Goal: Task Accomplishment & Management: Manage account settings

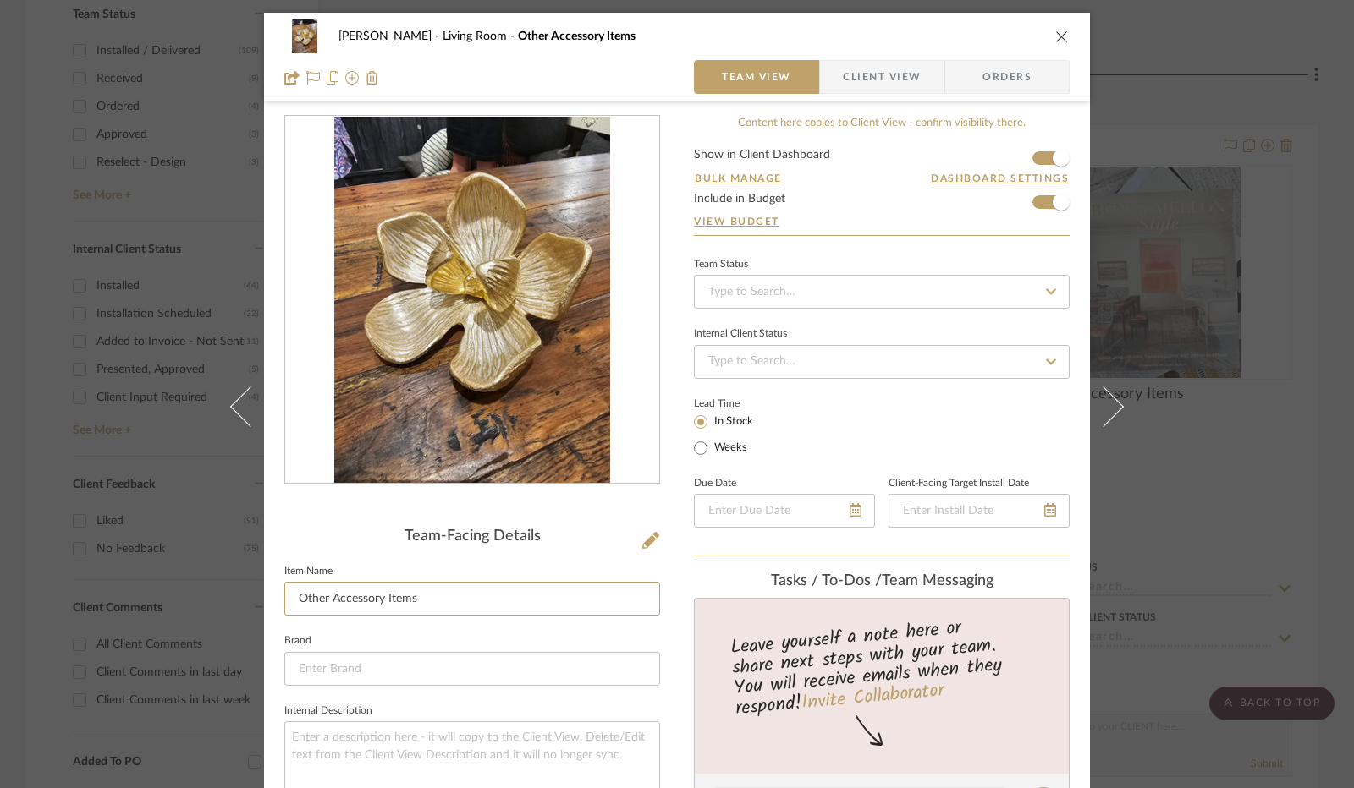
scroll to position [423, 0]
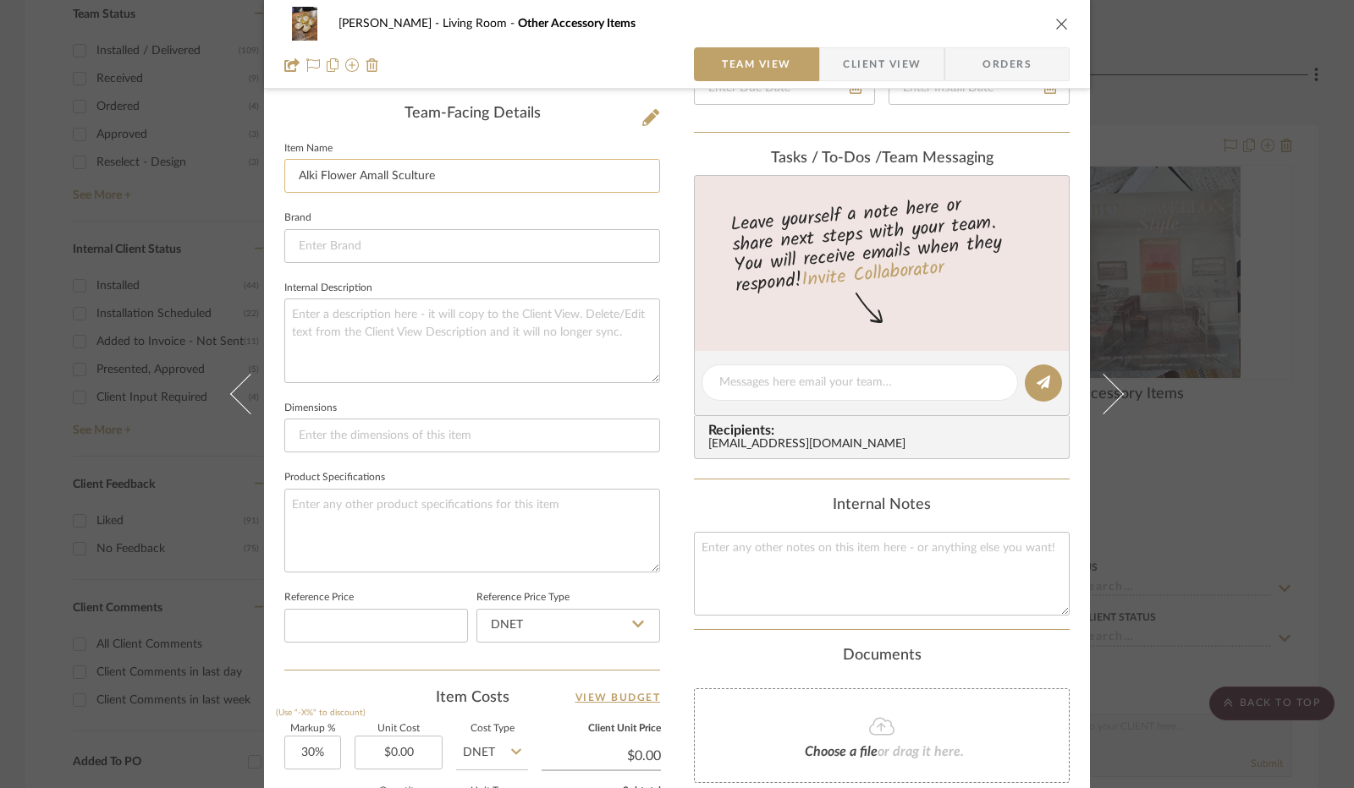
click at [364, 176] on input "Alki Flower Amall Sculture" at bounding box center [472, 176] width 376 height 34
type input "Alki Flower Small Sculture"
type input "0.00"
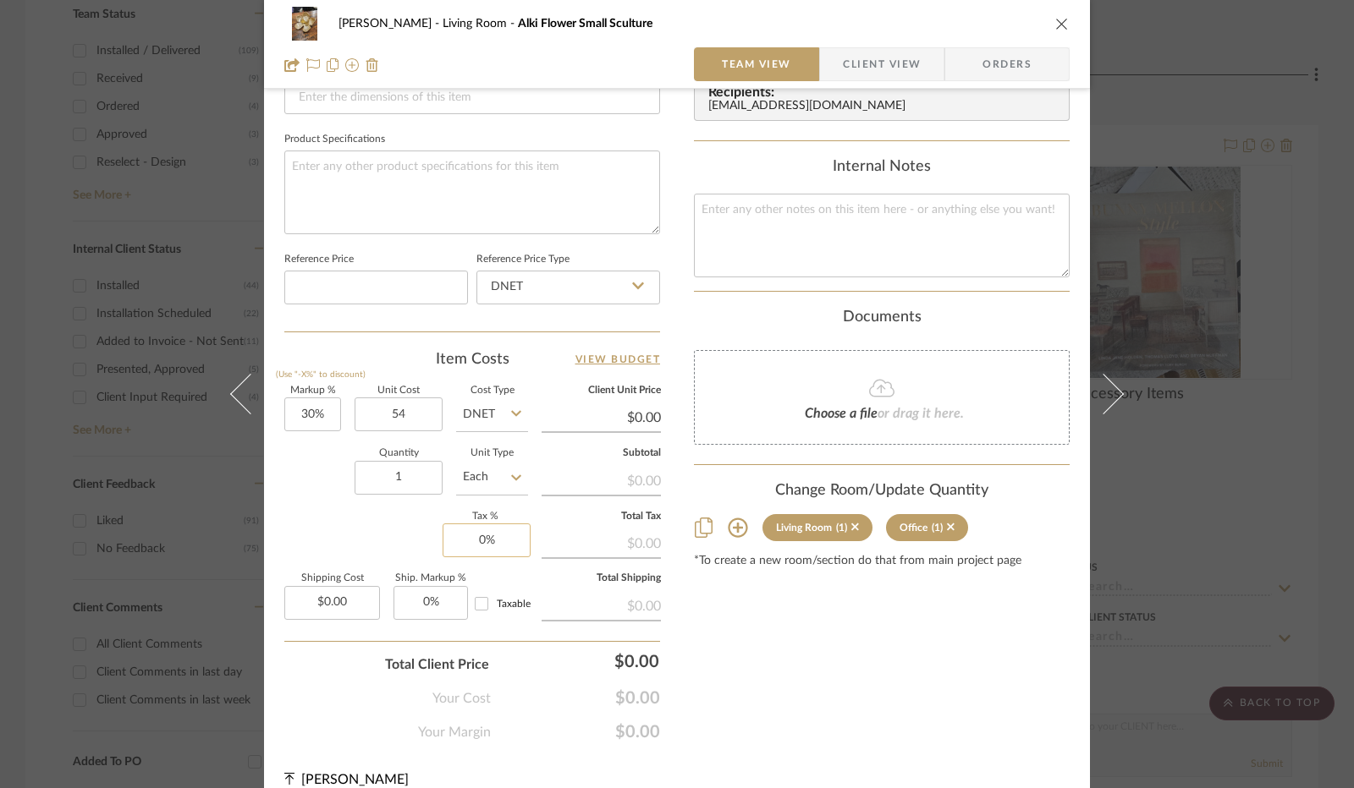
type input "$54.00"
type input "0"
click at [473, 538] on input "0" at bounding box center [486, 541] width 88 height 34
type input "$70.20"
type input "8.25%"
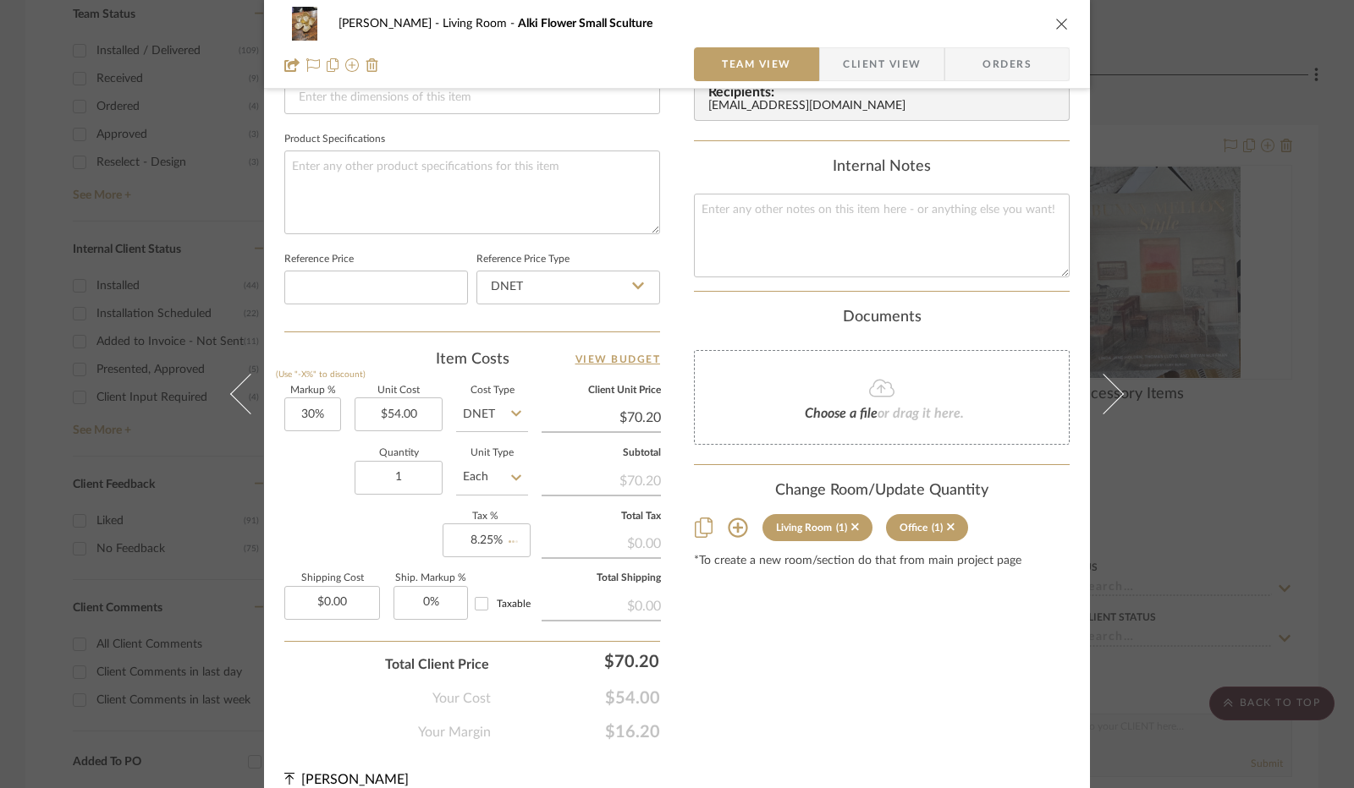
click at [369, 536] on div "Markup % (Use "-X%" to discount) 30% Unit Cost $54.00 Cost Type DNET Client Uni…" at bounding box center [472, 510] width 376 height 247
click at [947, 524] on icon at bounding box center [951, 528] width 8 height 8
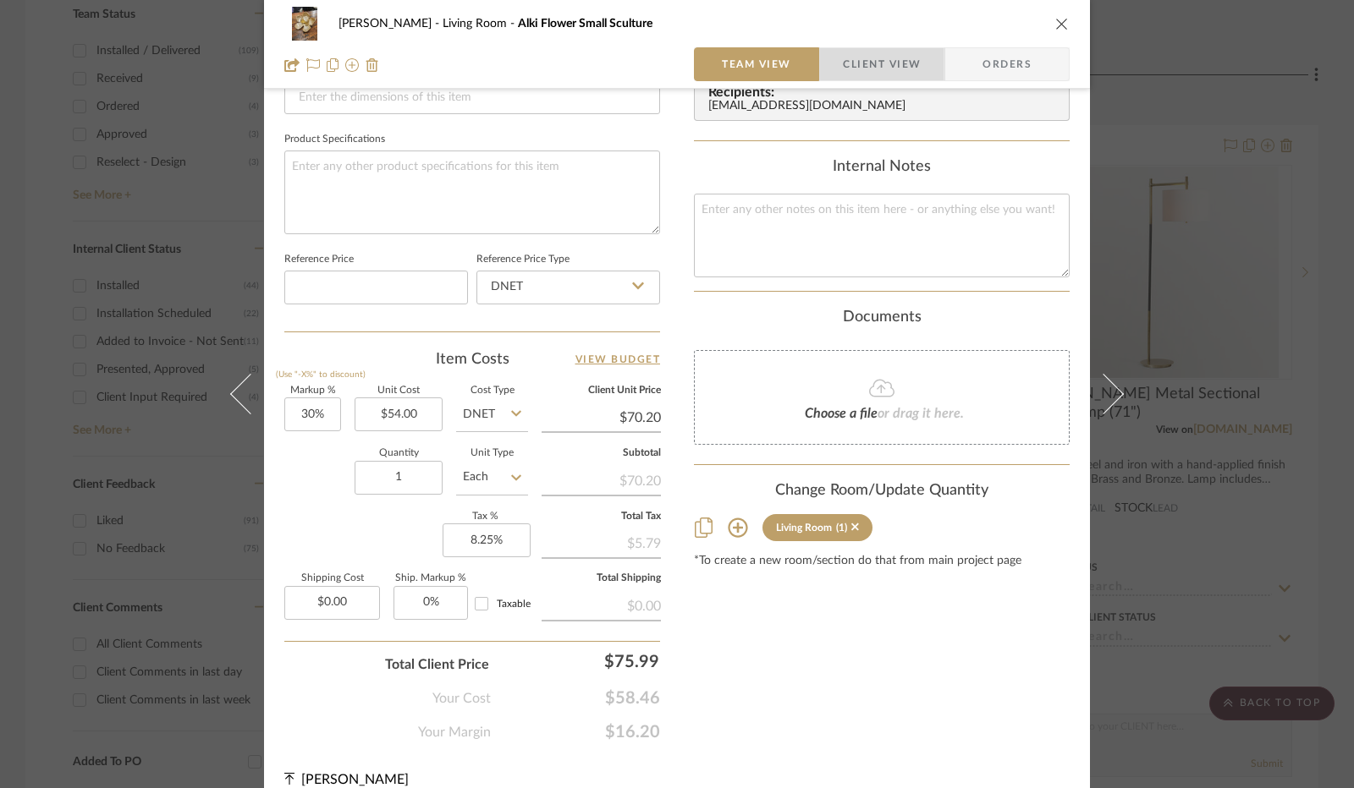
click at [904, 62] on span "Client View" at bounding box center [882, 64] width 78 height 34
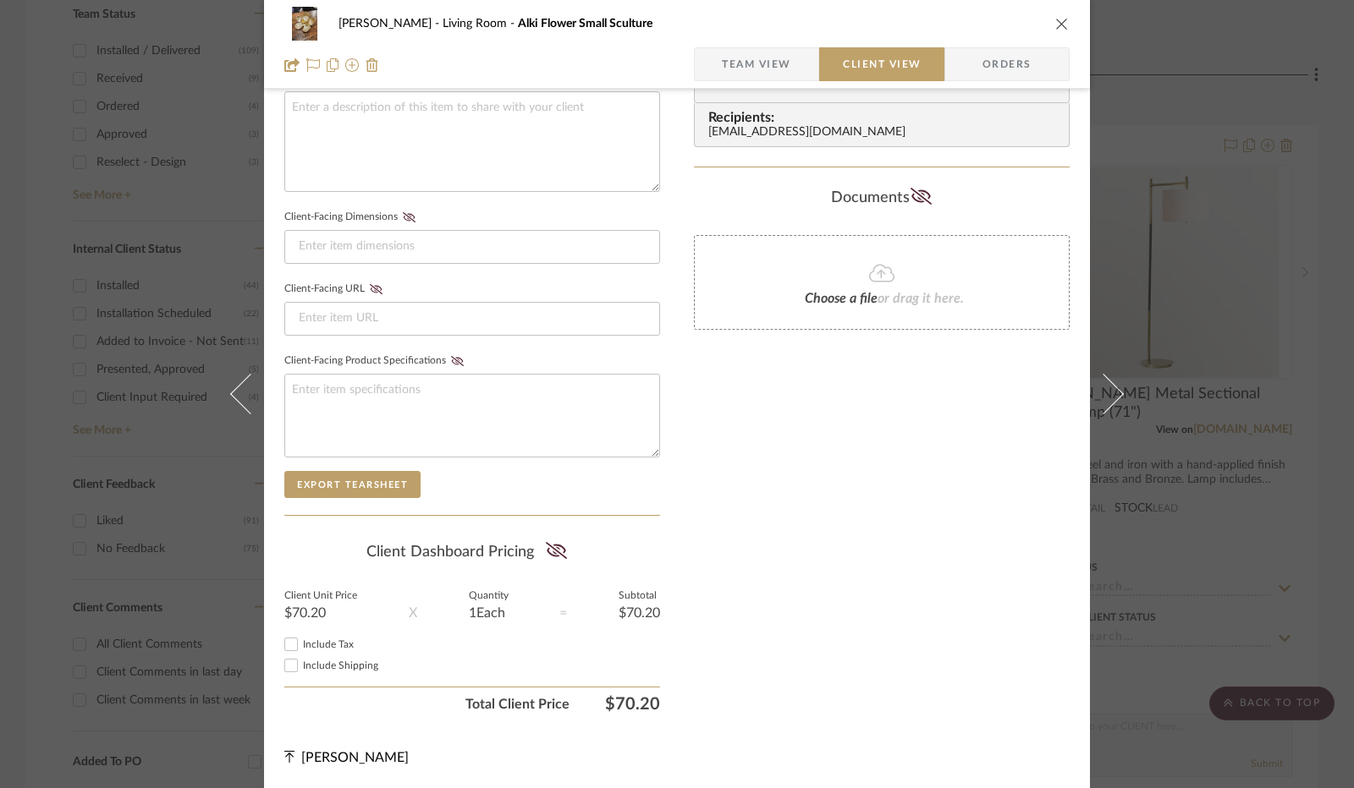
scroll to position [626, 0]
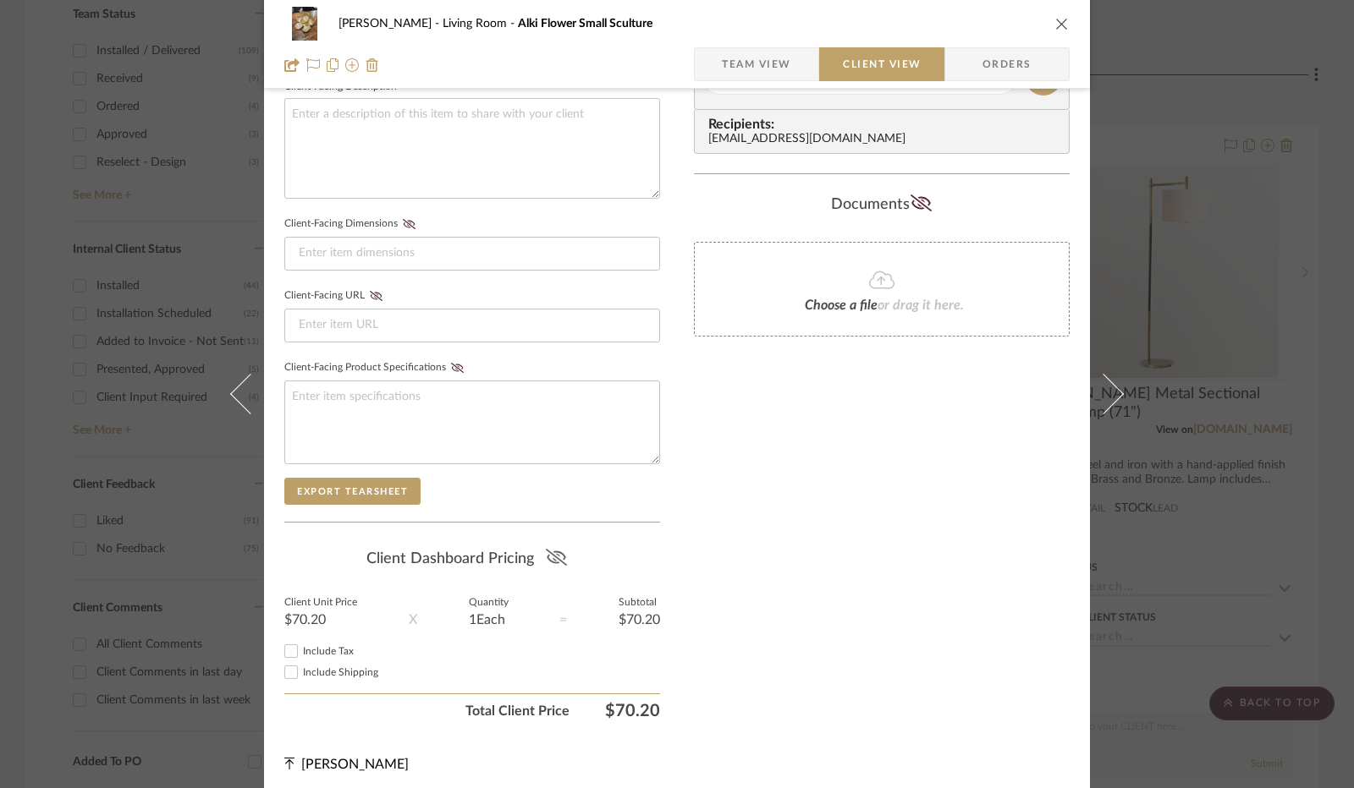
click at [545, 549] on icon at bounding box center [555, 557] width 21 height 17
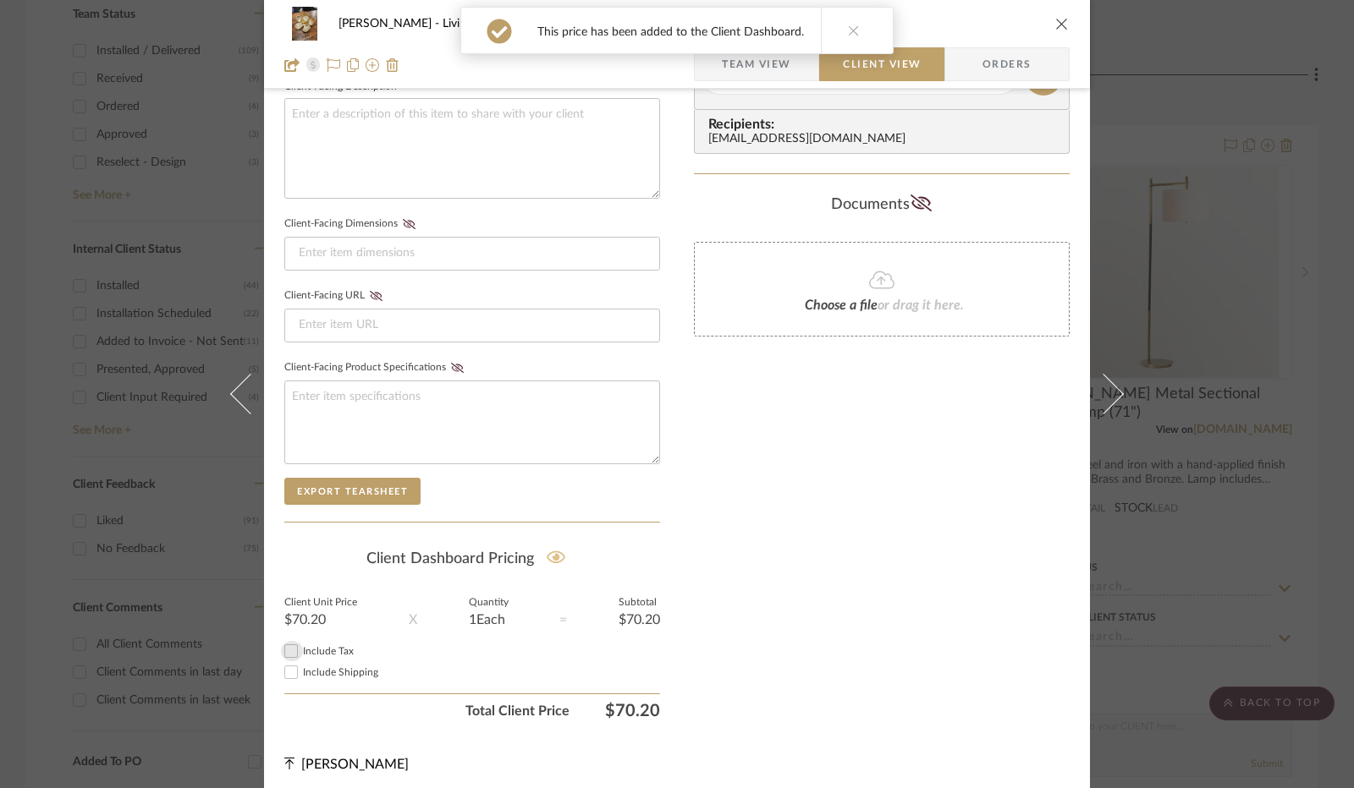
drag, startPoint x: 285, startPoint y: 644, endPoint x: 294, endPoint y: 639, distance: 10.6
click at [285, 644] on input "Include Tax" at bounding box center [291, 651] width 20 height 20
checkbox input "true"
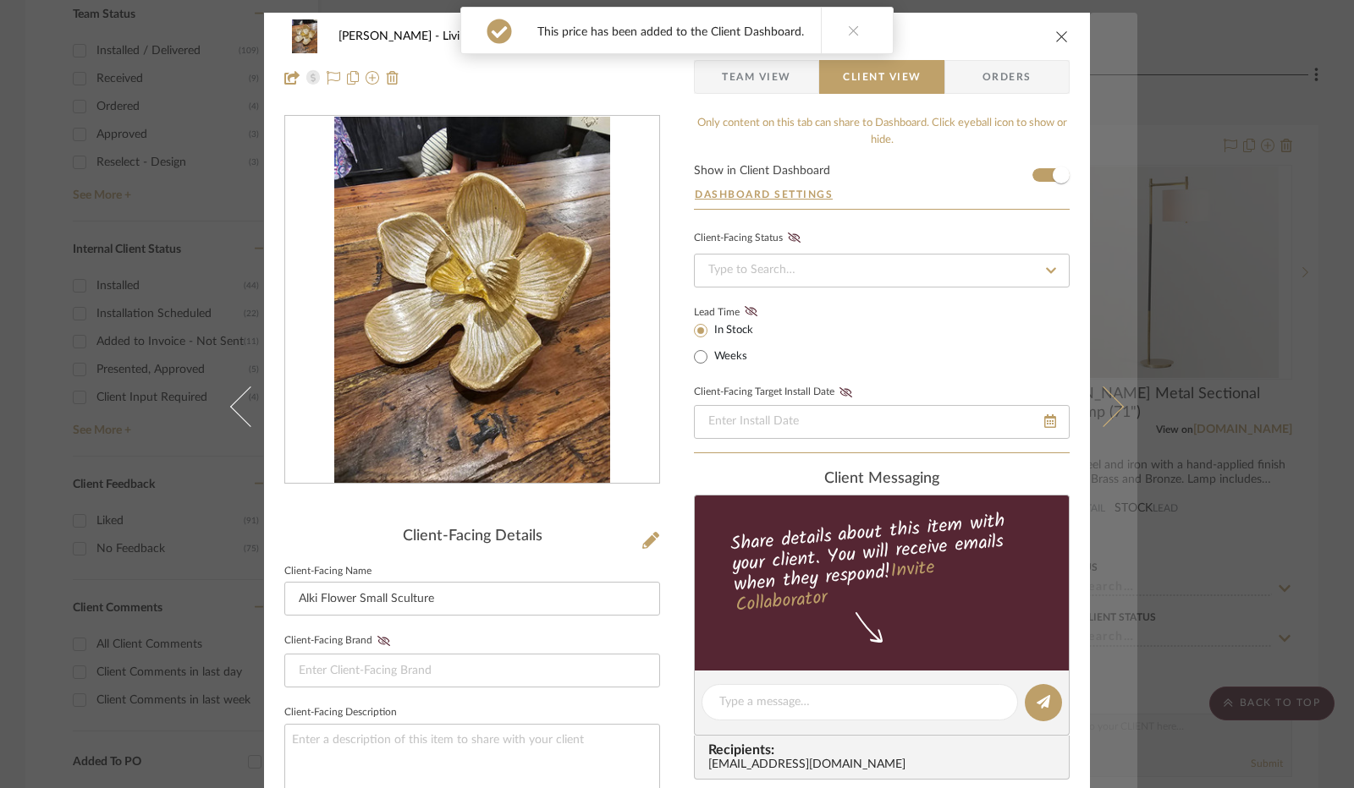
click at [1095, 390] on icon at bounding box center [1103, 407] width 41 height 41
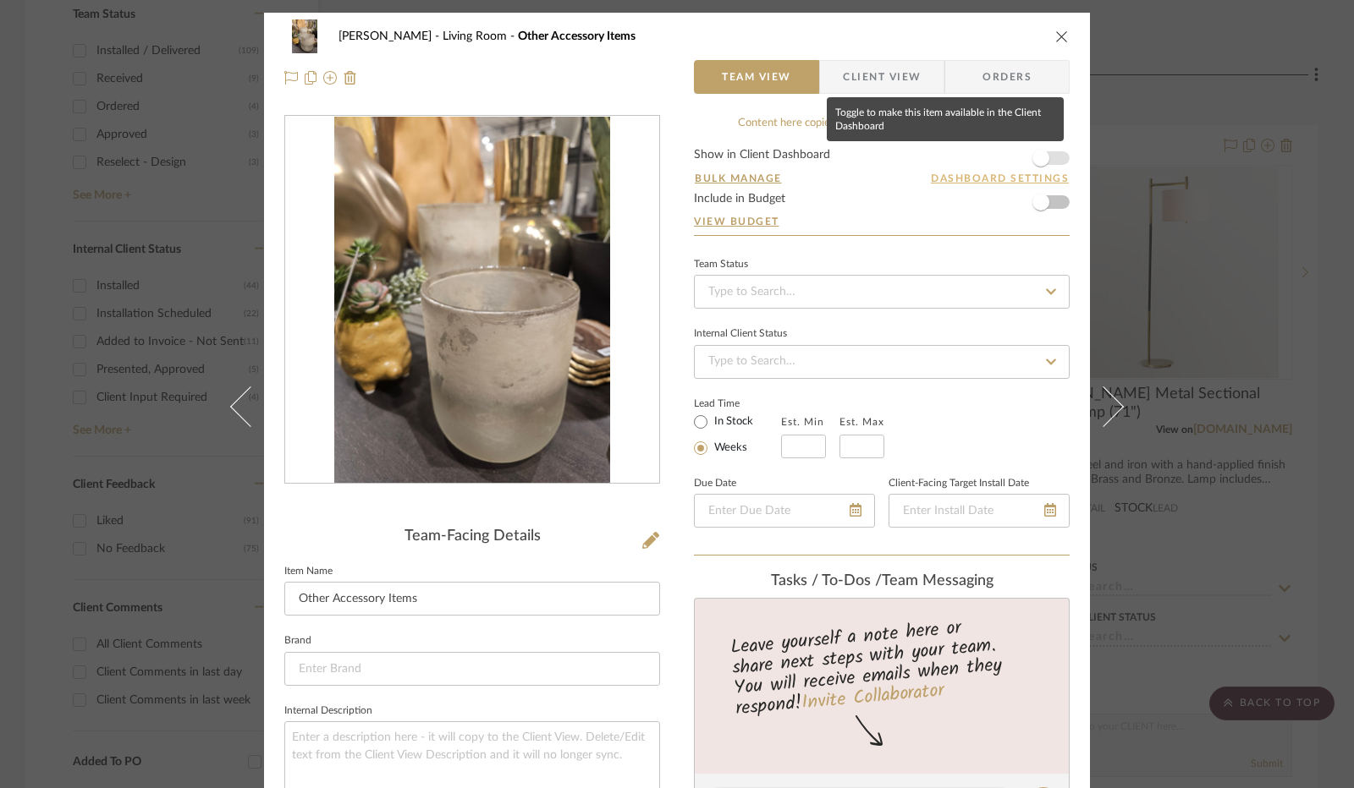
drag, startPoint x: 1044, startPoint y: 162, endPoint x: 1046, endPoint y: 179, distance: 17.0
click at [1044, 162] on span "button" at bounding box center [1040, 158] width 37 height 37
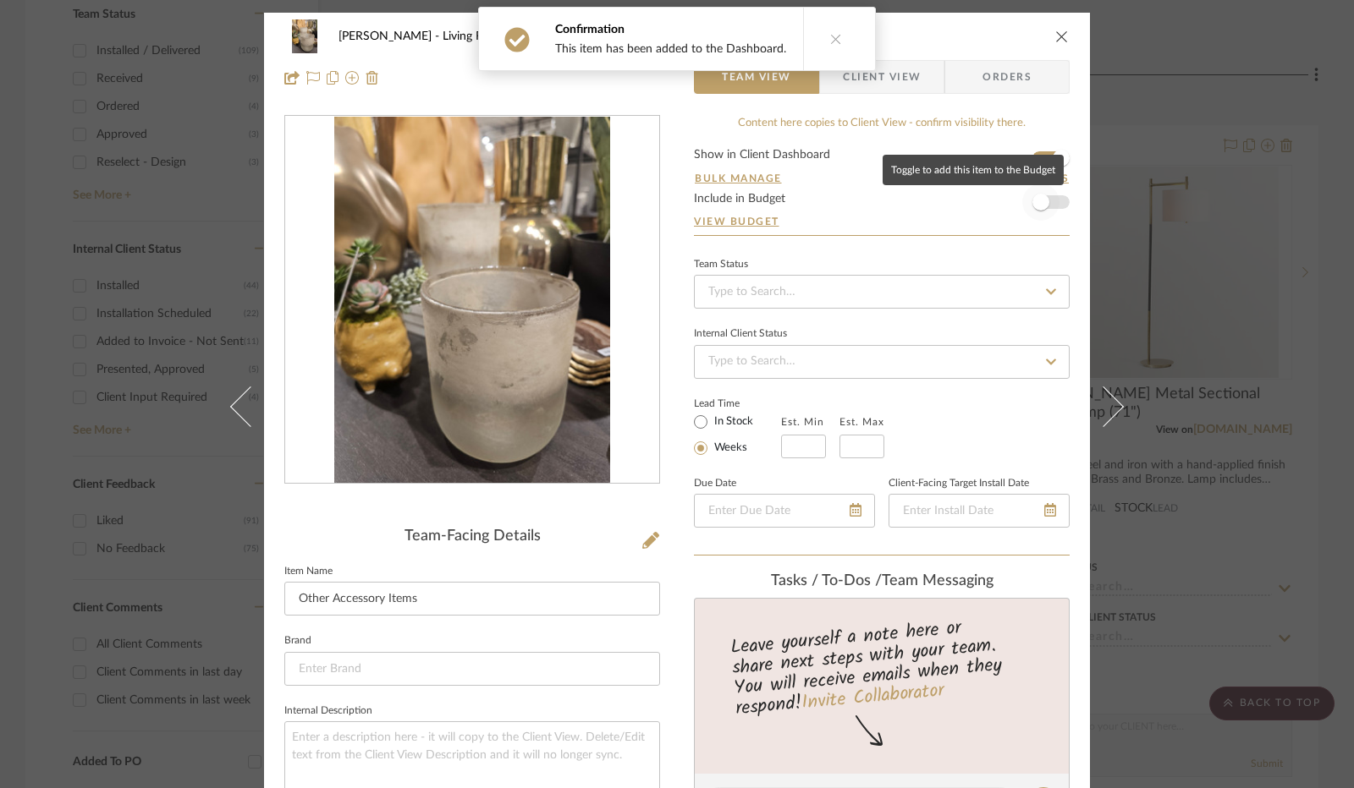
click at [1041, 196] on span "button" at bounding box center [1040, 202] width 17 height 17
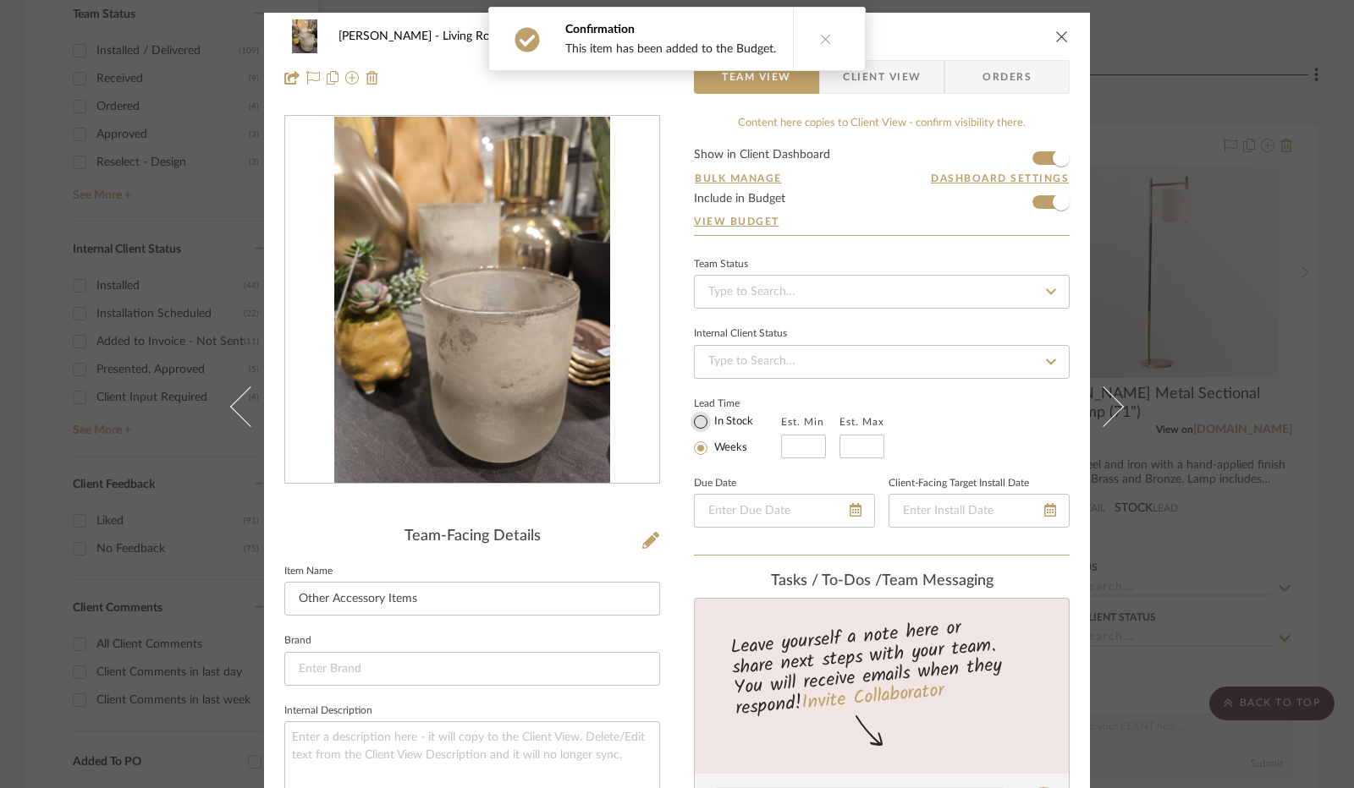
click at [693, 426] on input "In Stock" at bounding box center [700, 422] width 20 height 20
radio input "true"
click at [464, 603] on input "Other Accessory Items" at bounding box center [472, 599] width 376 height 34
drag, startPoint x: 464, startPoint y: 603, endPoint x: 408, endPoint y: 600, distance: 55.9
click at [408, 600] on input "Other Accessory Items" at bounding box center [472, 599] width 376 height 34
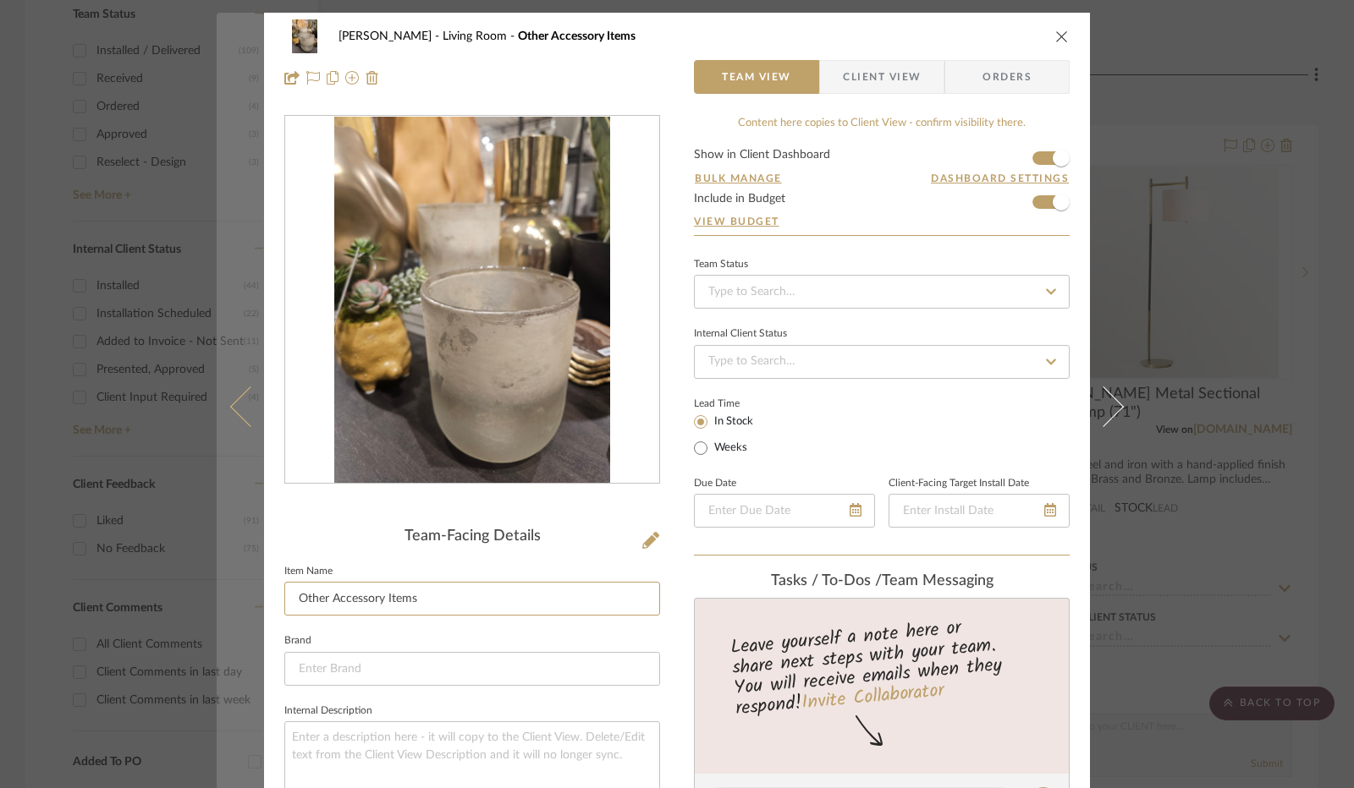
drag, startPoint x: 411, startPoint y: 596, endPoint x: 239, endPoint y: 606, distance: 172.8
click at [243, 603] on mat-dialog-content "Jennifer Anzola Living Room Other Accessory Items Team View Client View Orders …" at bounding box center [677, 792] width 920 height 1559
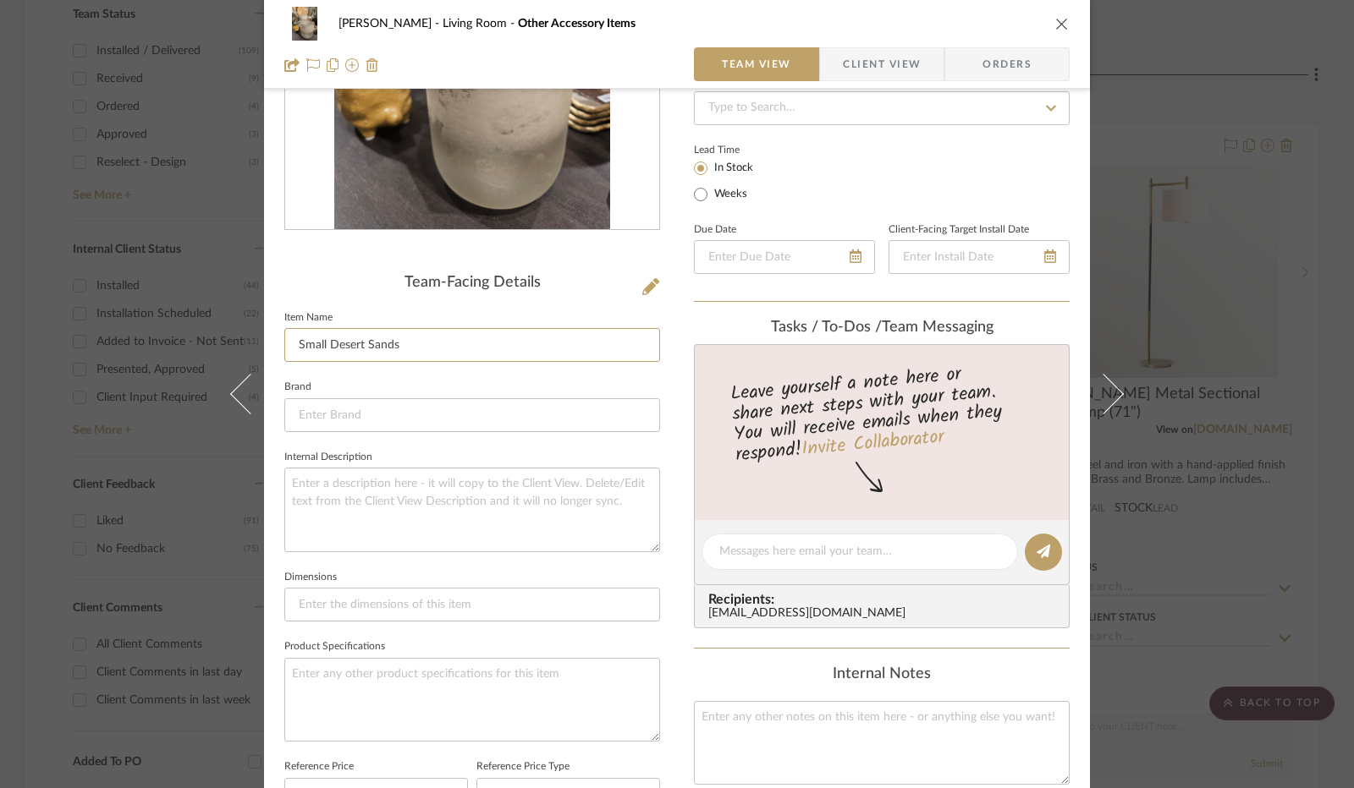
scroll to position [592, 0]
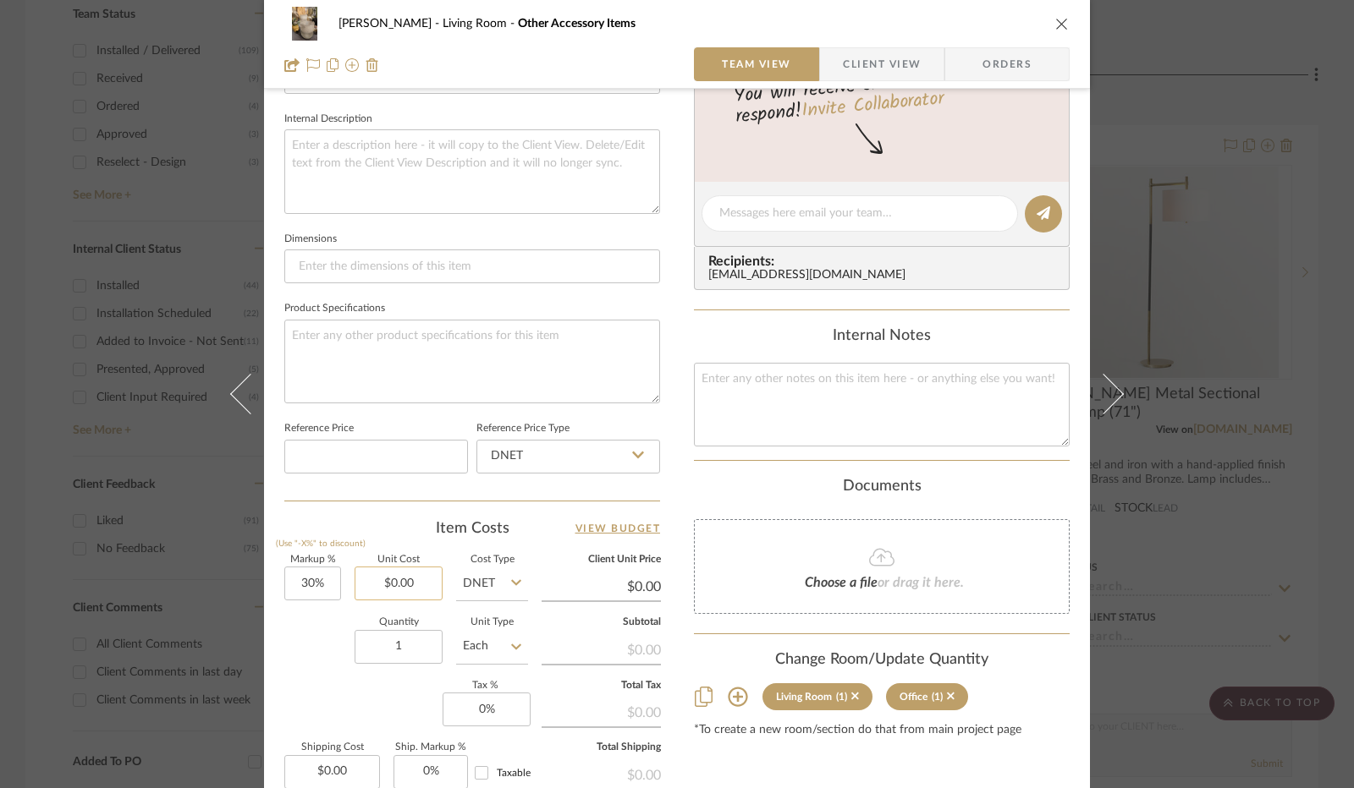
type input "Small Desert Sands"
type input "0.00"
click at [414, 586] on input "0.00" at bounding box center [398, 584] width 88 height 34
type input "$39.00"
type input "$50.70"
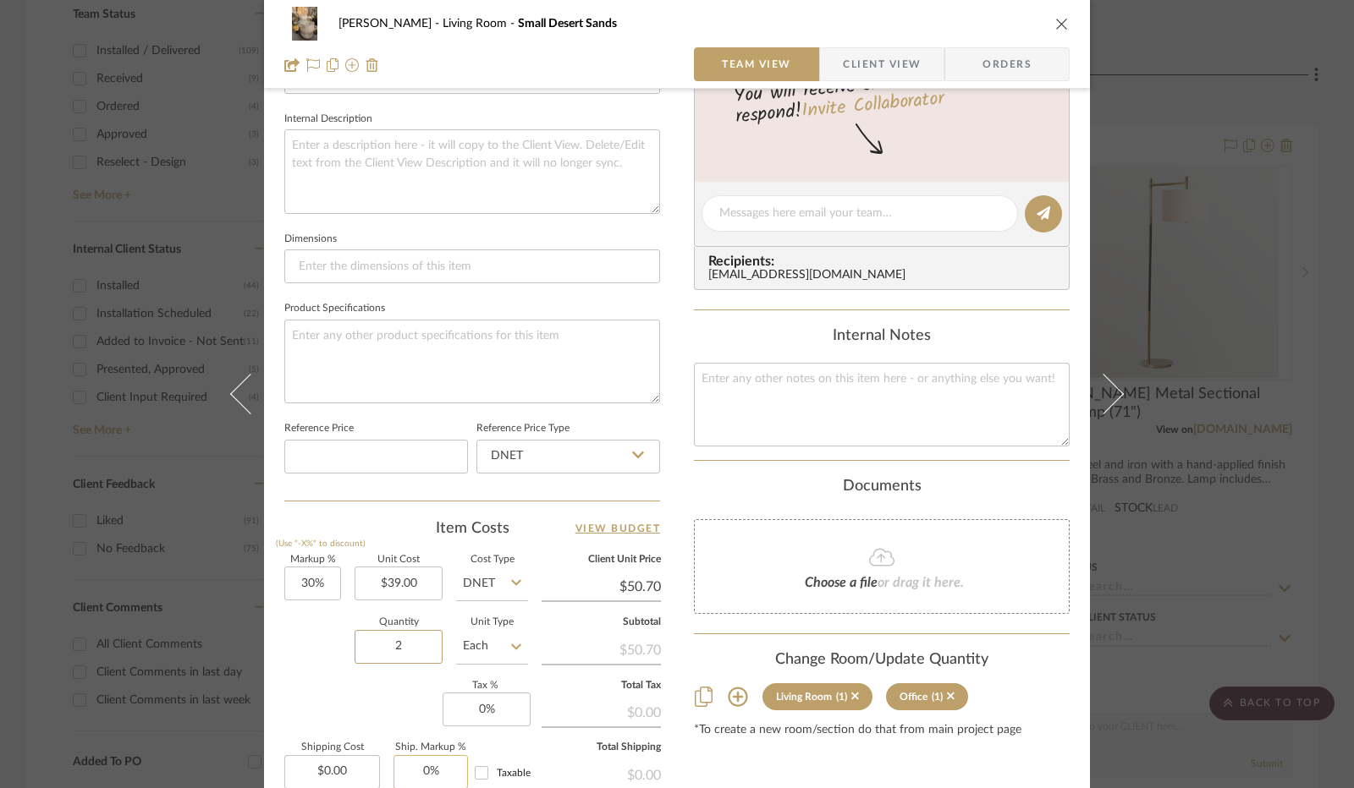
scroll to position [761, 0]
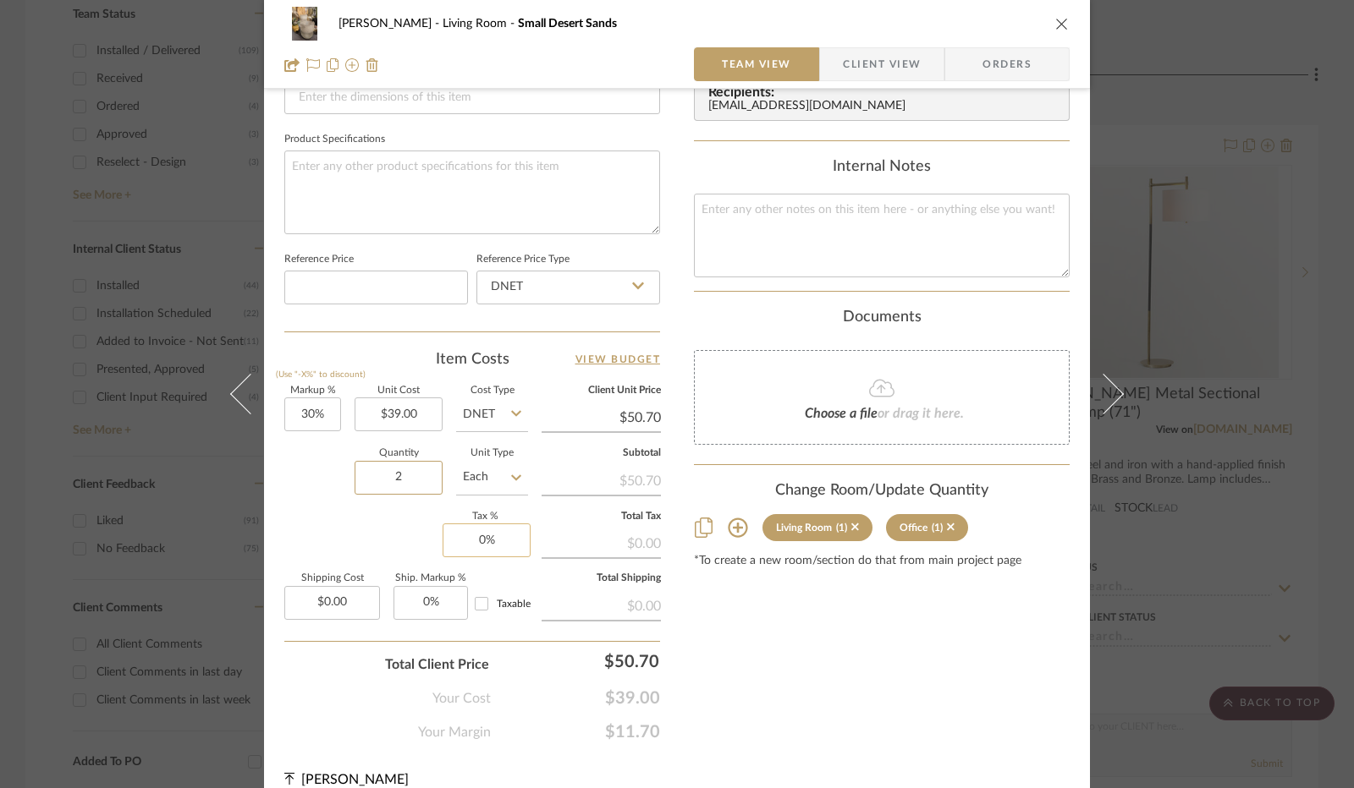
type input "2"
type input "0"
click at [479, 544] on input "0" at bounding box center [486, 541] width 88 height 34
type input "8.25%"
drag, startPoint x: 441, startPoint y: 508, endPoint x: 407, endPoint y: 523, distance: 37.1
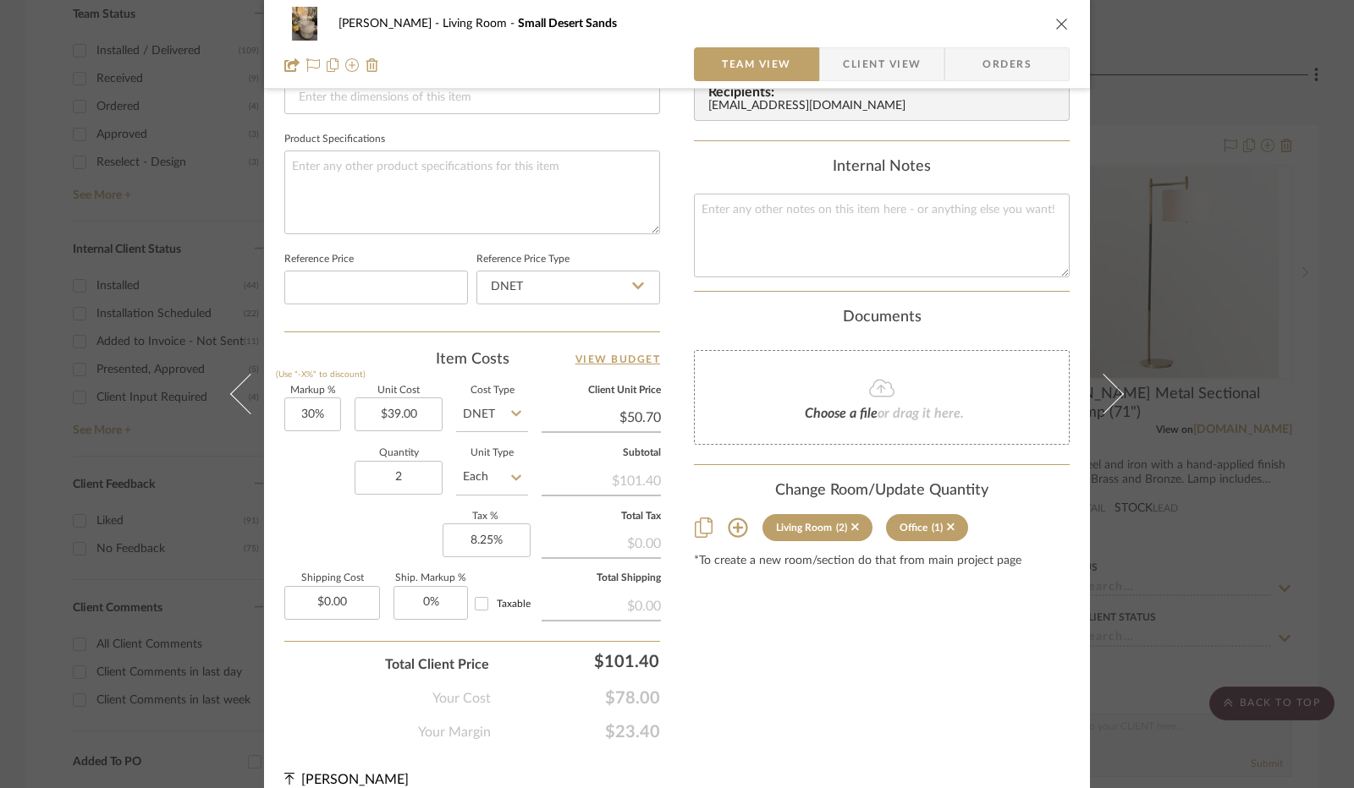
click at [428, 515] on div "Markup % (Use "-X%" to discount) 30% Unit Cost $39.00 Cost Type DNET Client Uni…" at bounding box center [472, 510] width 376 height 247
click at [947, 523] on icon at bounding box center [951, 527] width 8 height 12
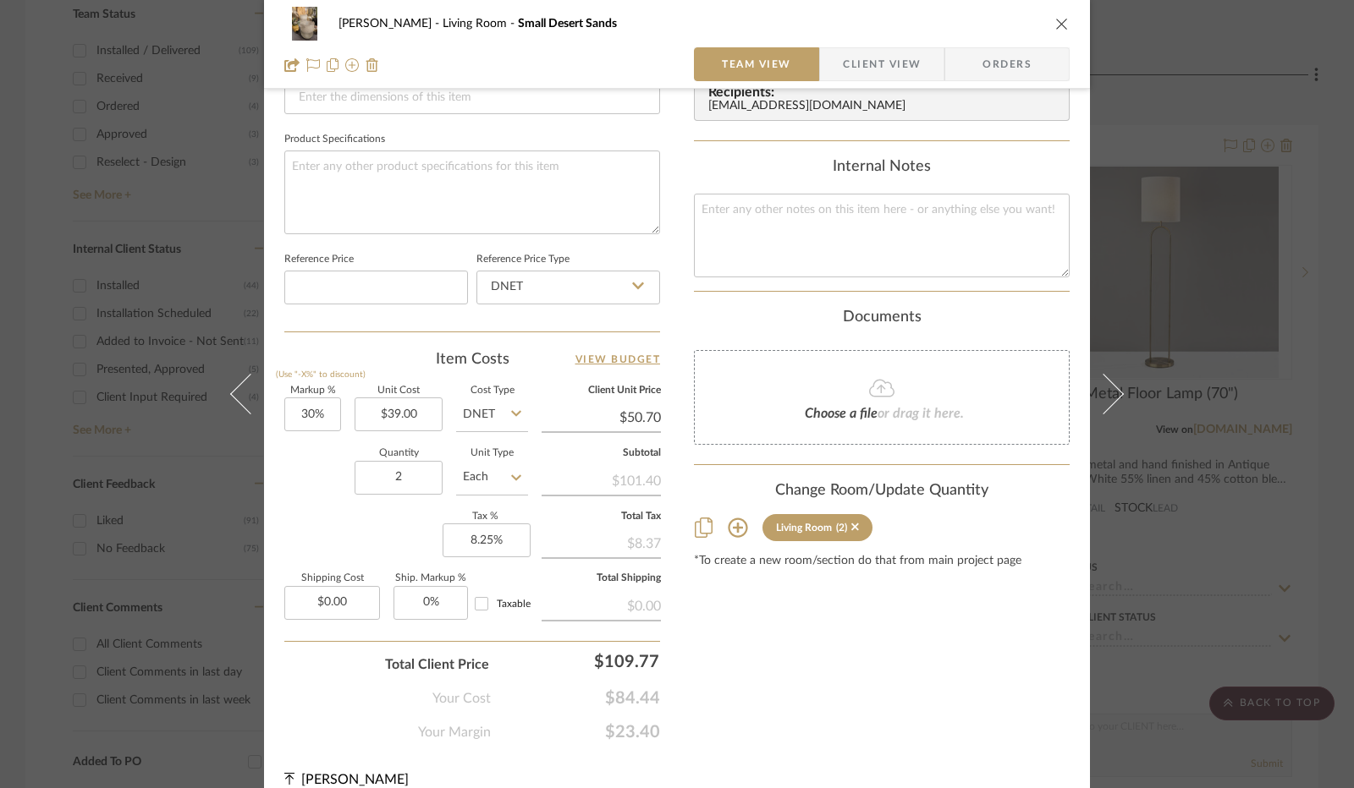
click at [879, 76] on span "Client View" at bounding box center [882, 64] width 78 height 34
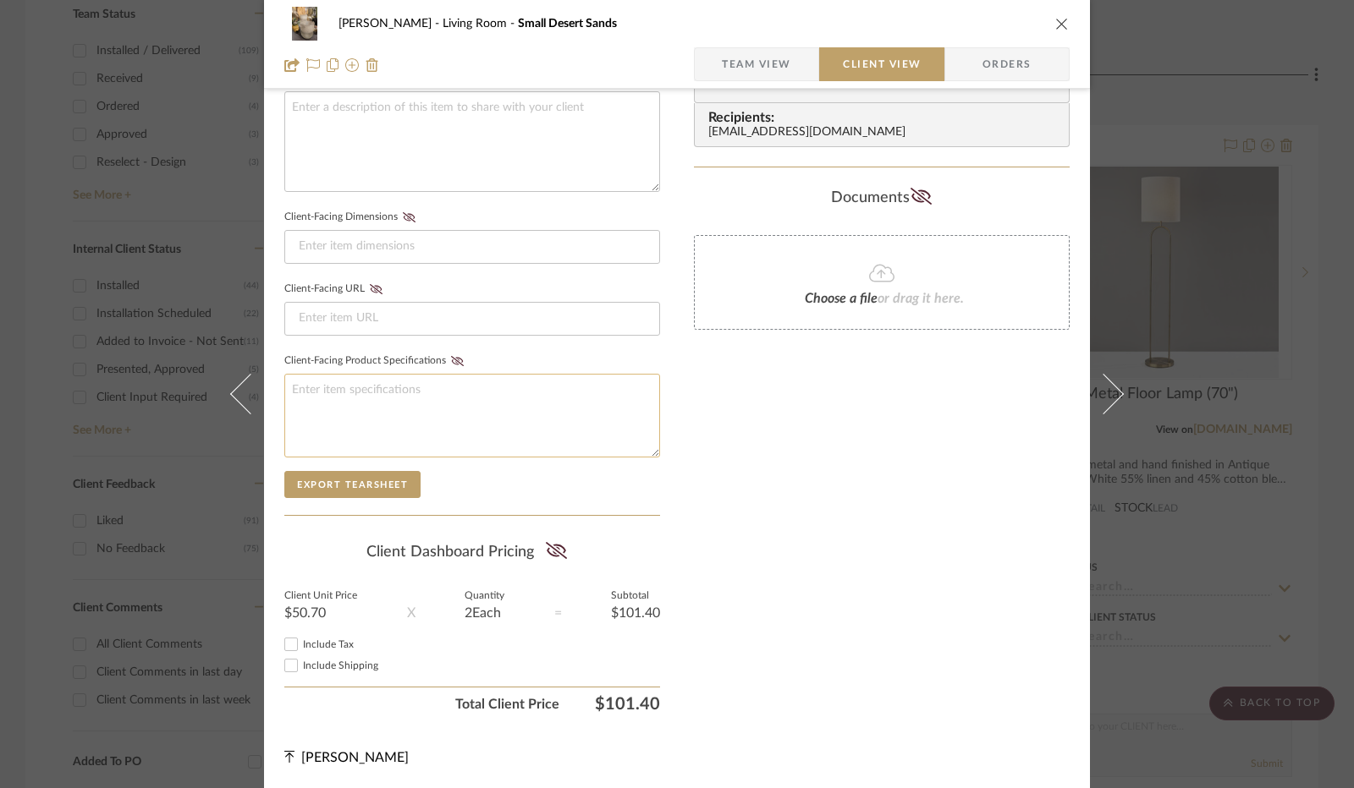
scroll to position [626, 0]
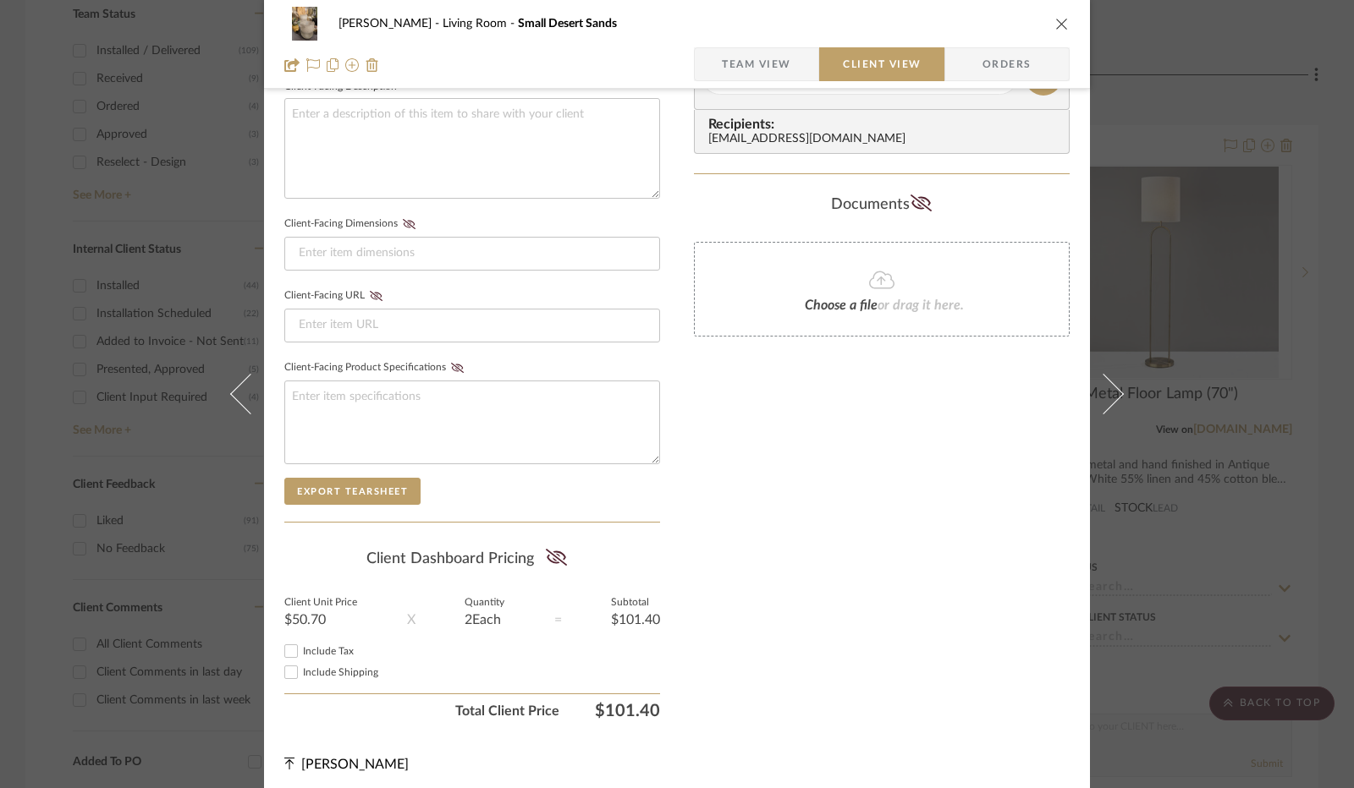
click at [536, 549] on summary-project-share-button at bounding box center [556, 559] width 45 height 39
click at [551, 549] on icon at bounding box center [556, 557] width 21 height 17
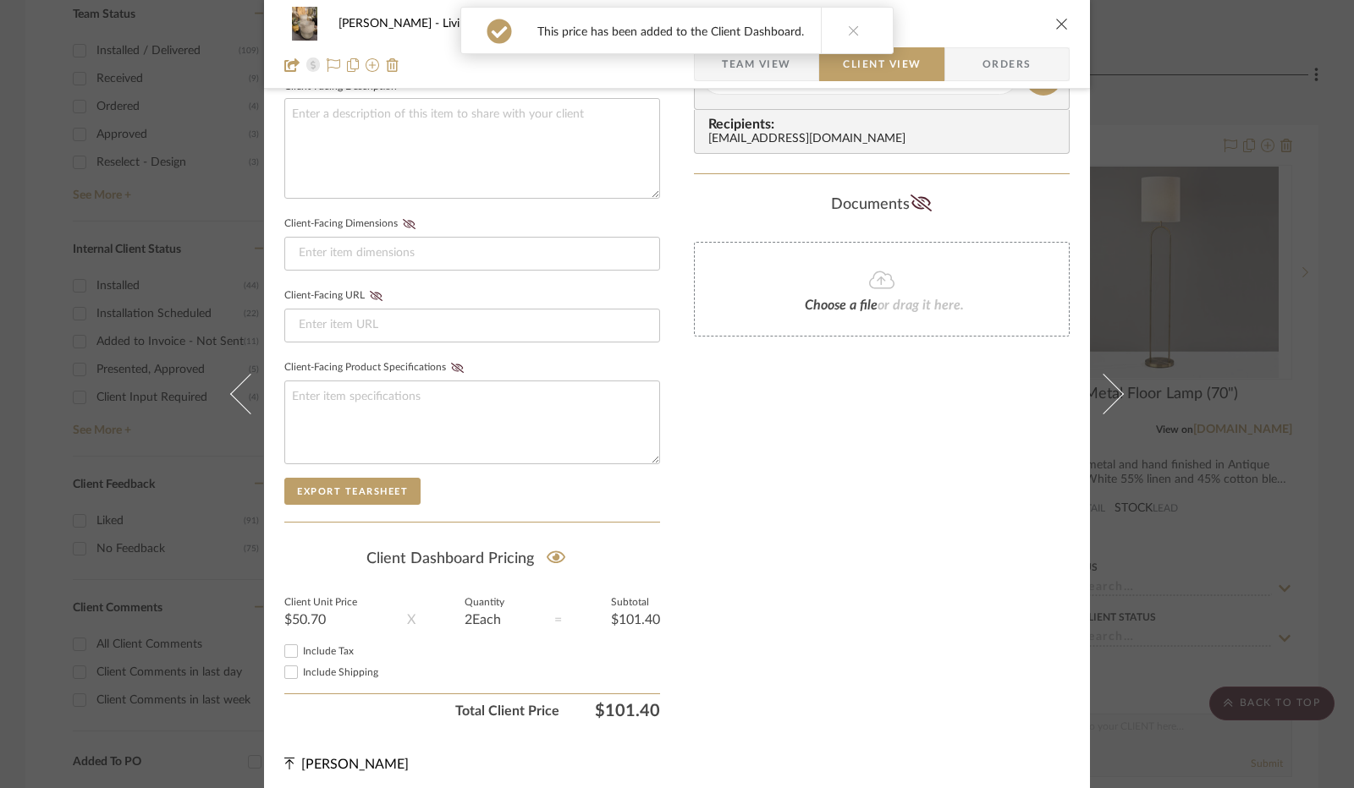
click at [291, 644] on input "Include Tax" at bounding box center [291, 651] width 20 height 20
checkbox input "true"
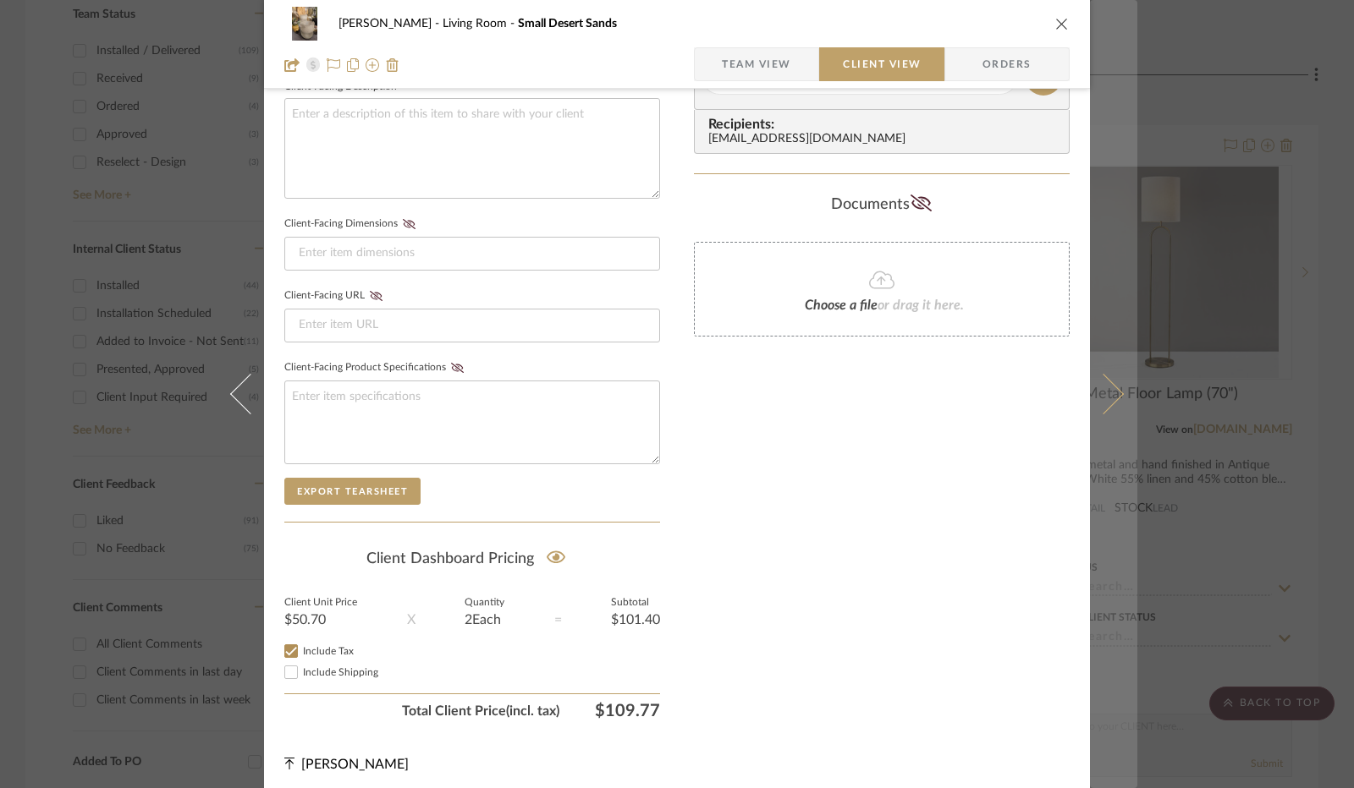
click at [1123, 399] on button at bounding box center [1113, 394] width 47 height 788
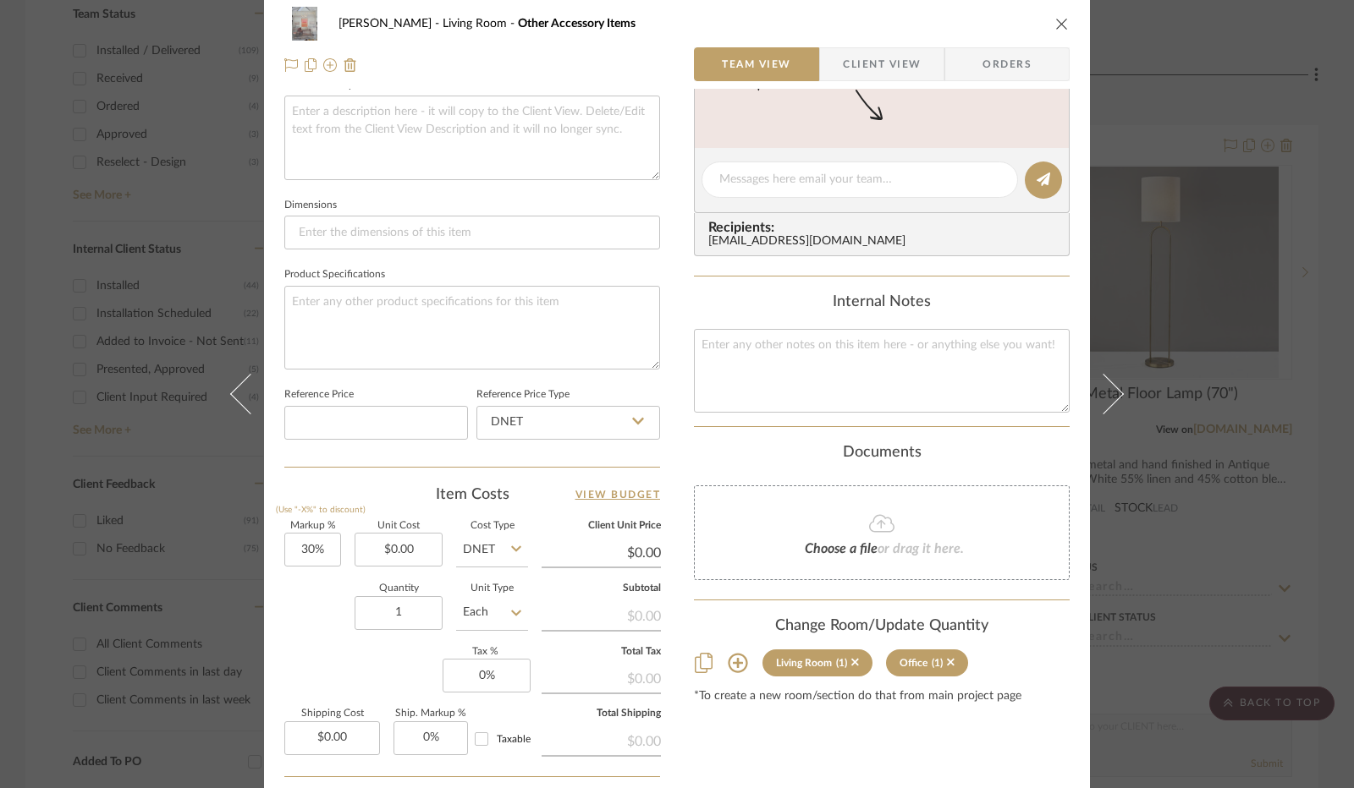
scroll to position [0, 0]
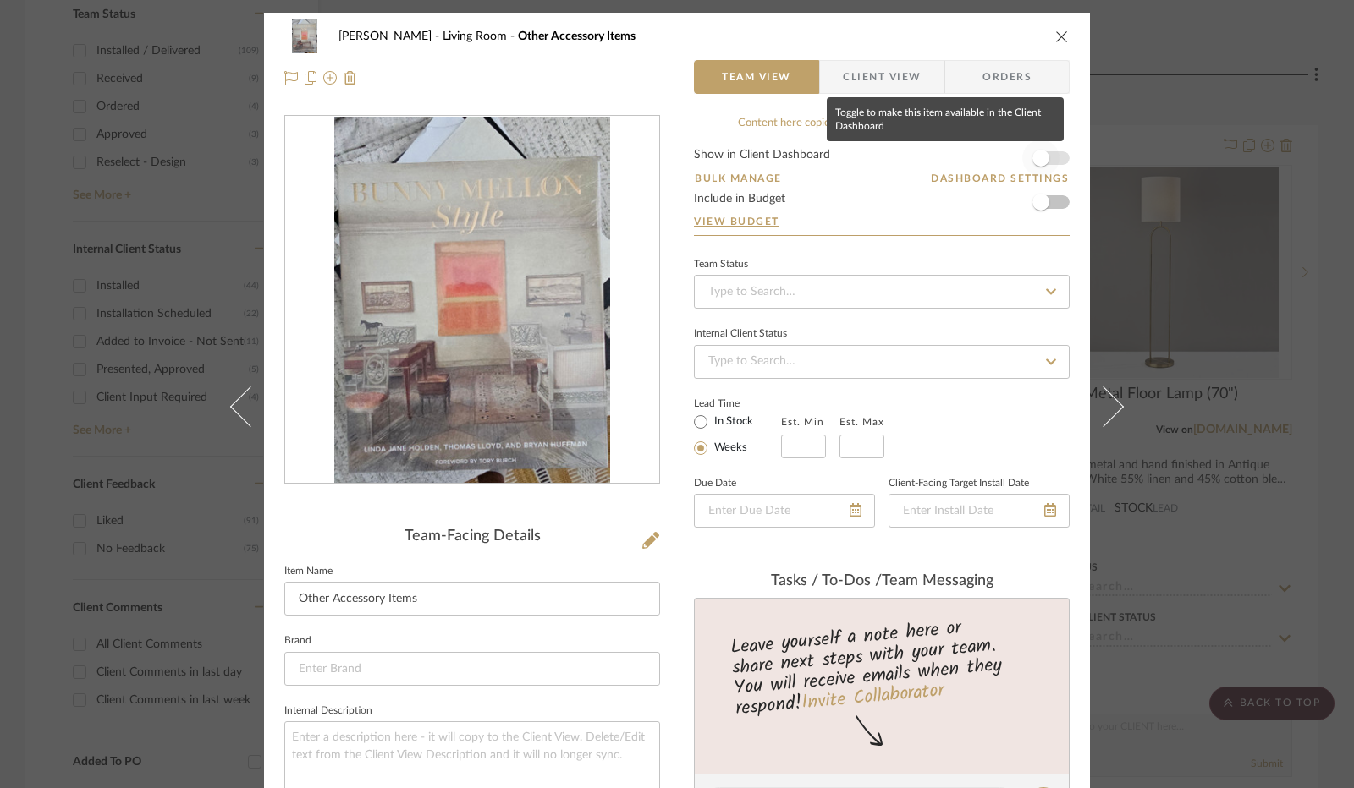
click at [1045, 155] on span "button" at bounding box center [1040, 158] width 37 height 37
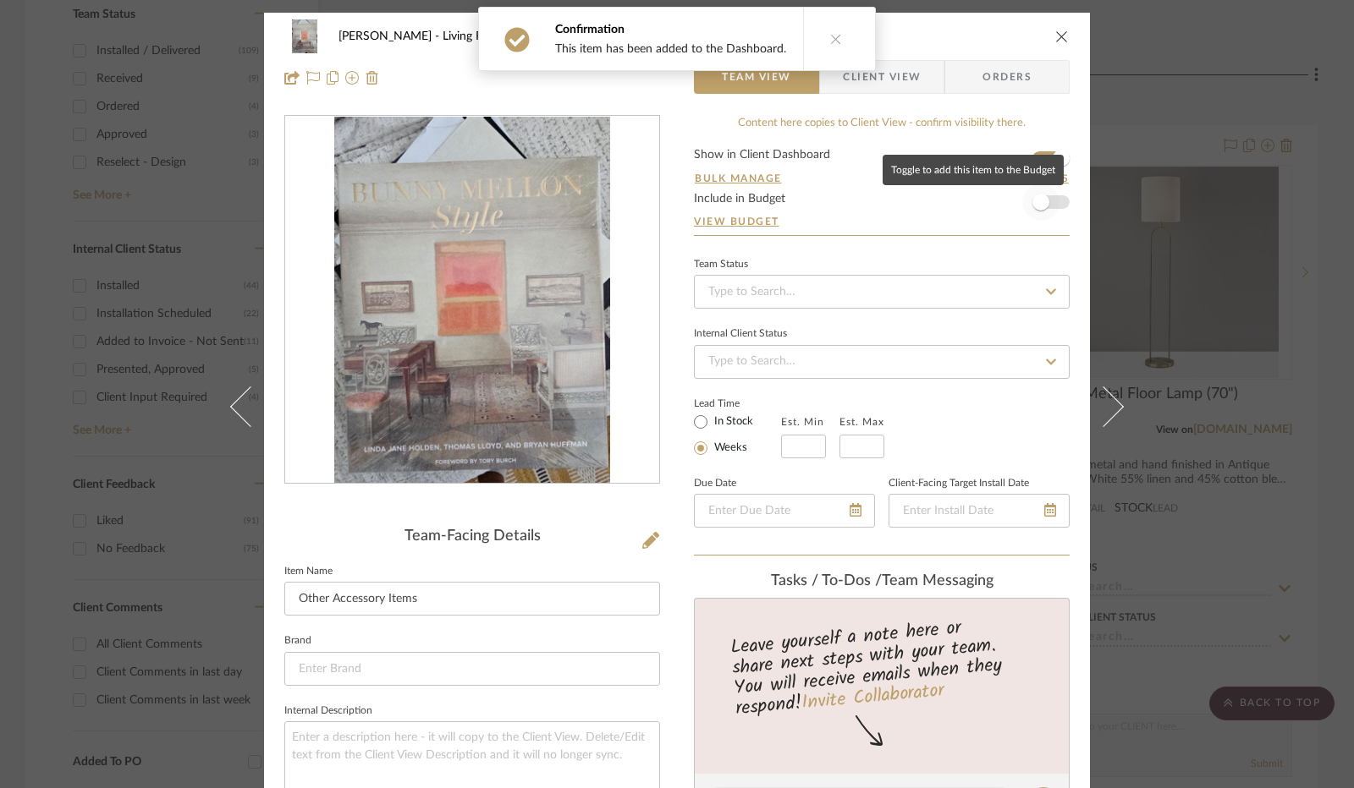
click at [1032, 204] on span "button" at bounding box center [1040, 202] width 17 height 17
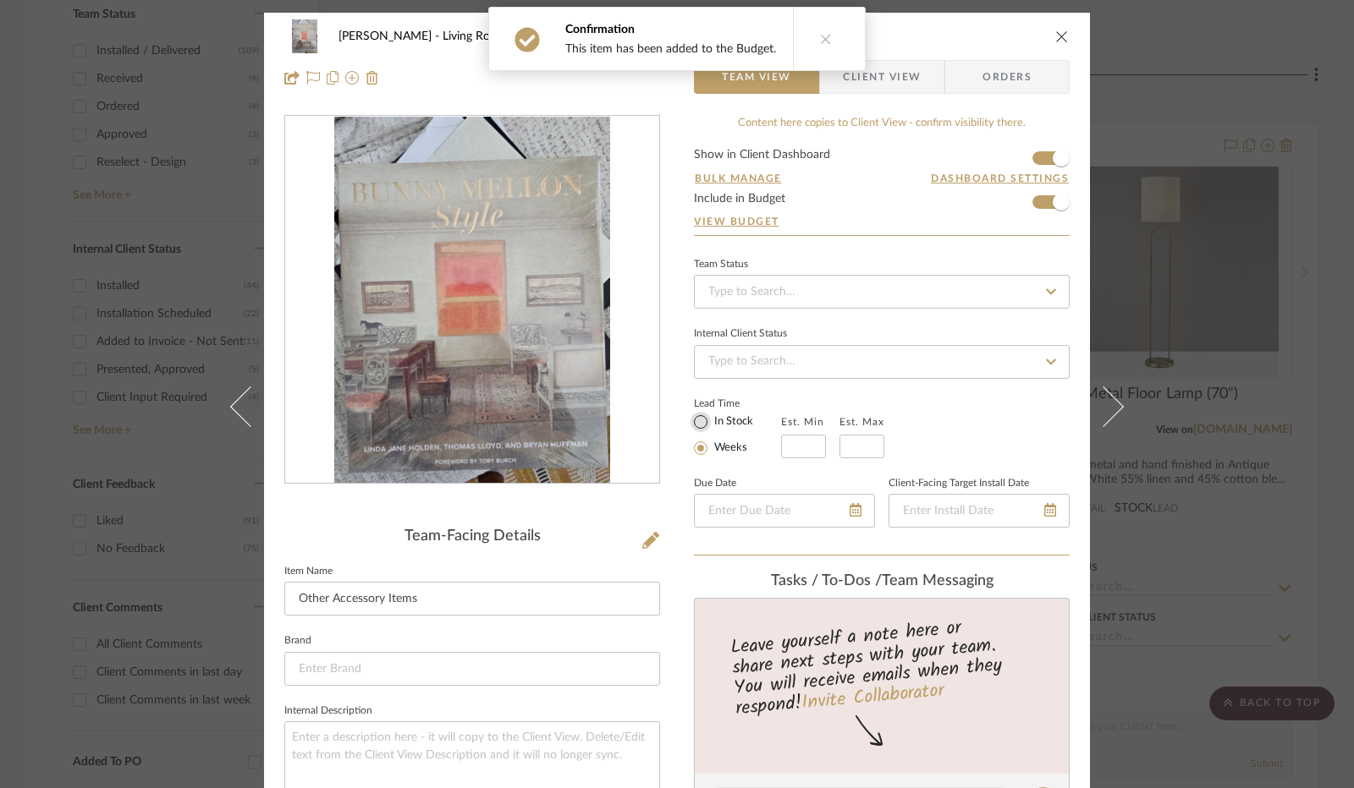
click at [692, 414] on input "In Stock" at bounding box center [700, 422] width 20 height 20
radio input "true"
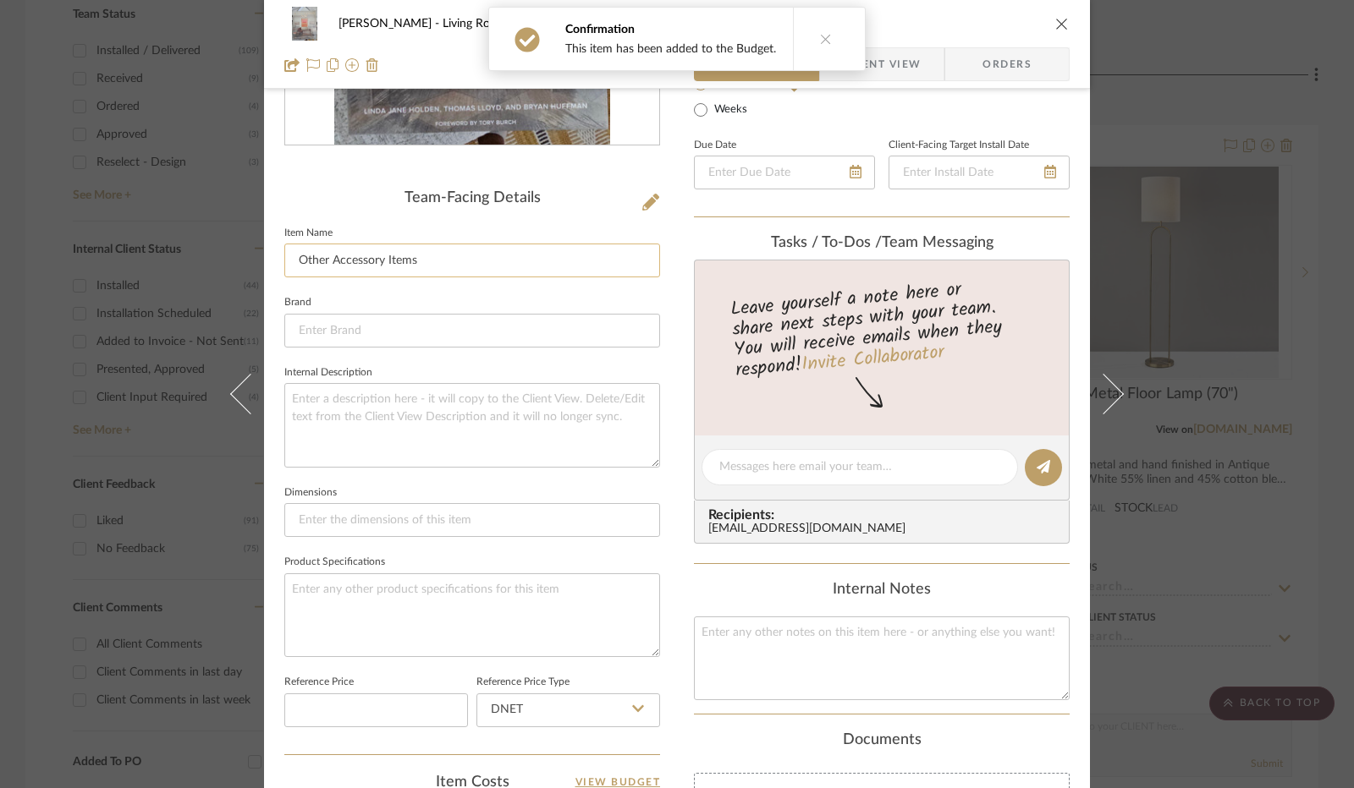
drag, startPoint x: 310, startPoint y: 267, endPoint x: 297, endPoint y: 267, distance: 13.5
click at [297, 267] on input "Other Accessory Items" at bounding box center [472, 261] width 376 height 34
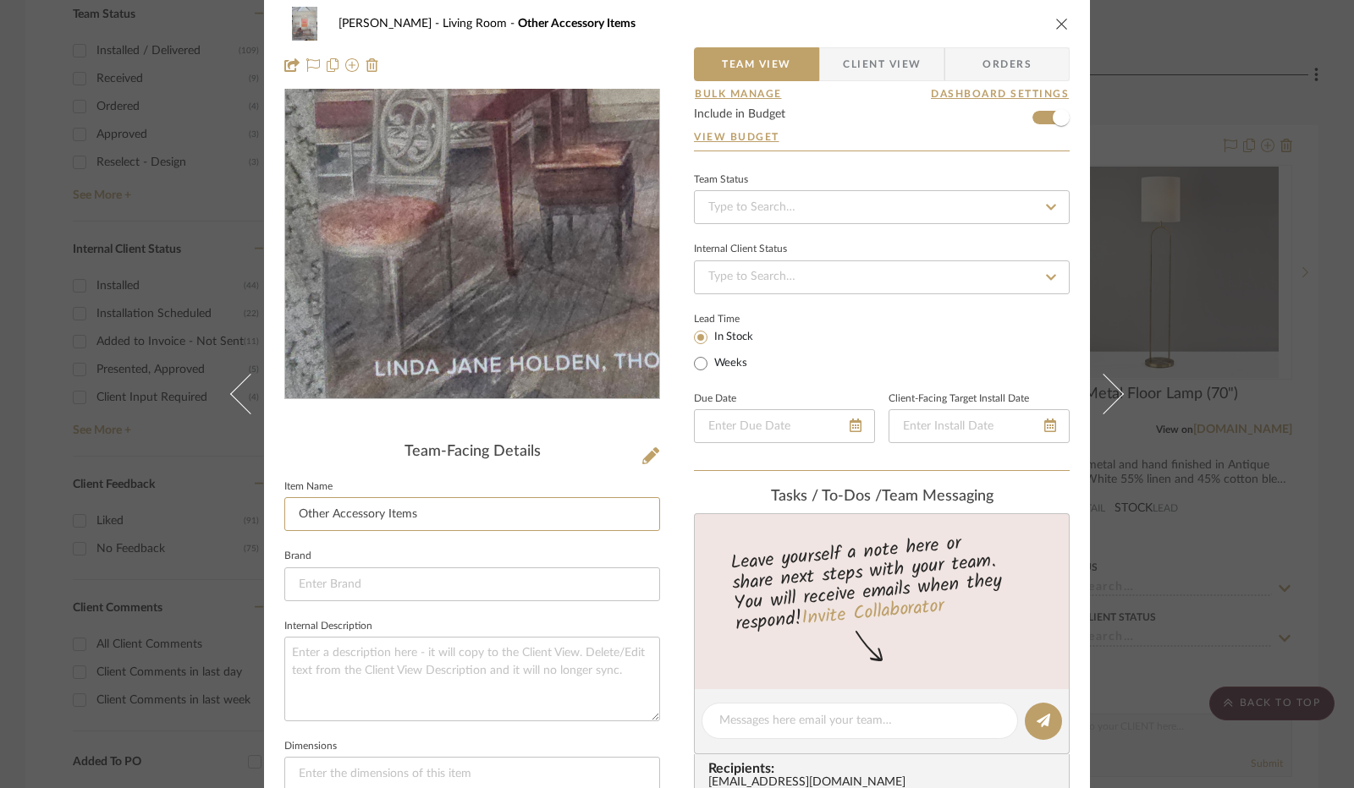
scroll to position [0, 0]
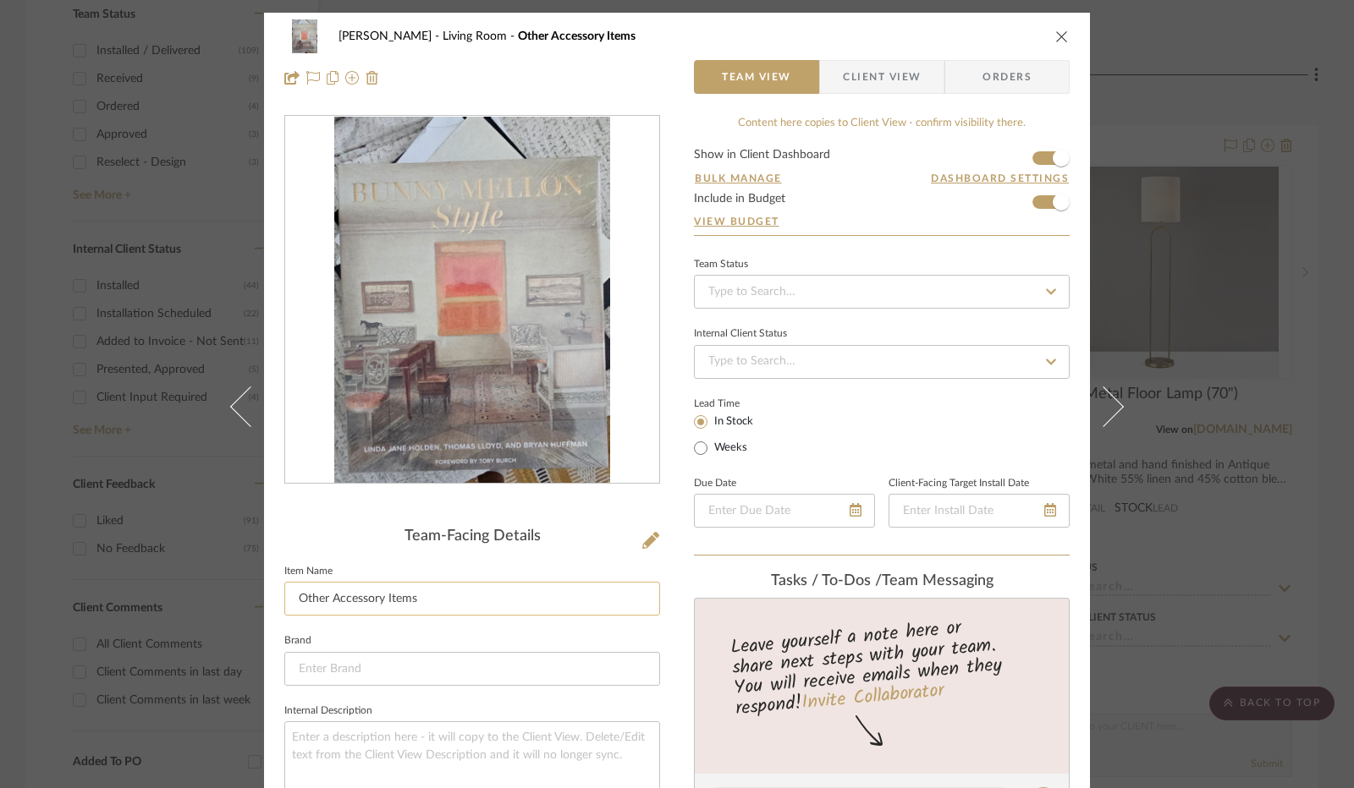
type input "O"
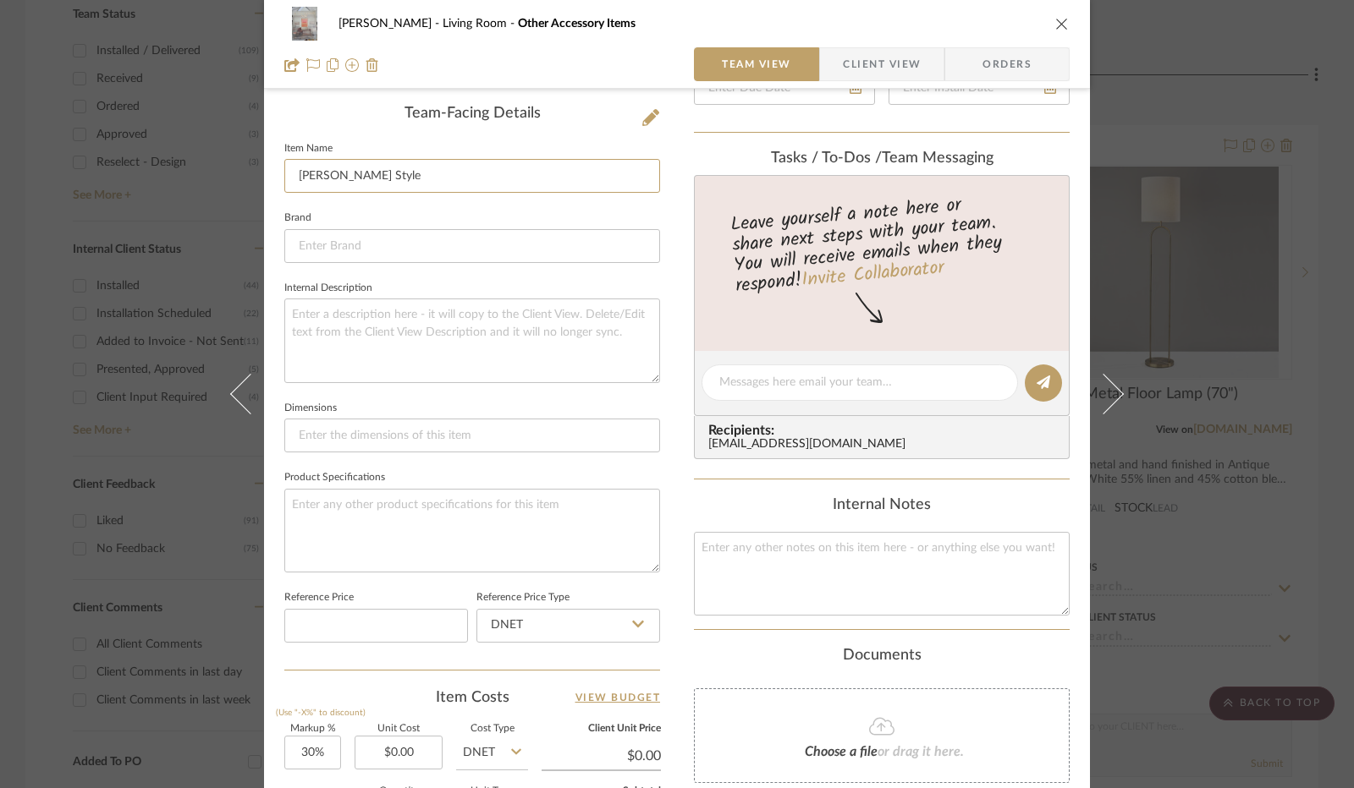
scroll to position [677, 0]
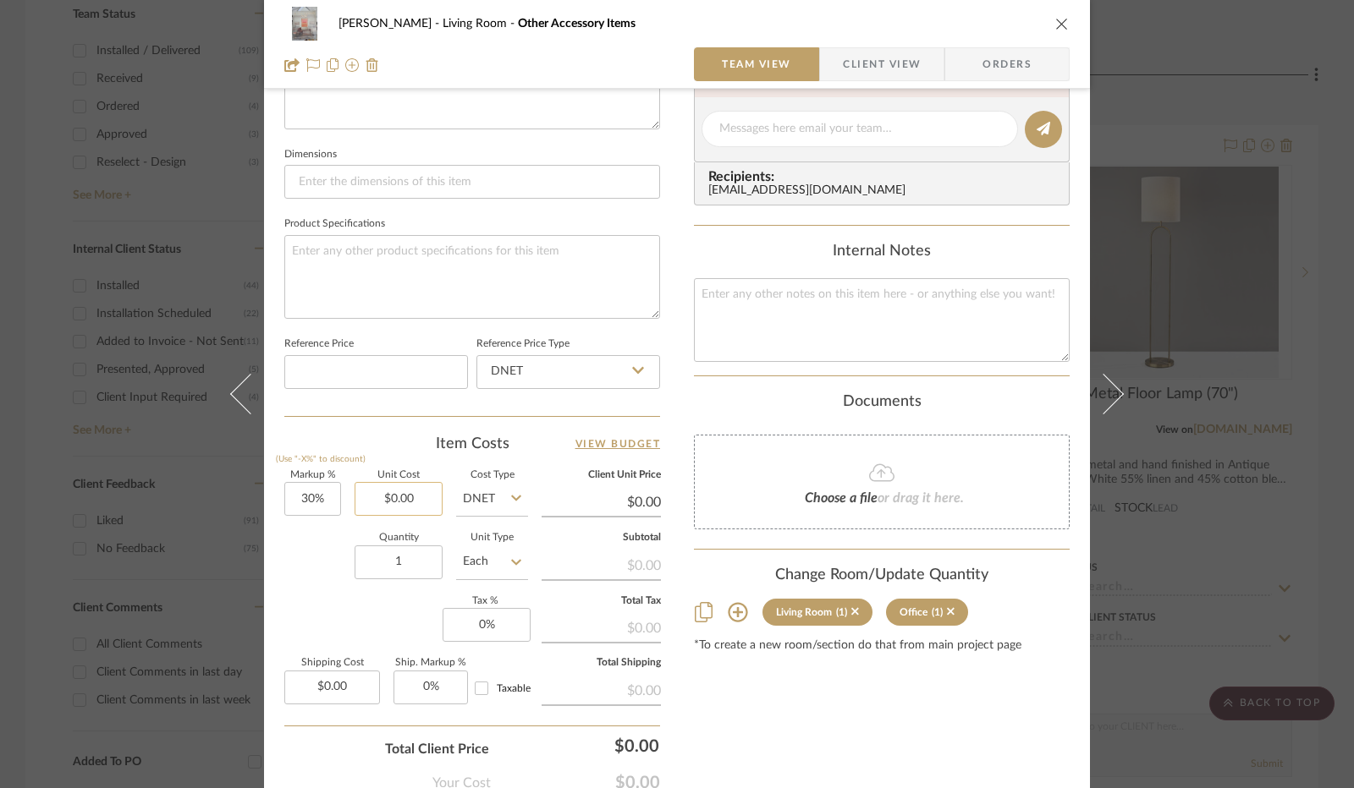
type input "[PERSON_NAME] Style"
type input "0.00"
click at [394, 499] on input "0.00" at bounding box center [398, 499] width 88 height 34
type input "$60.00"
type input "0"
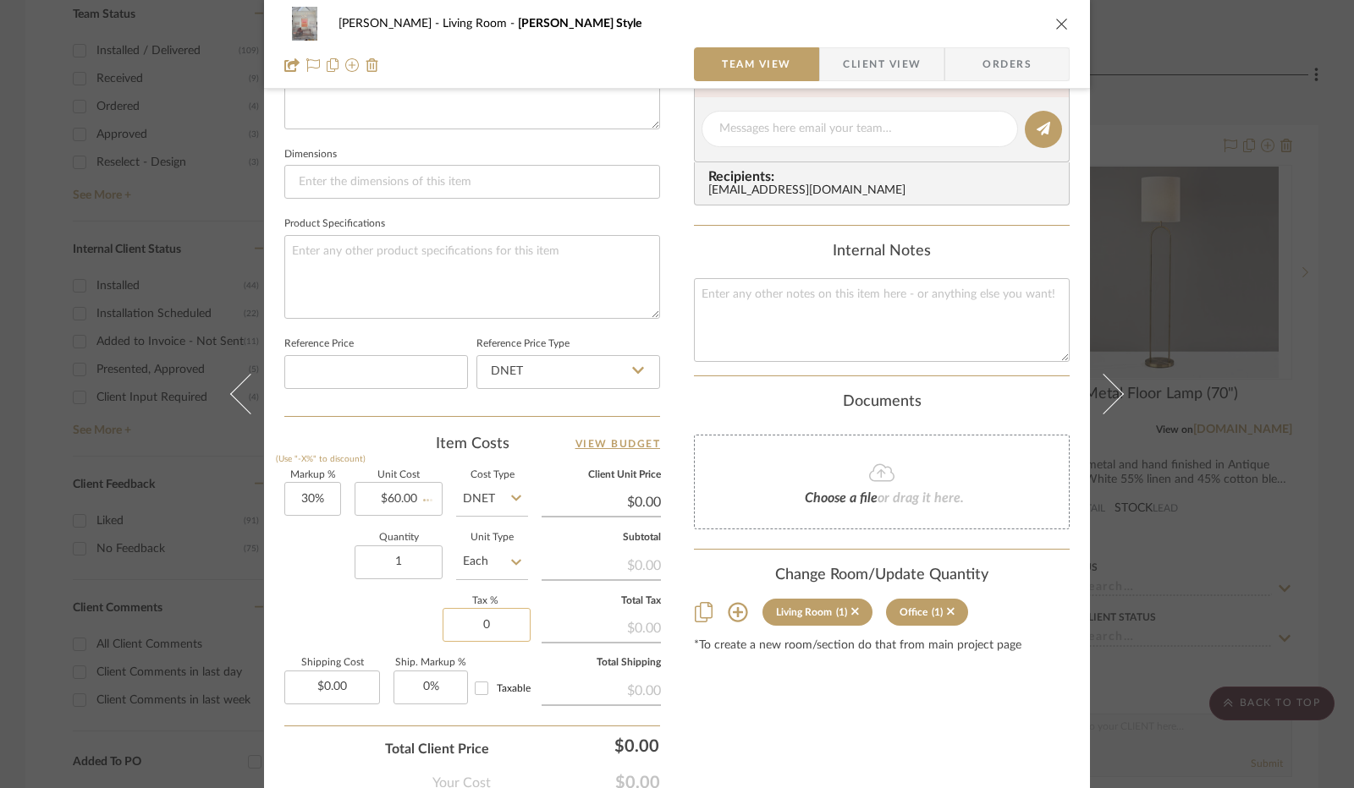
click at [477, 632] on input "0" at bounding box center [486, 625] width 88 height 34
type input "$78.00"
type input "8.25%"
click at [373, 593] on div "Markup % (Use "-X%" to discount) 30% Unit Cost $60.00 Cost Type DNET Client Uni…" at bounding box center [472, 594] width 376 height 247
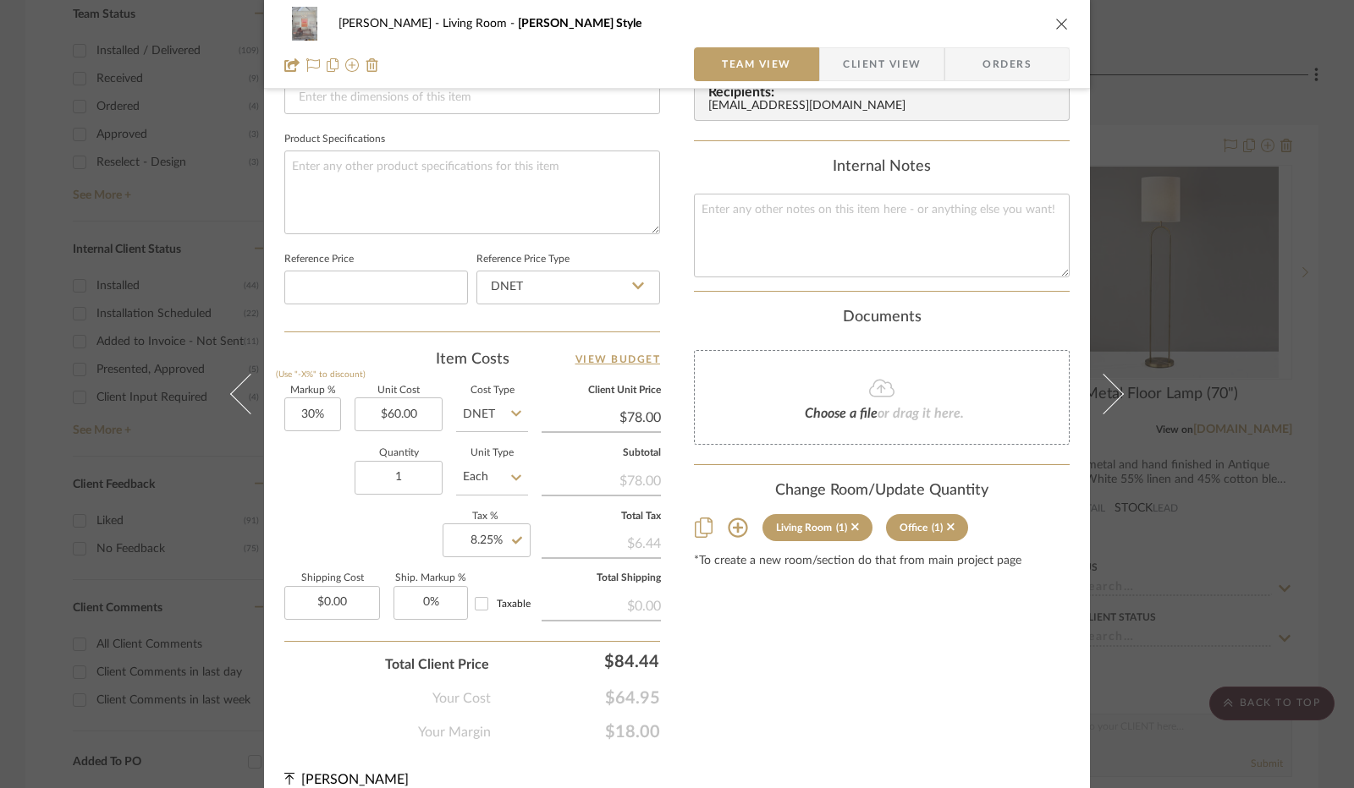
scroll to position [780, 0]
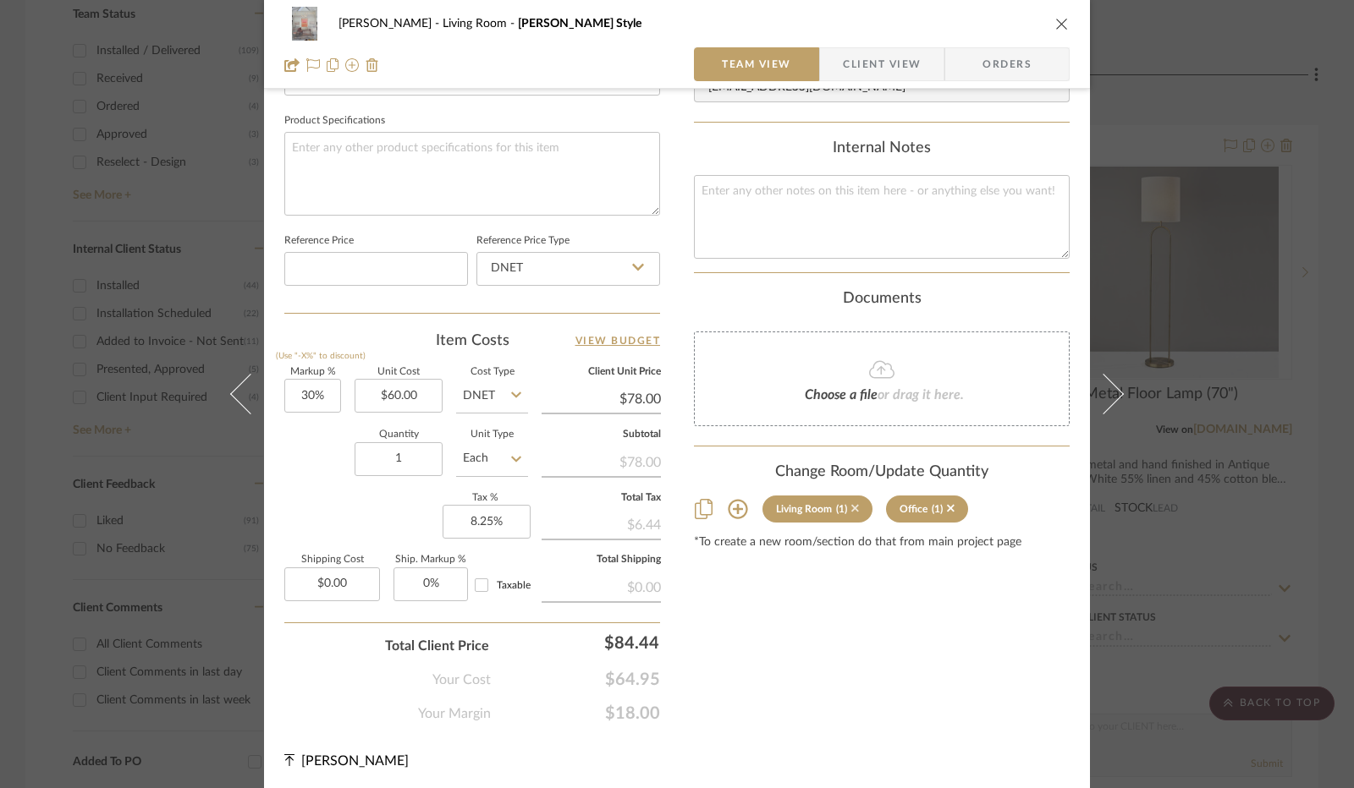
click at [851, 507] on icon at bounding box center [855, 509] width 8 height 8
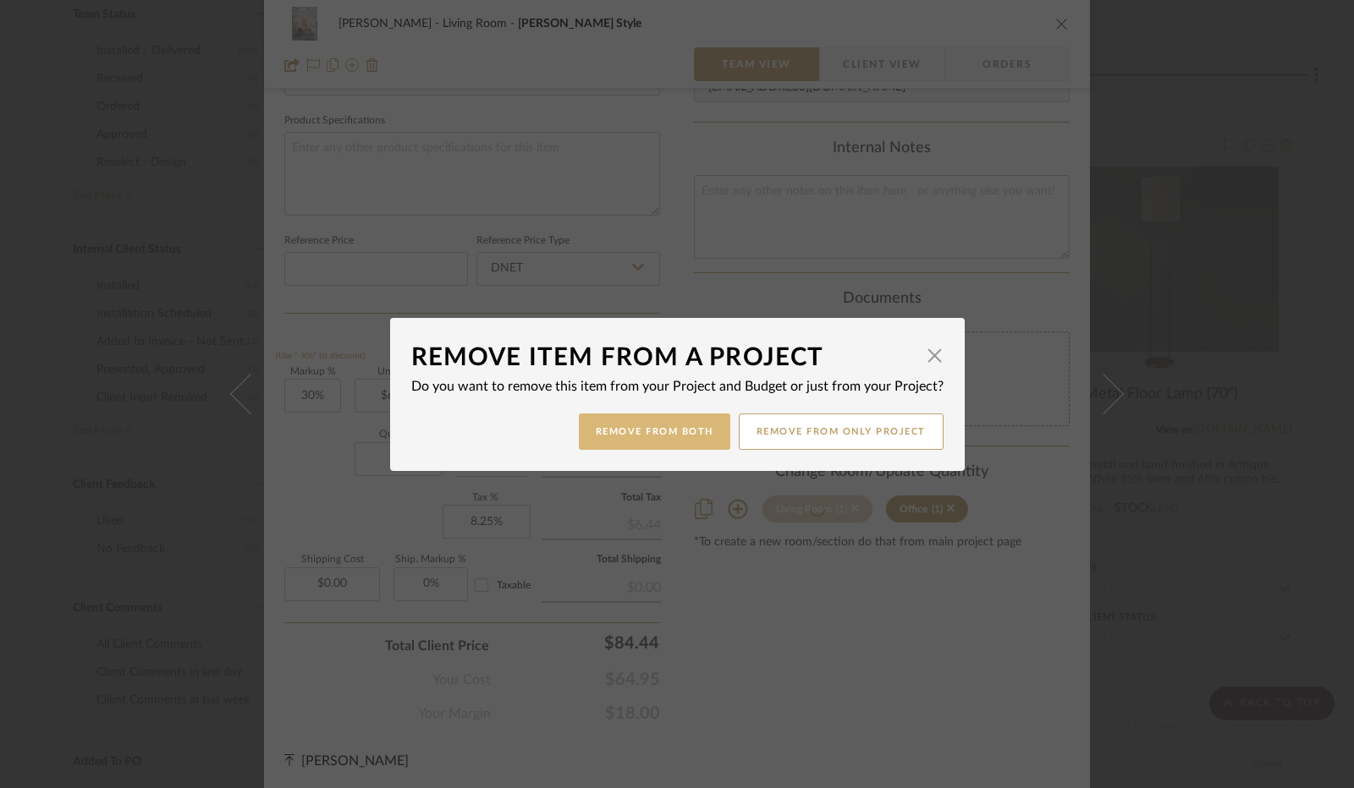
click at [695, 425] on button "Remove from Both" at bounding box center [654, 432] width 151 height 36
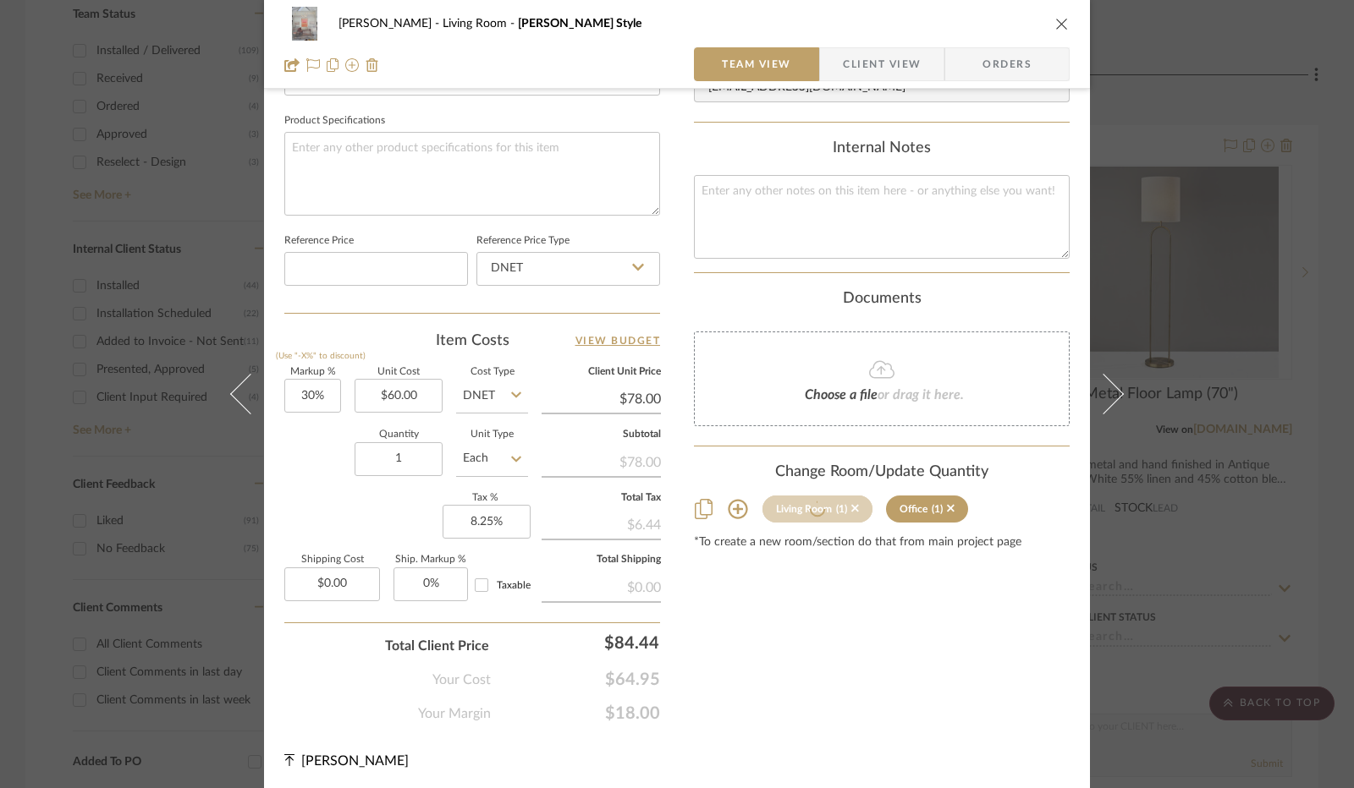
type input "0%"
radio input "false"
radio input "true"
drag, startPoint x: 863, startPoint y: 57, endPoint x: 711, endPoint y: 262, distance: 255.8
click at [863, 57] on span "Client View" at bounding box center [882, 64] width 78 height 34
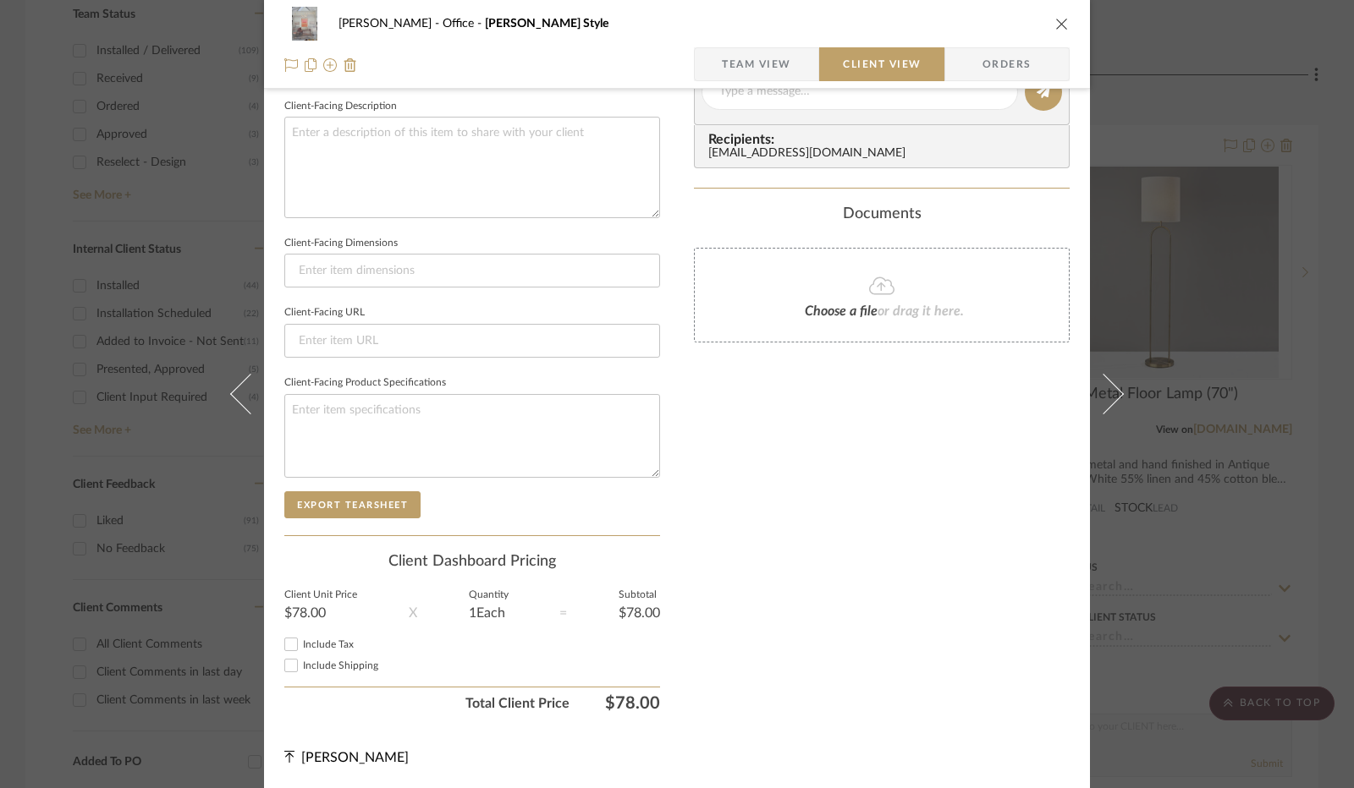
scroll to position [601, 0]
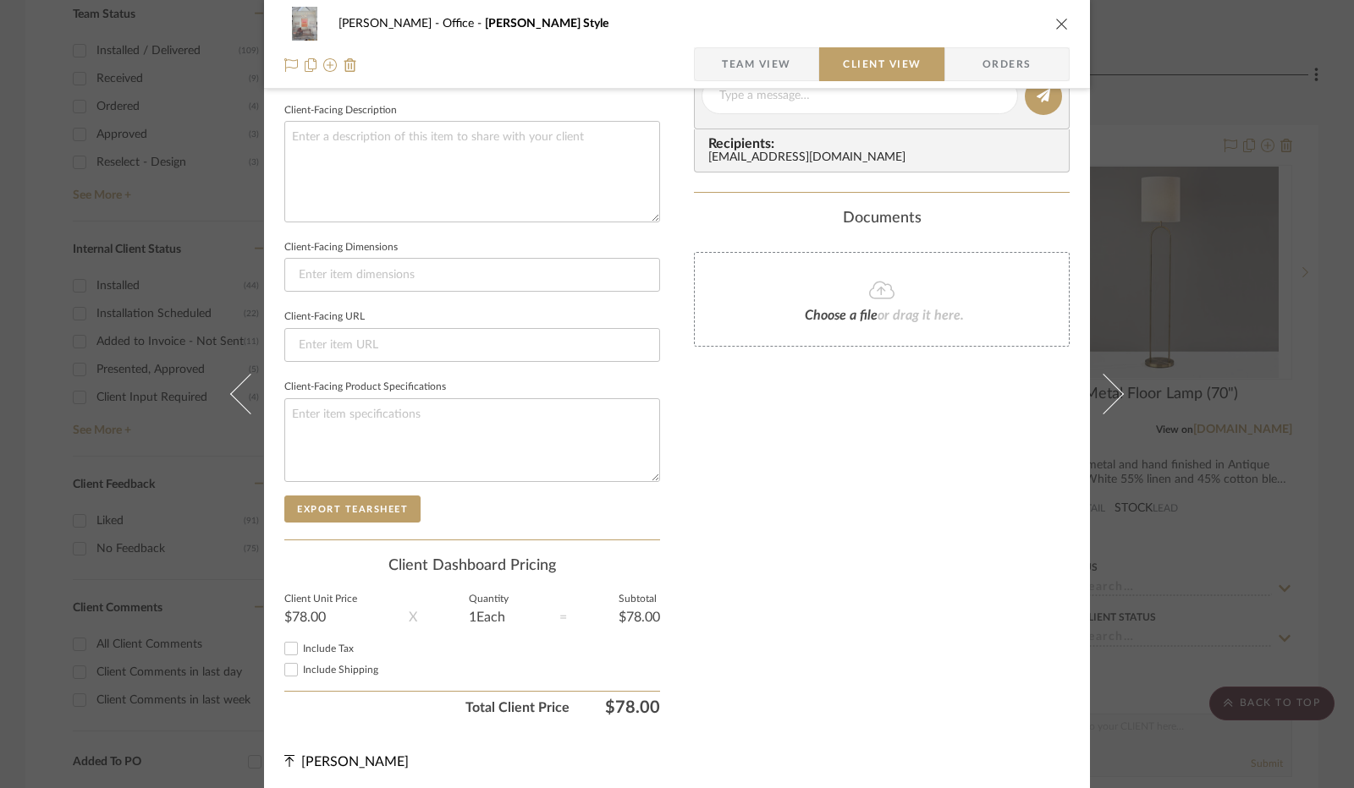
click at [770, 56] on span "Team View" at bounding box center [756, 64] width 69 height 34
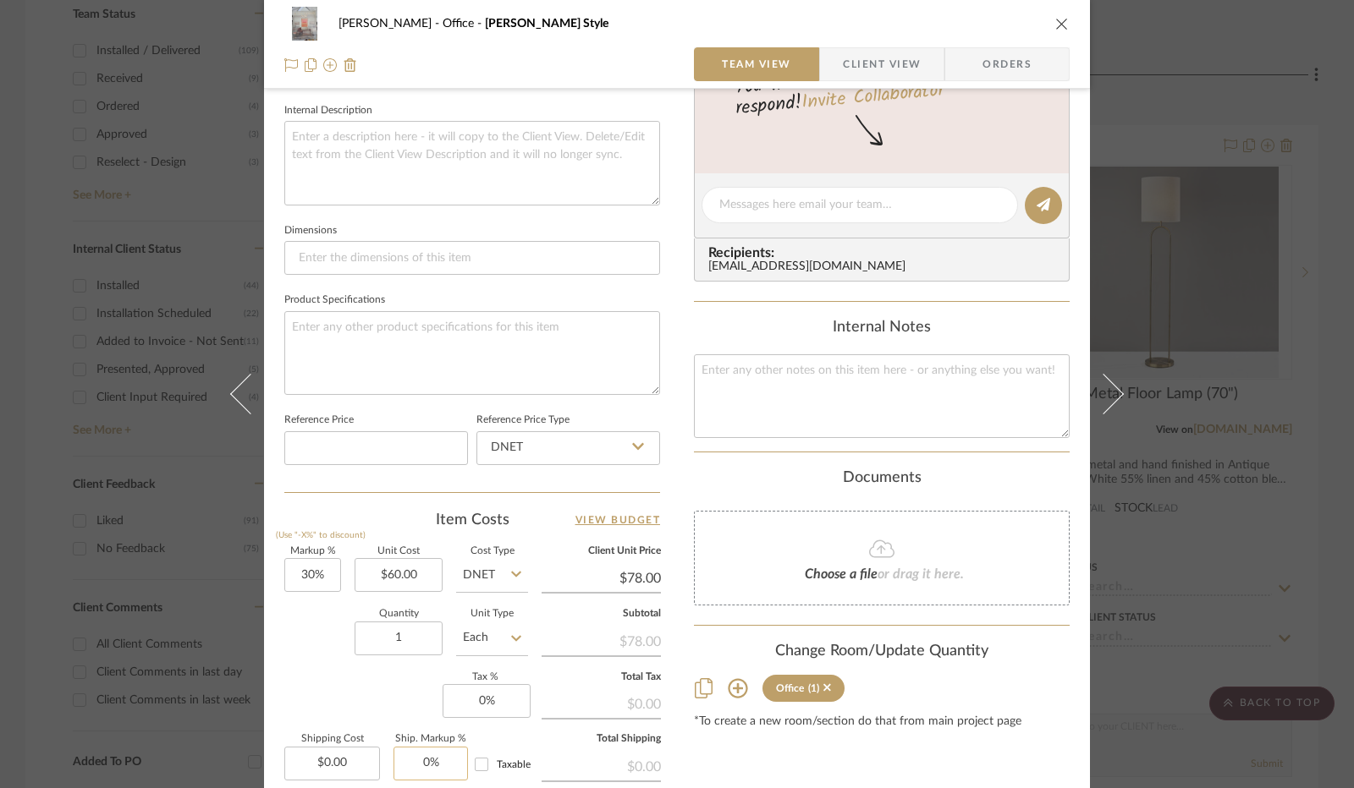
scroll to position [770, 0]
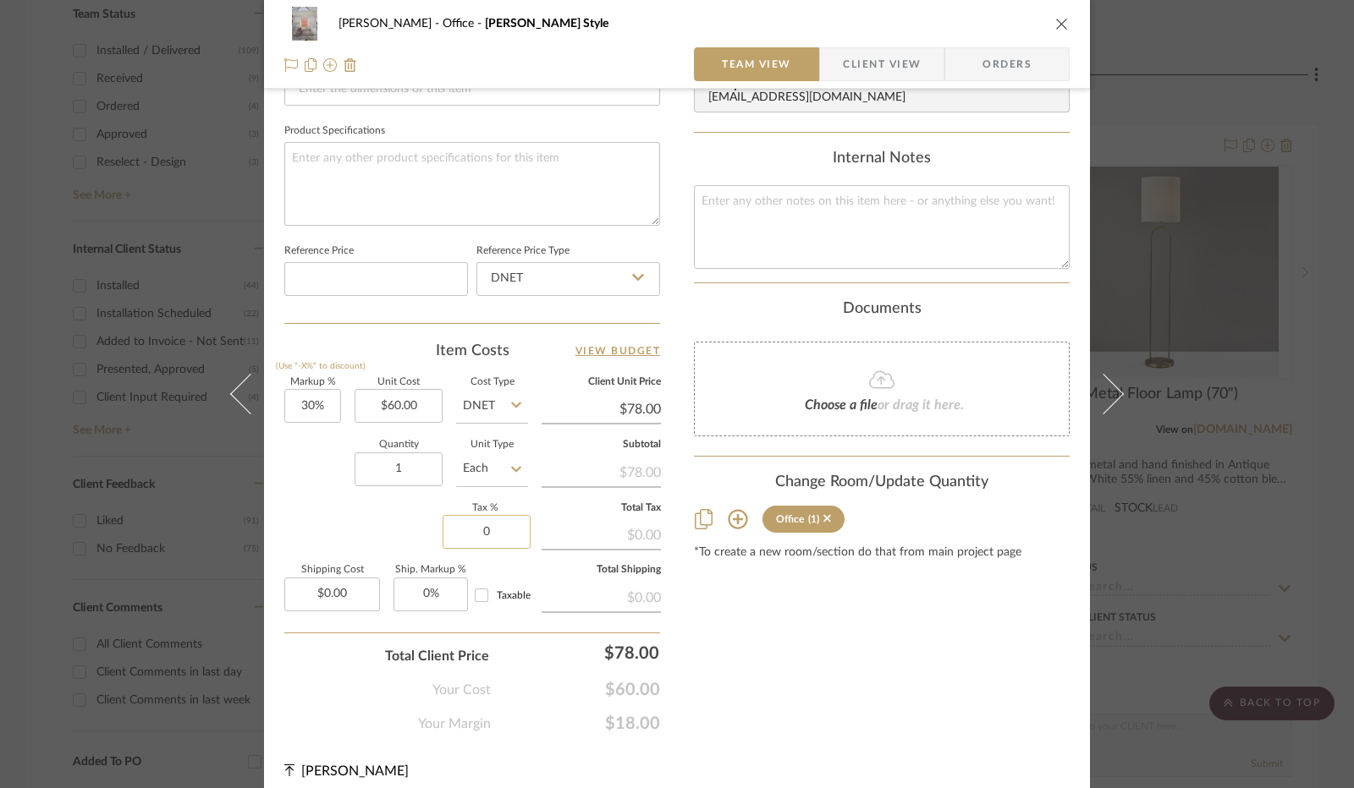
click at [492, 530] on input "0" at bounding box center [486, 532] width 88 height 34
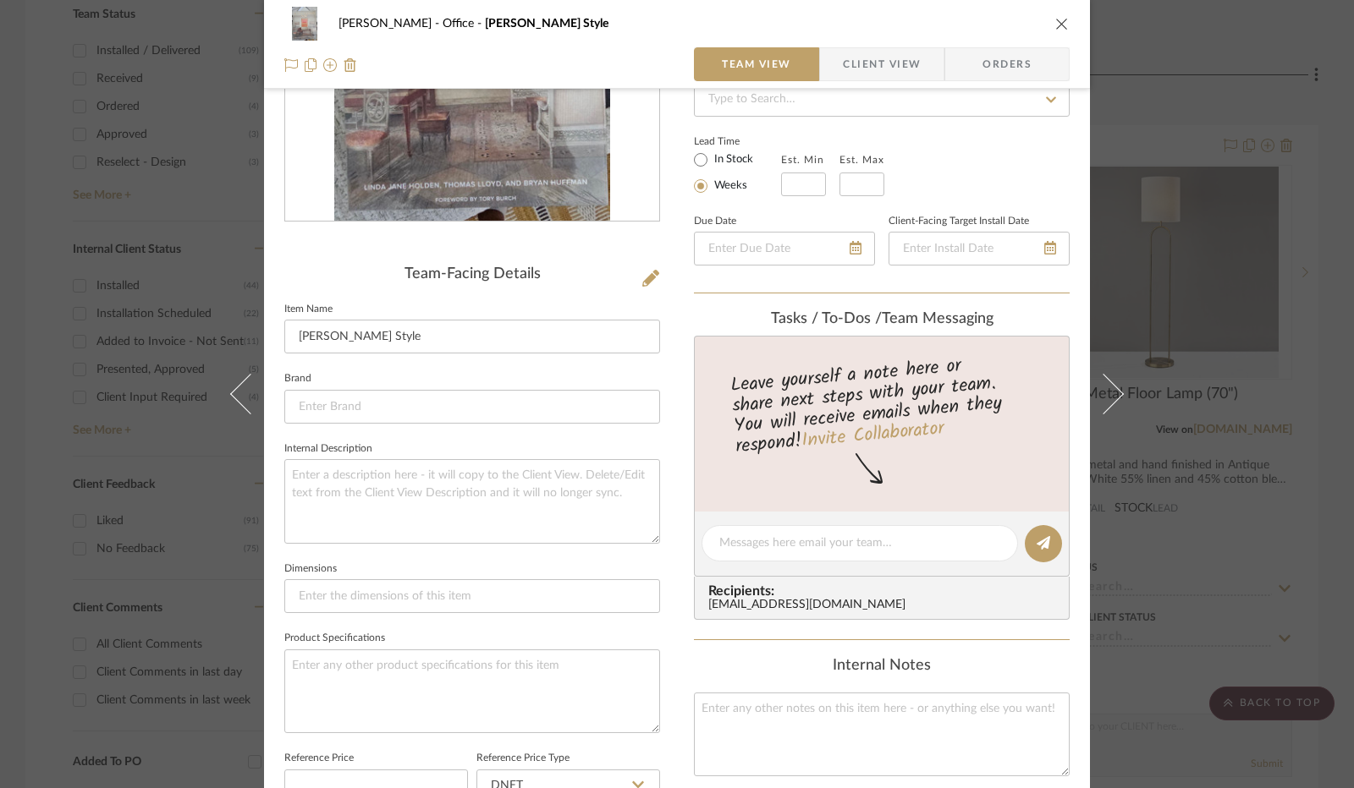
scroll to position [8, 0]
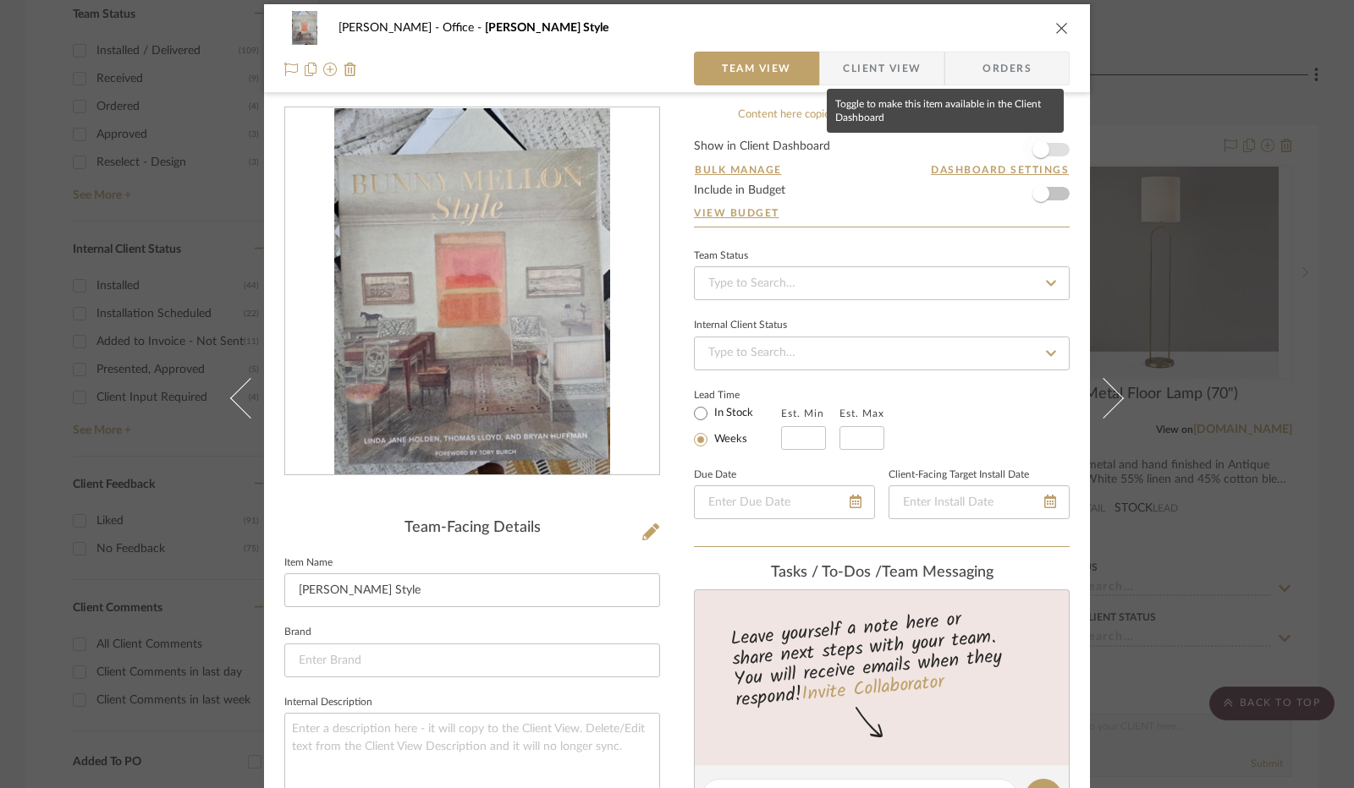
type input "8.25%"
click at [1041, 151] on span "button" at bounding box center [1040, 149] width 17 height 17
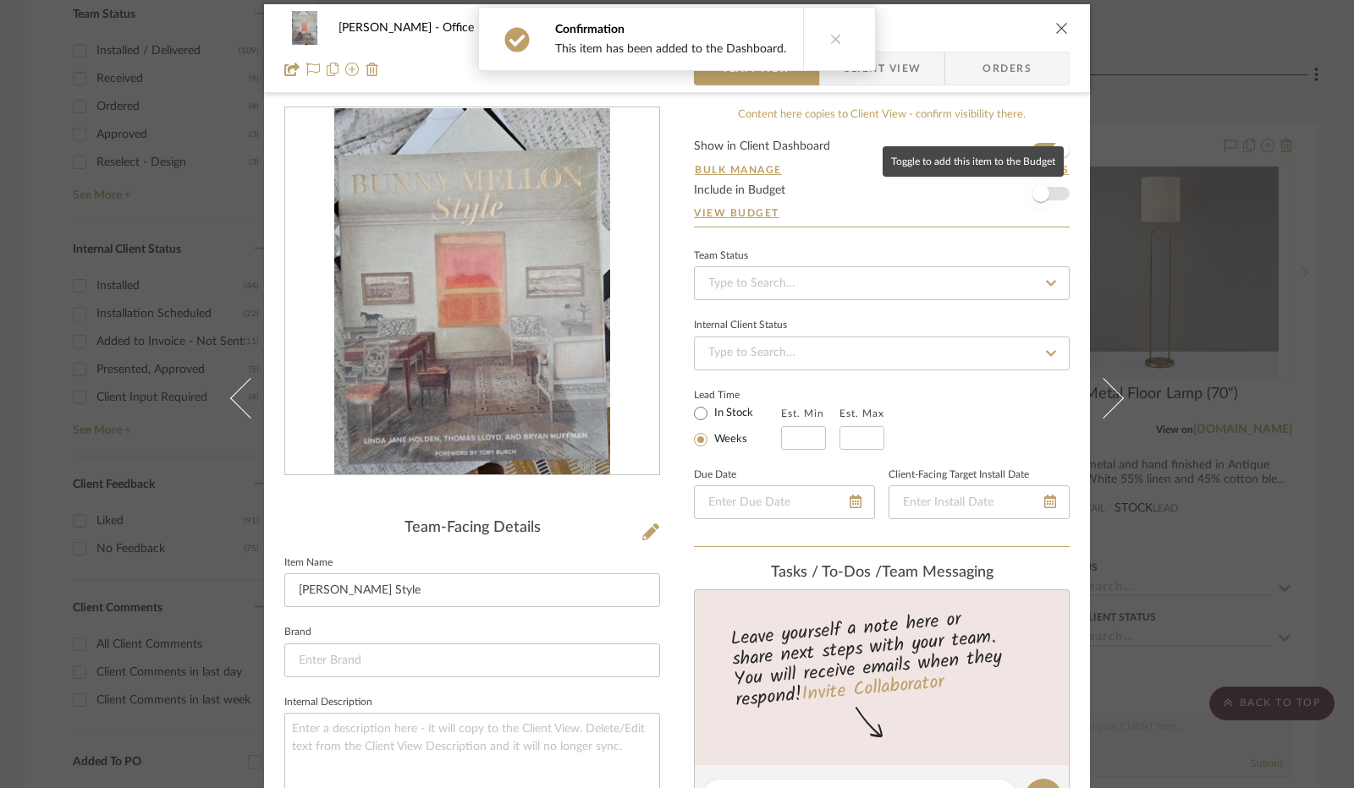
click at [1044, 193] on span "button" at bounding box center [1040, 193] width 37 height 37
click at [701, 413] on input "In Stock" at bounding box center [700, 414] width 20 height 20
radio input "true"
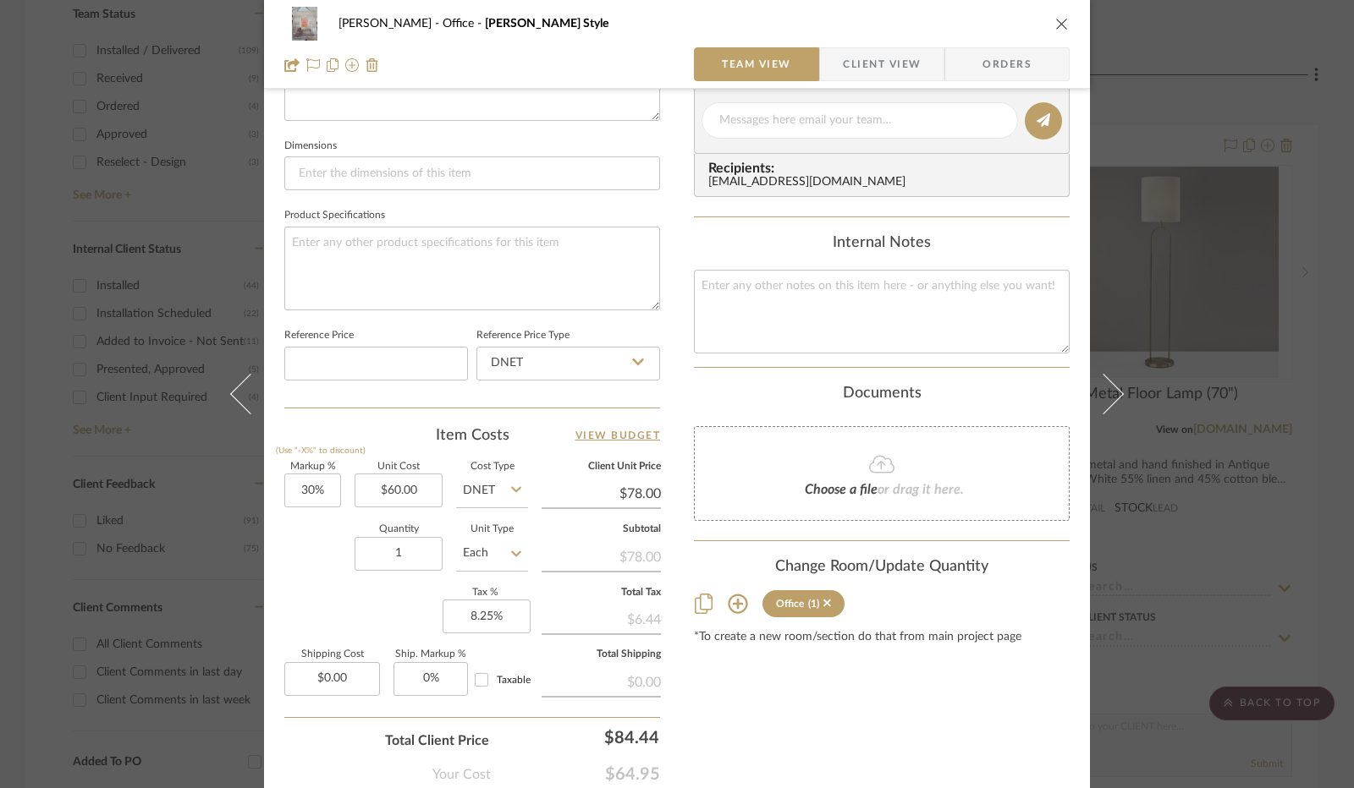
scroll to position [780, 0]
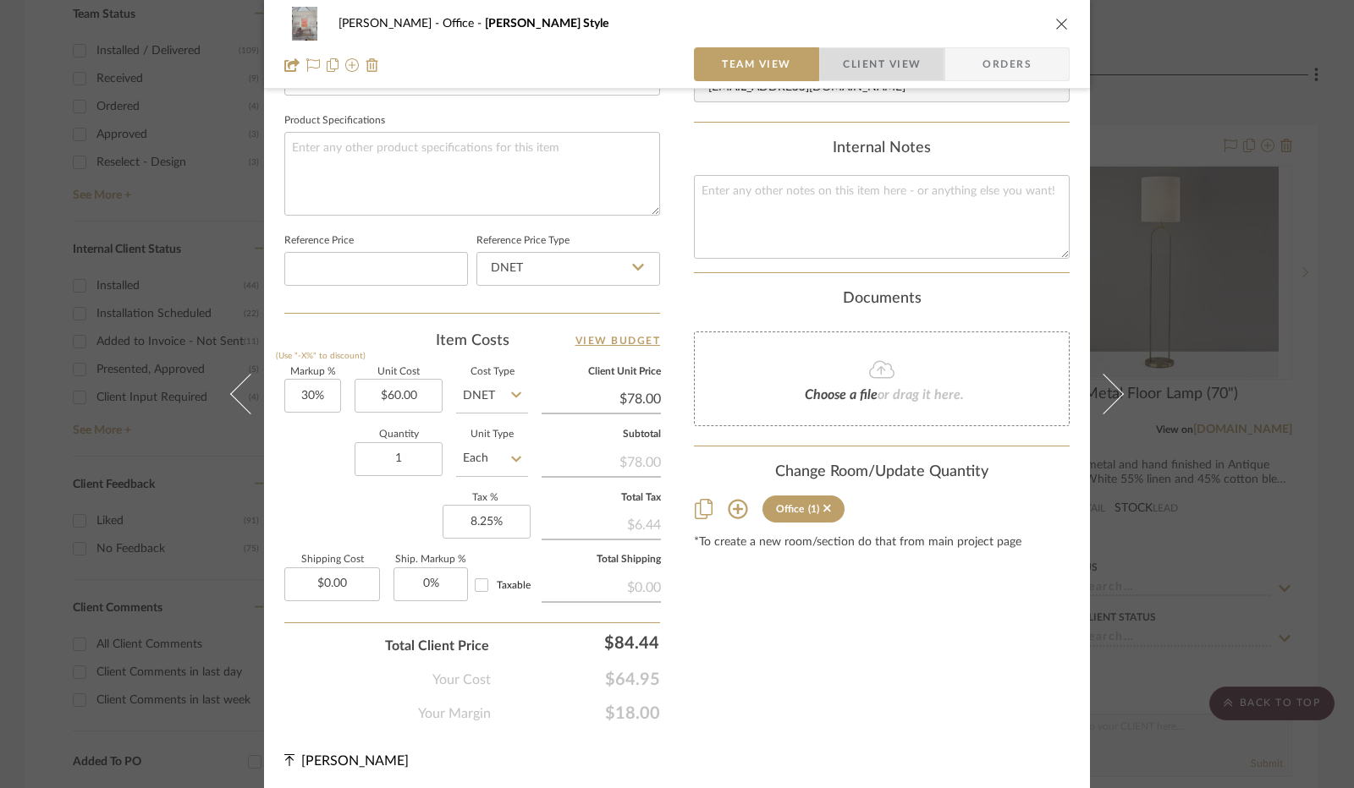
click at [864, 64] on span "Client View" at bounding box center [882, 64] width 78 height 34
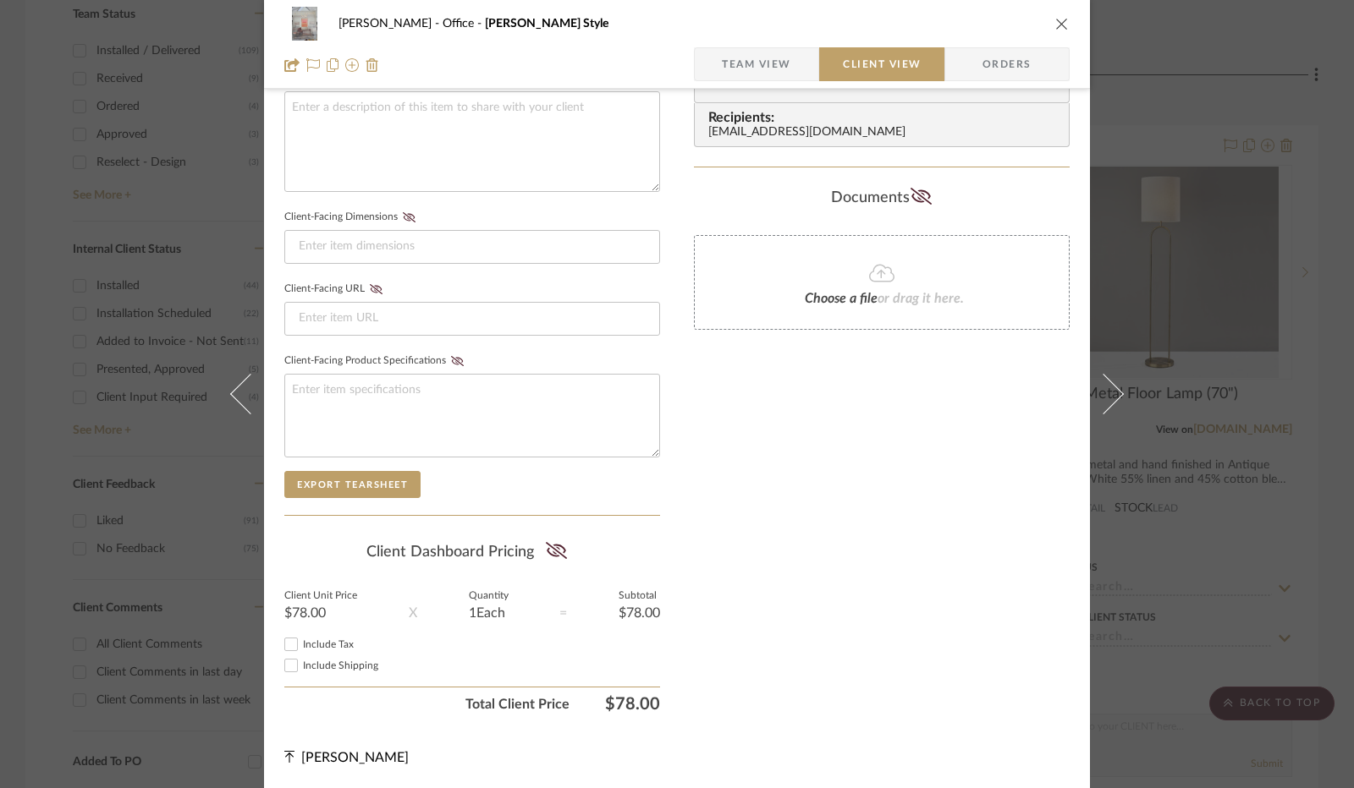
scroll to position [626, 0]
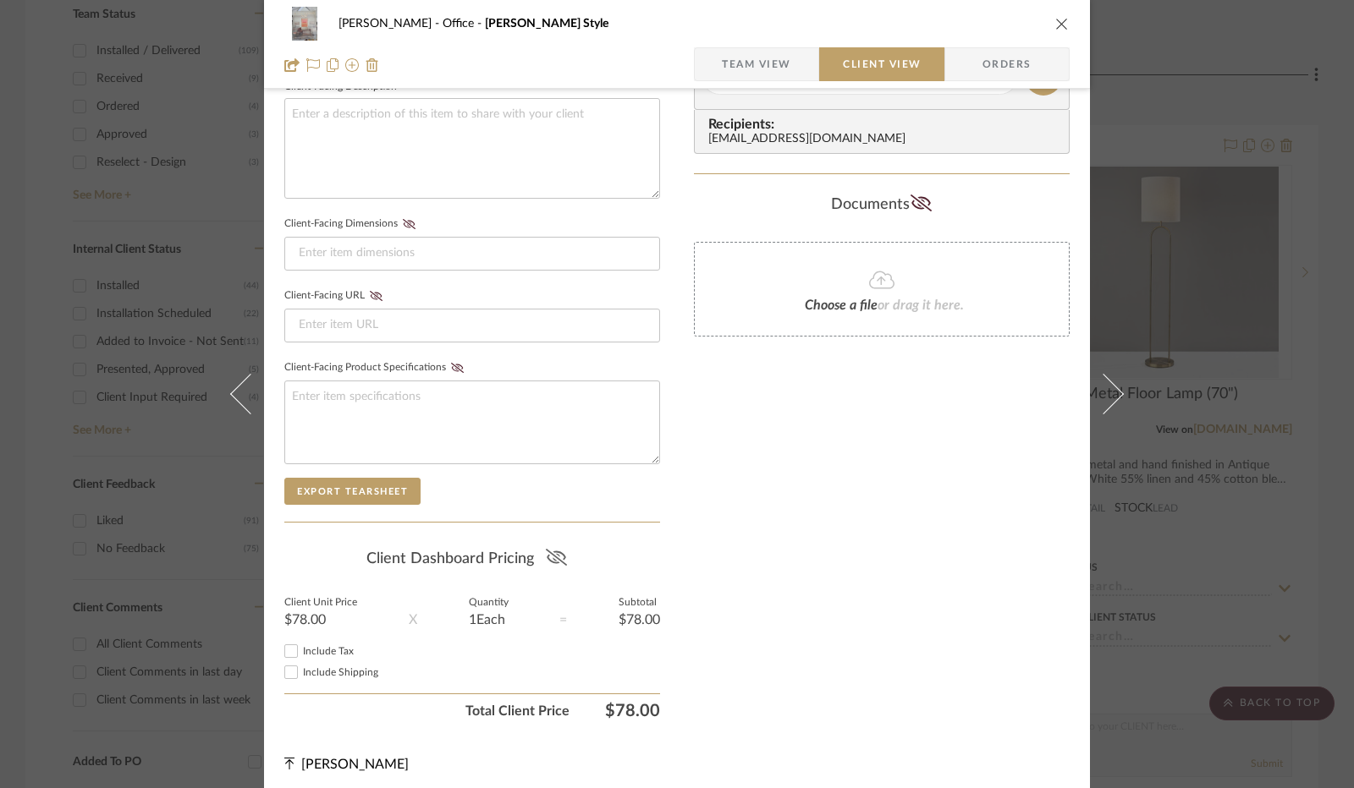
click at [555, 556] on icon at bounding box center [555, 557] width 21 height 17
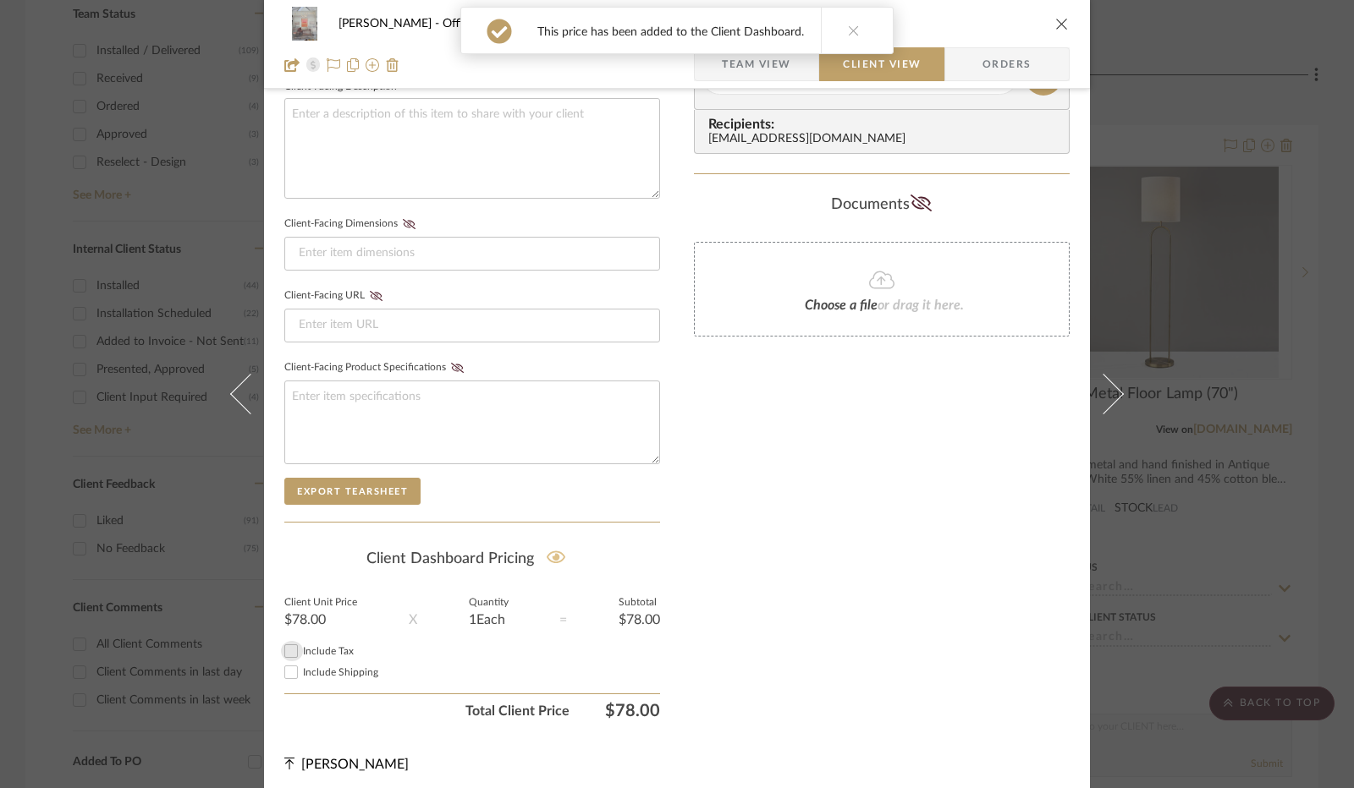
drag, startPoint x: 289, startPoint y: 648, endPoint x: 540, endPoint y: 591, distance: 256.9
click at [290, 648] on input "Include Tax" at bounding box center [291, 651] width 20 height 20
checkbox input "true"
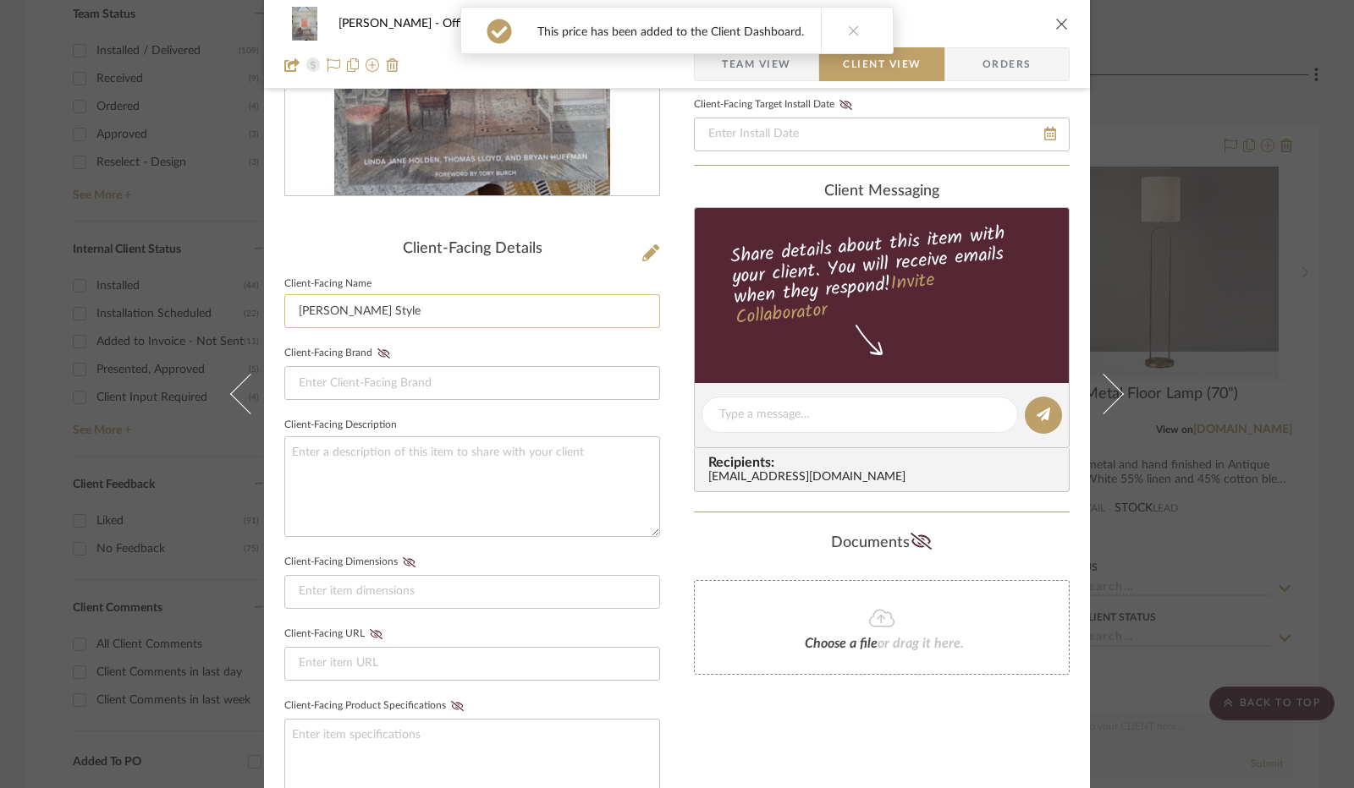
click at [489, 310] on input "[PERSON_NAME] Style" at bounding box center [472, 311] width 376 height 34
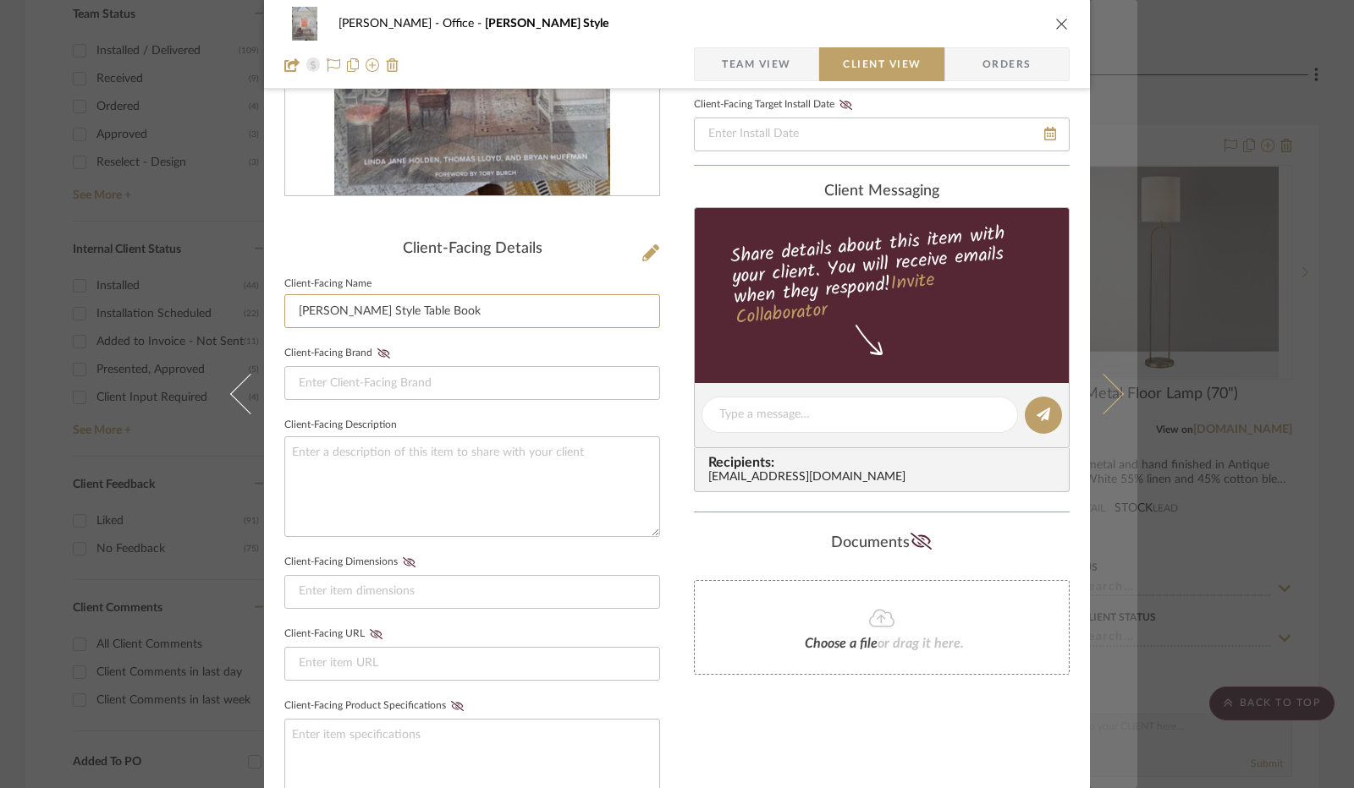
type input "[PERSON_NAME] Style Table Book"
click at [1107, 406] on button at bounding box center [1113, 394] width 47 height 788
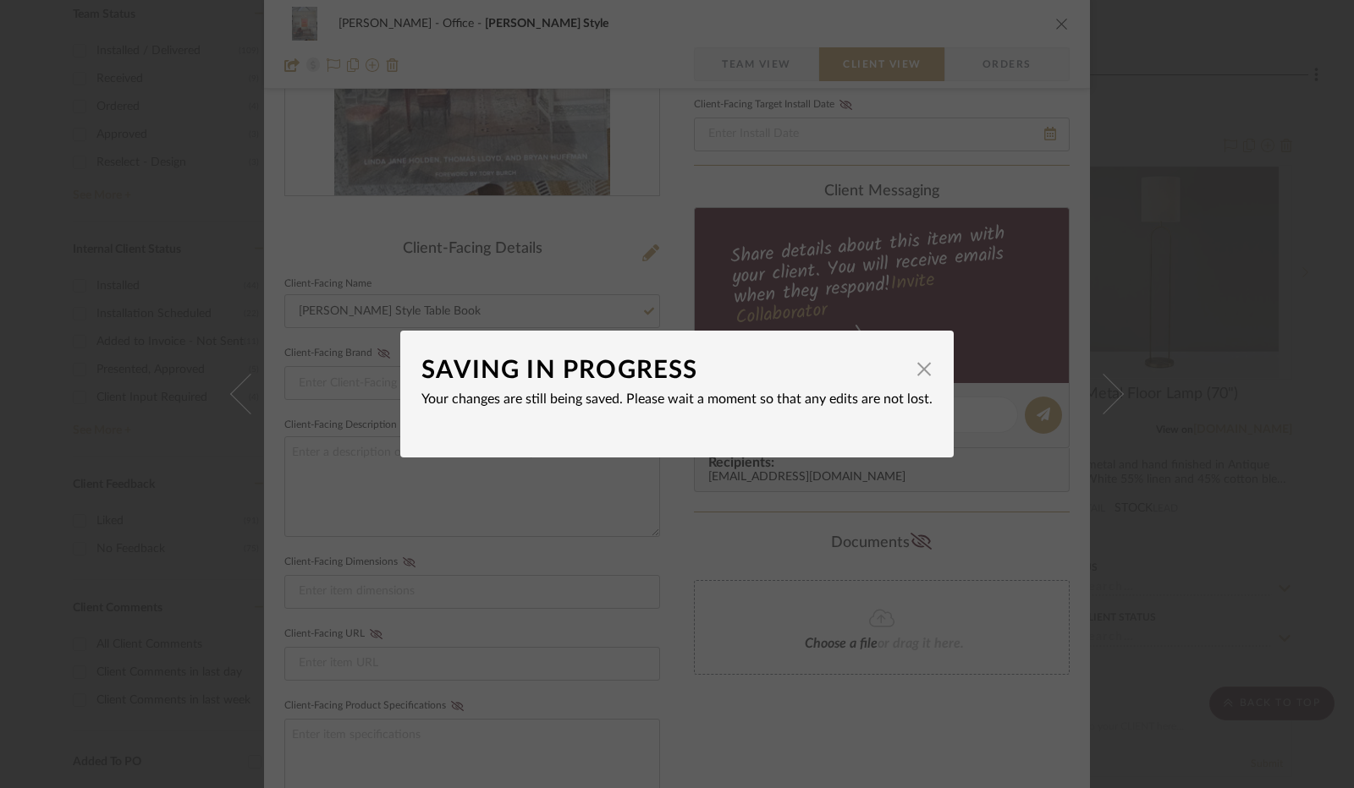
click at [736, 715] on div "SAVING IN PROGRESS × Your changes are still being saved. Please wait a moment s…" at bounding box center [677, 394] width 1354 height 788
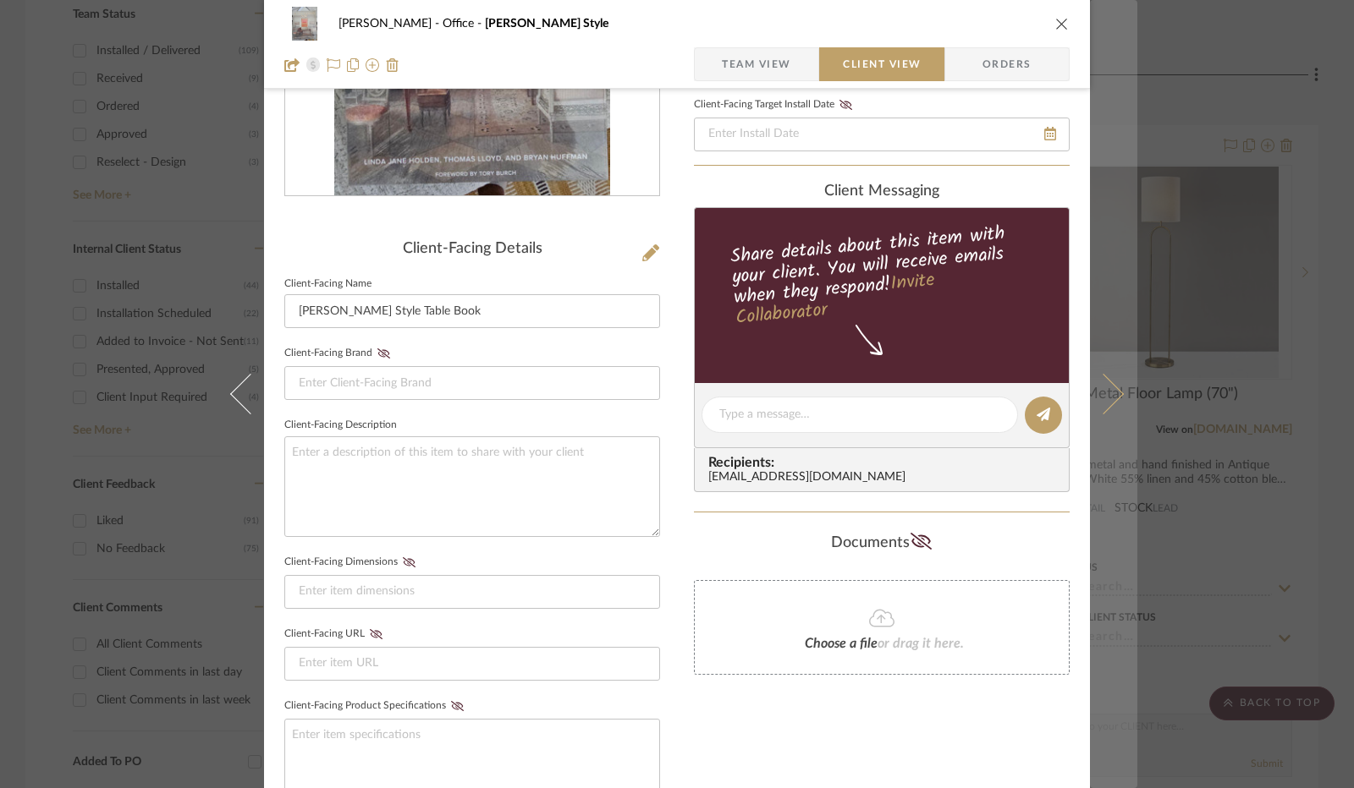
click at [1122, 400] on button at bounding box center [1113, 394] width 47 height 788
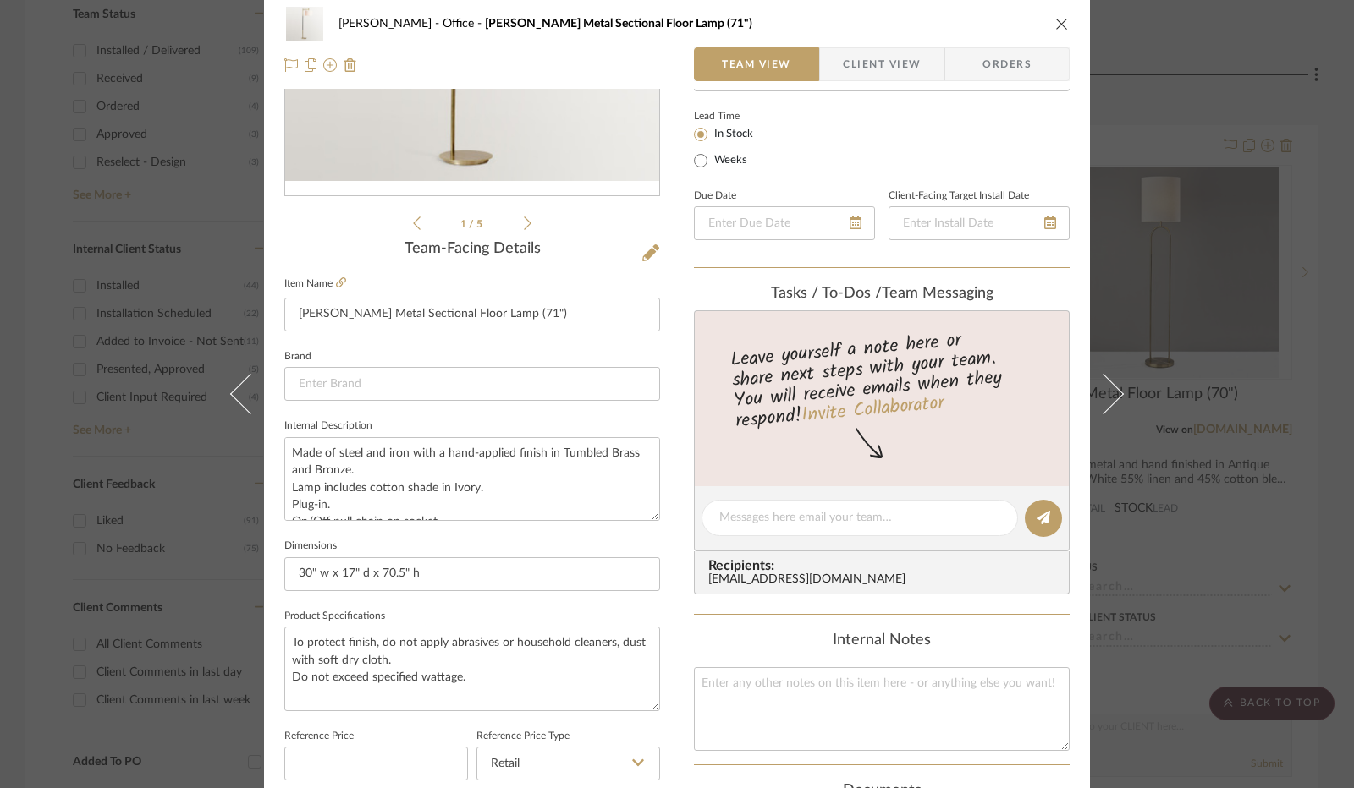
scroll to position [0, 0]
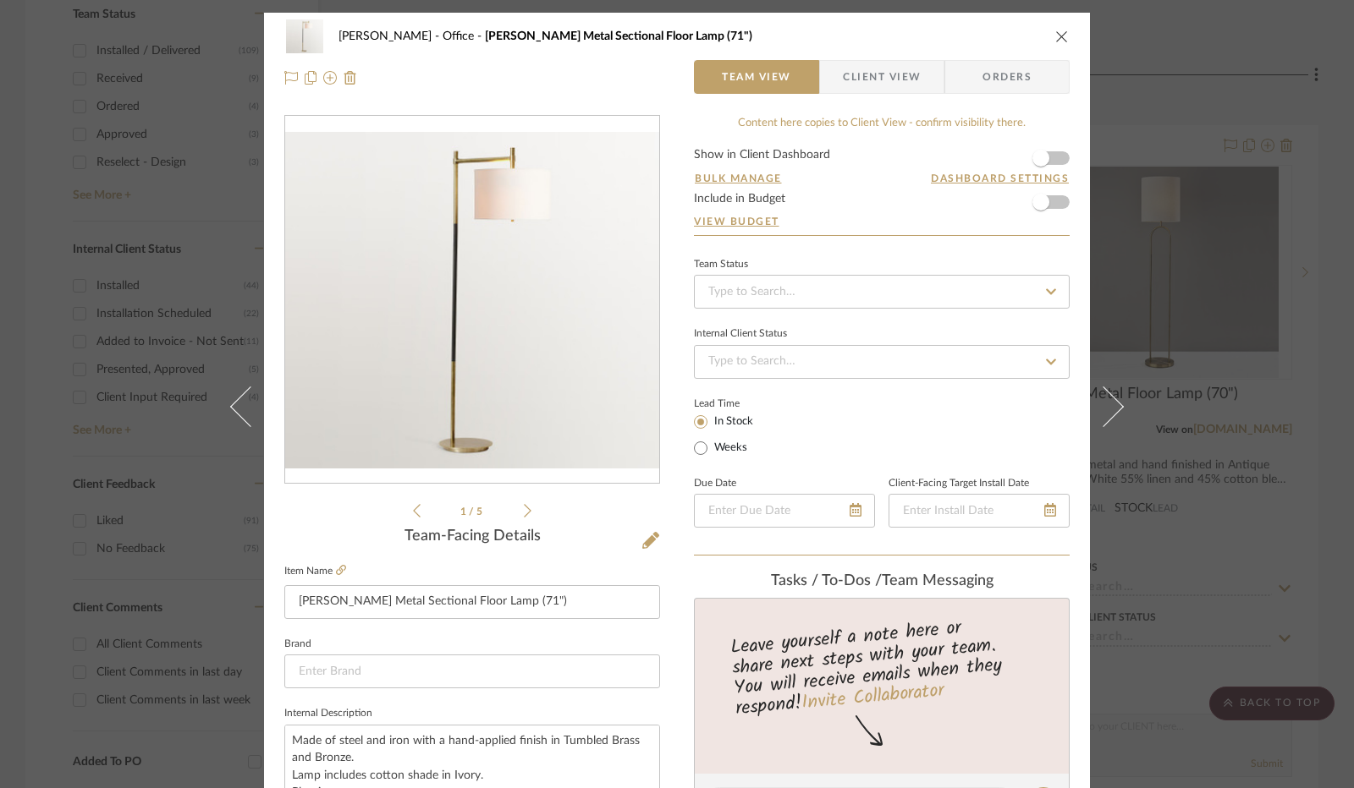
click at [1058, 40] on icon "close" at bounding box center [1062, 37] width 14 height 14
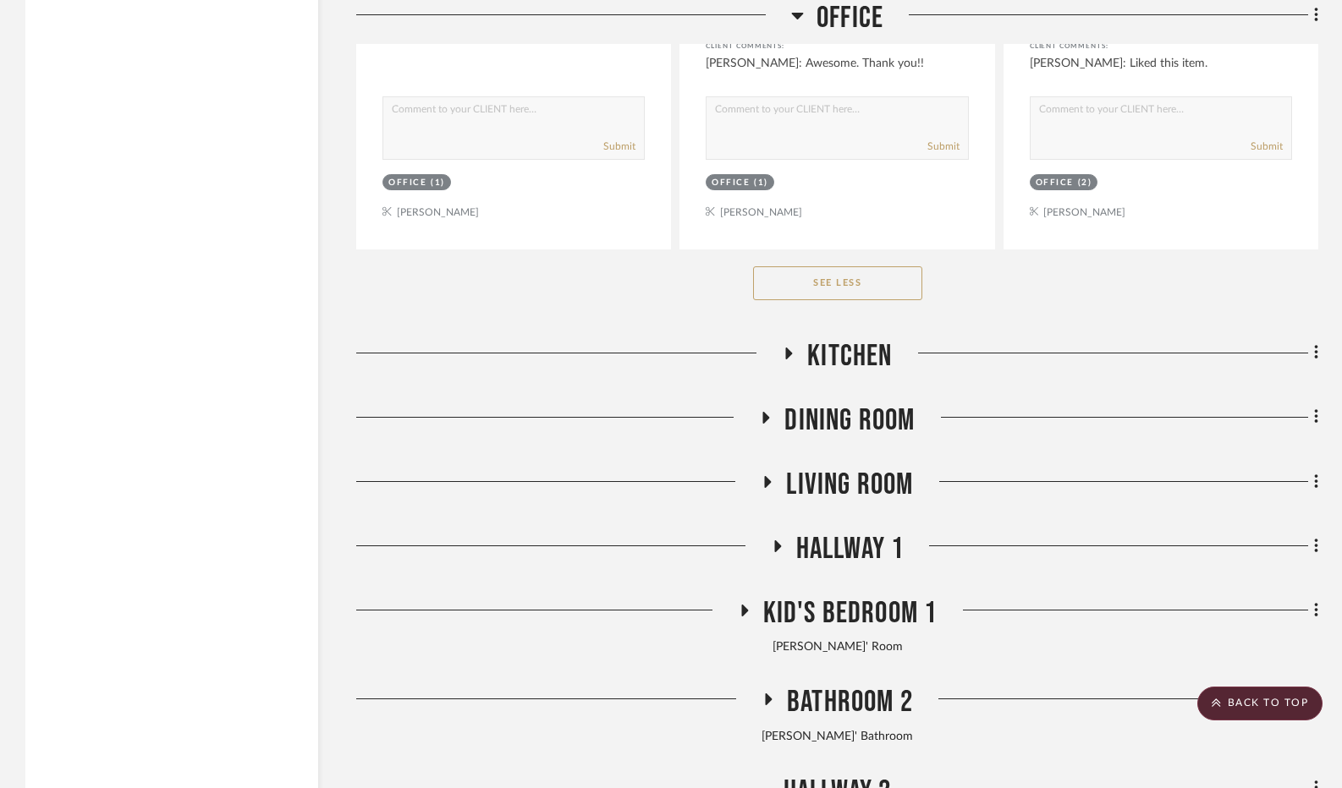
scroll to position [9052, 0]
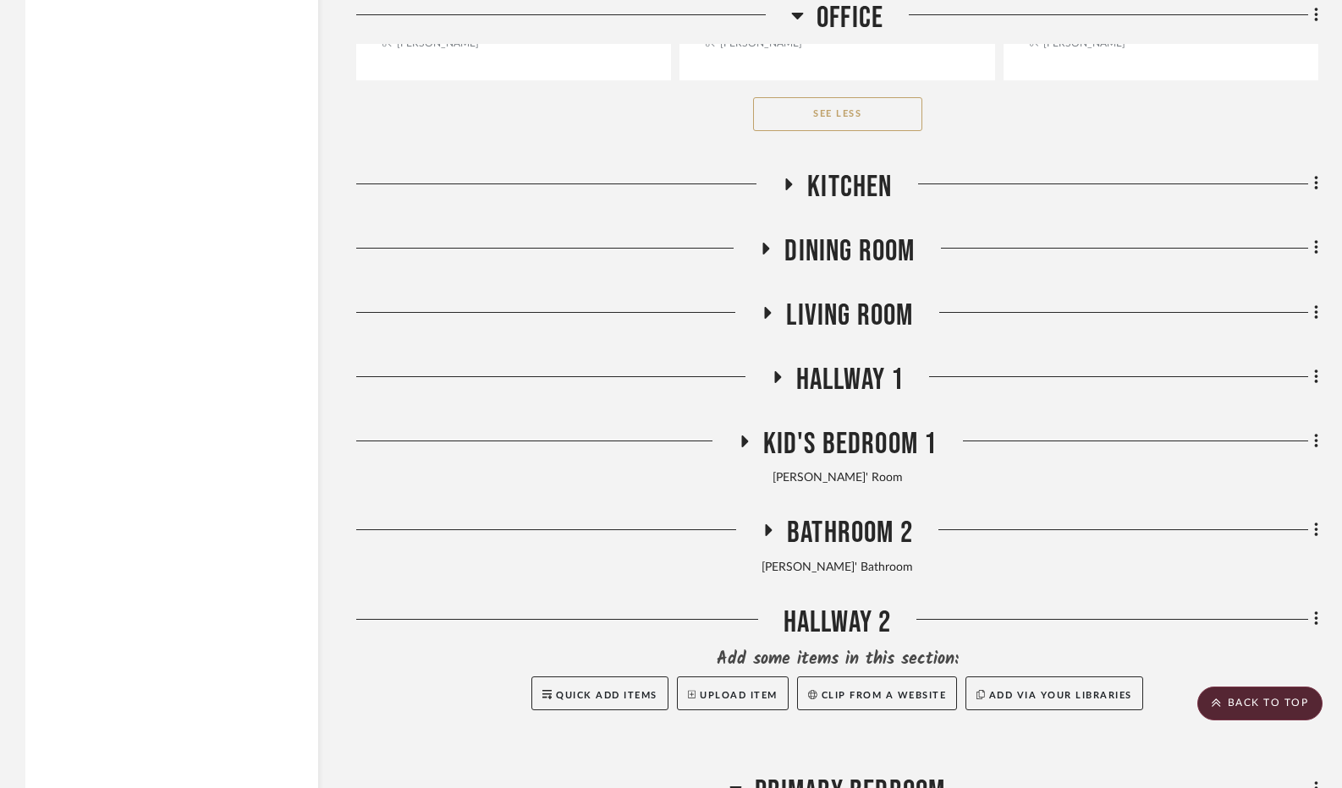
click at [772, 319] on icon at bounding box center [767, 312] width 20 height 13
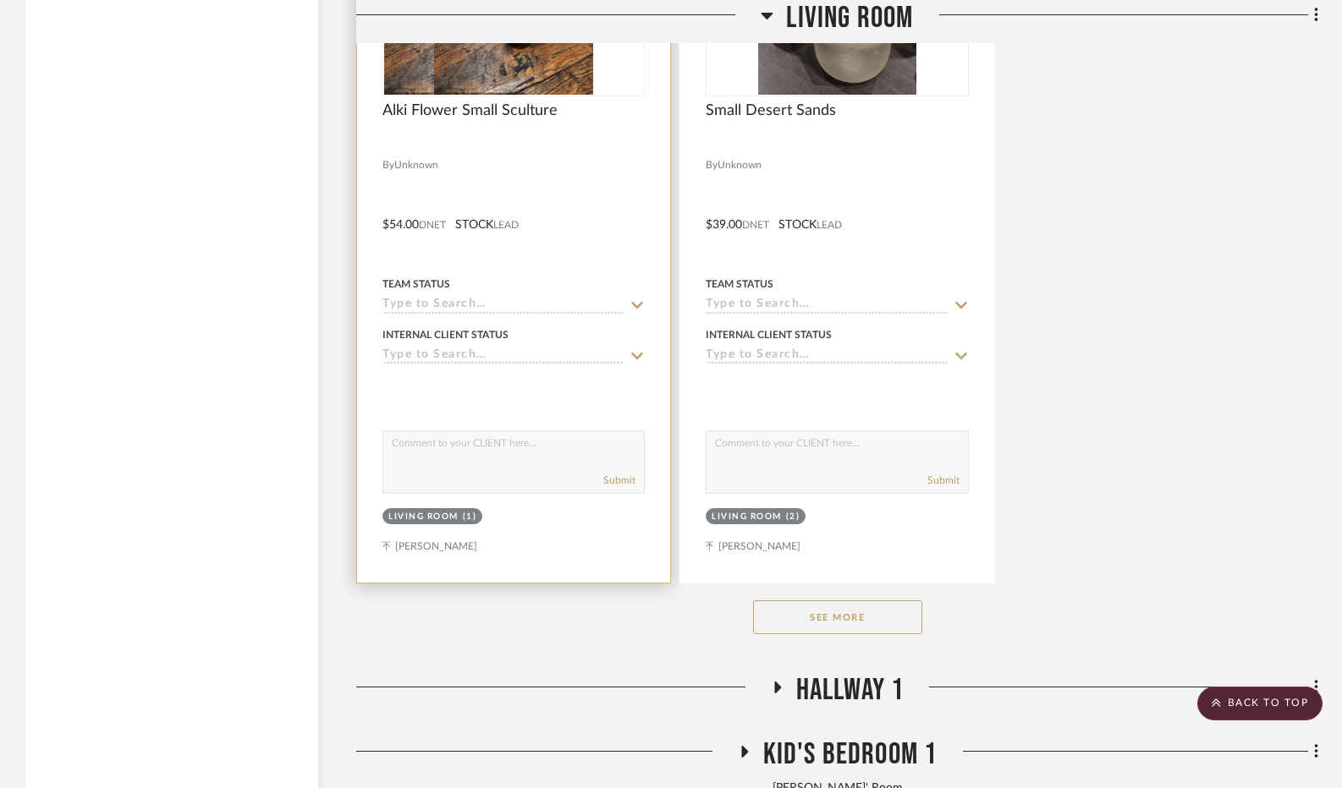
scroll to position [11083, 0]
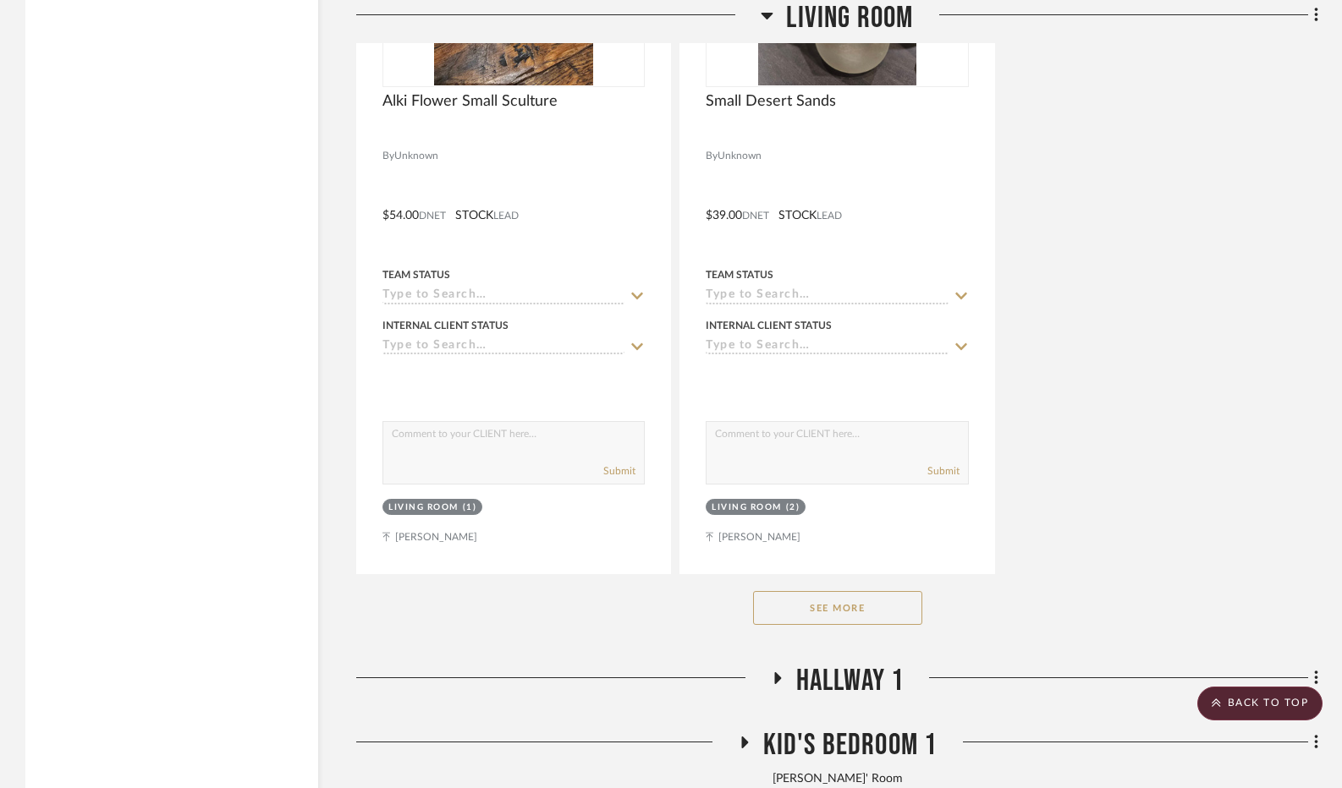
click at [810, 613] on button "See More" at bounding box center [837, 608] width 169 height 34
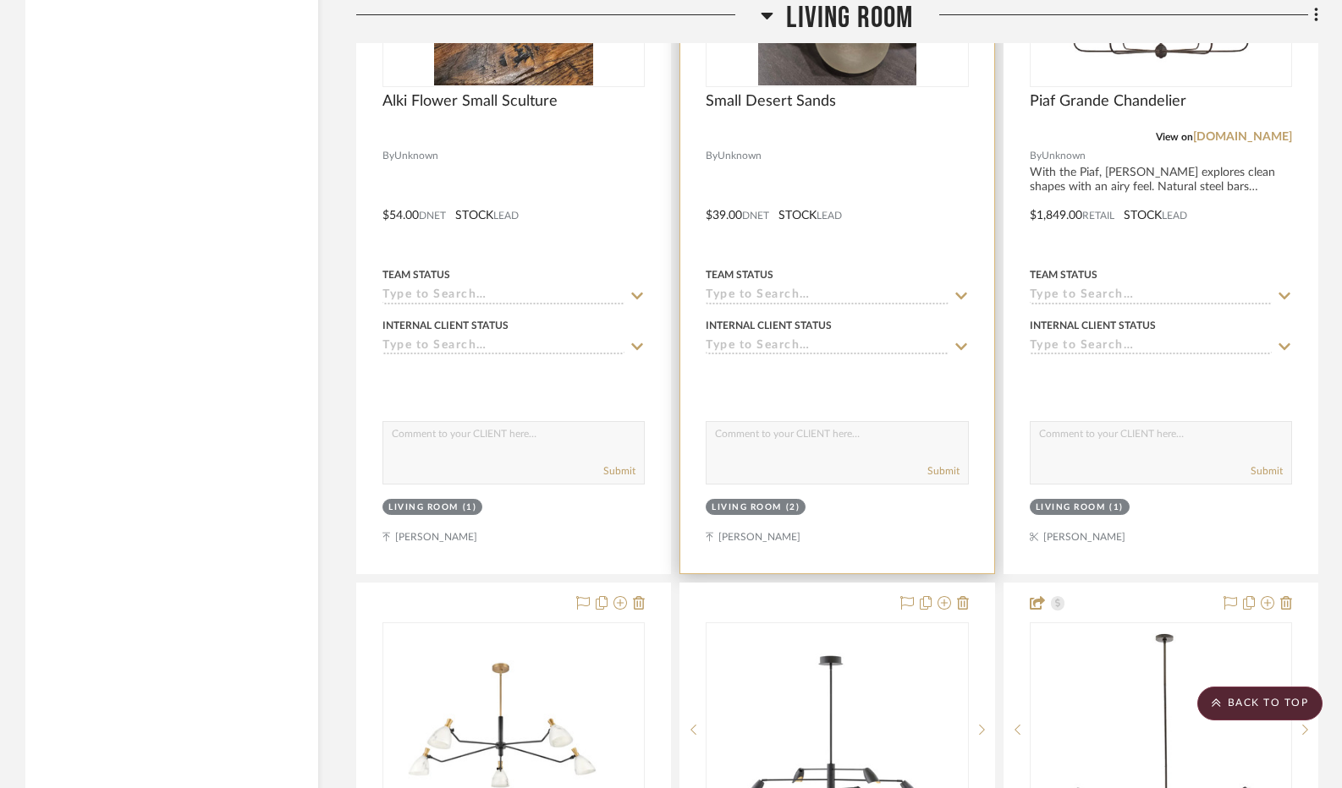
scroll to position [10744, 0]
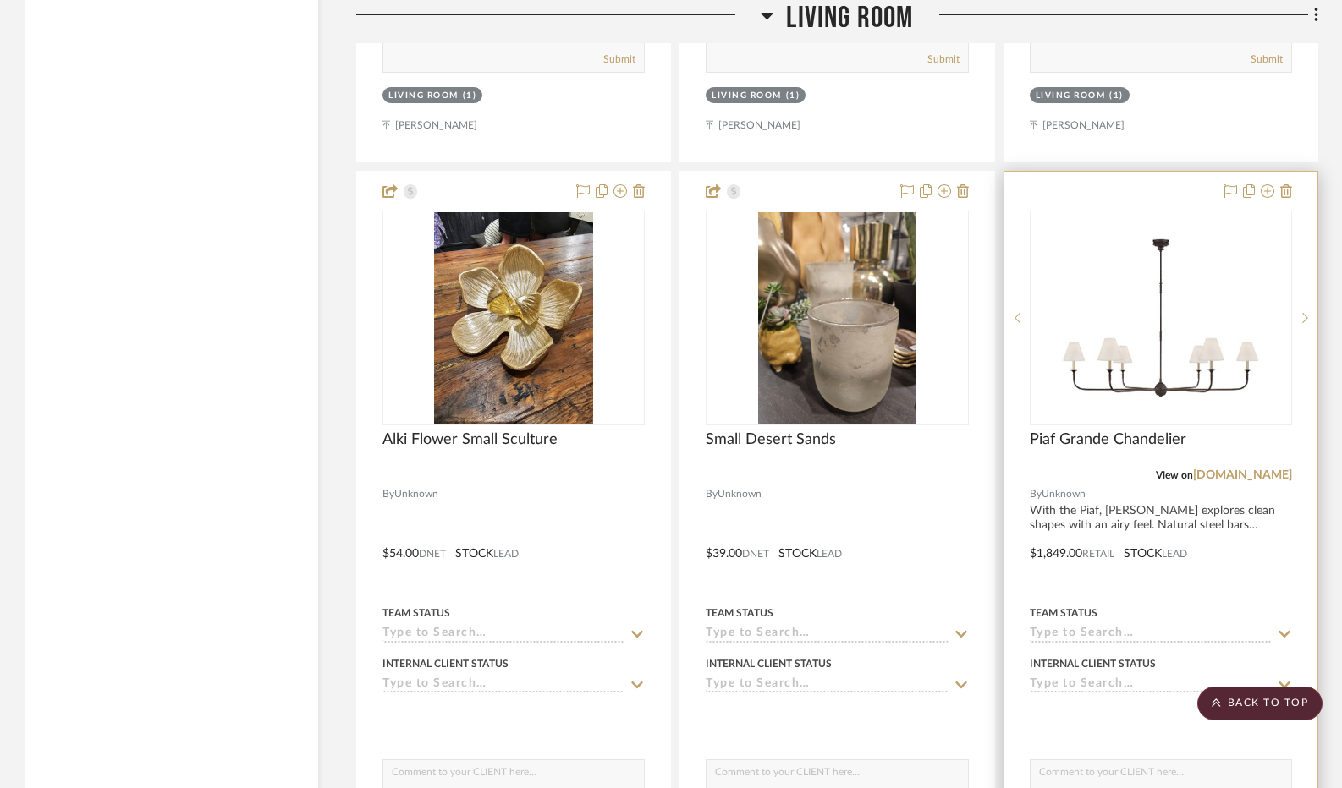
click at [1245, 342] on img "0" at bounding box center [1161, 318] width 212 height 212
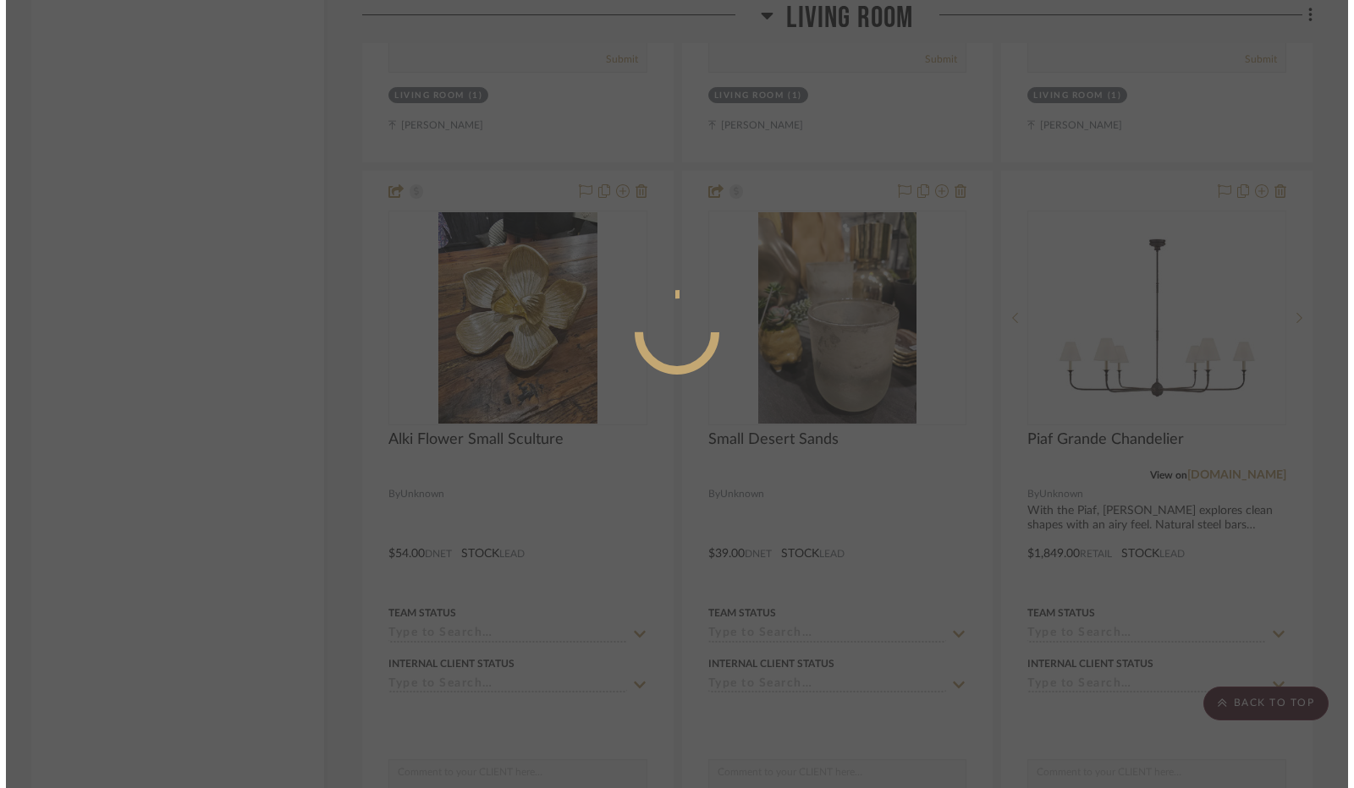
scroll to position [0, 0]
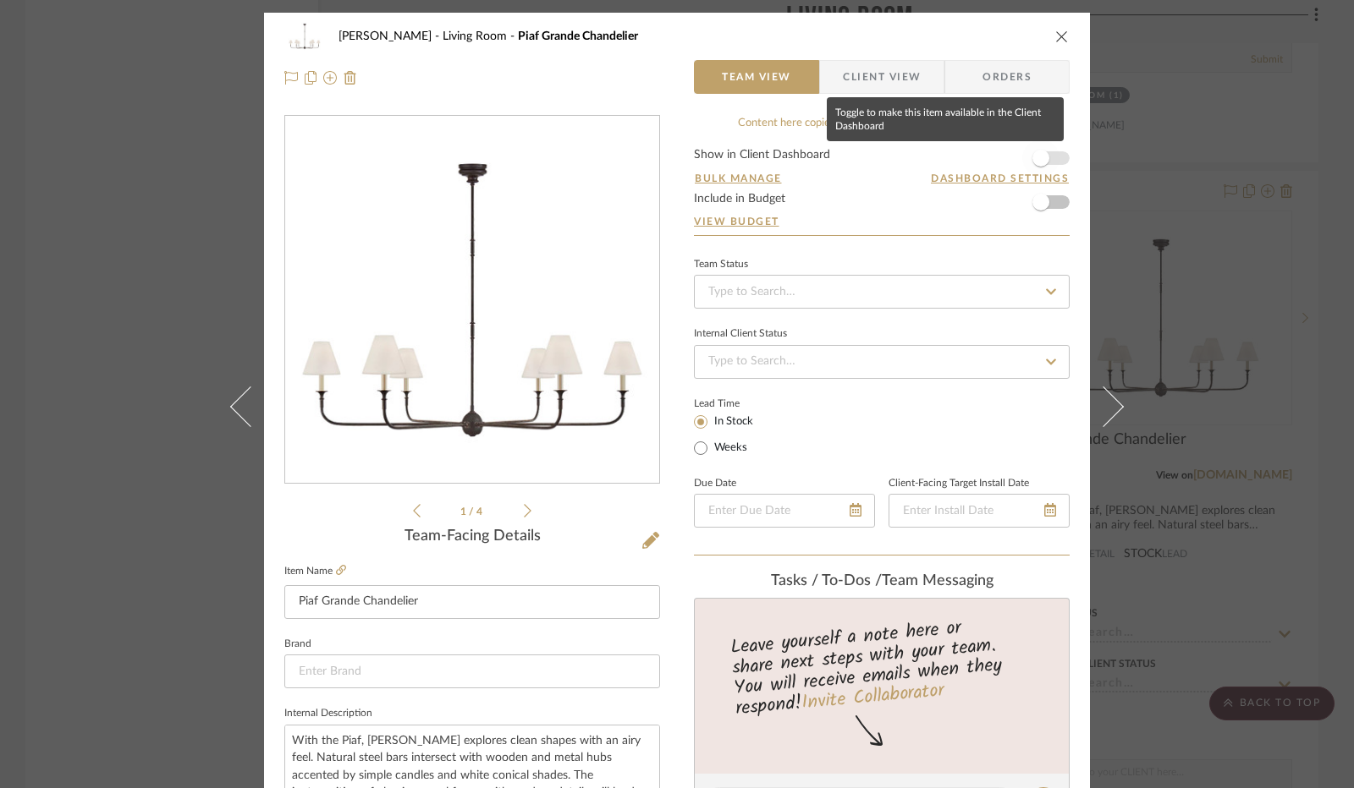
click at [1038, 159] on span "button" at bounding box center [1040, 158] width 17 height 17
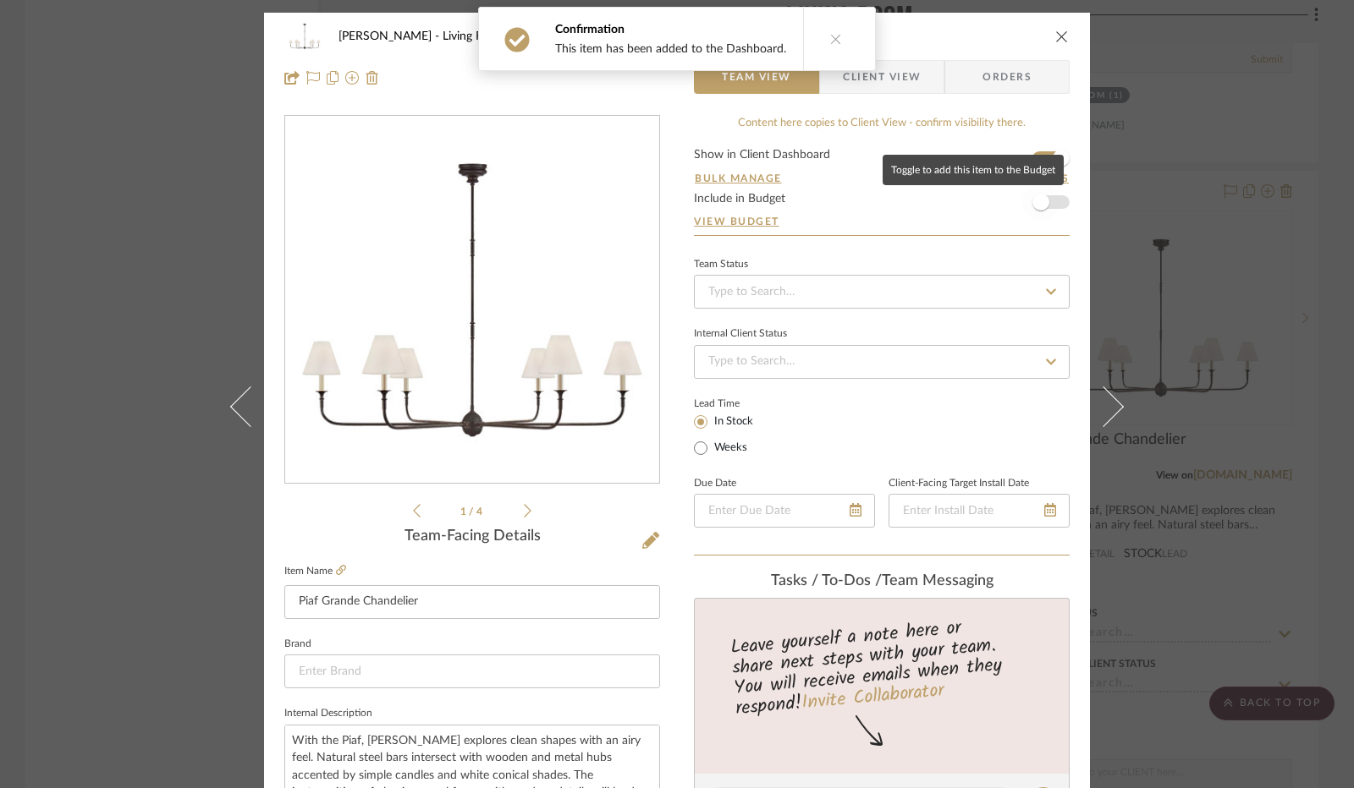
click at [1046, 201] on span "button" at bounding box center [1040, 202] width 37 height 37
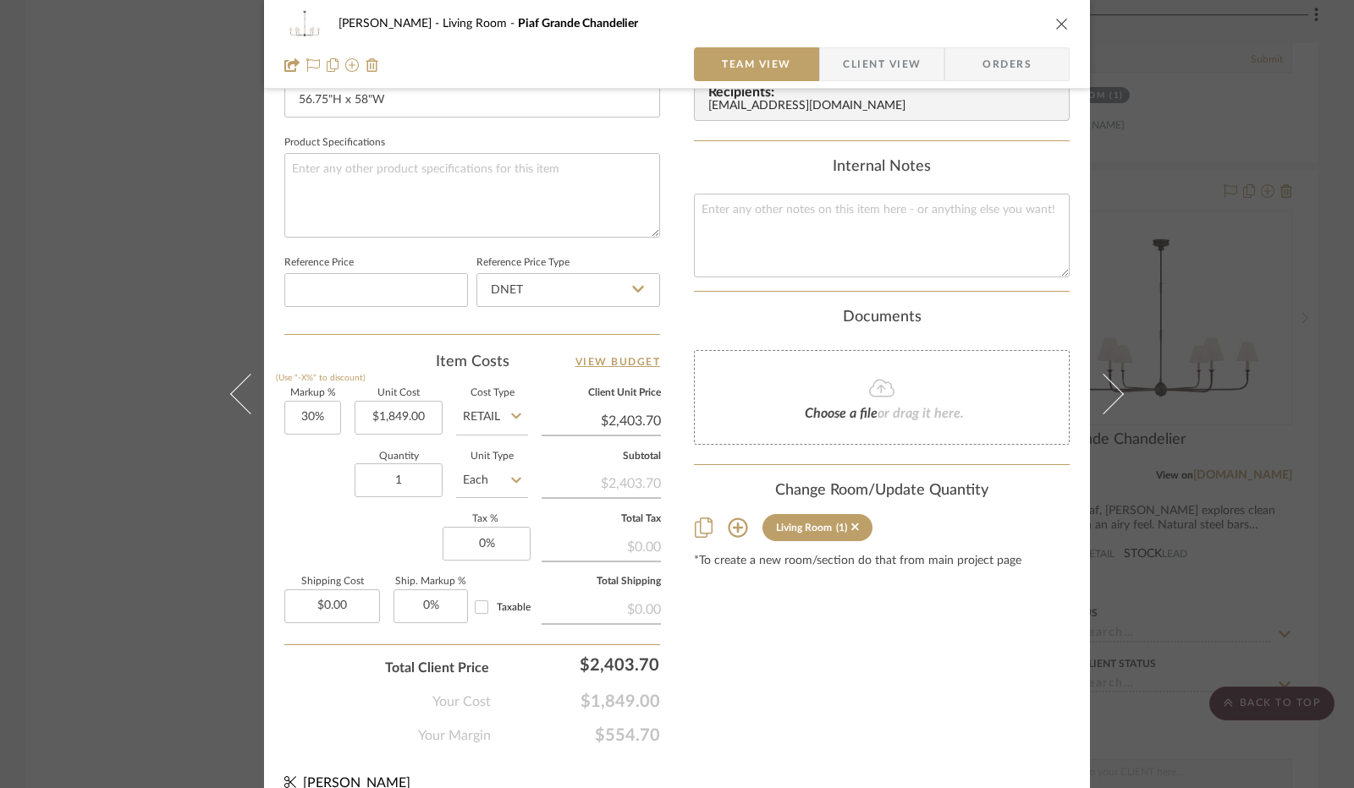
scroll to position [783, 0]
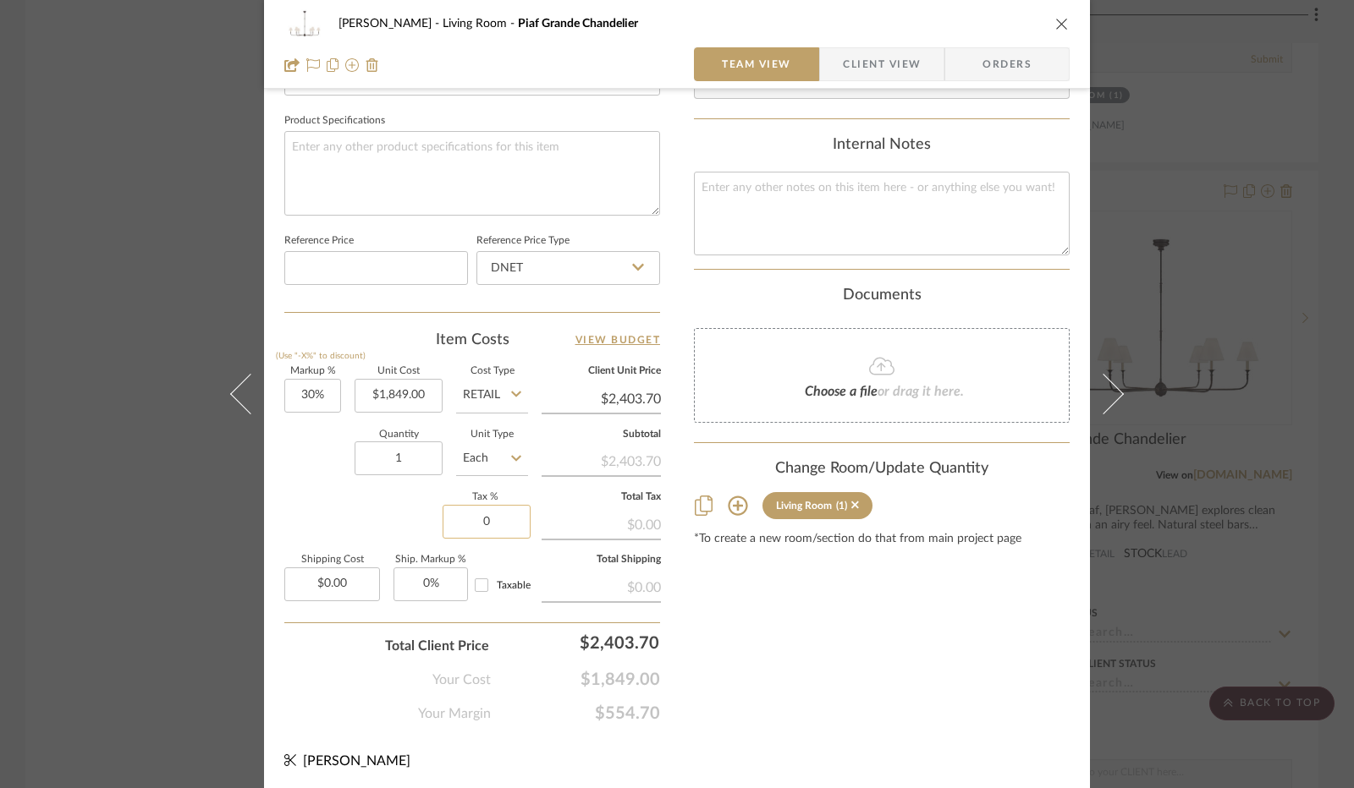
click at [492, 517] on input "0" at bounding box center [486, 522] width 88 height 34
type input "8.25%"
click at [385, 500] on div "Markup % (Use "-X%" to discount) 30% Unit Cost $1,849.00 Cost Type Retail Clien…" at bounding box center [472, 490] width 376 height 247
click at [880, 66] on span "Client View" at bounding box center [882, 64] width 78 height 34
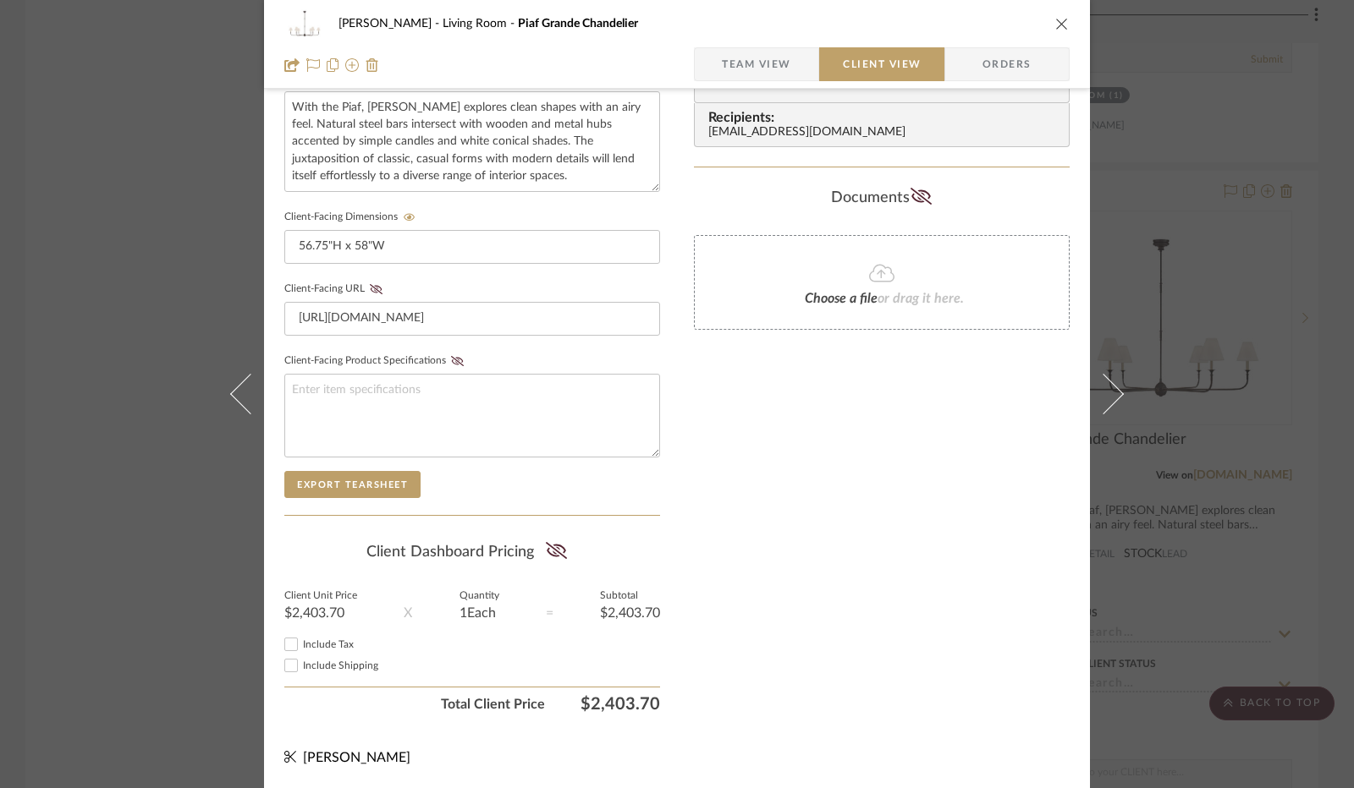
scroll to position [626, 0]
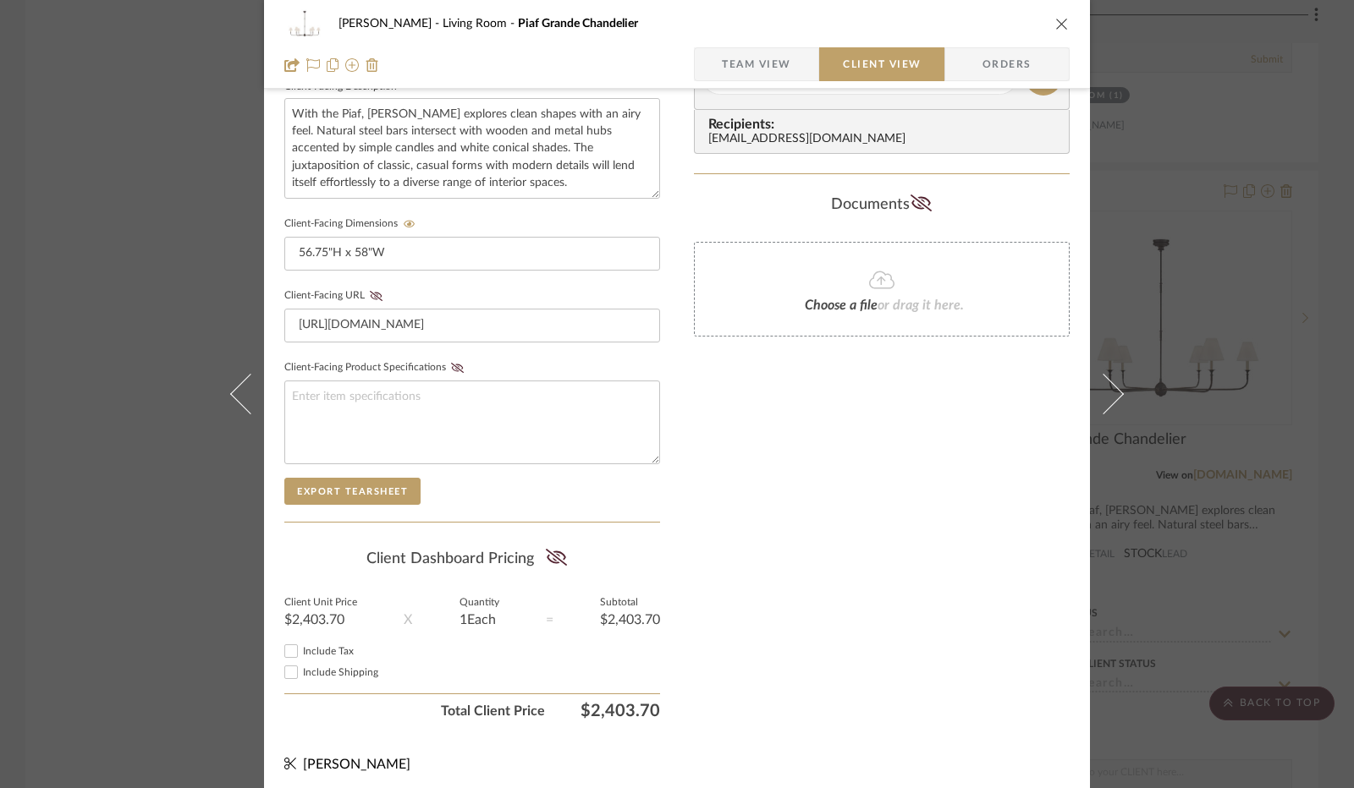
click at [762, 52] on span "Team View" at bounding box center [756, 64] width 69 height 34
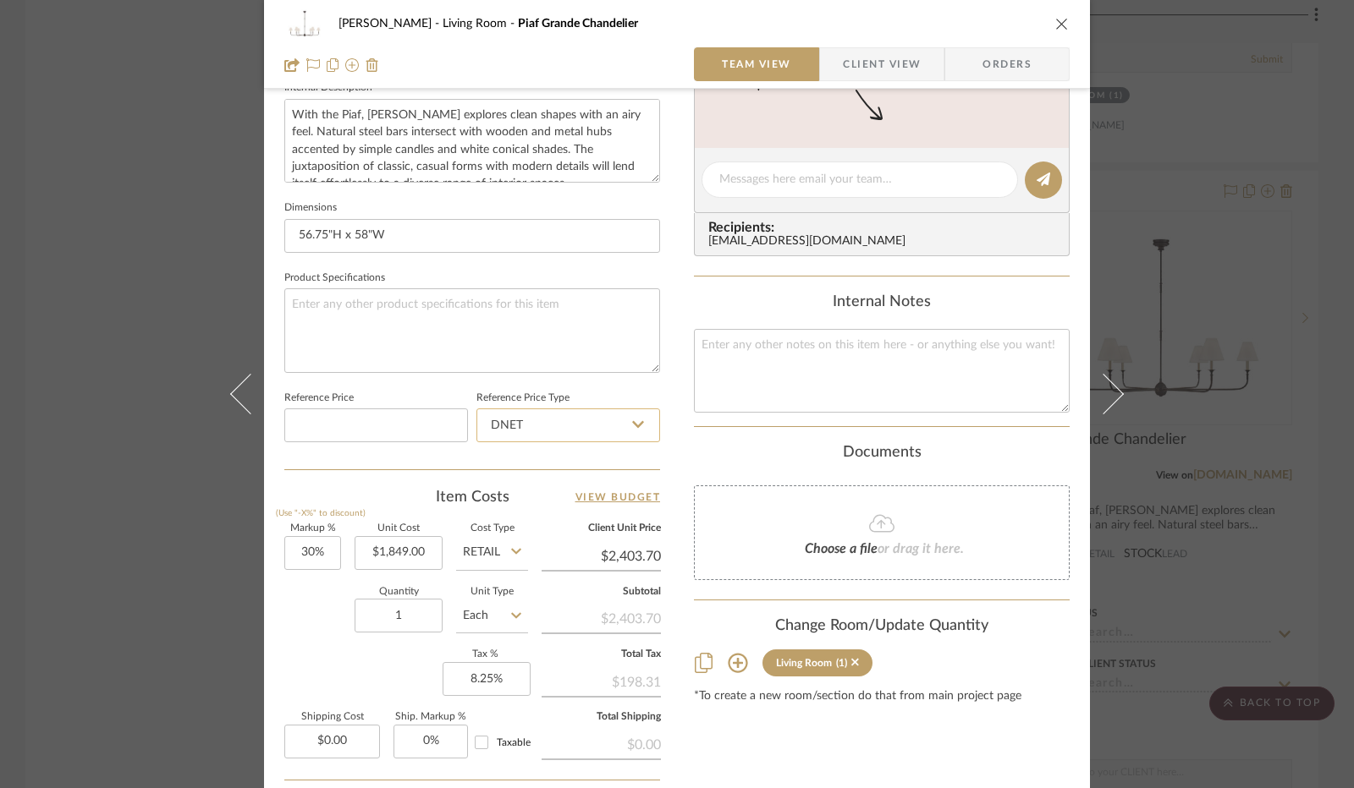
click at [544, 428] on input "DNET" at bounding box center [568, 426] width 184 height 34
click at [530, 506] on div "Retail" at bounding box center [575, 508] width 209 height 43
type input "Retail"
click at [311, 552] on input "30" at bounding box center [312, 553] width 57 height 34
click at [312, 602] on div "Quantity 1 Unit Type Each" at bounding box center [406, 618] width 244 height 60
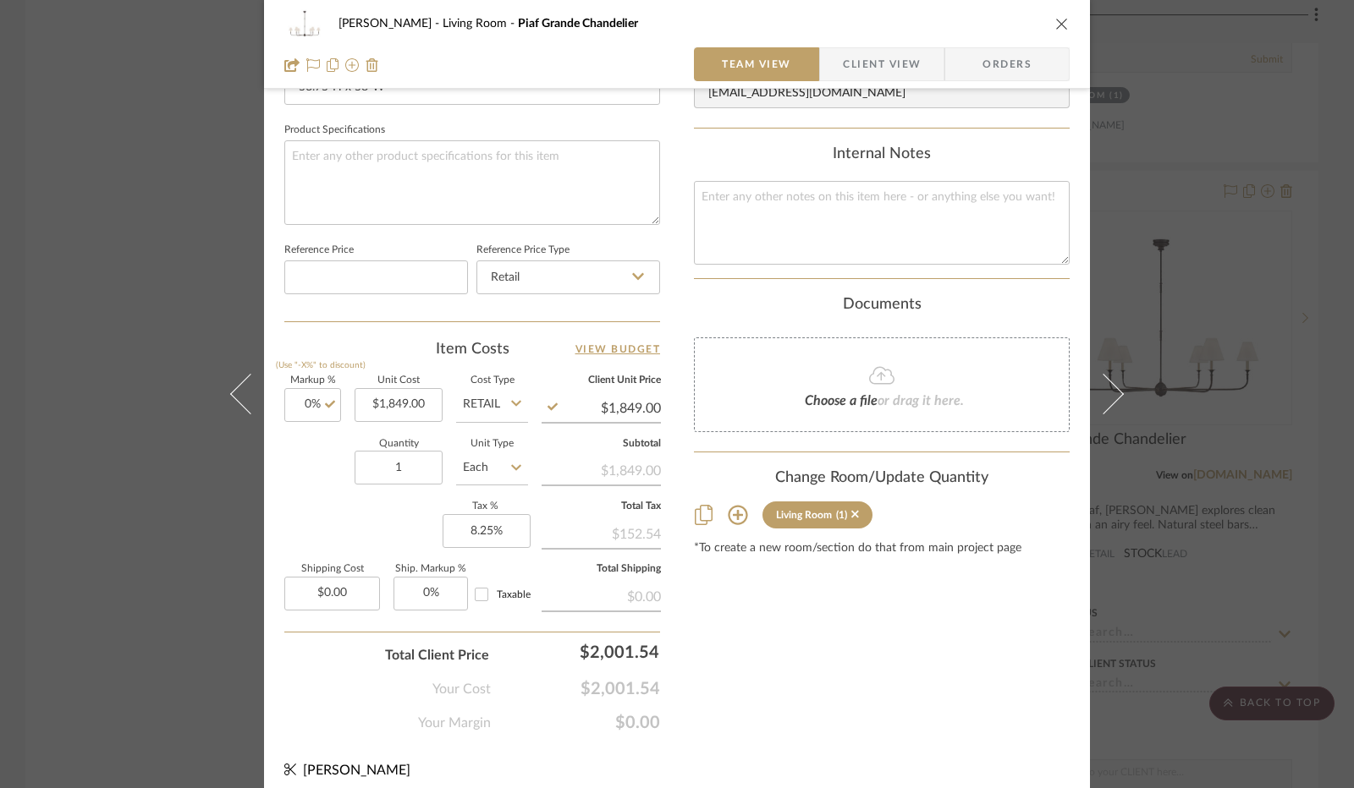
scroll to position [783, 0]
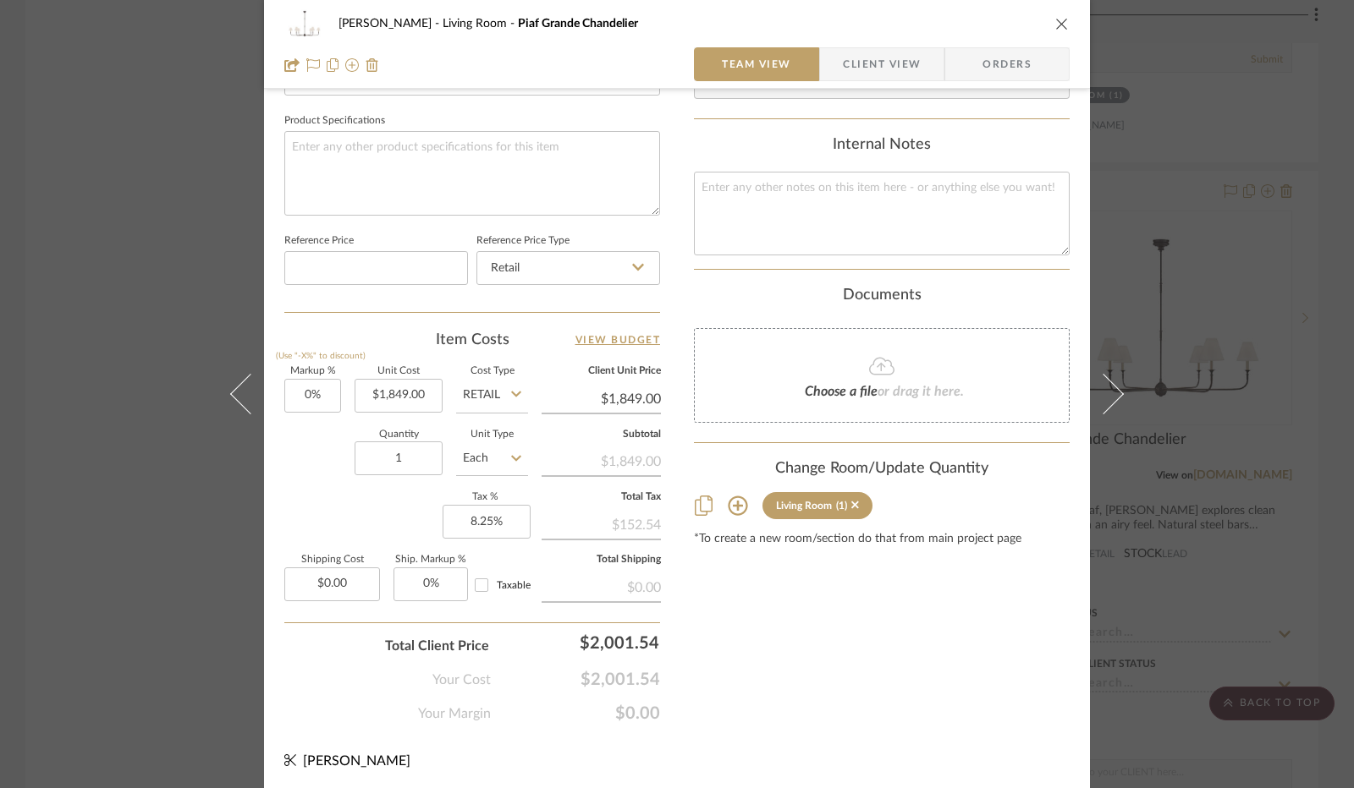
click at [865, 74] on span "Client View" at bounding box center [882, 64] width 78 height 34
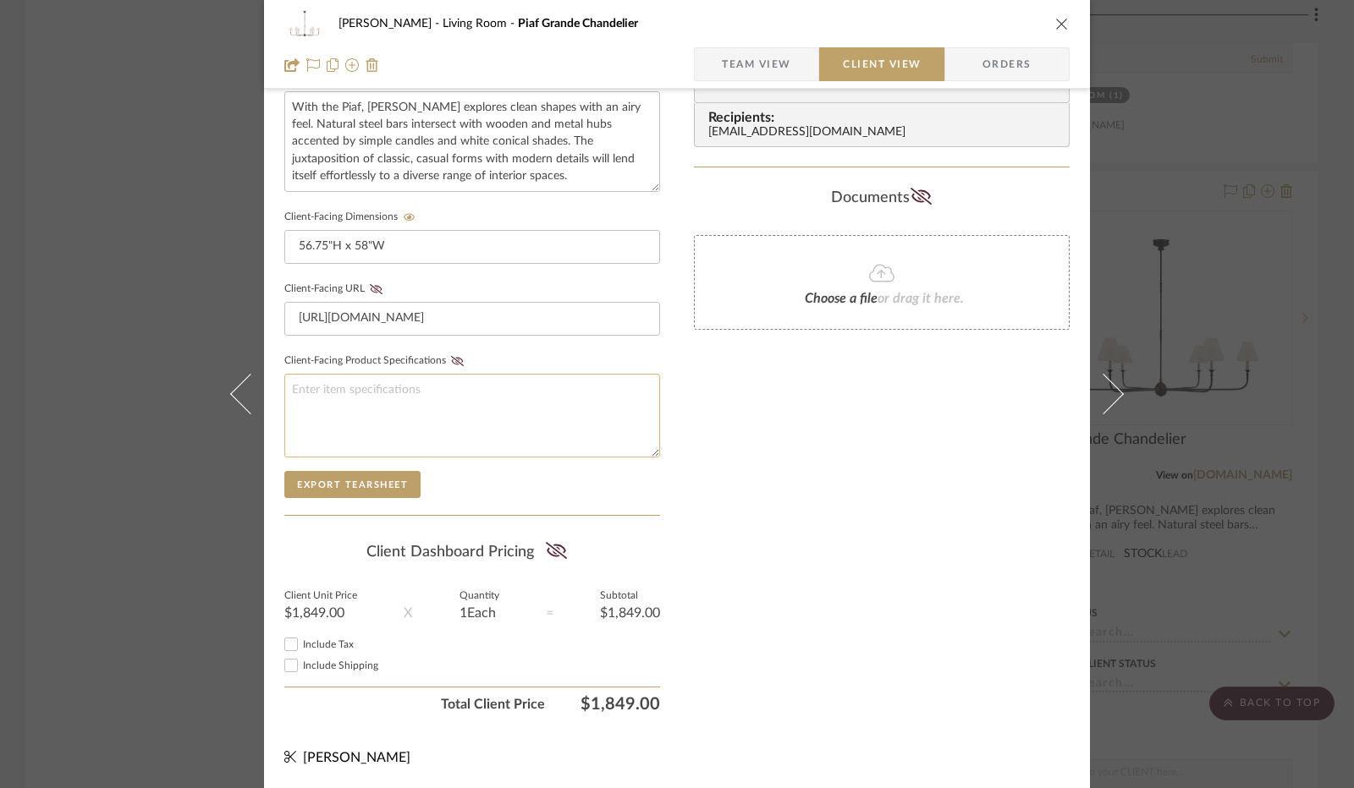
scroll to position [626, 0]
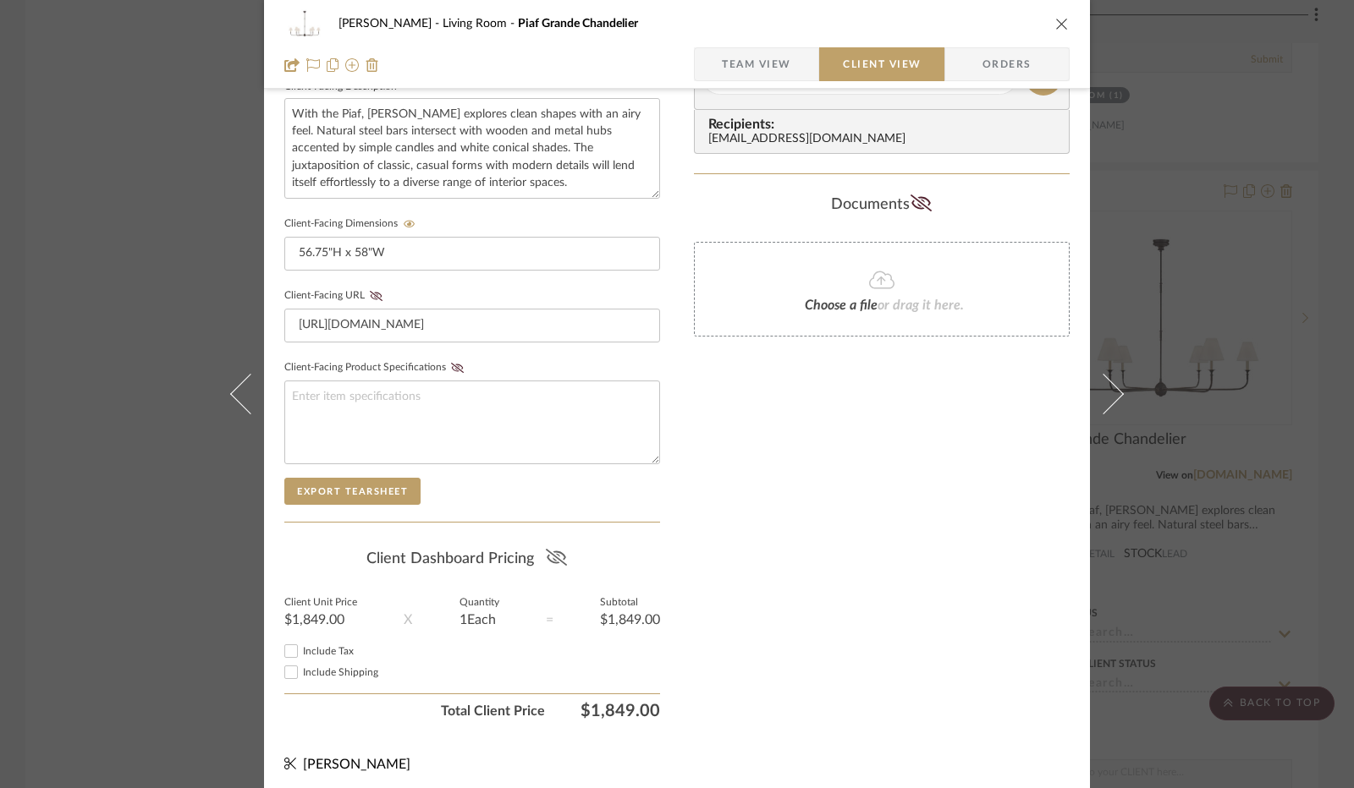
click at [552, 549] on icon at bounding box center [556, 557] width 21 height 17
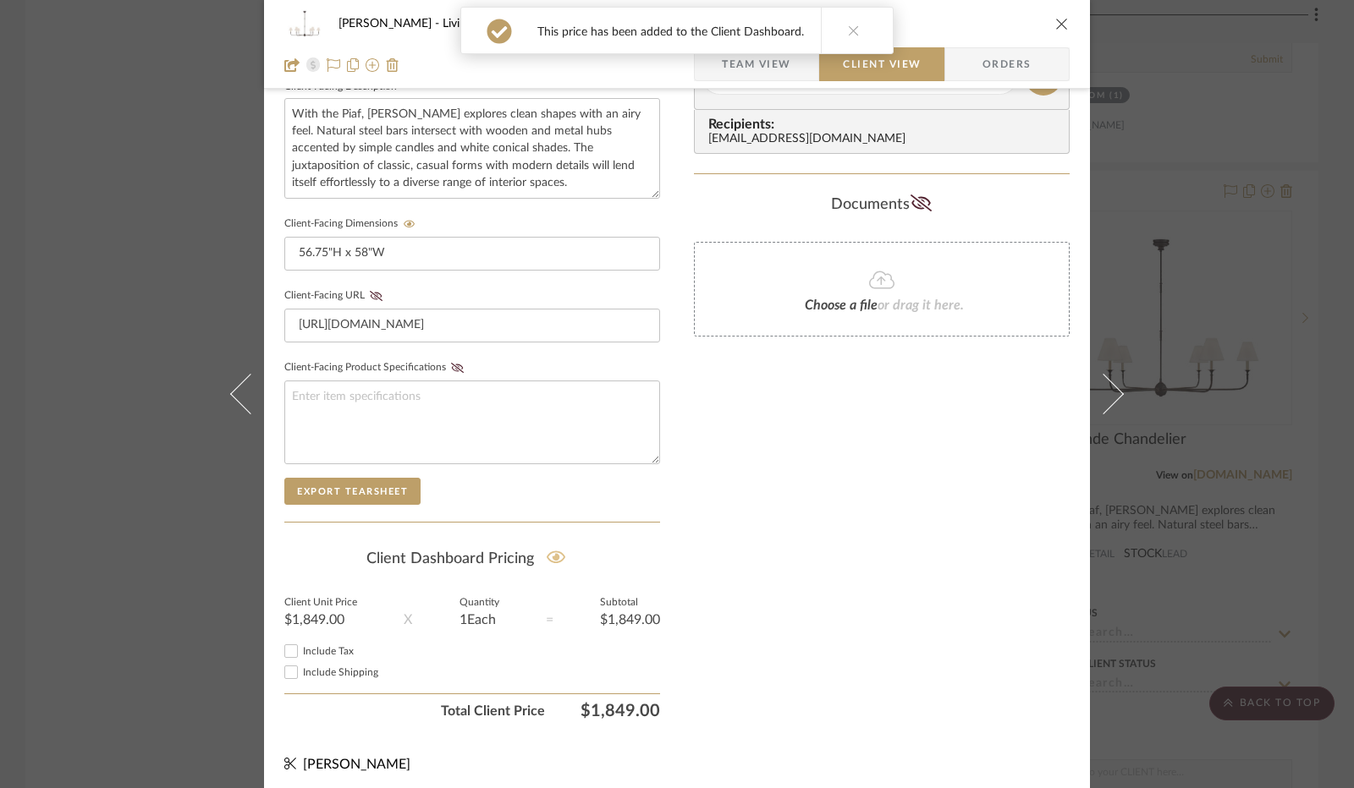
click at [285, 641] on input "Include Tax" at bounding box center [291, 651] width 20 height 20
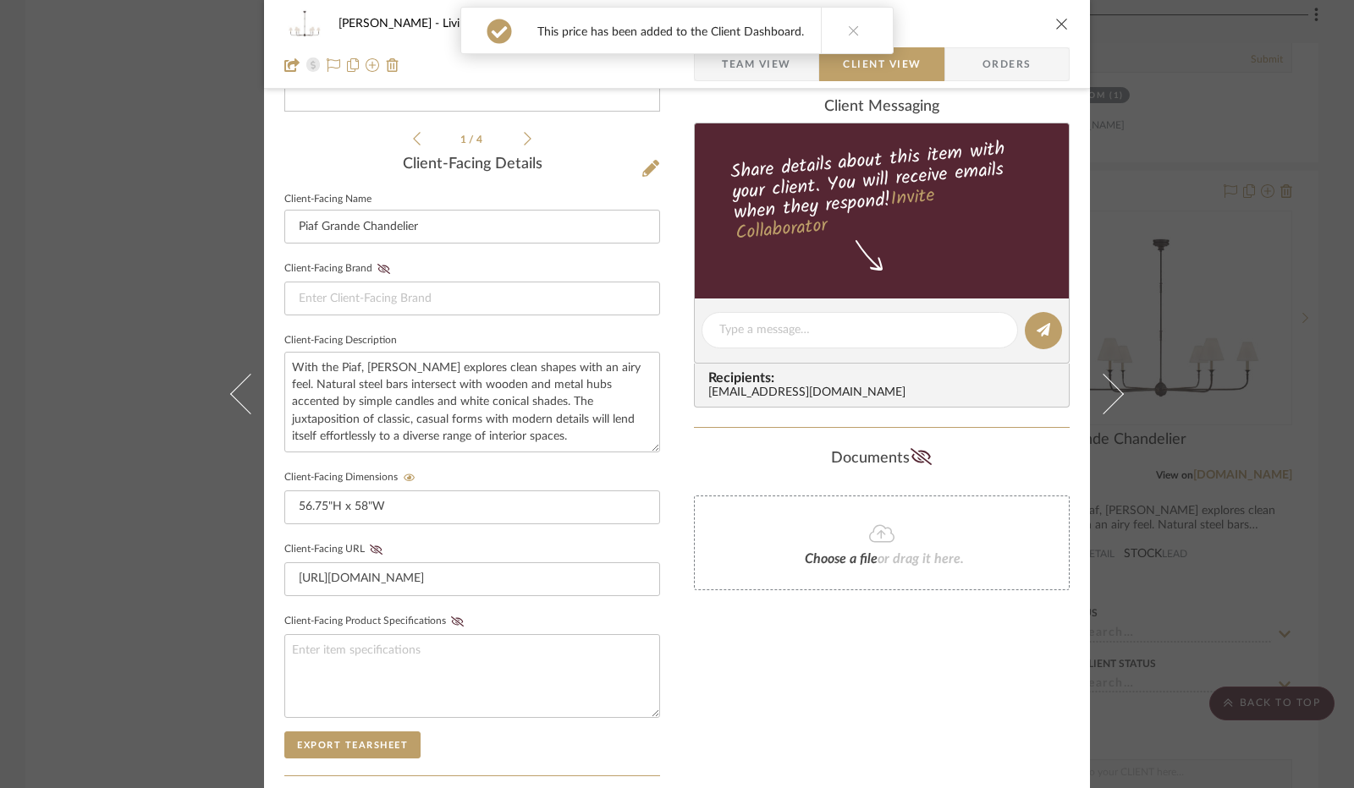
scroll to position [34, 0]
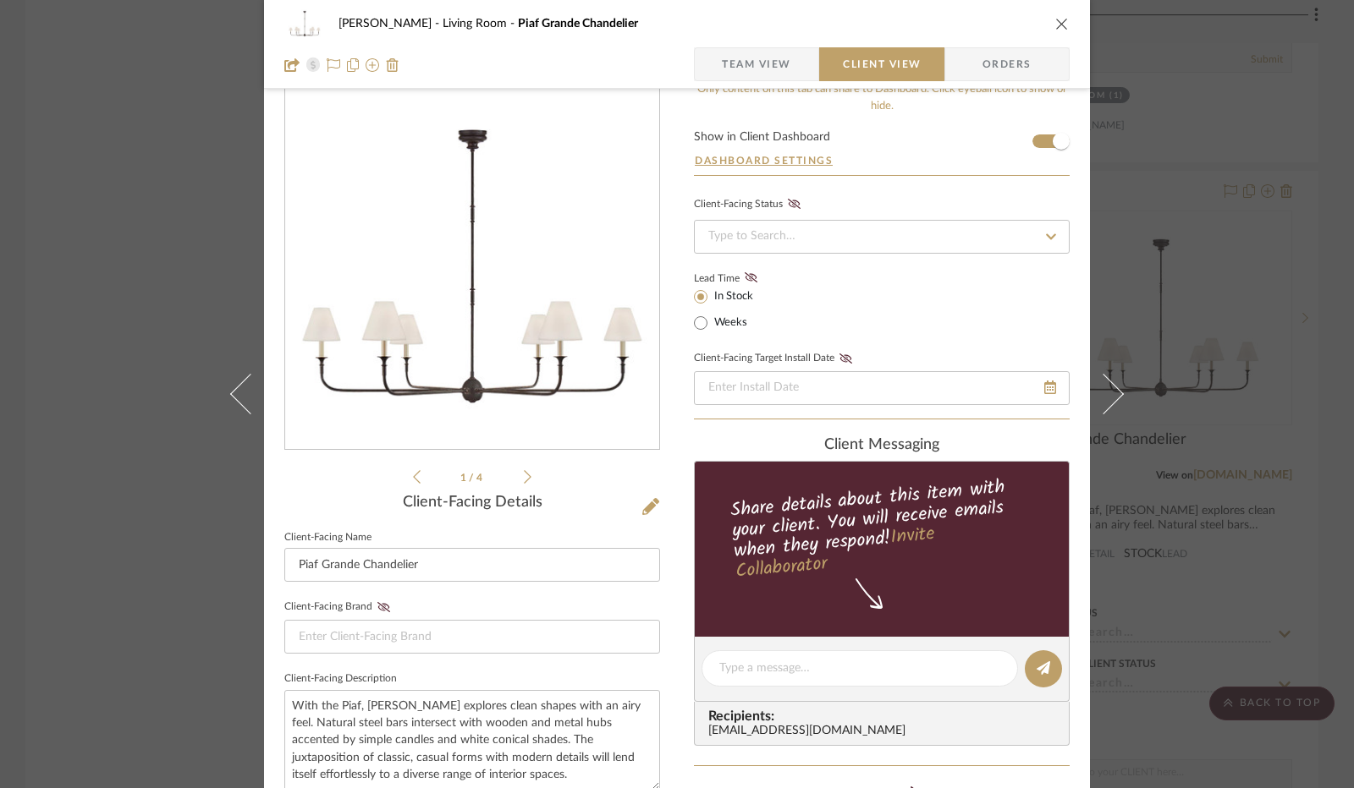
click at [1055, 23] on icon "close" at bounding box center [1062, 24] width 14 height 14
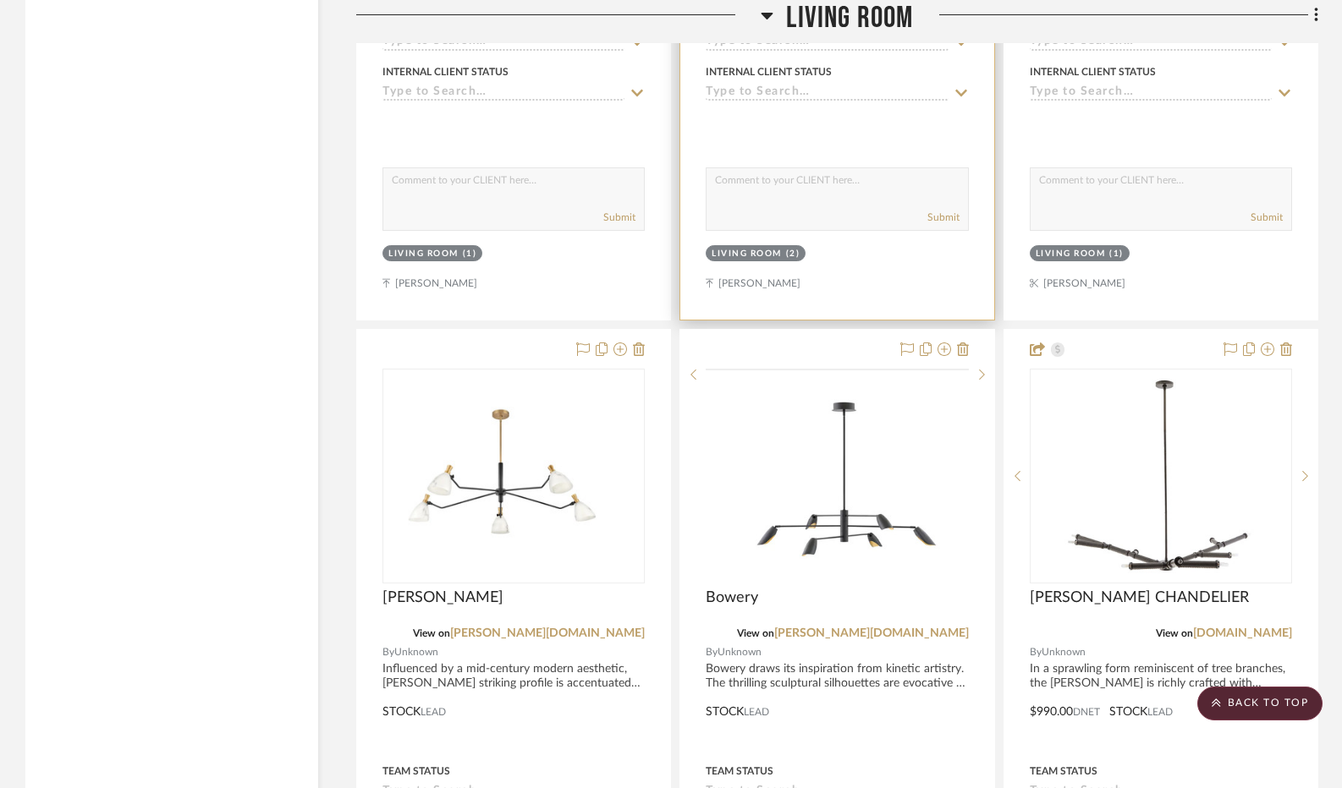
scroll to position [11506, 0]
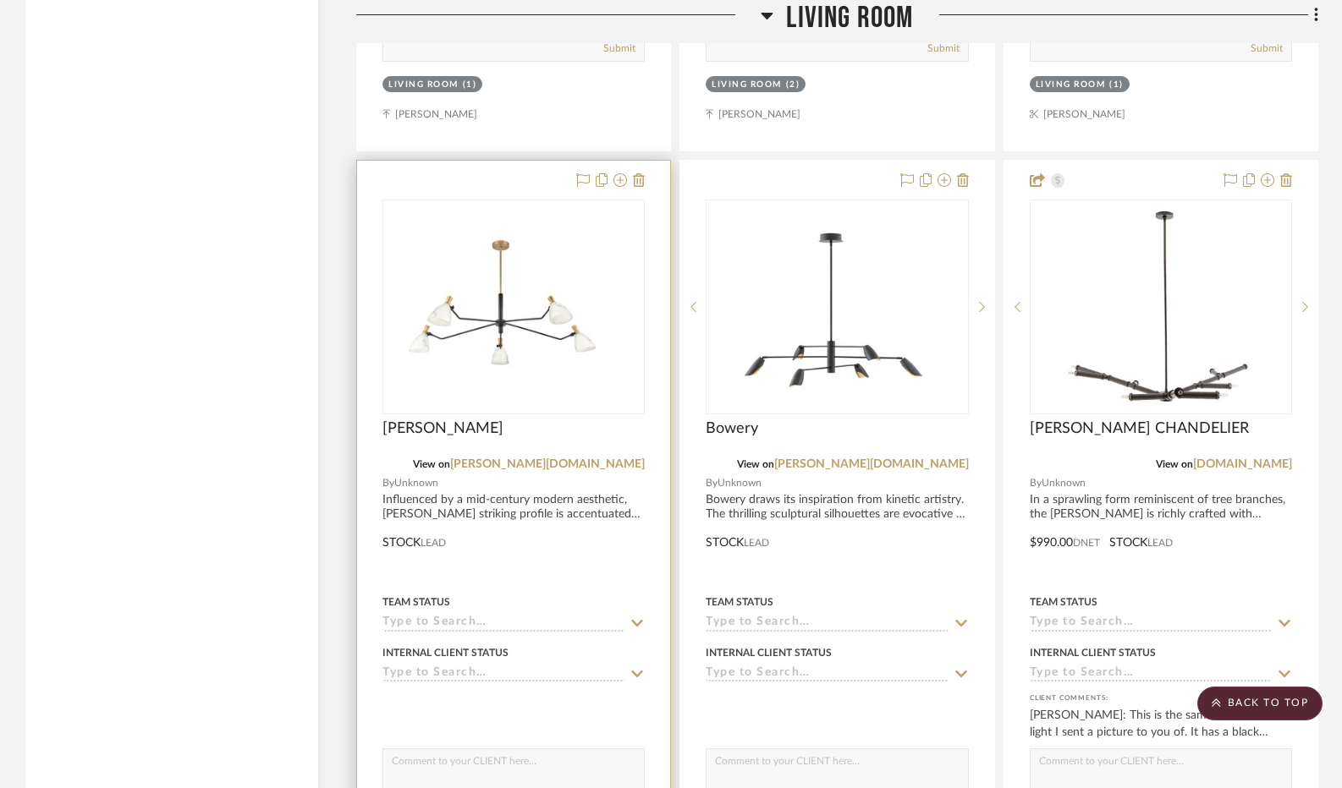
click at [646, 189] on div at bounding box center [513, 531] width 313 height 740
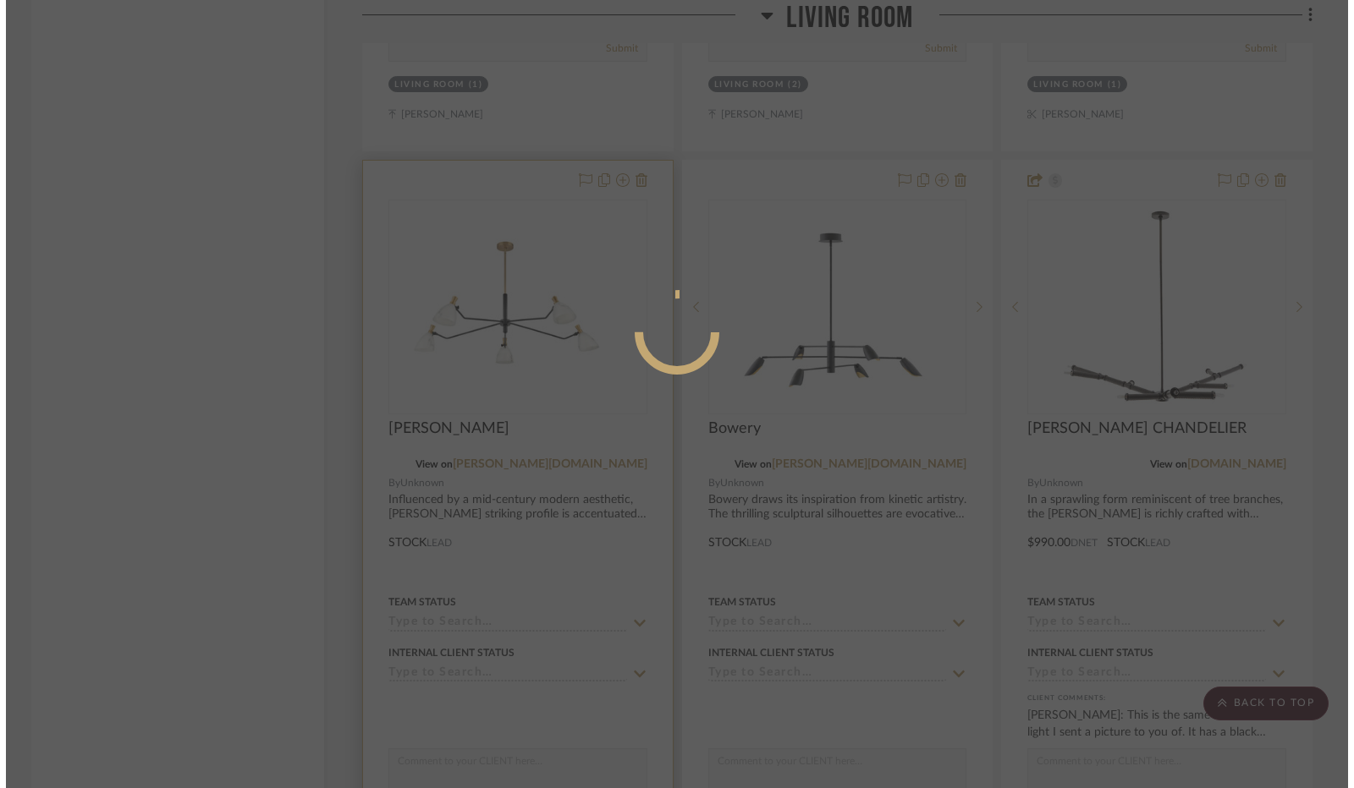
scroll to position [0, 0]
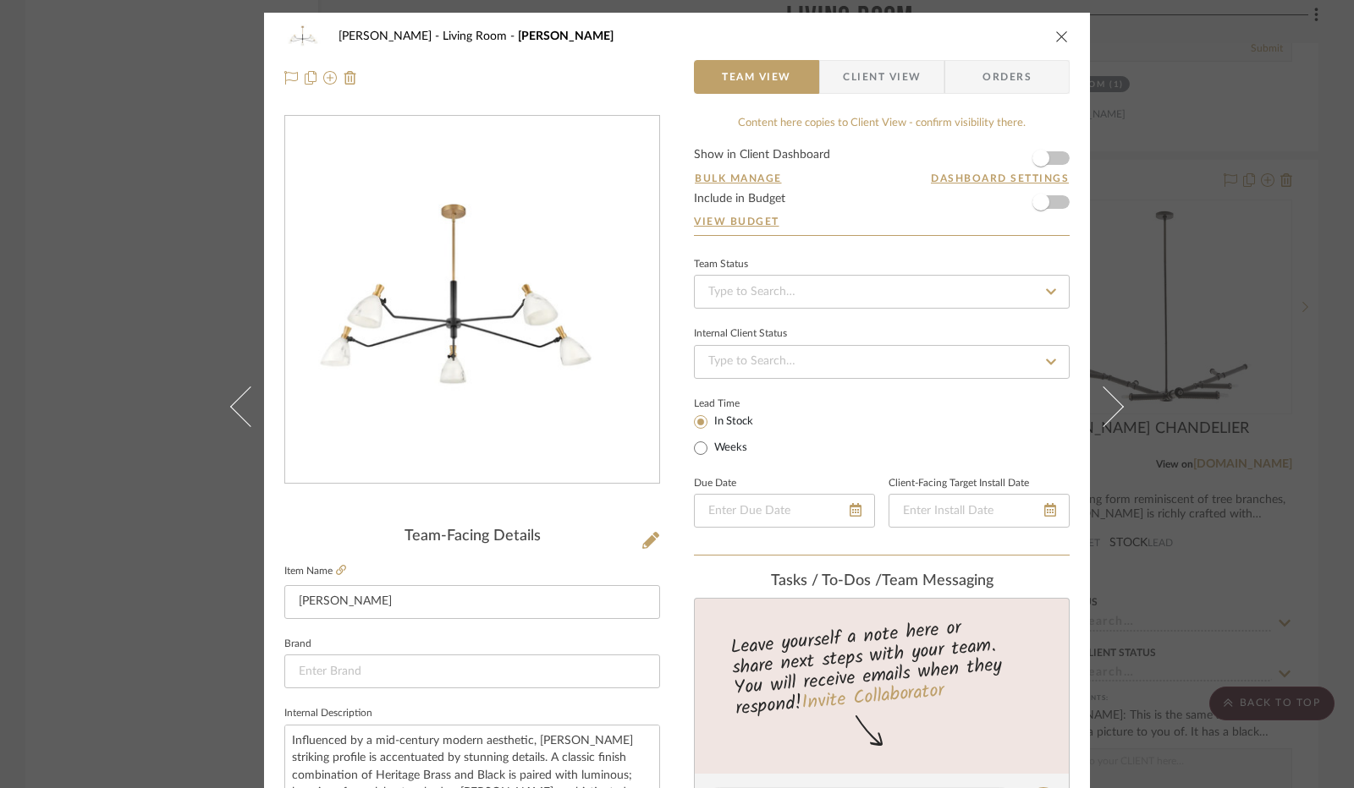
click at [1058, 36] on icon "close" at bounding box center [1062, 37] width 14 height 14
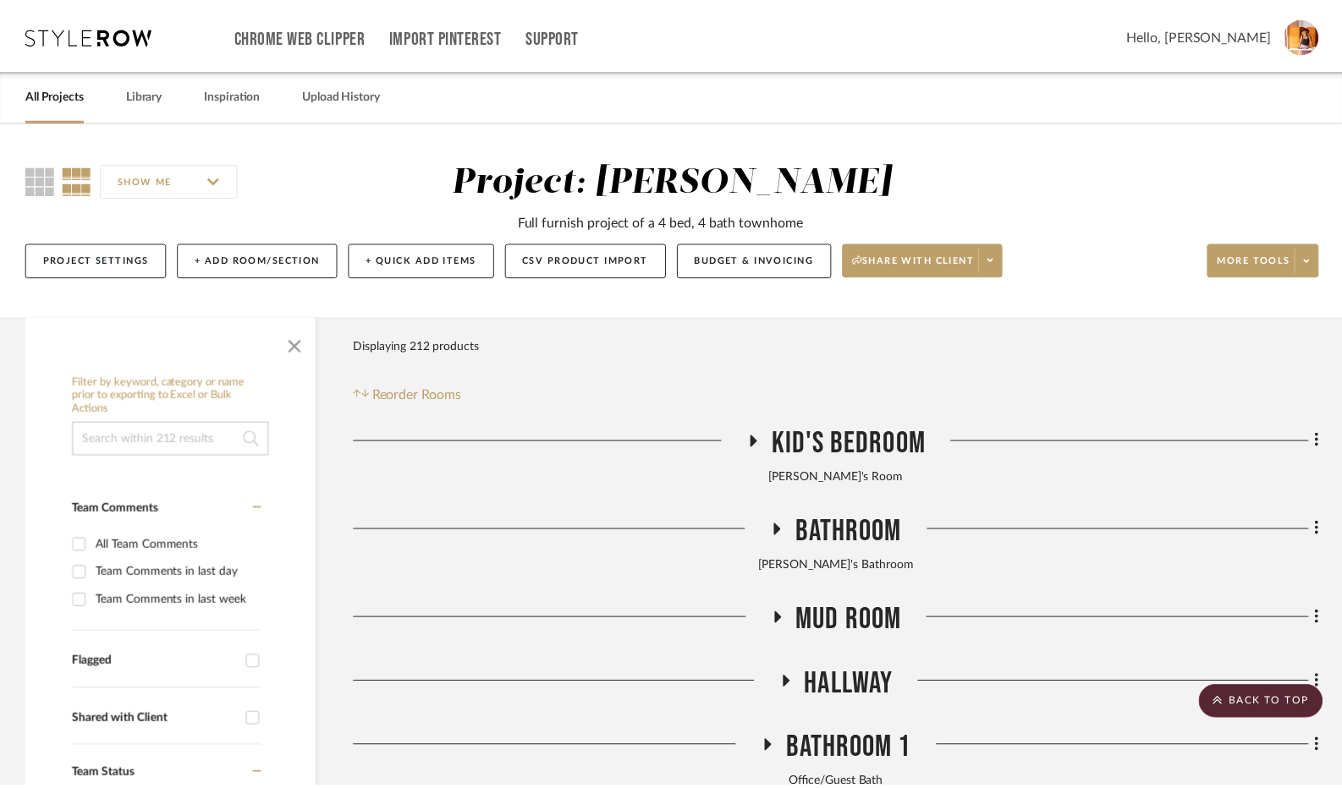
scroll to position [11506, 0]
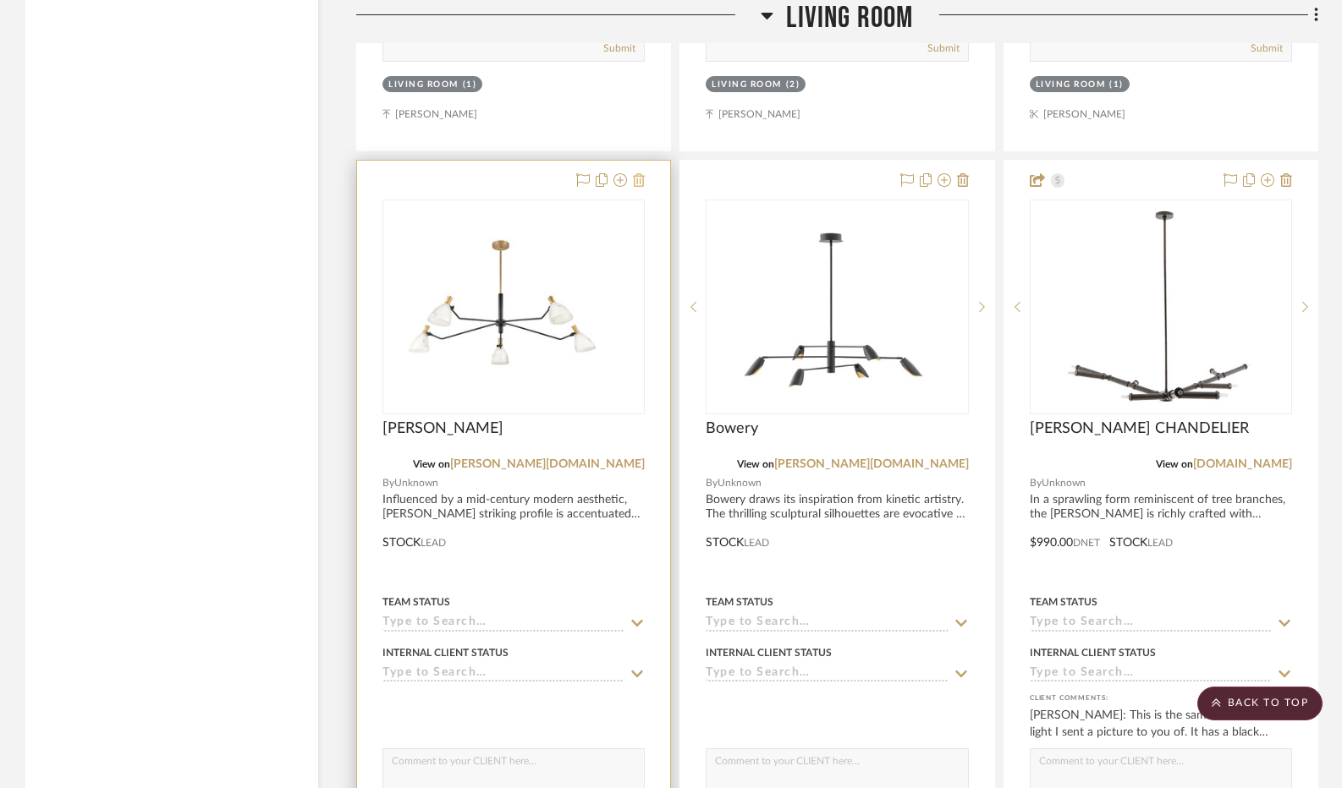
click at [636, 186] on icon at bounding box center [639, 180] width 12 height 14
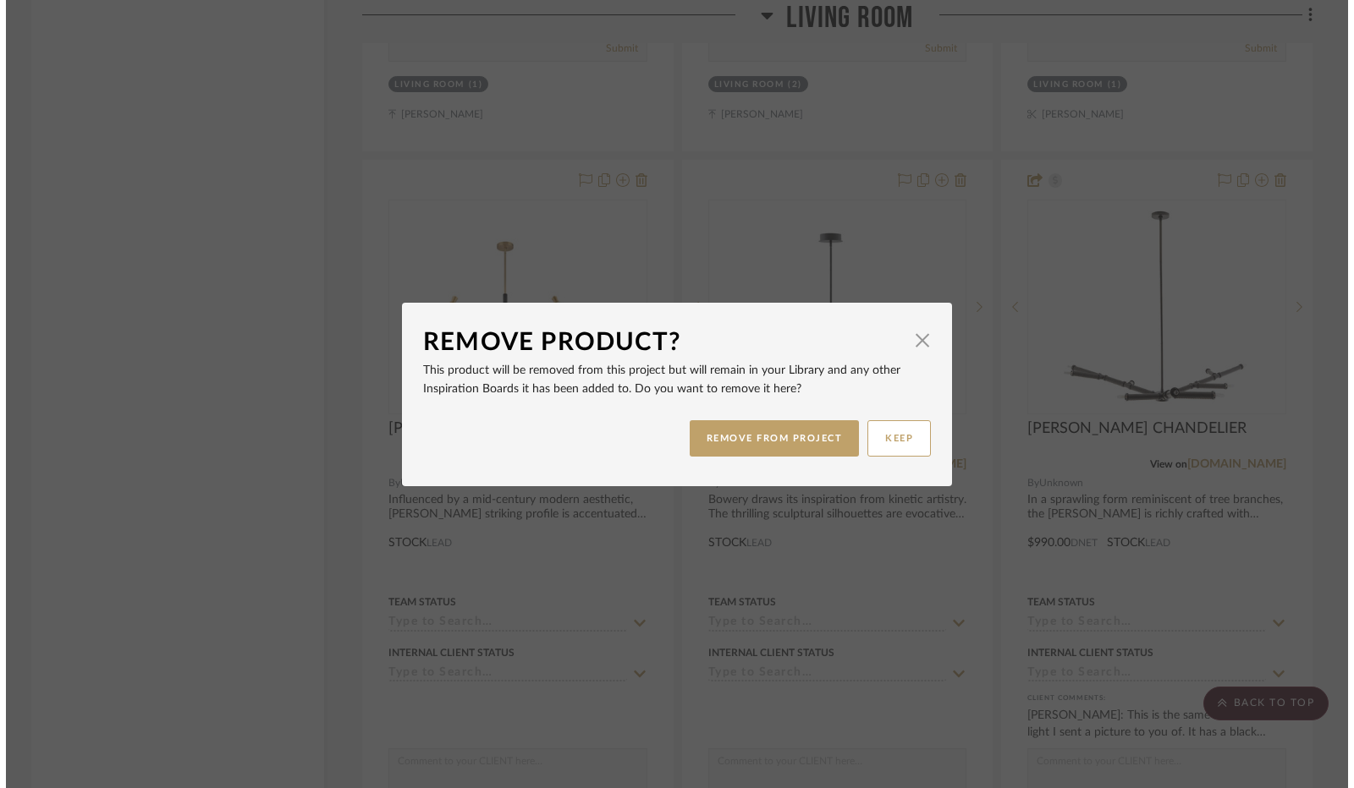
scroll to position [0, 0]
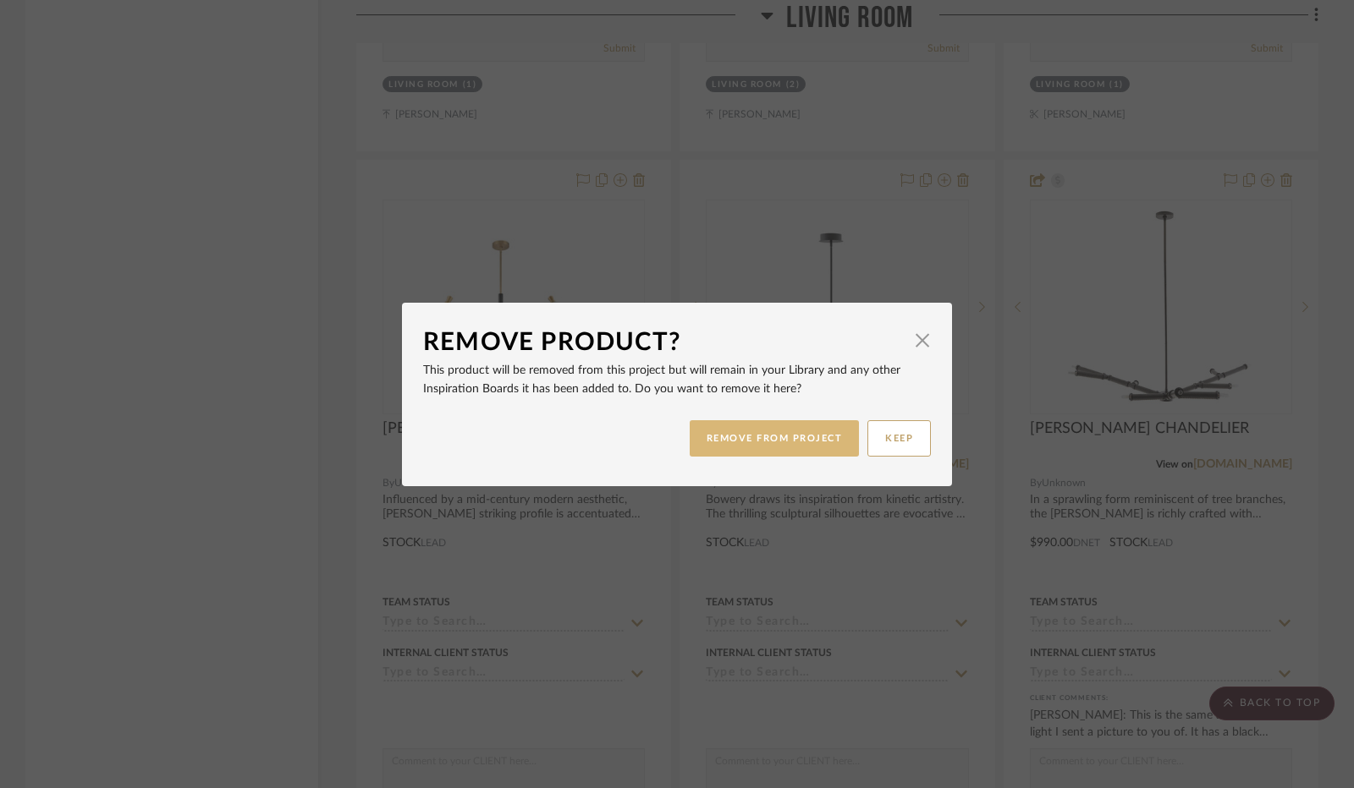
click at [755, 429] on button "REMOVE FROM PROJECT" at bounding box center [775, 438] width 170 height 36
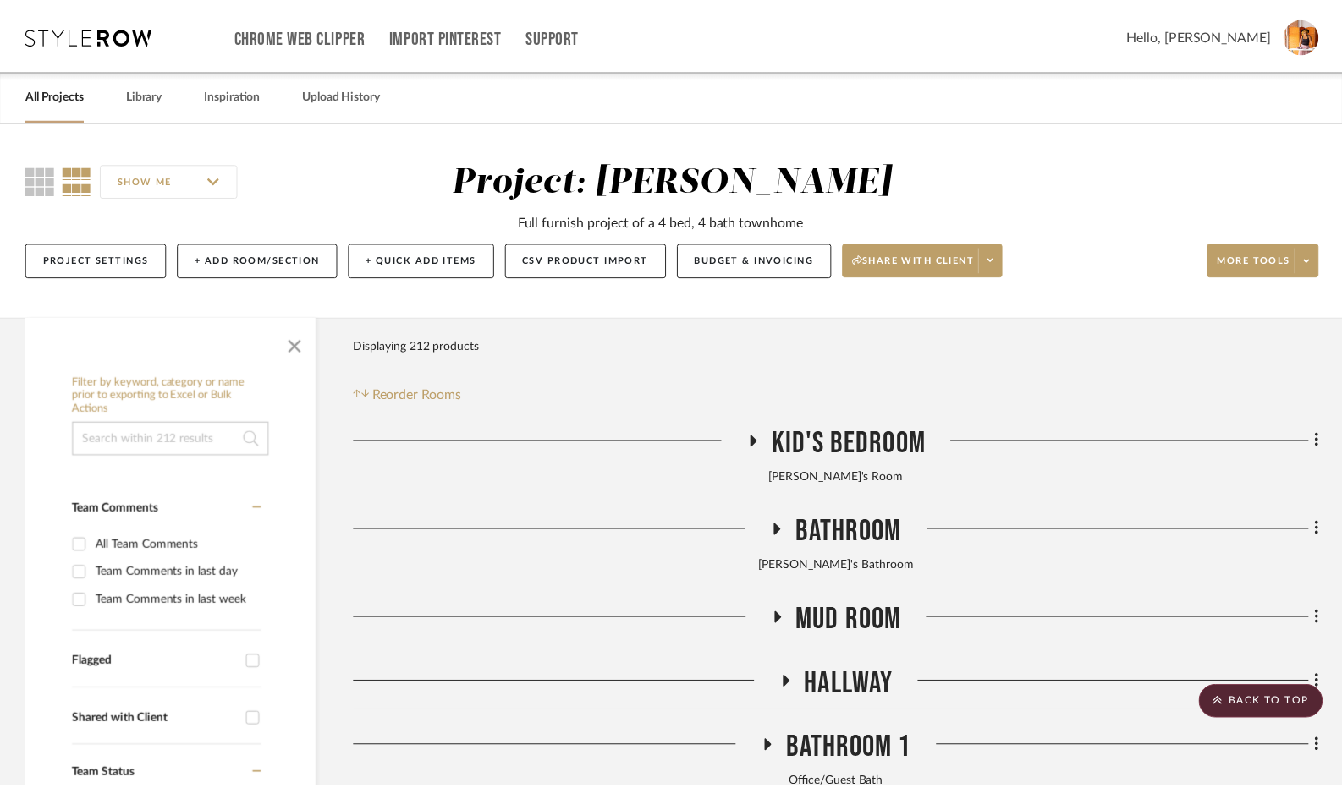
scroll to position [11506, 0]
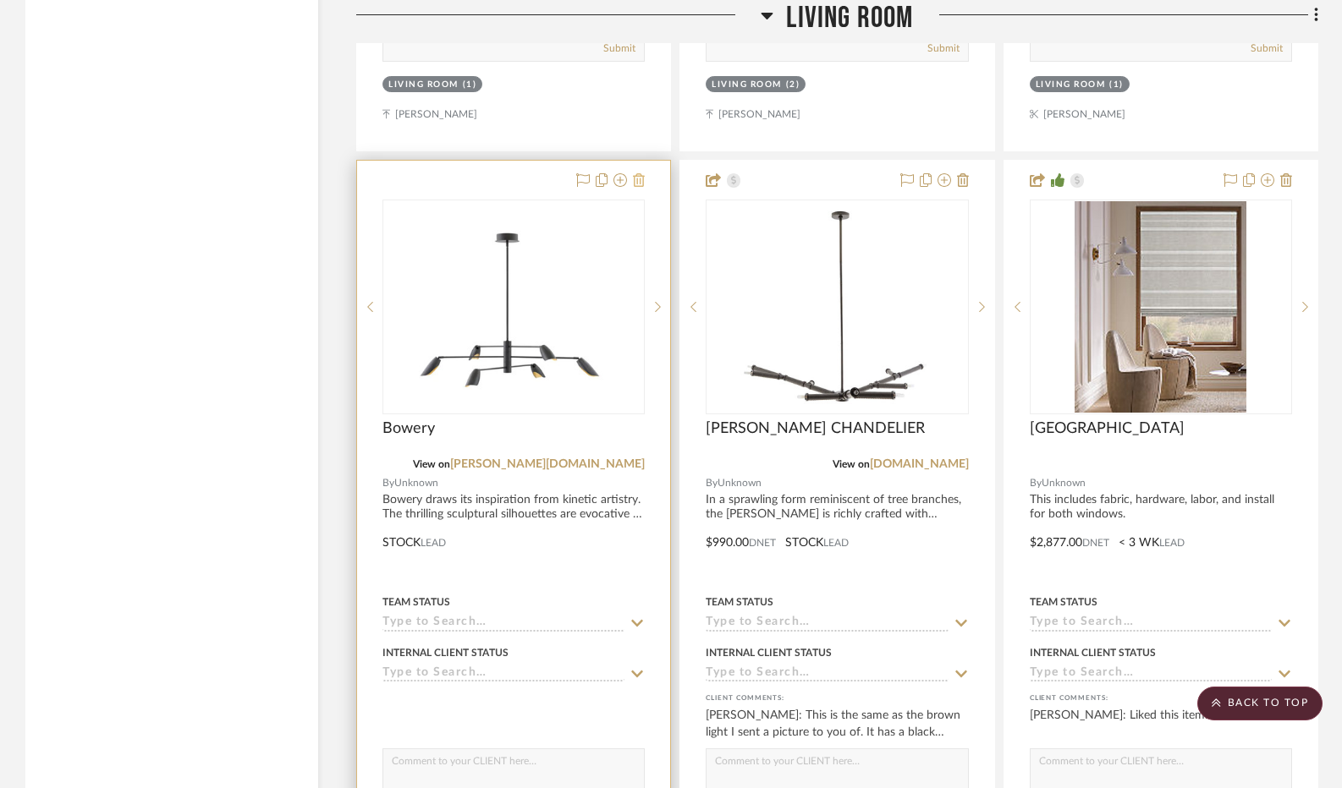
click at [635, 187] on icon at bounding box center [639, 180] width 12 height 14
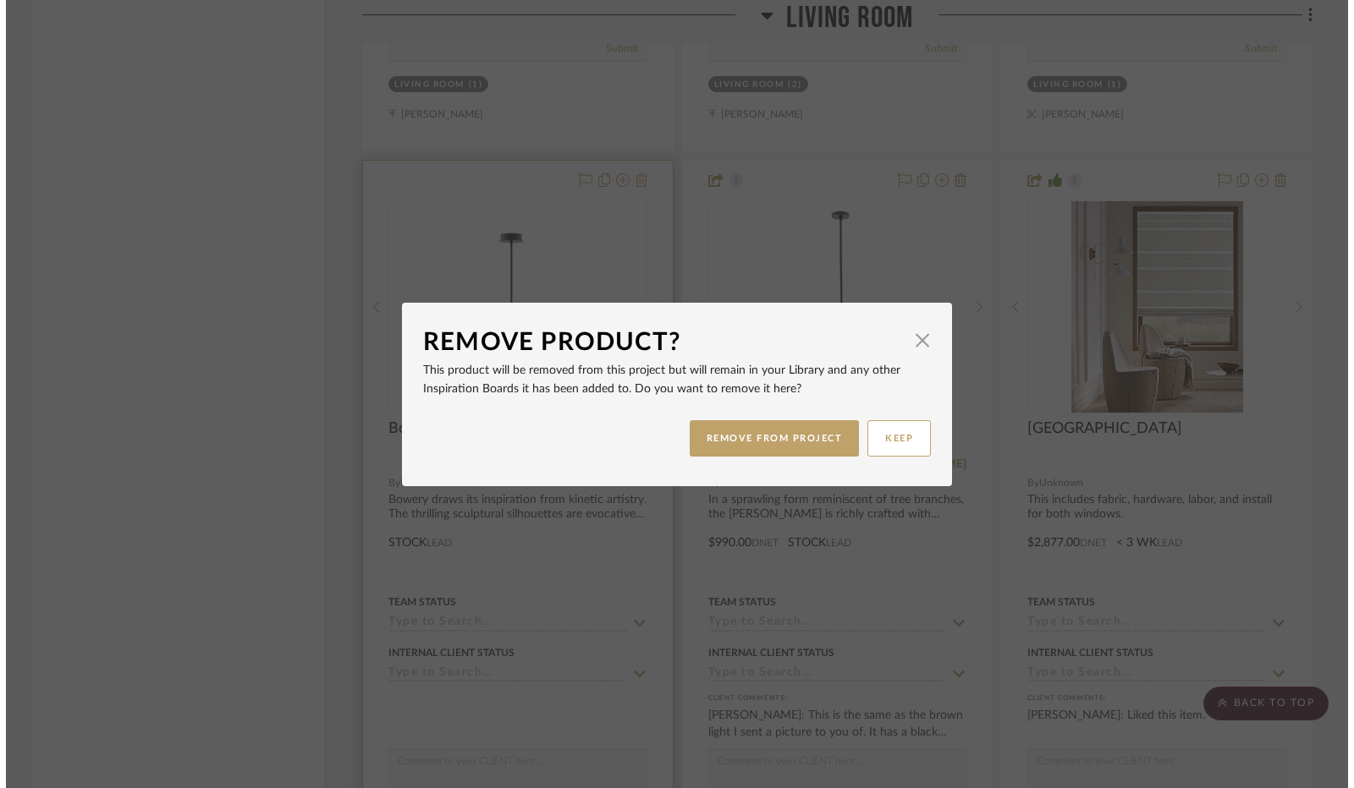
scroll to position [0, 0]
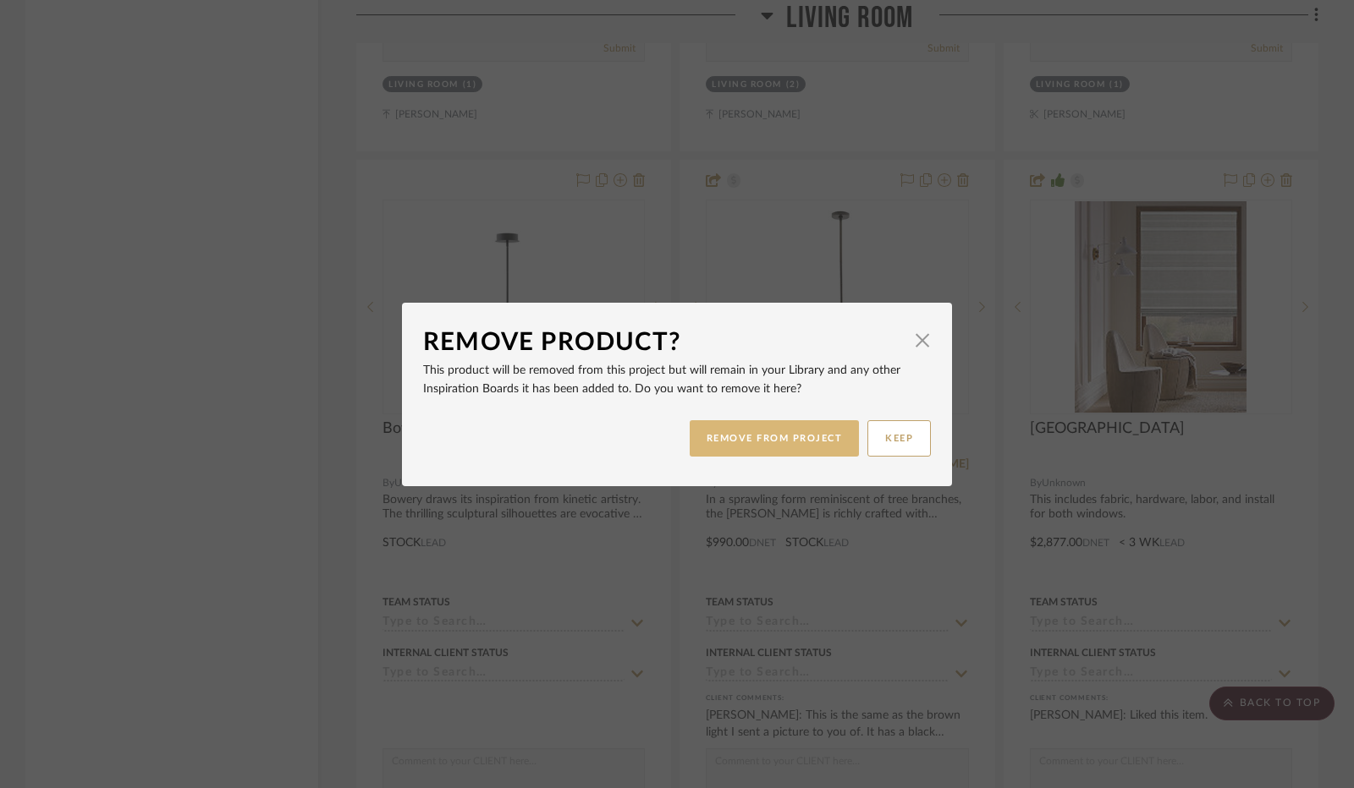
click at [701, 430] on button "REMOVE FROM PROJECT" at bounding box center [775, 438] width 170 height 36
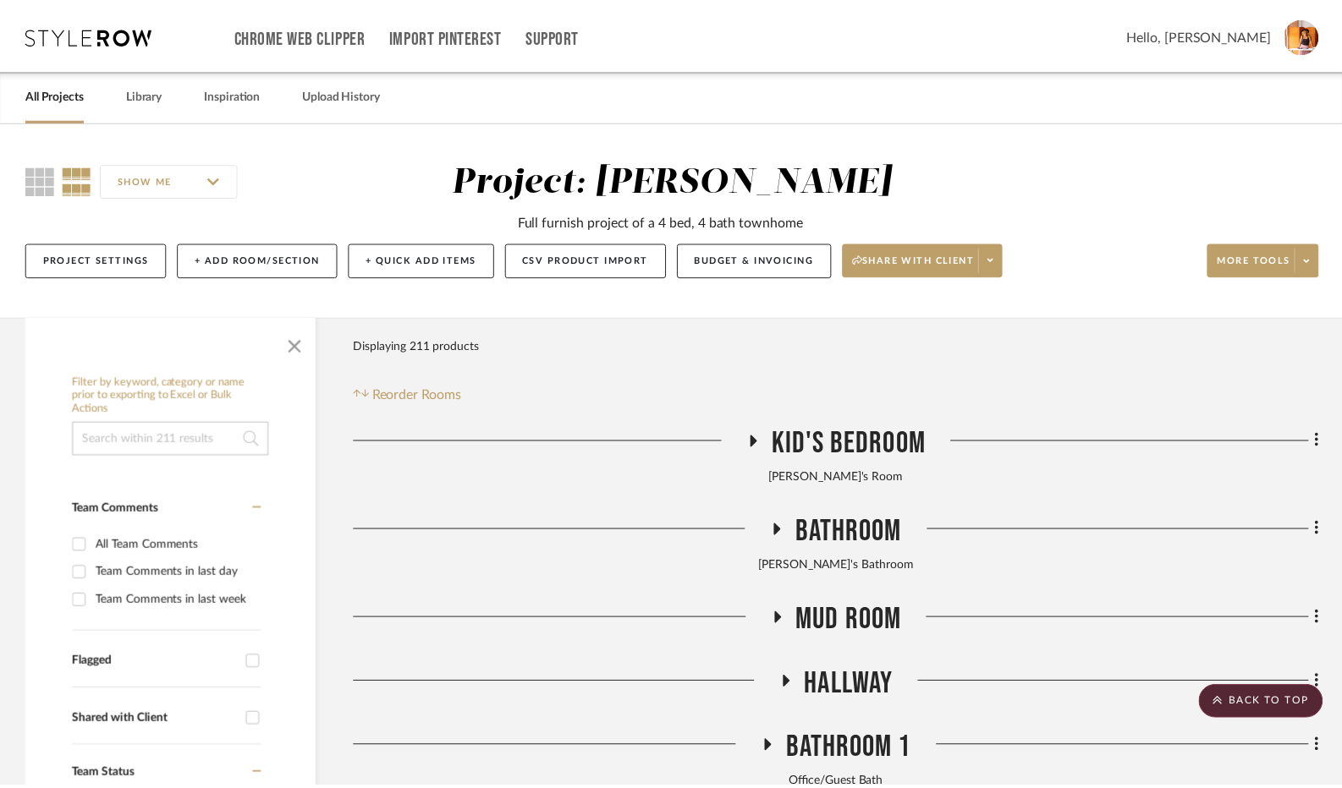
scroll to position [11506, 0]
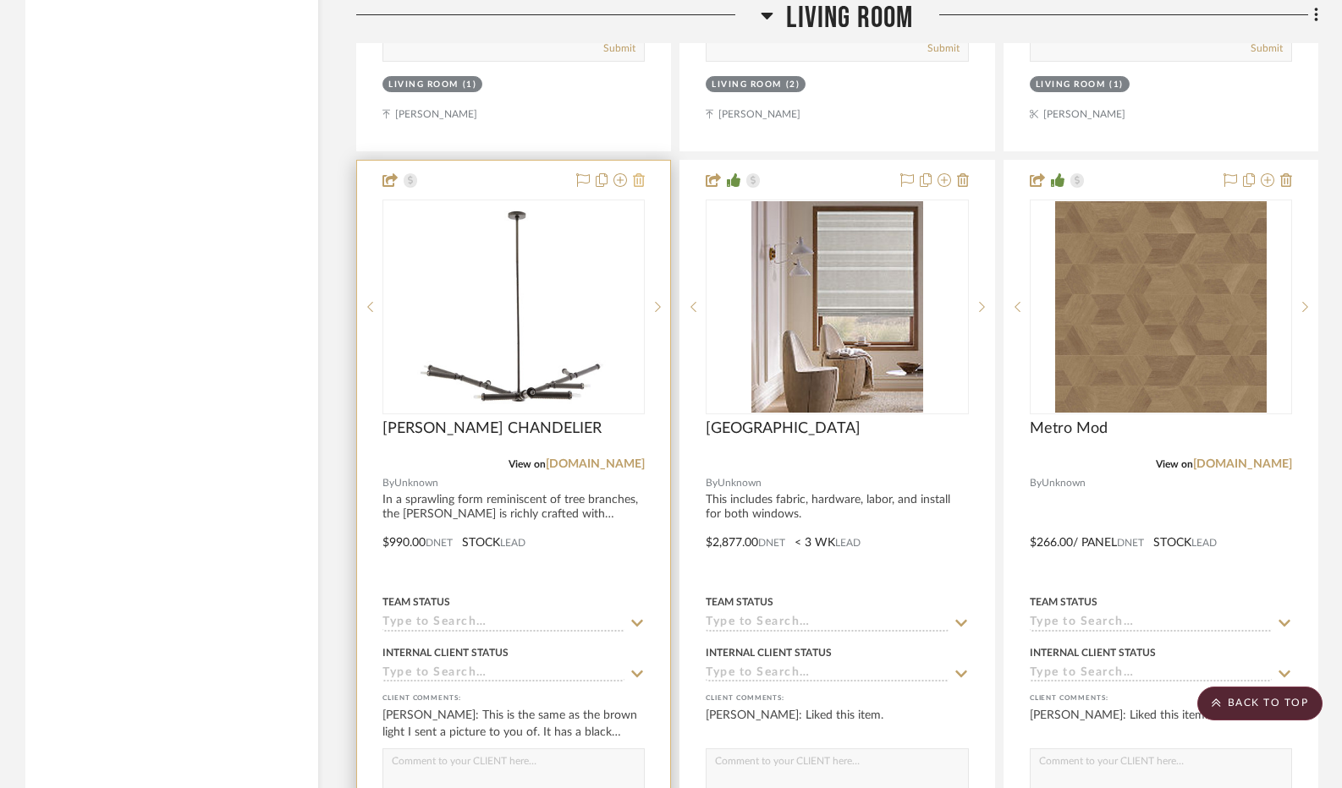
click at [636, 187] on icon at bounding box center [639, 180] width 12 height 14
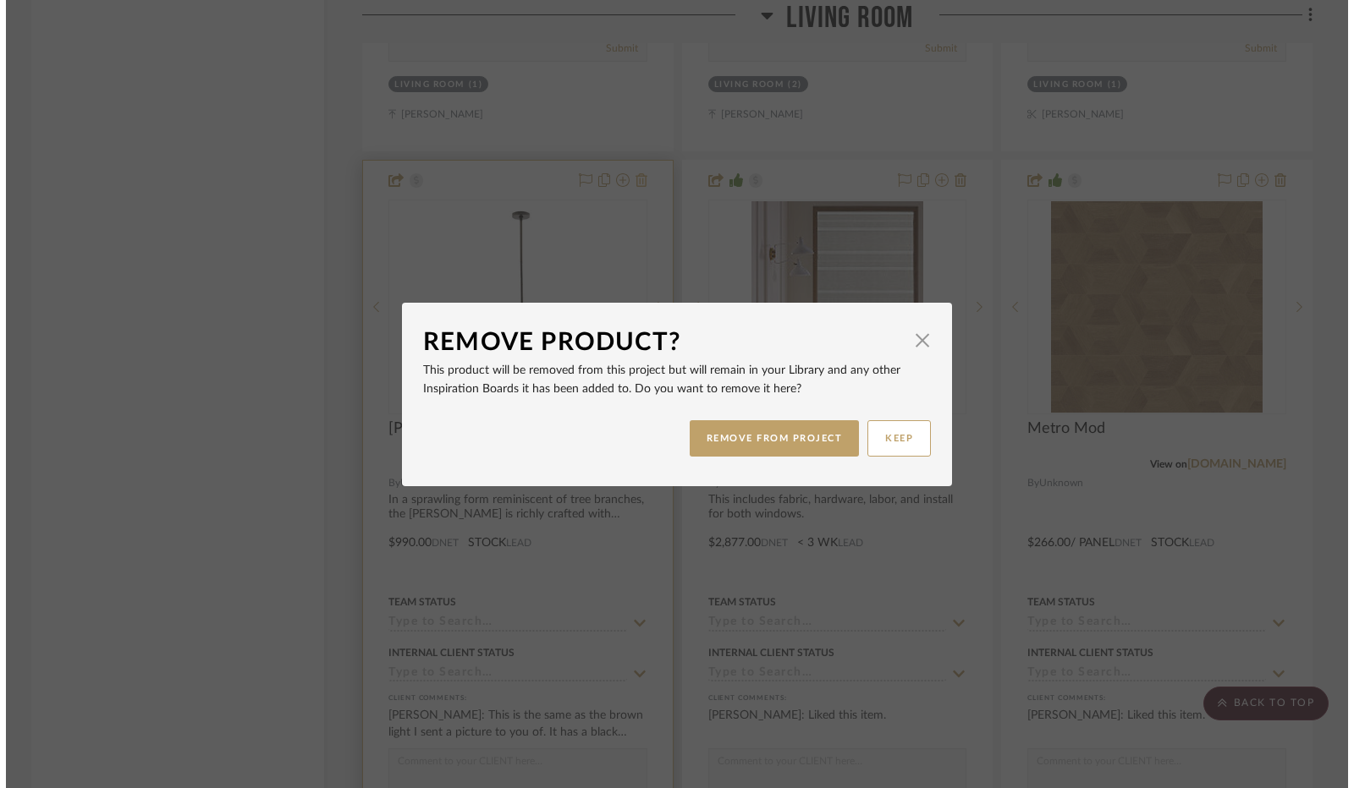
scroll to position [0, 0]
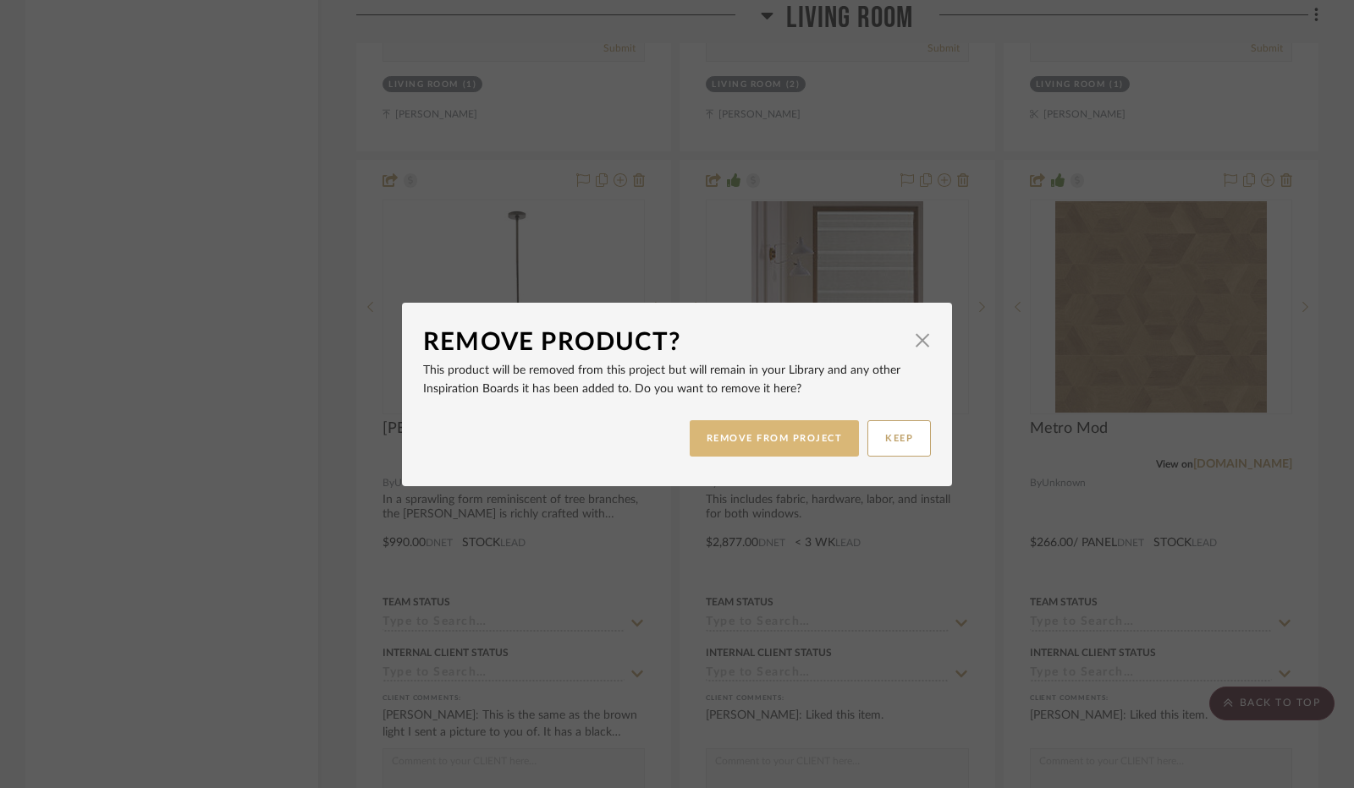
click at [718, 434] on button "REMOVE FROM PROJECT" at bounding box center [775, 438] width 170 height 36
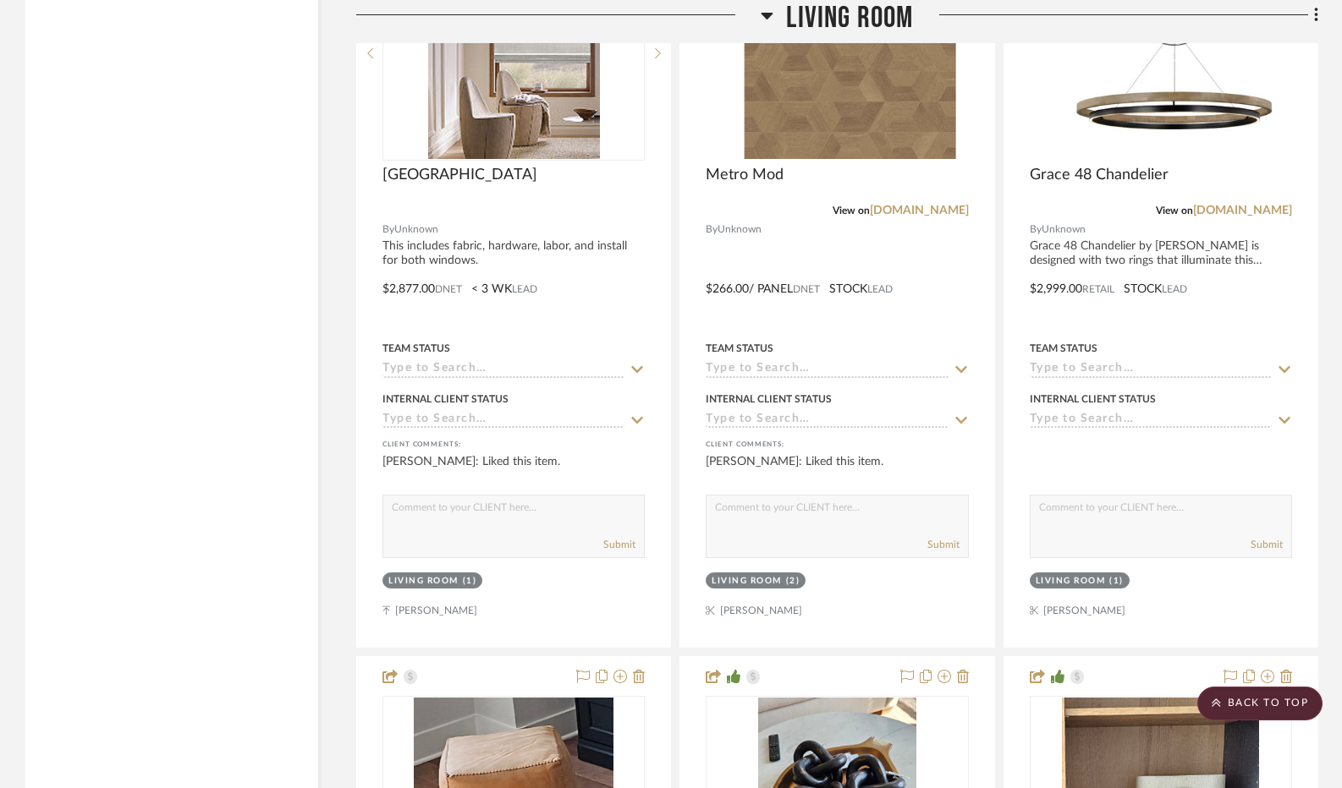
scroll to position [11506, 0]
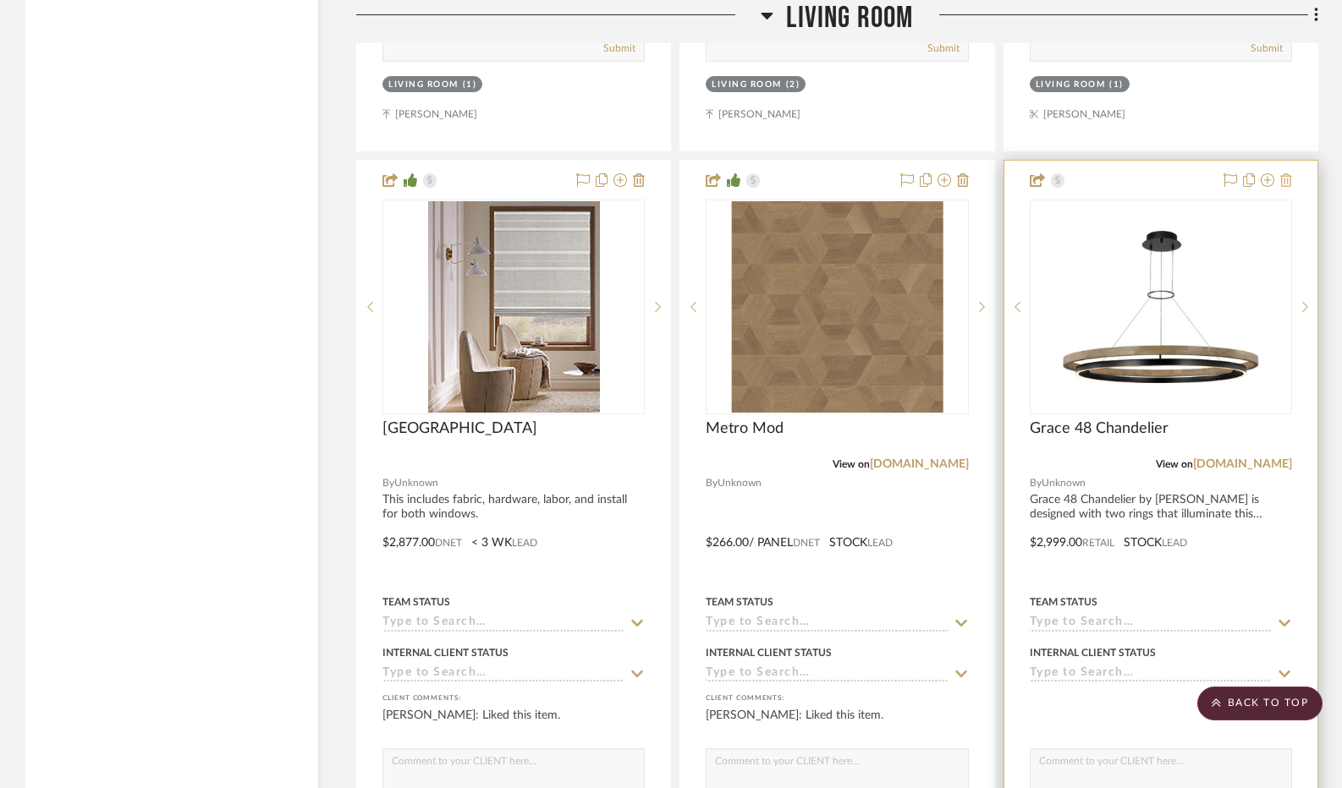
click at [1286, 187] on icon at bounding box center [1286, 180] width 12 height 14
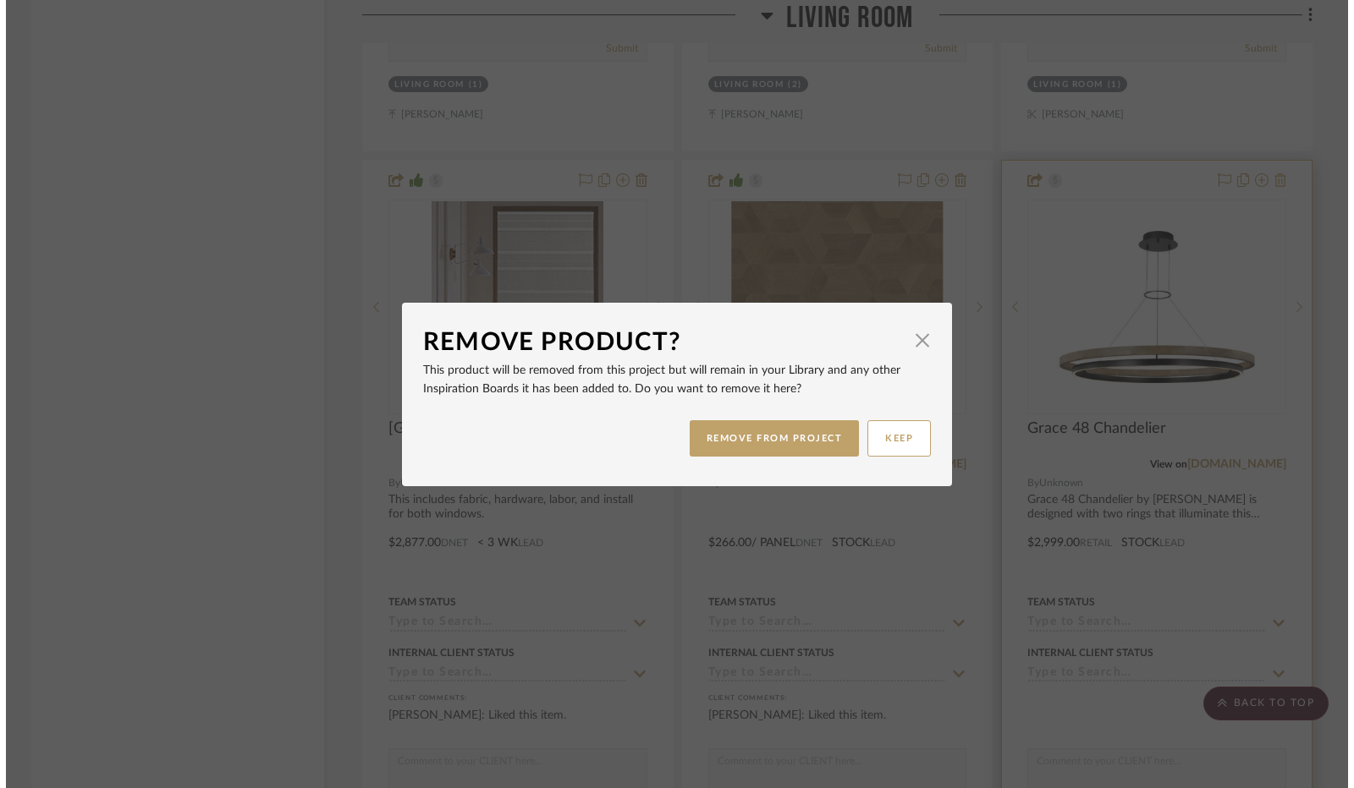
scroll to position [0, 0]
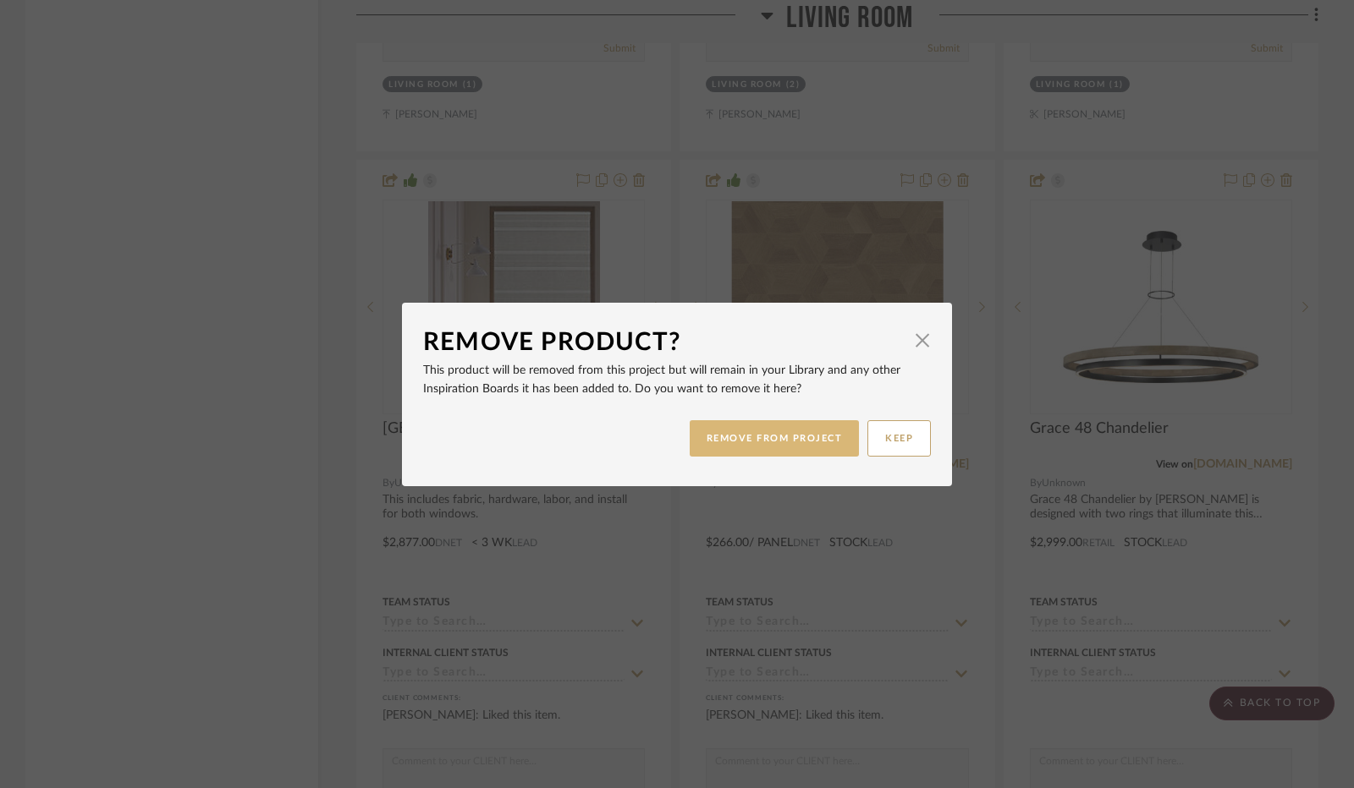
click at [812, 434] on button "REMOVE FROM PROJECT" at bounding box center [775, 438] width 170 height 36
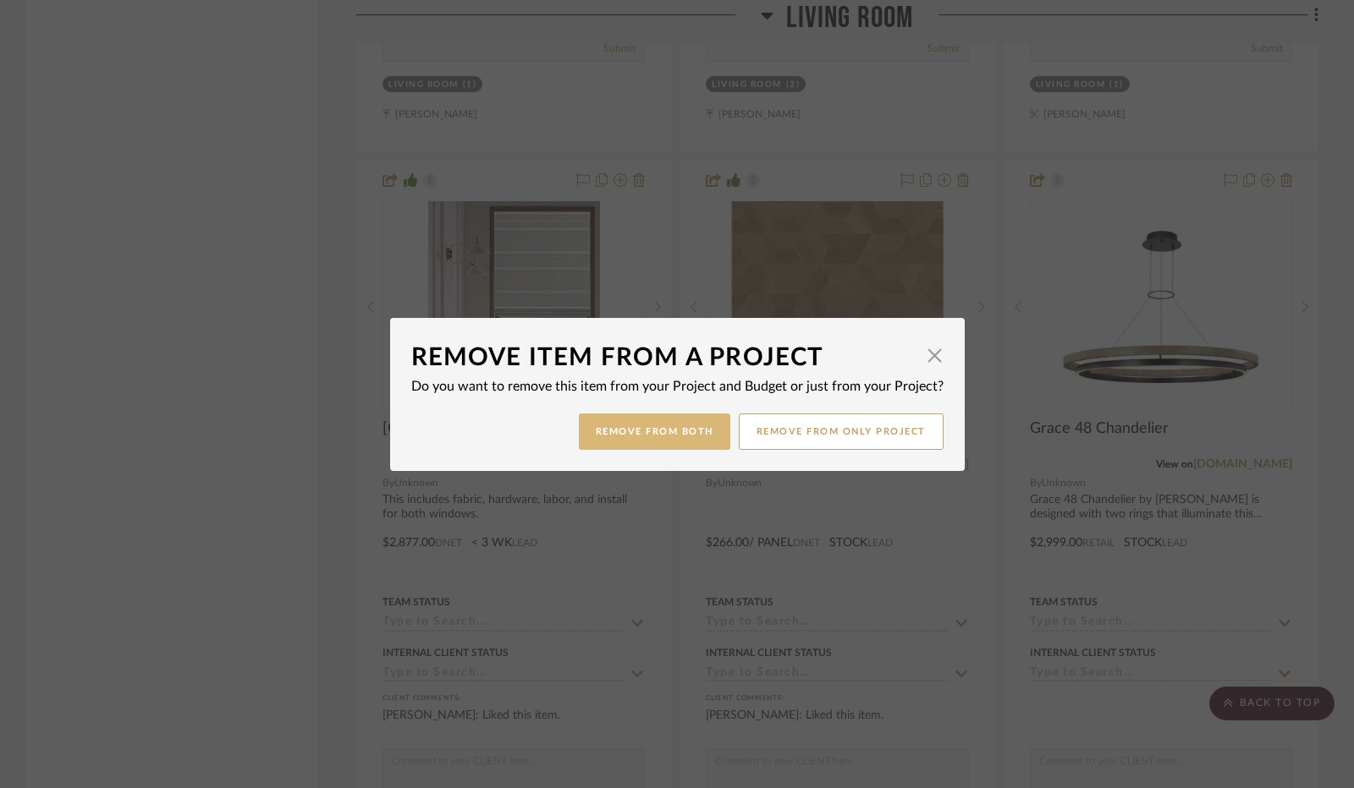
click at [663, 428] on button "Remove from Both" at bounding box center [654, 432] width 151 height 36
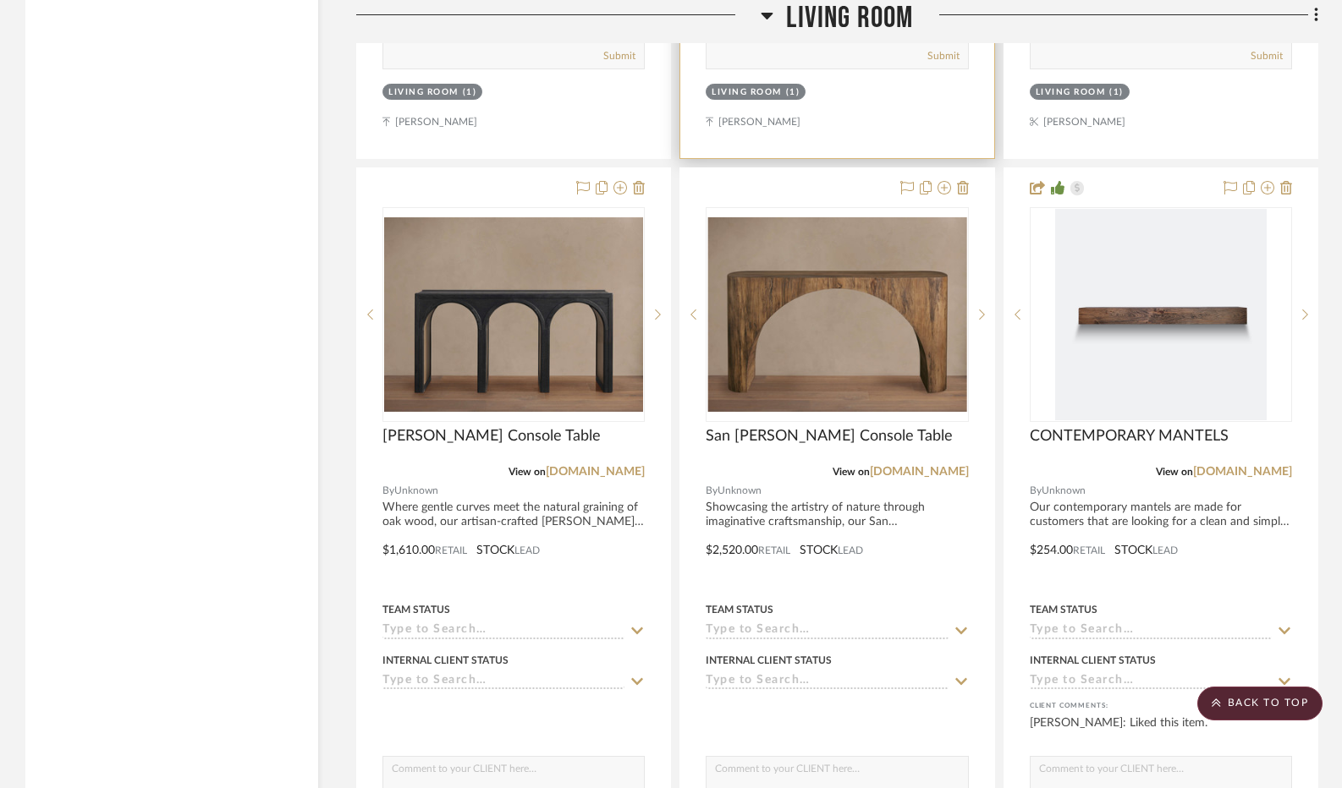
scroll to position [16497, 0]
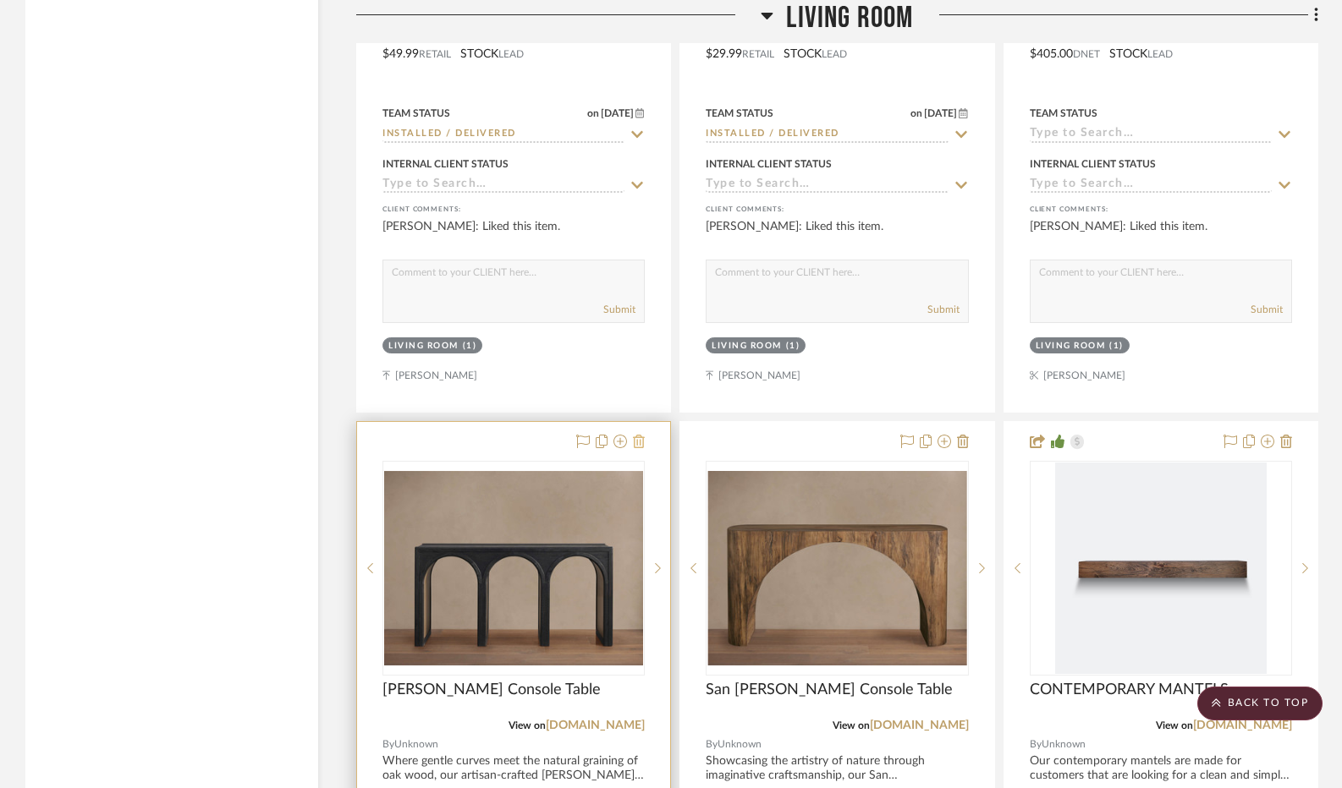
click at [635, 448] on icon at bounding box center [639, 442] width 12 height 14
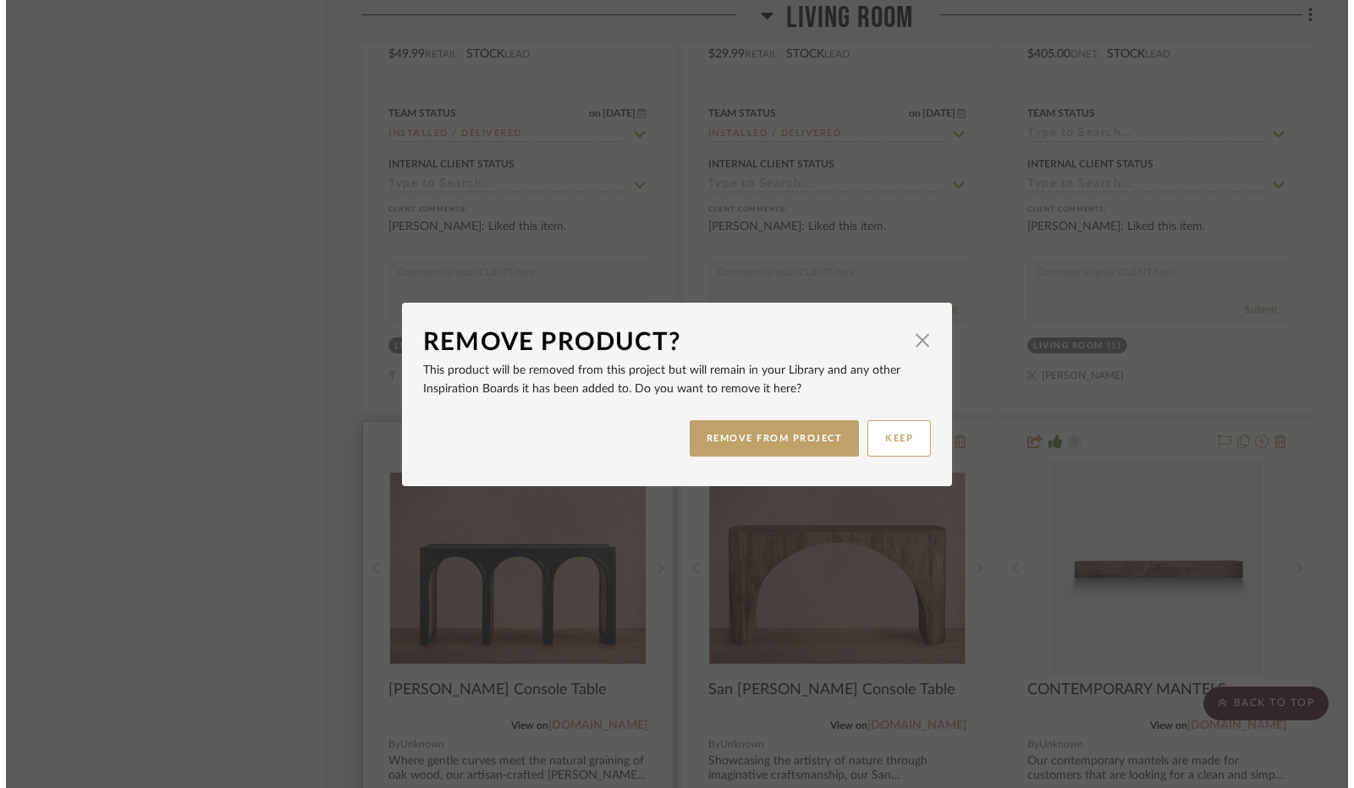
scroll to position [0, 0]
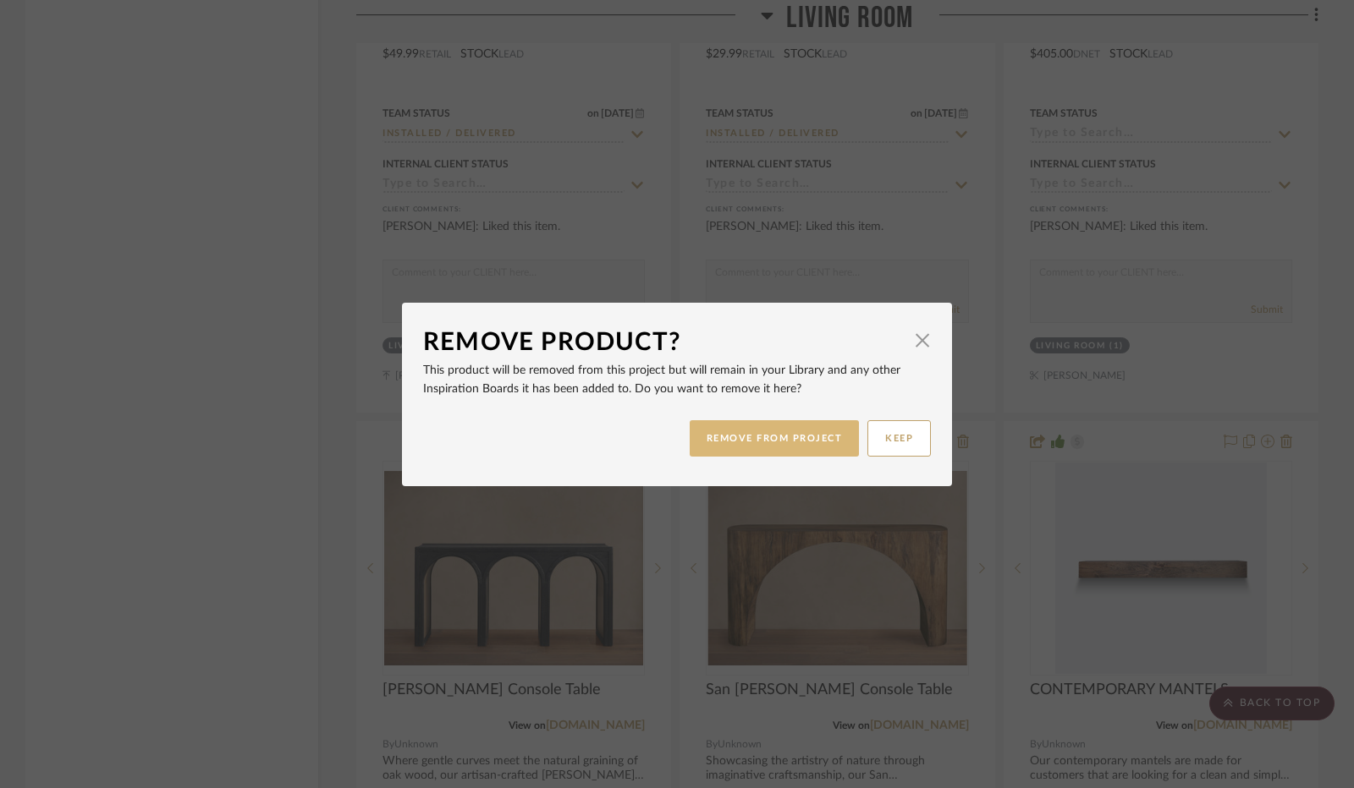
click at [716, 450] on button "REMOVE FROM PROJECT" at bounding box center [775, 438] width 170 height 36
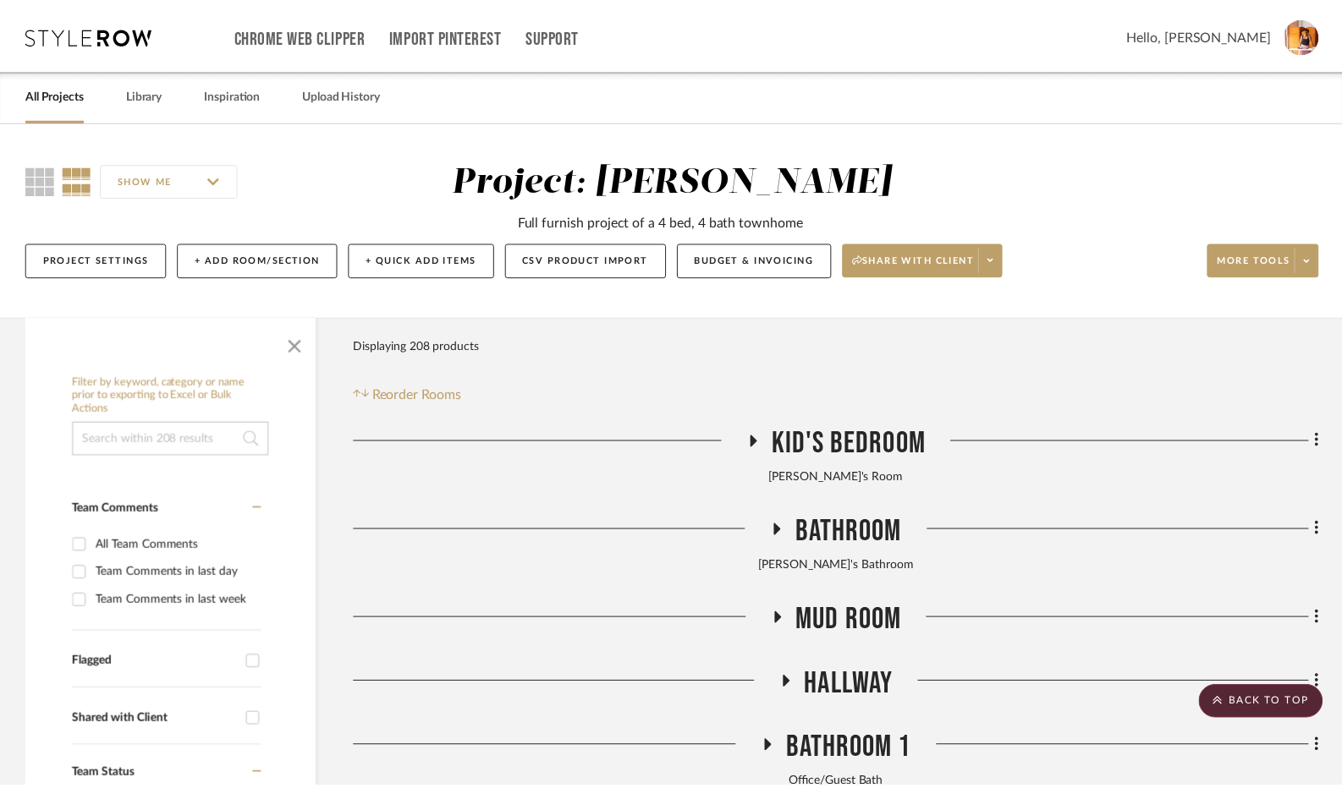
scroll to position [16497, 0]
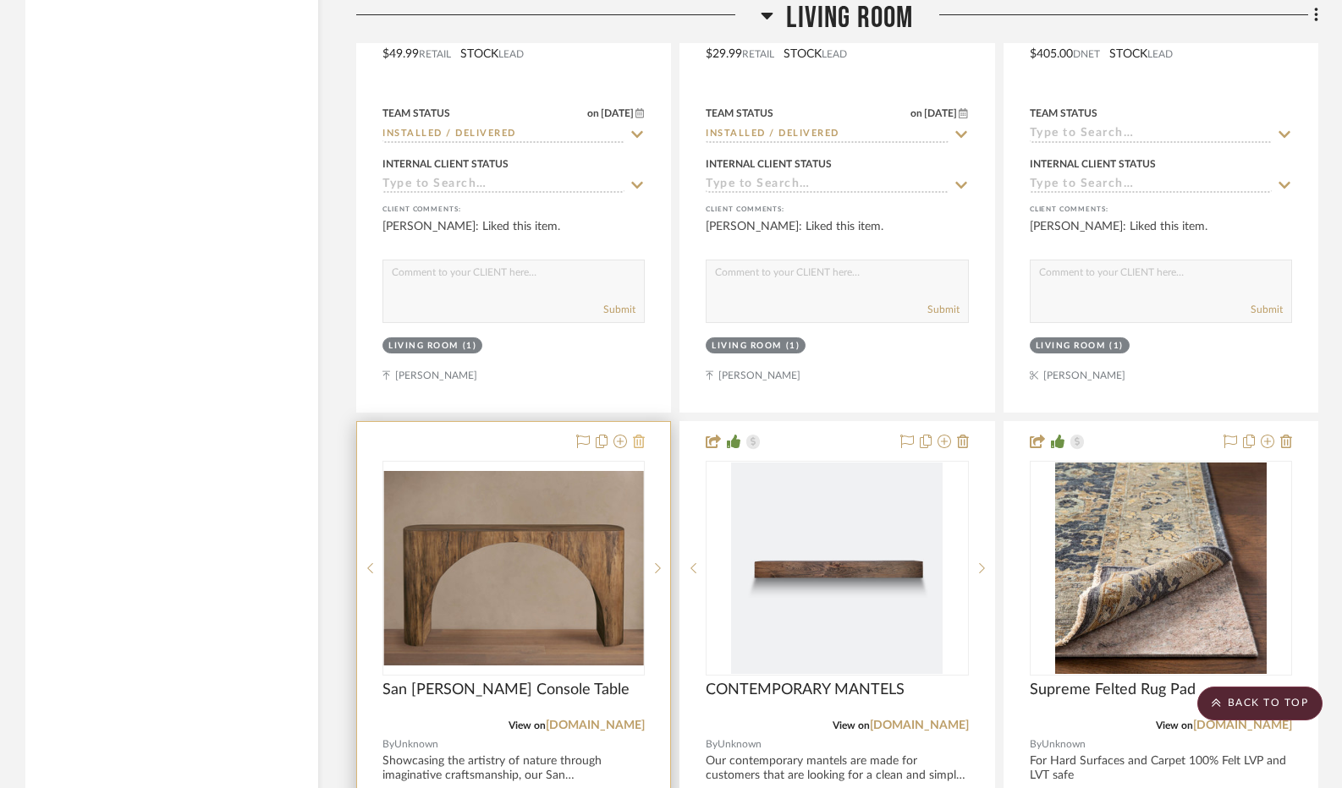
click at [636, 448] on icon at bounding box center [639, 442] width 12 height 14
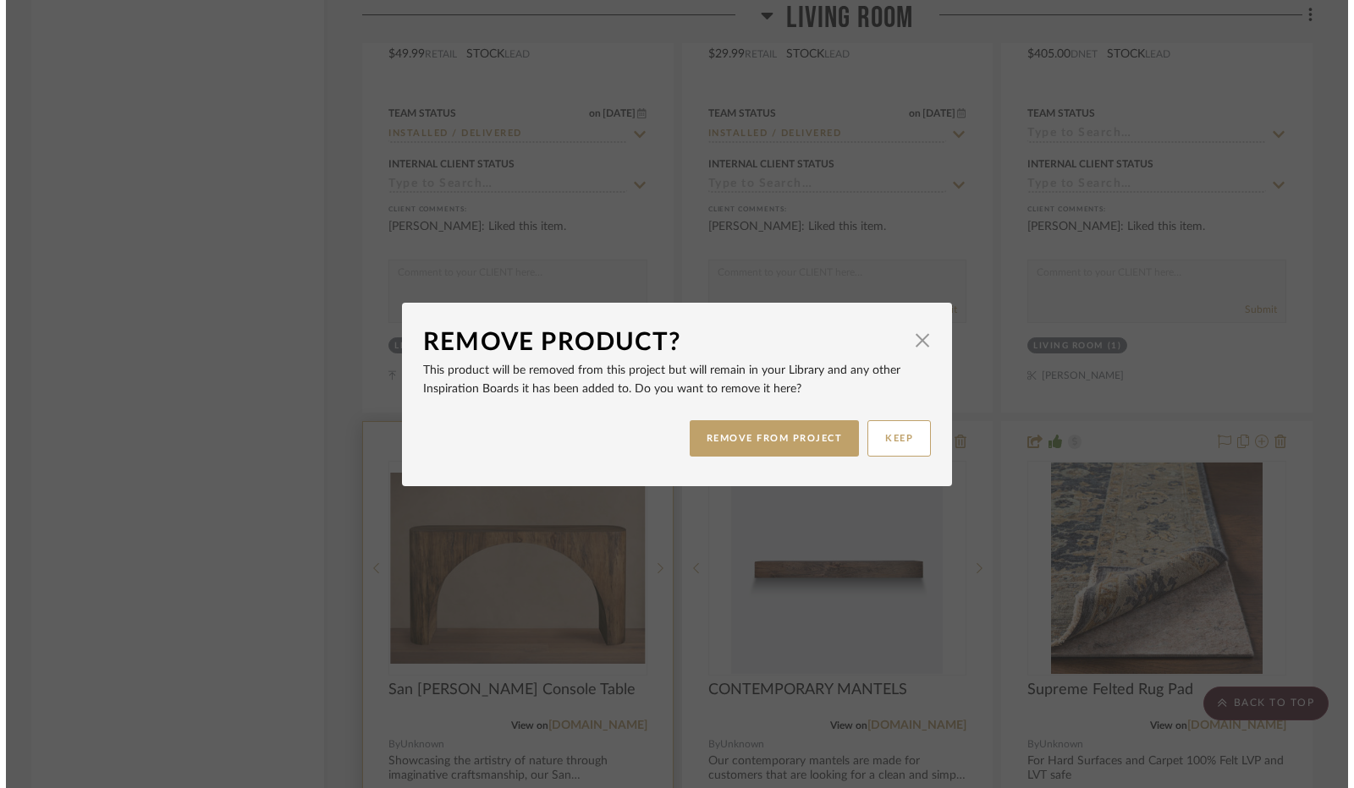
scroll to position [0, 0]
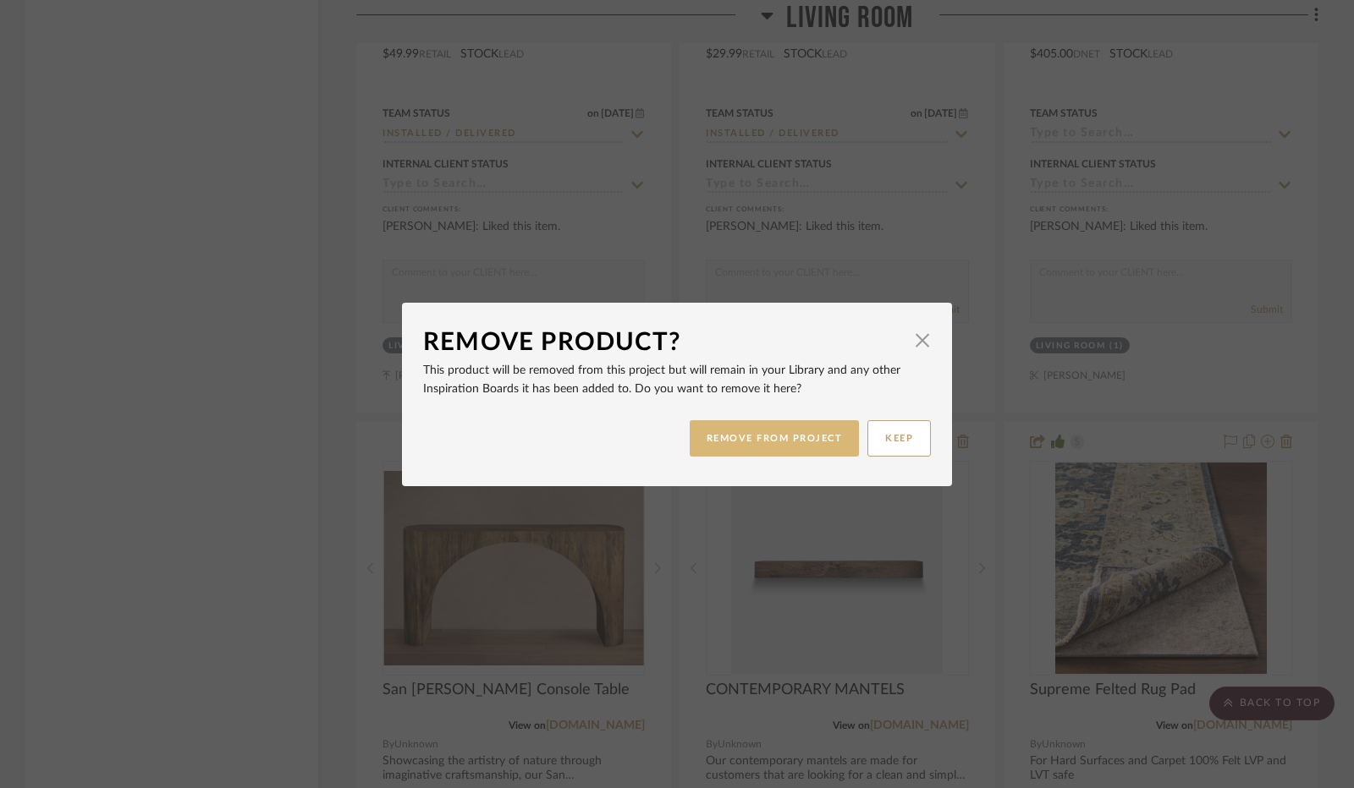
click at [755, 434] on button "REMOVE FROM PROJECT" at bounding box center [775, 438] width 170 height 36
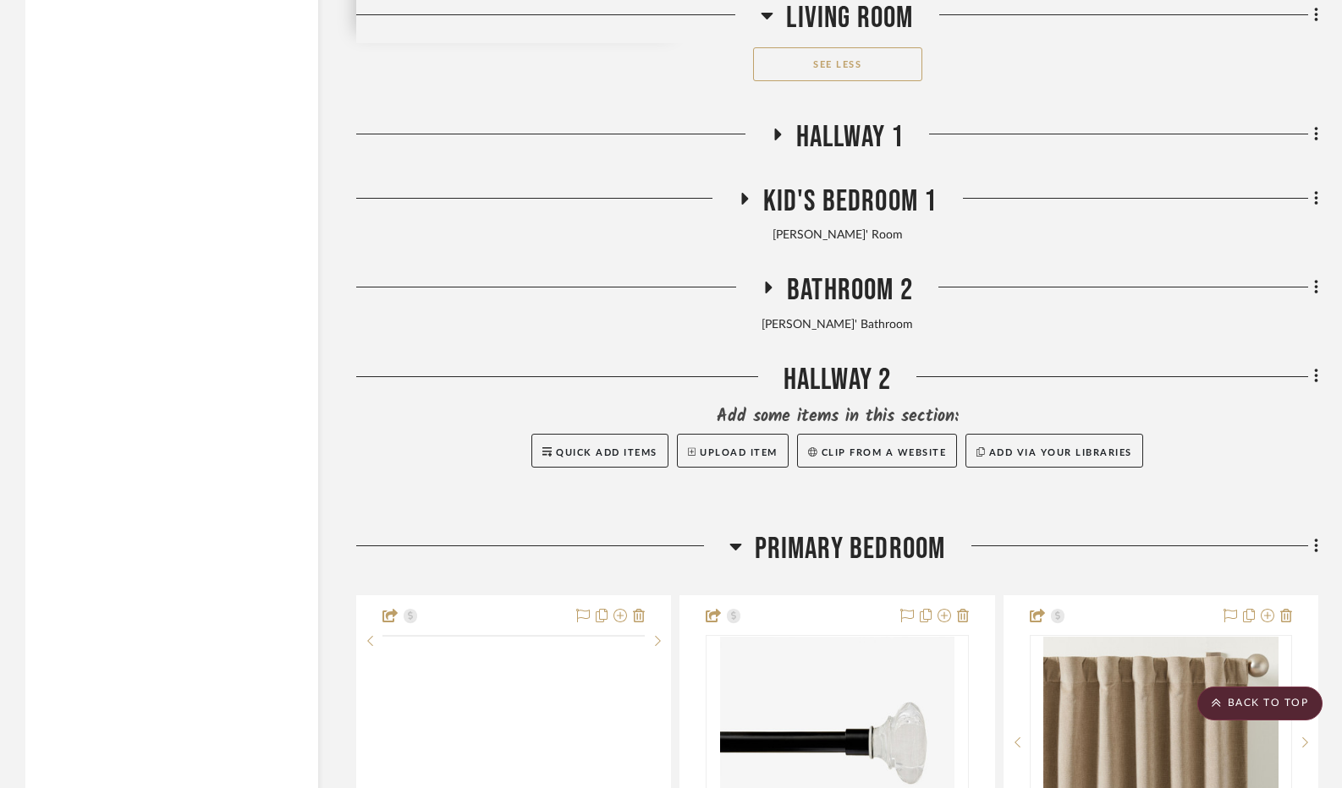
scroll to position [20220, 0]
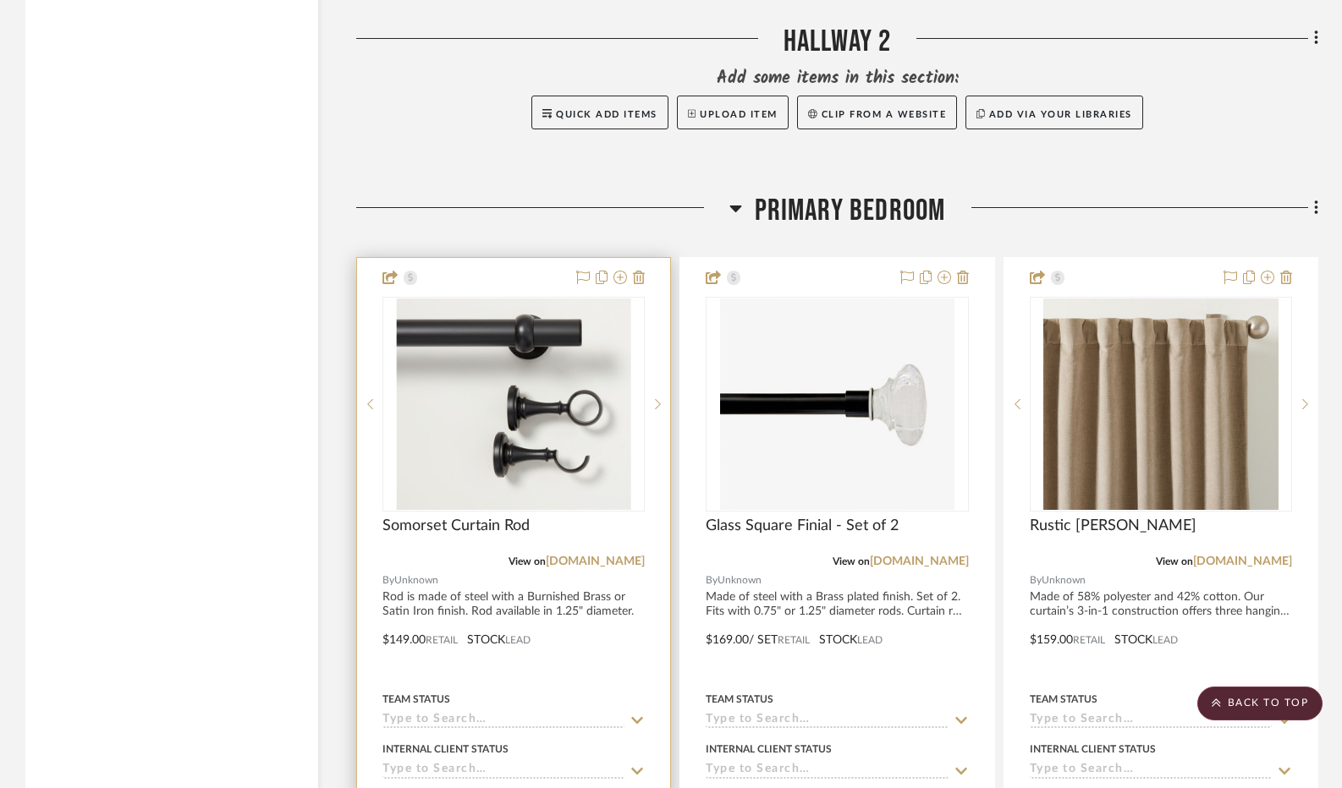
click at [572, 446] on img "0" at bounding box center [513, 405] width 235 height 212
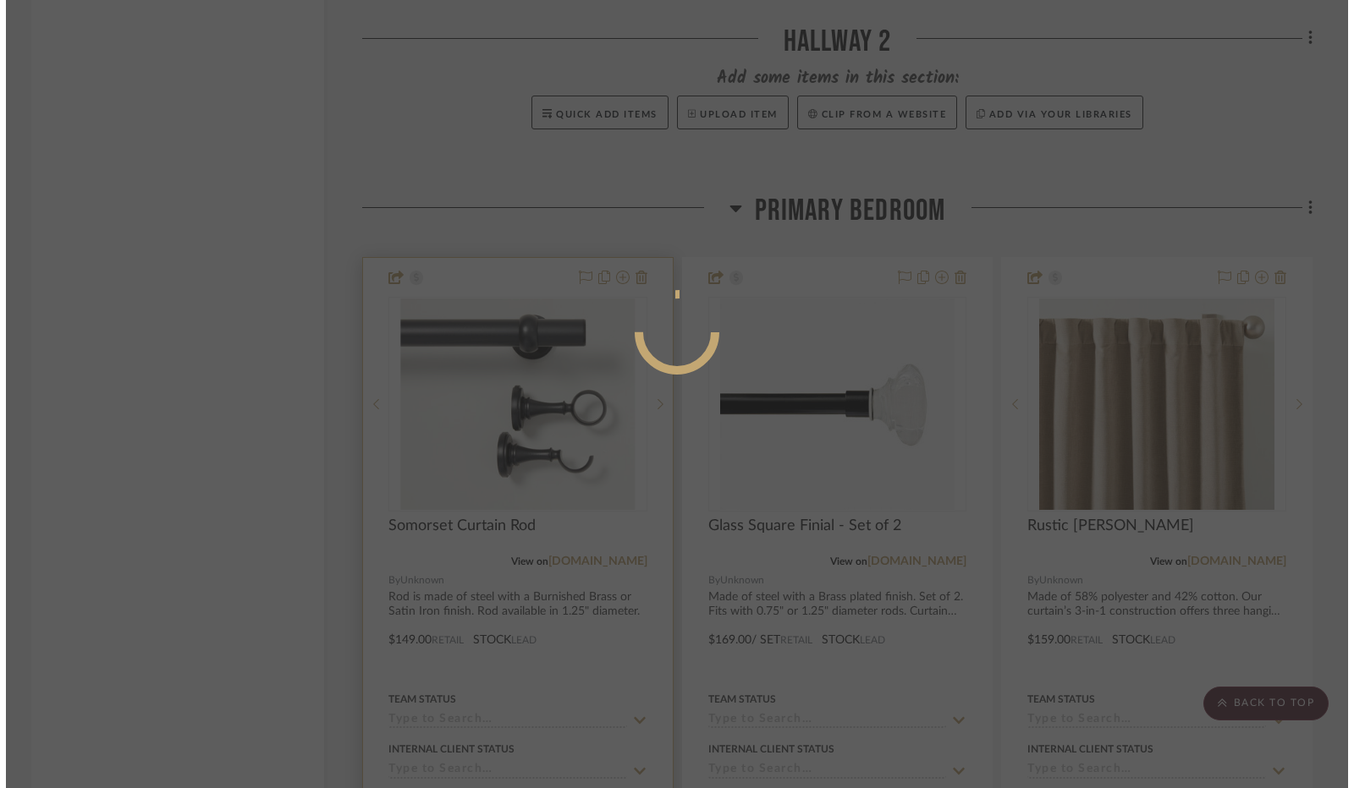
scroll to position [0, 0]
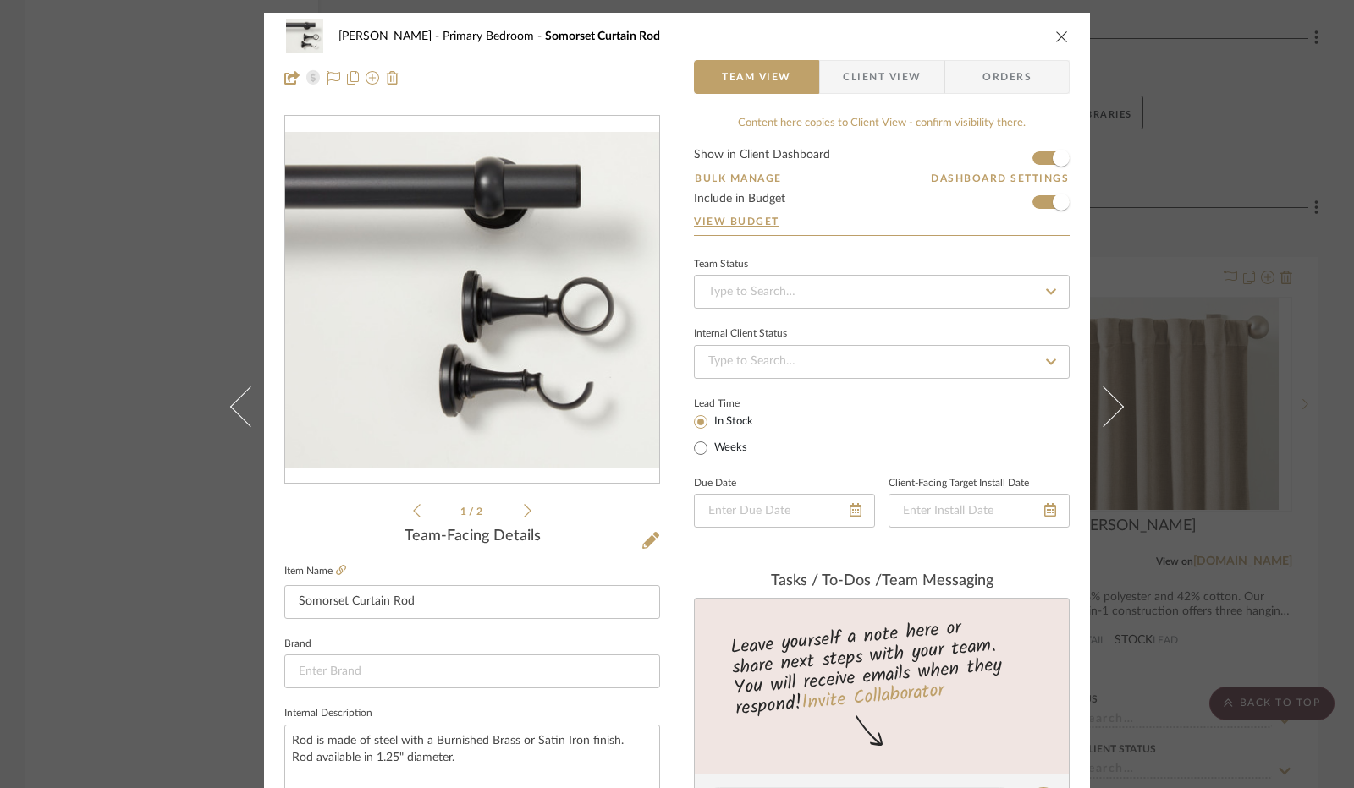
click at [1060, 38] on icon "close" at bounding box center [1062, 37] width 14 height 14
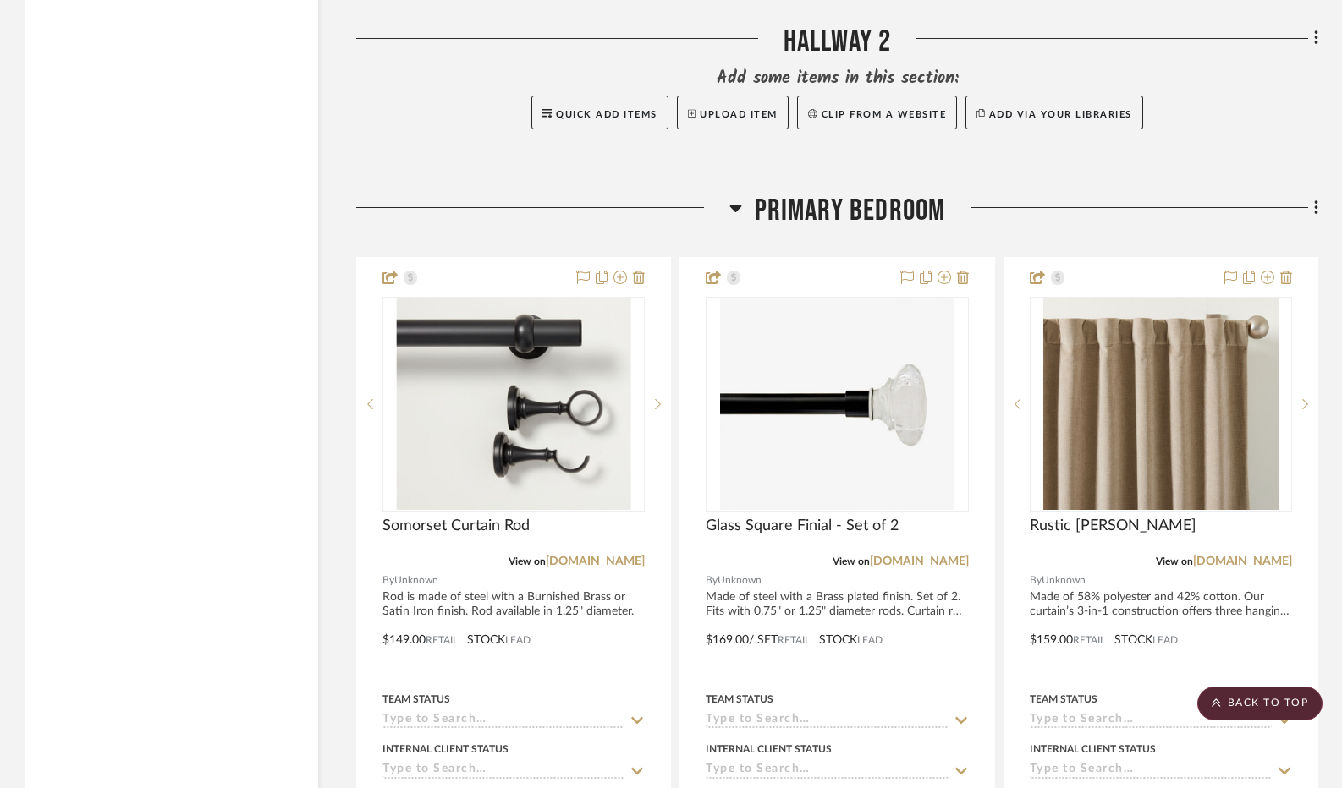
click at [741, 218] on icon at bounding box center [735, 208] width 13 height 20
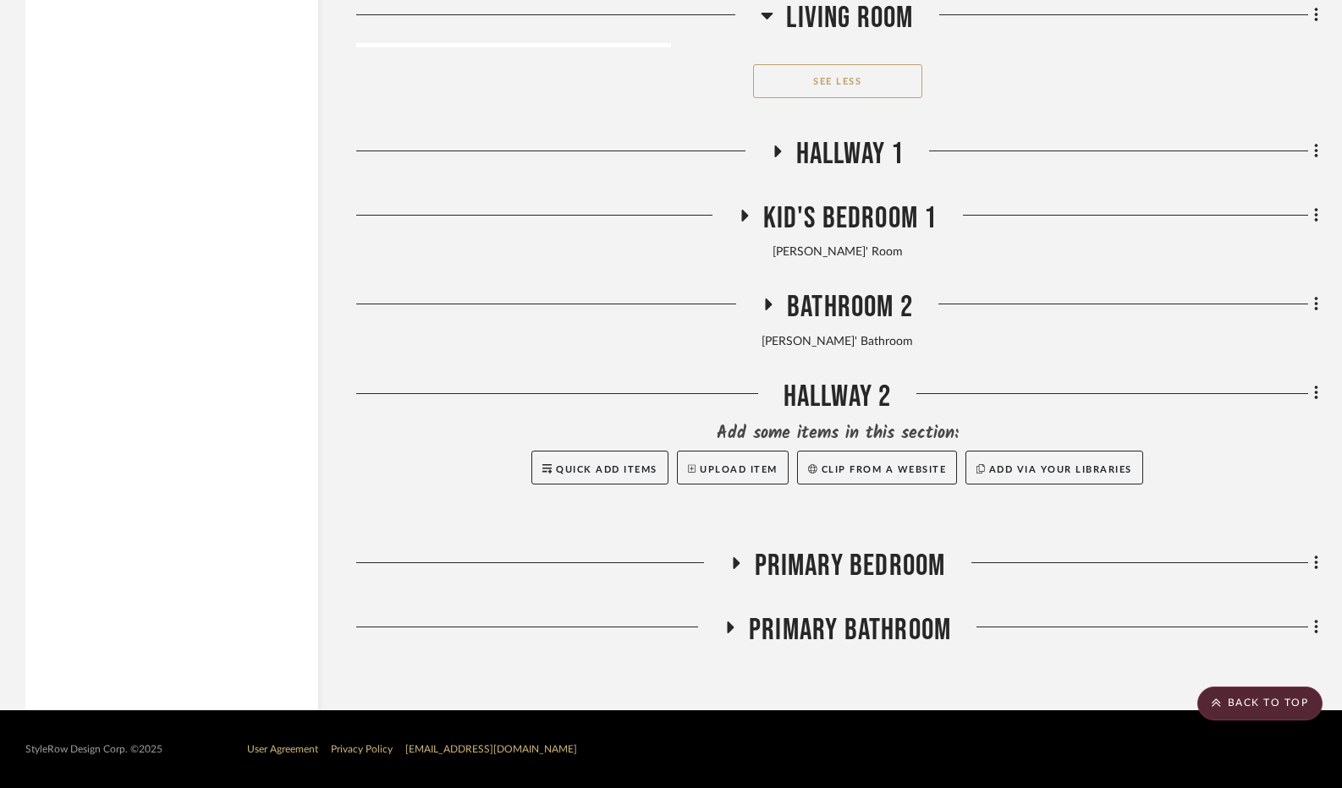
scroll to position [19541, 0]
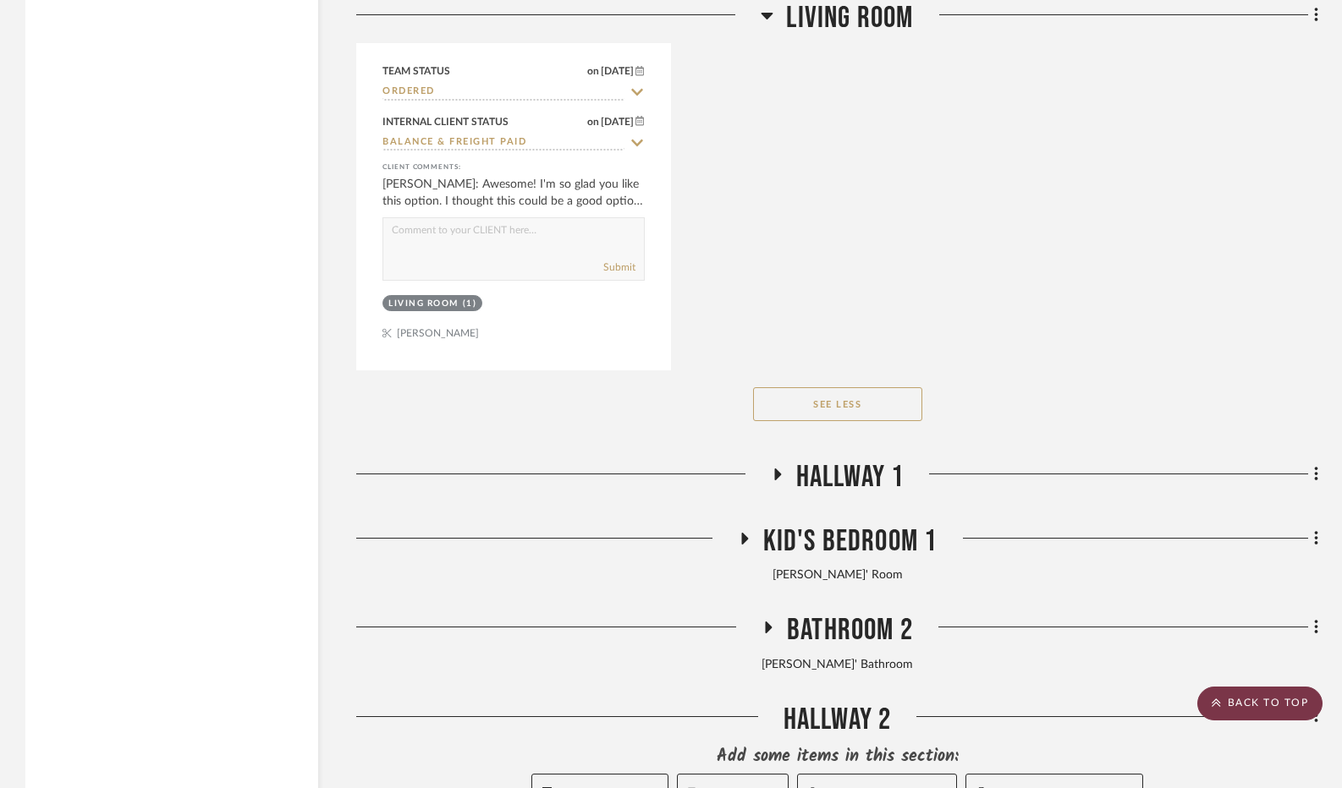
click at [1233, 710] on scroll-to-top-button "BACK TO TOP" at bounding box center [1259, 704] width 125 height 34
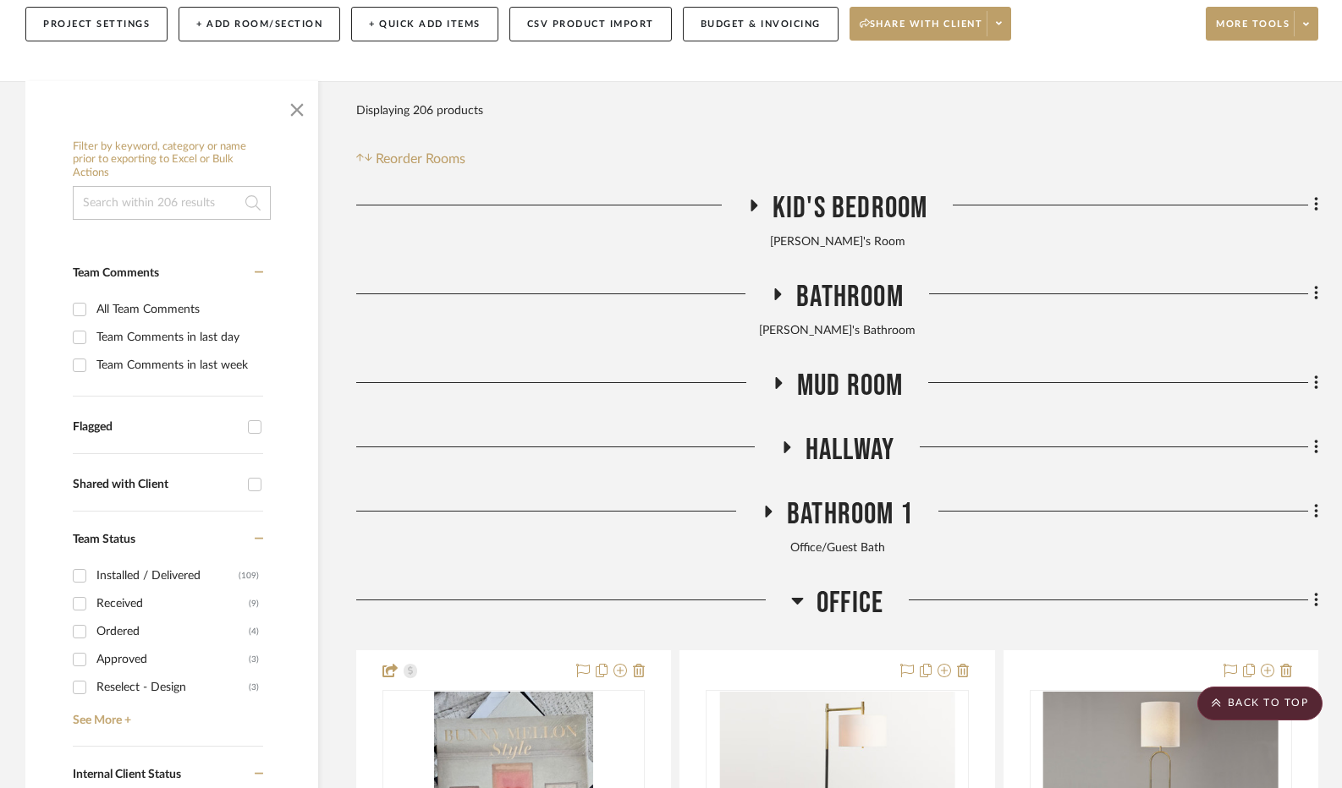
scroll to position [0, 0]
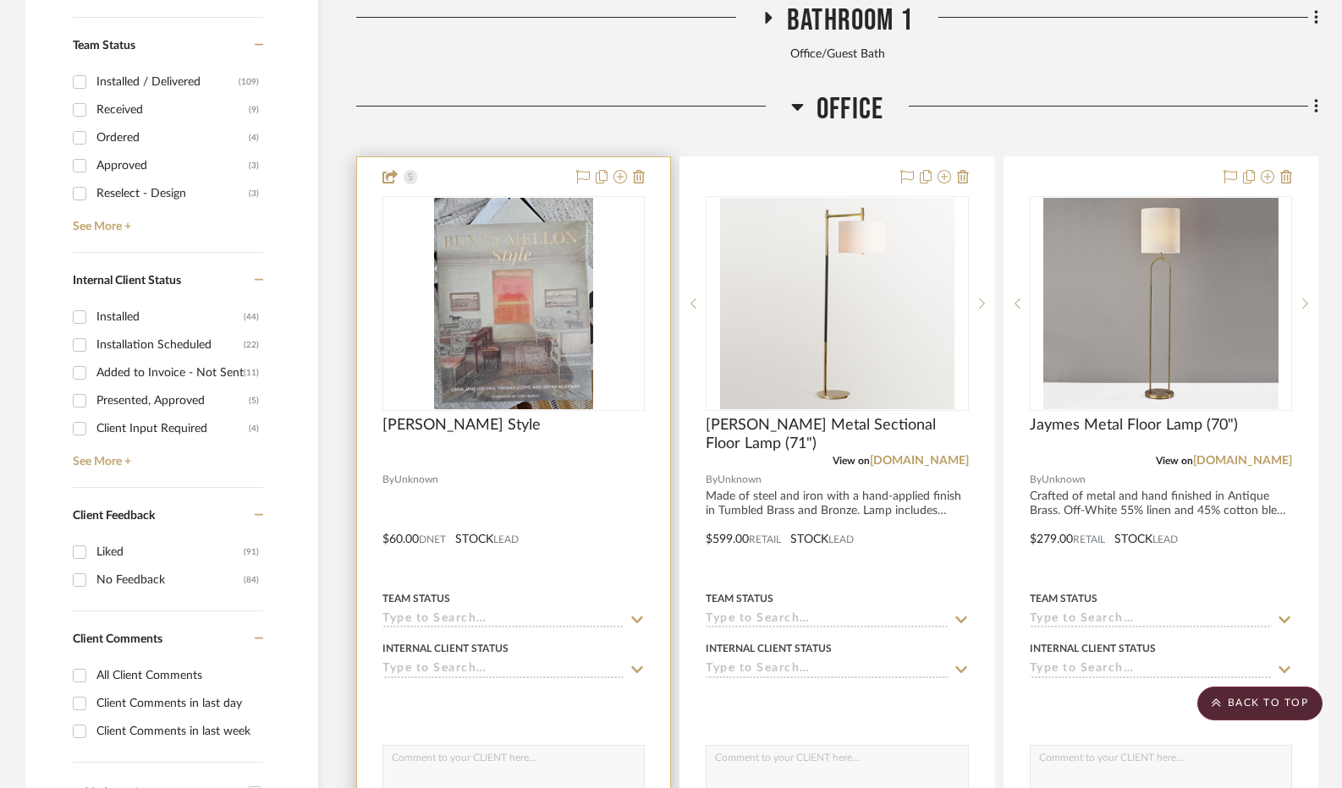
scroll to position [761, 0]
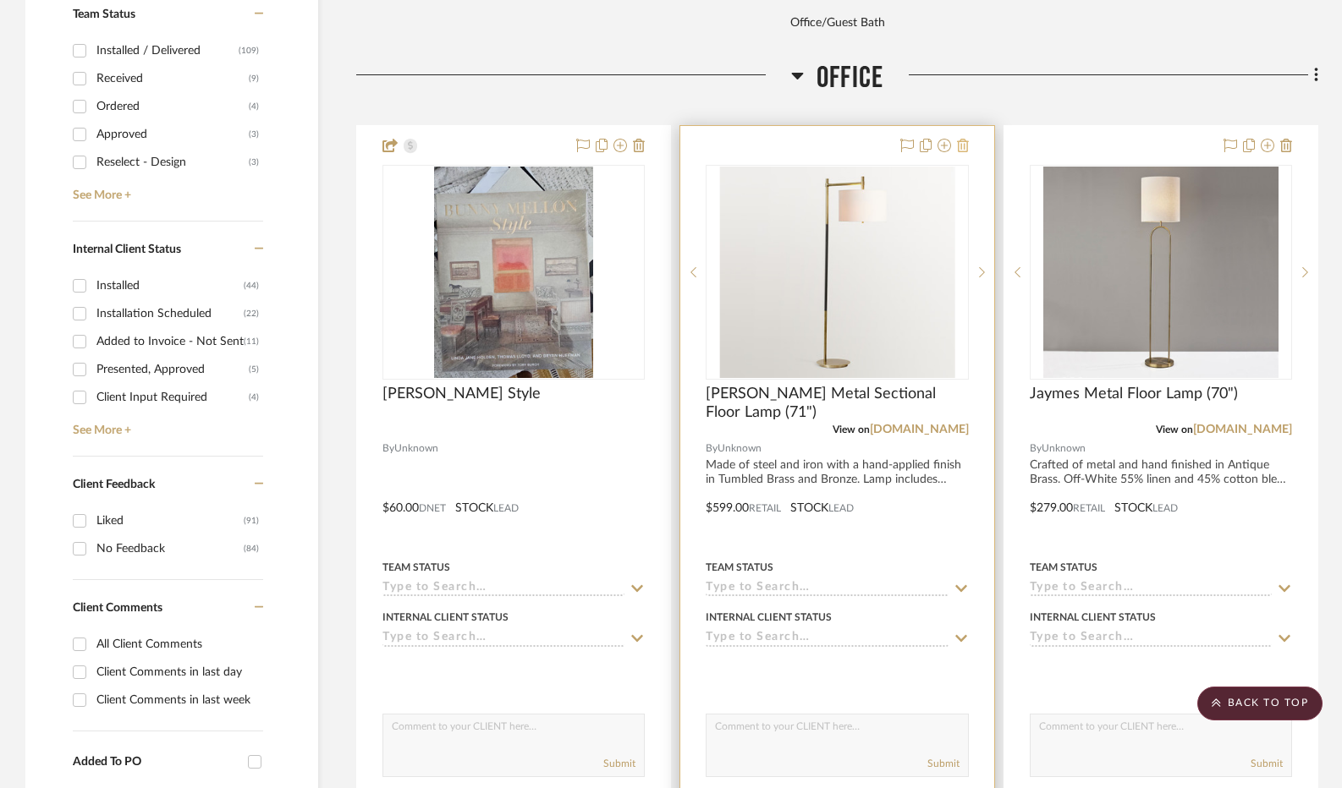
click at [960, 144] on icon at bounding box center [963, 146] width 12 height 14
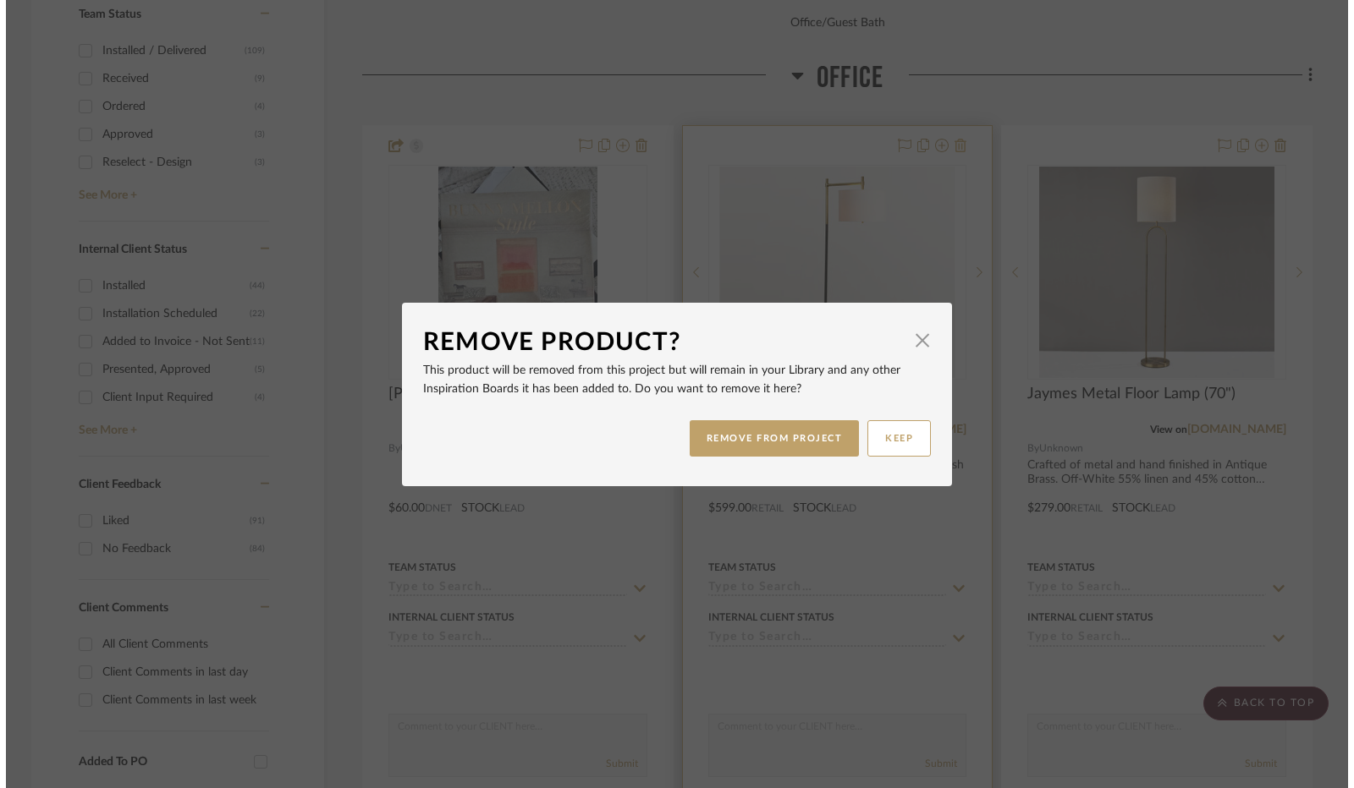
scroll to position [0, 0]
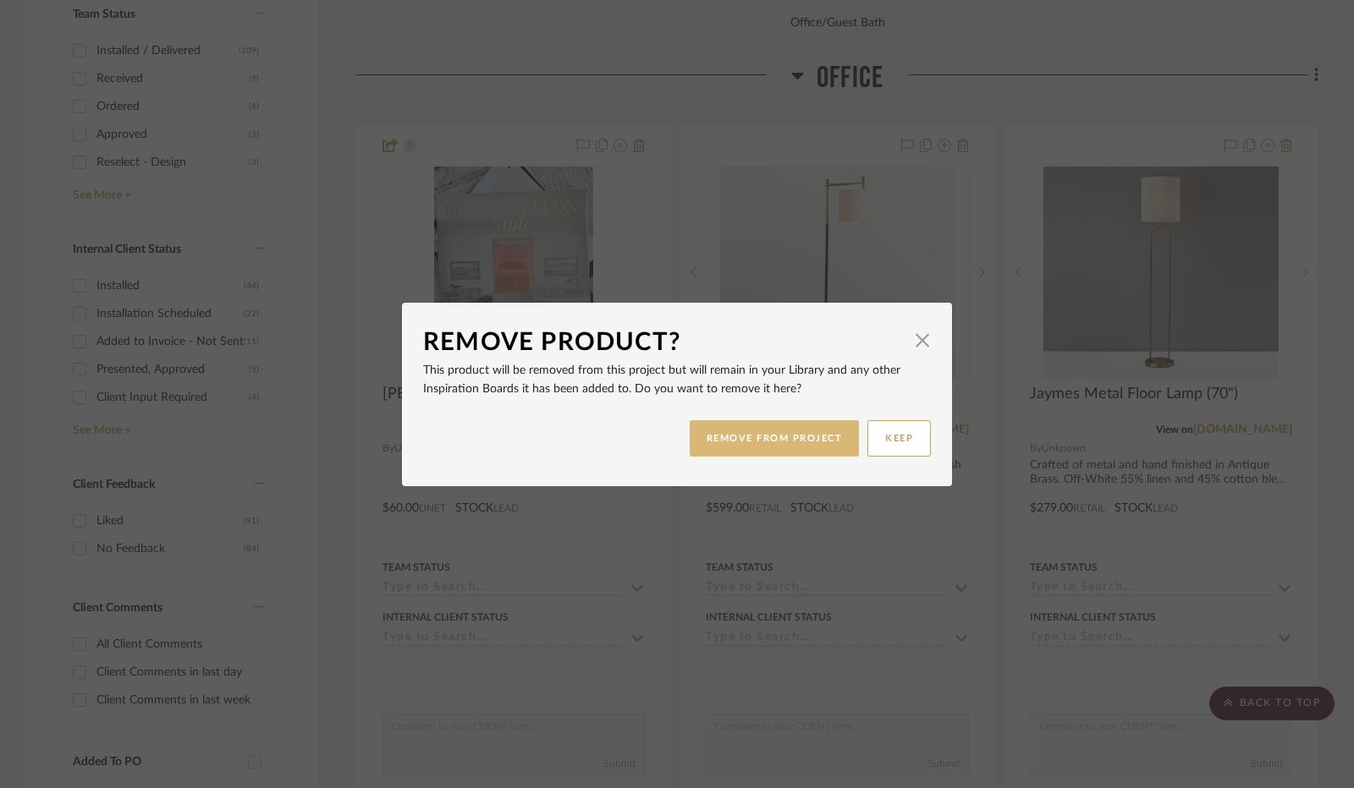
click at [744, 431] on button "REMOVE FROM PROJECT" at bounding box center [775, 438] width 170 height 36
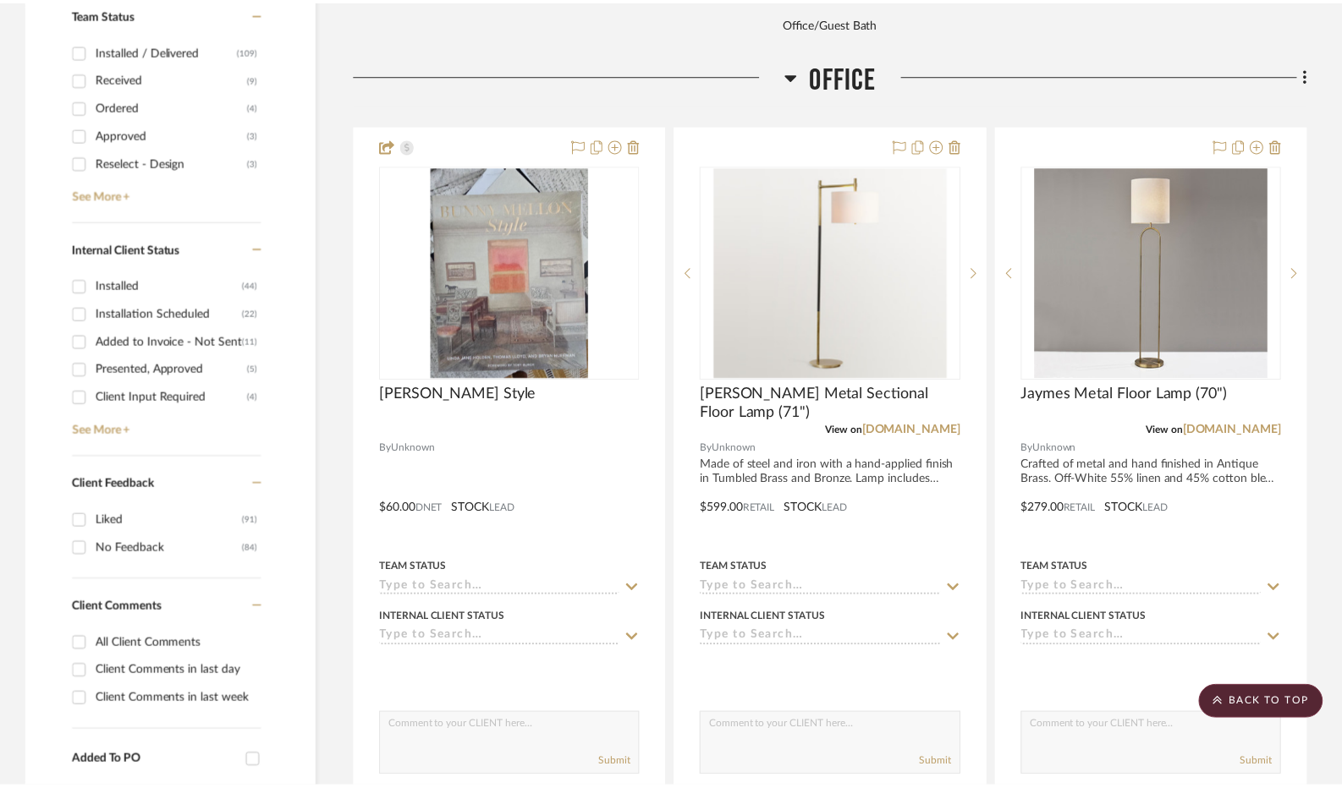
scroll to position [761, 0]
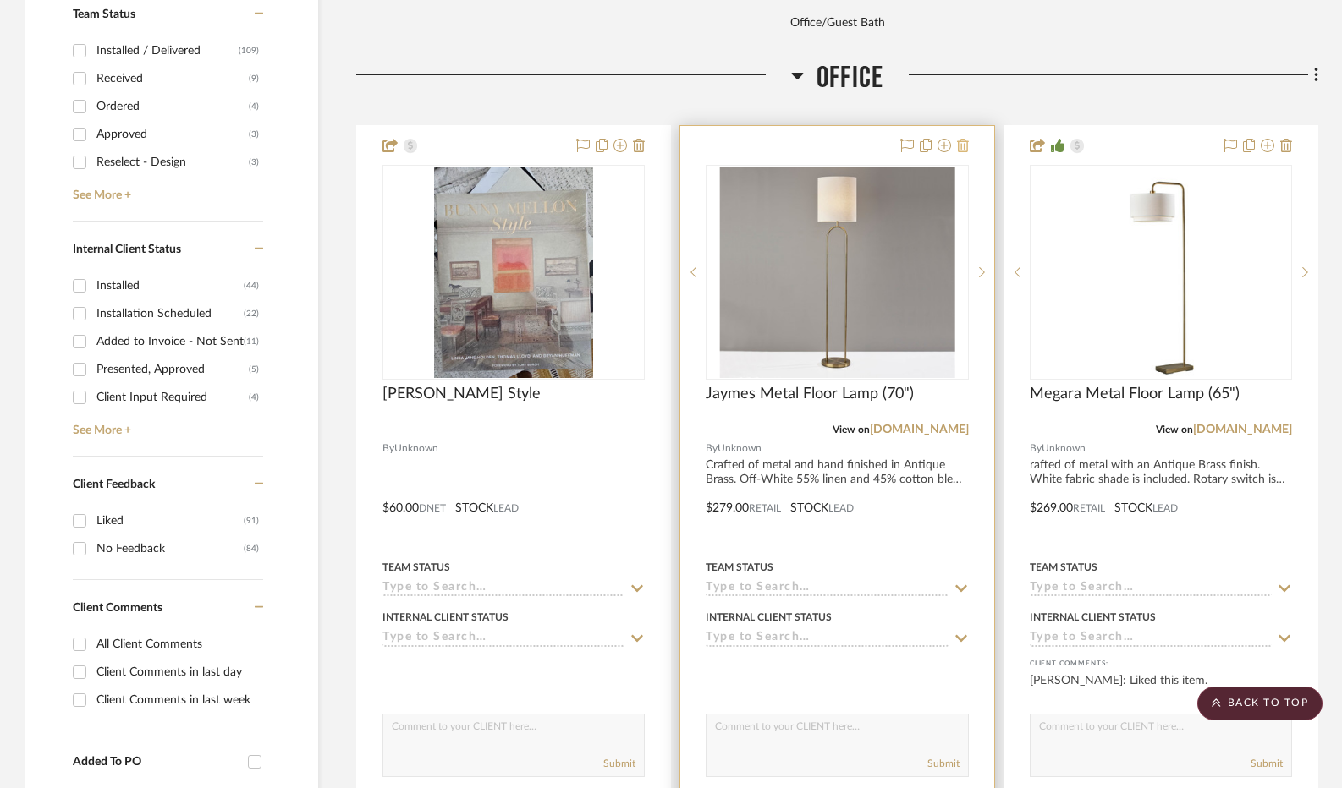
click at [964, 146] on icon at bounding box center [963, 146] width 12 height 14
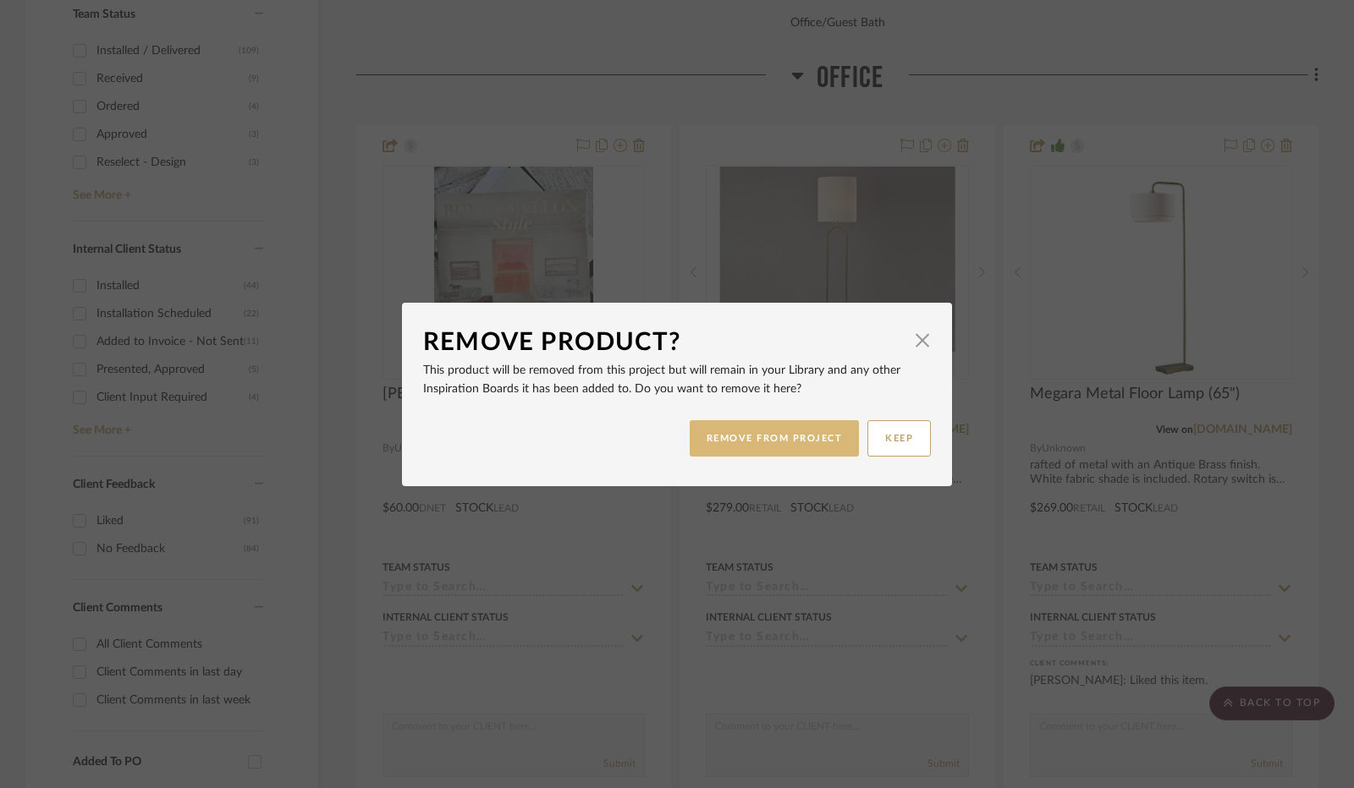
click at [754, 435] on button "REMOVE FROM PROJECT" at bounding box center [775, 438] width 170 height 36
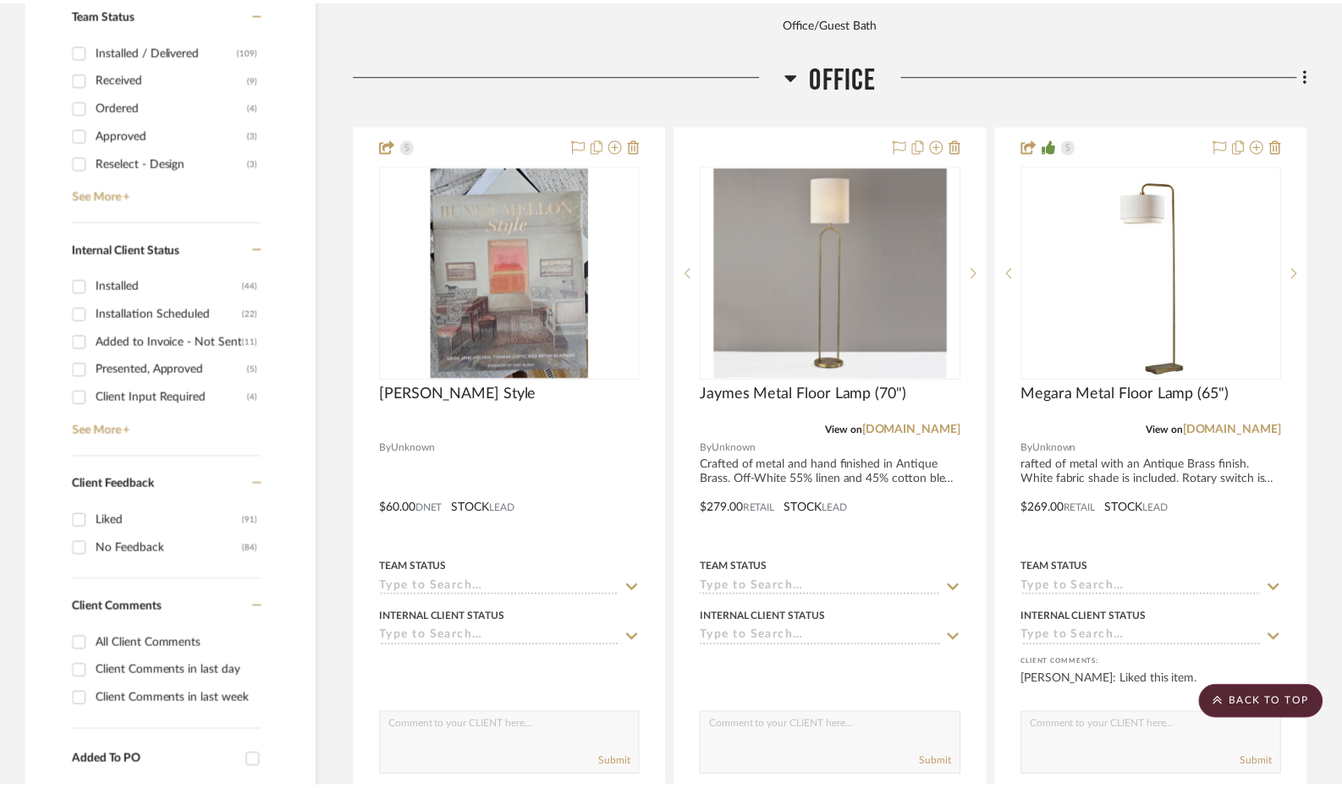
scroll to position [761, 0]
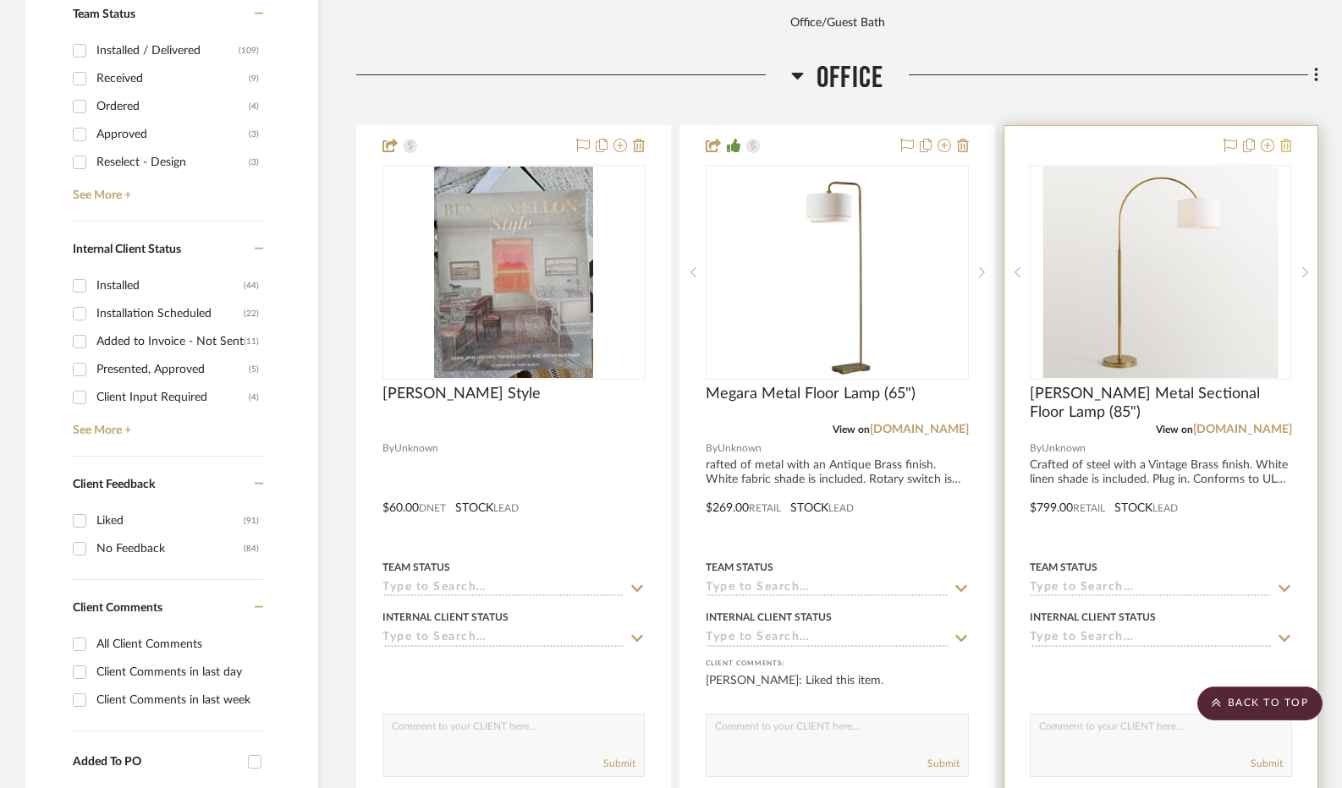
click at [1283, 150] on icon at bounding box center [1286, 146] width 12 height 14
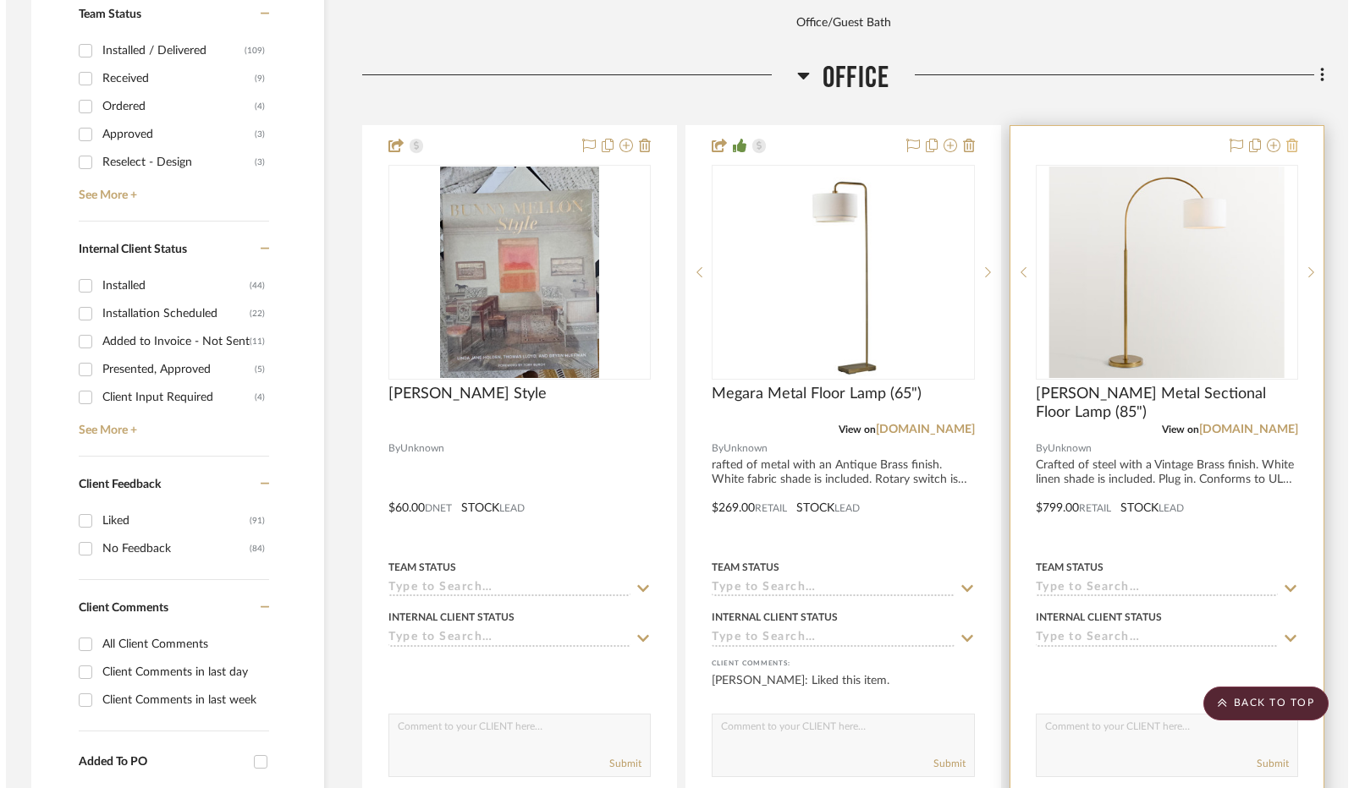
scroll to position [0, 0]
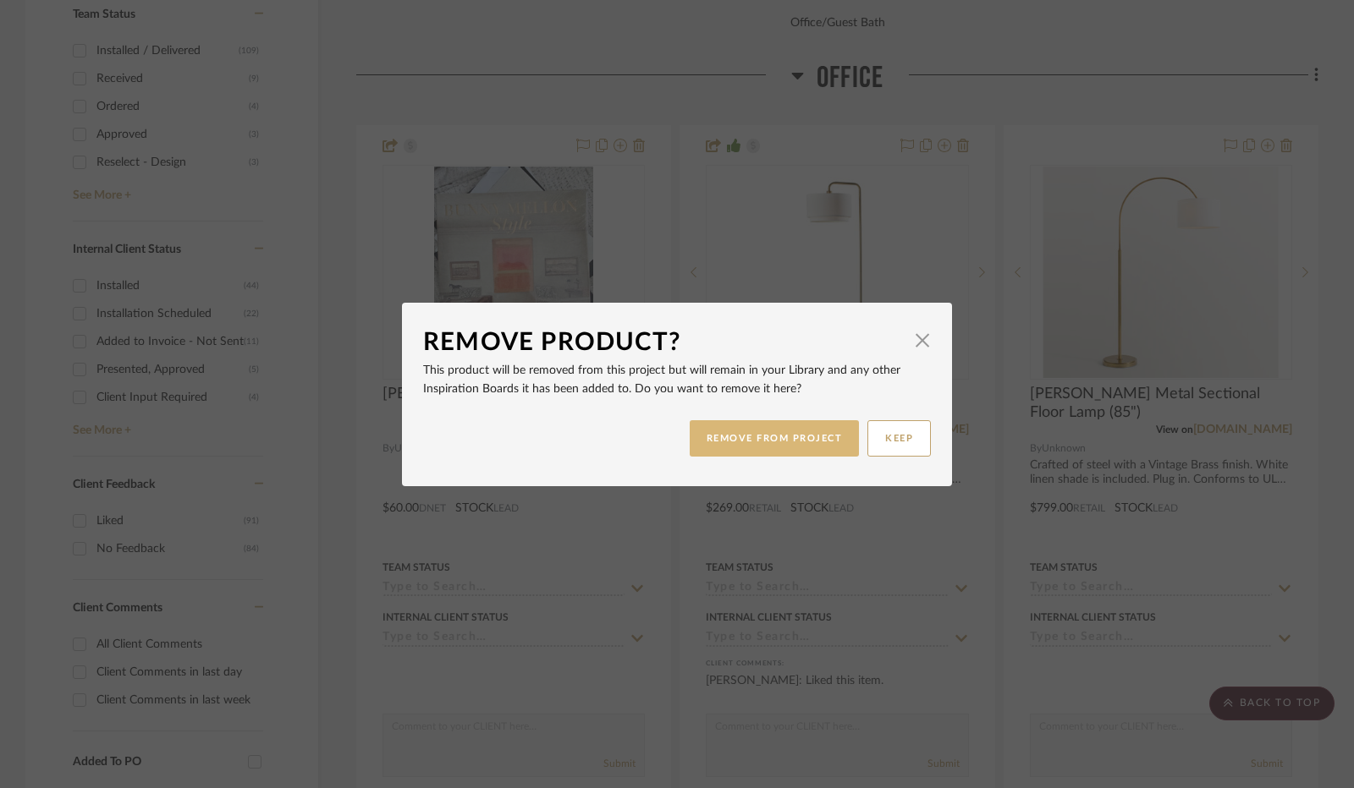
click at [812, 425] on button "REMOVE FROM PROJECT" at bounding box center [775, 438] width 170 height 36
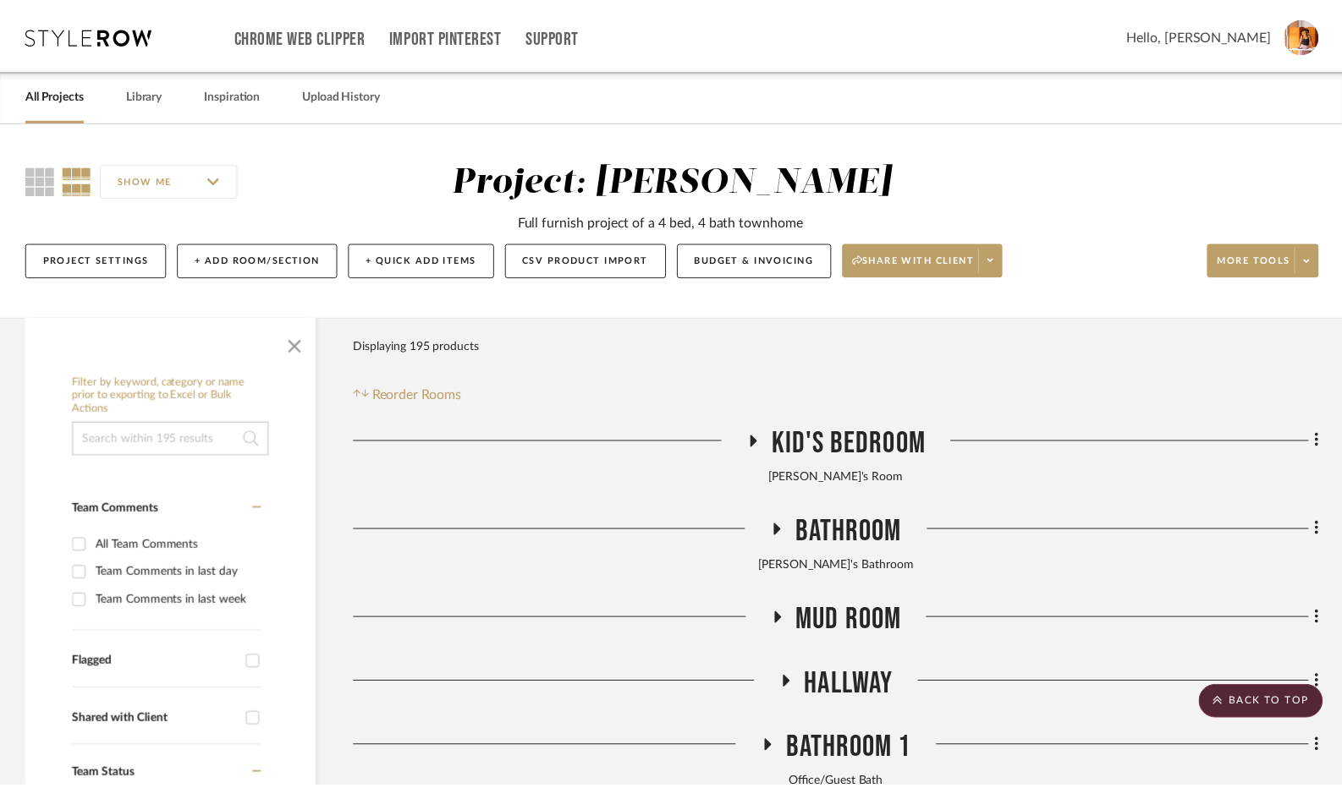
scroll to position [761, 0]
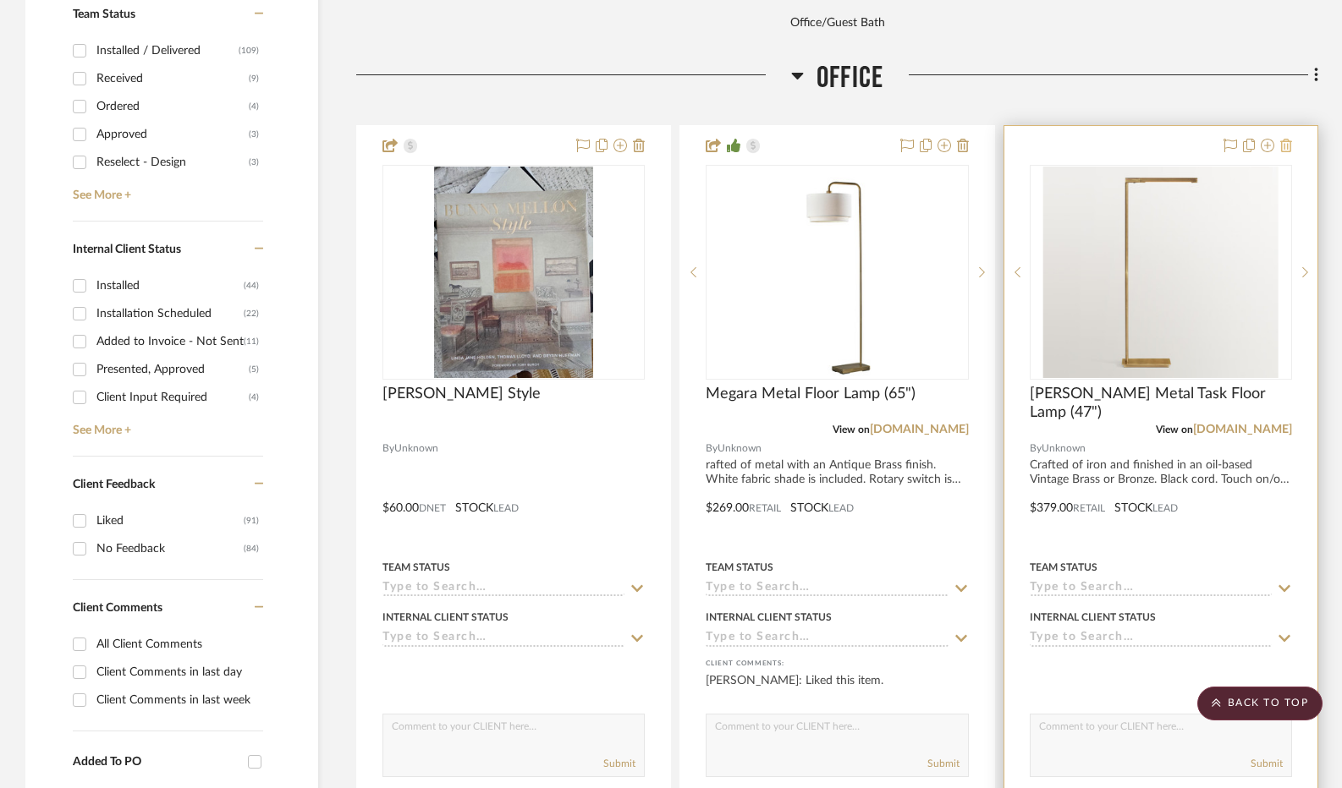
click at [1283, 146] on icon at bounding box center [1286, 146] width 12 height 14
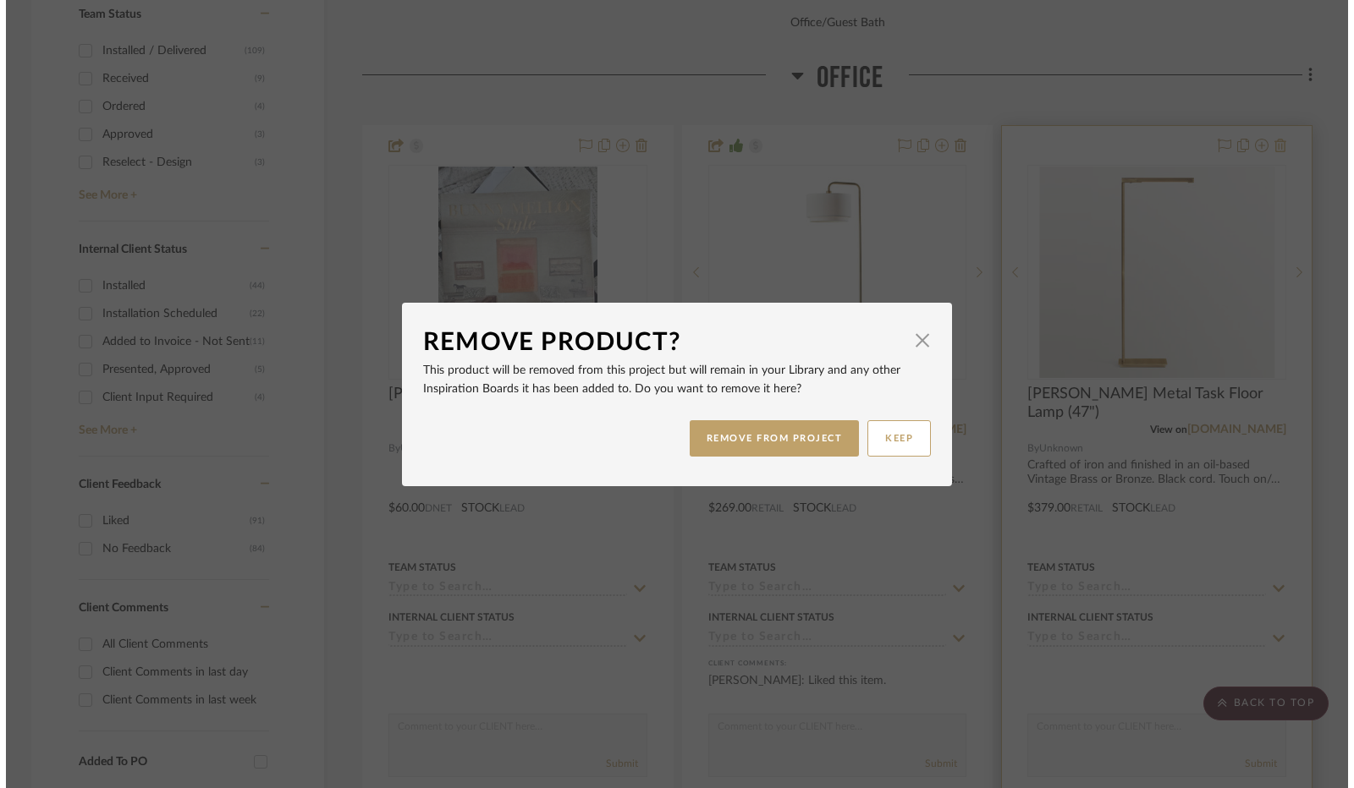
scroll to position [0, 0]
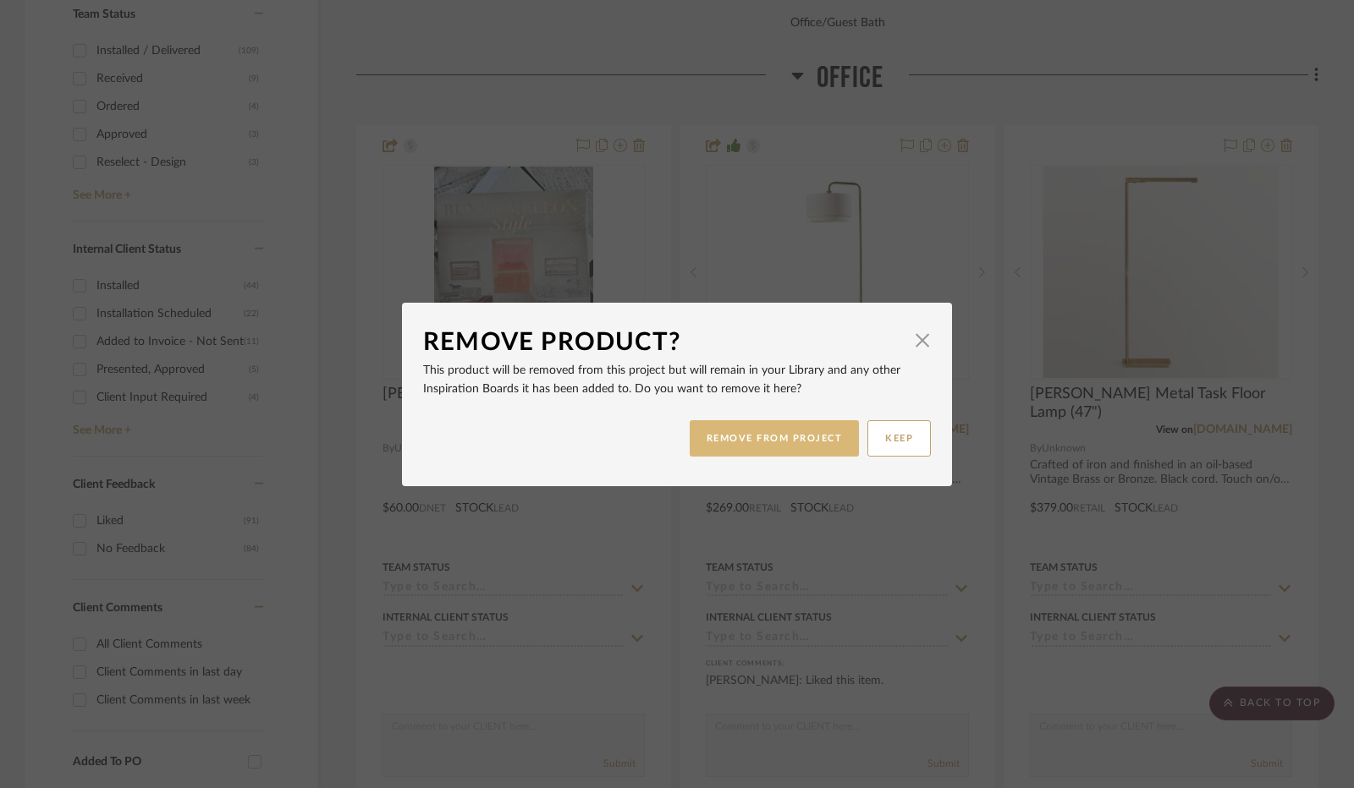
click at [827, 432] on button "REMOVE FROM PROJECT" at bounding box center [775, 438] width 170 height 36
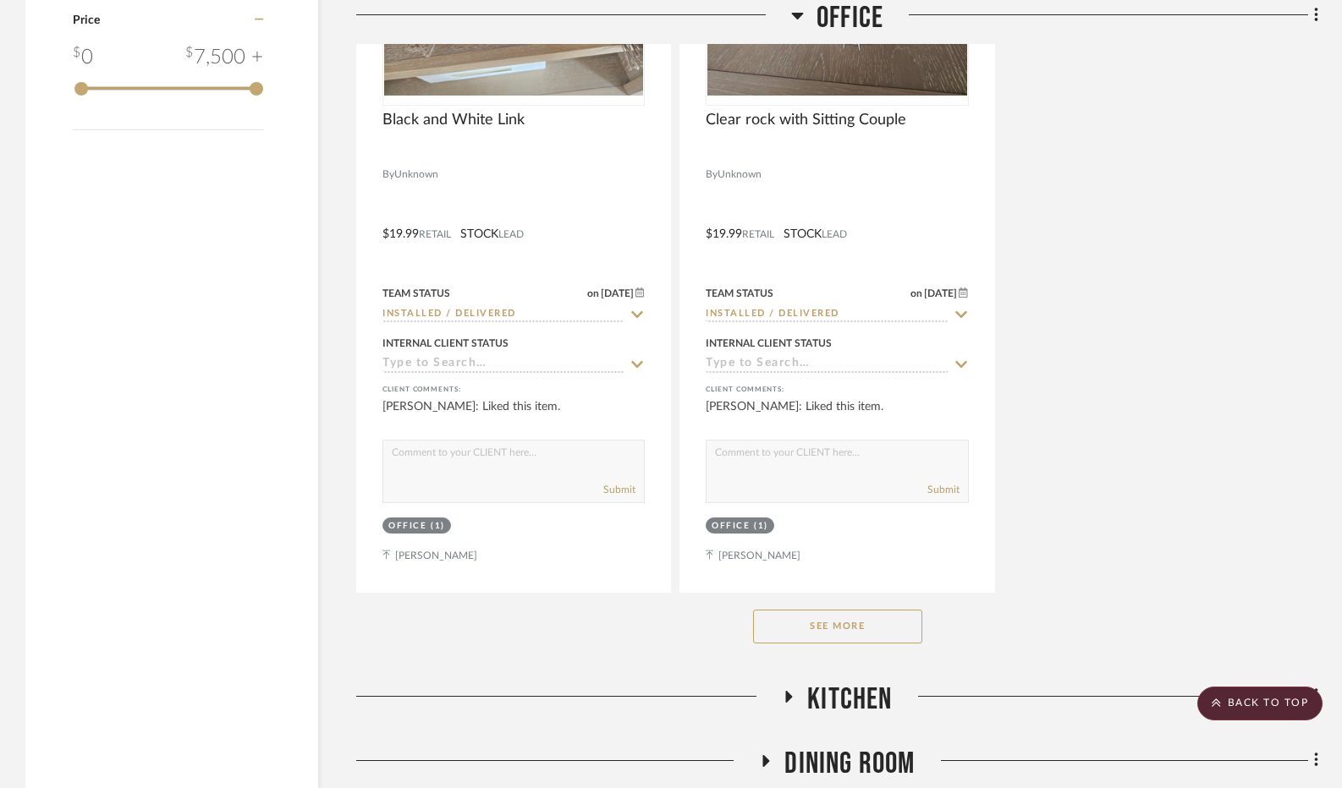
scroll to position [2538, 0]
click at [794, 629] on button "See More" at bounding box center [837, 625] width 169 height 34
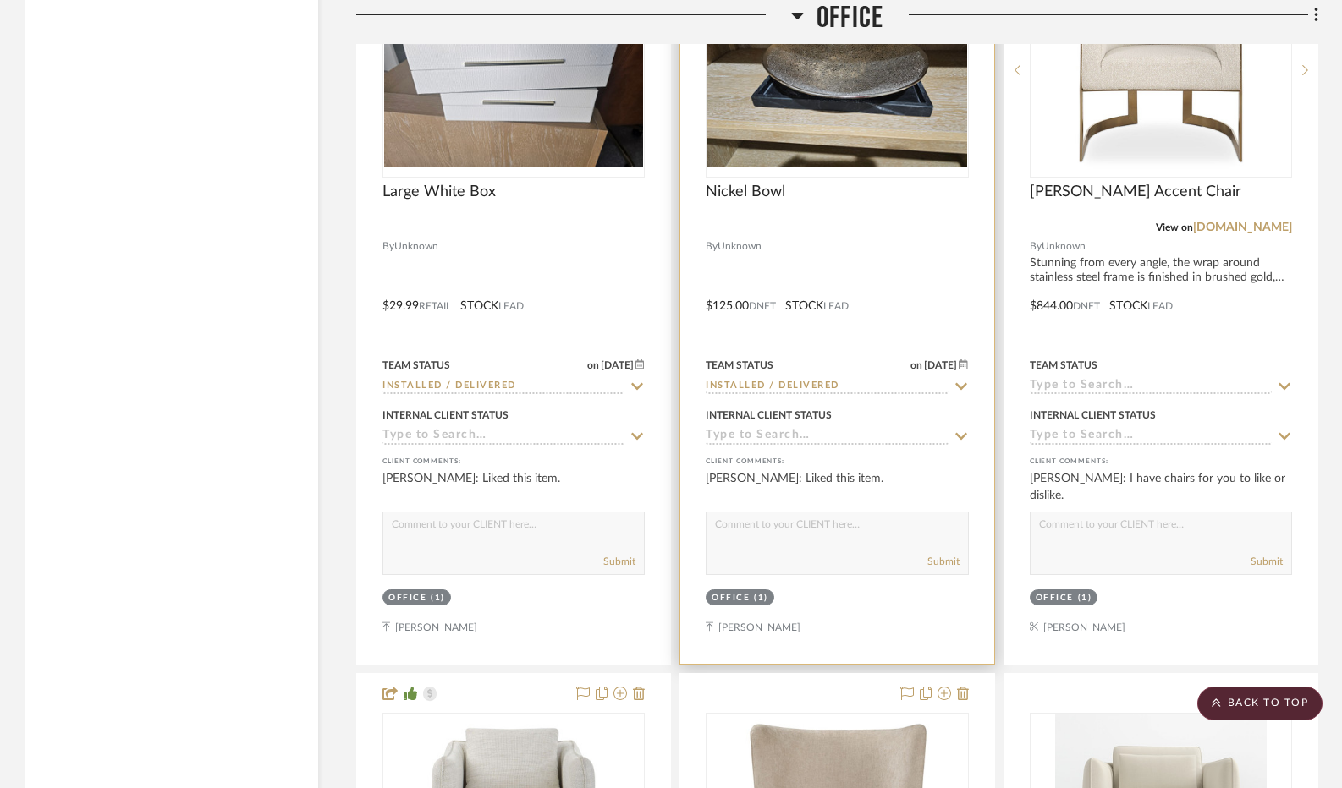
scroll to position [2876, 0]
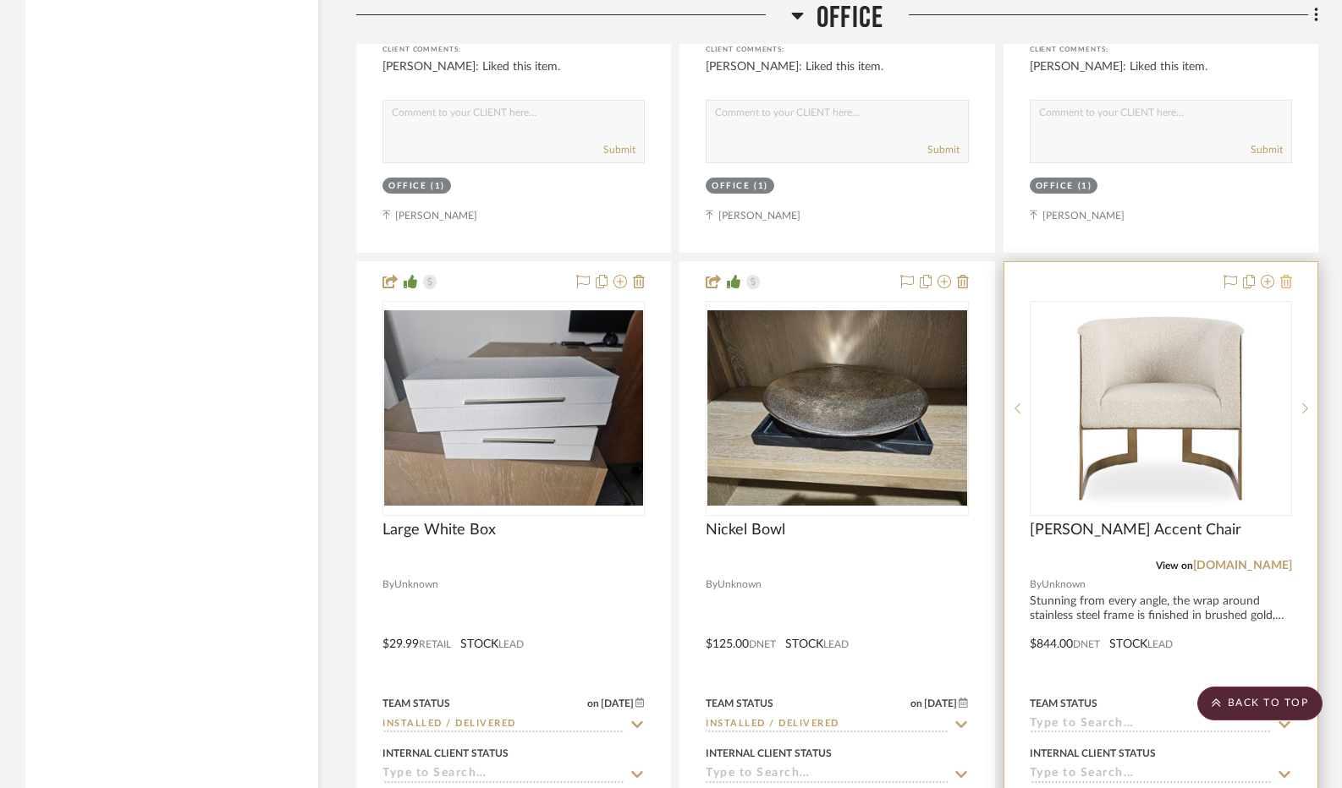
click at [1283, 286] on icon at bounding box center [1286, 282] width 12 height 14
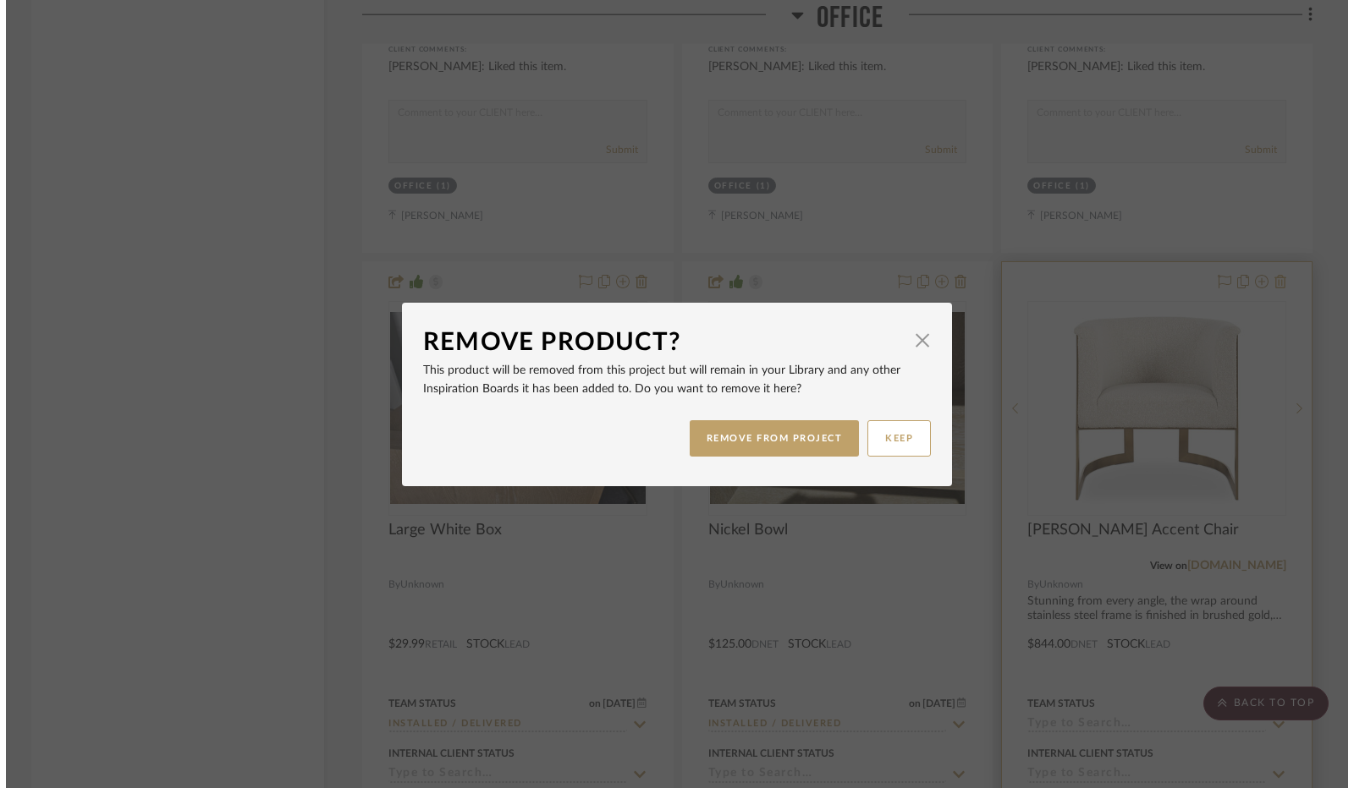
scroll to position [0, 0]
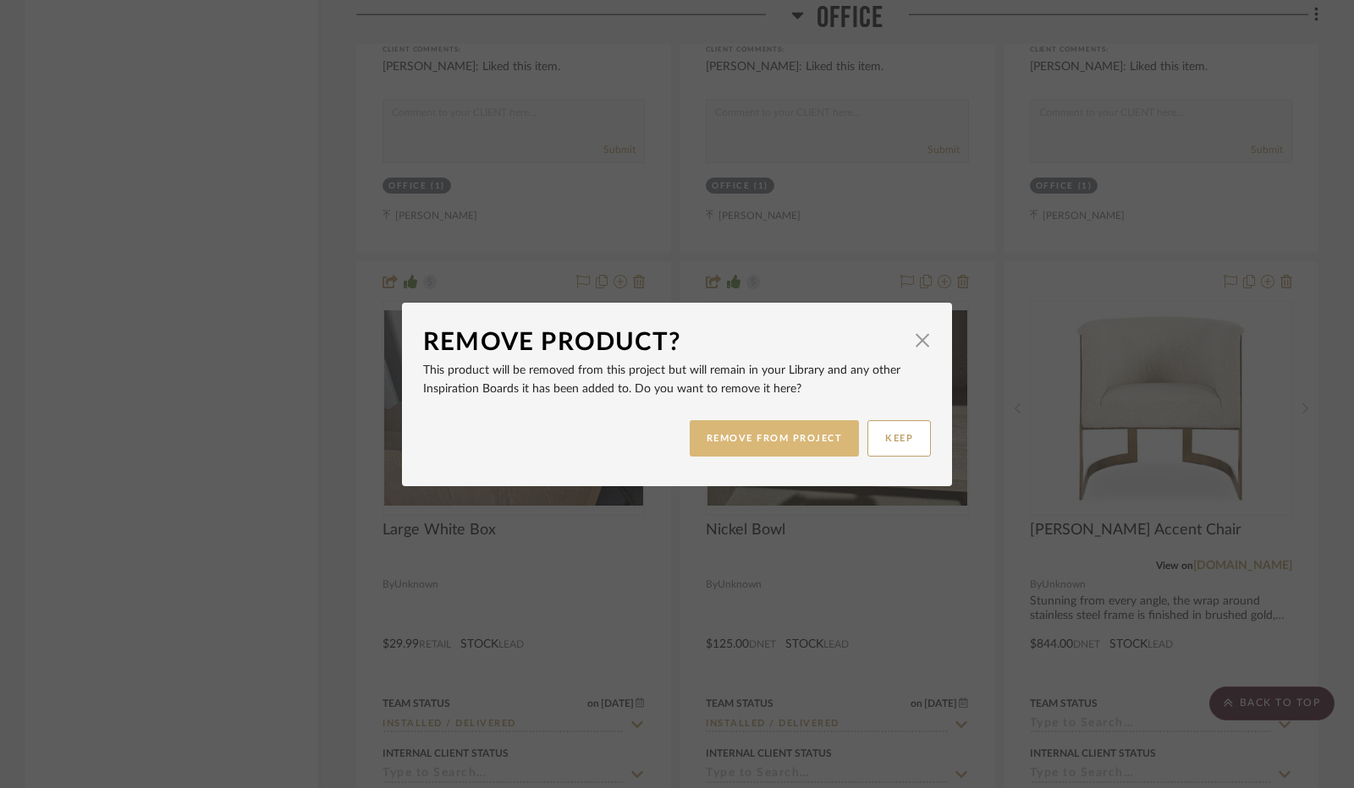
click at [783, 432] on button "REMOVE FROM PROJECT" at bounding box center [775, 438] width 170 height 36
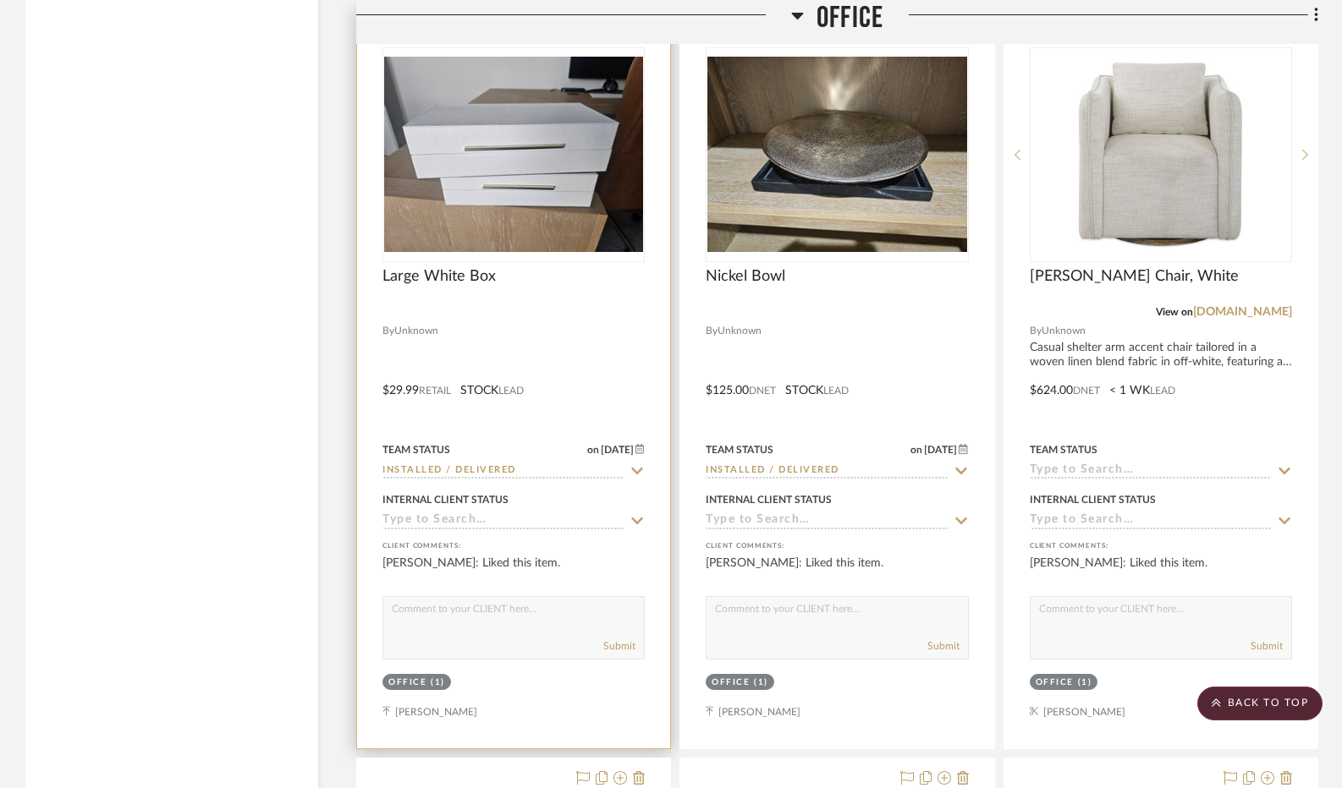
scroll to position [3469, 0]
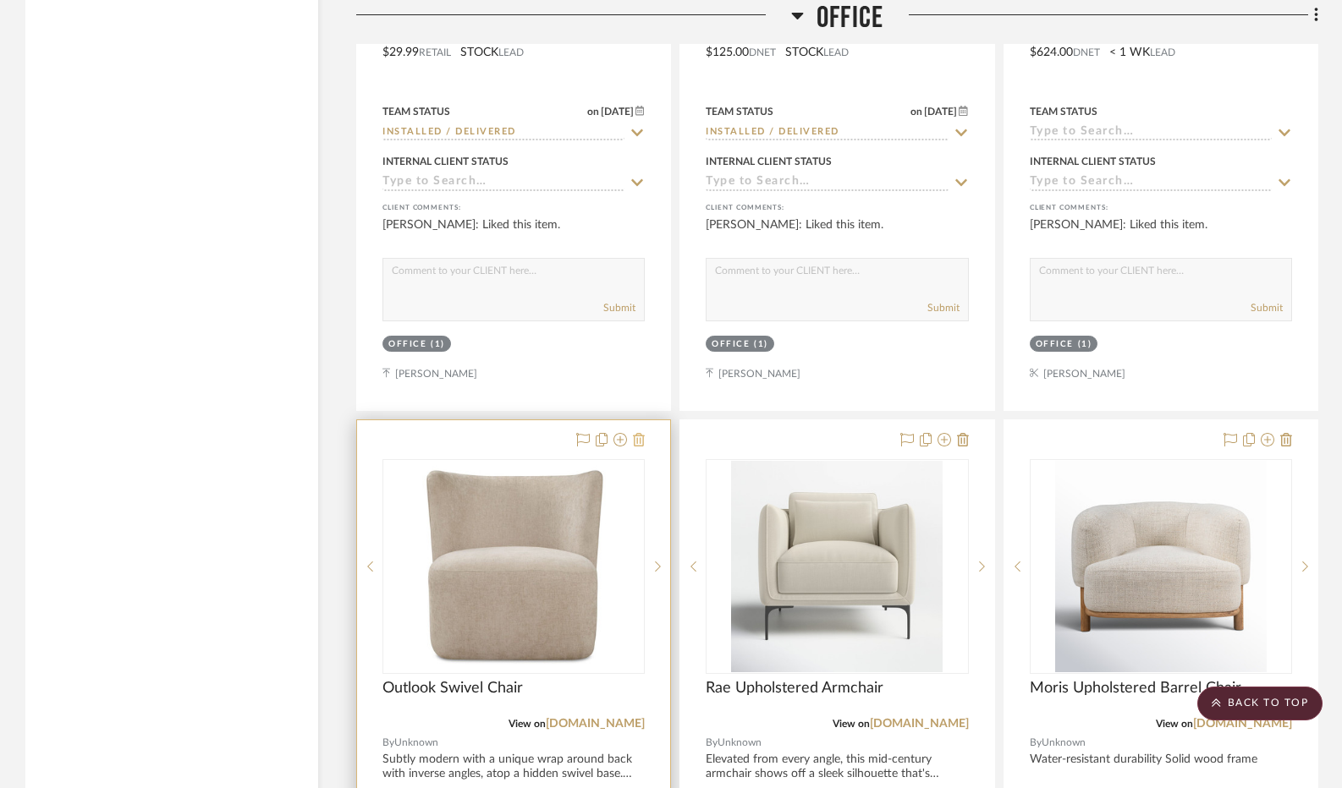
click at [638, 446] on icon at bounding box center [639, 440] width 12 height 14
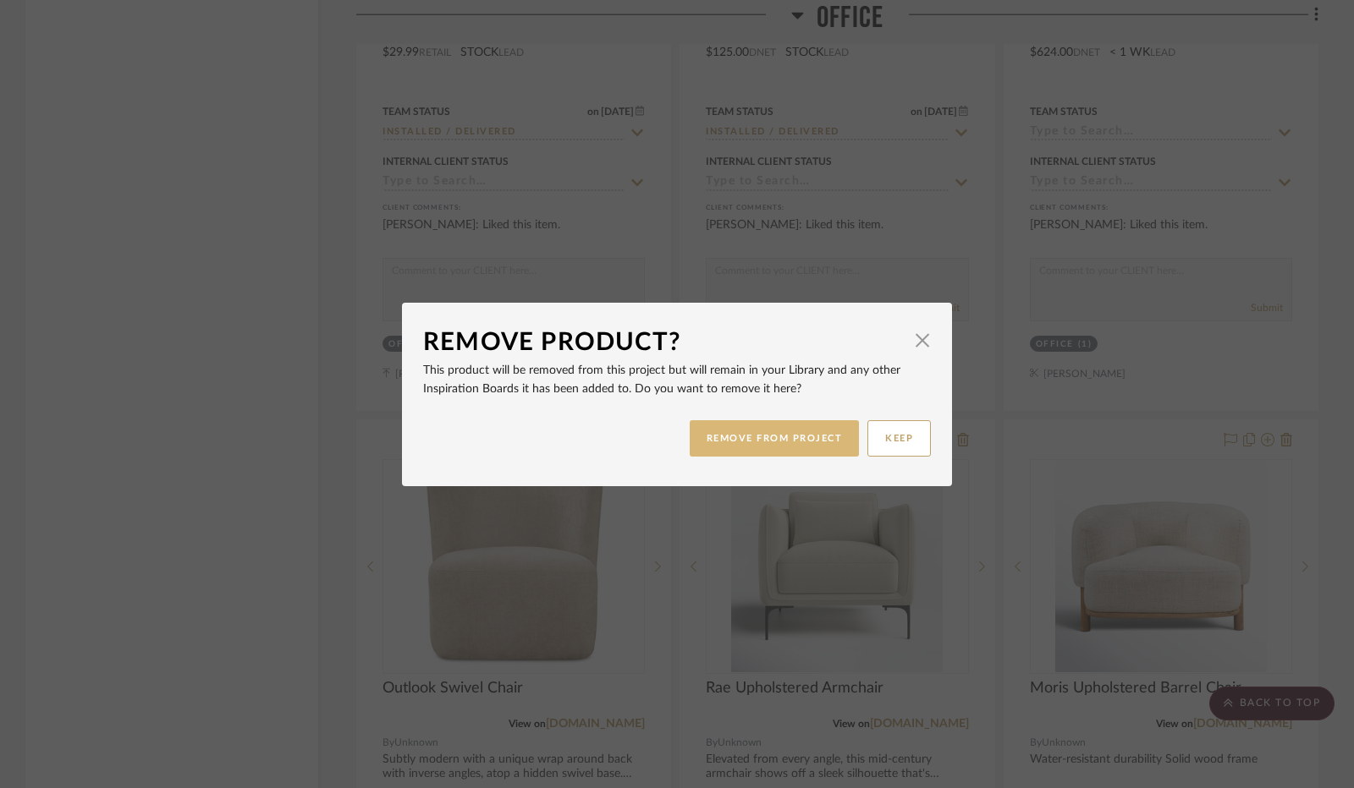
click at [744, 440] on button "REMOVE FROM PROJECT" at bounding box center [775, 438] width 170 height 36
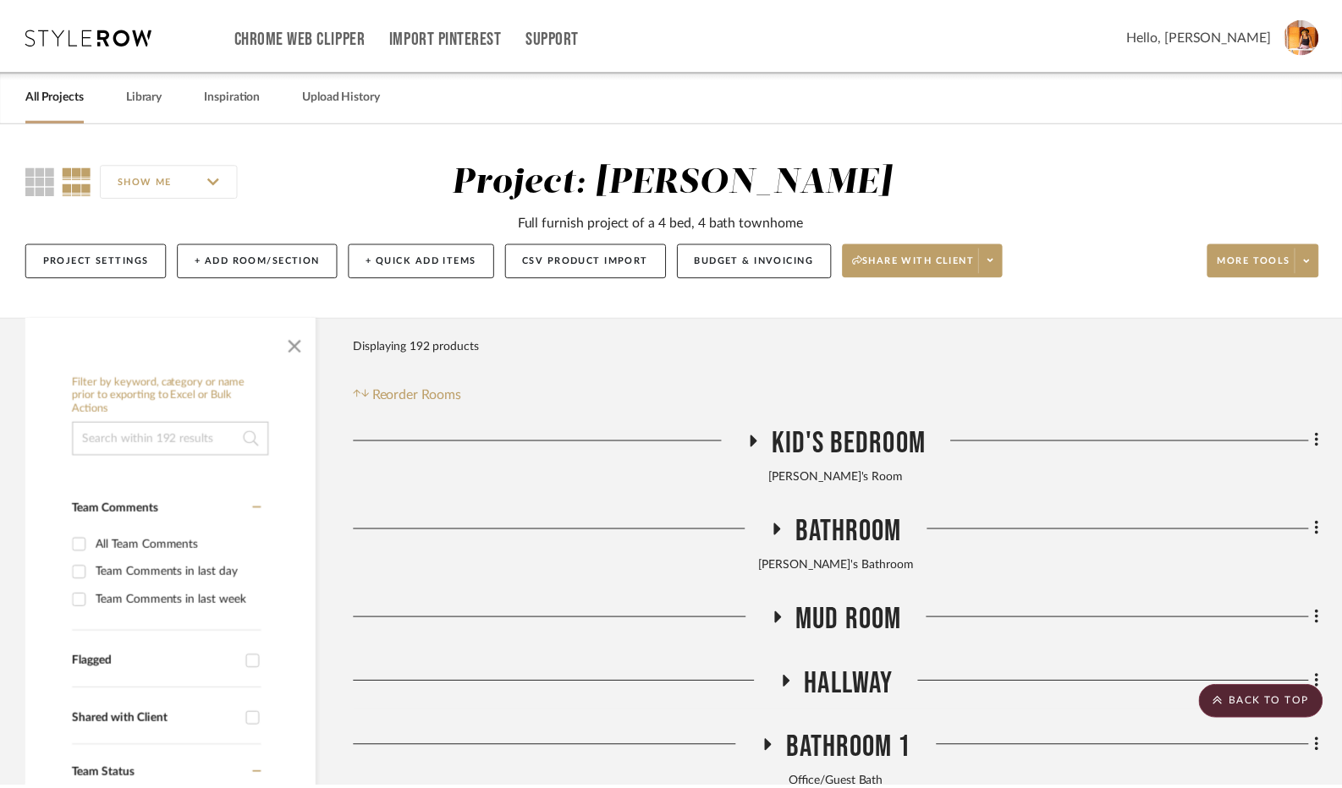
scroll to position [3469, 0]
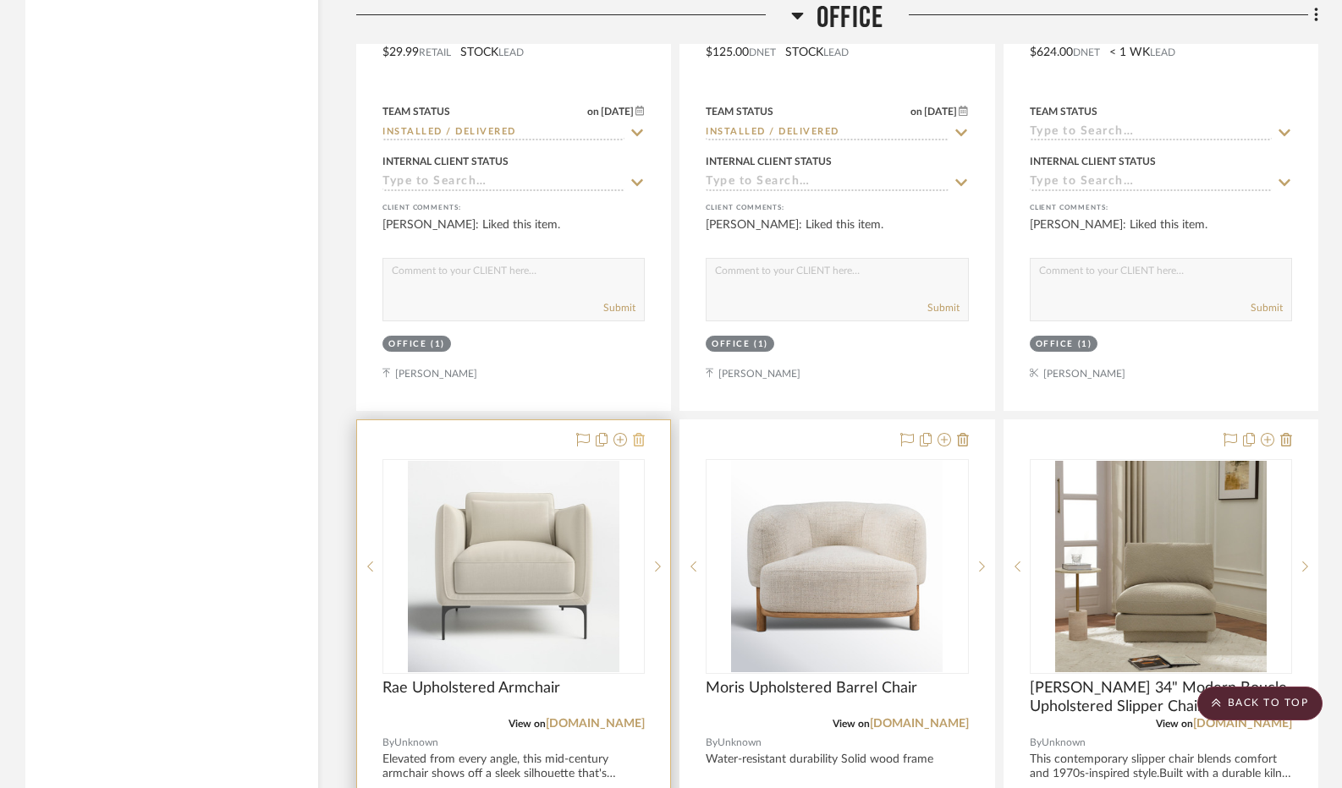
click at [638, 446] on icon at bounding box center [639, 440] width 12 height 14
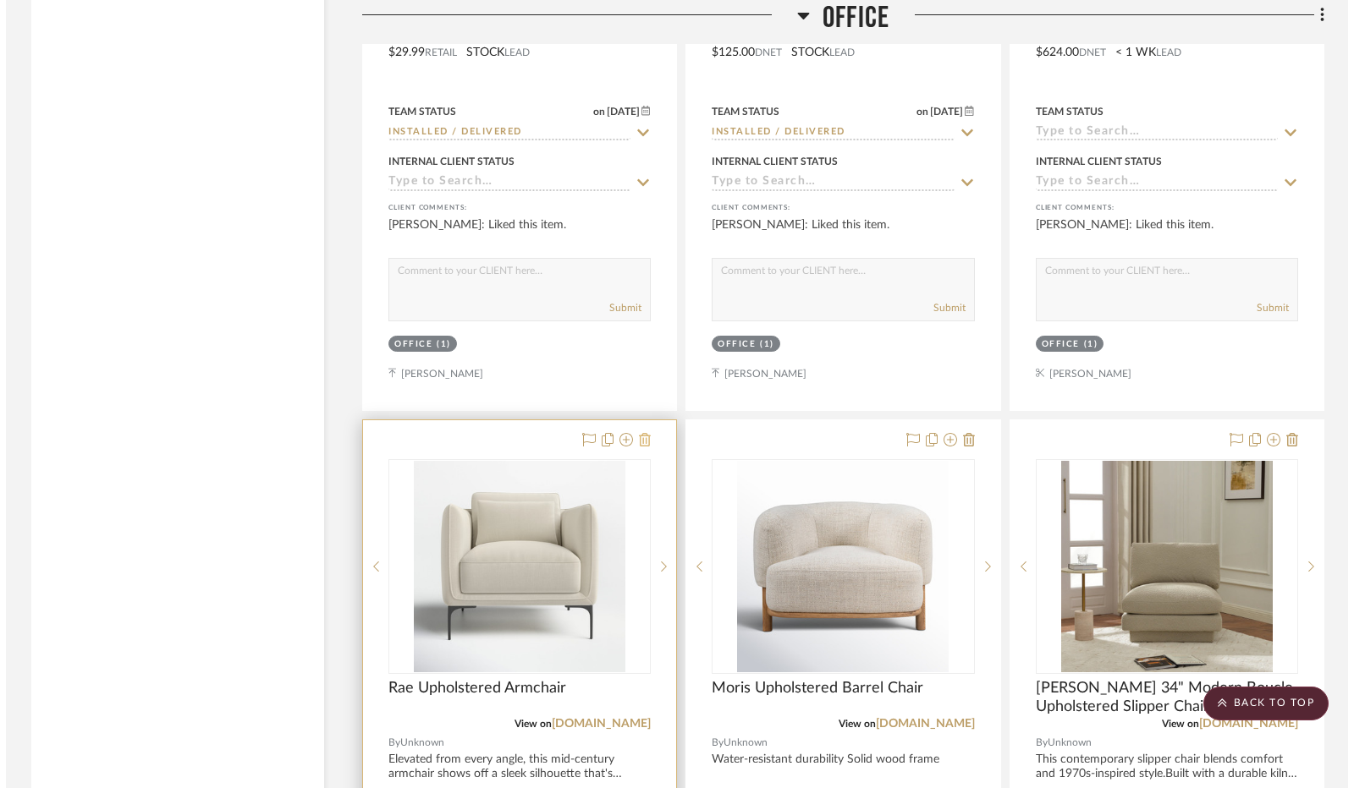
scroll to position [0, 0]
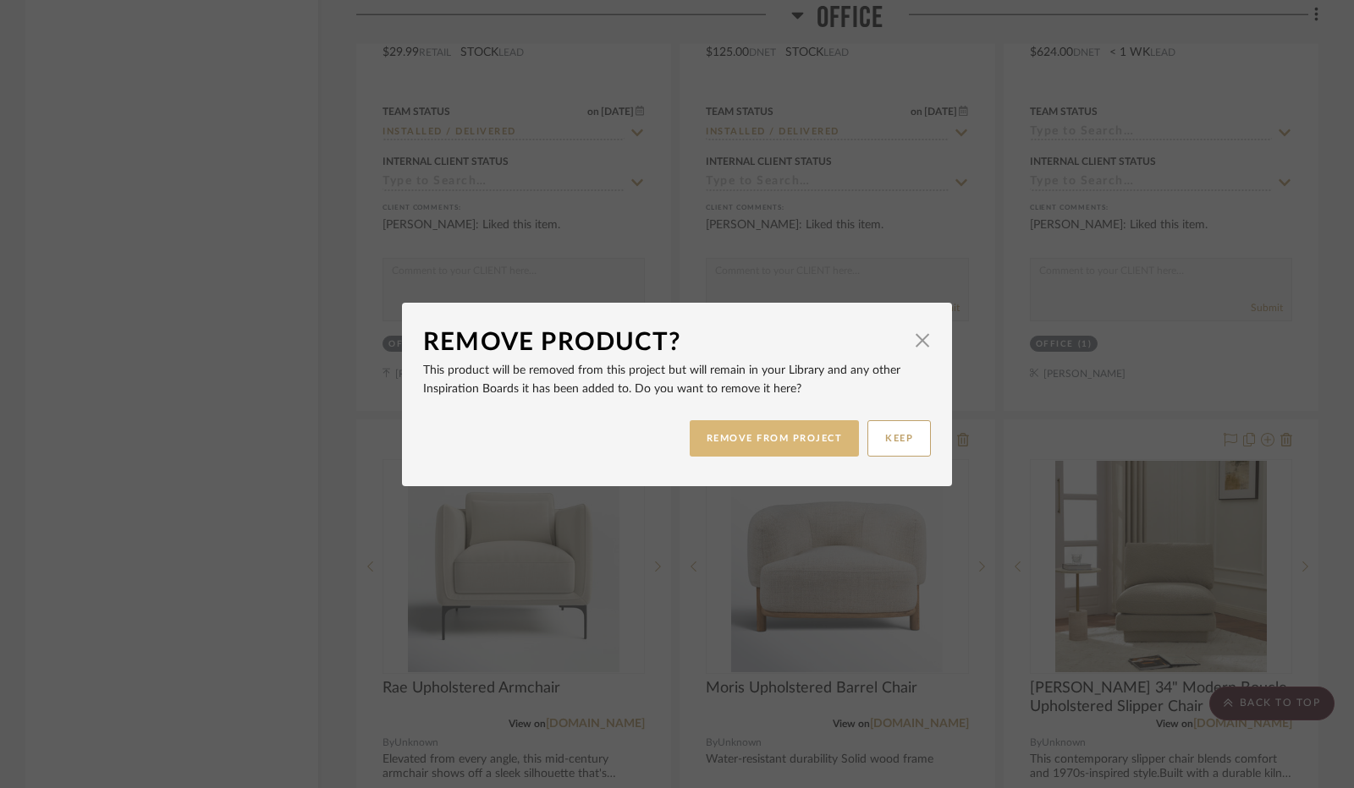
click at [744, 440] on button "REMOVE FROM PROJECT" at bounding box center [775, 438] width 170 height 36
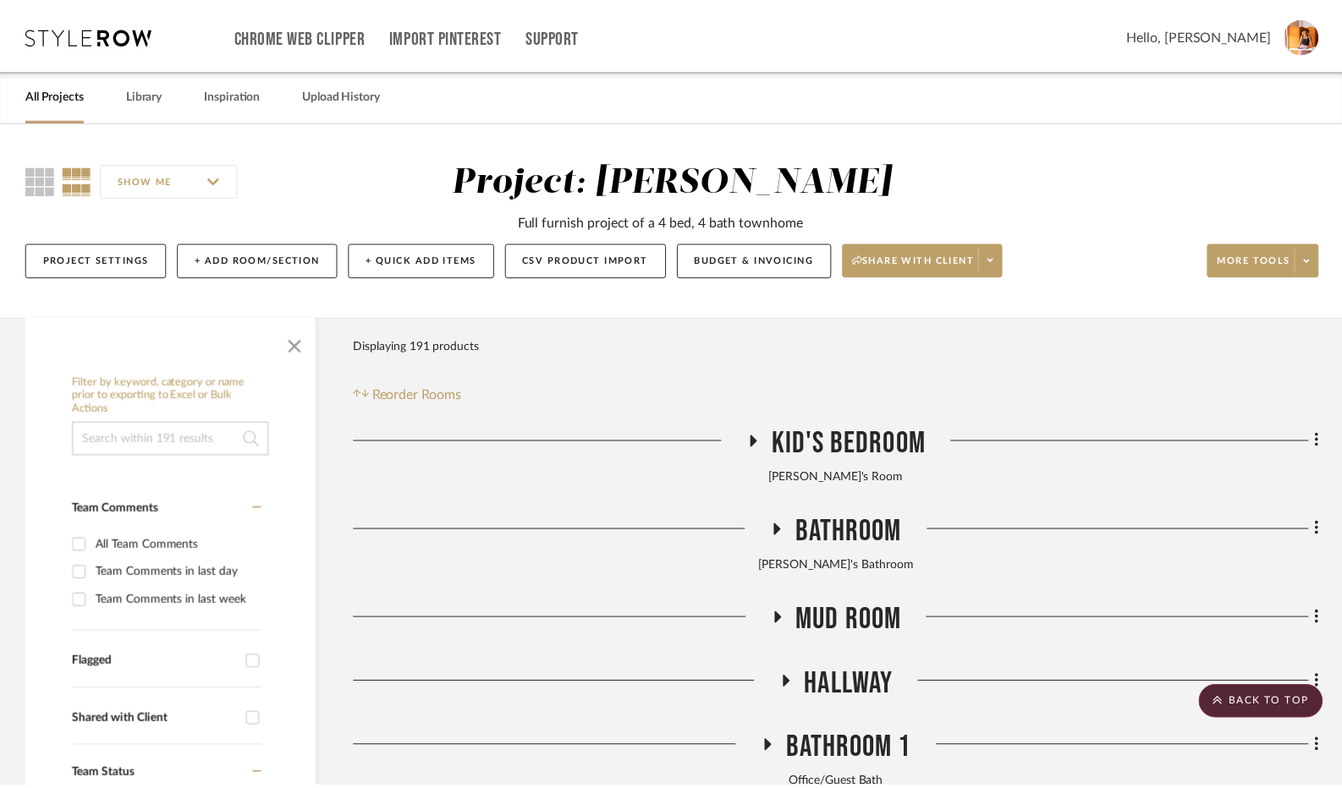
scroll to position [3469, 0]
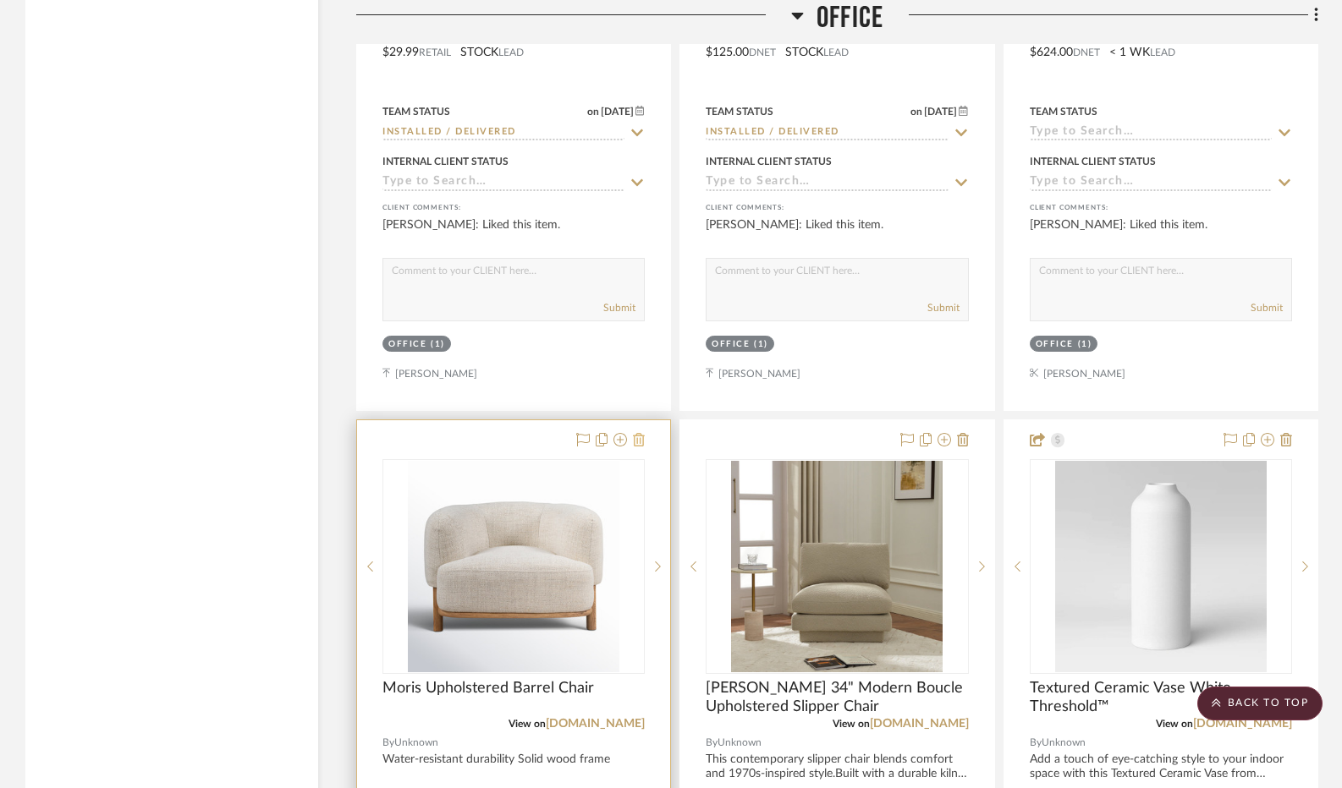
click at [640, 439] on icon at bounding box center [639, 440] width 12 height 14
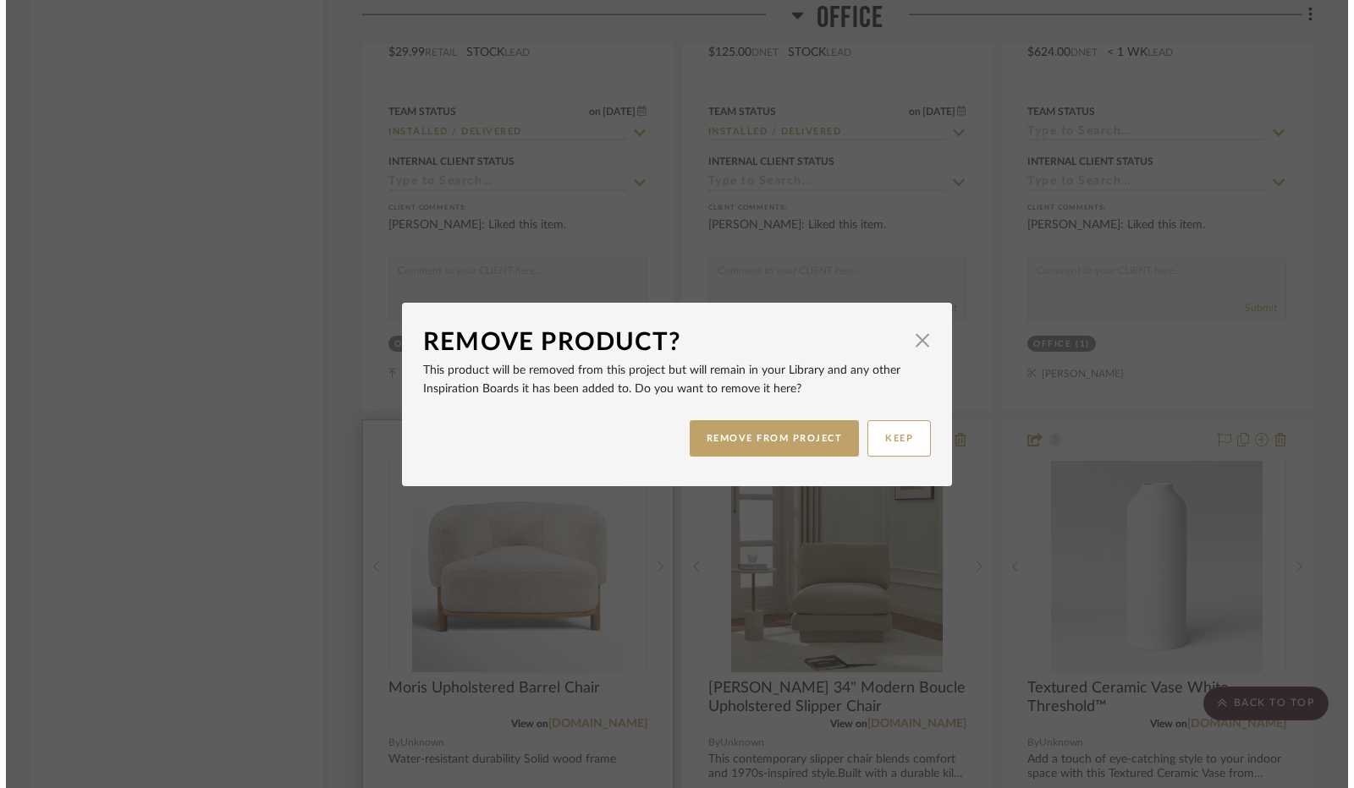
scroll to position [0, 0]
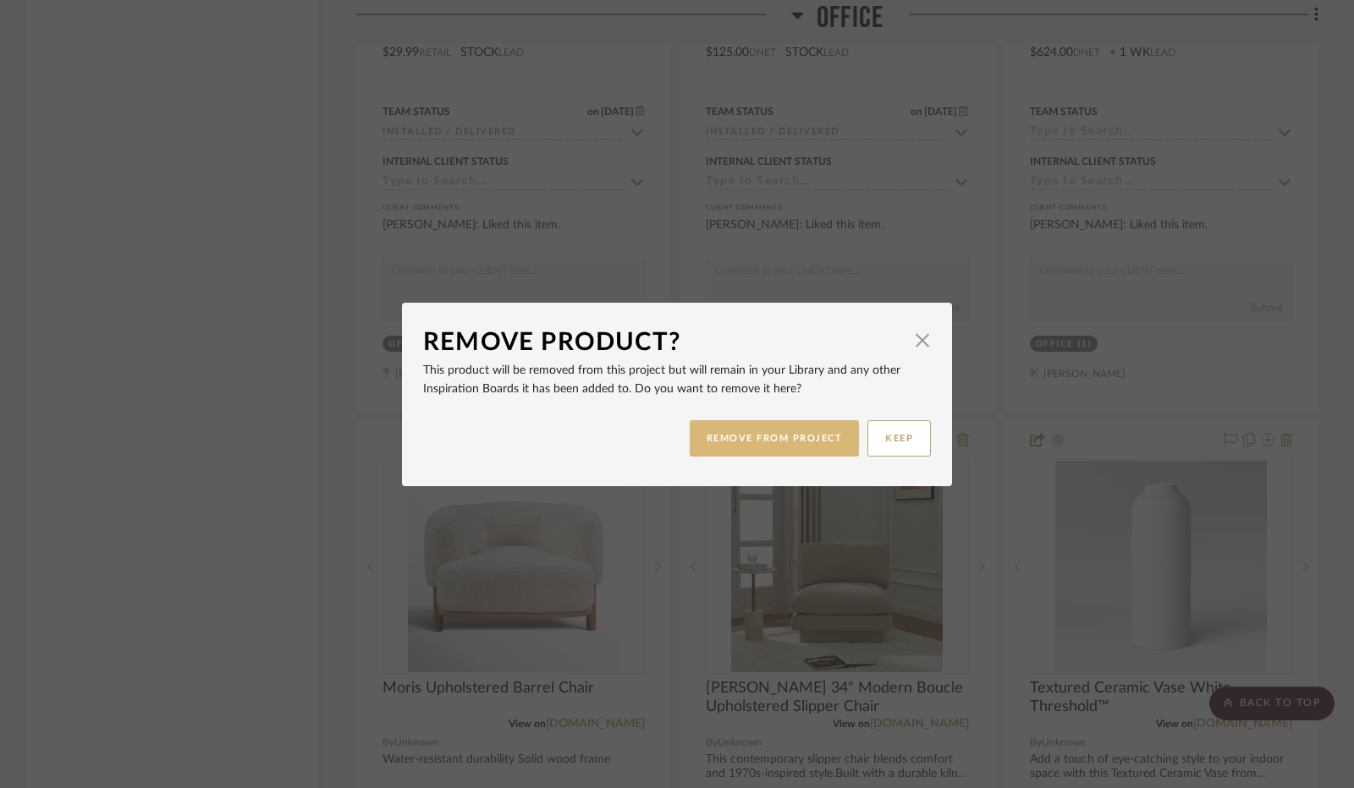
click at [717, 439] on button "REMOVE FROM PROJECT" at bounding box center [775, 438] width 170 height 36
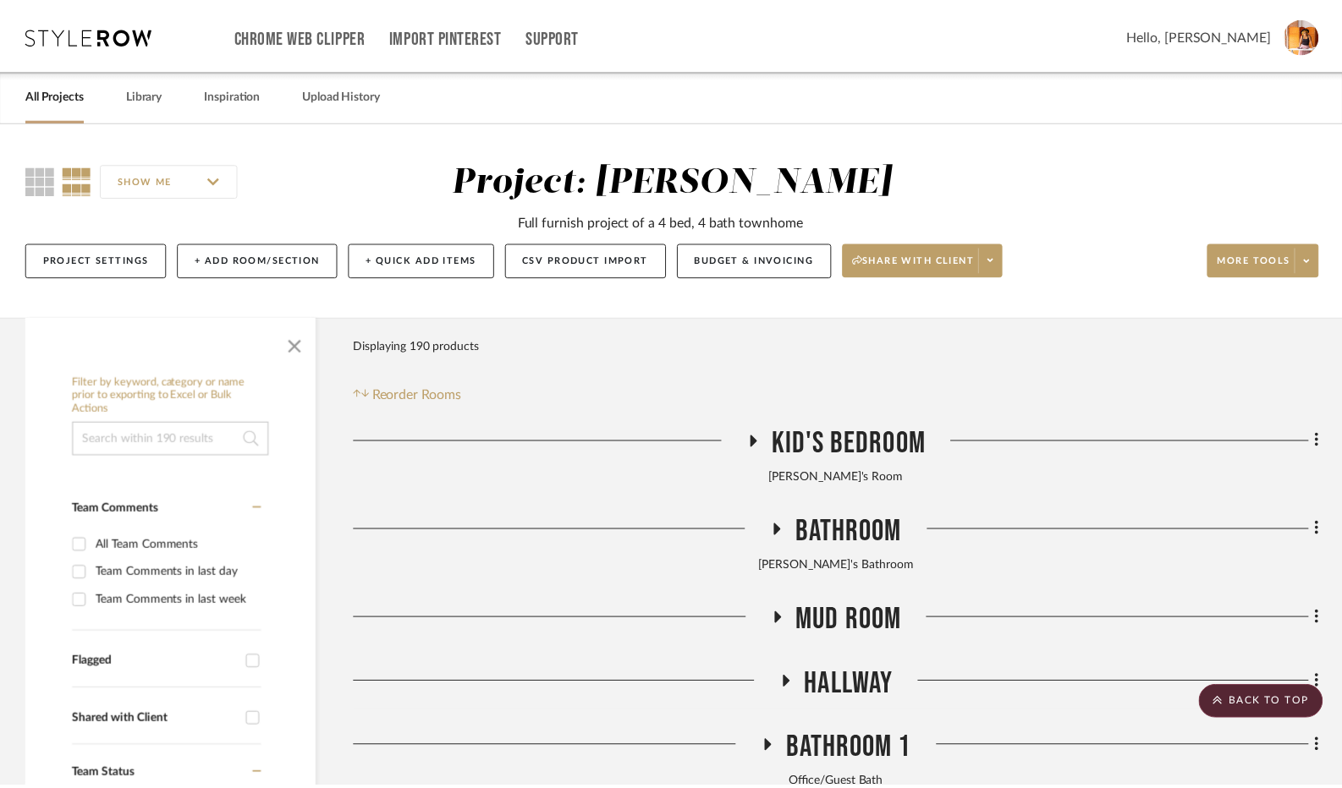
scroll to position [3469, 0]
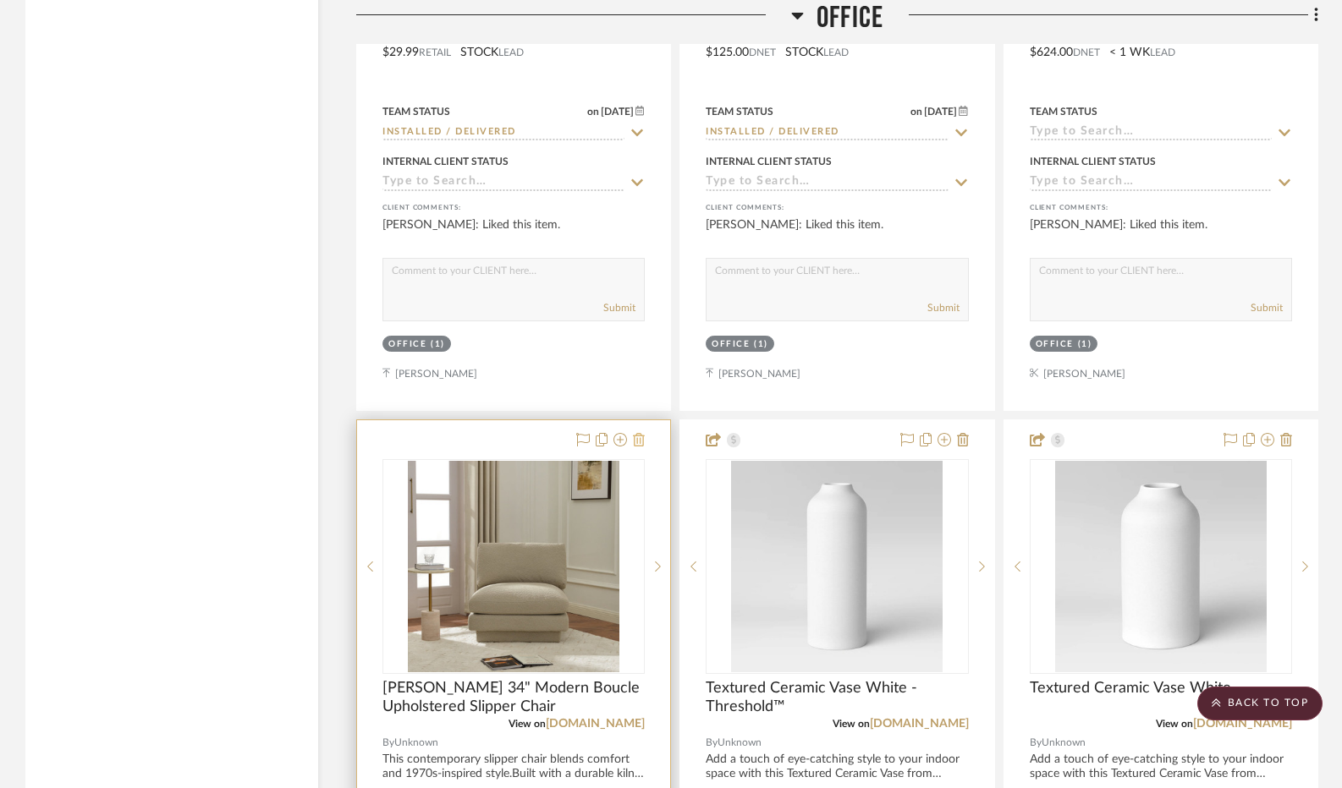
click at [640, 446] on icon at bounding box center [639, 440] width 12 height 14
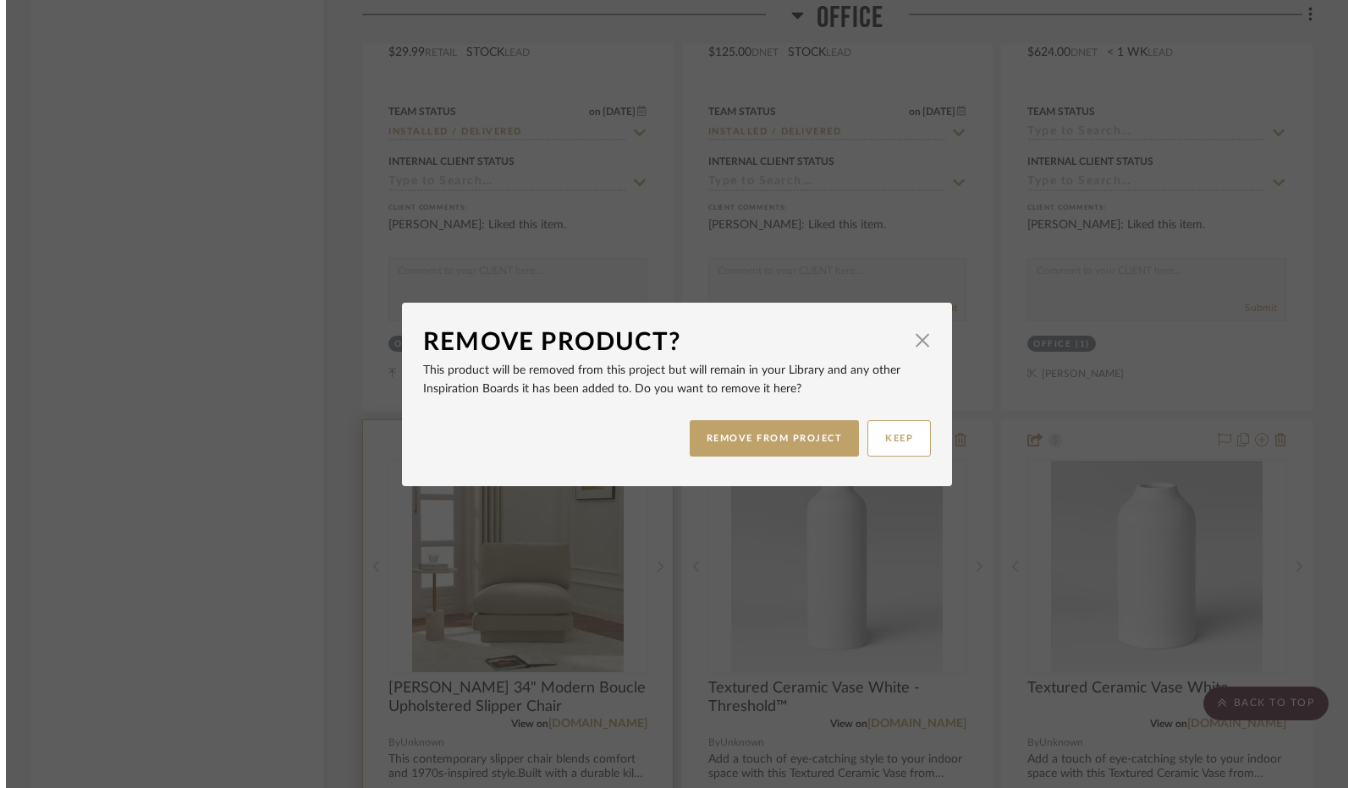
scroll to position [0, 0]
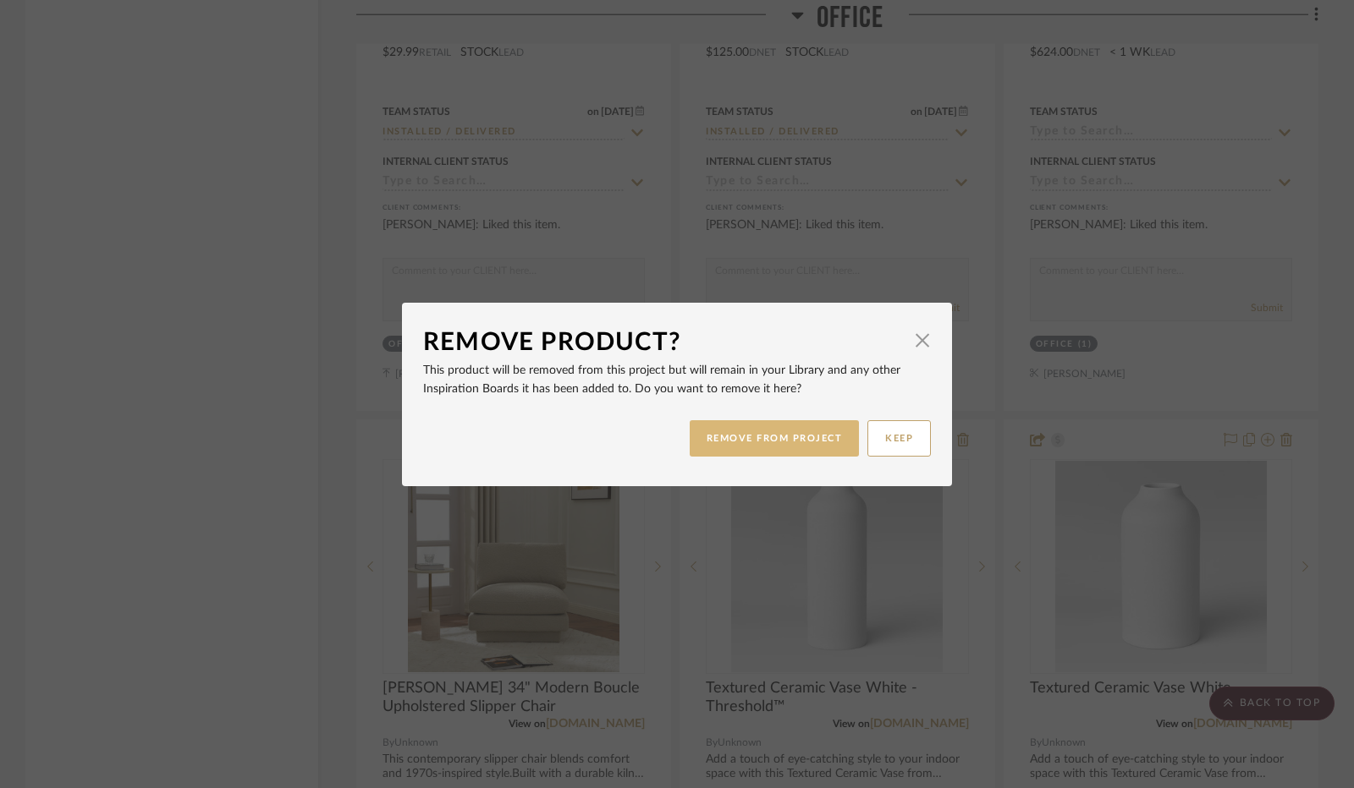
click at [717, 442] on button "REMOVE FROM PROJECT" at bounding box center [775, 438] width 170 height 36
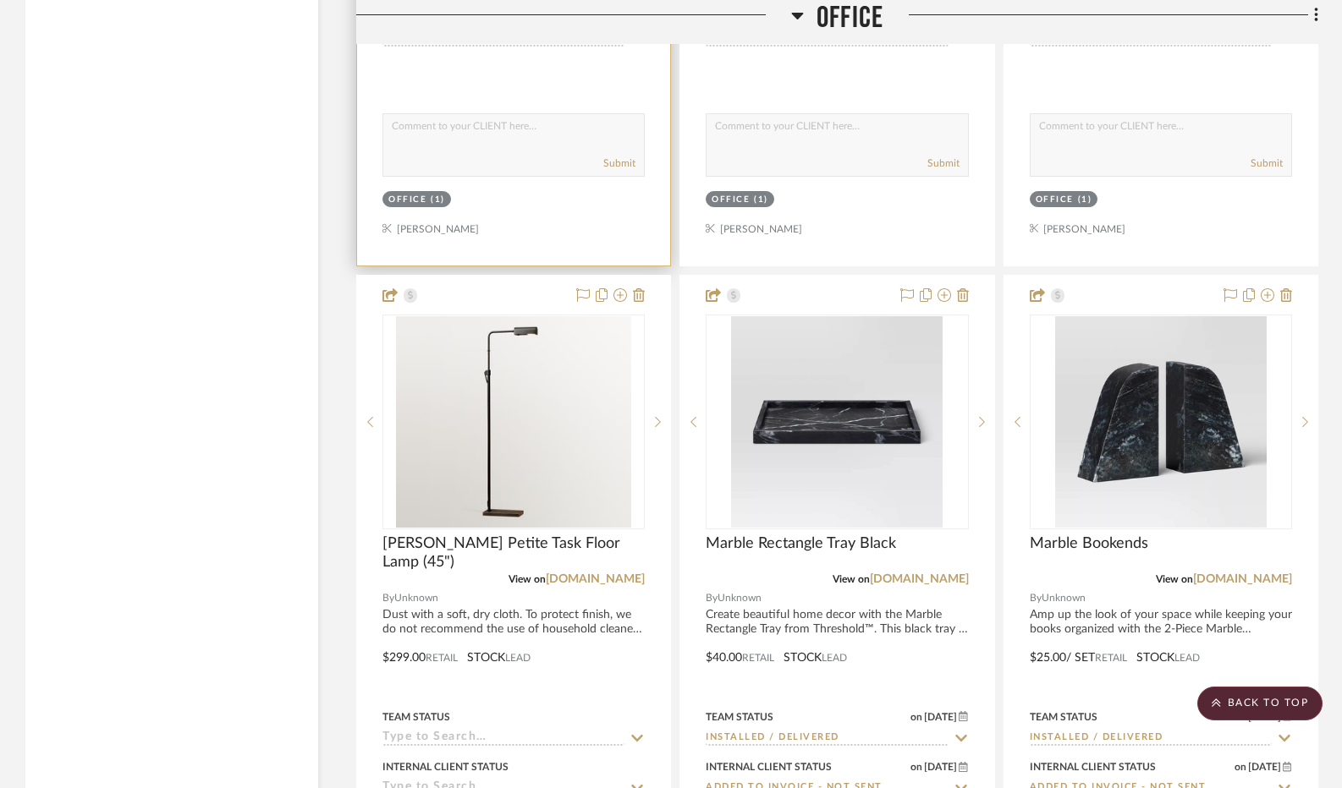
scroll to position [4484, 0]
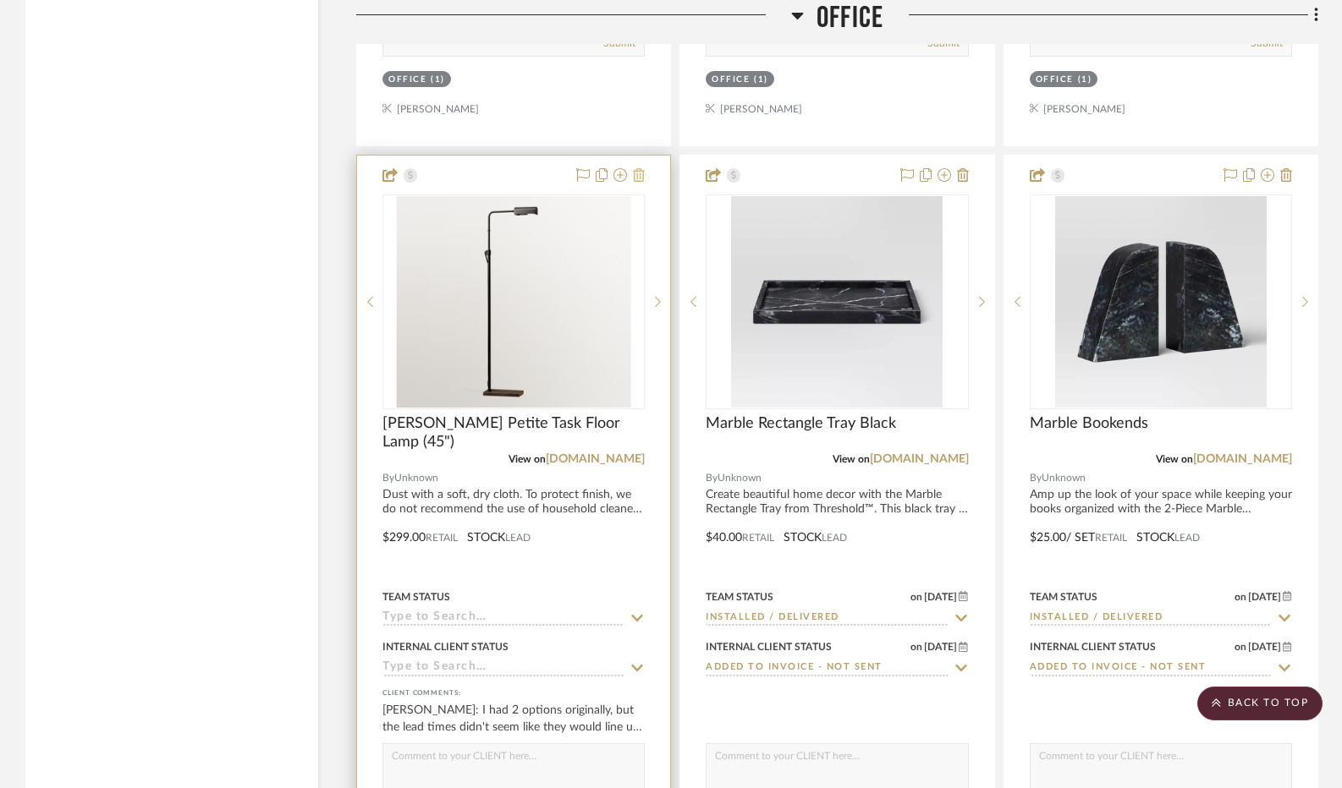
click at [640, 181] on icon at bounding box center [639, 175] width 12 height 14
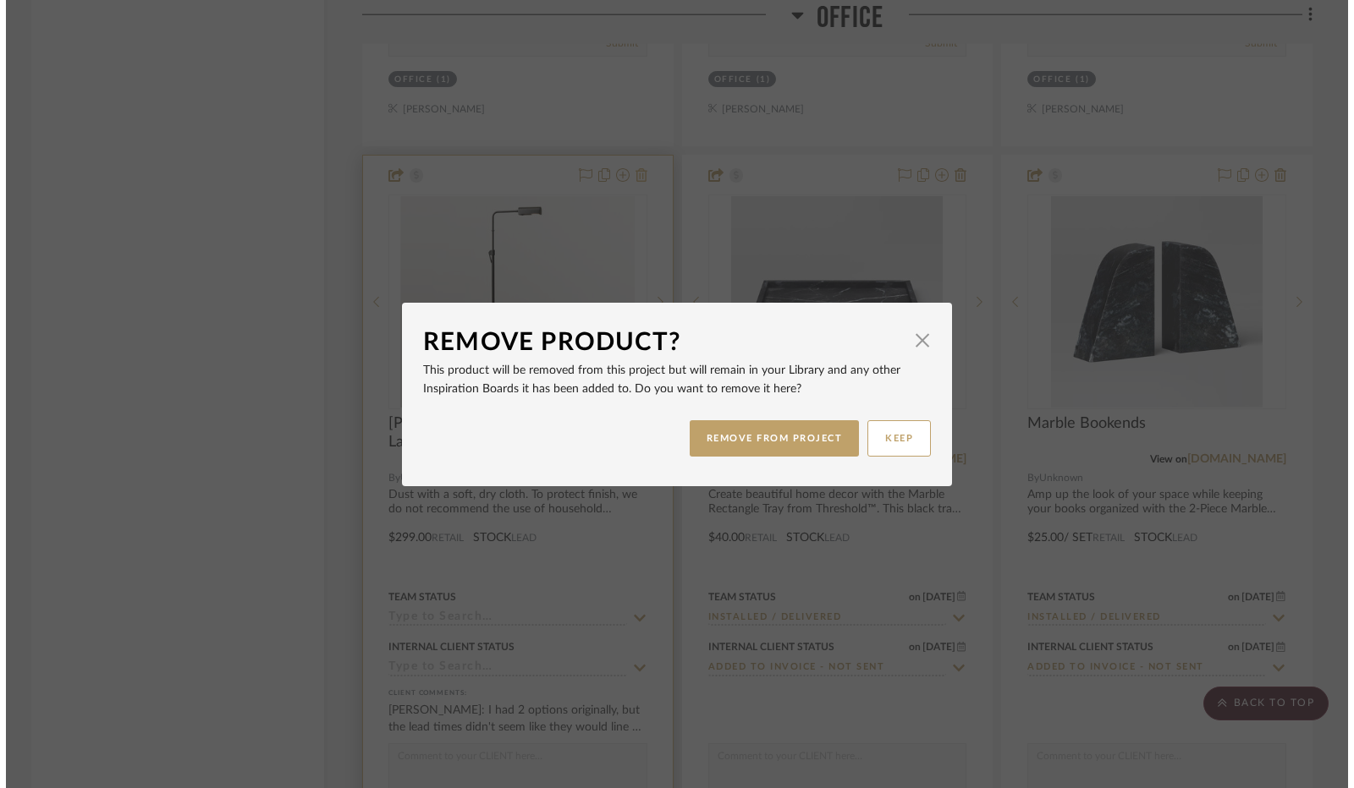
scroll to position [0, 0]
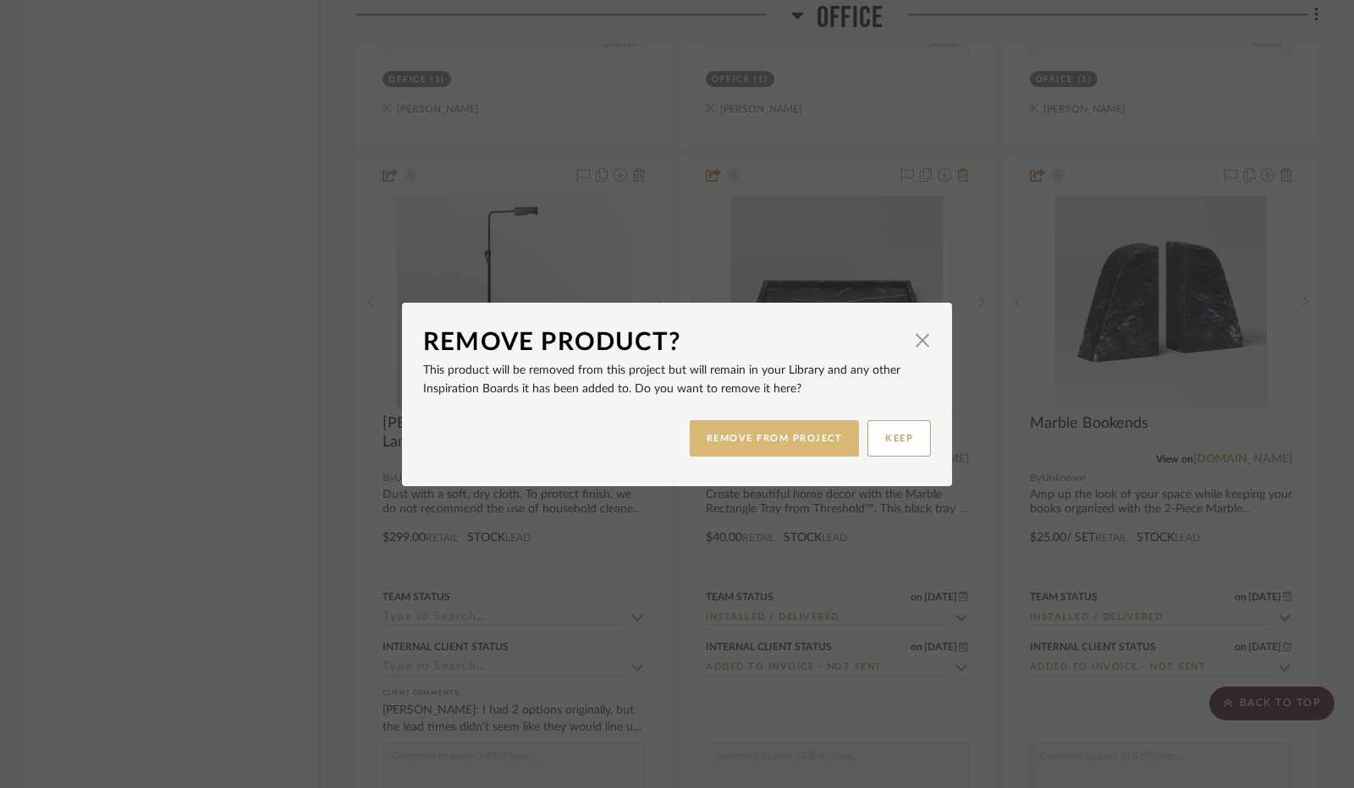
click at [707, 434] on button "REMOVE FROM PROJECT" at bounding box center [775, 438] width 170 height 36
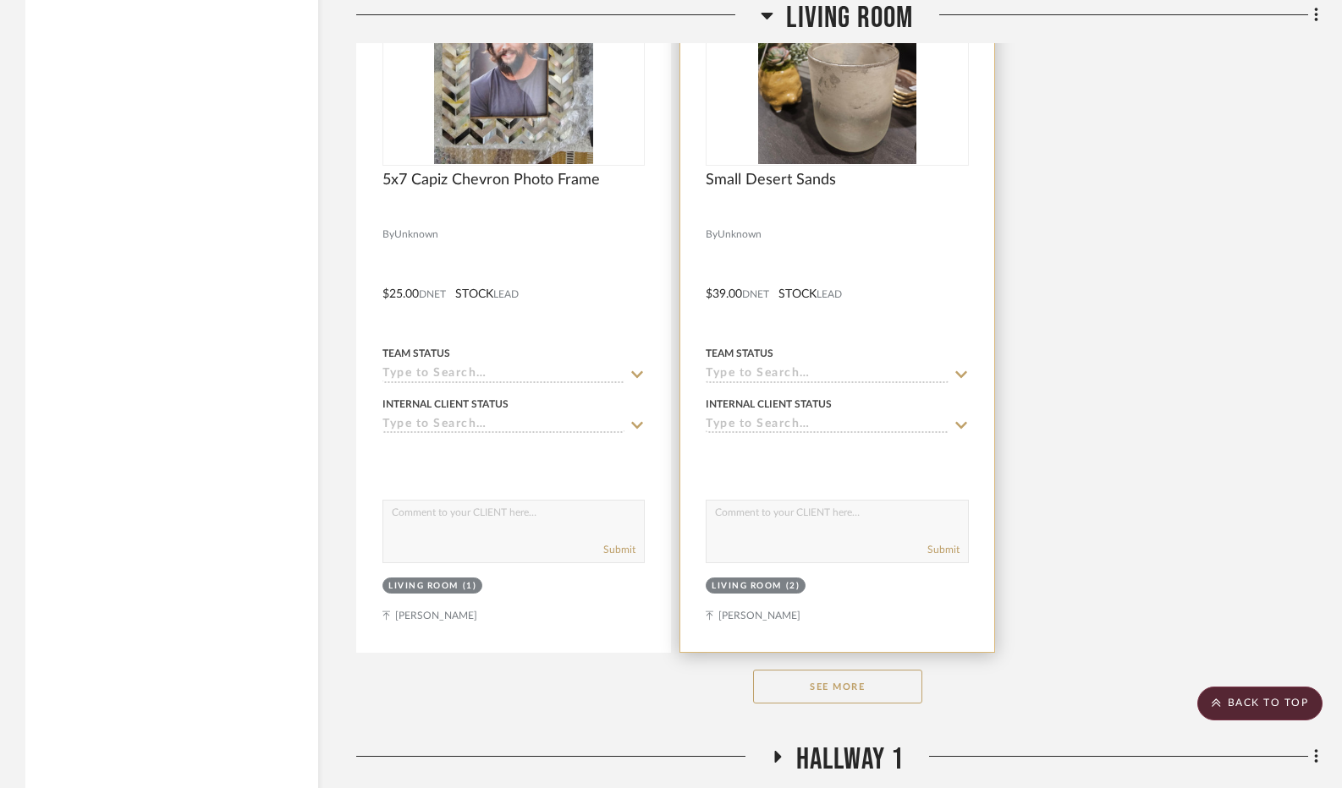
scroll to position [8799, 0]
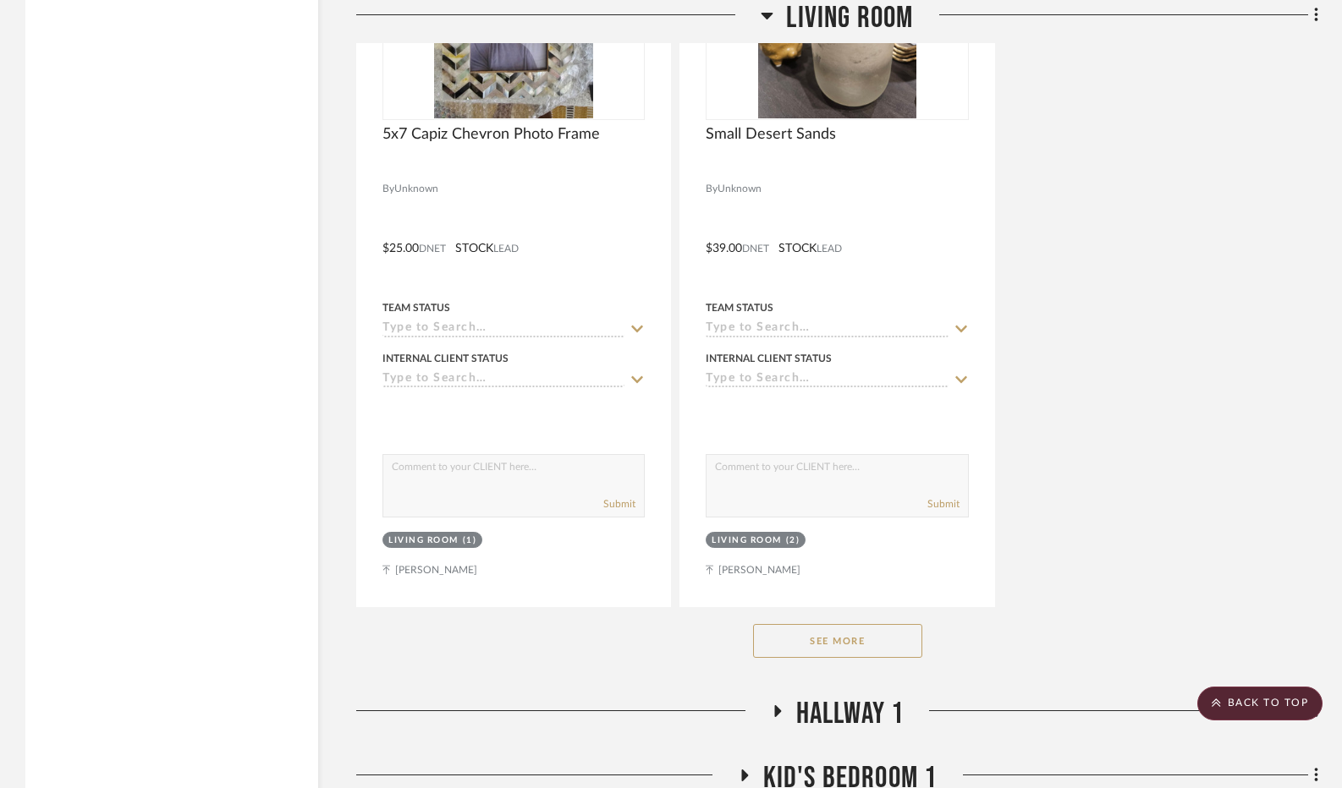
click at [795, 640] on button "See More" at bounding box center [837, 641] width 169 height 34
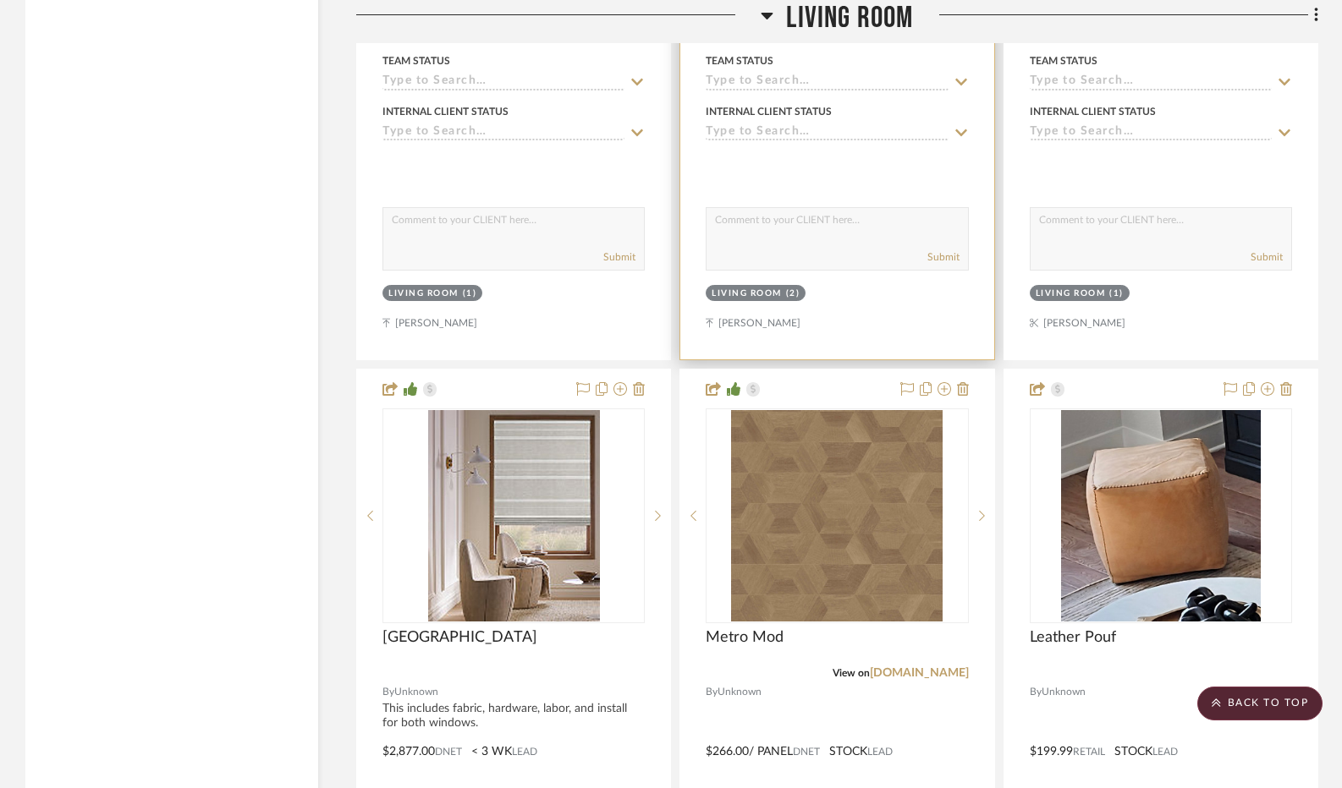
scroll to position [9222, 0]
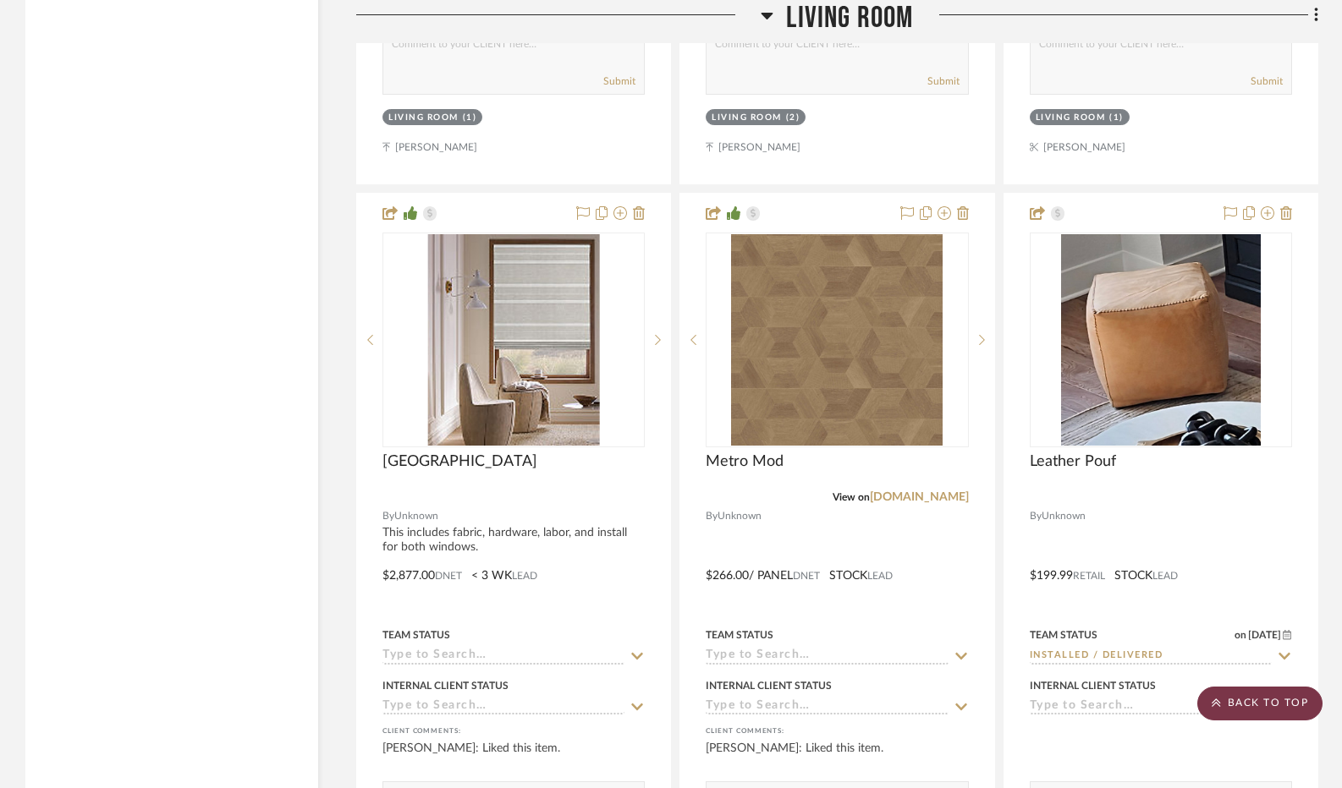
click at [1290, 706] on scroll-to-top-button "BACK TO TOP" at bounding box center [1259, 704] width 125 height 34
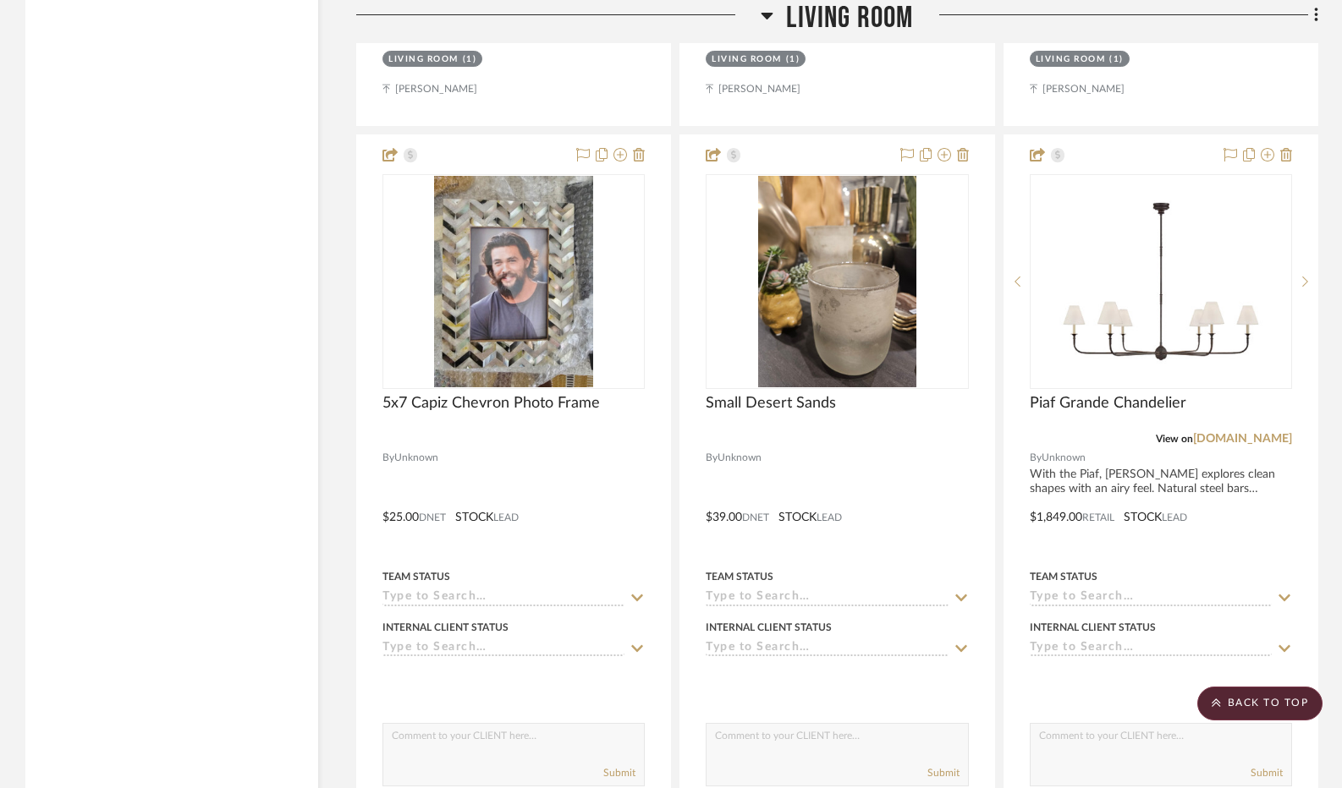
scroll to position [8545, 0]
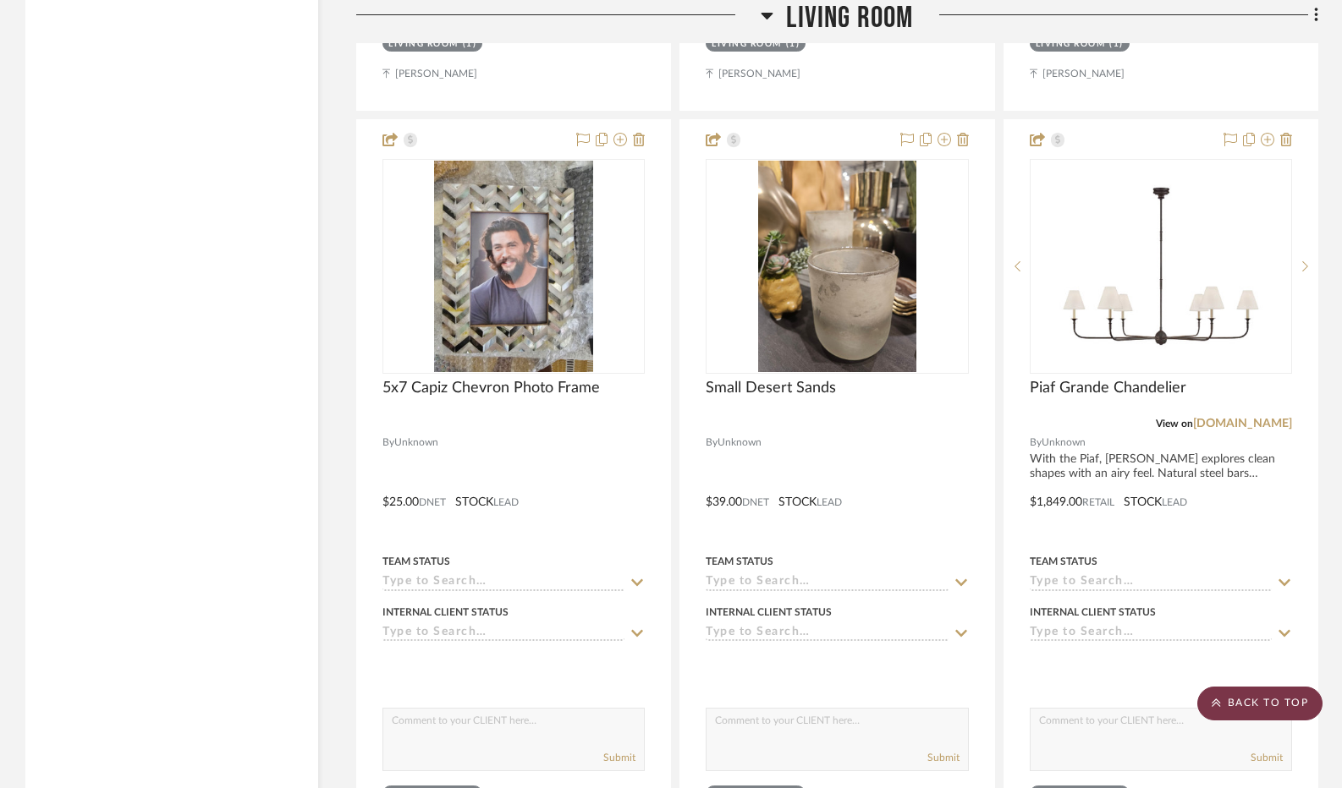
click at [1259, 703] on scroll-to-top-button "BACK TO TOP" at bounding box center [1259, 704] width 125 height 34
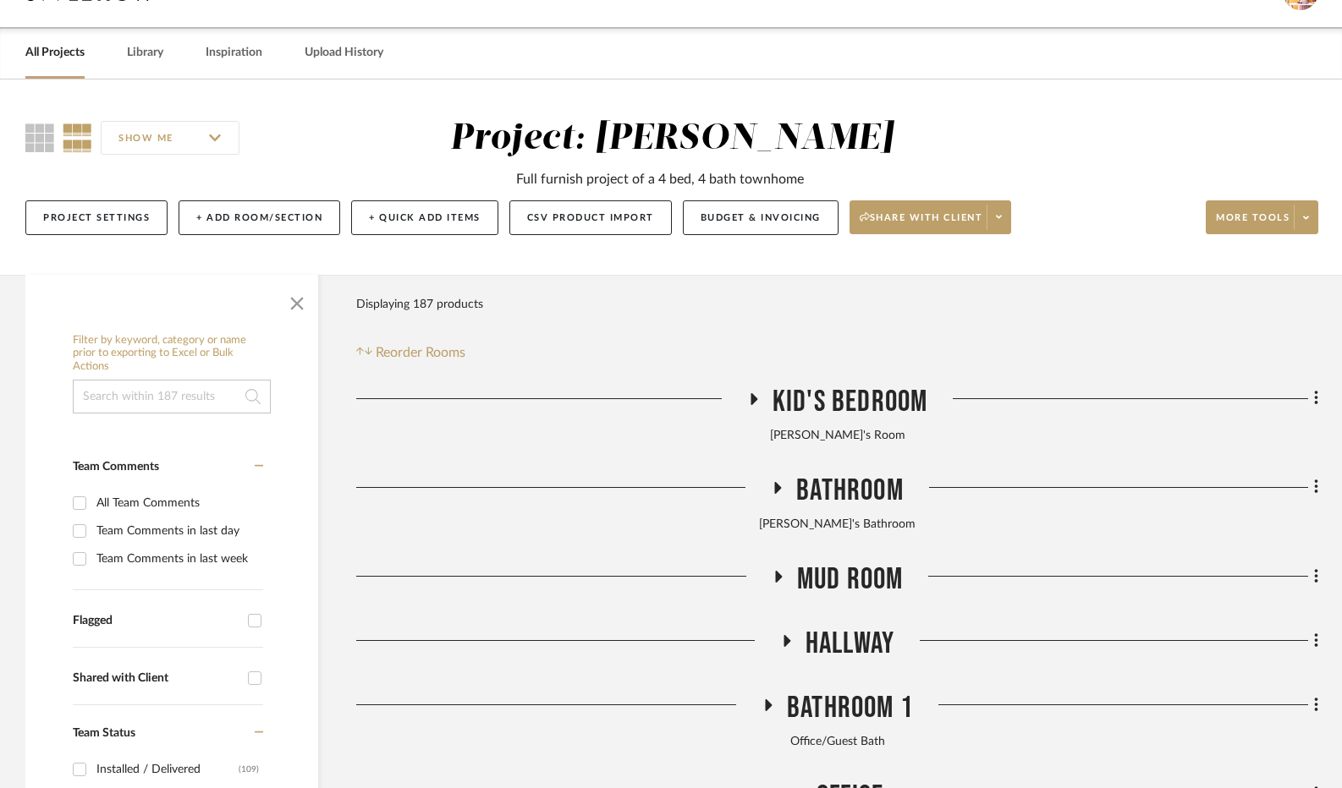
scroll to position [0, 0]
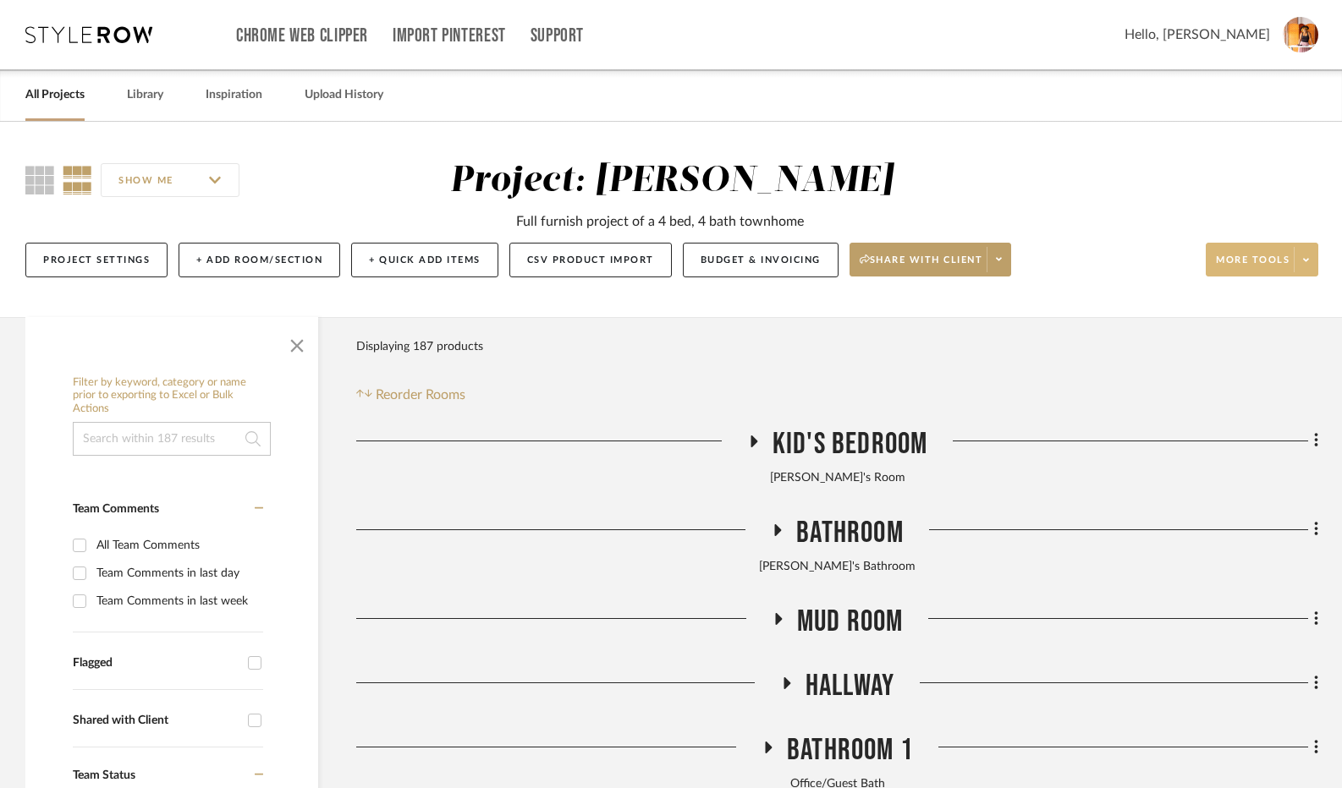
click at [1308, 257] on icon at bounding box center [1306, 259] width 6 height 9
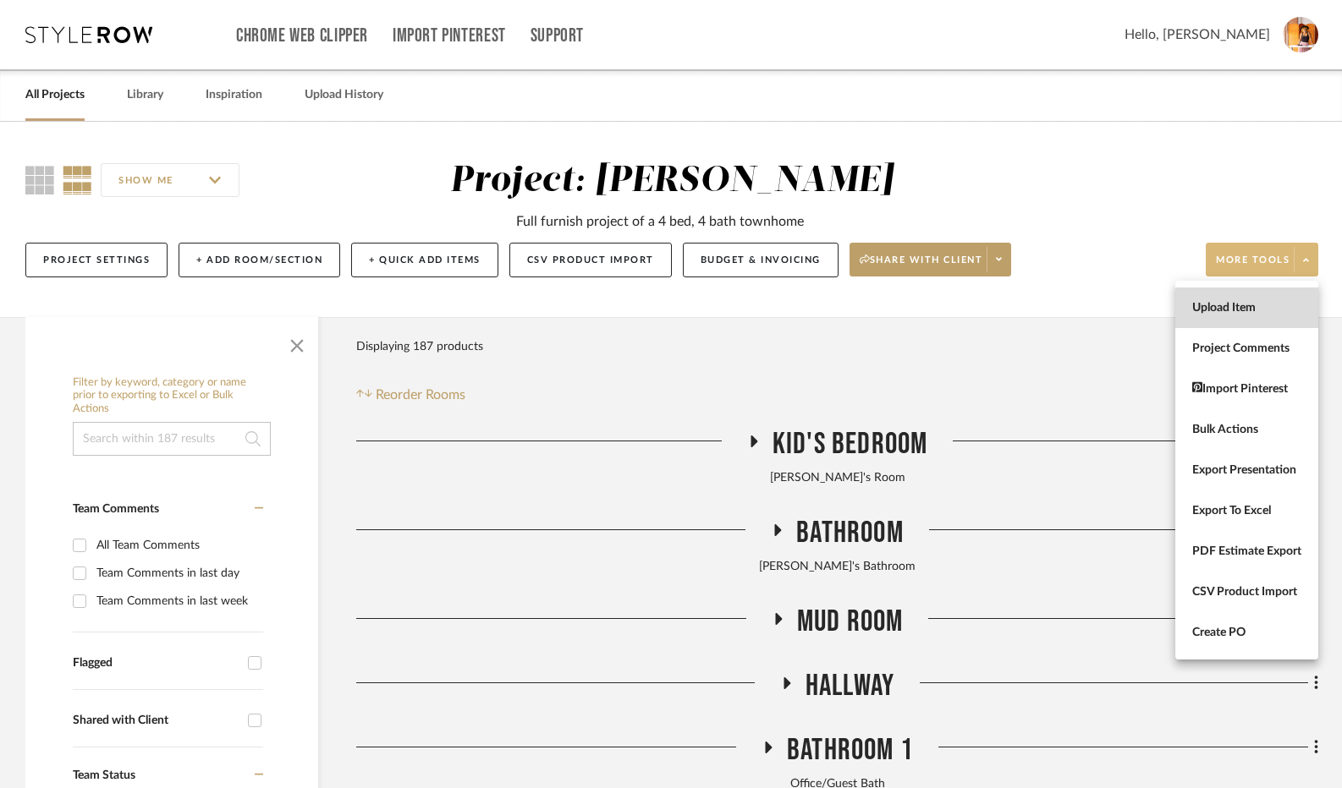
click at [1261, 310] on span "Upload Item" at bounding box center [1246, 308] width 109 height 14
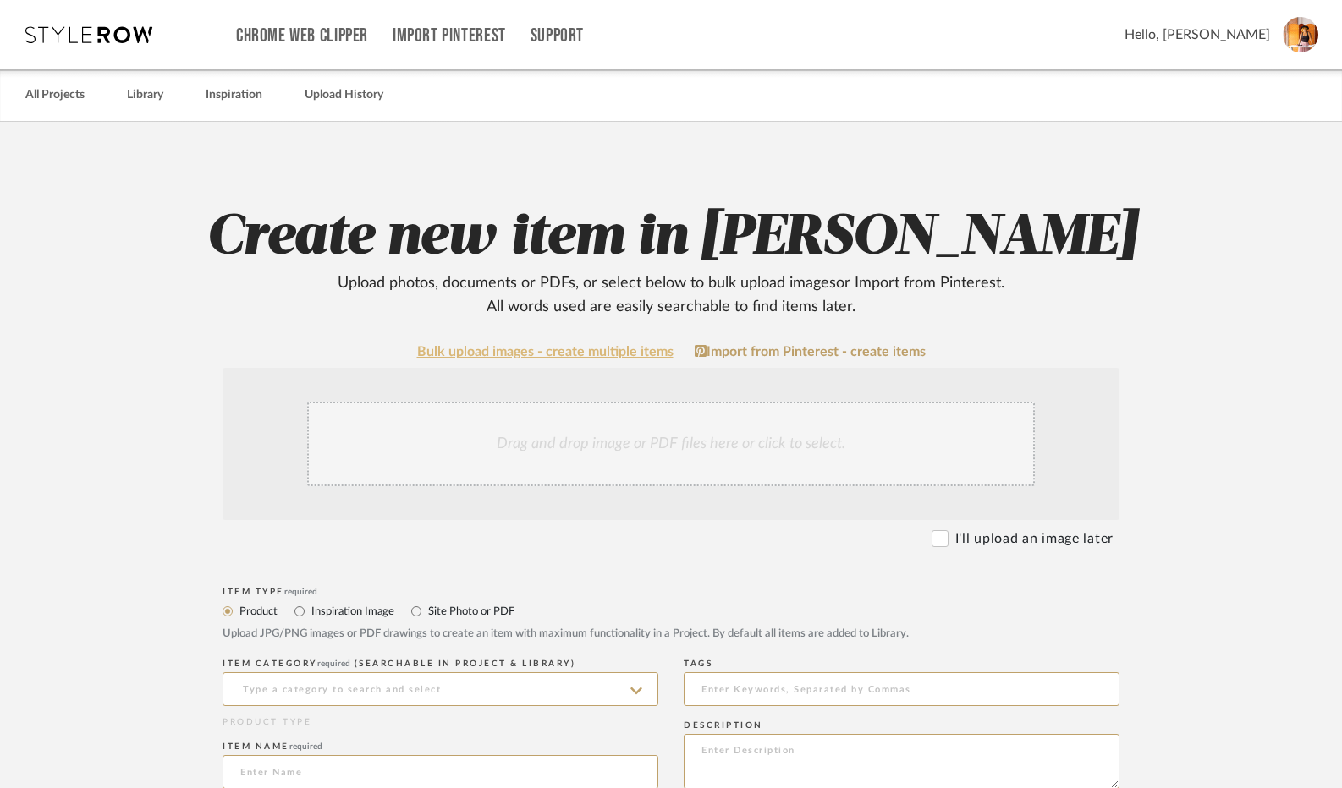
click at [618, 346] on link "Bulk upload images - create multiple items" at bounding box center [545, 352] width 256 height 14
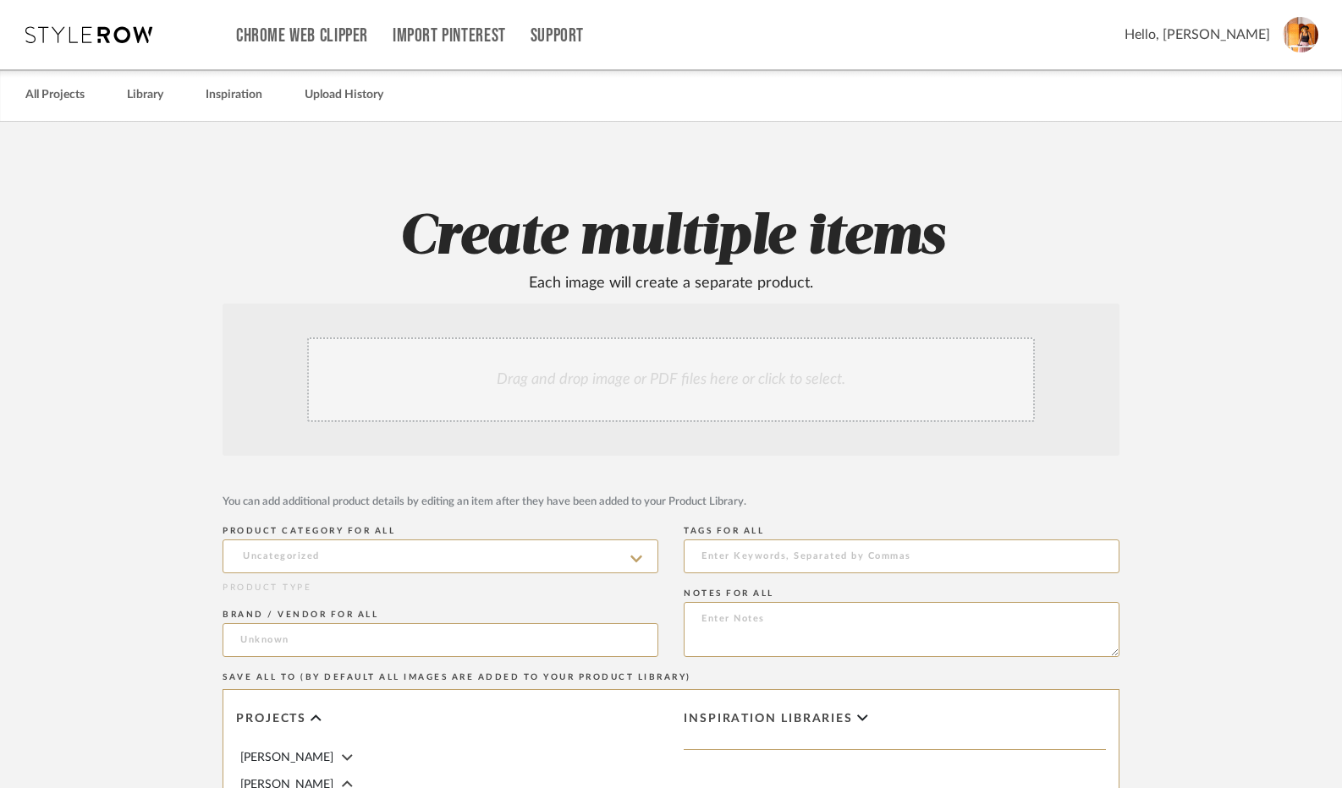
click at [613, 387] on div "Drag and drop image or PDF files here or click to select." at bounding box center [671, 380] width 728 height 85
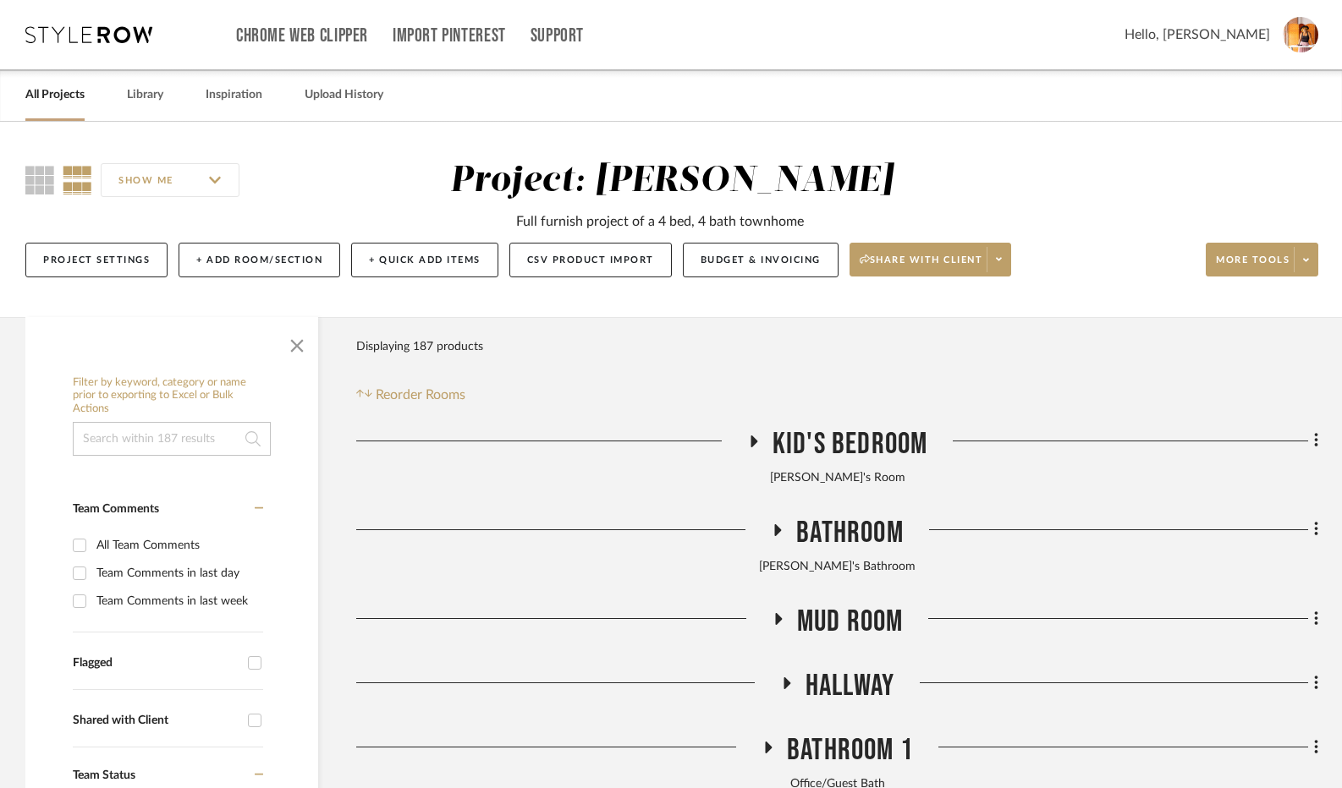
click at [752, 440] on icon at bounding box center [753, 442] width 7 height 12
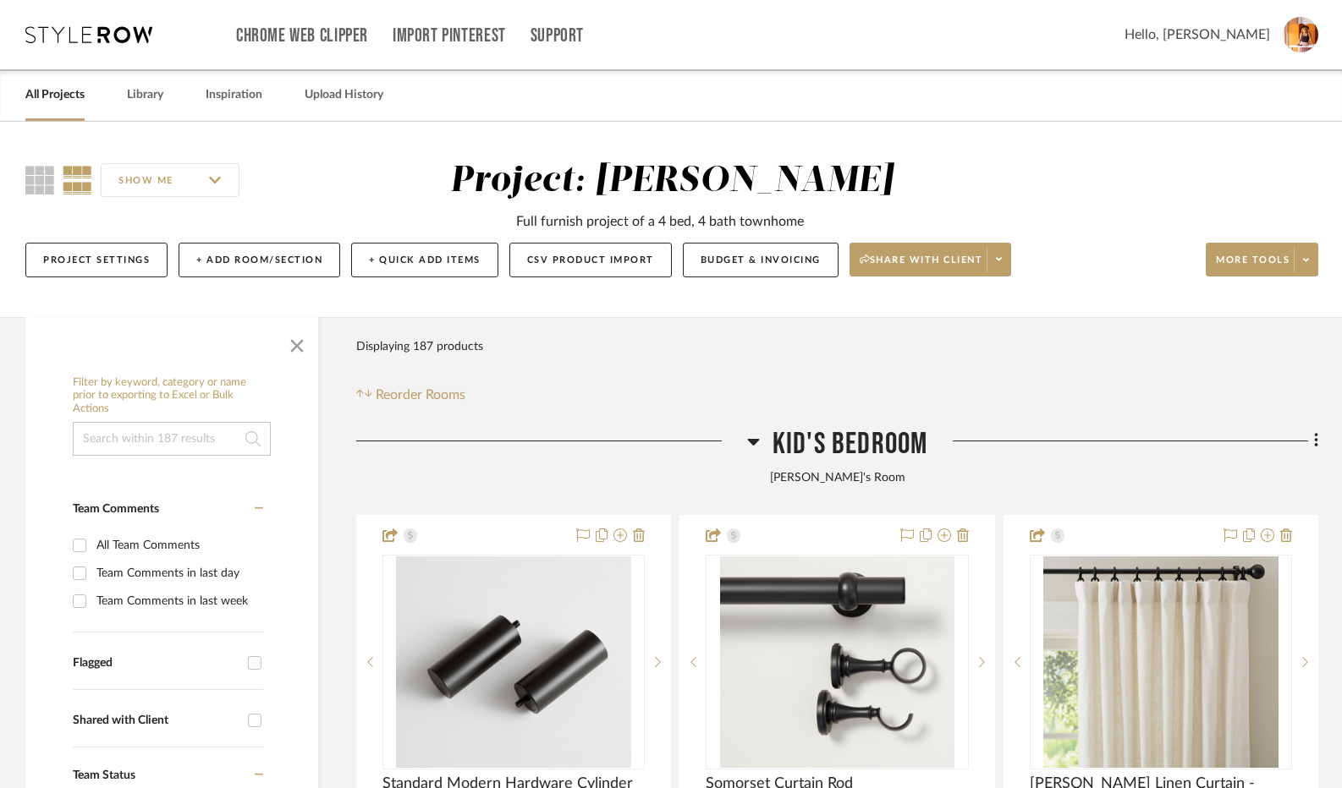
click at [752, 440] on icon at bounding box center [753, 442] width 12 height 7
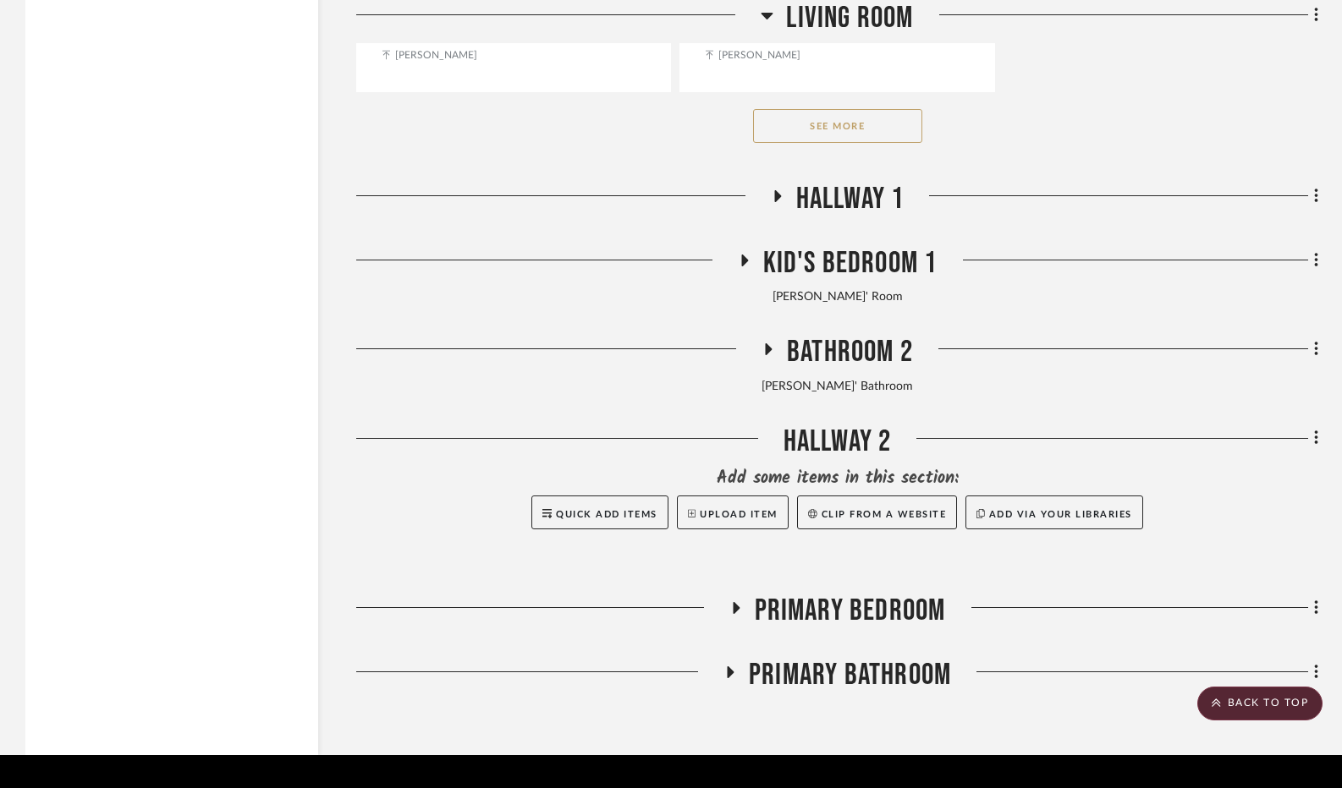
scroll to position [5611, 0]
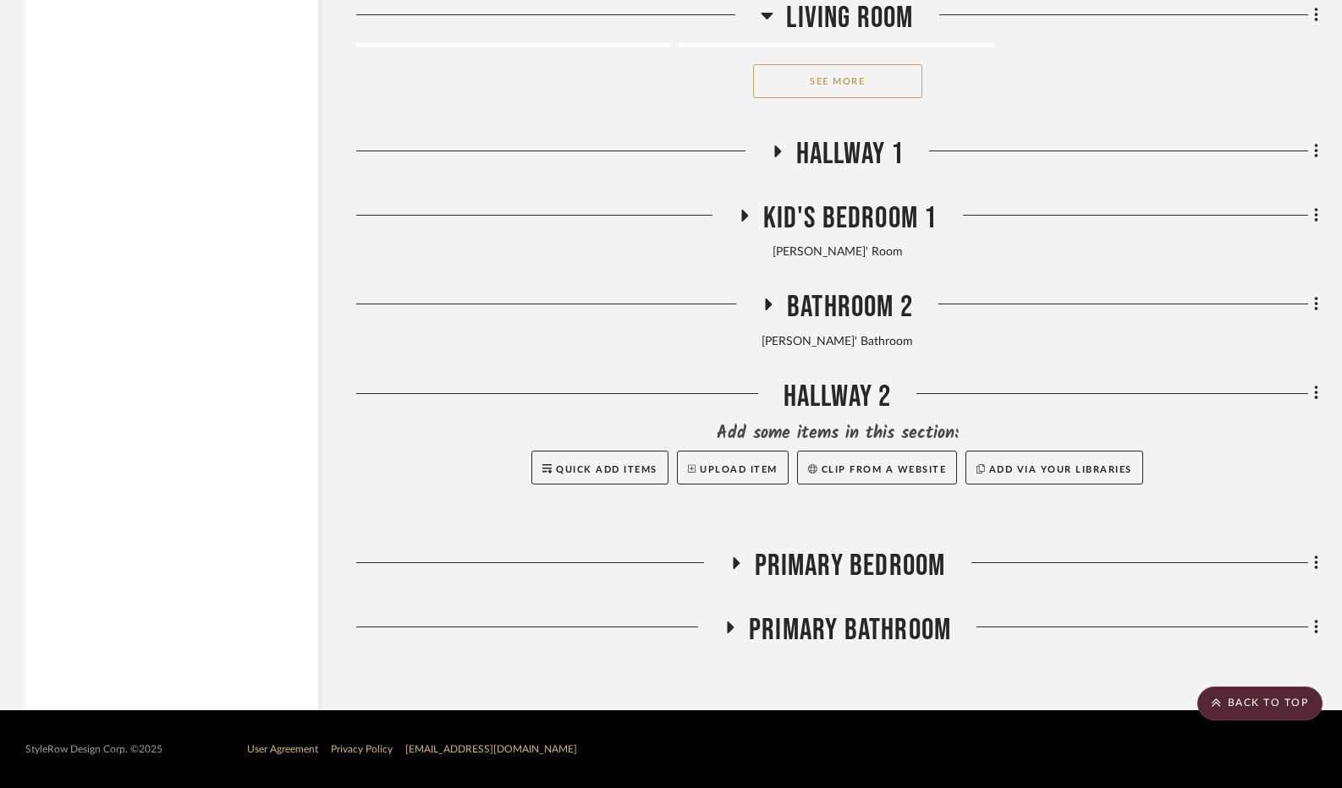
click at [729, 627] on icon at bounding box center [730, 628] width 7 height 12
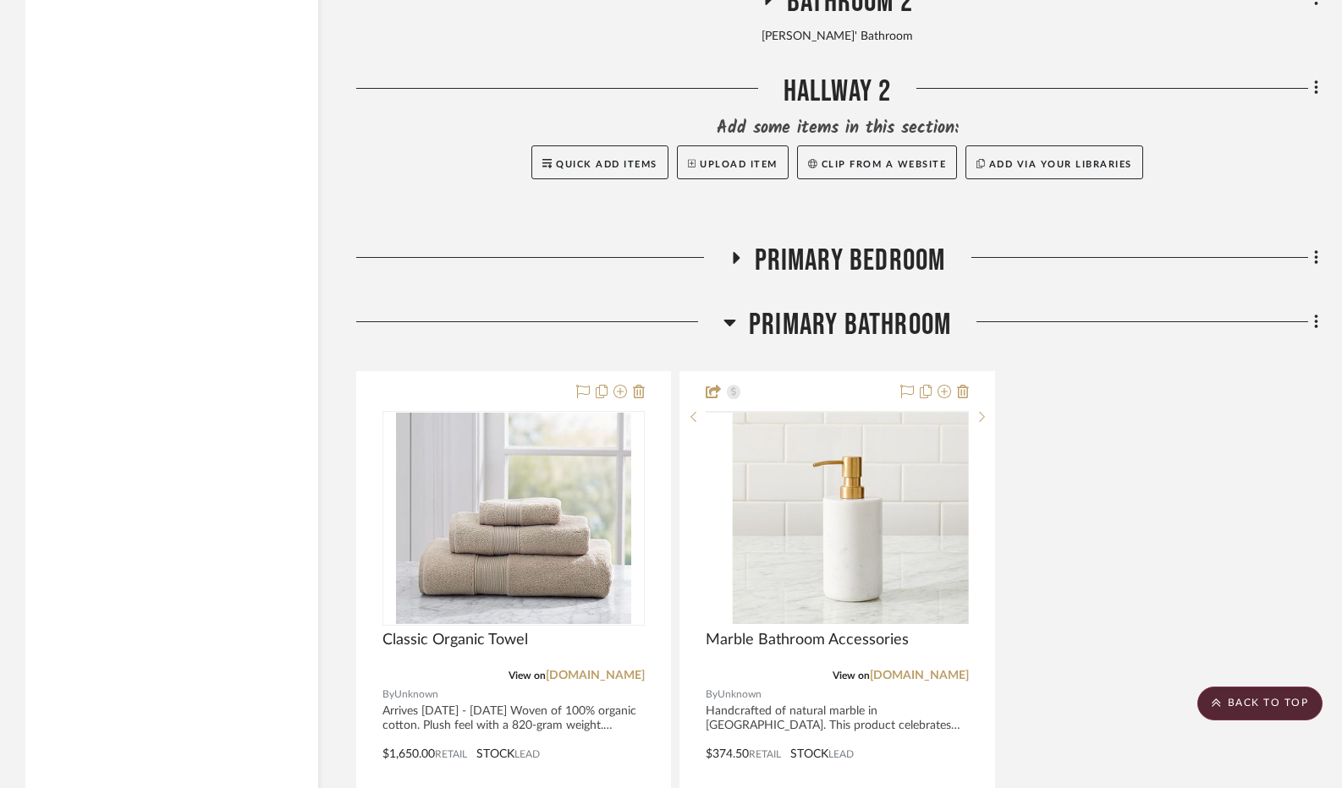
scroll to position [5695, 0]
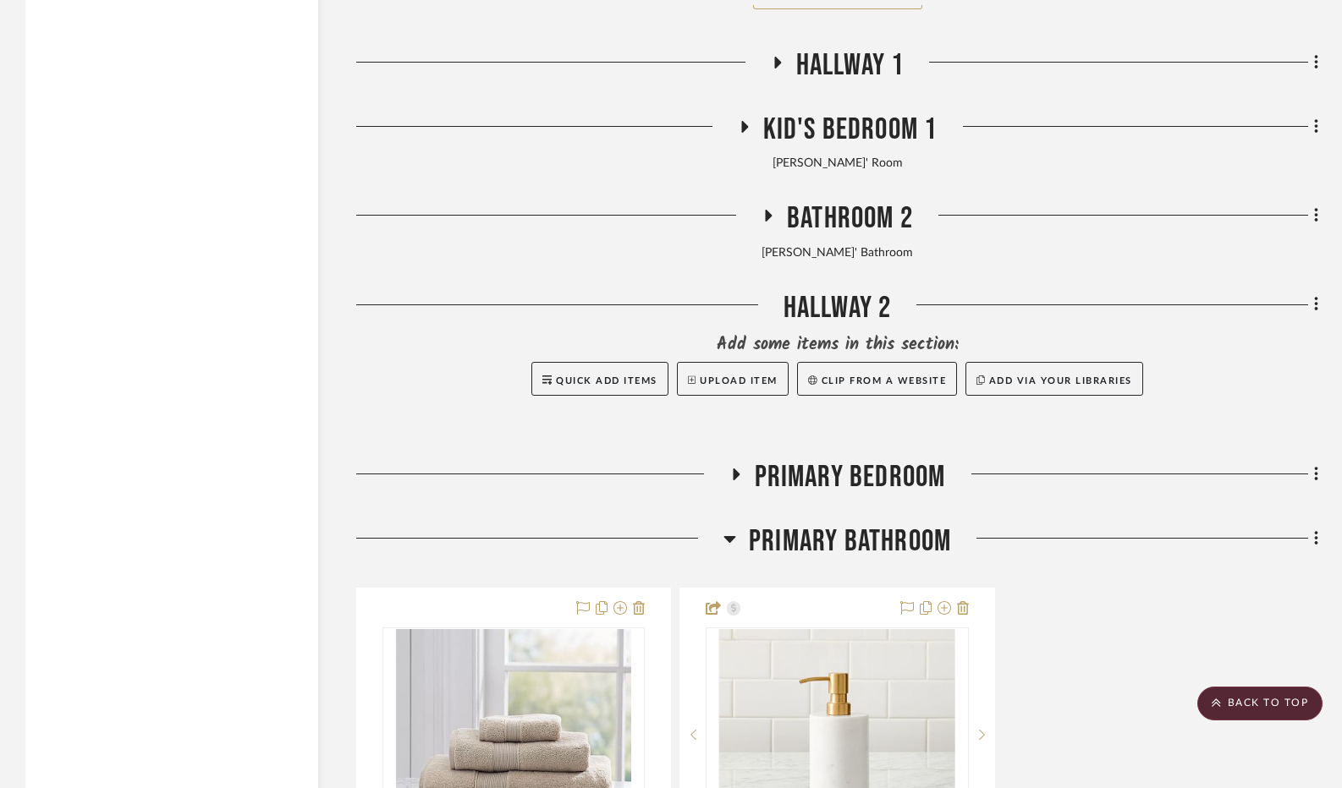
click at [729, 543] on icon at bounding box center [729, 539] width 12 height 7
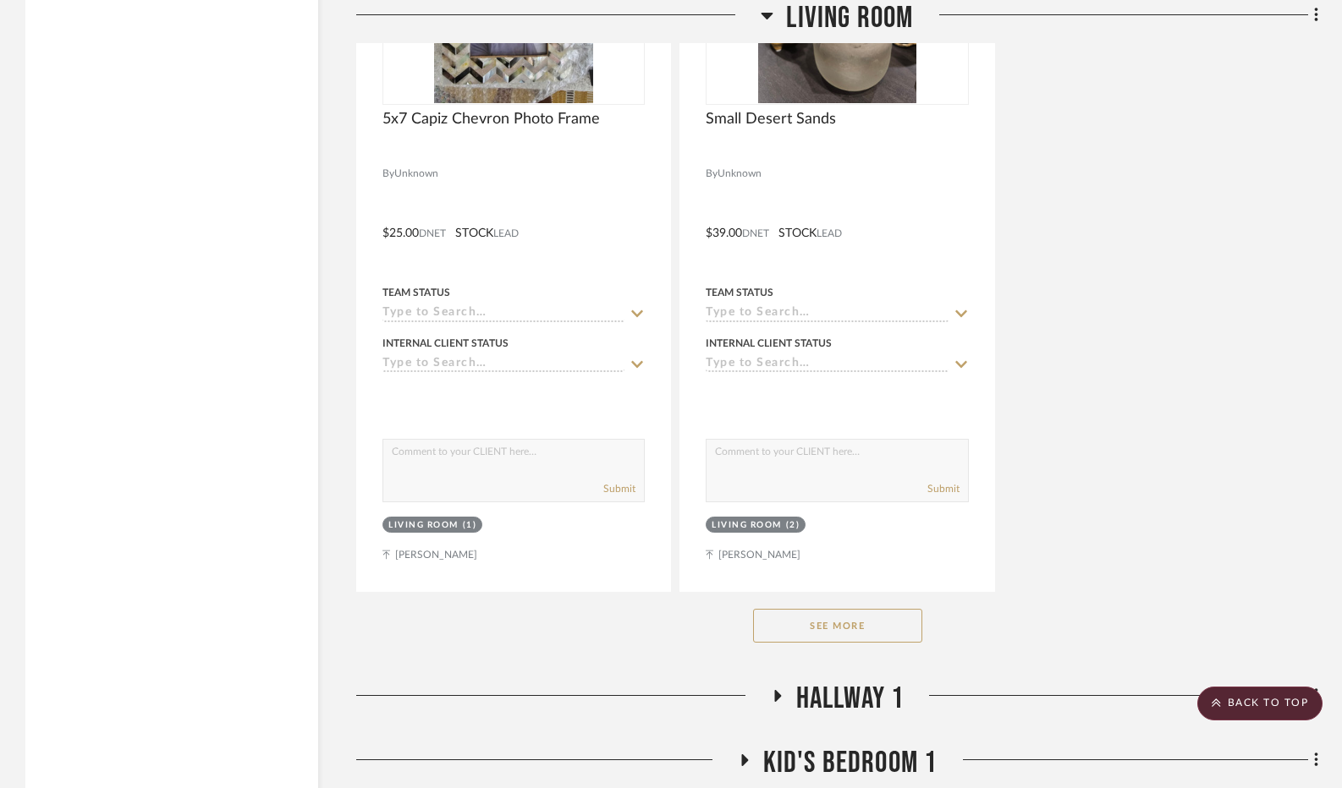
scroll to position [5019, 0]
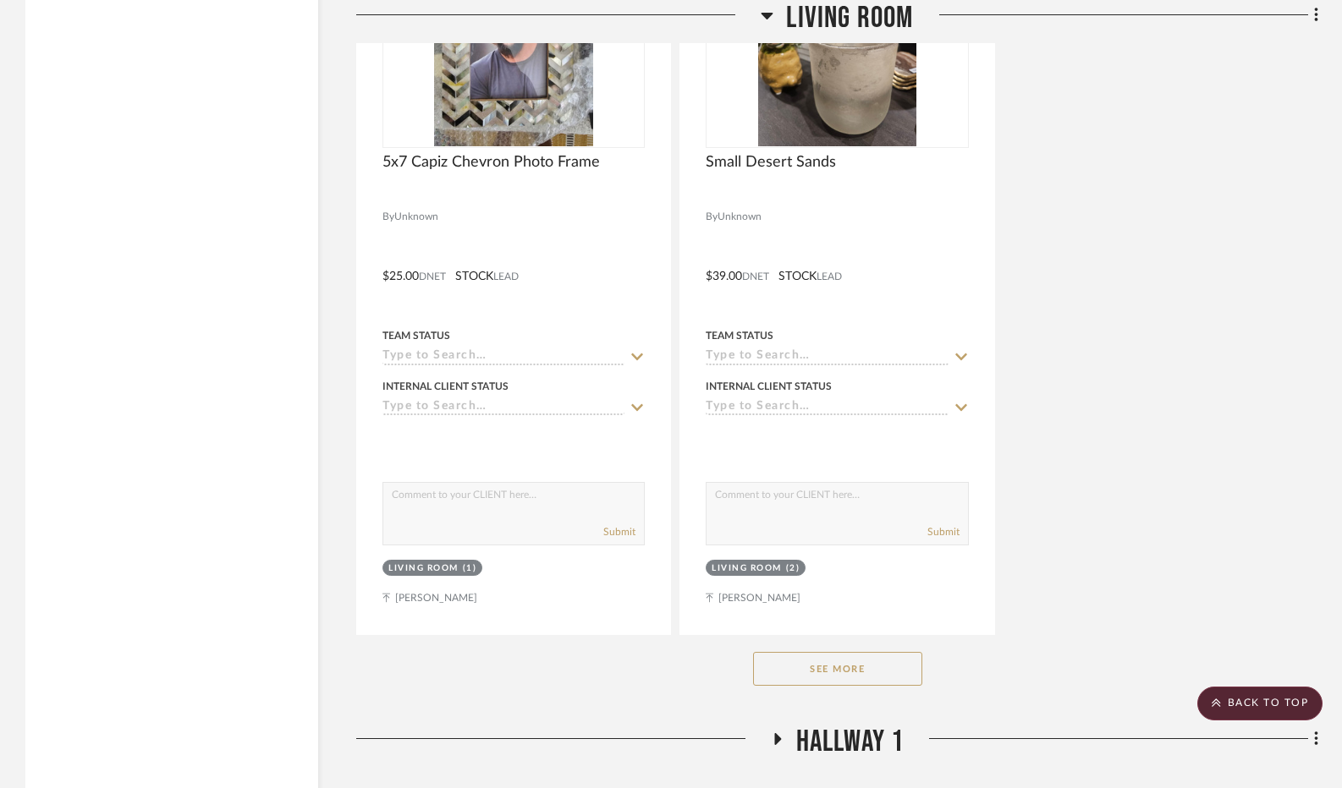
click at [830, 672] on button "See More" at bounding box center [837, 669] width 169 height 34
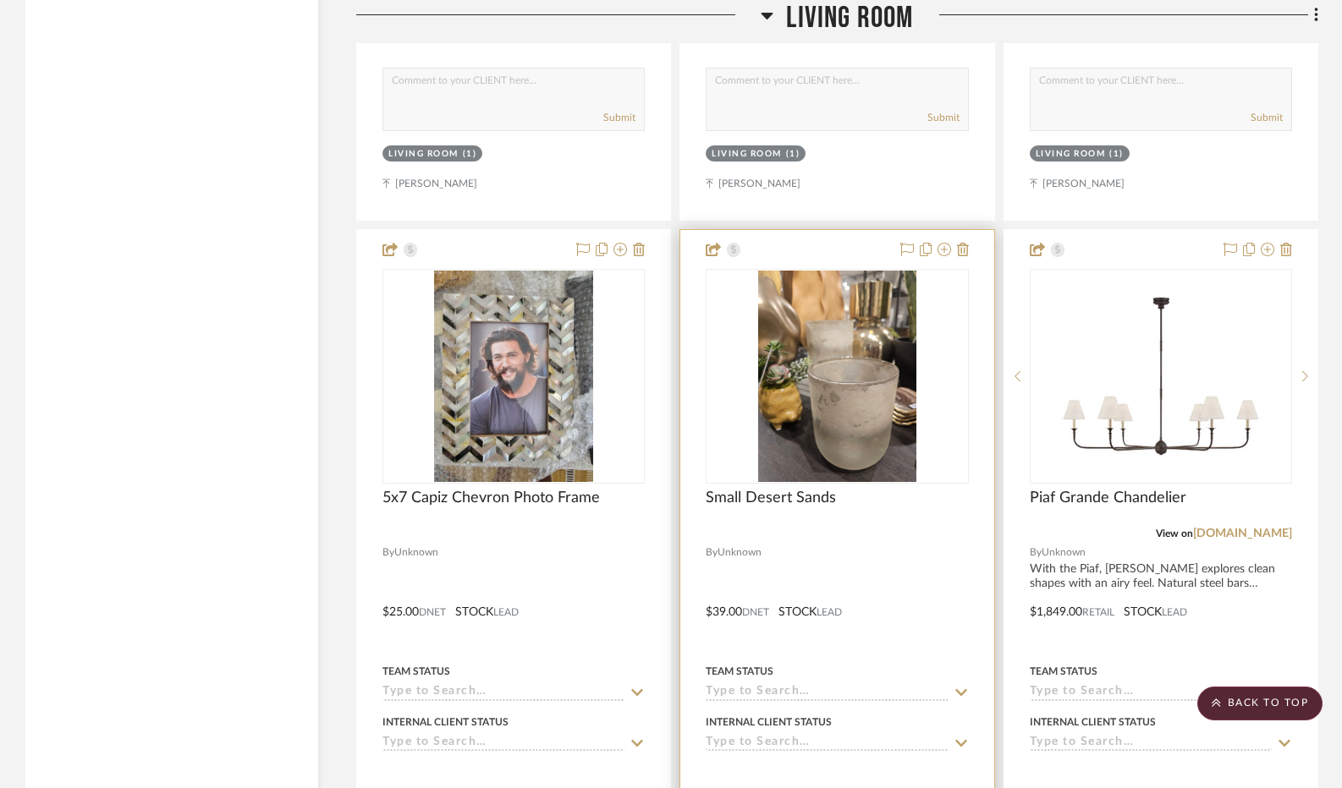
scroll to position [4680, 0]
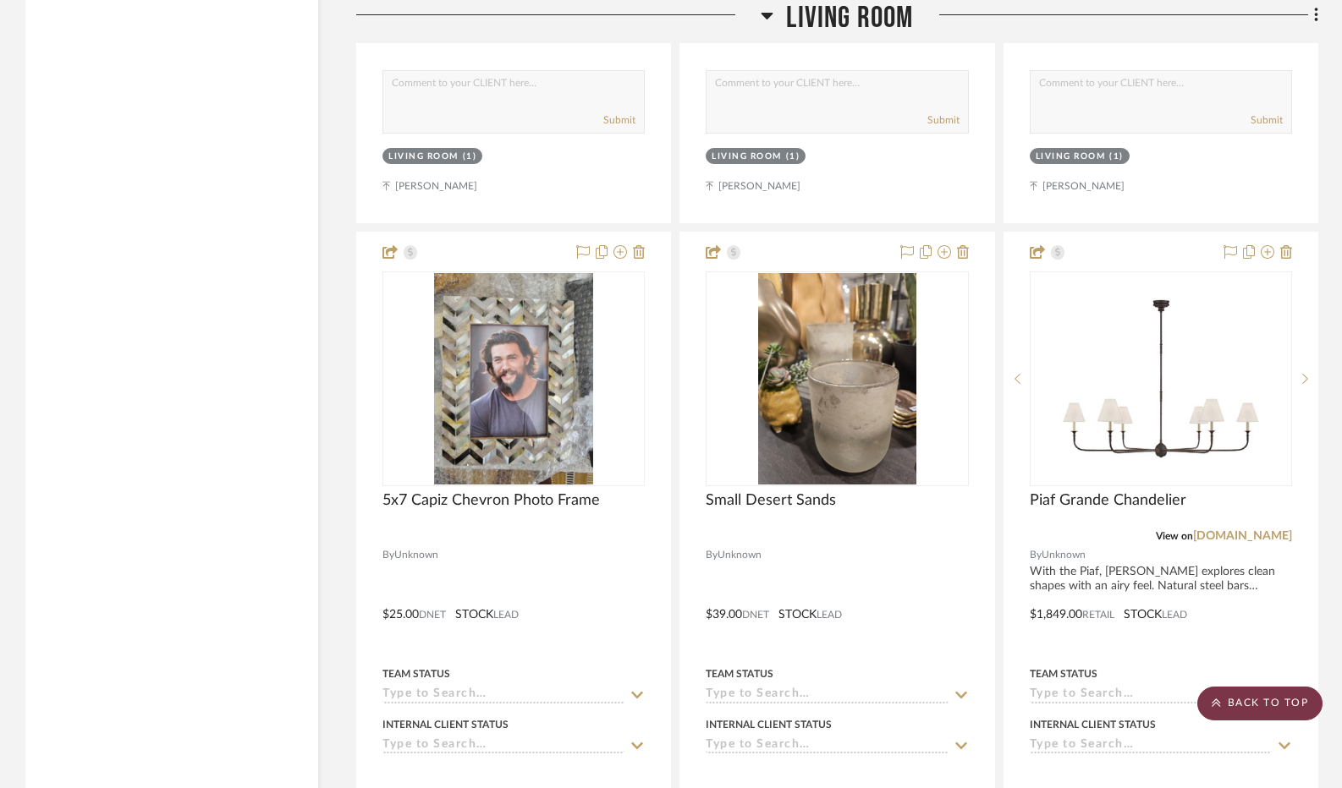
click at [1239, 704] on scroll-to-top-button "BACK TO TOP" at bounding box center [1259, 704] width 125 height 34
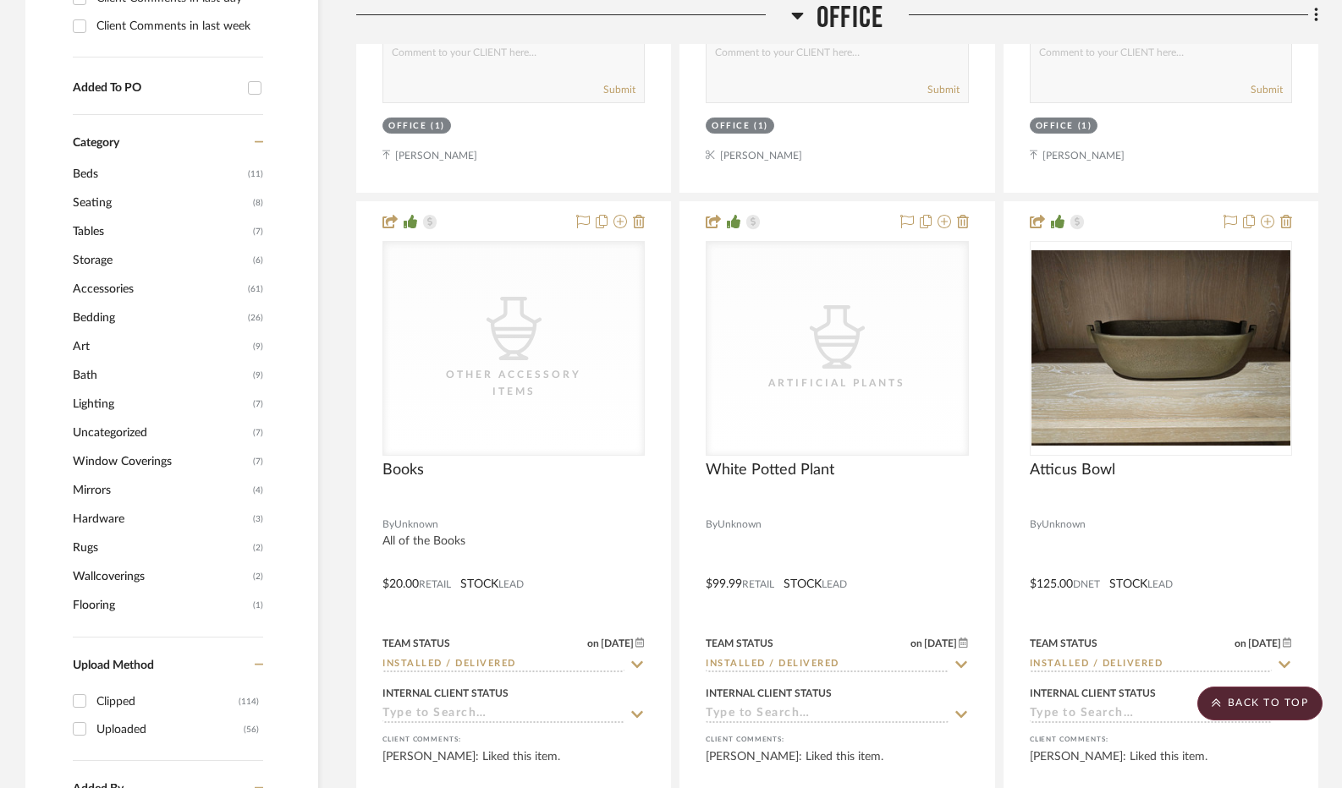
scroll to position [1438, 0]
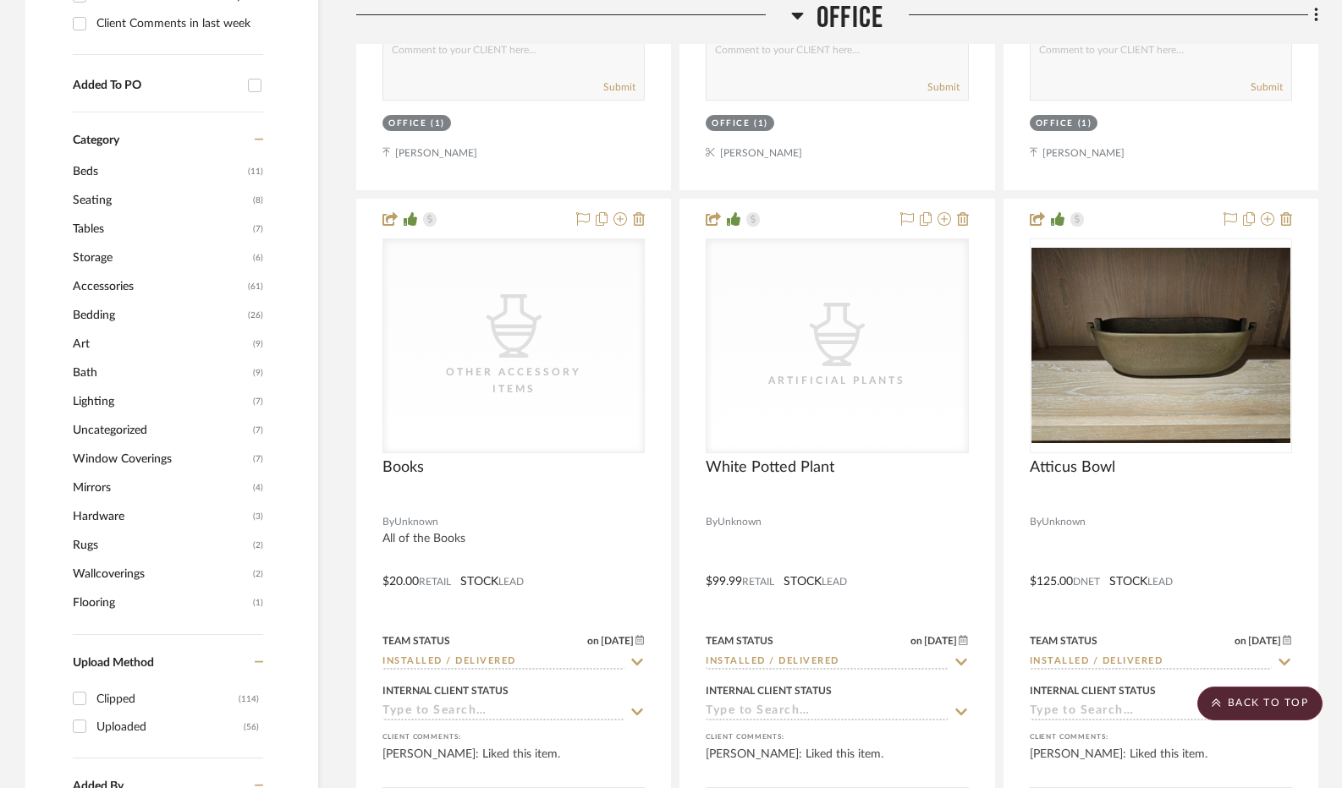
click at [127, 427] on span "Uncategorized" at bounding box center [161, 430] width 176 height 29
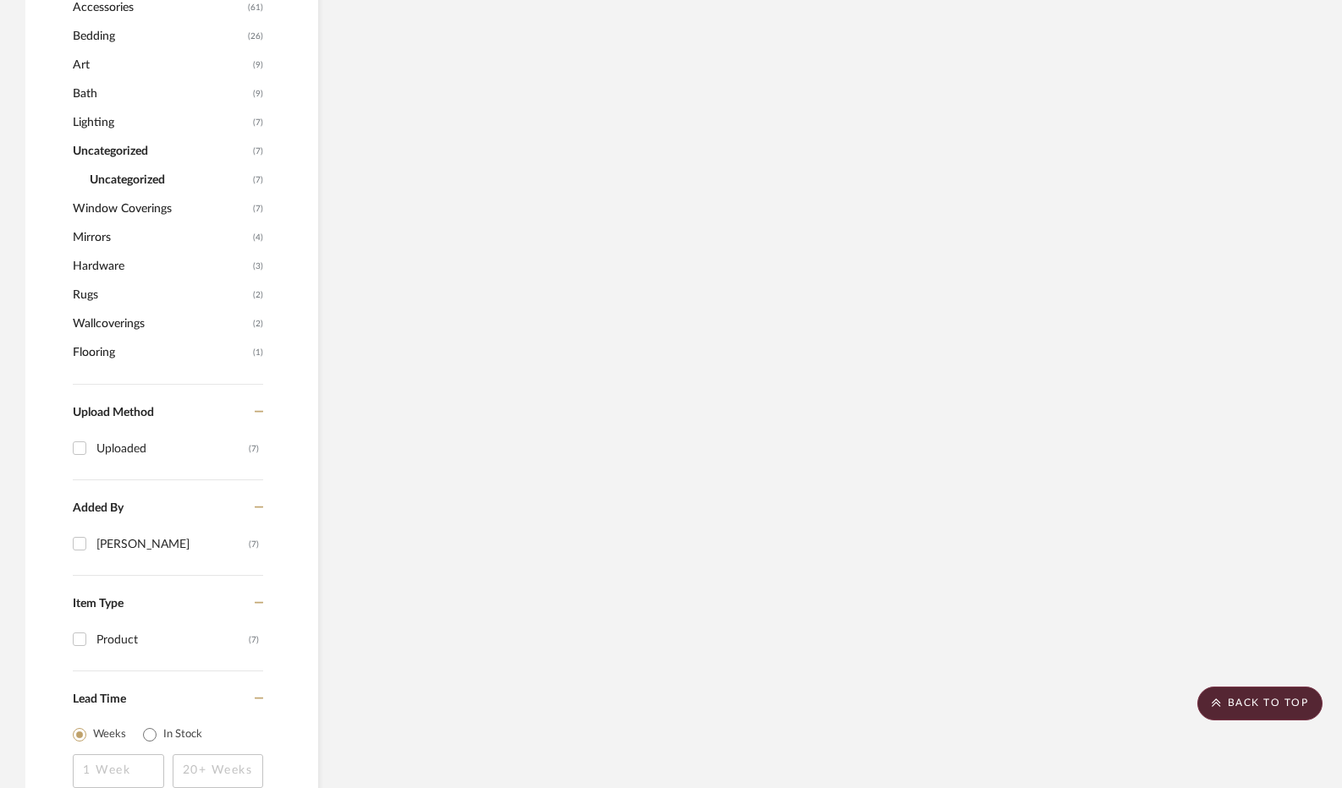
scroll to position [1159, 0]
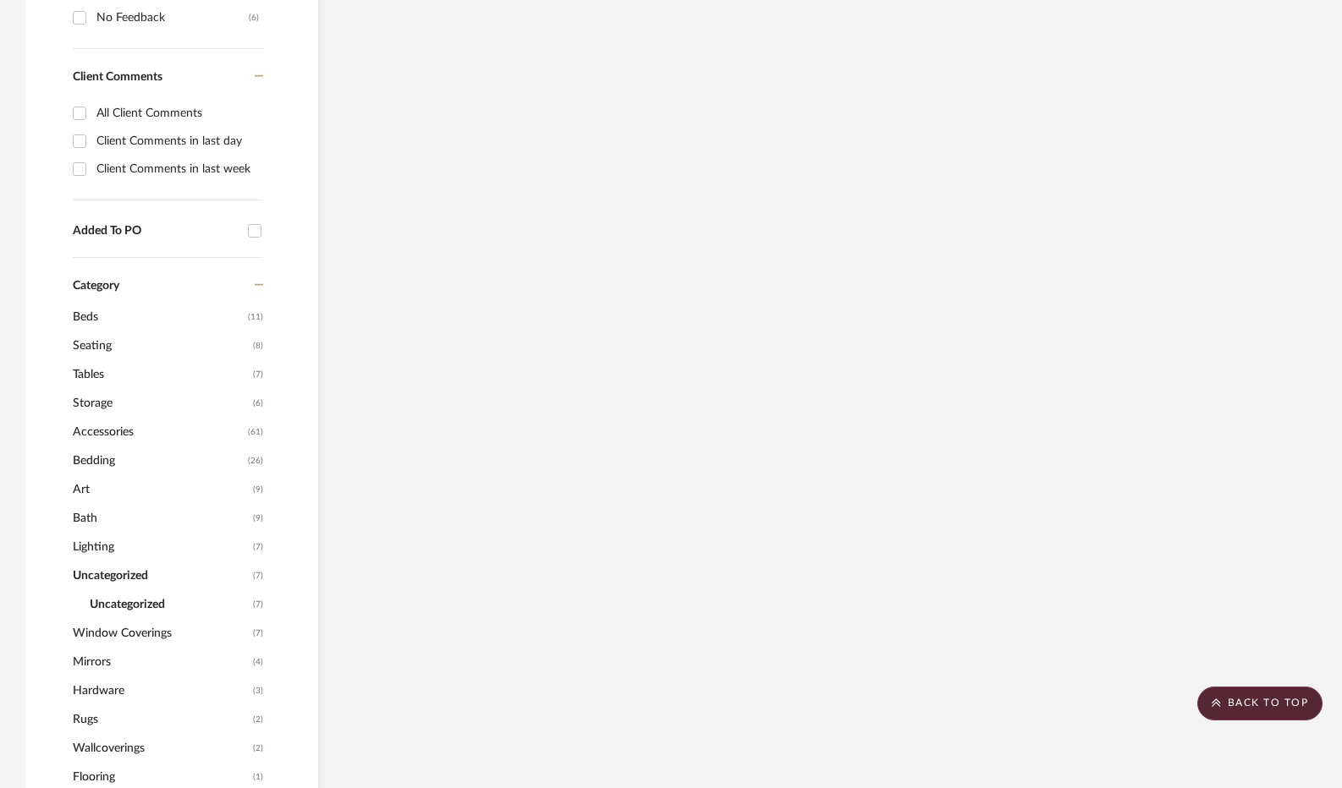
scroll to position [1015, 0]
click at [112, 430] on span "Accessories" at bounding box center [158, 430] width 171 height 29
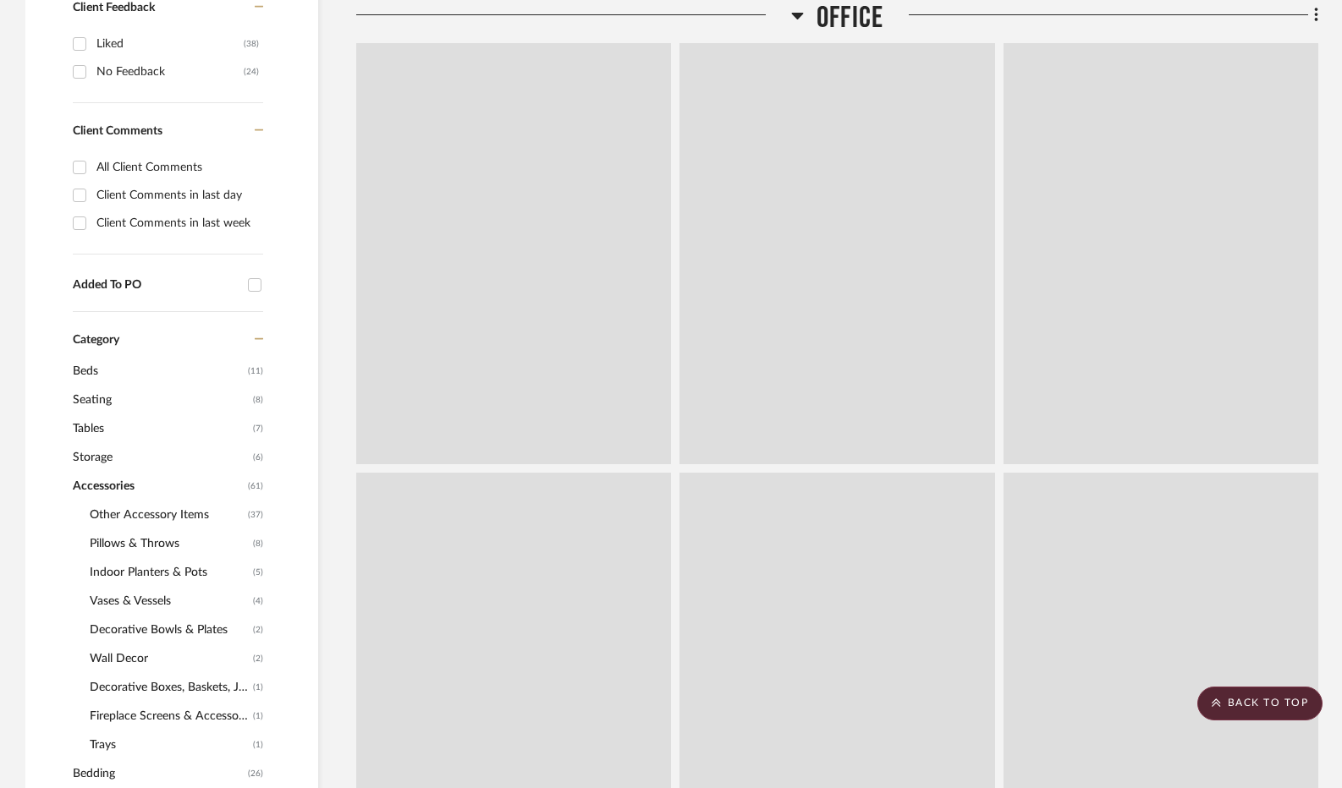
scroll to position [1071, 0]
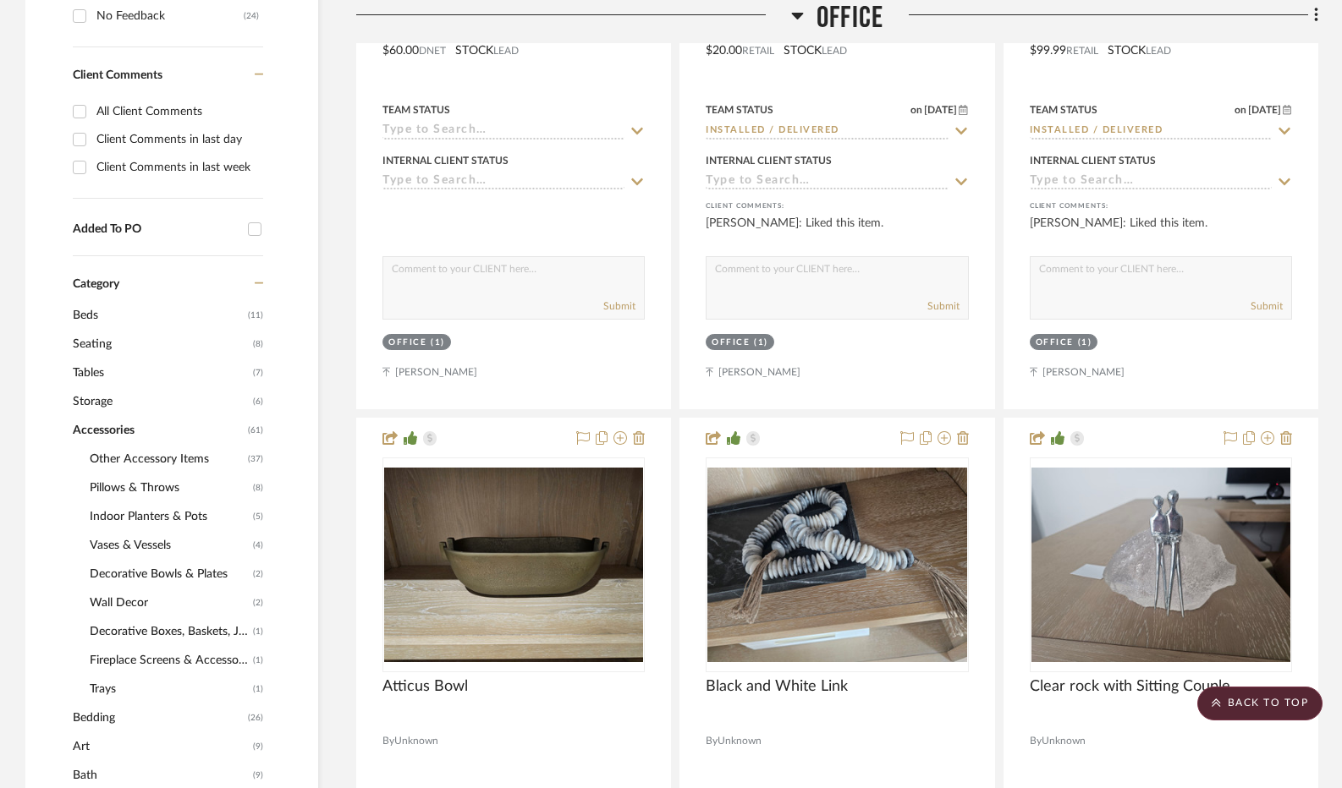
click at [143, 454] on span "Other Accessory Items" at bounding box center [167, 459] width 154 height 29
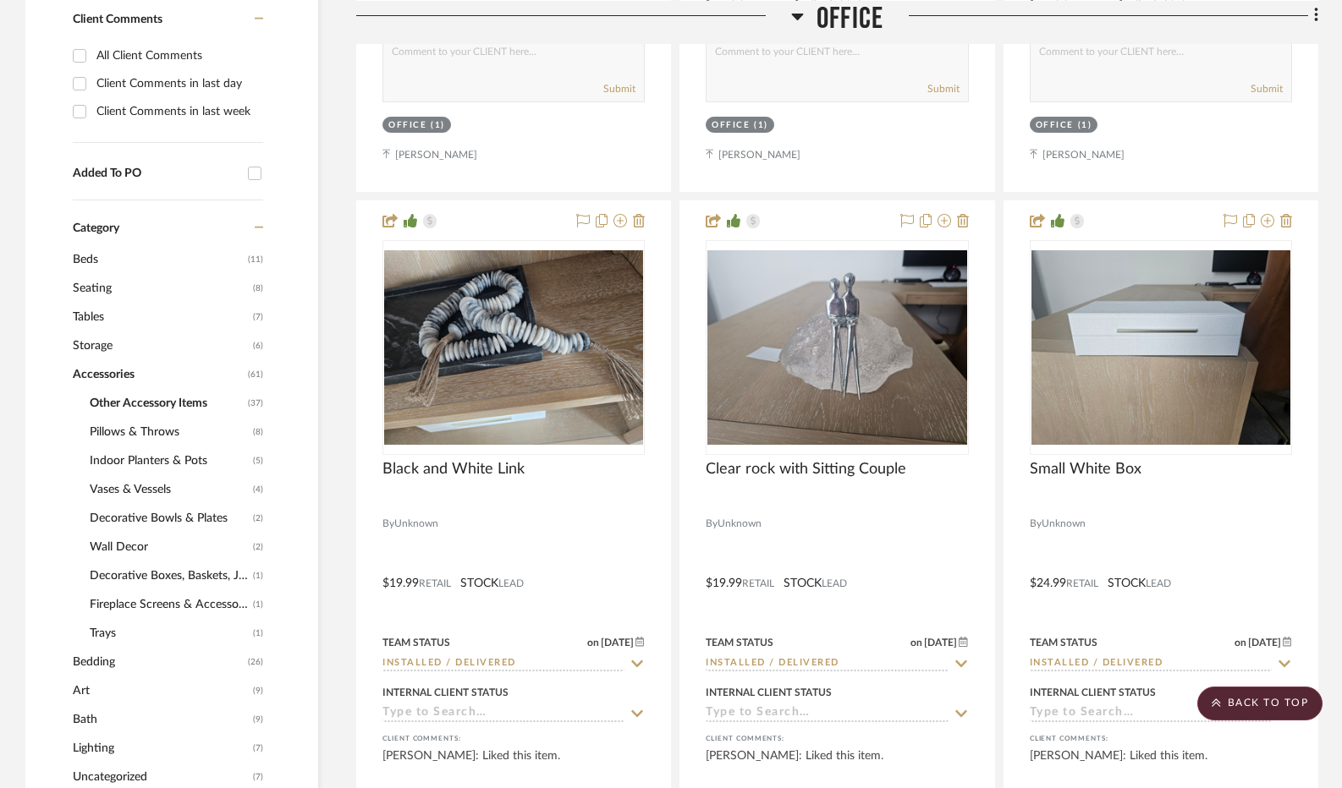
scroll to position [1015, 0]
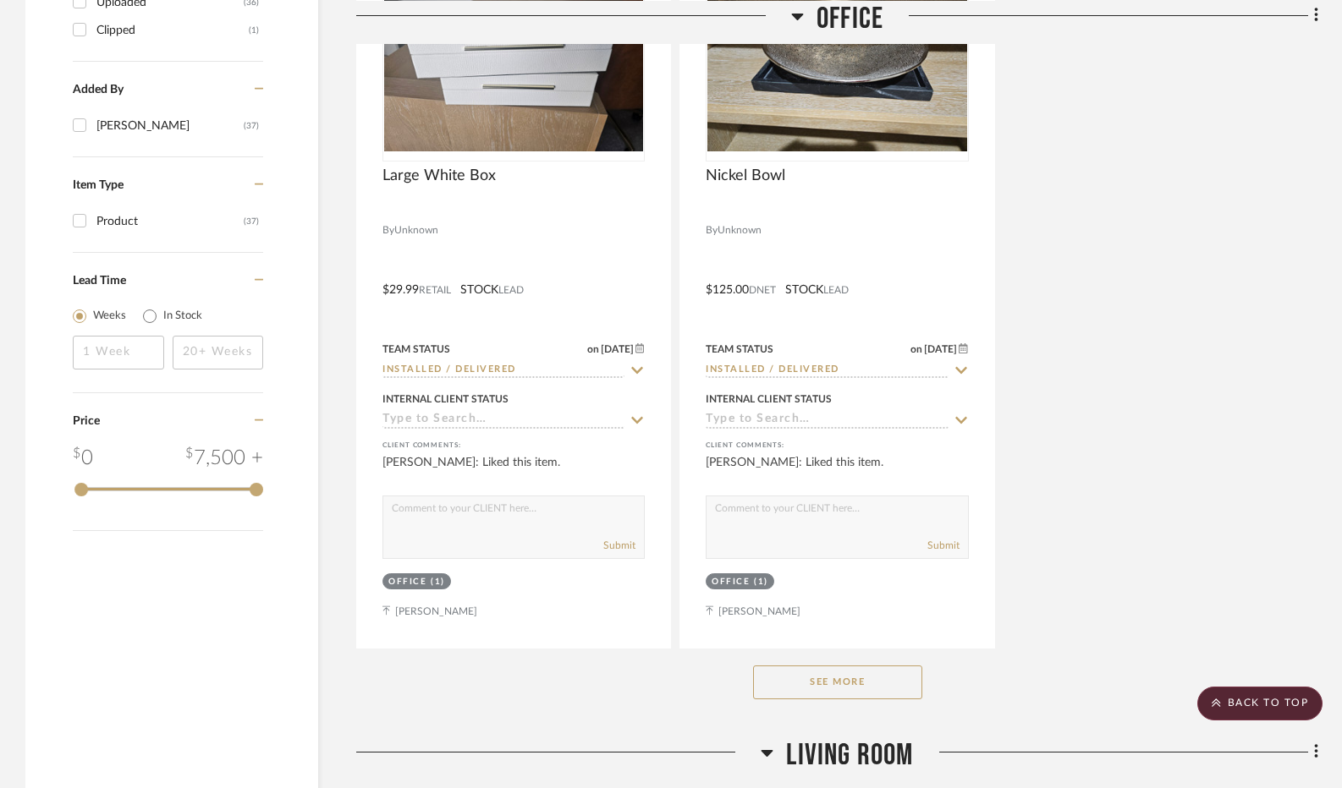
scroll to position [2453, 0]
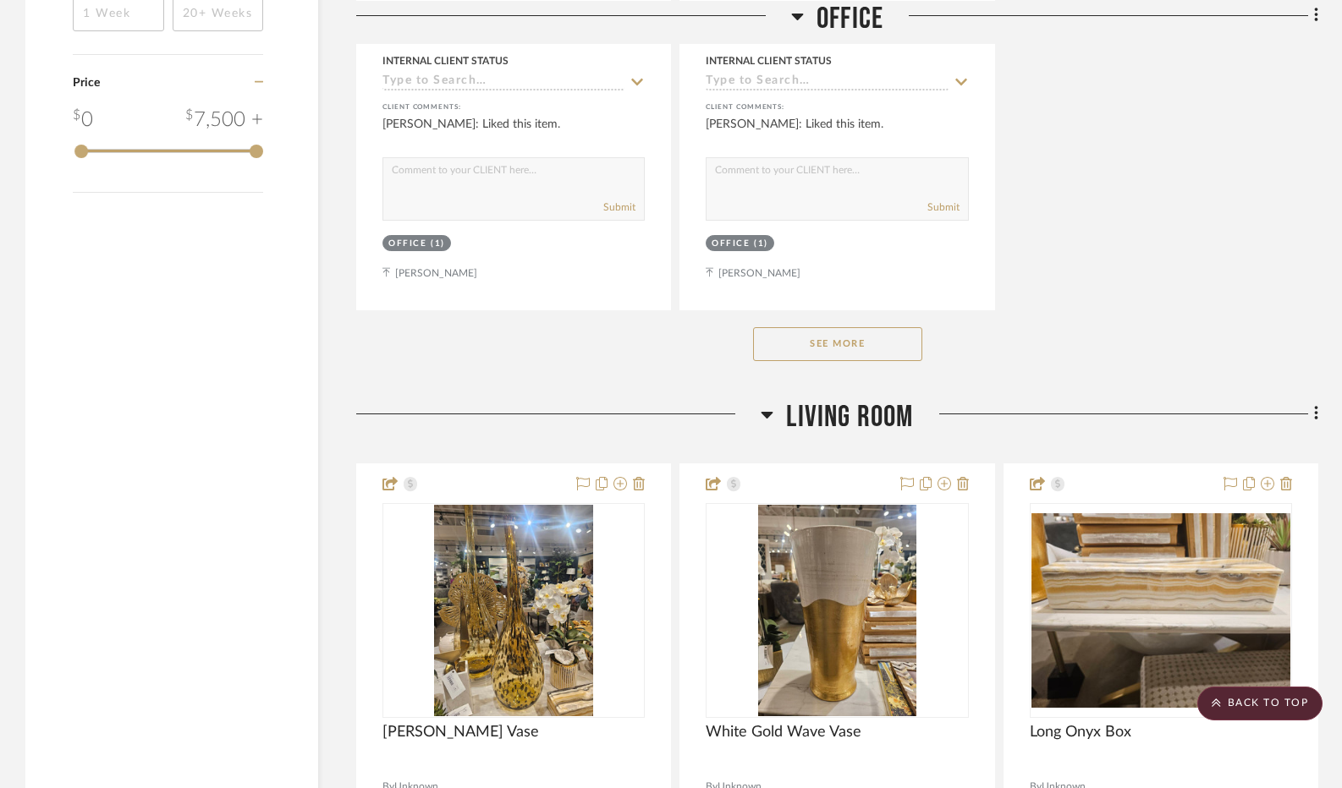
click at [776, 361] on button "See More" at bounding box center [837, 344] width 169 height 34
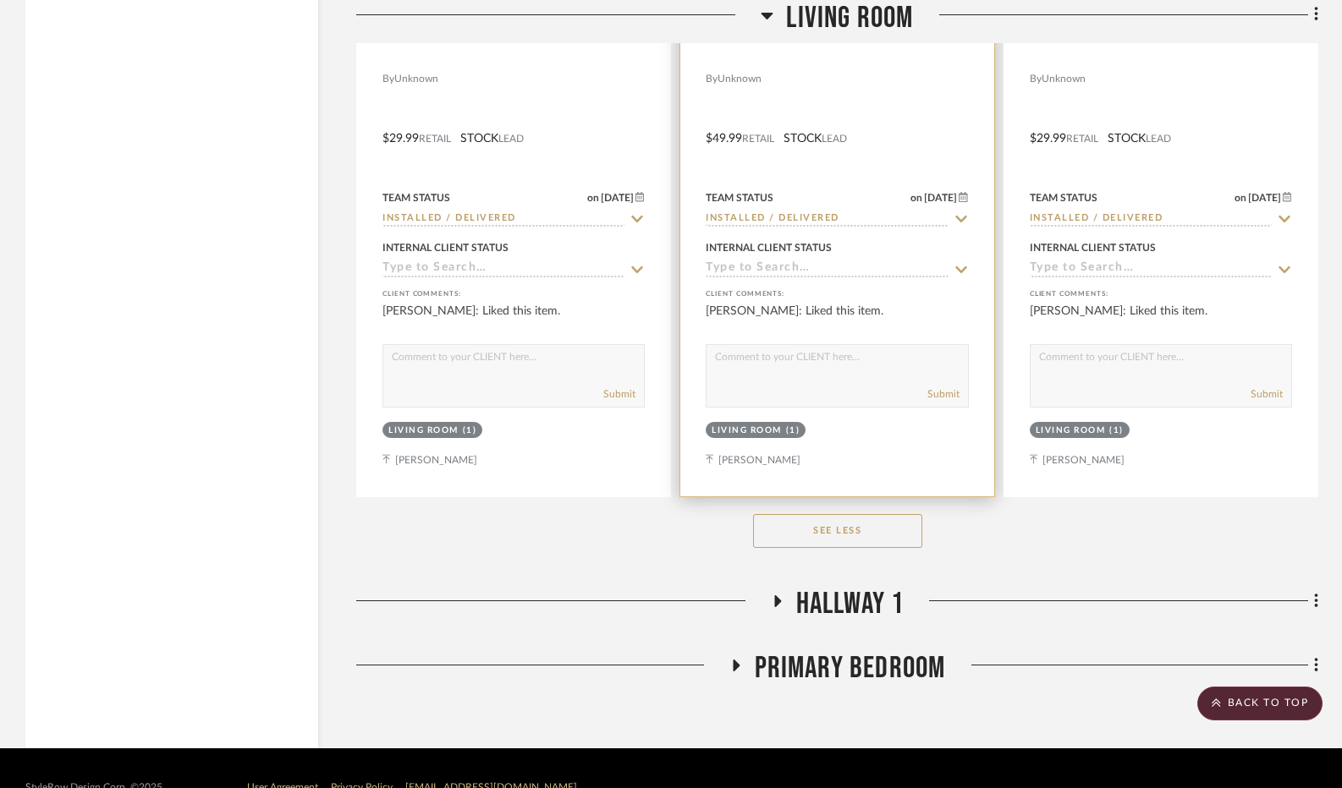
scroll to position [8459, 0]
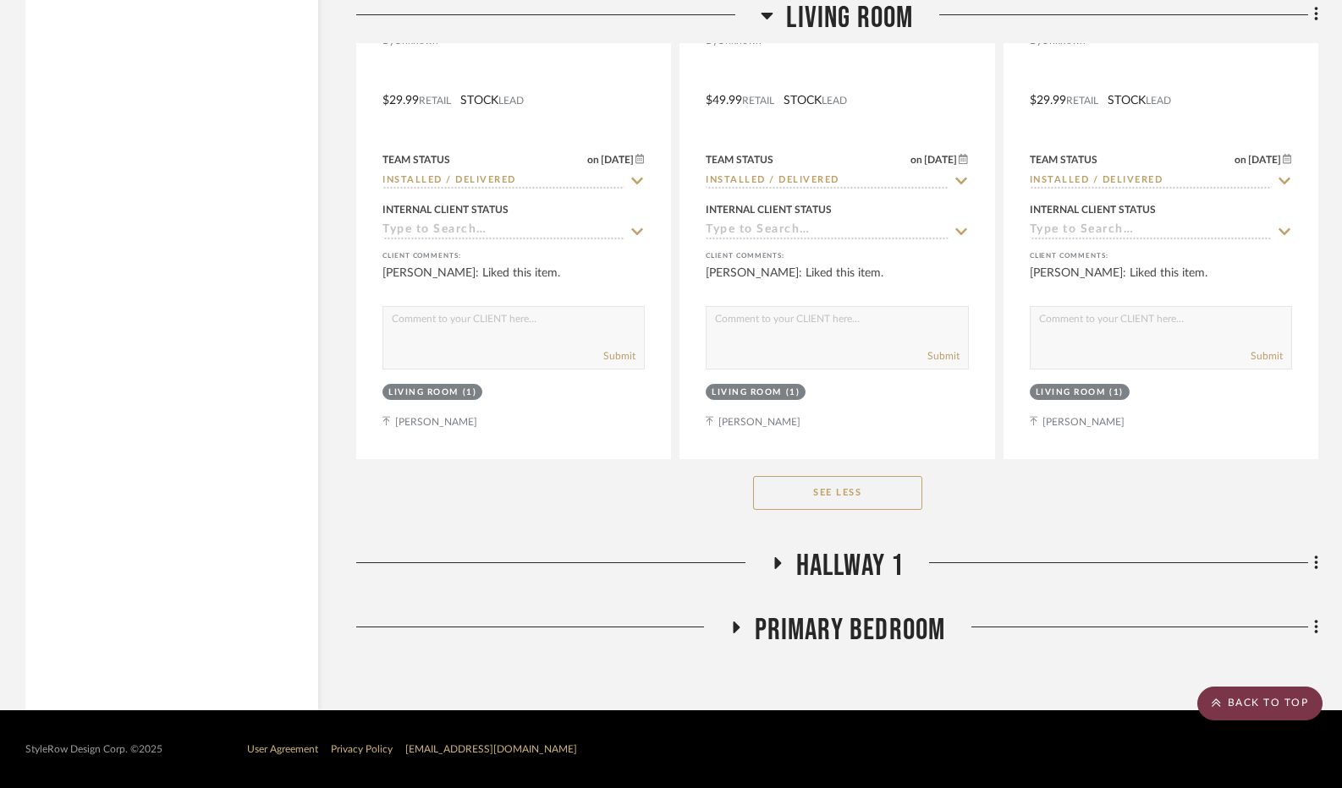
click at [1260, 708] on scroll-to-top-button "BACK TO TOP" at bounding box center [1259, 704] width 125 height 34
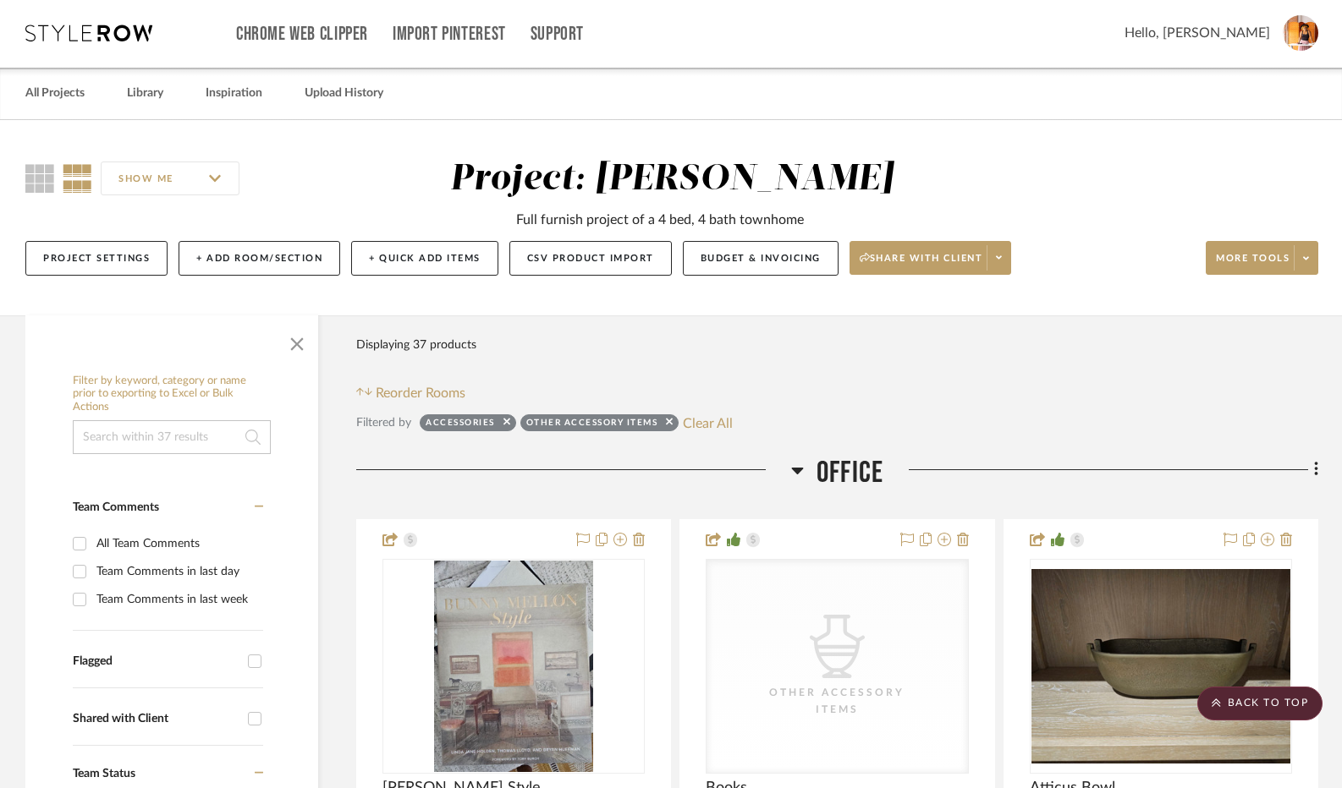
scroll to position [0, 0]
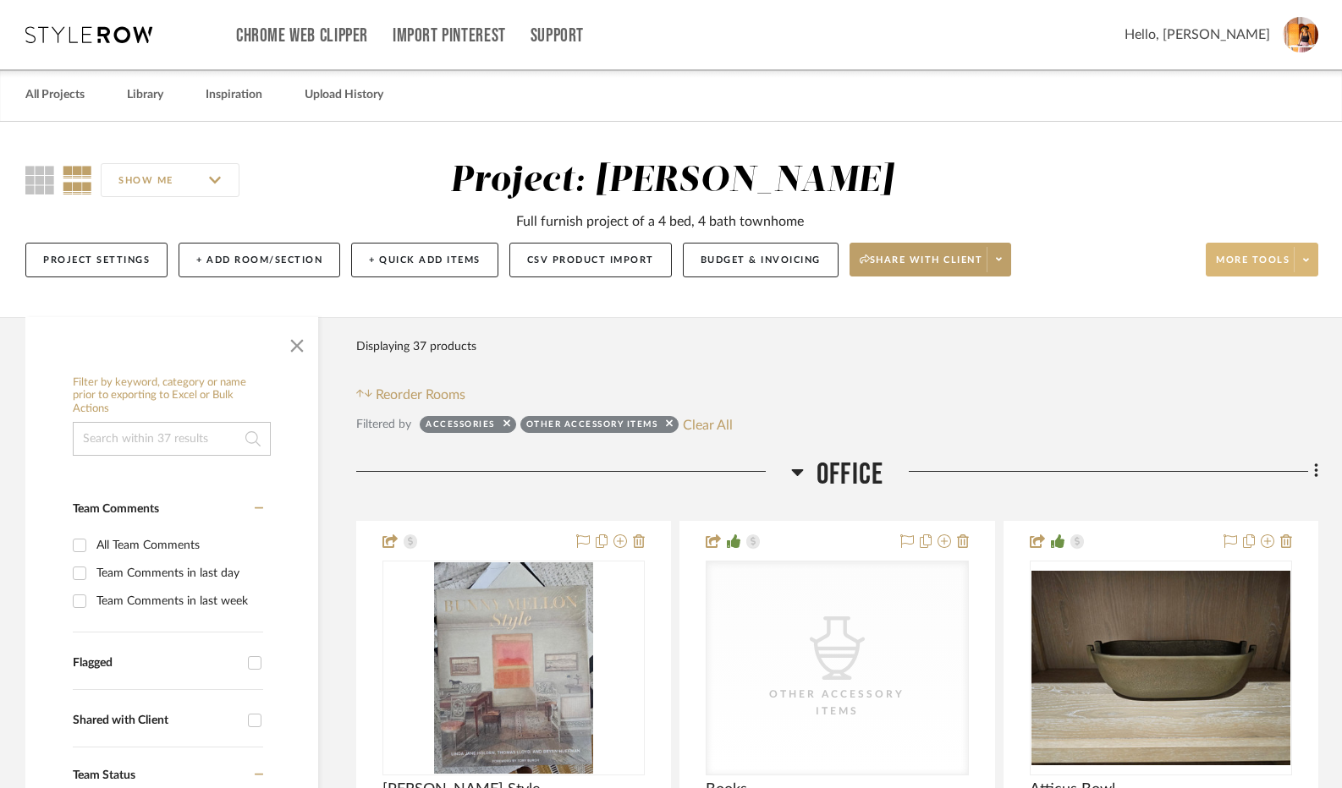
click at [1308, 262] on icon at bounding box center [1306, 259] width 6 height 9
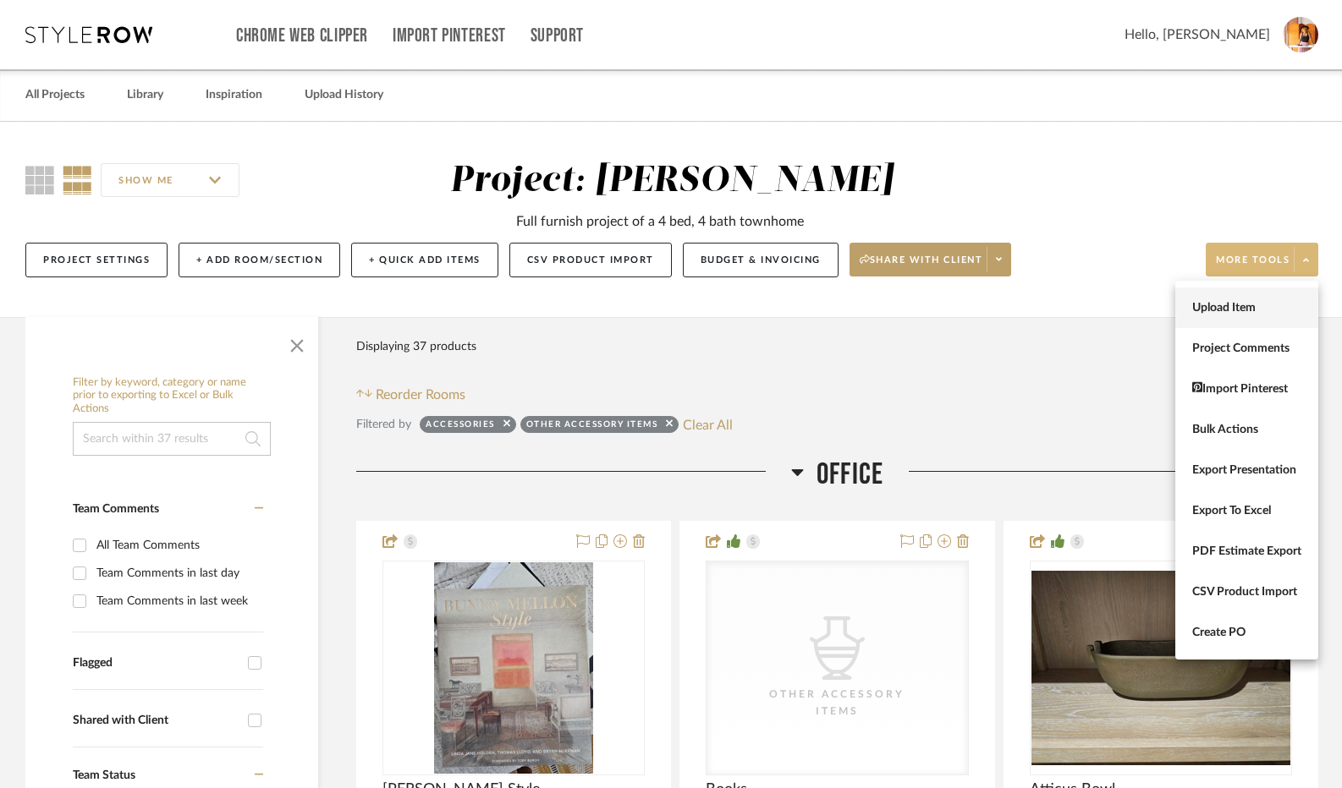
click at [1267, 316] on button "Upload Item" at bounding box center [1246, 308] width 143 height 41
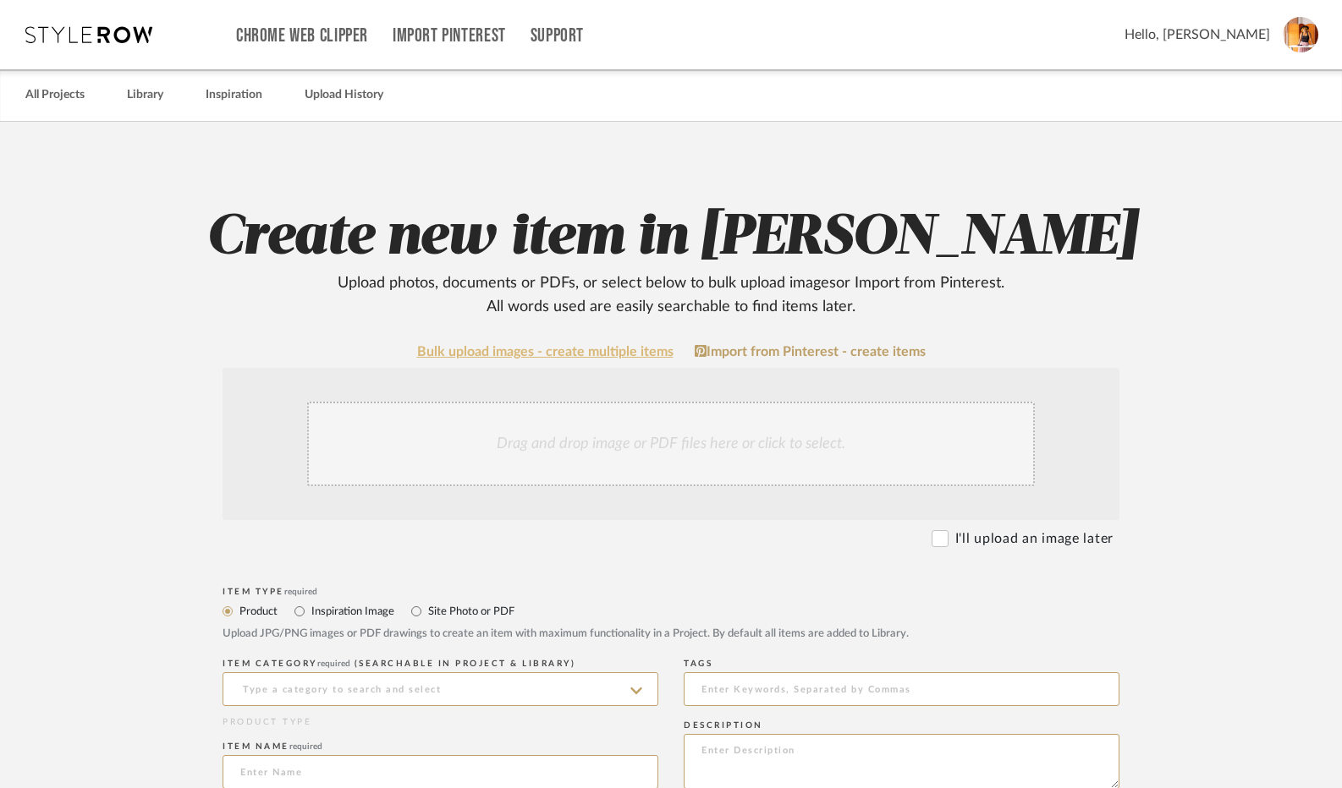
click at [601, 357] on link "Bulk upload images - create multiple items" at bounding box center [545, 352] width 256 height 14
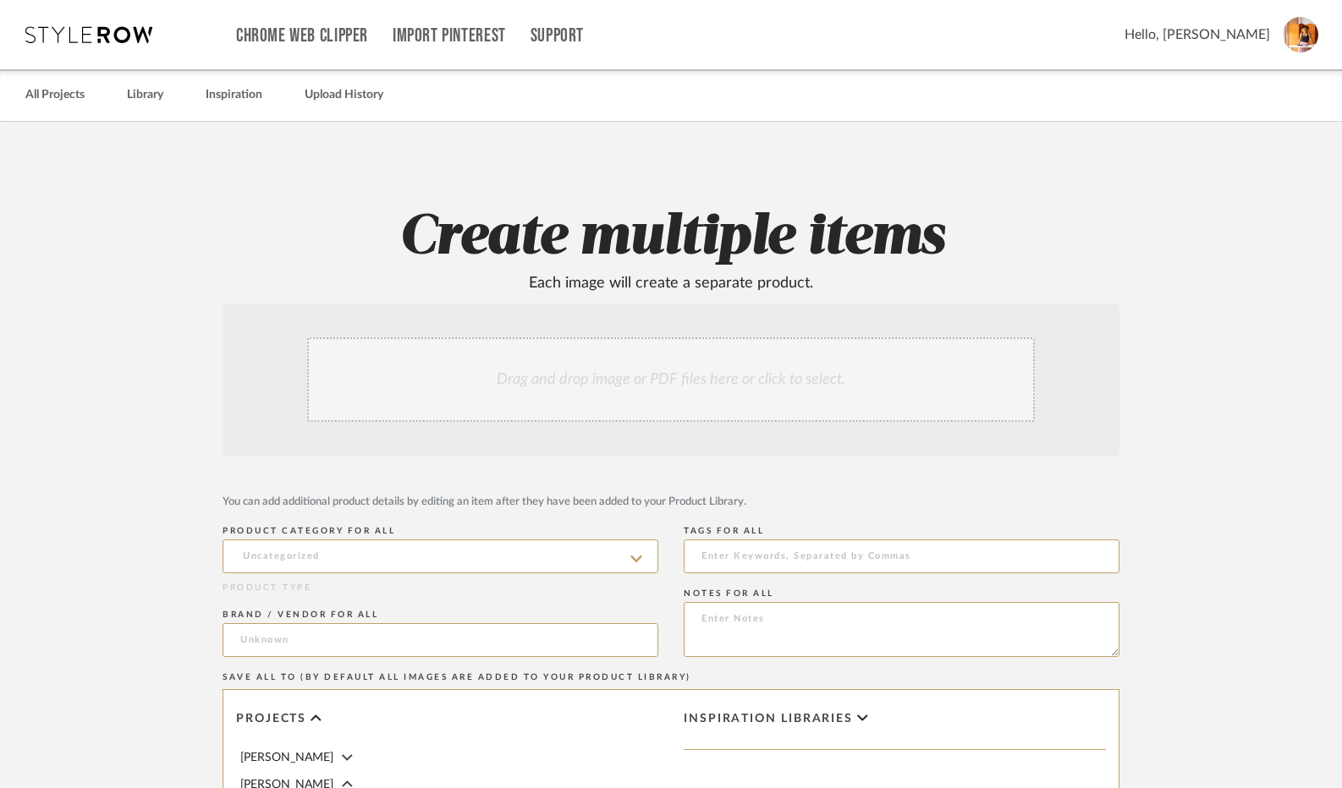
click at [618, 389] on div "Drag and drop image or PDF files here or click to select." at bounding box center [671, 380] width 728 height 85
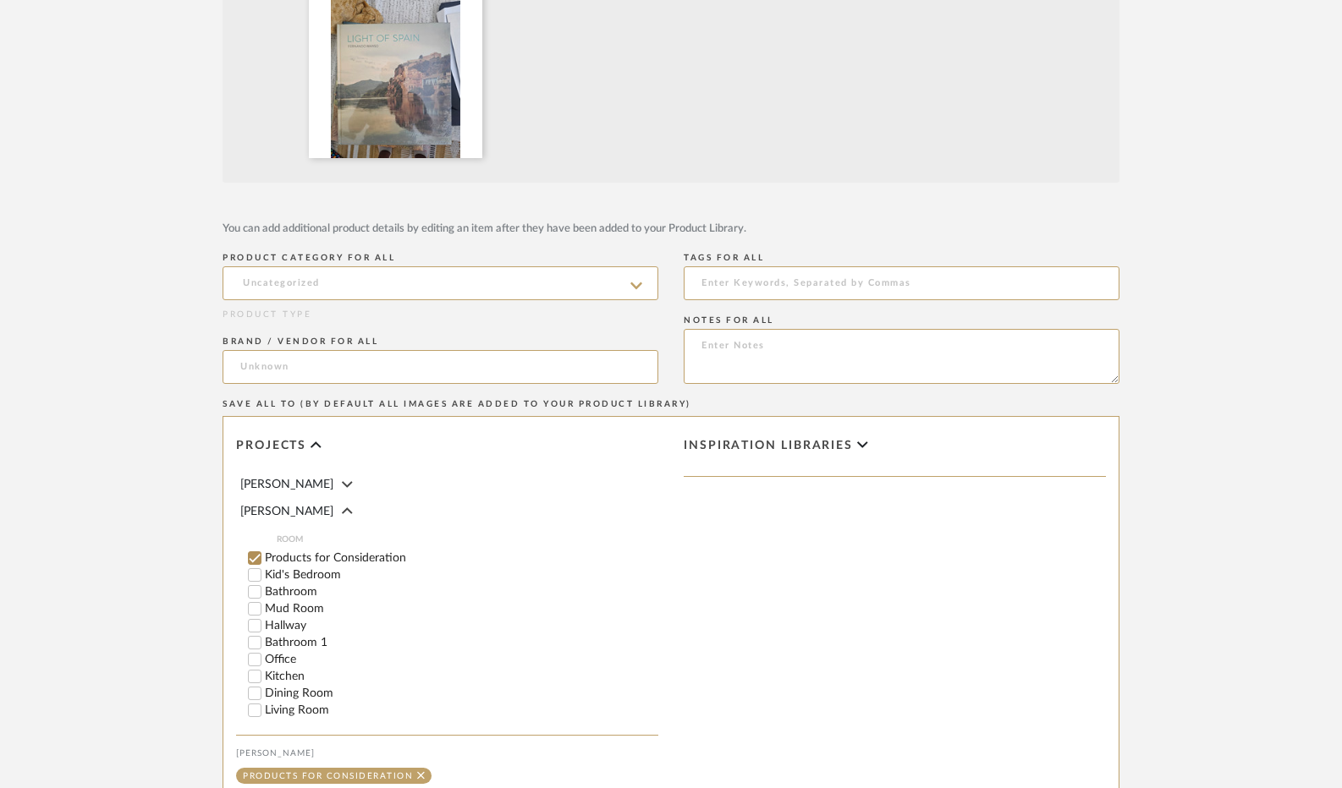
scroll to position [677, 0]
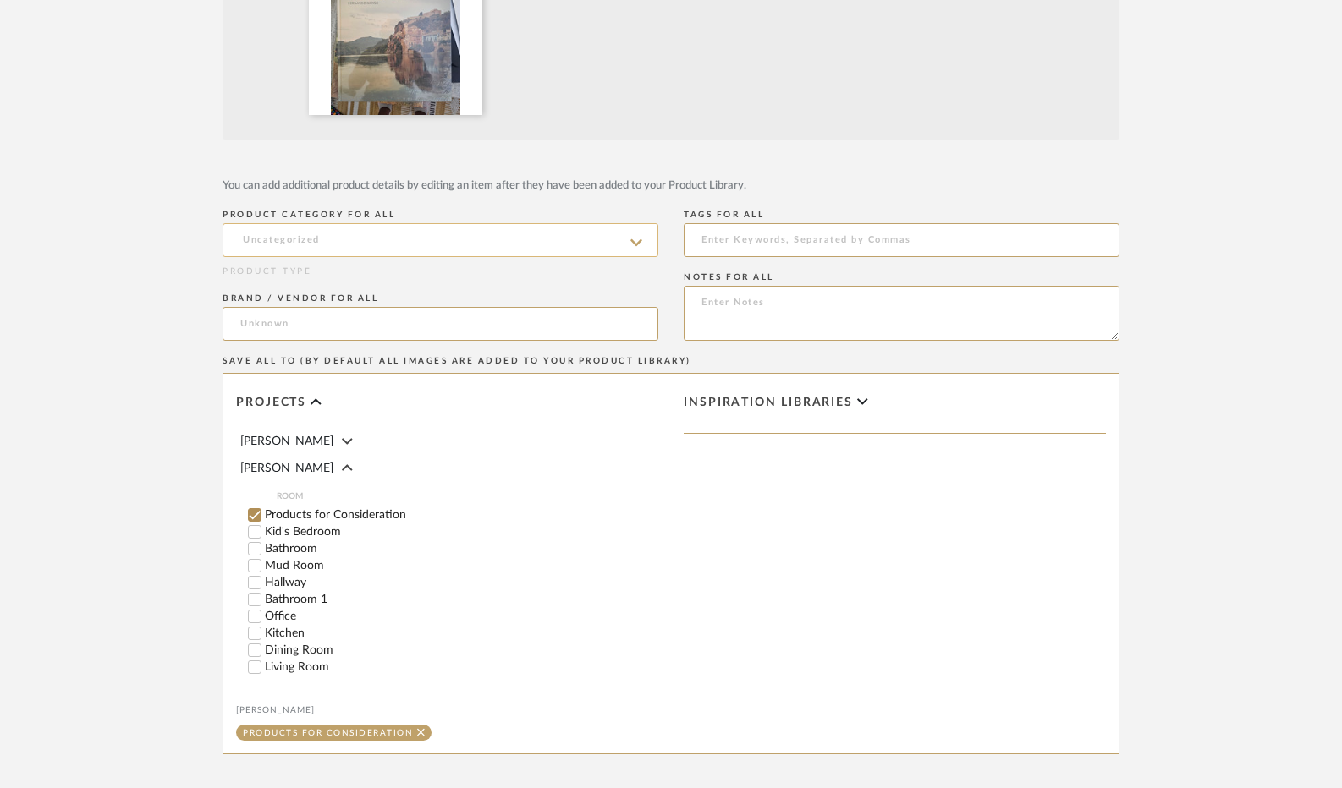
click at [526, 239] on input at bounding box center [441, 240] width 436 height 34
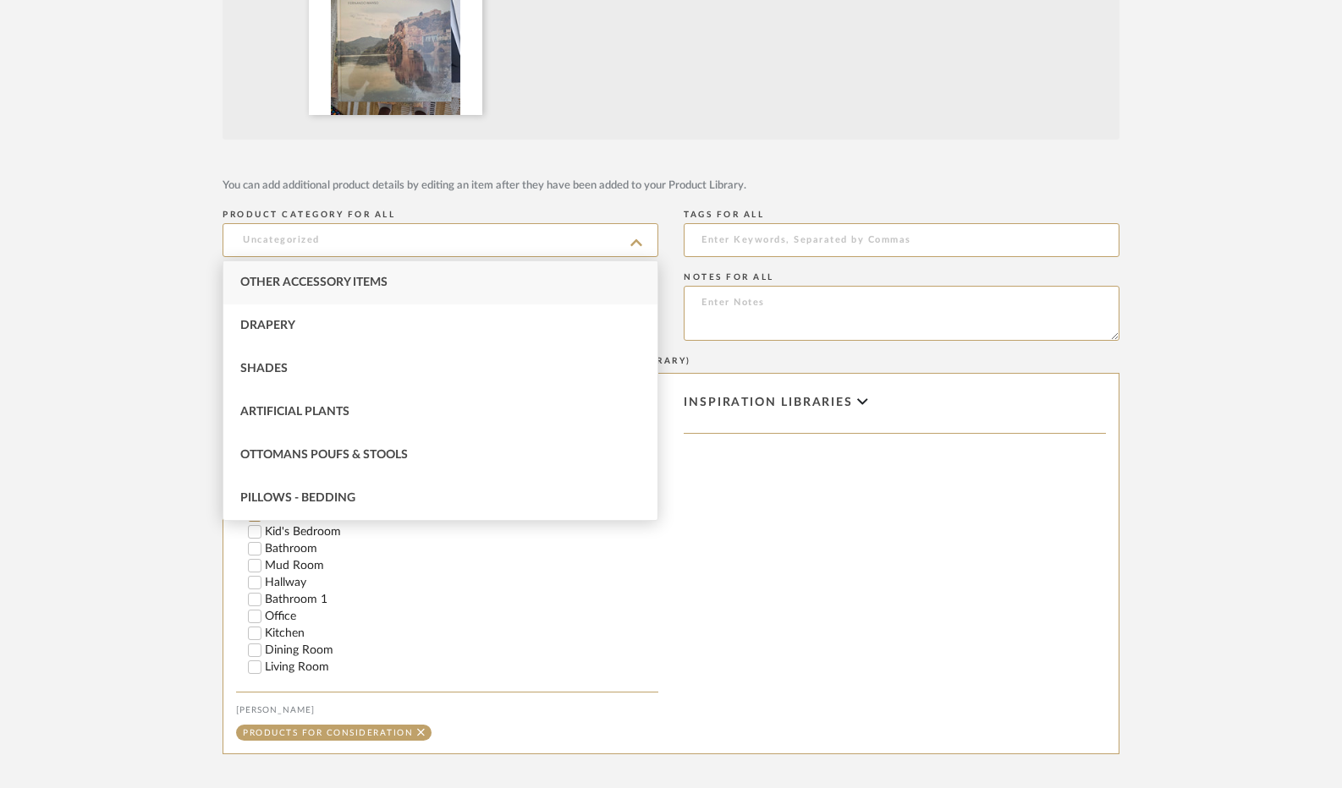
click at [336, 284] on span "Other Accessory Items" at bounding box center [313, 283] width 147 height 12
type input "Other Accessory Items"
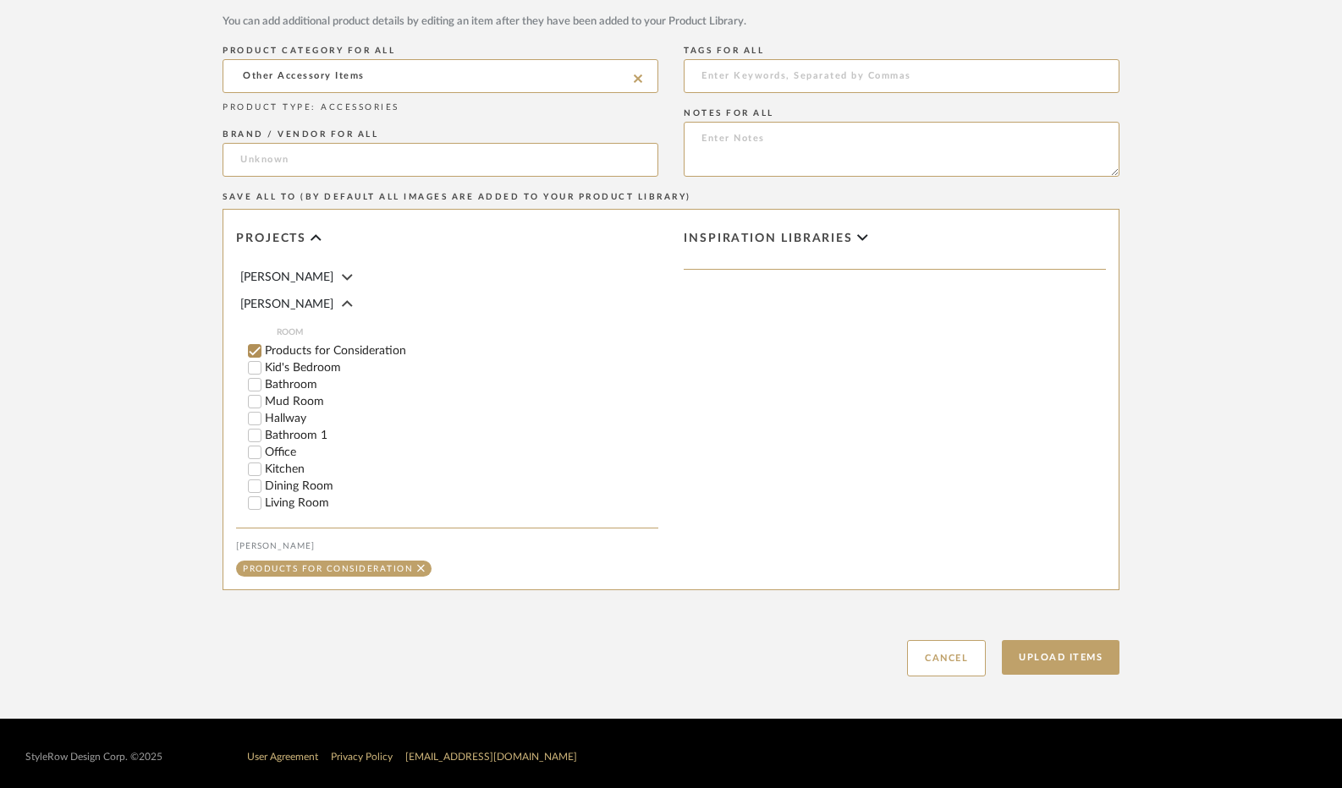
scroll to position [846, 0]
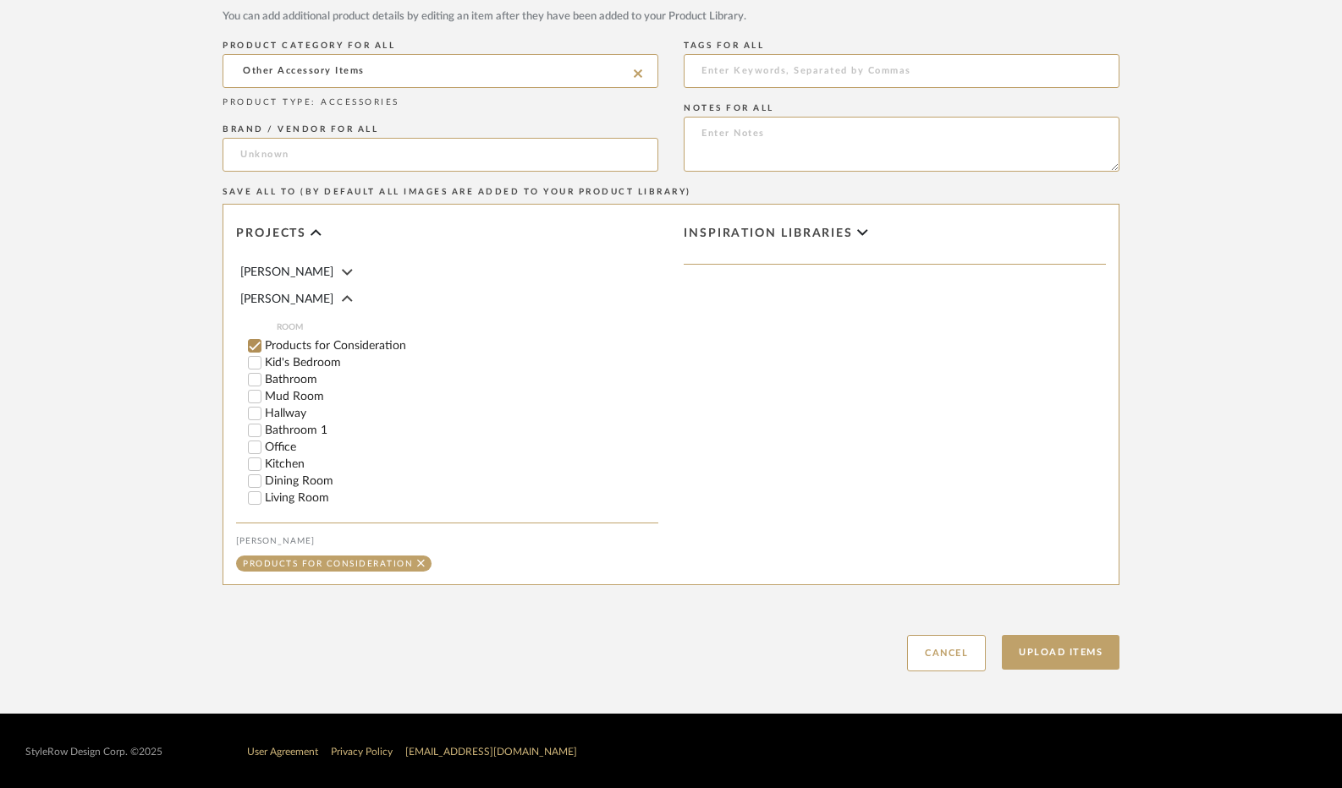
click at [253, 448] on input "Office" at bounding box center [254, 447] width 17 height 17
checkbox input "false"
click at [251, 500] on input "Living Room" at bounding box center [254, 498] width 17 height 17
click at [1063, 640] on button "Upload Items" at bounding box center [1061, 652] width 118 height 35
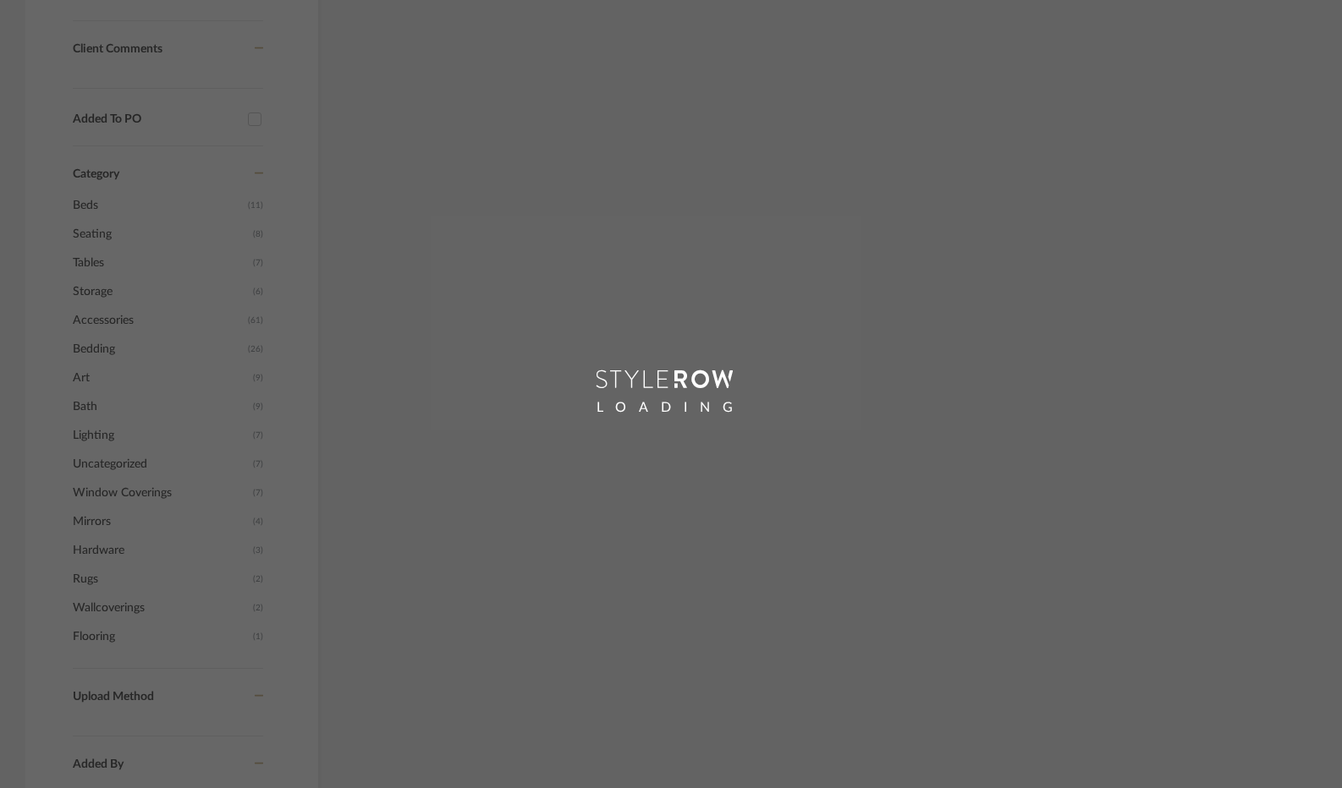
scroll to position [290, 0]
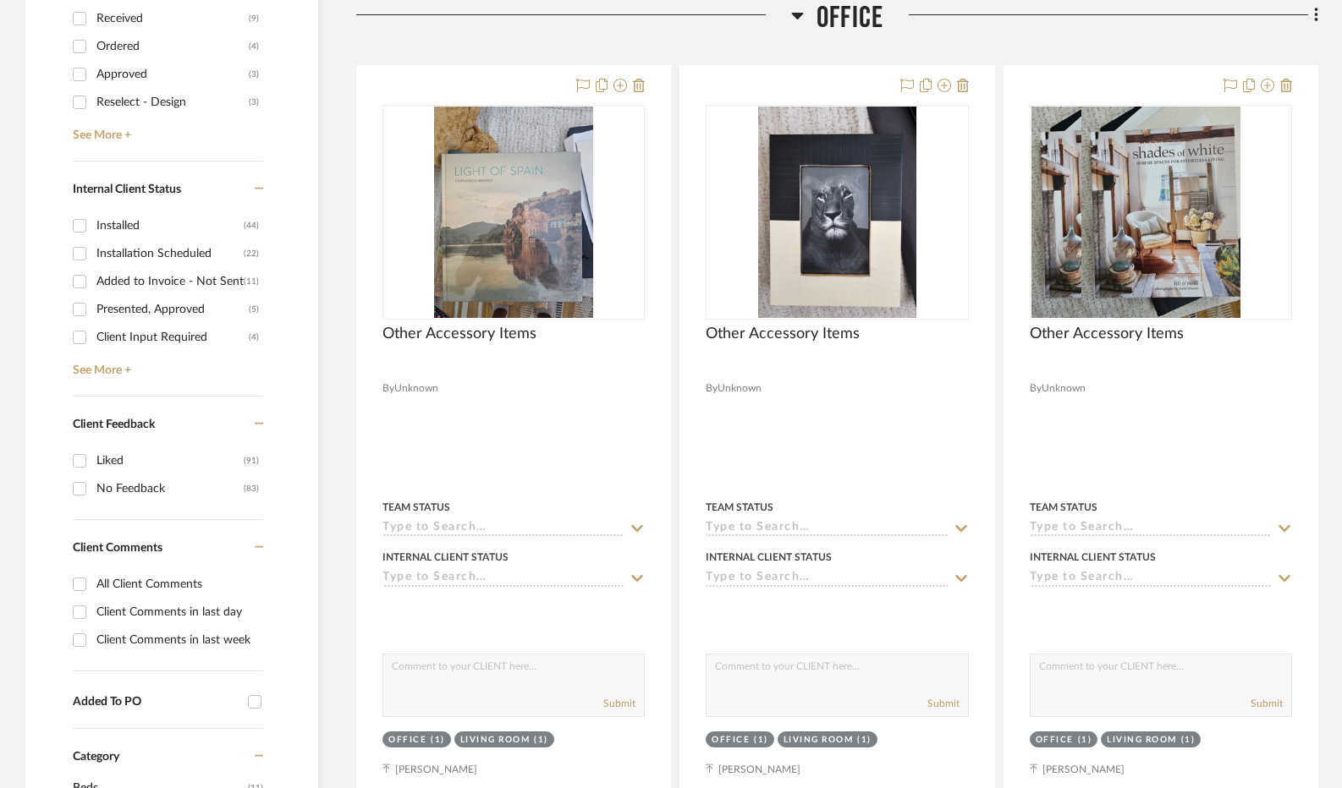
scroll to position [822, 0]
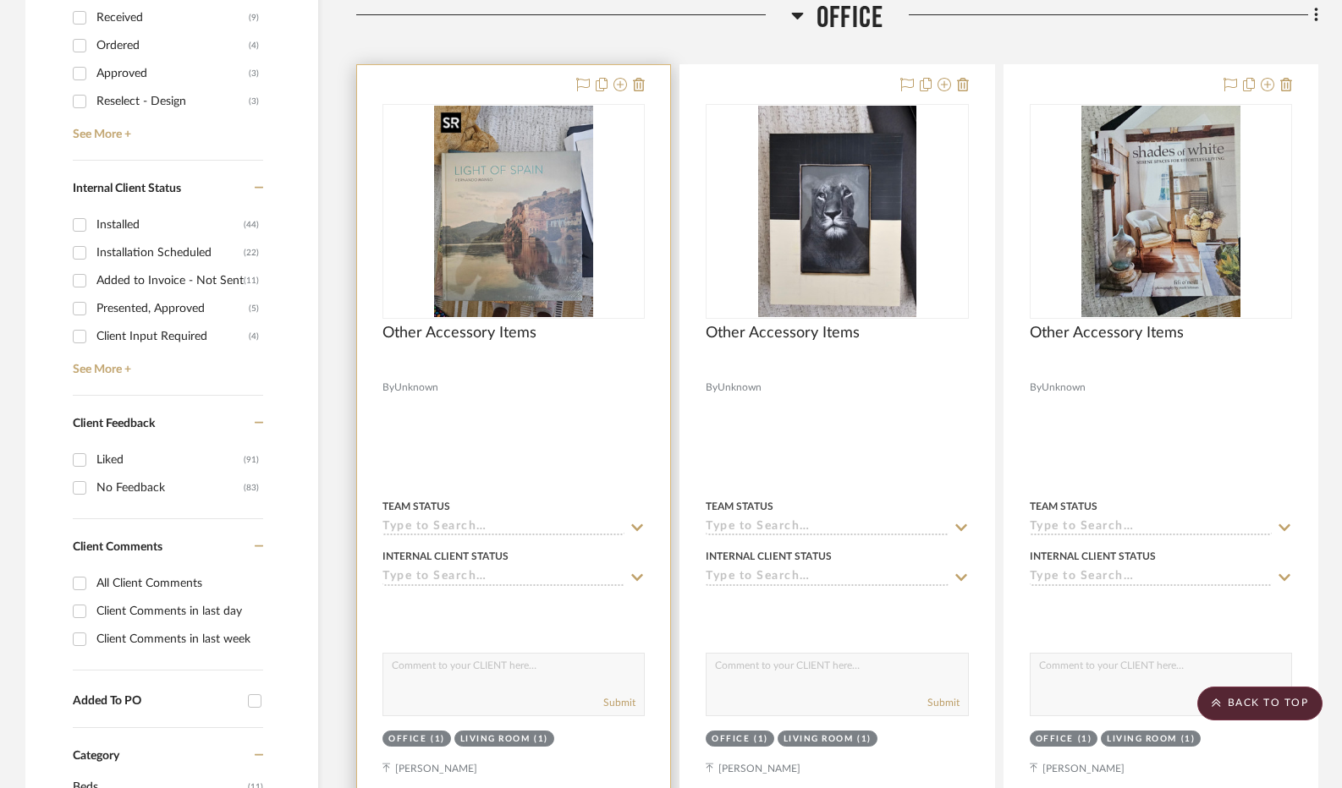
click at [503, 265] on img "0" at bounding box center [513, 212] width 159 height 212
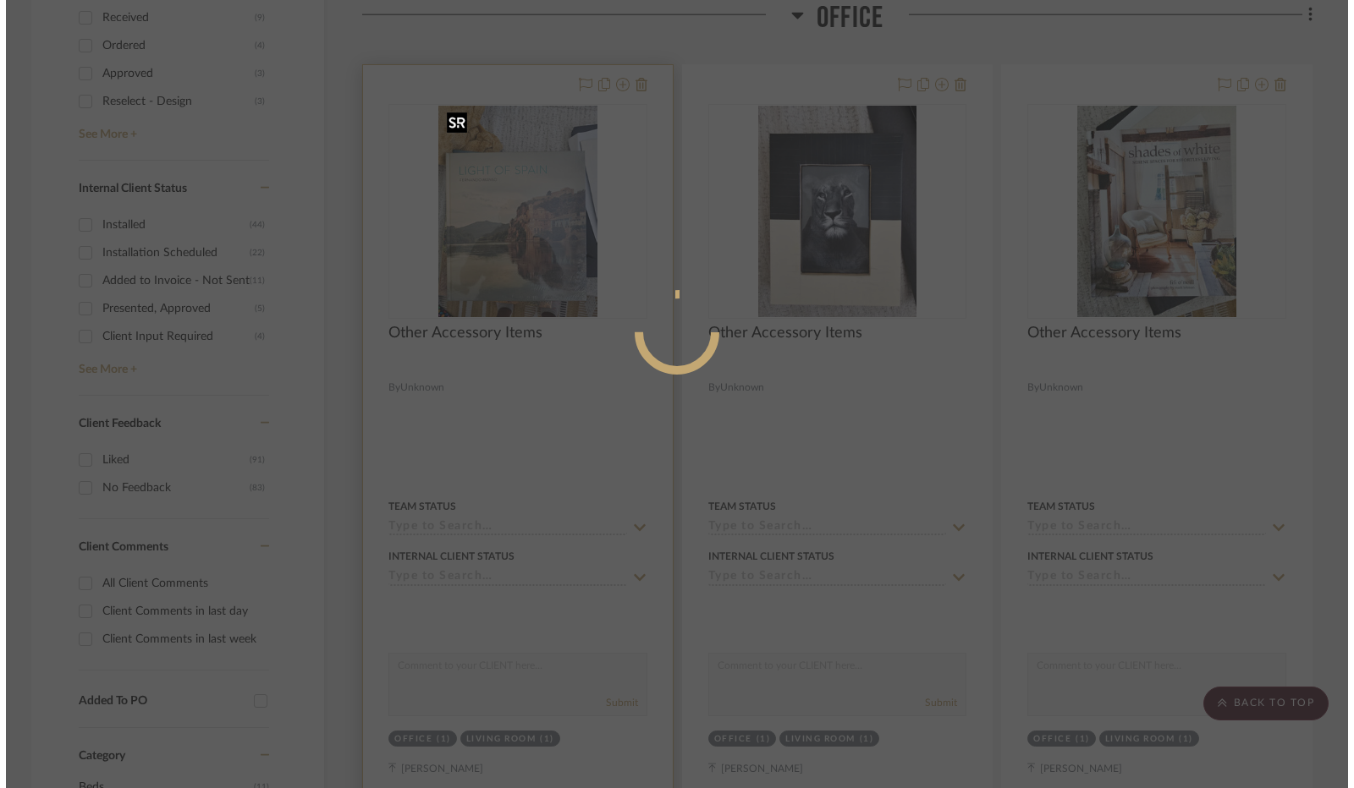
scroll to position [0, 0]
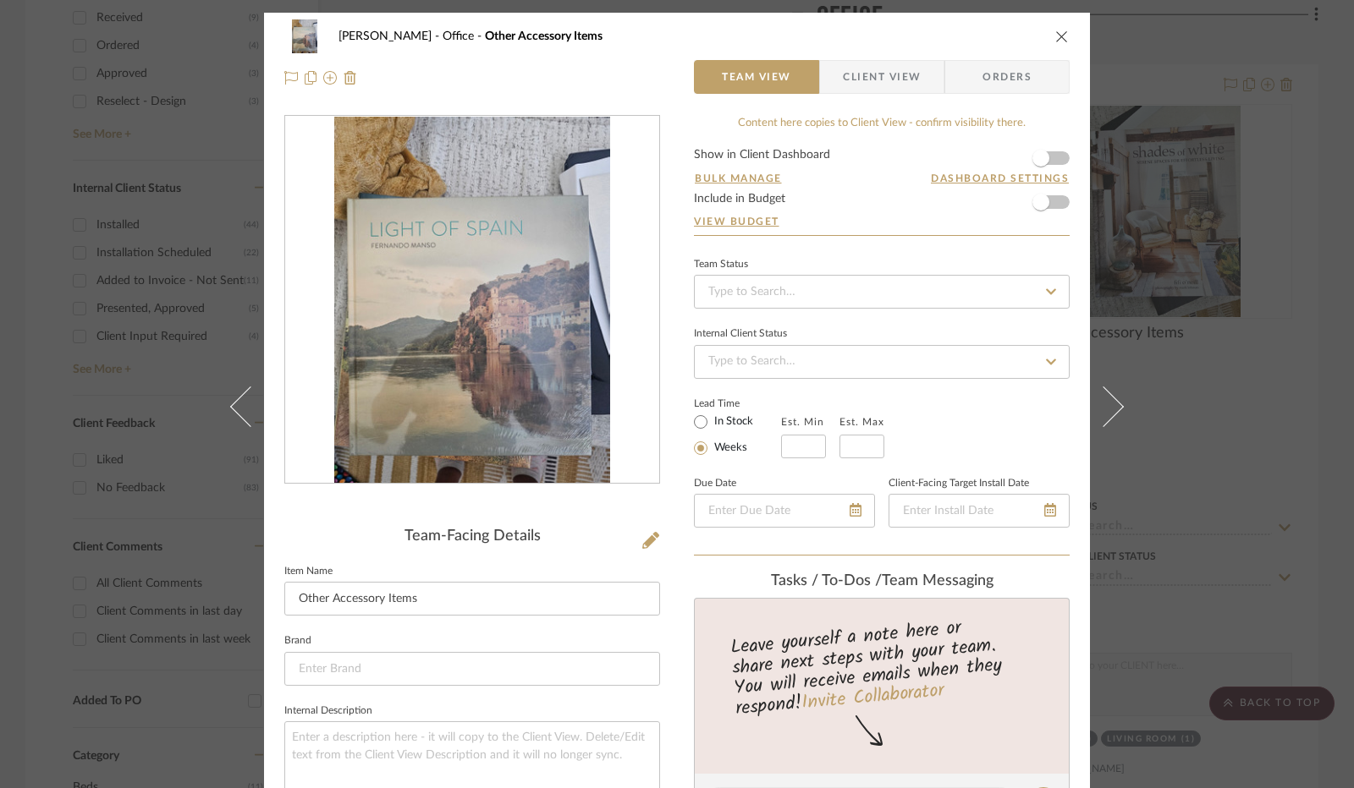
click at [1053, 153] on form "Show in Client Dashboard Bulk Manage Dashboard Settings Include in Budget View …" at bounding box center [882, 192] width 376 height 86
click at [1047, 202] on span "button" at bounding box center [1040, 202] width 37 height 37
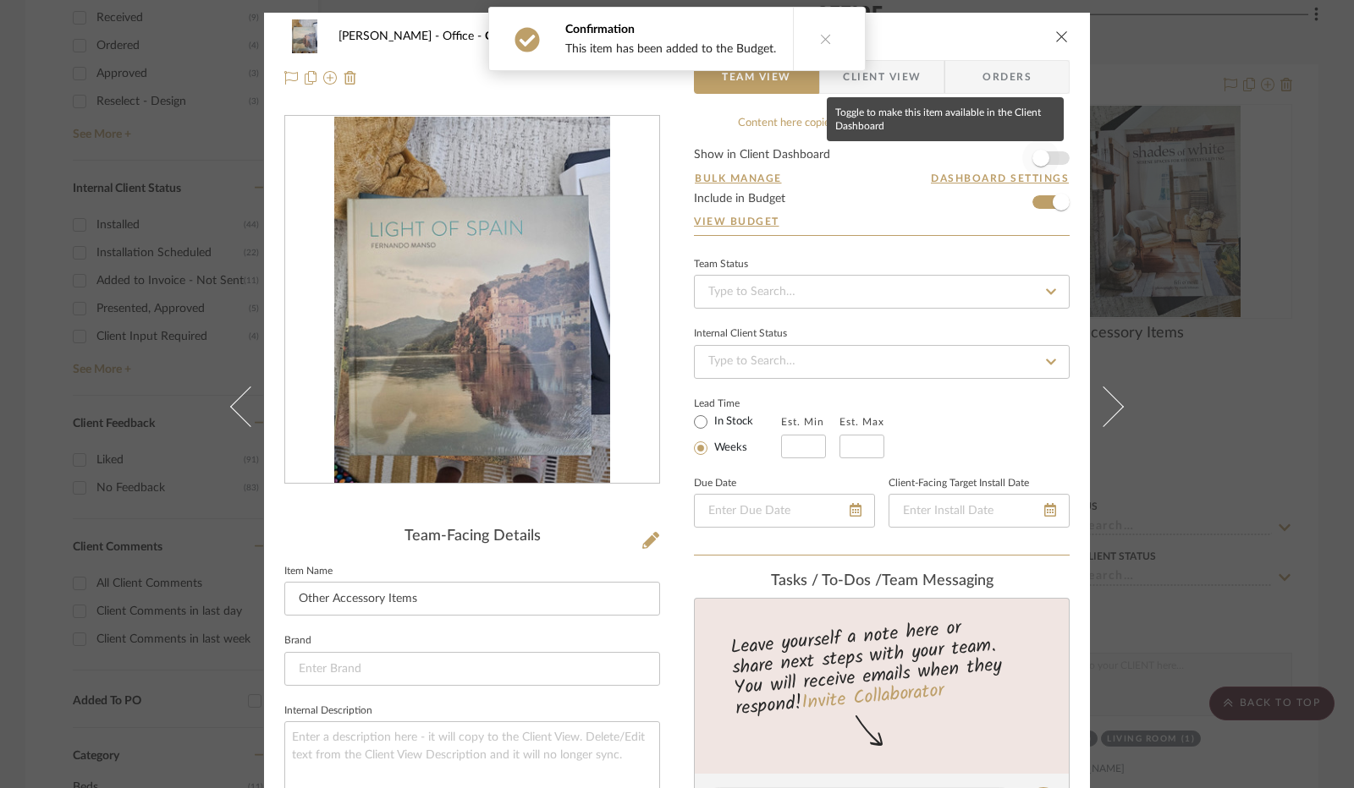
click at [1037, 157] on span "button" at bounding box center [1040, 158] width 17 height 17
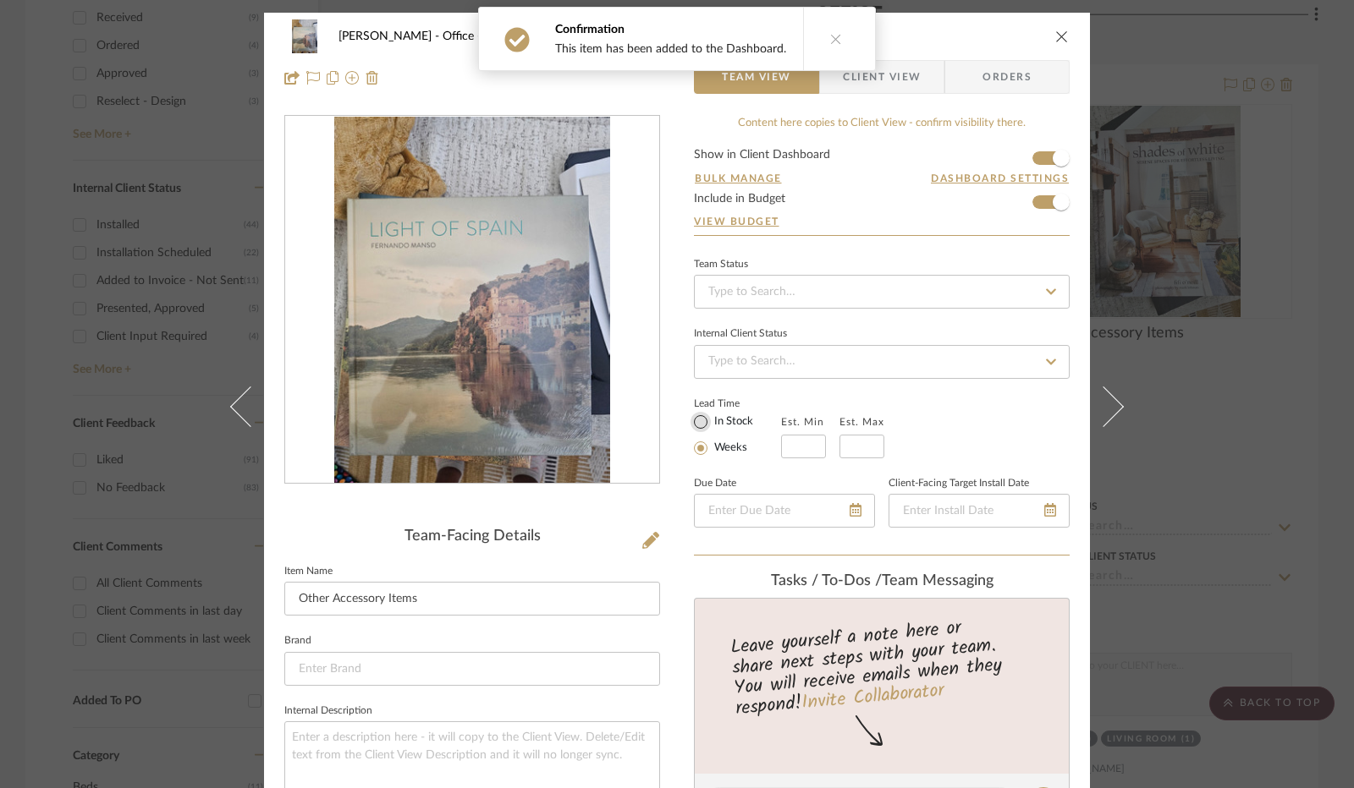
click at [691, 421] on input "In Stock" at bounding box center [700, 422] width 20 height 20
radio input "true"
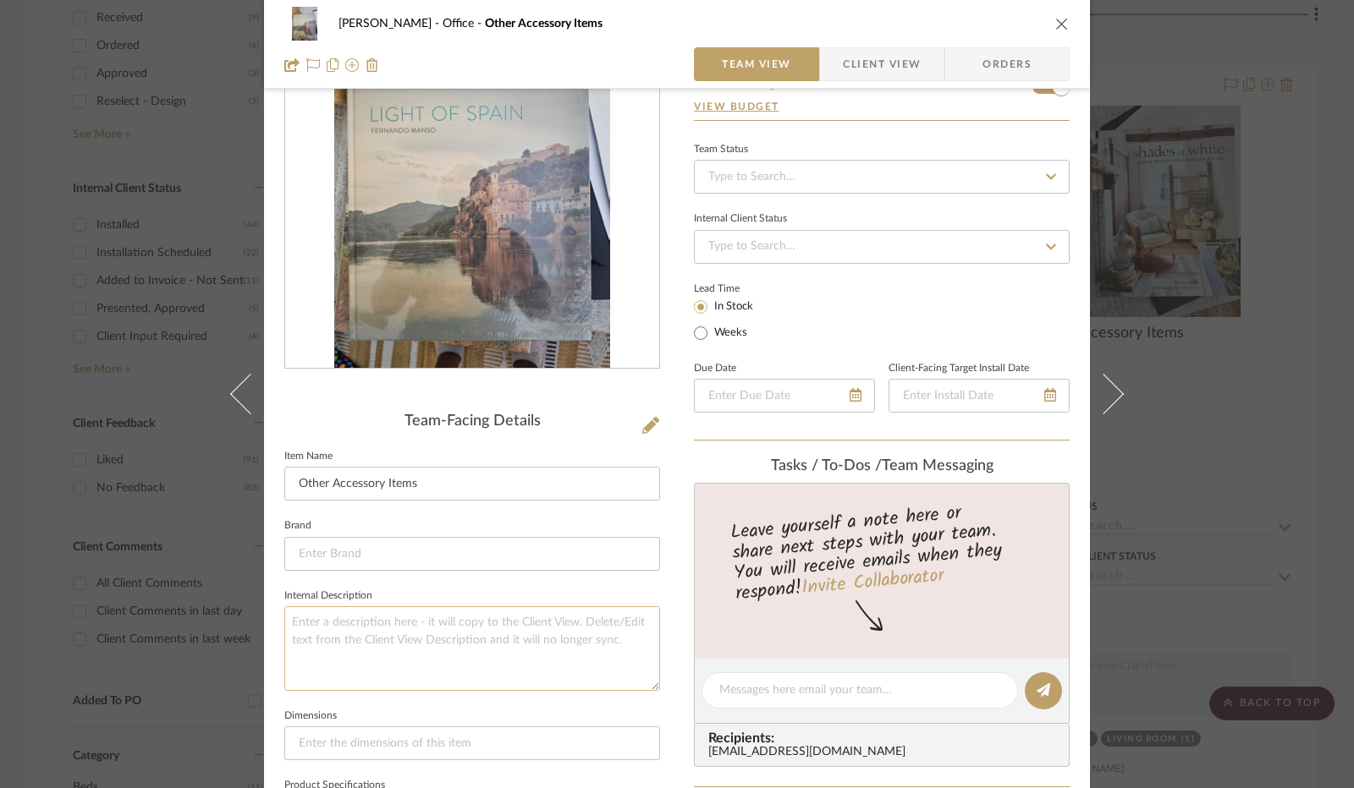
scroll to position [254, 0]
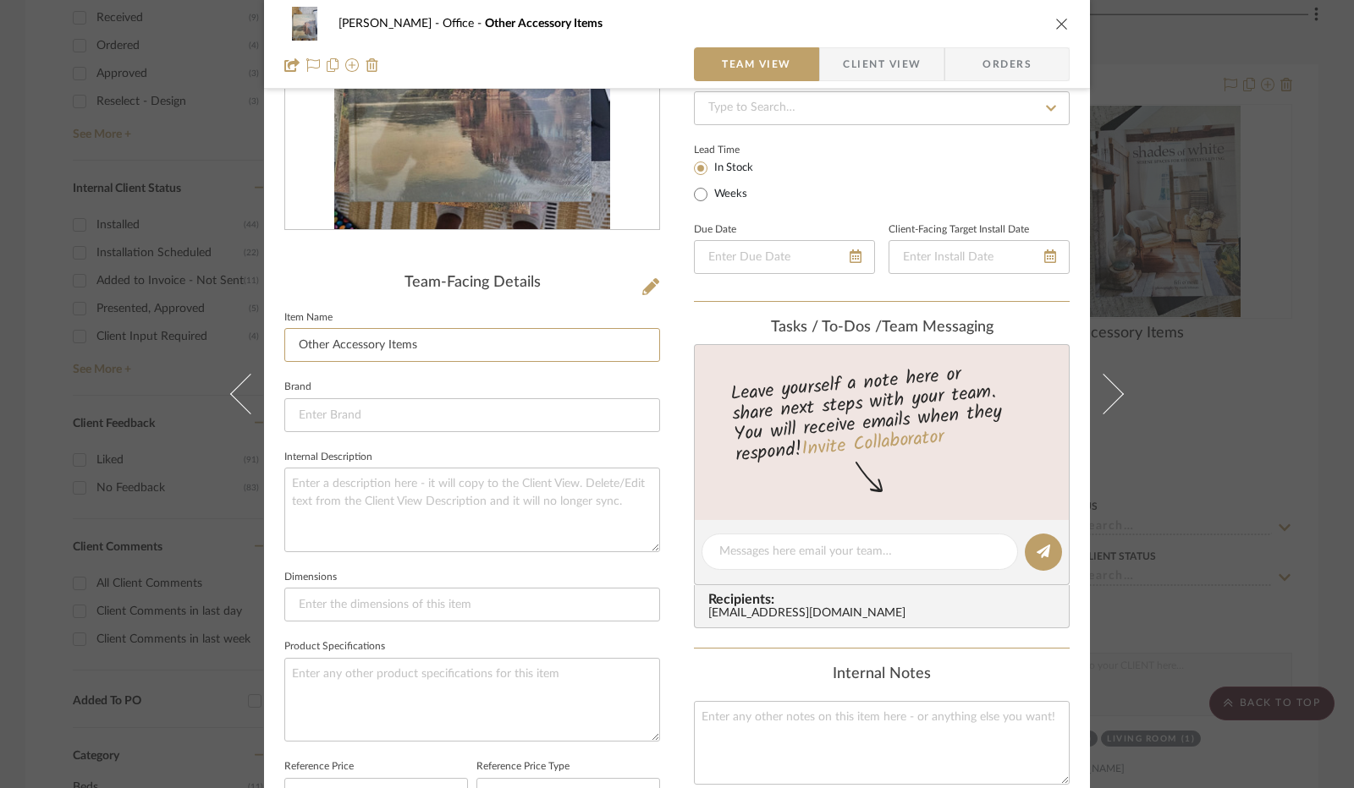
drag, startPoint x: 339, startPoint y: 366, endPoint x: 296, endPoint y: 371, distance: 43.4
click at [296, 371] on sr-form-field "Item Name Other Accessory Items" at bounding box center [472, 341] width 376 height 70
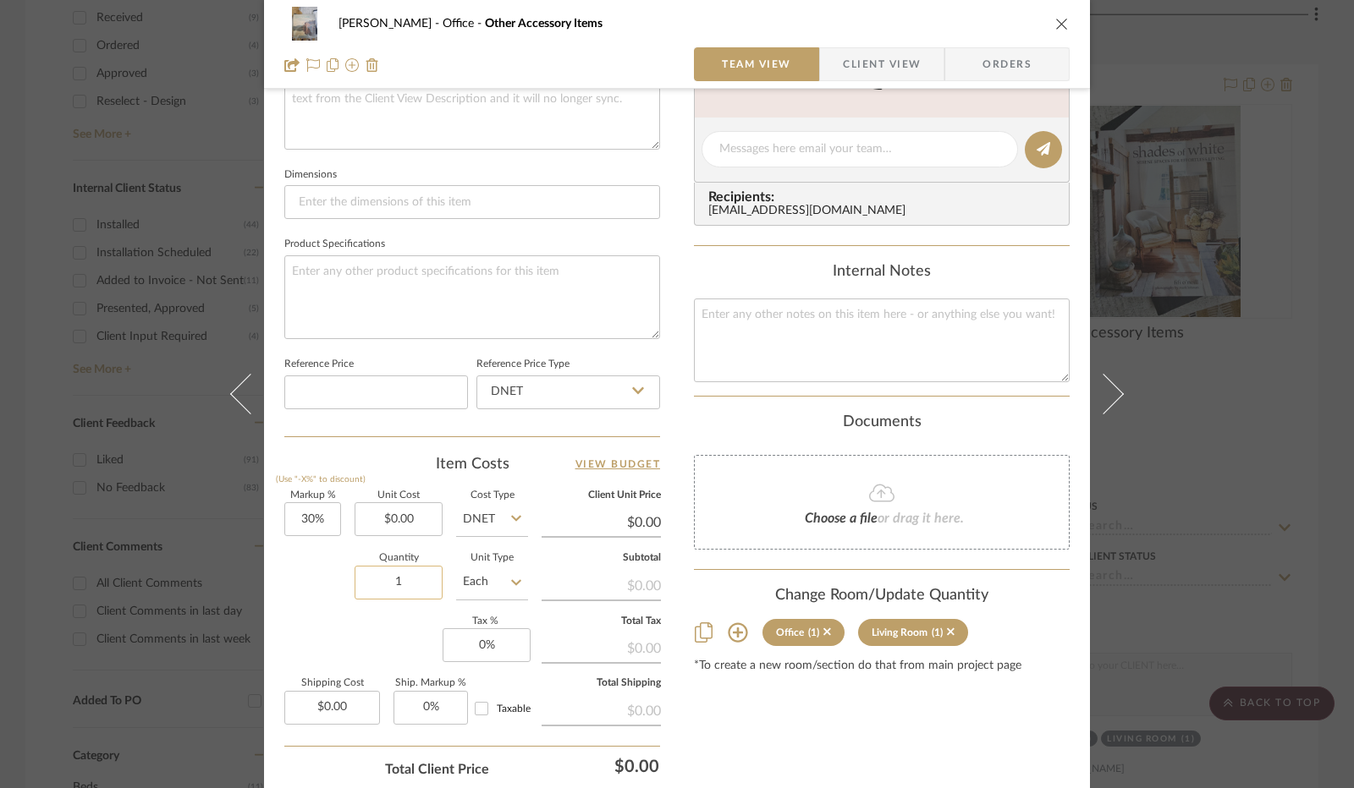
scroll to position [761, 0]
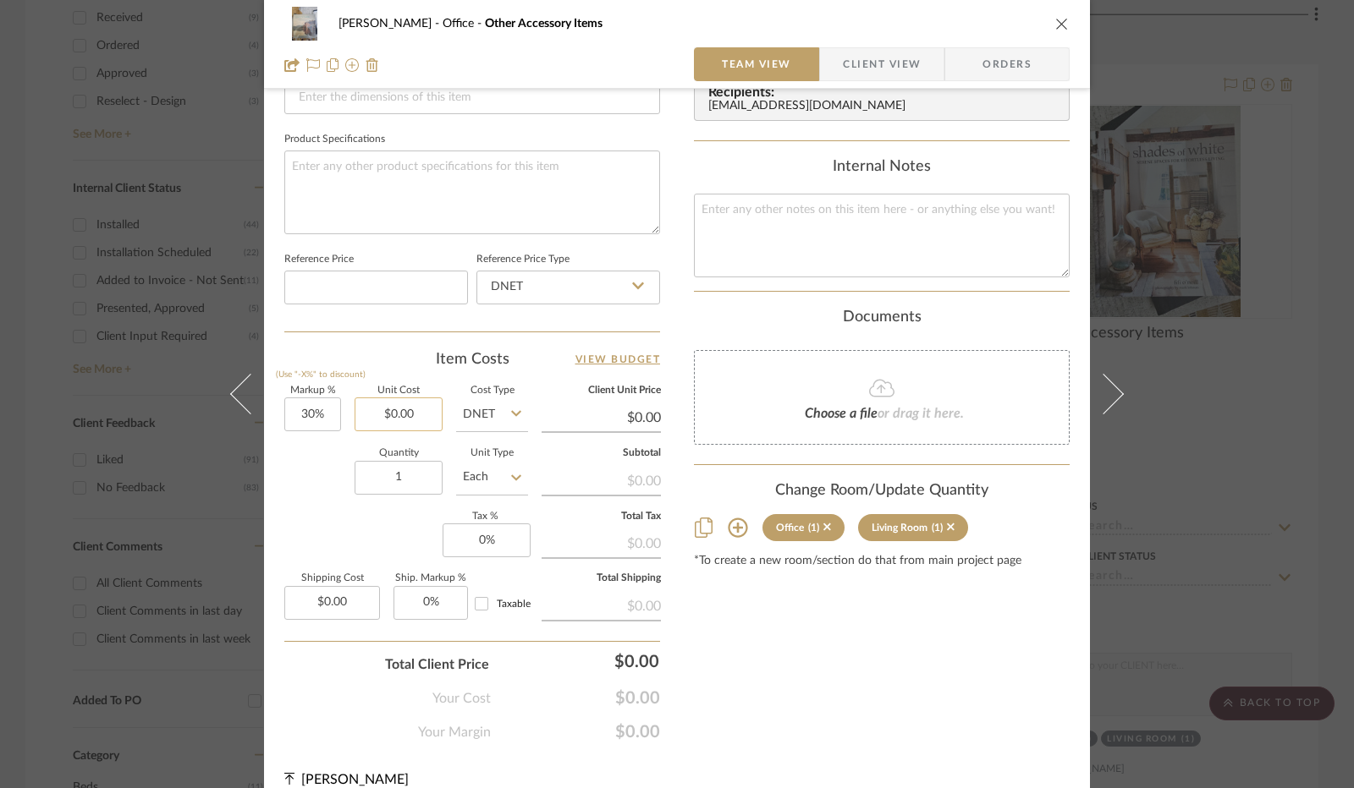
type input "Light of [GEOGRAPHIC_DATA]"
type input "0.00"
click at [399, 417] on input "0.00" at bounding box center [398, 415] width 88 height 34
type input "$75.00"
type input "0"
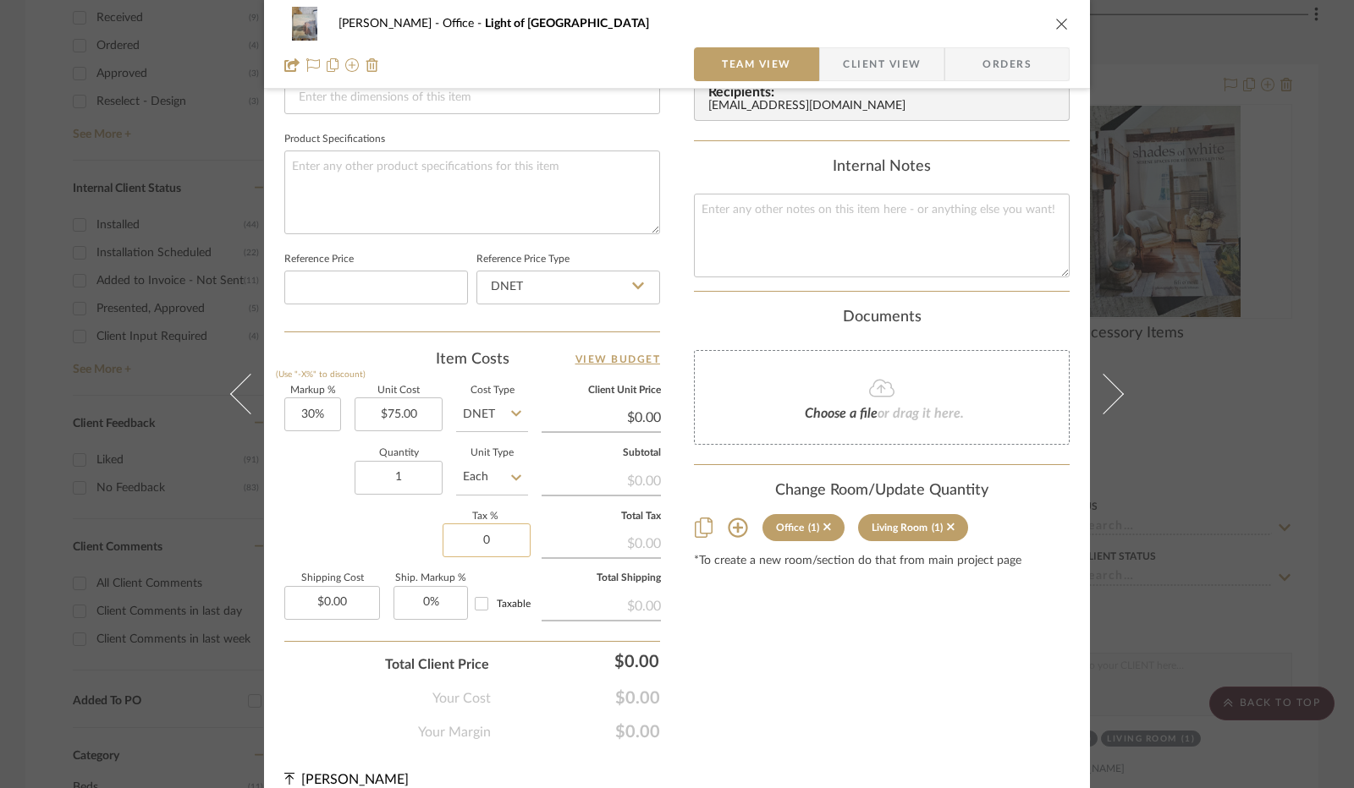
click at [482, 536] on input "0" at bounding box center [486, 541] width 88 height 34
type input "$97.50"
type input "8.25%"
click at [417, 538] on div "Markup % (Use "-X%" to discount) 30% Unit Cost $75.00 Cost Type DNET Client Uni…" at bounding box center [472, 510] width 376 height 247
click at [947, 525] on icon at bounding box center [951, 528] width 8 height 8
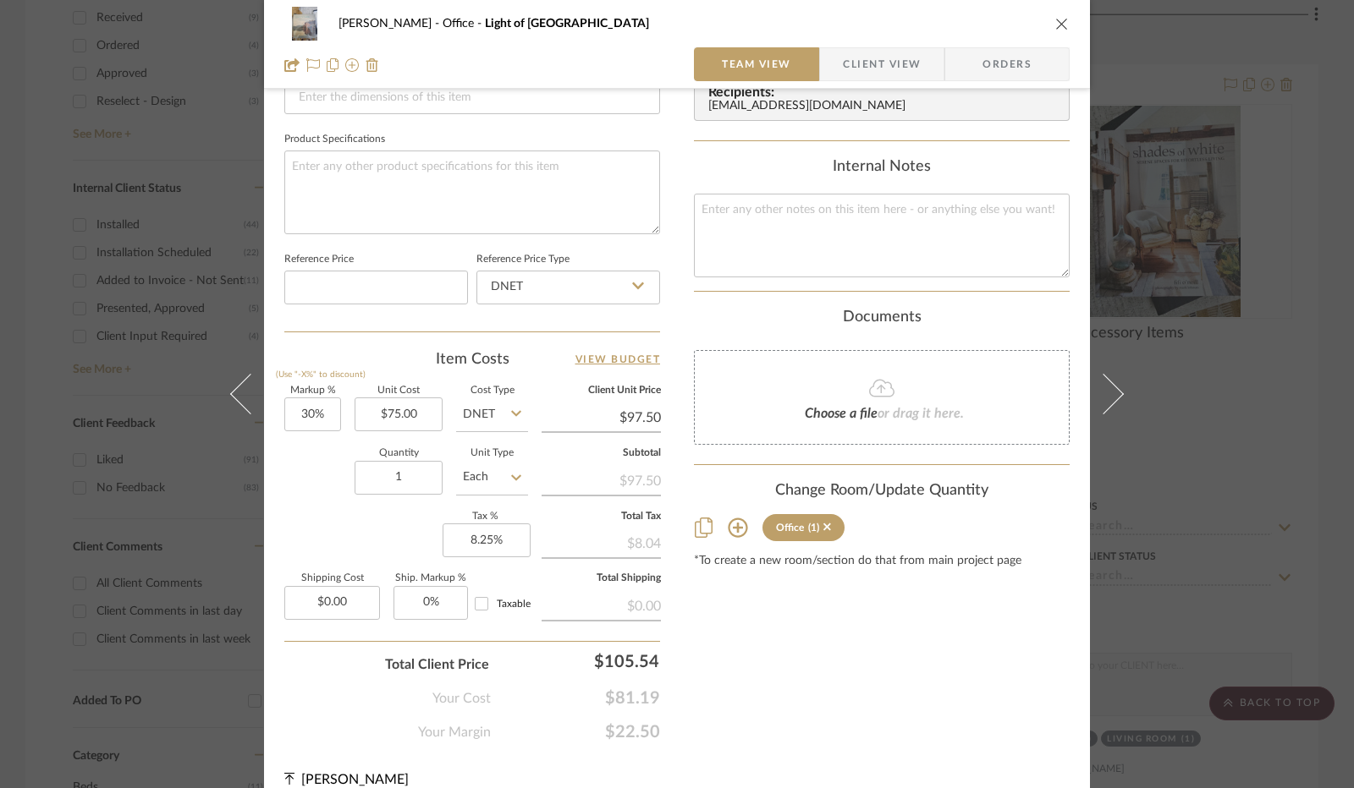
click at [871, 69] on span "Client View" at bounding box center [882, 64] width 78 height 34
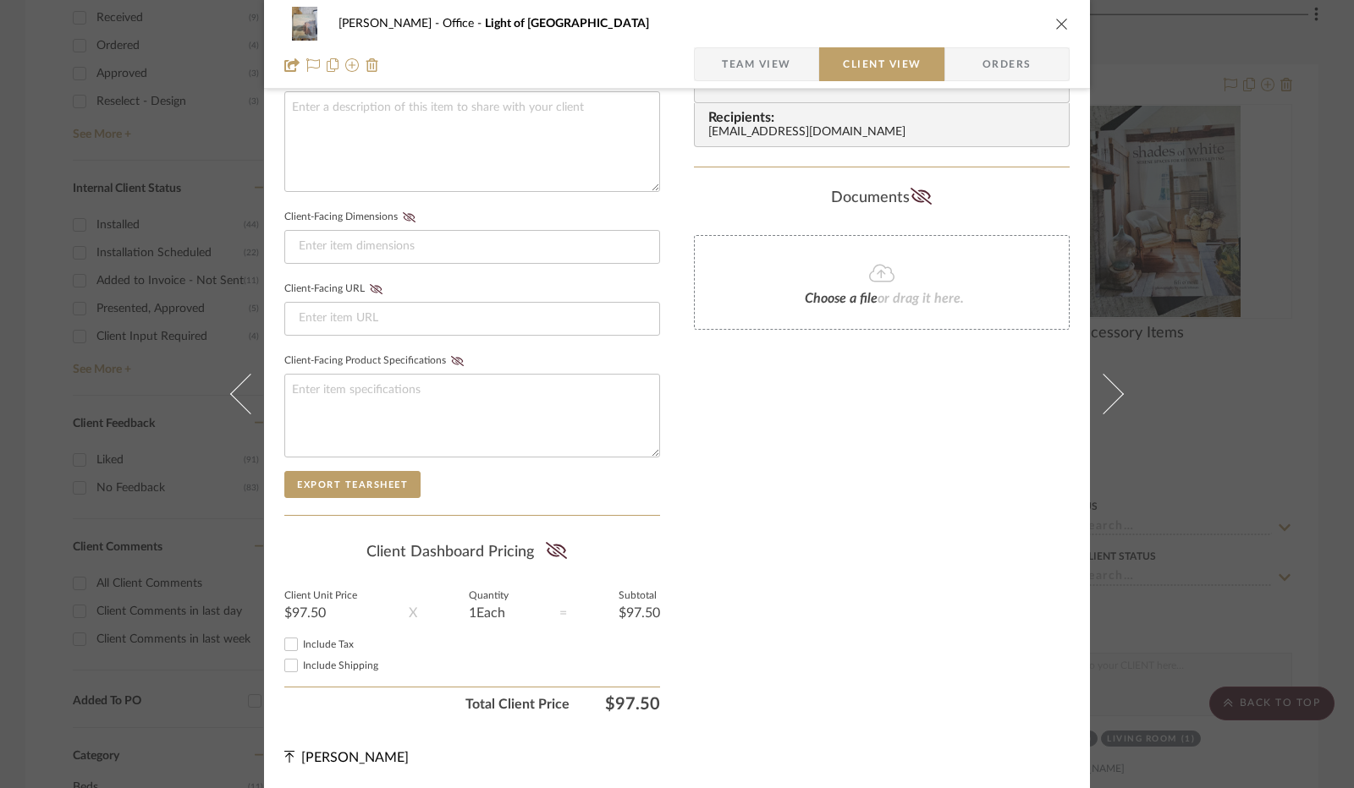
scroll to position [626, 0]
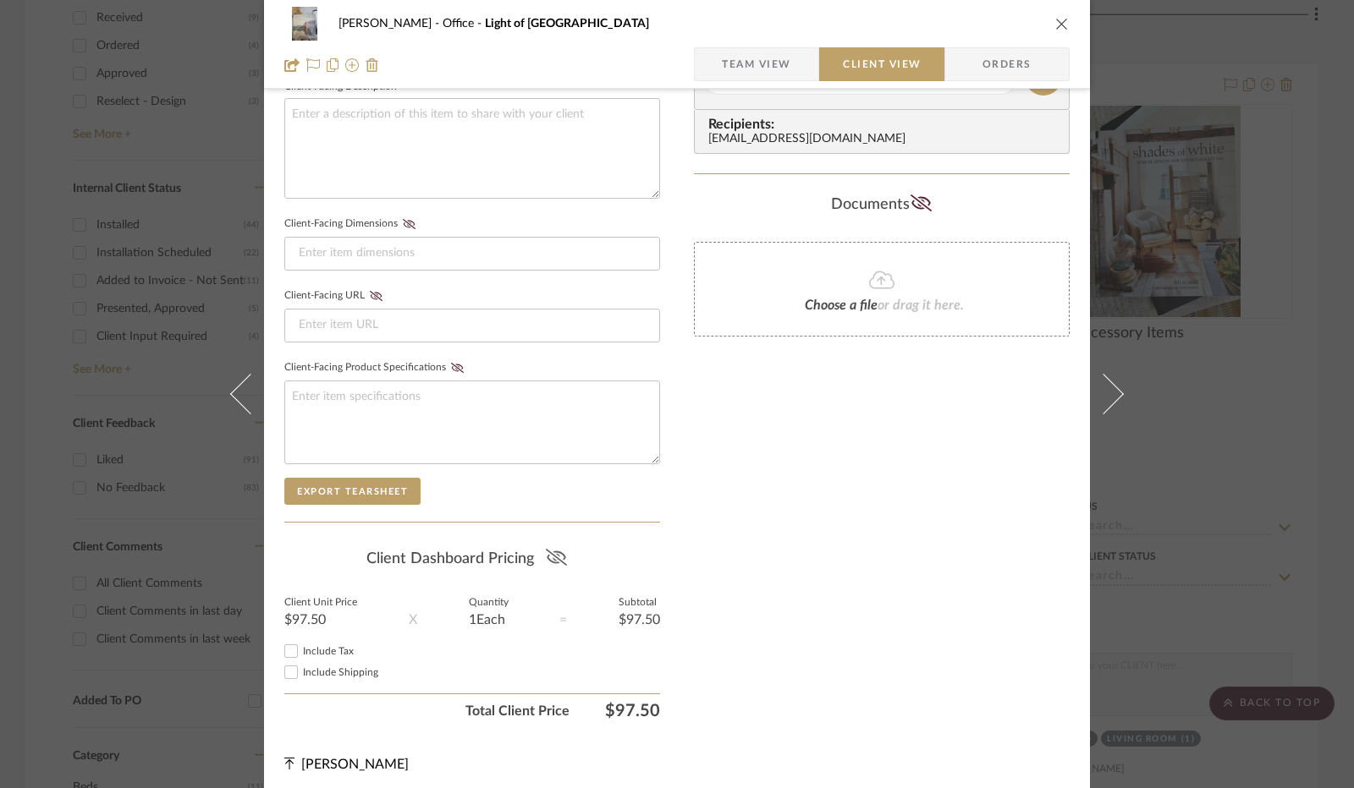
click at [558, 552] on icon at bounding box center [556, 557] width 21 height 17
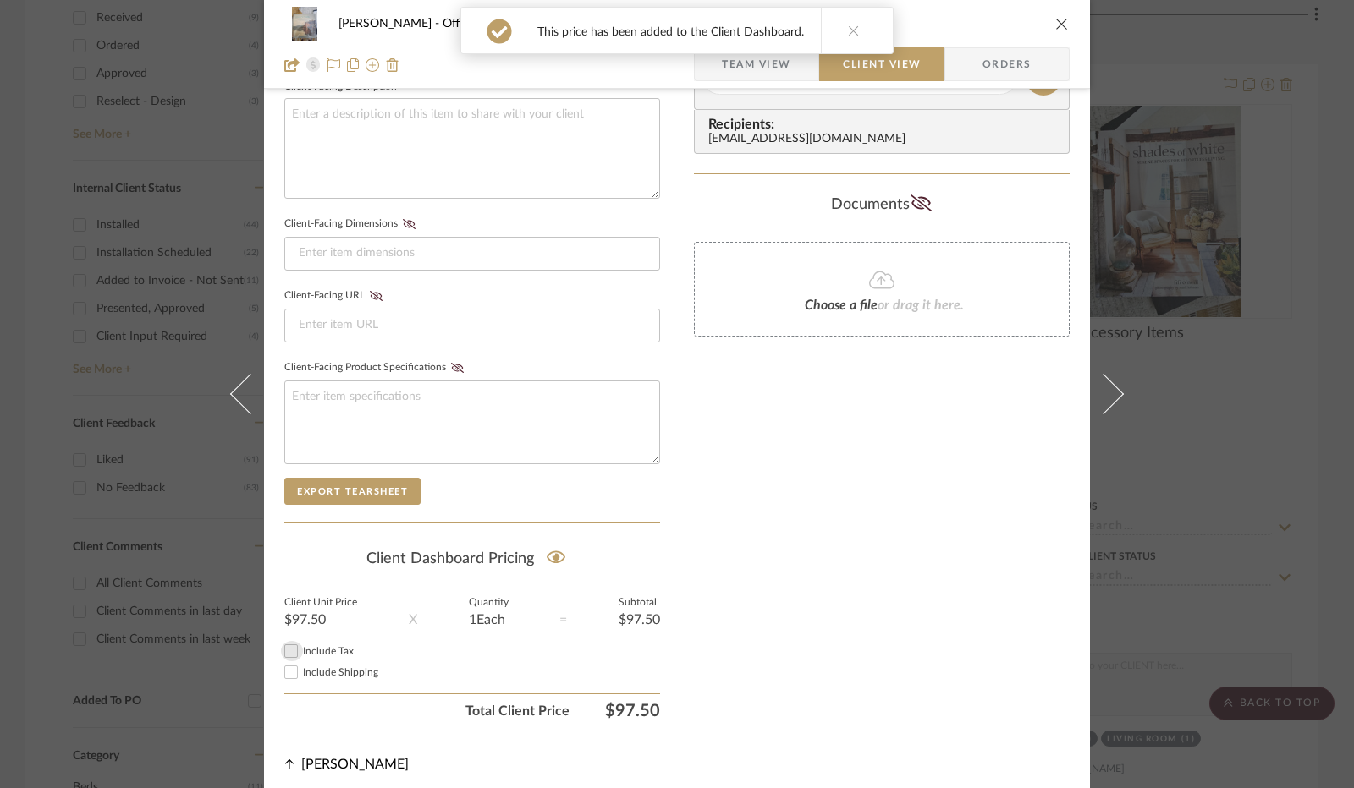
click at [291, 648] on input "Include Tax" at bounding box center [291, 651] width 20 height 20
checkbox input "true"
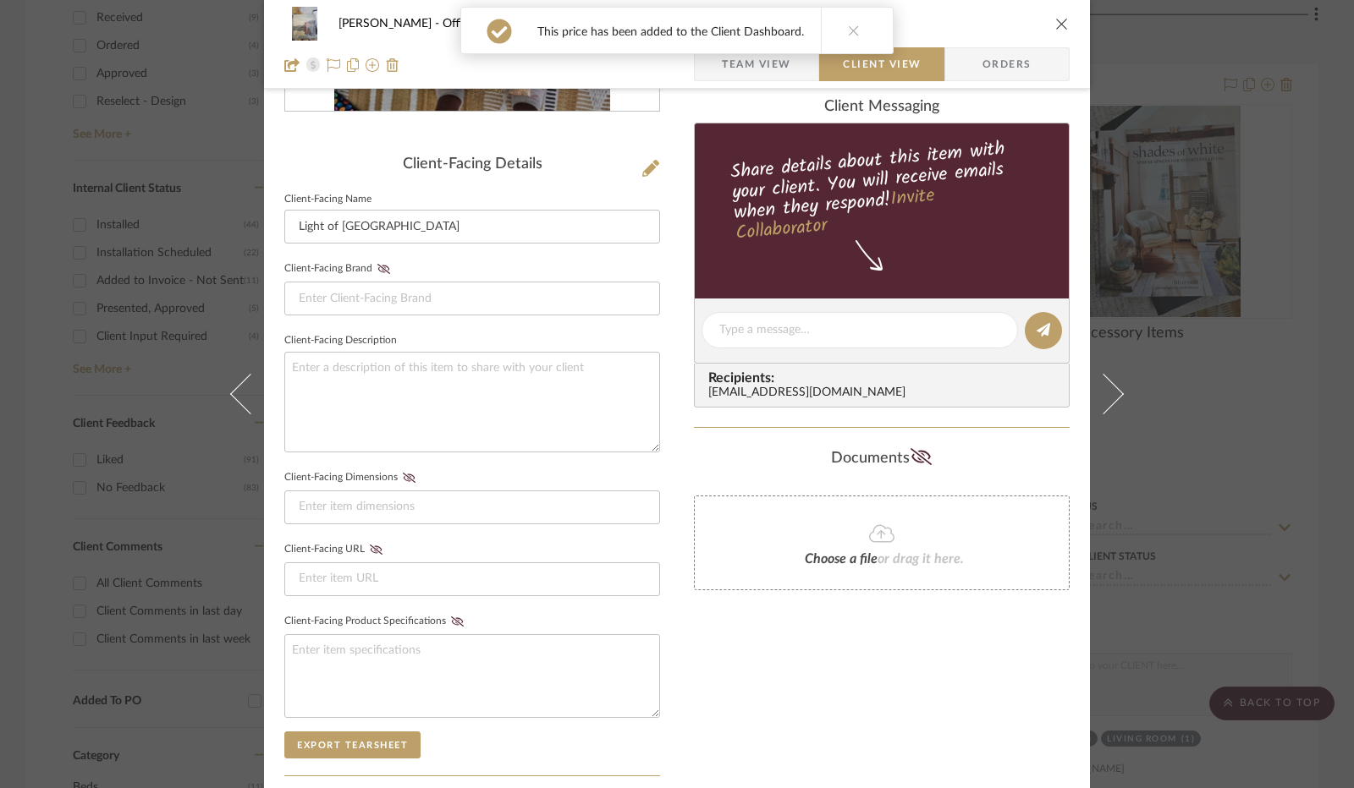
scroll to position [34, 0]
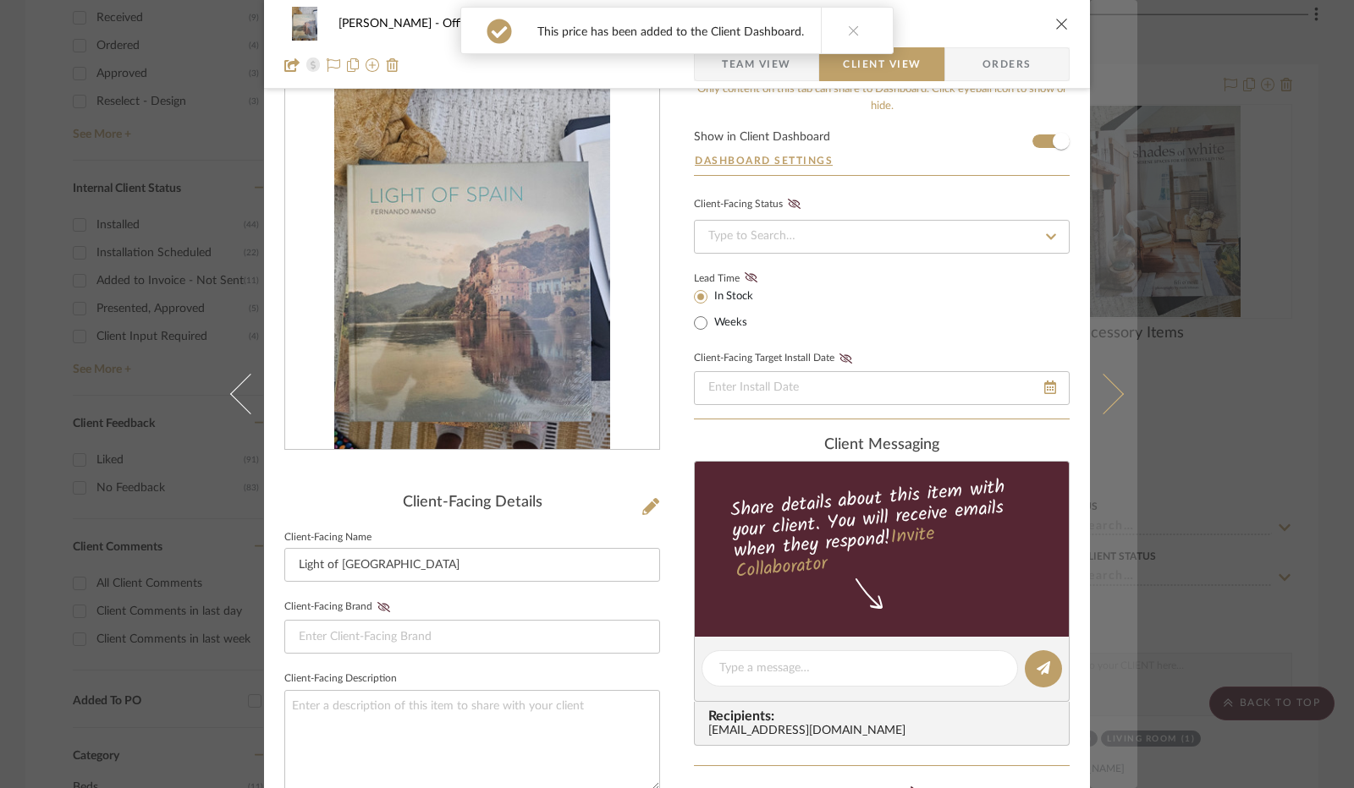
click at [1112, 383] on button at bounding box center [1113, 394] width 47 height 788
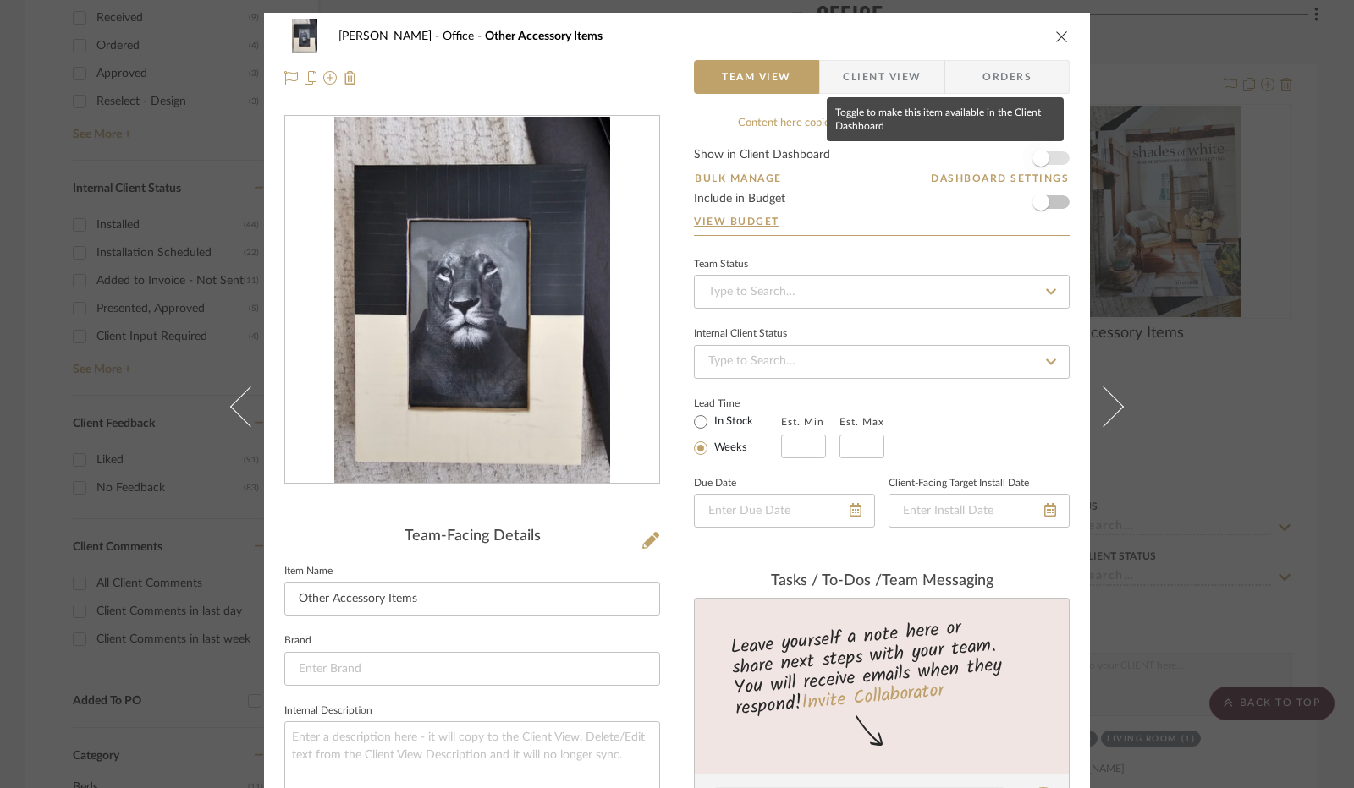
click at [1035, 160] on span "button" at bounding box center [1040, 158] width 17 height 17
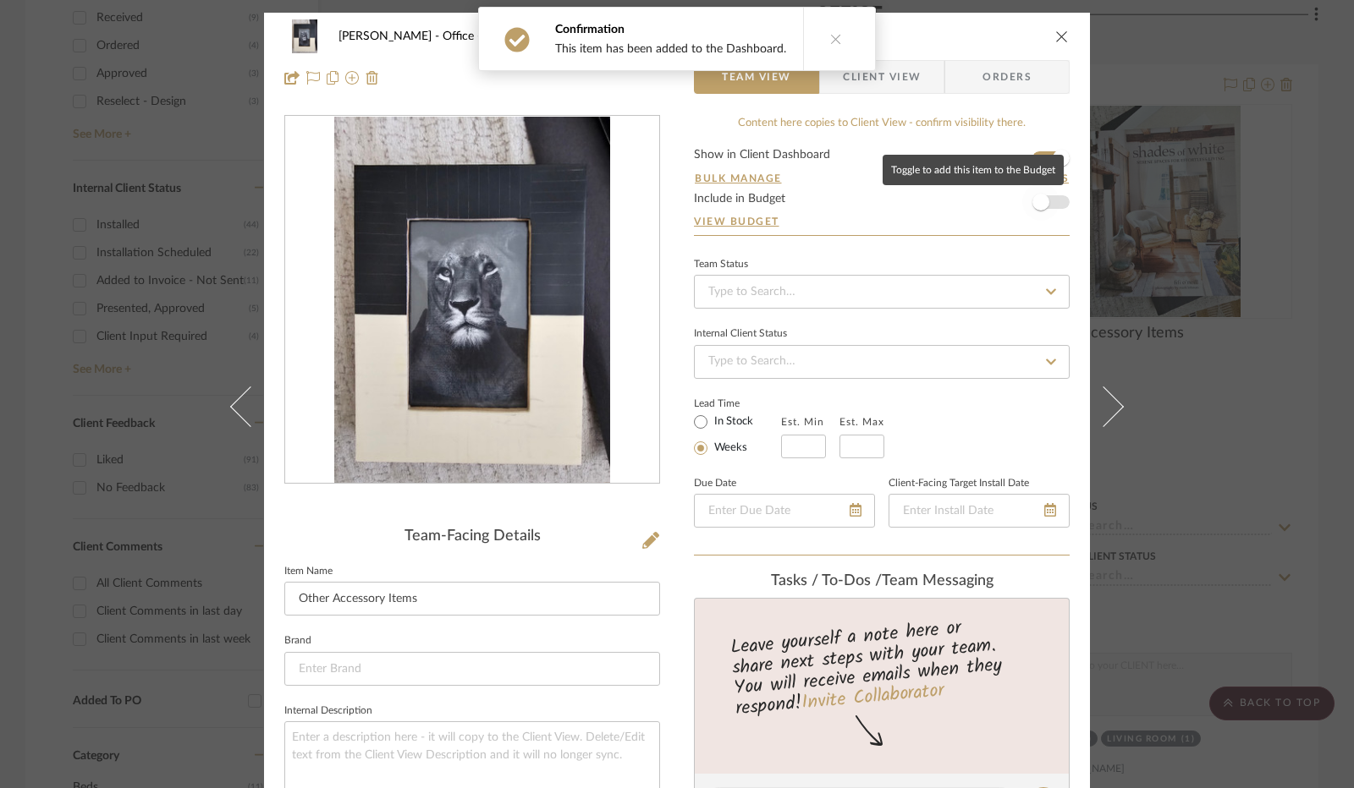
click at [1034, 199] on span "button" at bounding box center [1040, 202] width 17 height 17
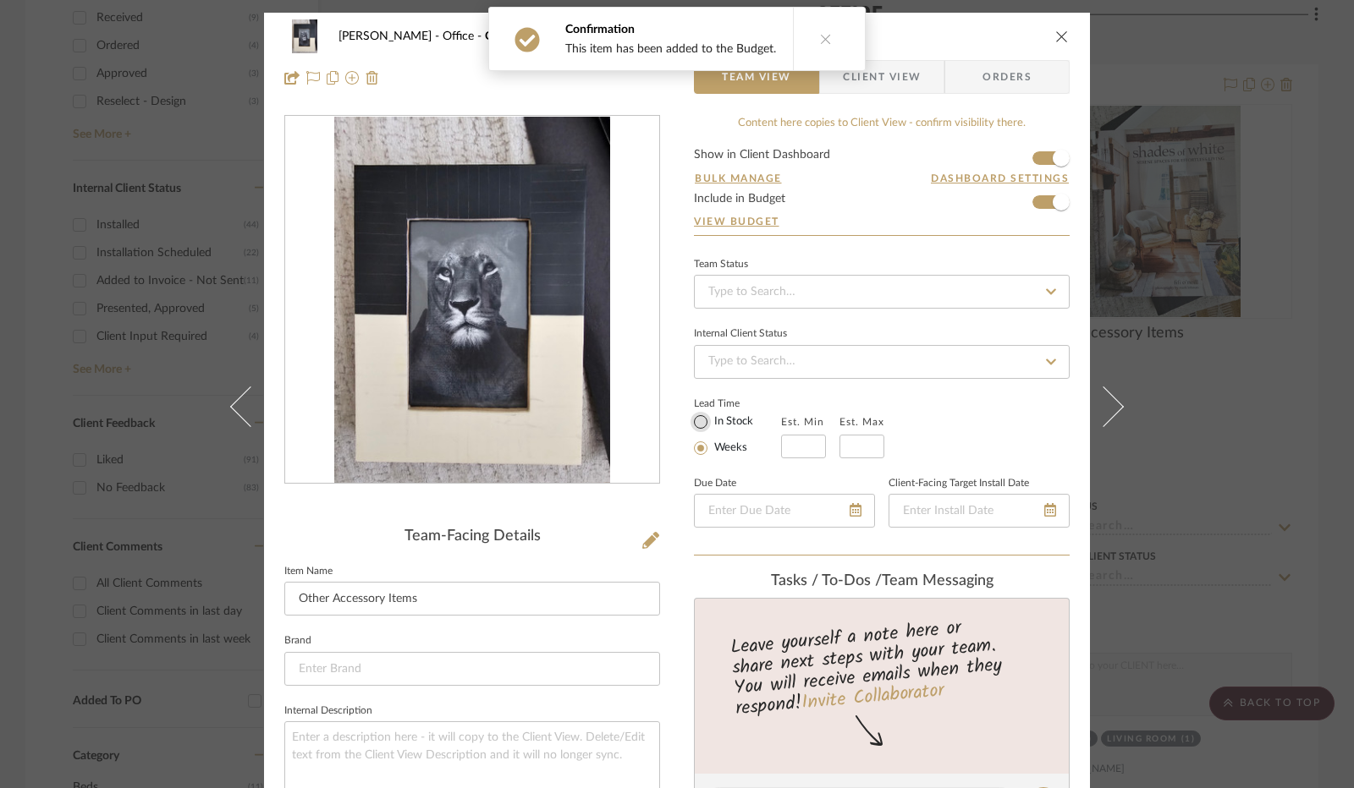
click at [697, 417] on input "In Stock" at bounding box center [700, 422] width 20 height 20
radio input "true"
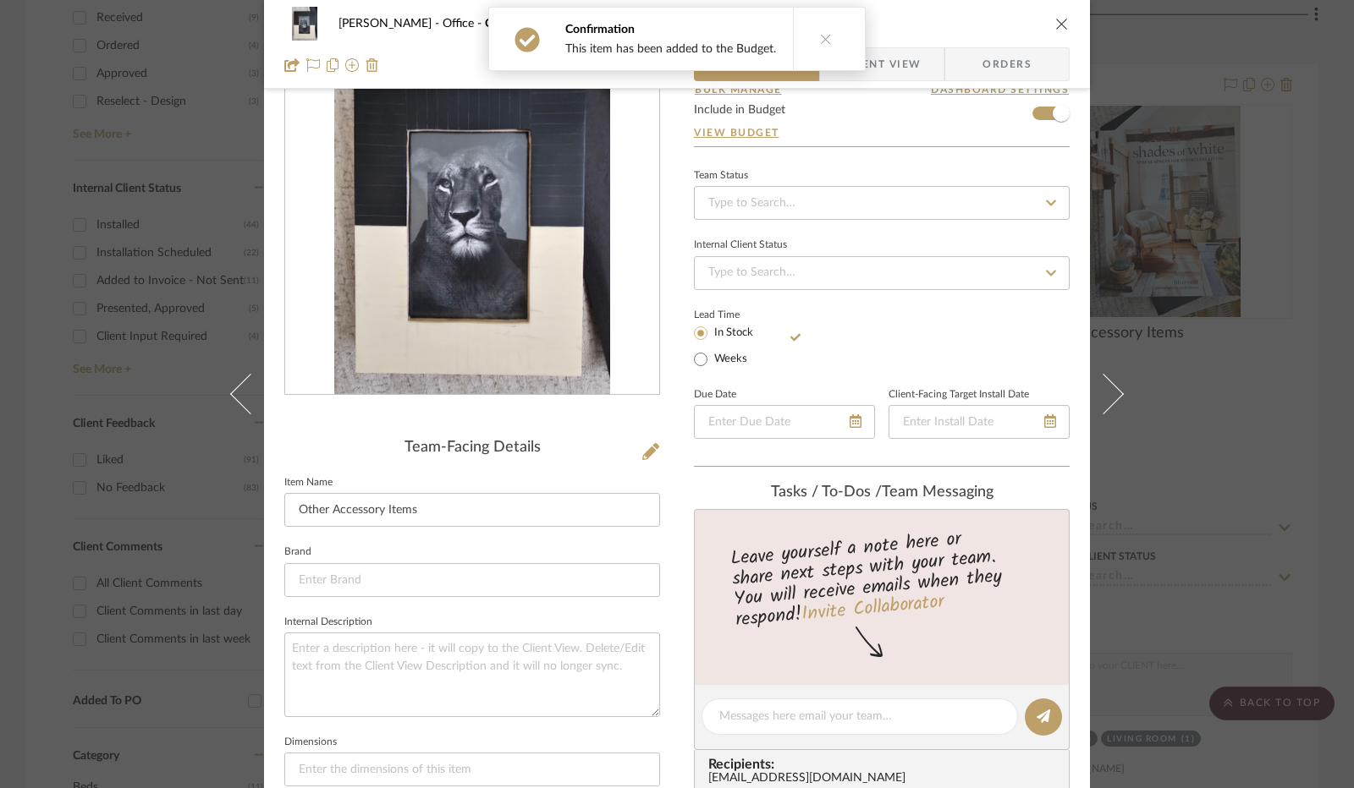
scroll to position [254, 0]
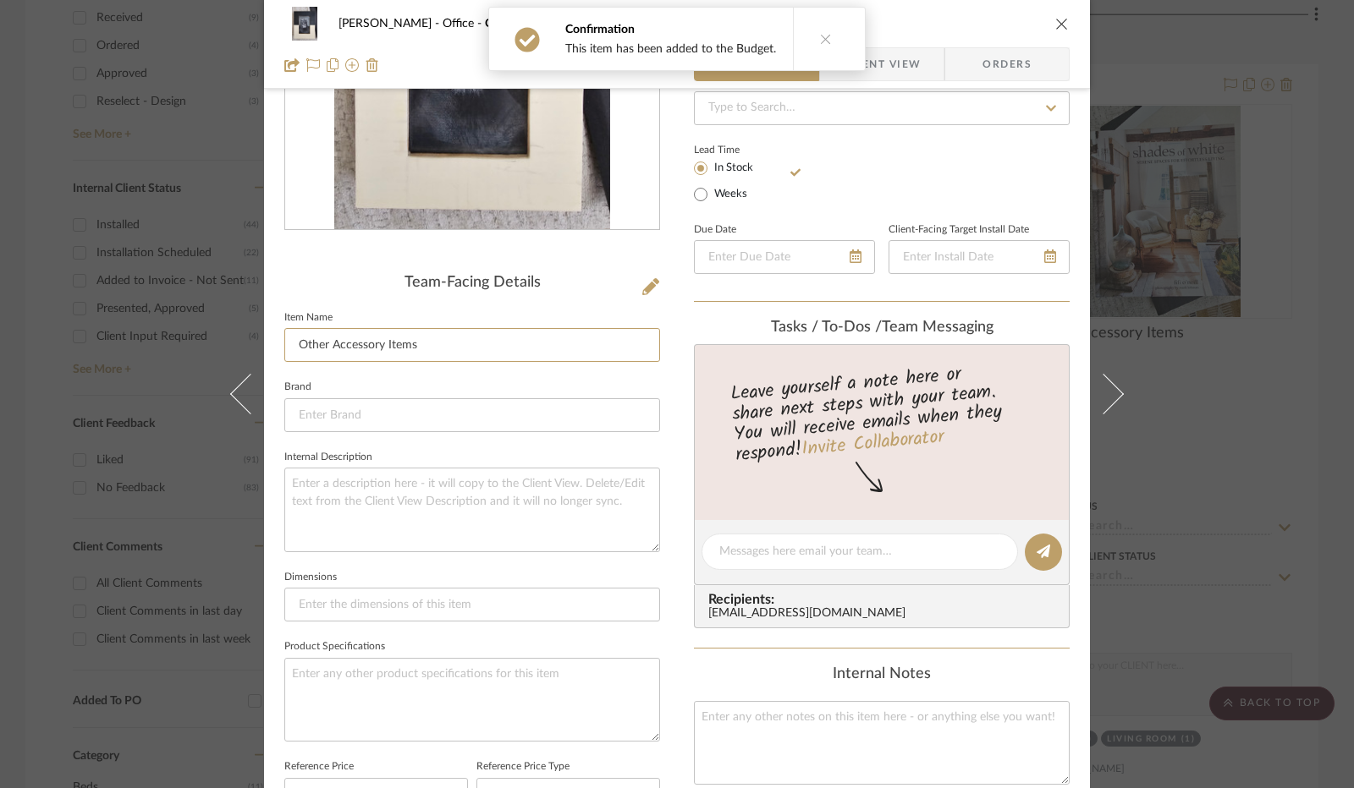
drag, startPoint x: 360, startPoint y: 343, endPoint x: 277, endPoint y: 347, distance: 82.1
click at [277, 347] on div "[PERSON_NAME] Office Other Accessory Items Team View Client View Orders Team-Fa…" at bounding box center [677, 538] width 826 height 1559
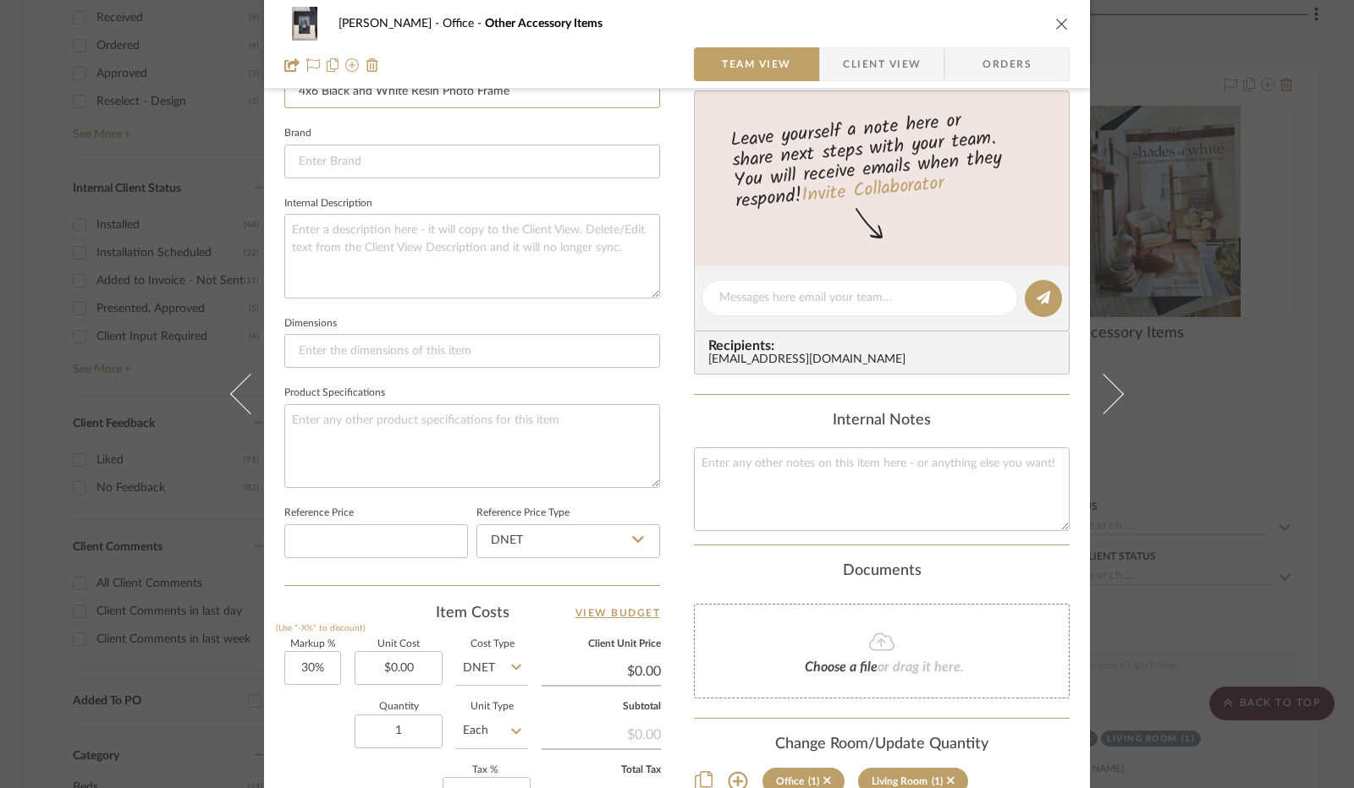
scroll to position [677, 0]
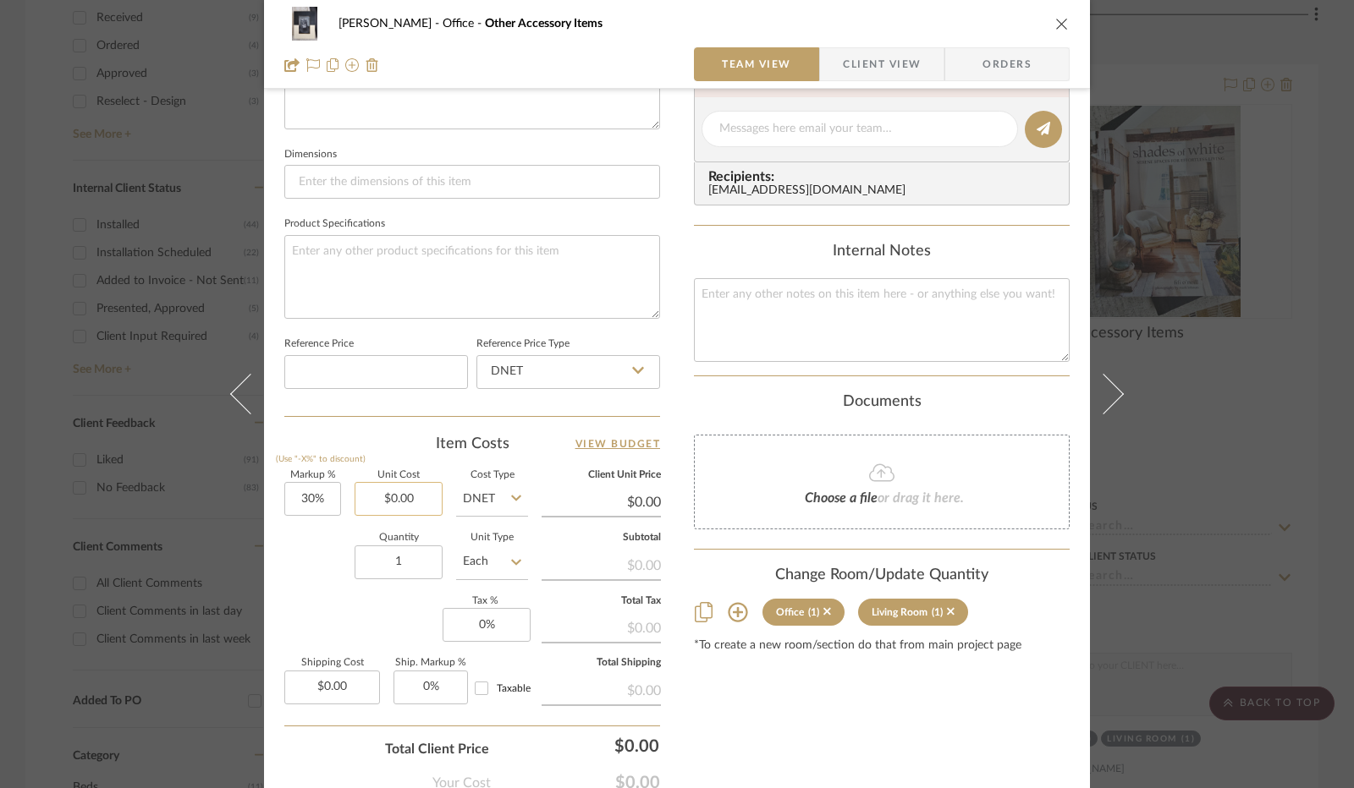
type input "4x6 Black and White Resin Photo Frame"
type input "0.00"
click at [393, 495] on input "0.00" at bounding box center [398, 499] width 88 height 34
type input "$39.00"
click at [321, 547] on div "Quantity 1 Unit Type Each" at bounding box center [406, 564] width 244 height 60
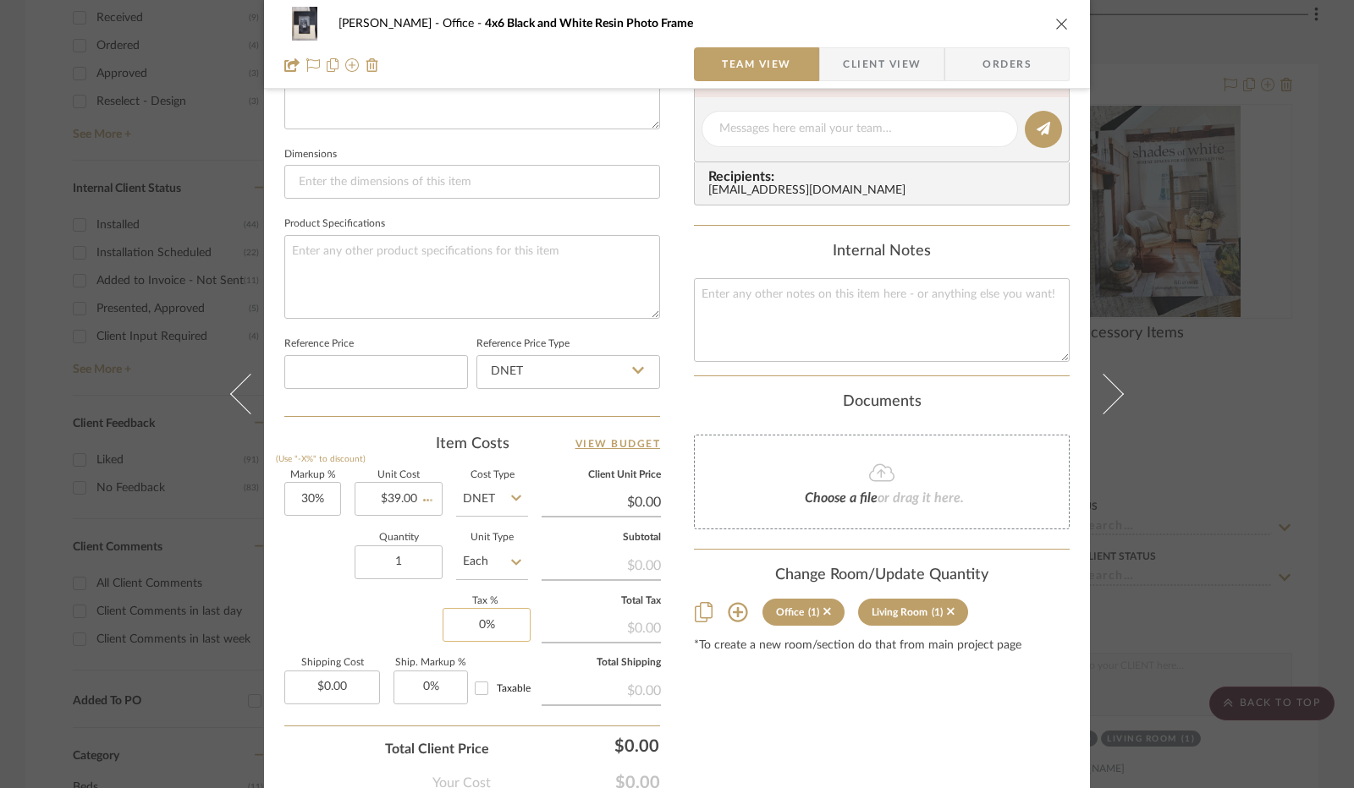
type input "$50.70"
click at [482, 630] on input "0" at bounding box center [486, 625] width 88 height 34
type input "8.25%"
click at [399, 612] on div "Markup % (Use "-X%" to discount) 30% Unit Cost $39.00 Cost Type DNET Client Uni…" at bounding box center [472, 594] width 376 height 247
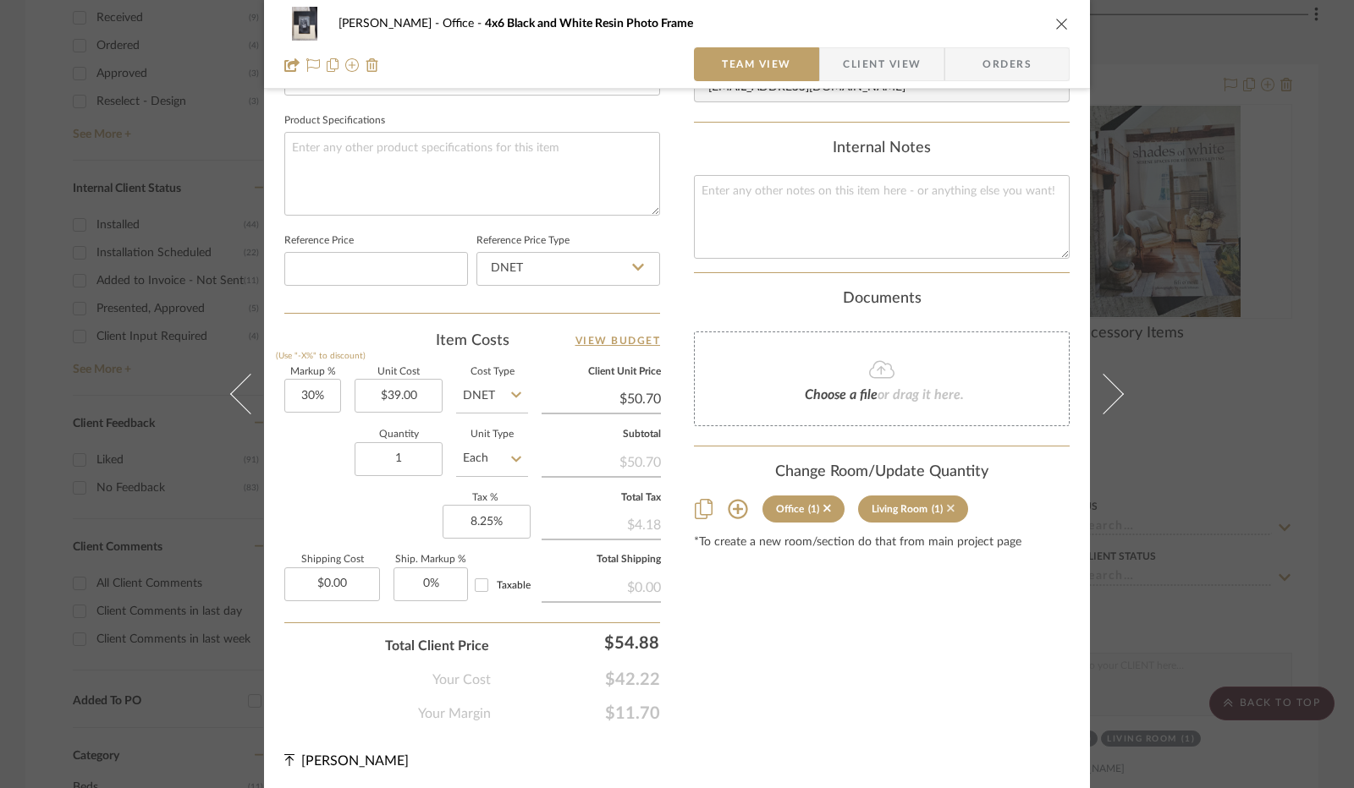
click at [947, 506] on icon at bounding box center [951, 509] width 8 height 8
click at [895, 69] on span "Client View" at bounding box center [882, 64] width 78 height 34
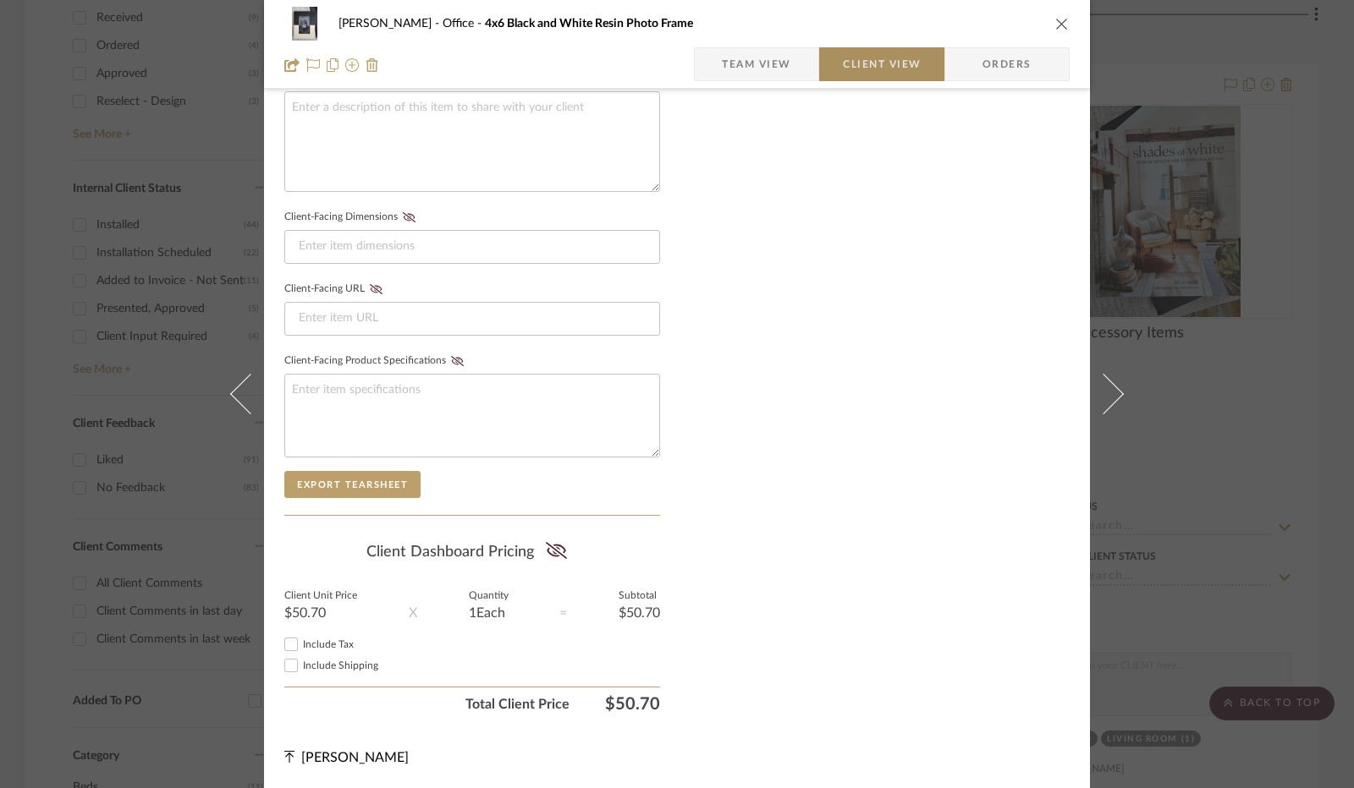
scroll to position [626, 0]
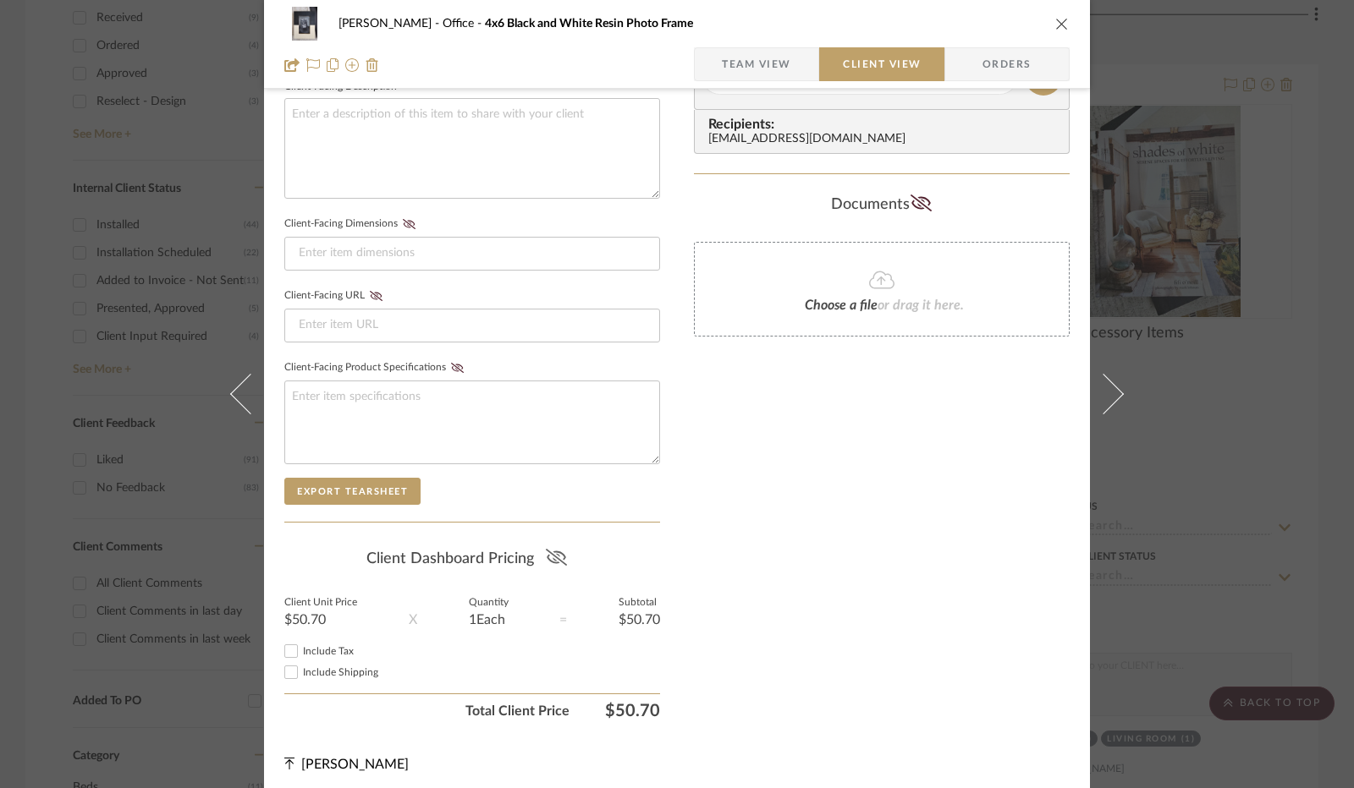
click at [558, 551] on icon at bounding box center [555, 557] width 21 height 17
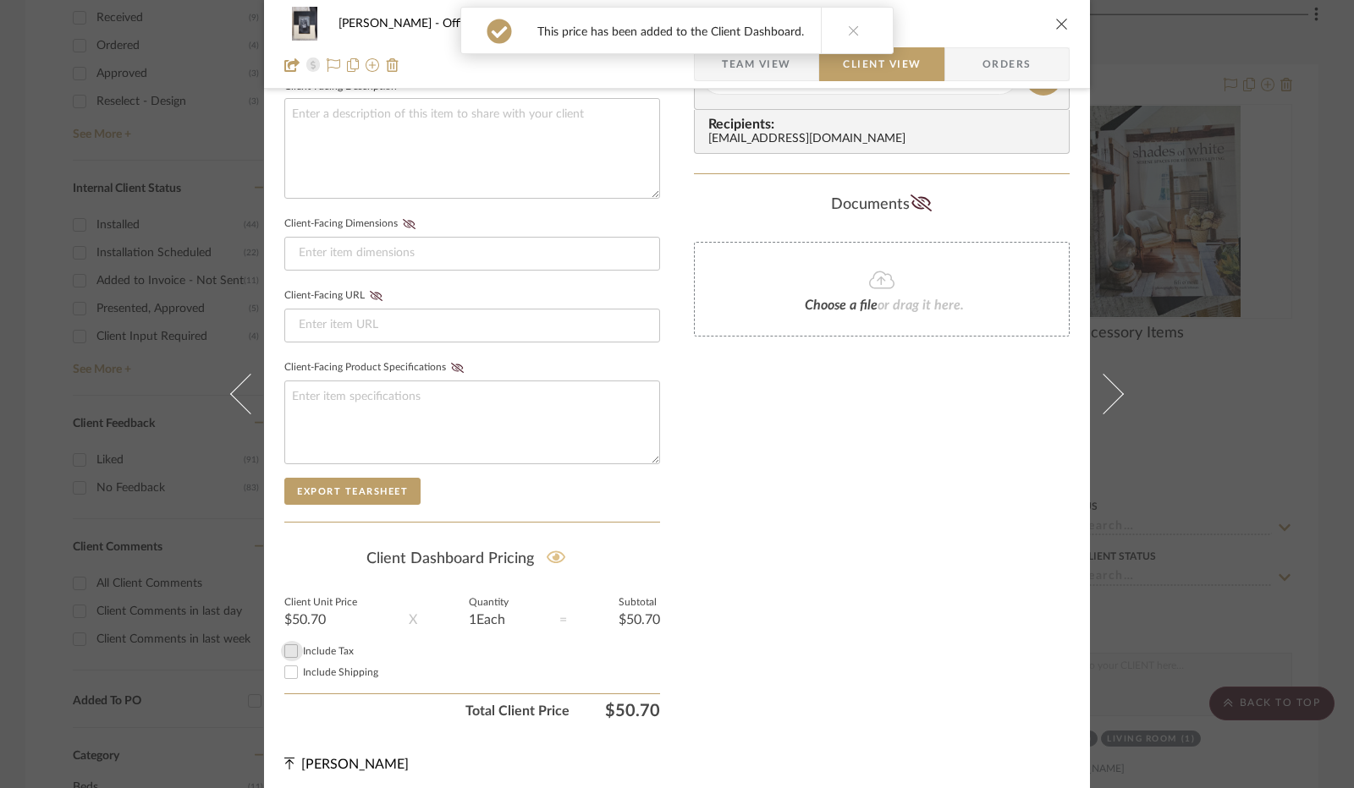
click at [286, 641] on input "Include Tax" at bounding box center [291, 651] width 20 height 20
checkbox input "true"
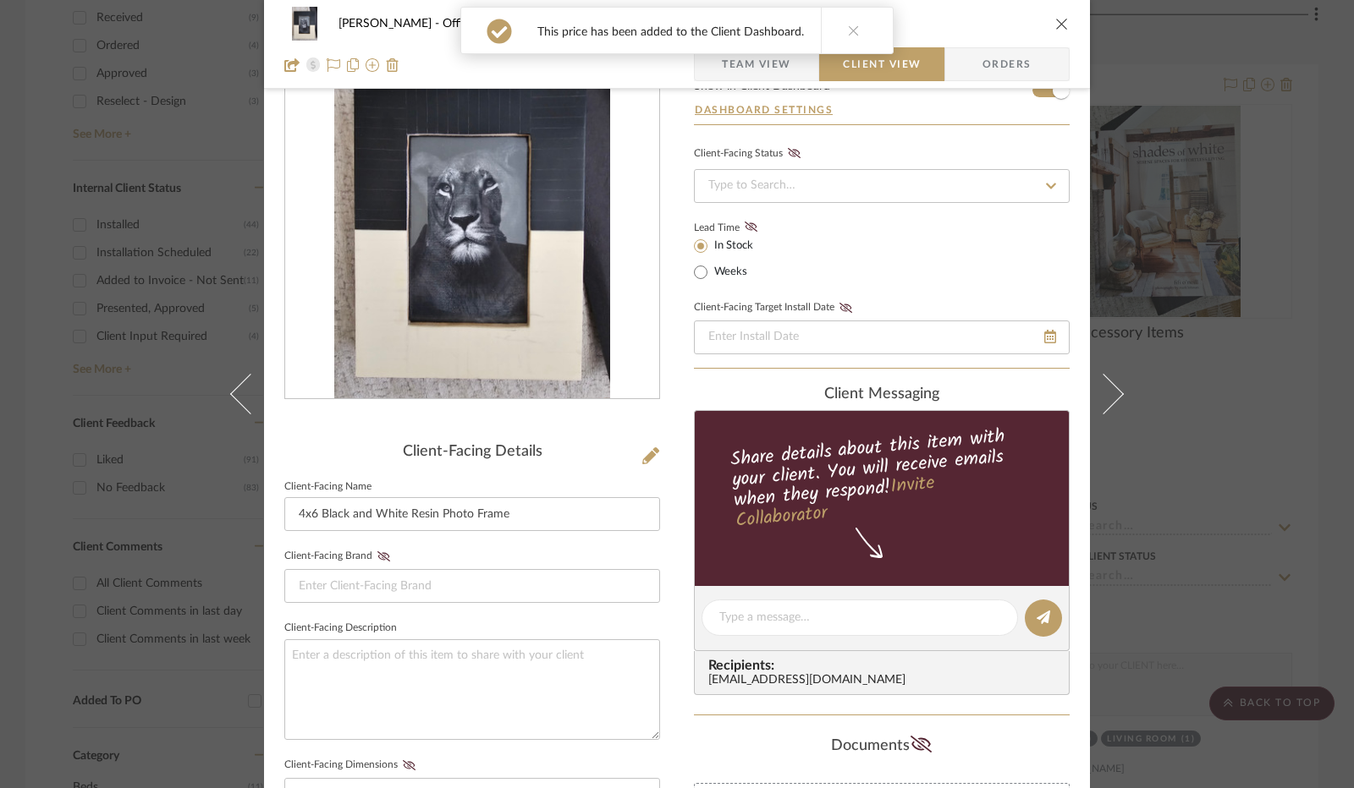
scroll to position [0, 0]
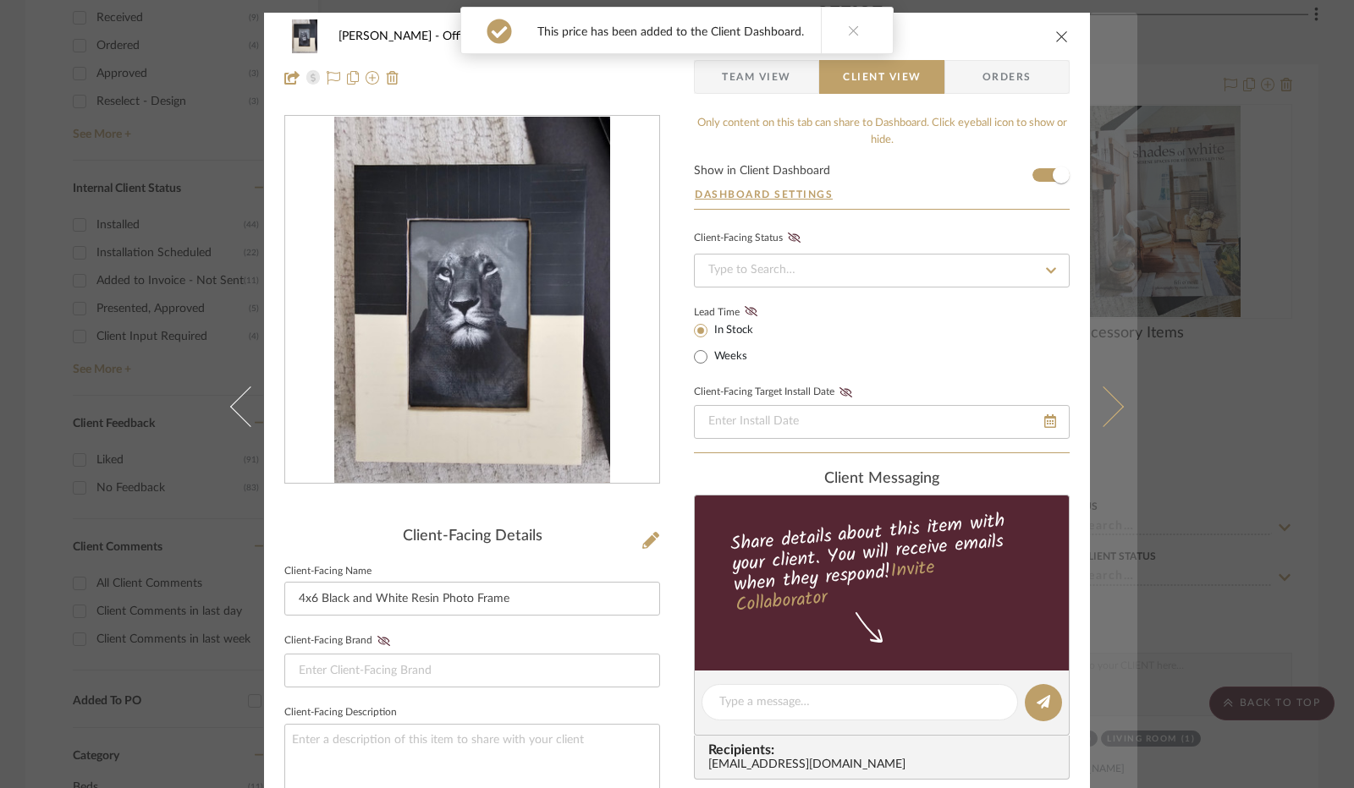
click at [1098, 409] on icon at bounding box center [1103, 407] width 41 height 41
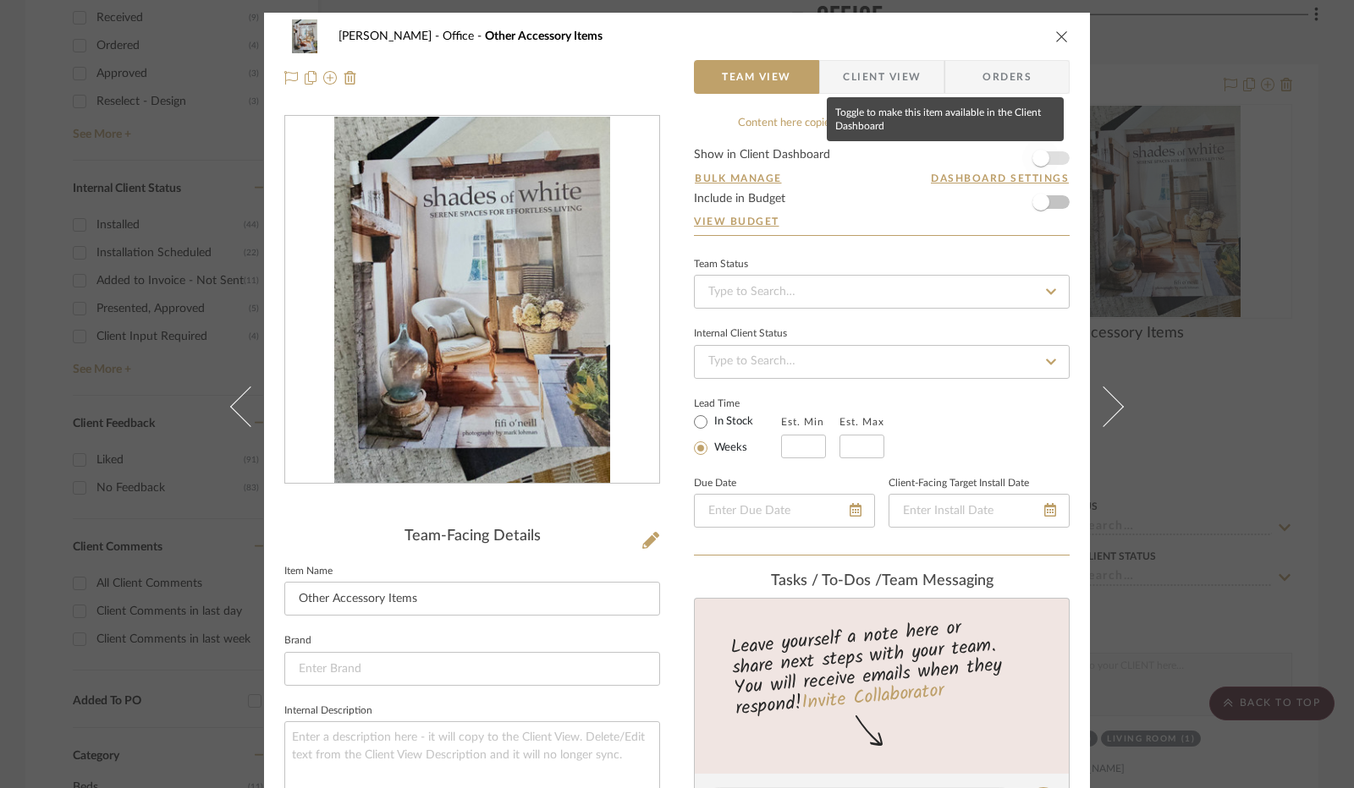
click at [1046, 155] on span "button" at bounding box center [1040, 158] width 37 height 37
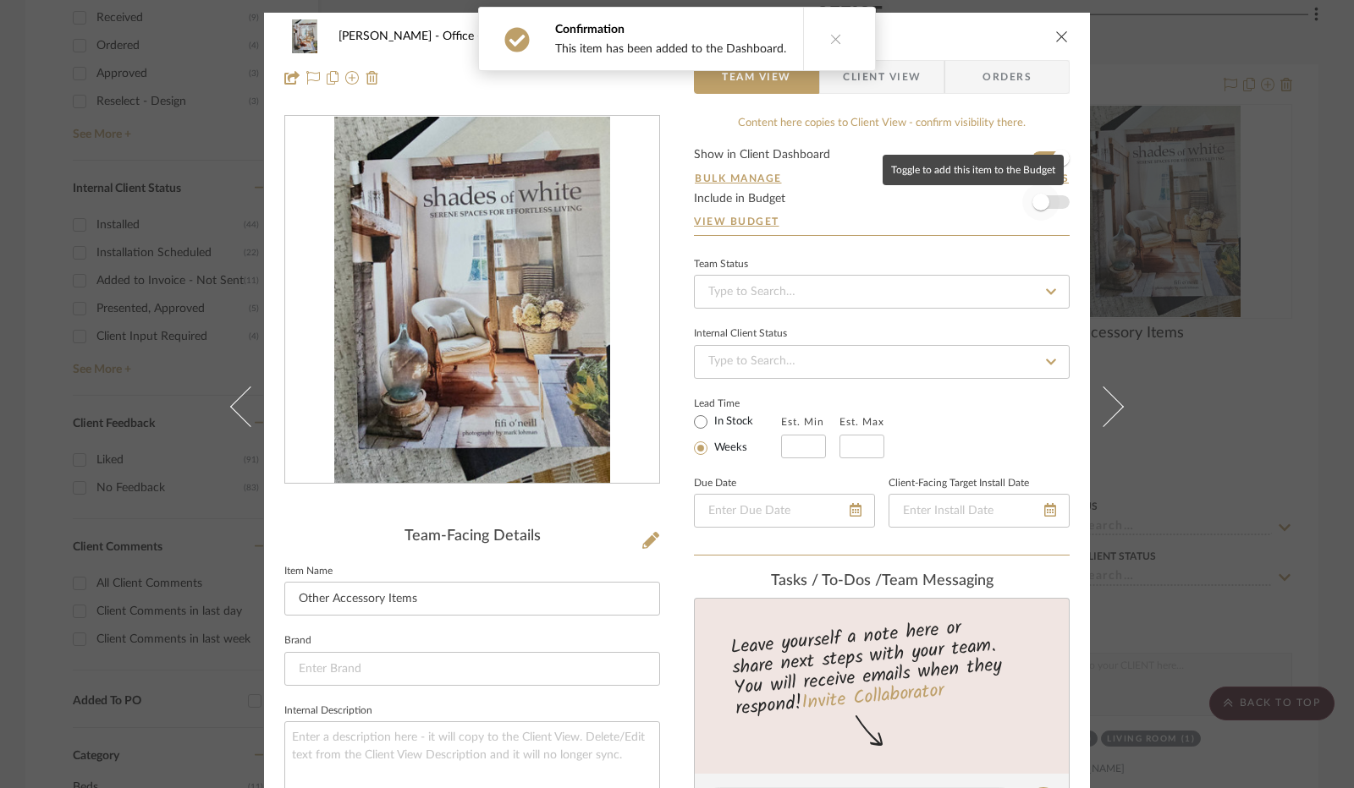
click at [1047, 200] on span "button" at bounding box center [1040, 202] width 37 height 37
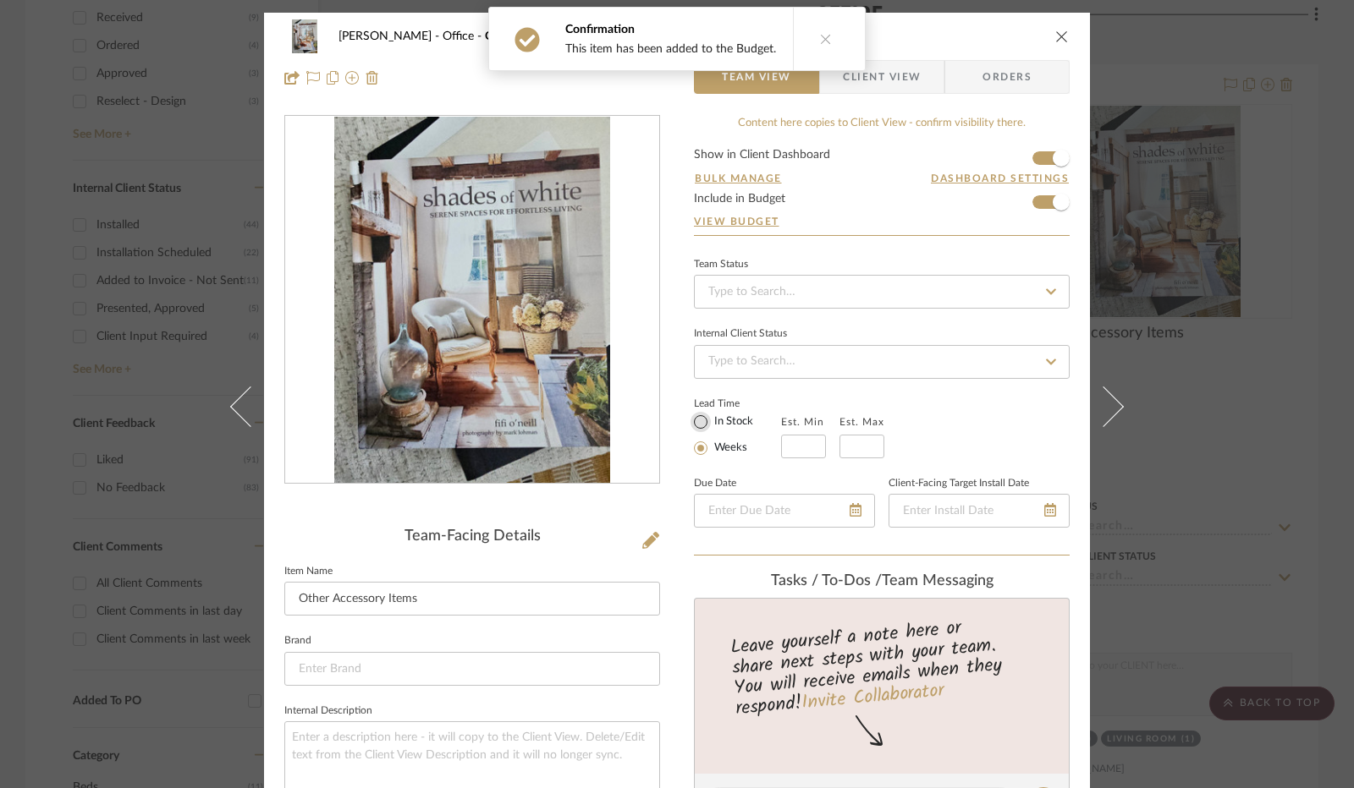
click at [695, 427] on input "In Stock" at bounding box center [700, 422] width 20 height 20
radio input "true"
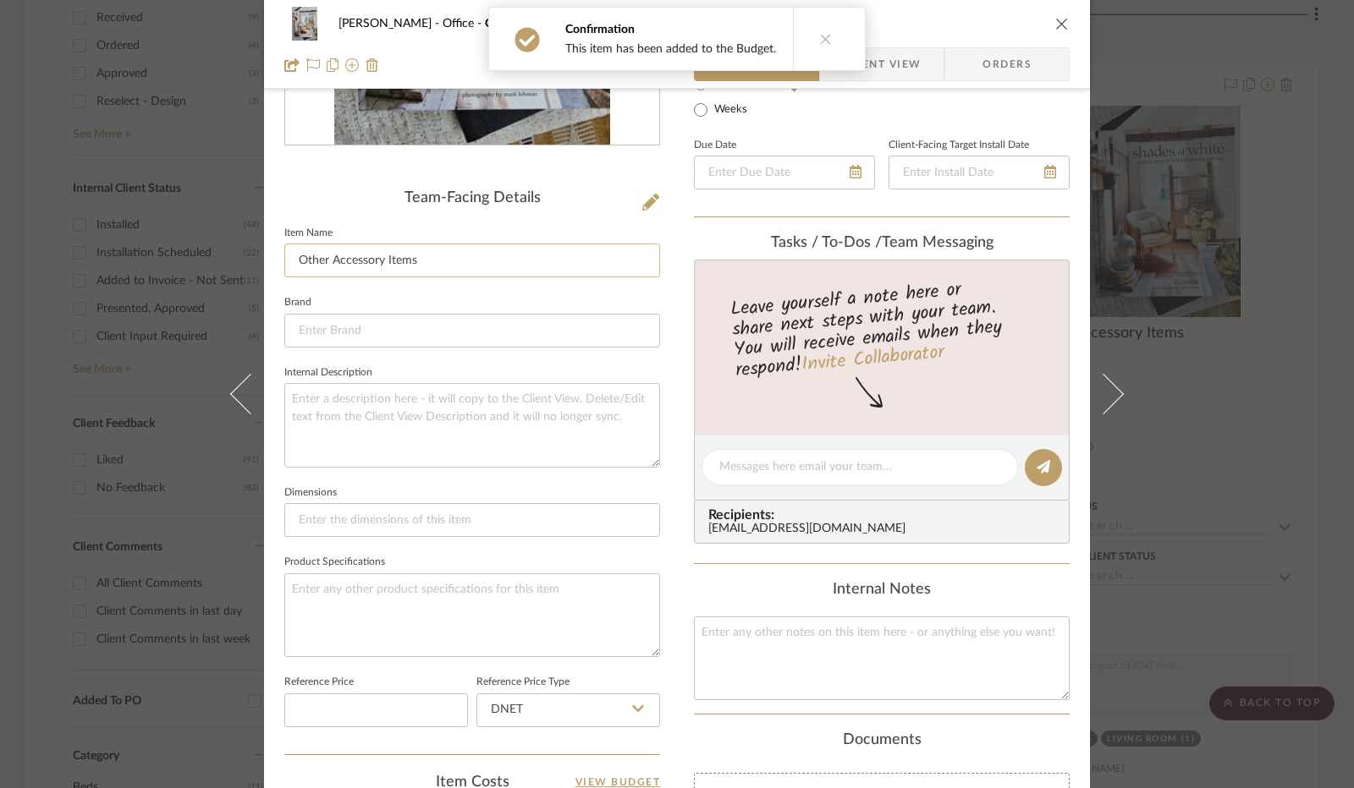
drag, startPoint x: 433, startPoint y: 261, endPoint x: 286, endPoint y: 276, distance: 147.9
click at [286, 276] on input "Other Accessory Items" at bounding box center [472, 261] width 376 height 34
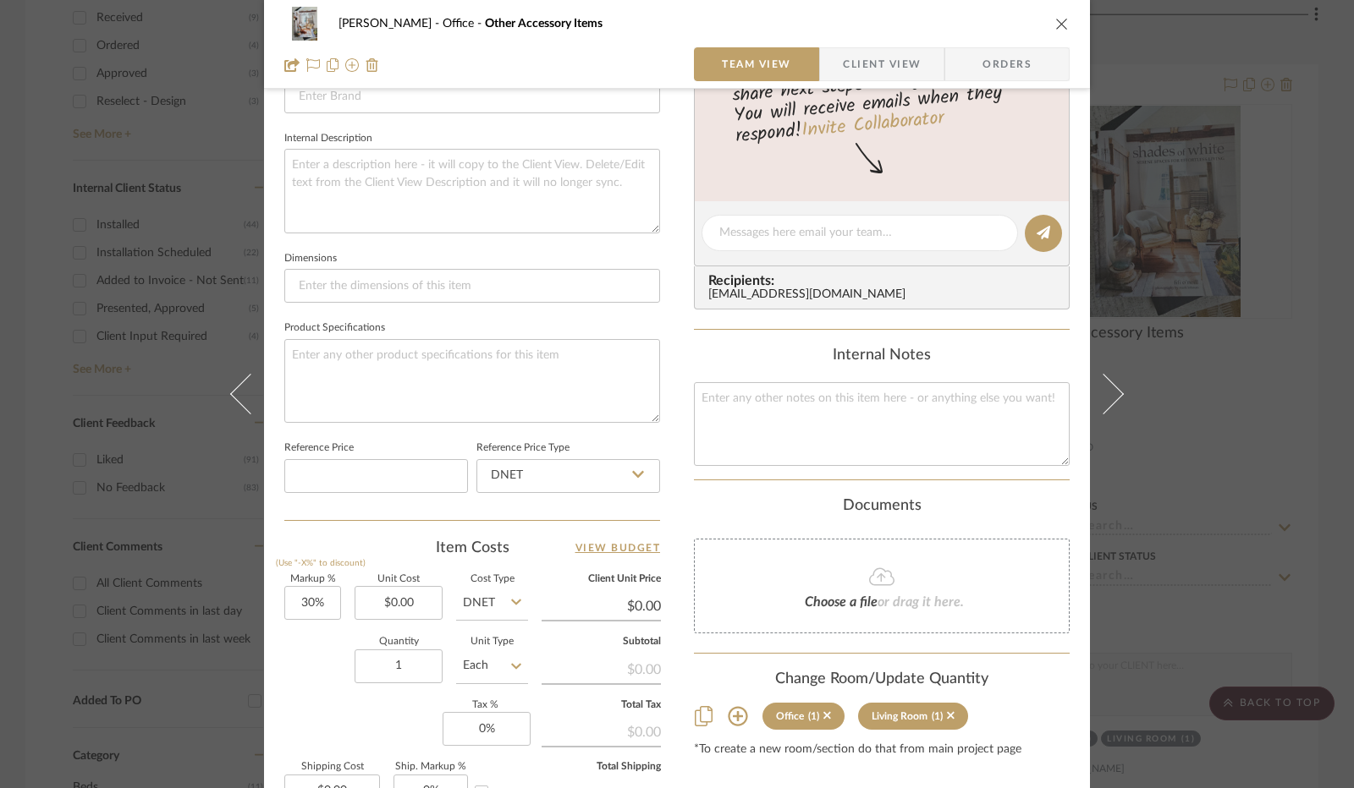
scroll to position [677, 0]
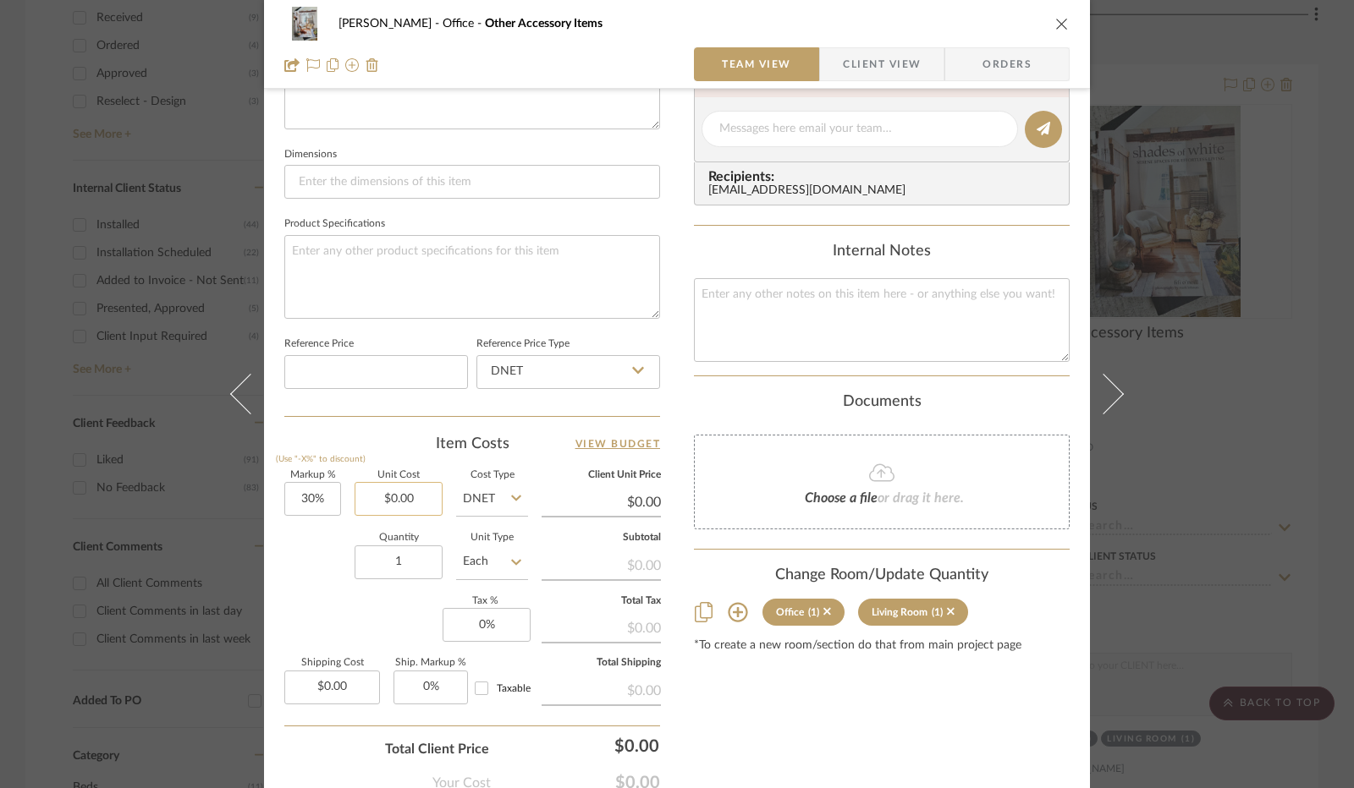
type input "Shades of White"
type input "0.00"
click at [394, 499] on input "0.00" at bounding box center [398, 499] width 88 height 34
type input "$35.00"
type input "0"
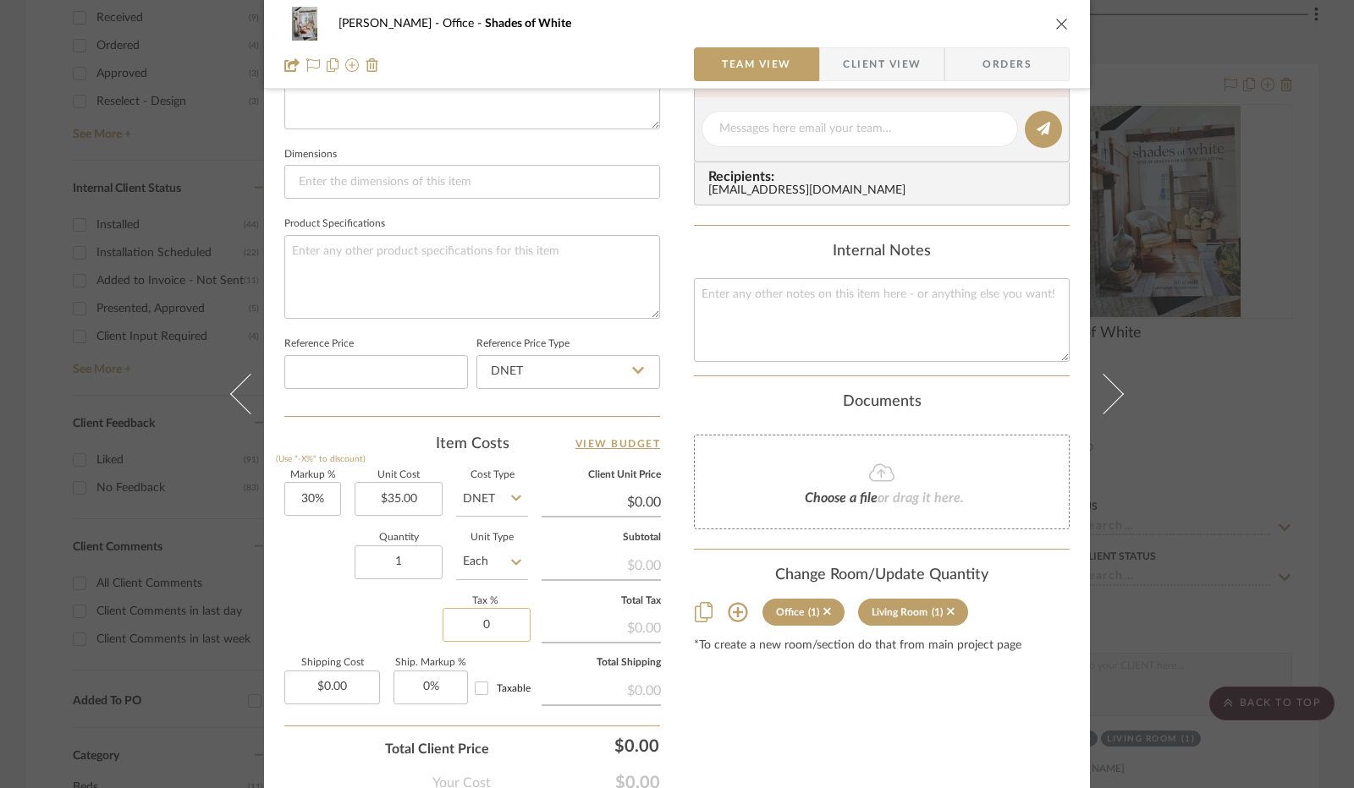
click at [479, 630] on input "0" at bounding box center [486, 625] width 88 height 34
type input "$45.50"
type input "8.25%"
click at [387, 616] on div "Markup % (Use "-X%" to discount) 30% Unit Cost $35.00 Cost Type DNET Client Uni…" at bounding box center [472, 594] width 376 height 247
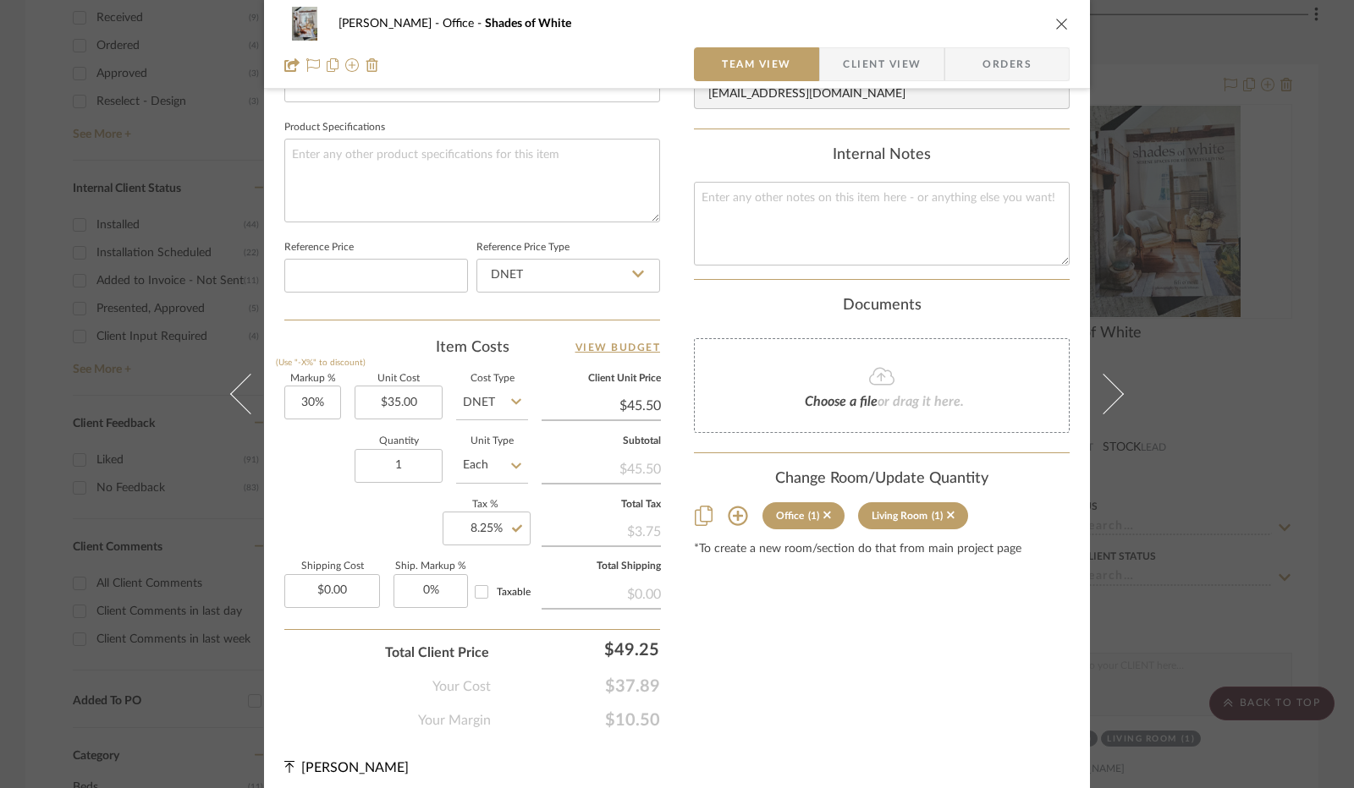
scroll to position [780, 0]
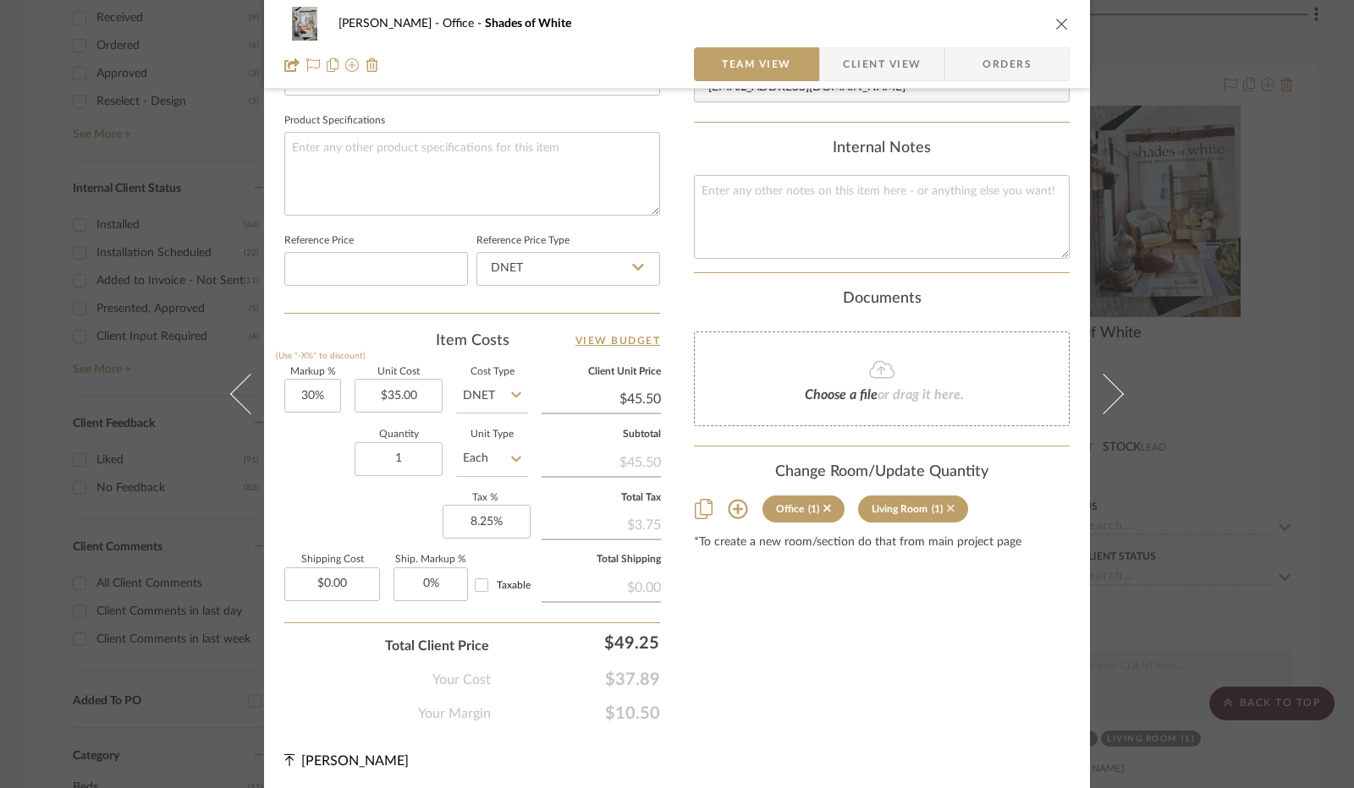
click at [947, 508] on icon at bounding box center [951, 509] width 8 height 12
click at [909, 75] on span "Client View" at bounding box center [882, 64] width 78 height 34
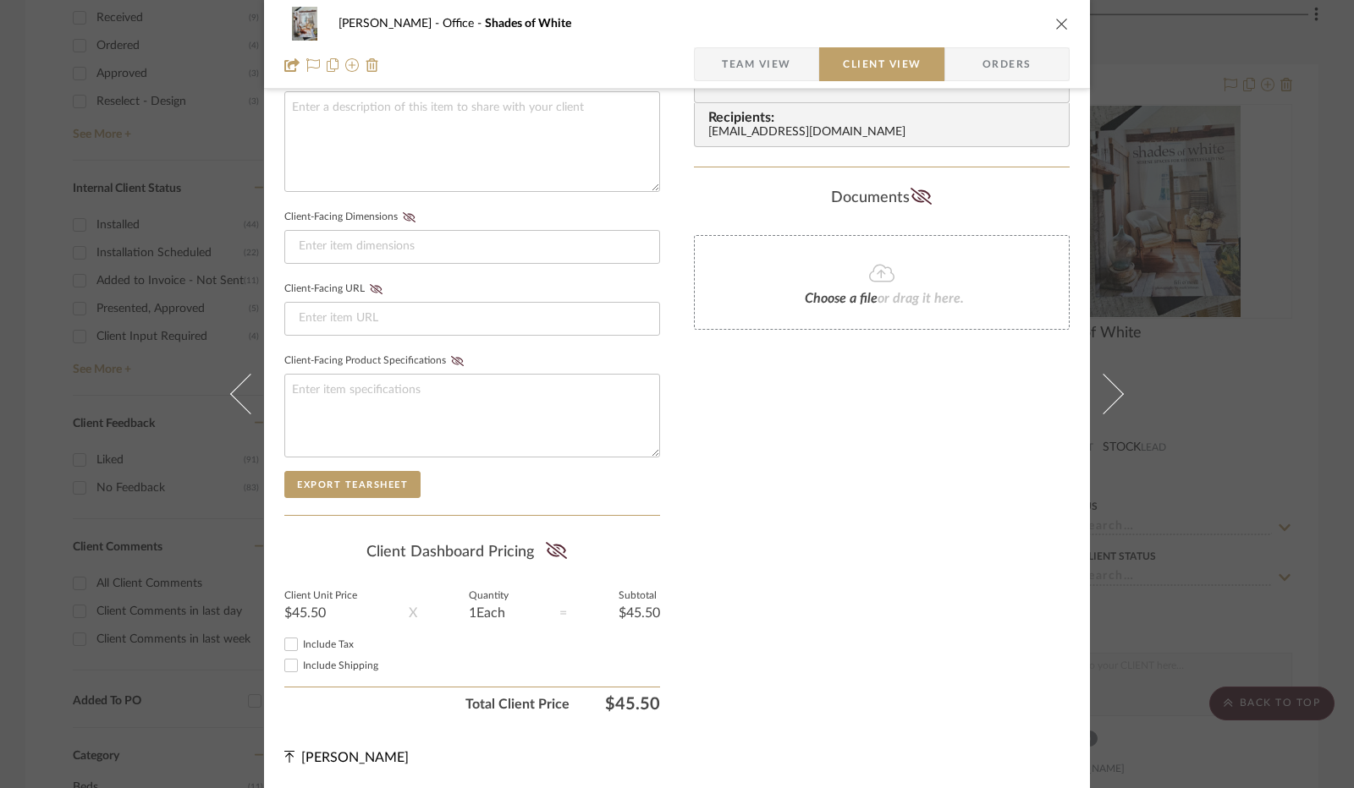
scroll to position [626, 0]
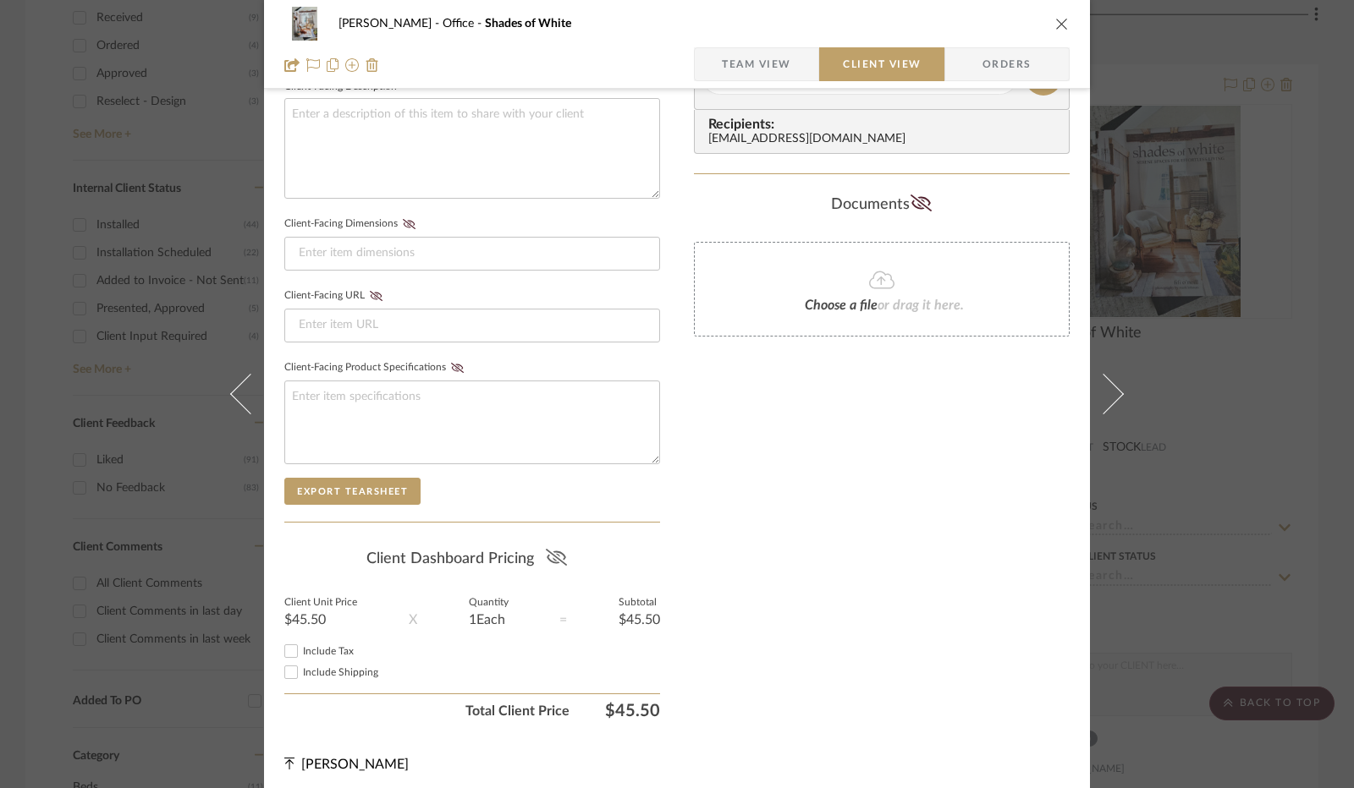
click at [547, 549] on icon at bounding box center [555, 557] width 21 height 17
click at [285, 648] on input "Include Tax" at bounding box center [291, 651] width 20 height 20
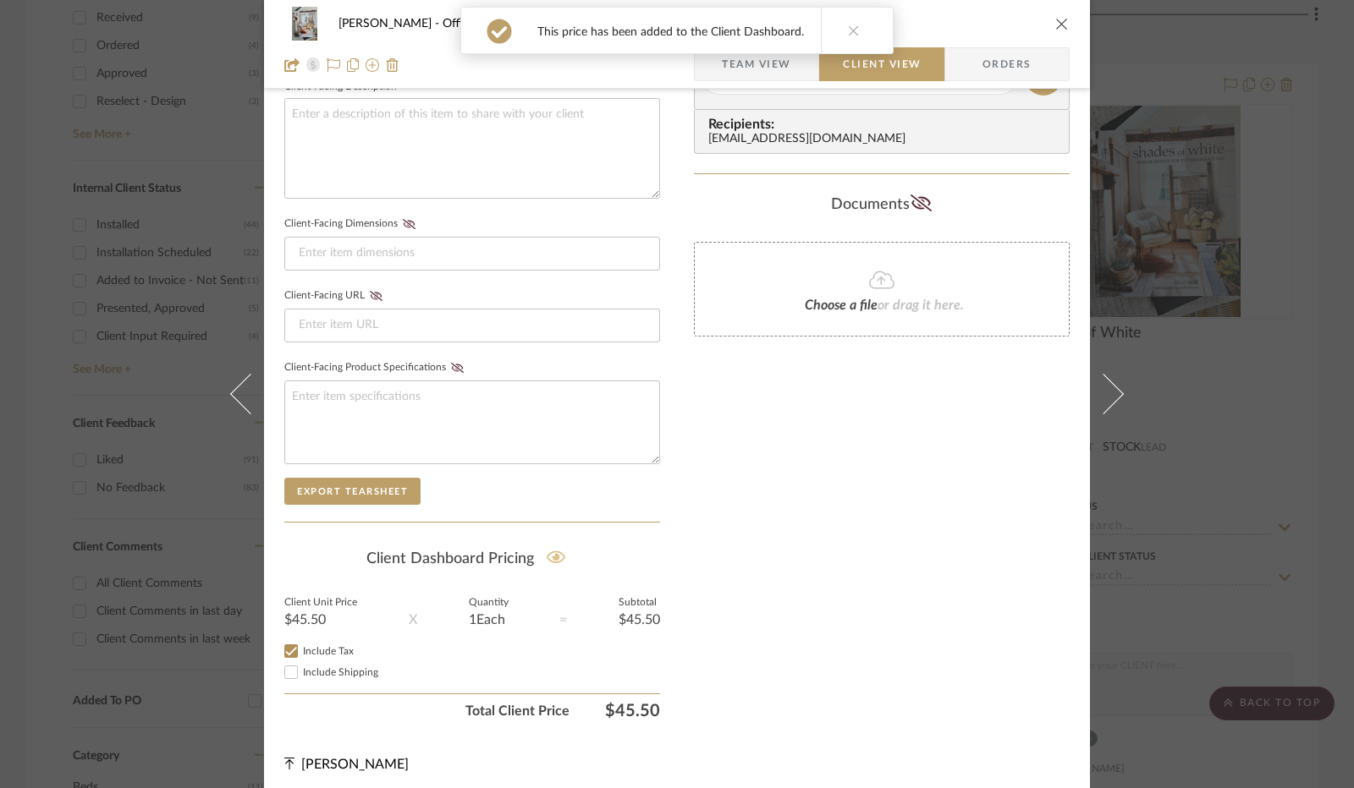
checkbox input "true"
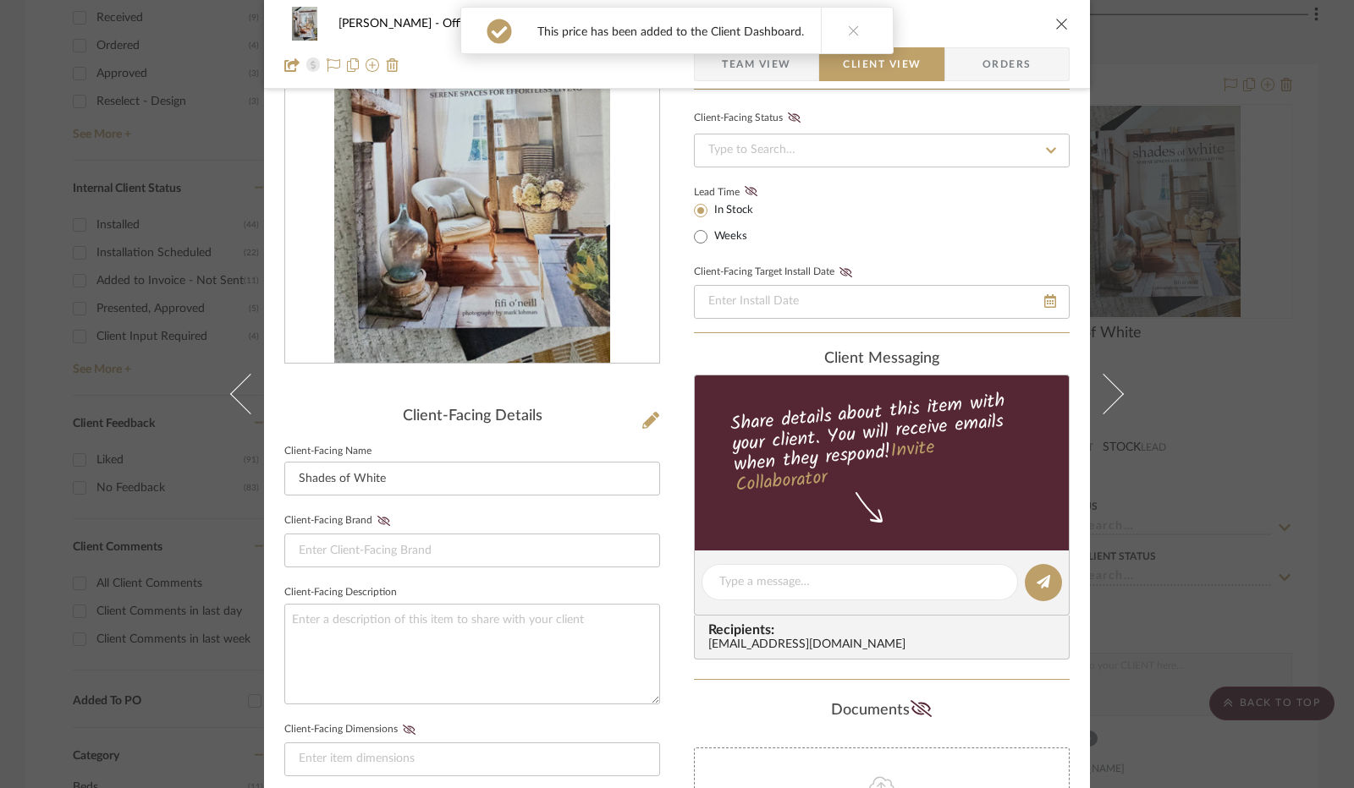
scroll to position [118, 0]
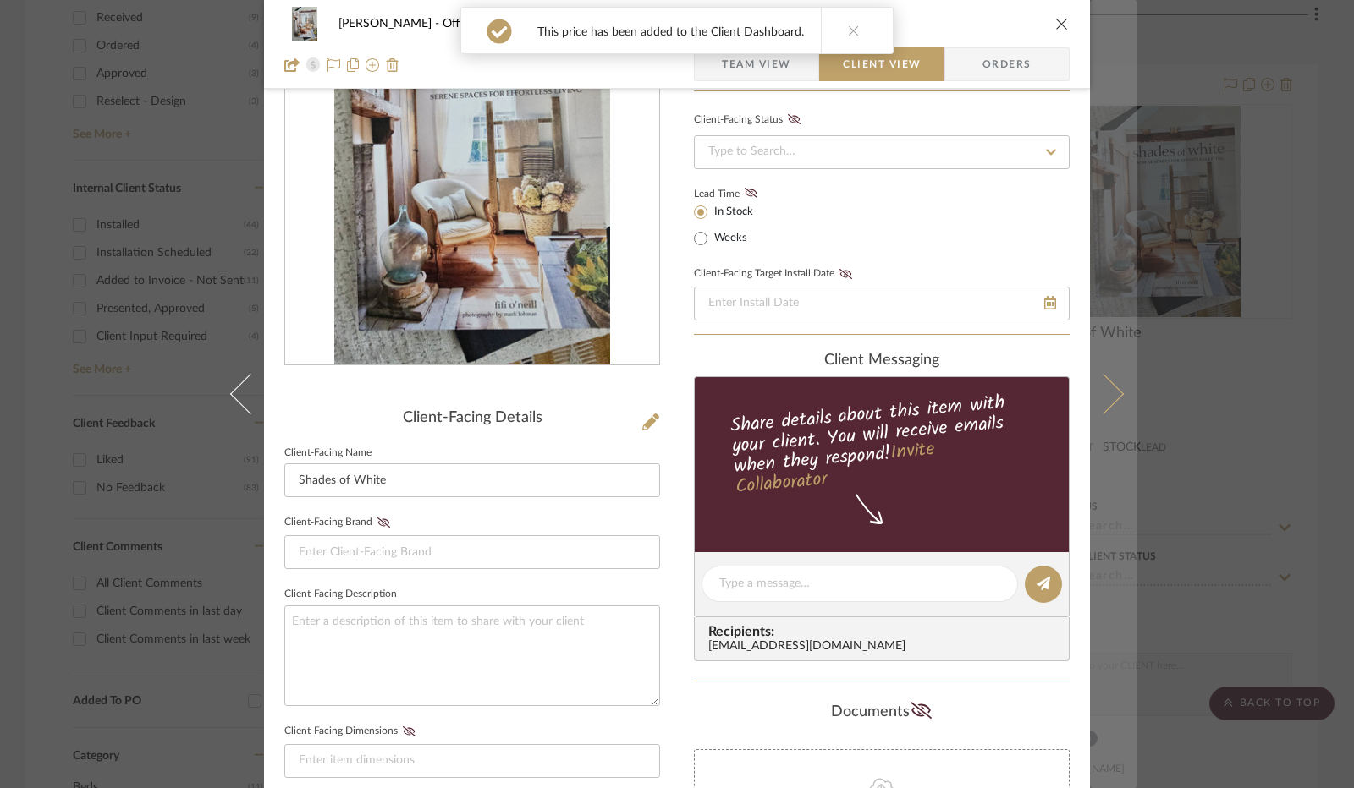
click at [1112, 387] on button at bounding box center [1113, 394] width 47 height 788
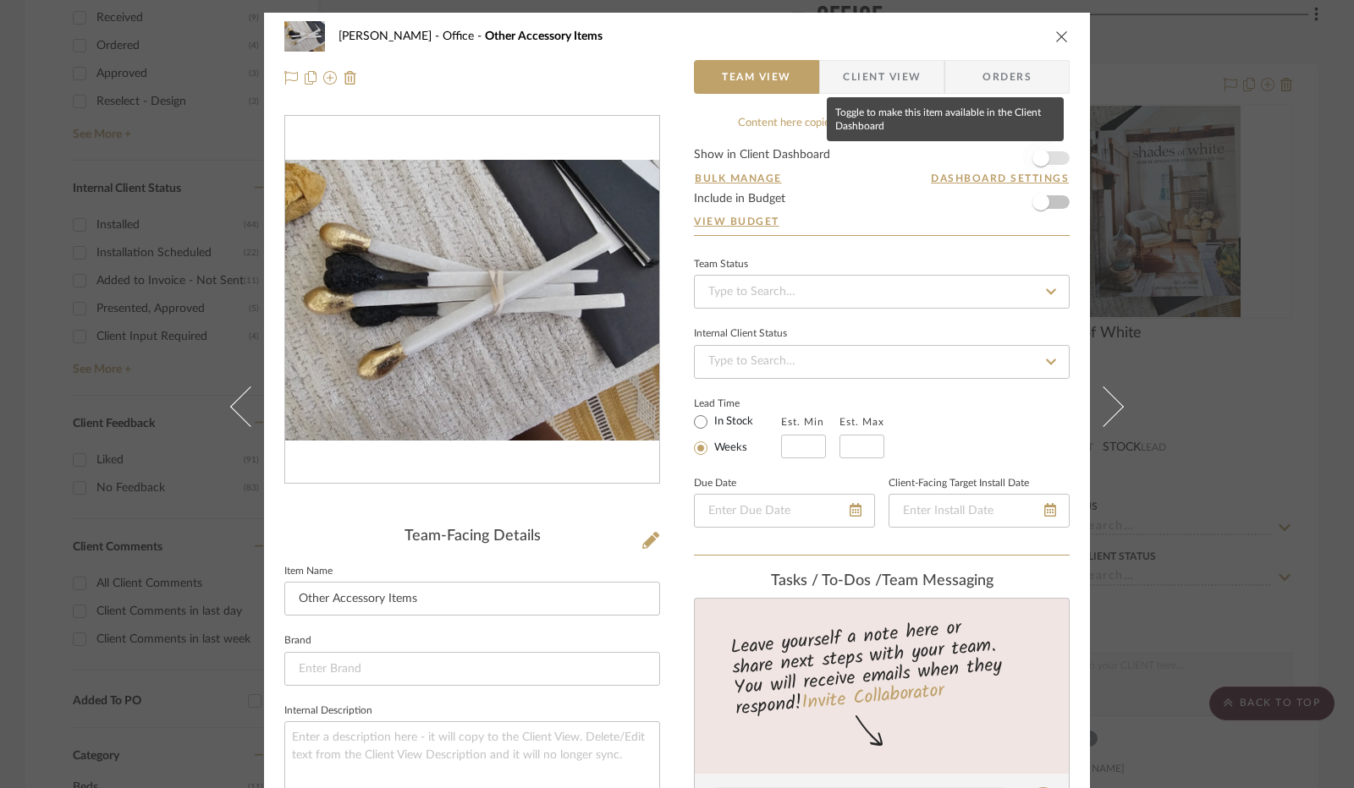
click at [1032, 156] on span "button" at bounding box center [1040, 158] width 17 height 17
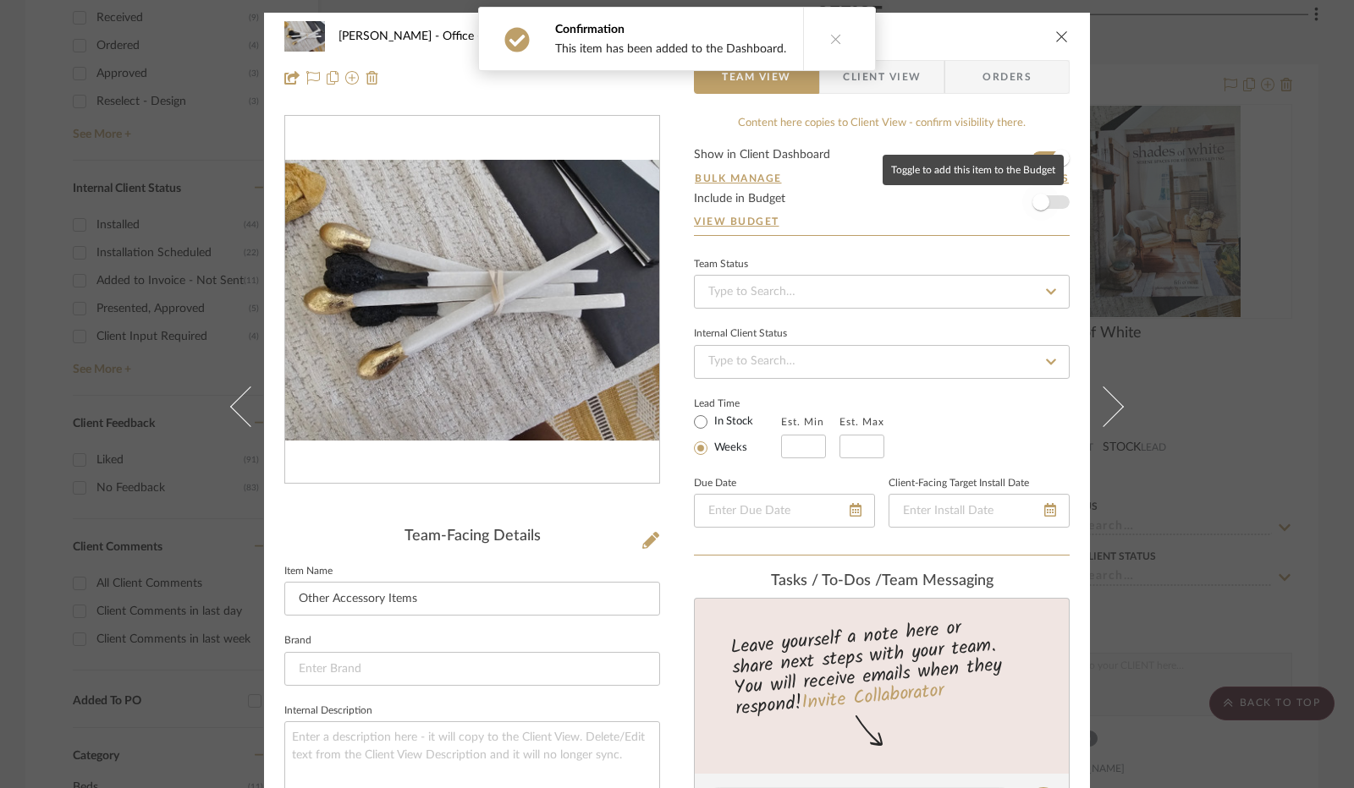
click at [1031, 212] on span "button" at bounding box center [1040, 202] width 37 height 37
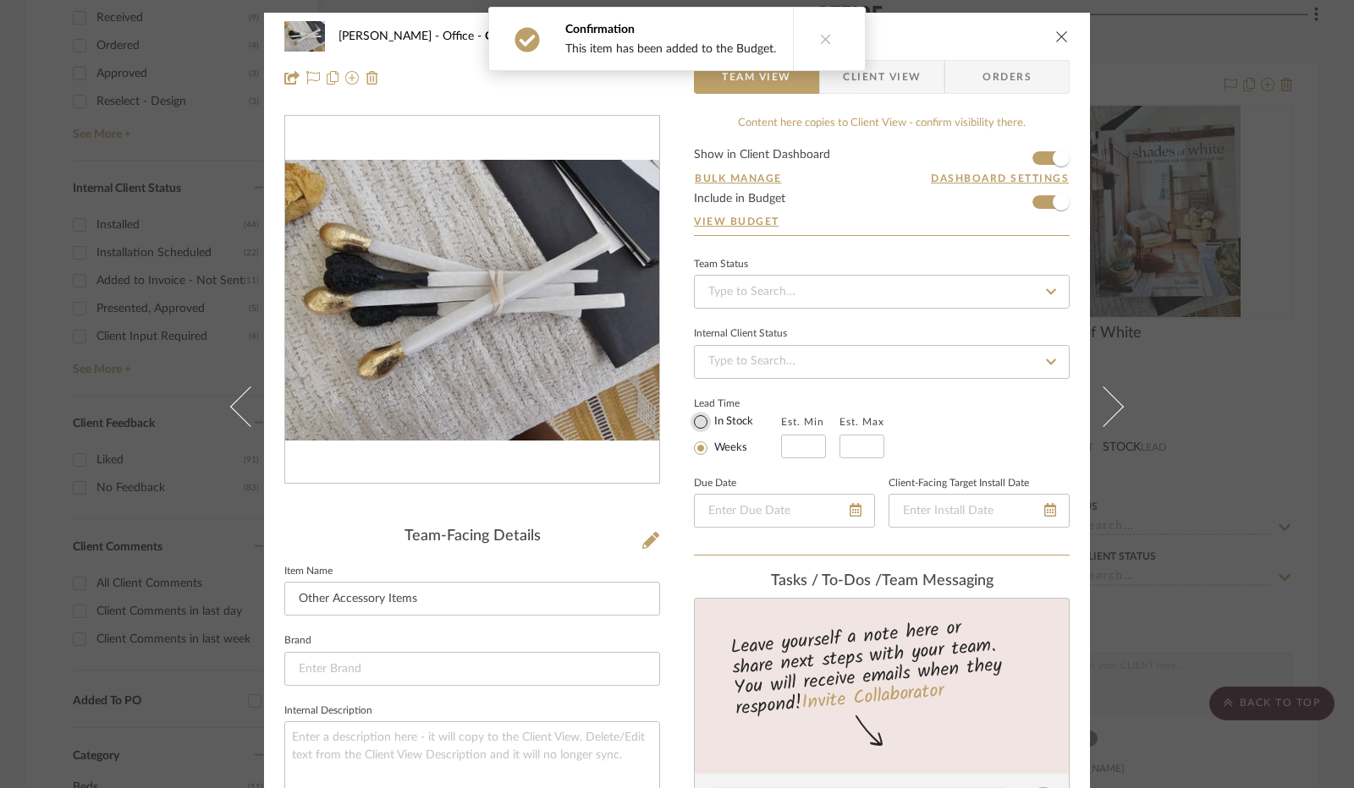
click at [698, 423] on input "In Stock" at bounding box center [700, 422] width 20 height 20
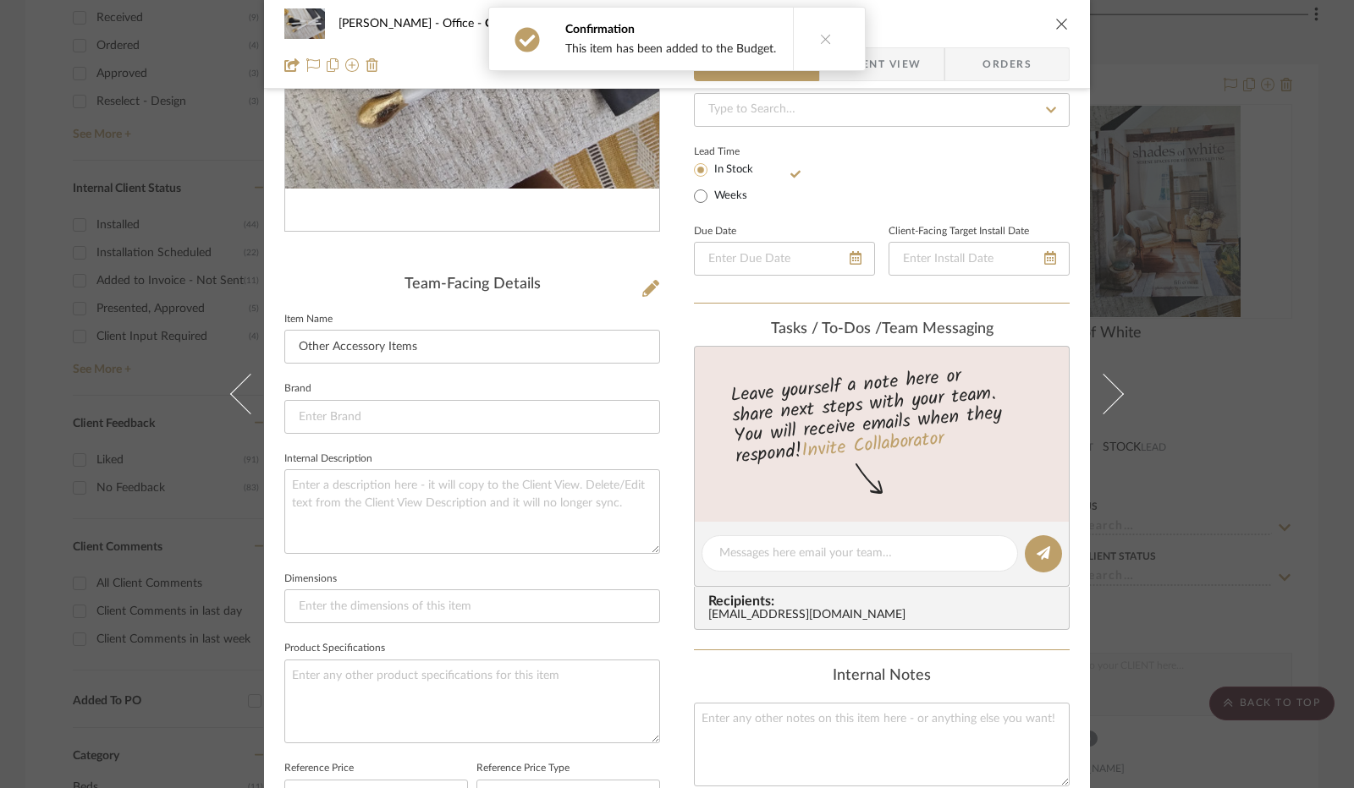
scroll to position [254, 0]
drag, startPoint x: 359, startPoint y: 355, endPoint x: 294, endPoint y: 361, distance: 64.6
click at [294, 361] on sr-form-field "Item Name Other Accessory Items" at bounding box center [472, 341] width 376 height 70
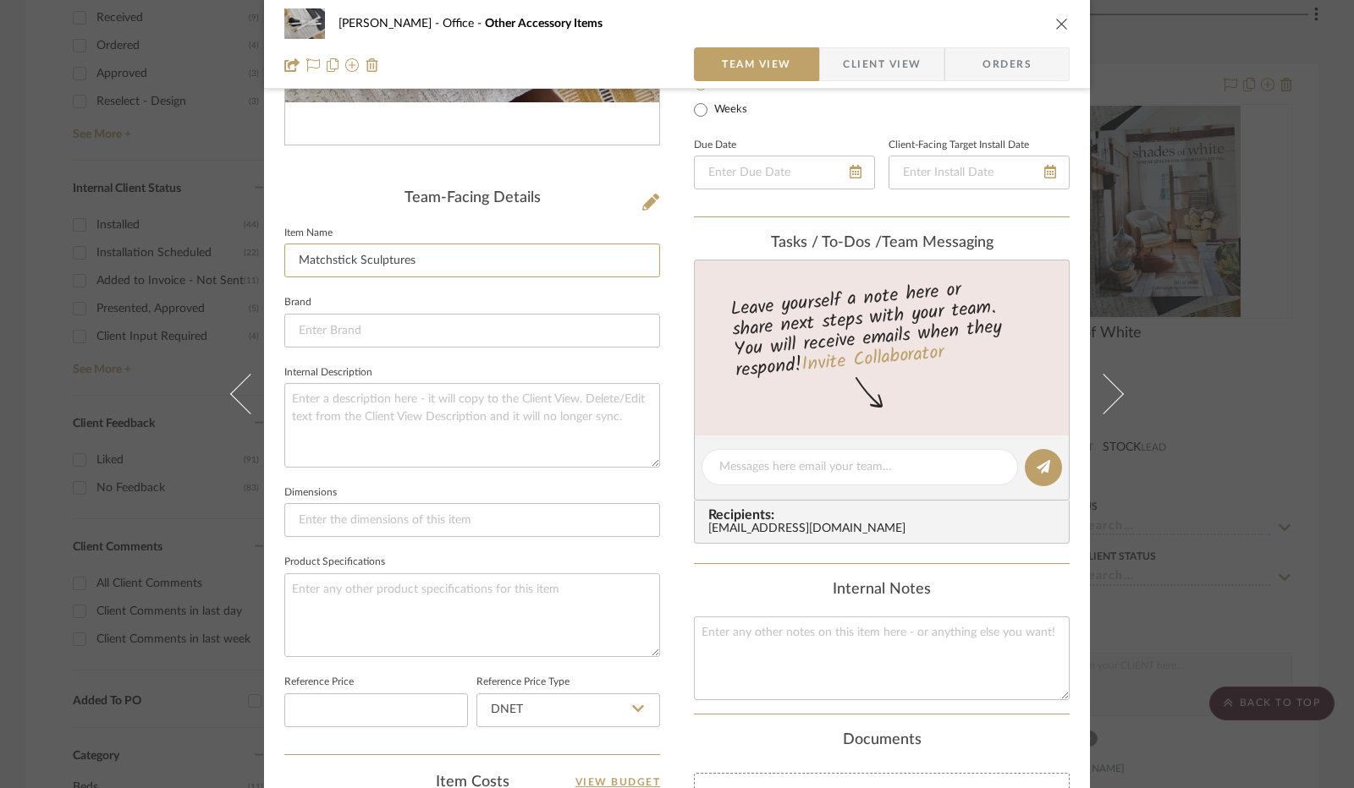
scroll to position [677, 0]
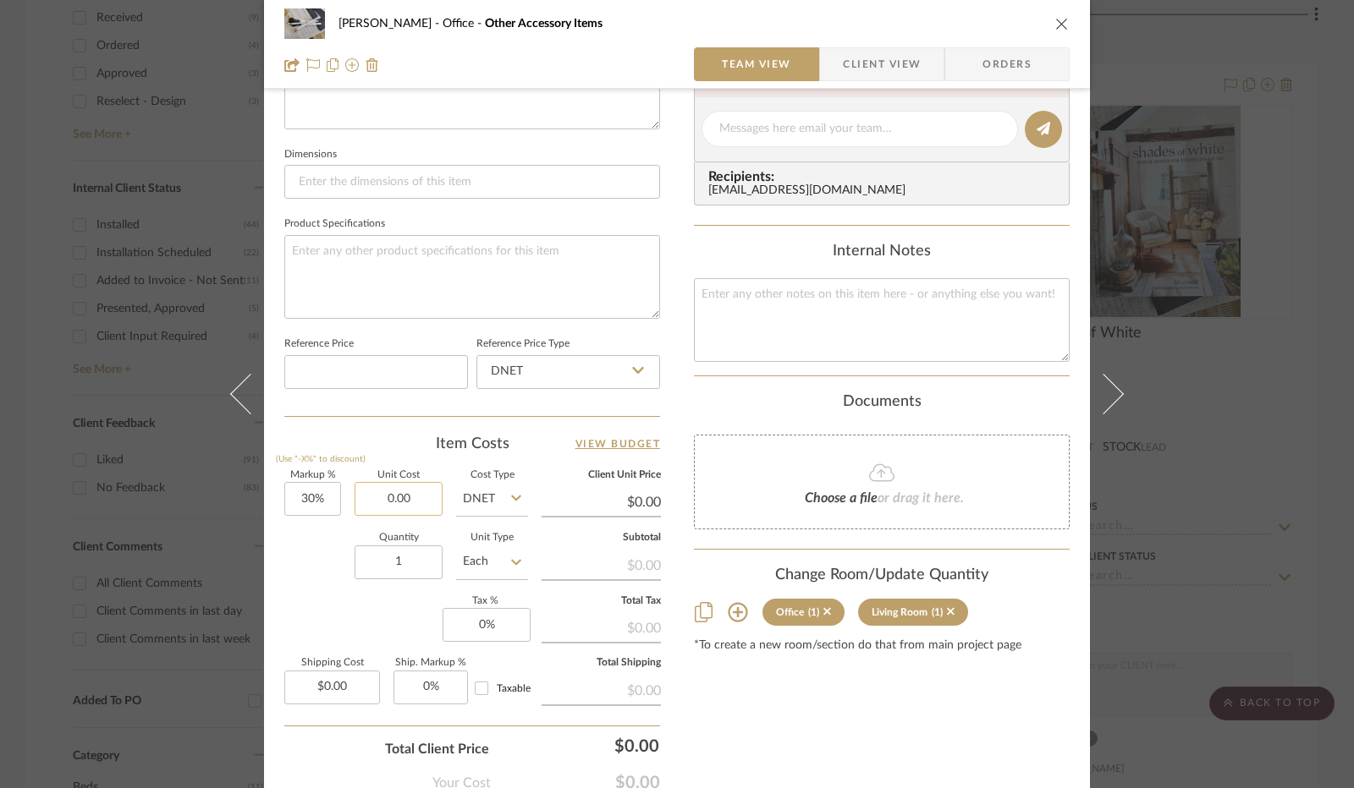
click at [396, 508] on input "0.00" at bounding box center [398, 499] width 88 height 34
click at [477, 626] on input "0" at bounding box center [486, 625] width 88 height 34
click at [947, 610] on icon at bounding box center [951, 612] width 8 height 12
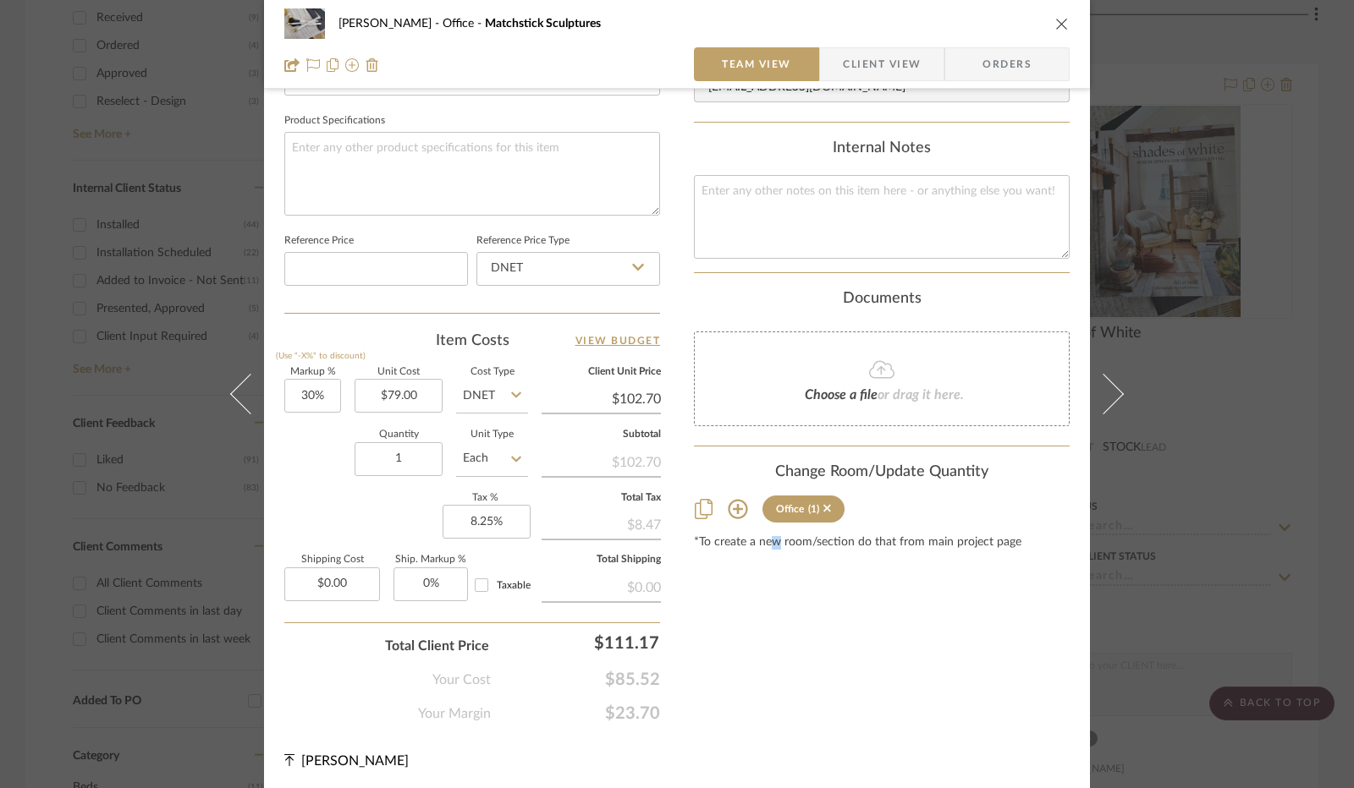
click at [768, 666] on div "Content here copies to Client View - confirm visibility there. Show in Client D…" at bounding box center [882, 29] width 376 height 1389
click at [850, 68] on span "Client View" at bounding box center [882, 64] width 78 height 34
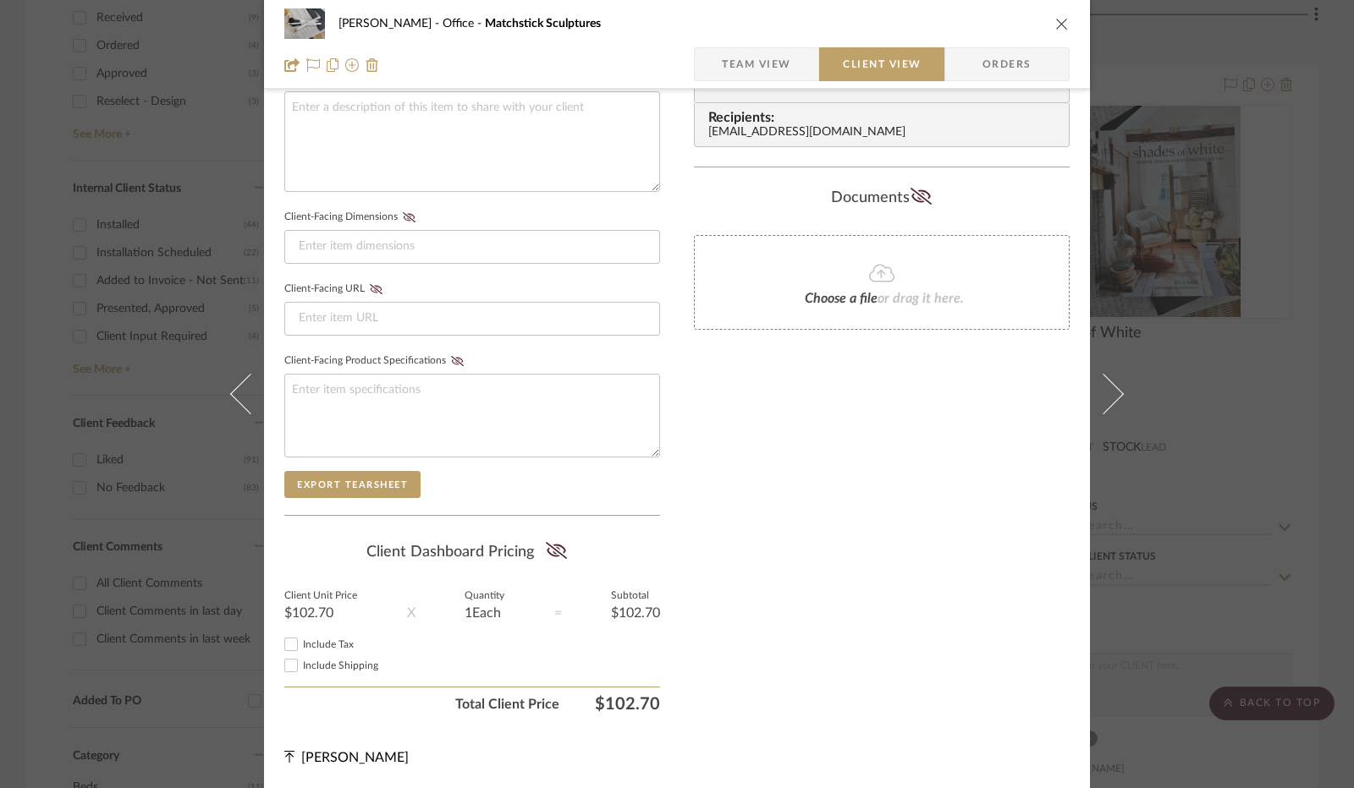
scroll to position [626, 0]
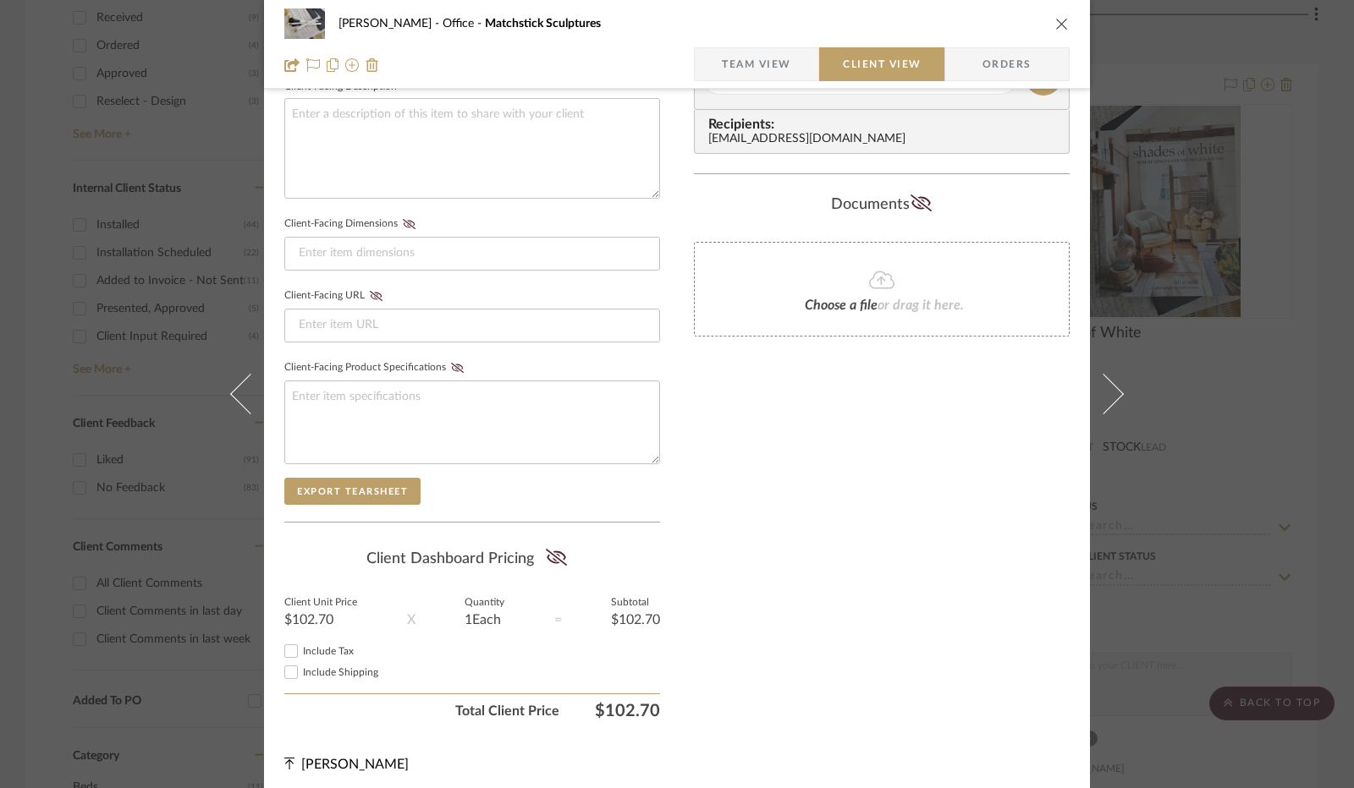
click at [563, 546] on summary-project-share-button at bounding box center [556, 559] width 45 height 39
click at [550, 557] on icon at bounding box center [556, 557] width 21 height 17
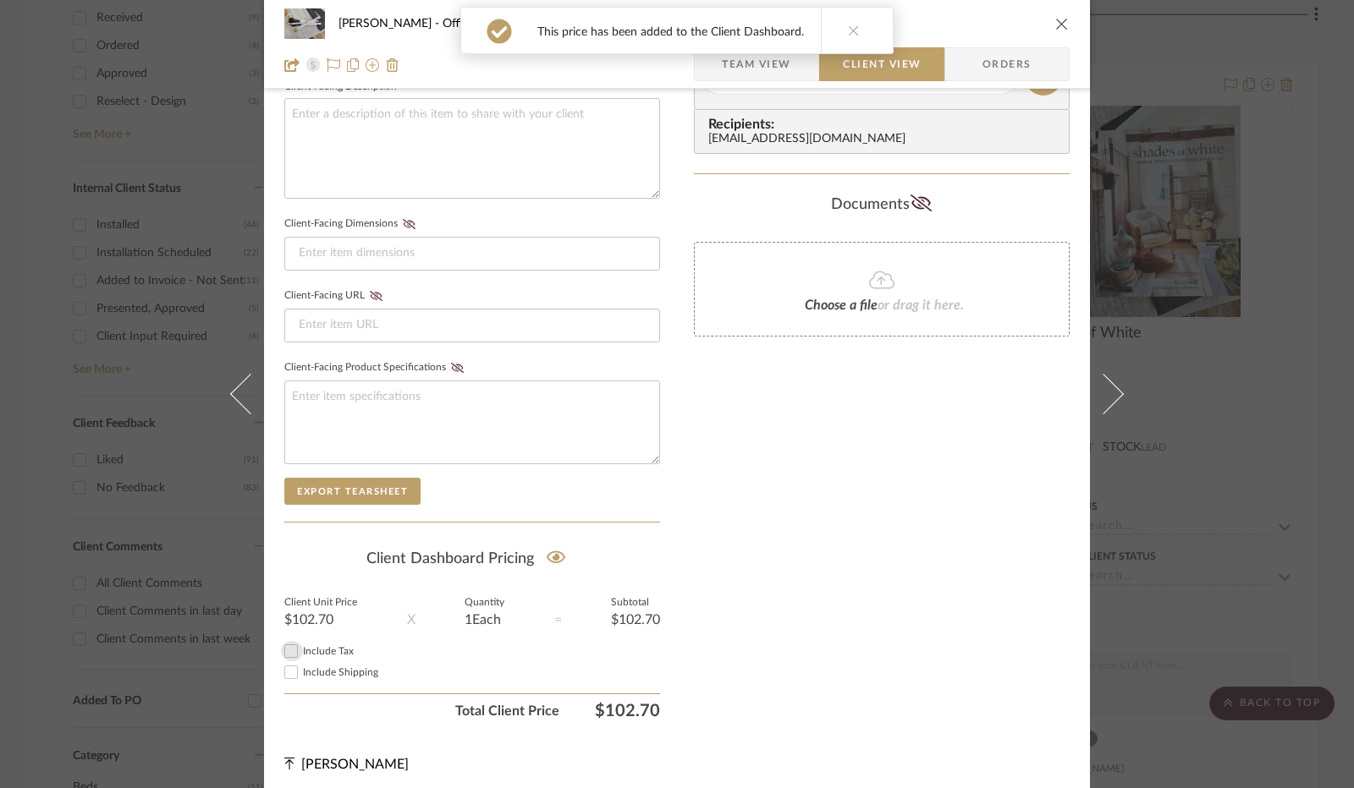
click at [289, 652] on input "Include Tax" at bounding box center [291, 651] width 20 height 20
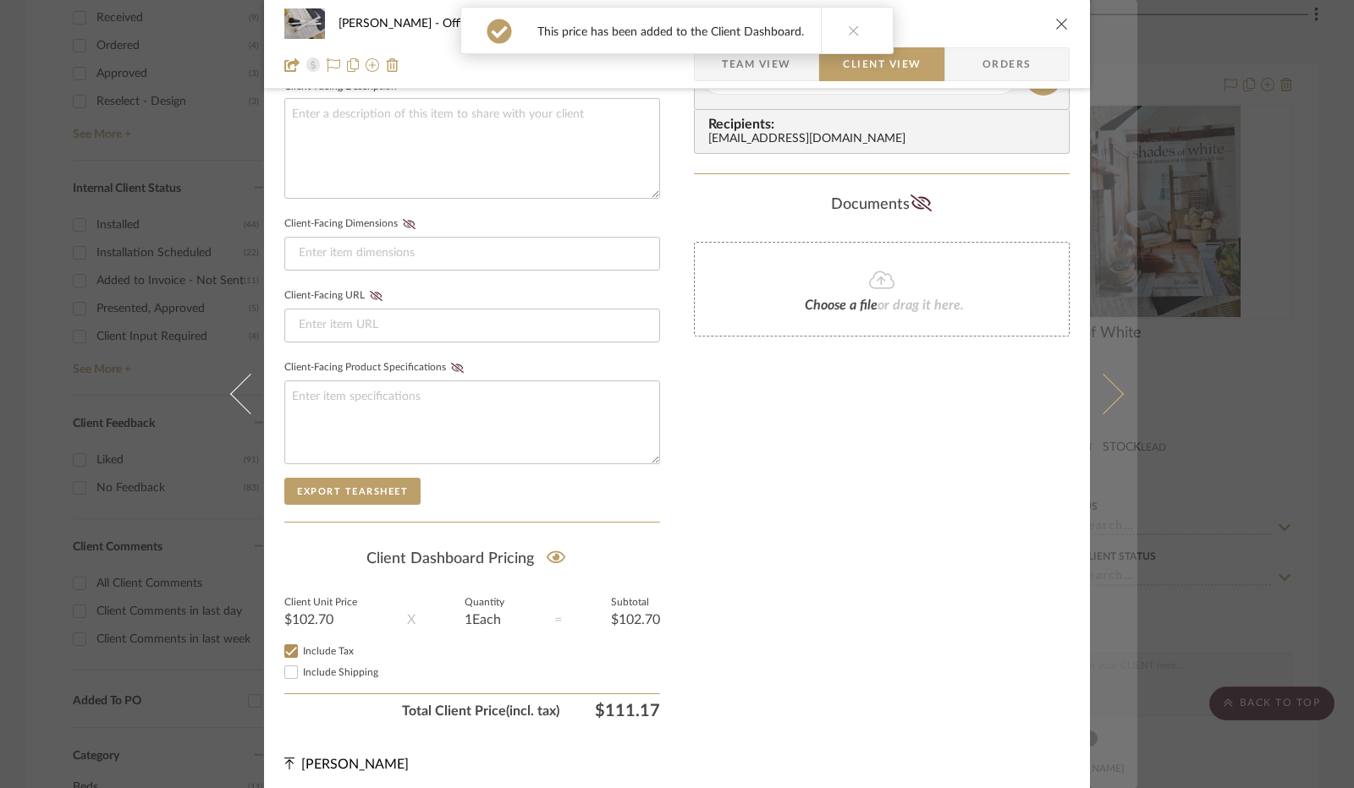
click at [1093, 405] on icon at bounding box center [1103, 394] width 41 height 41
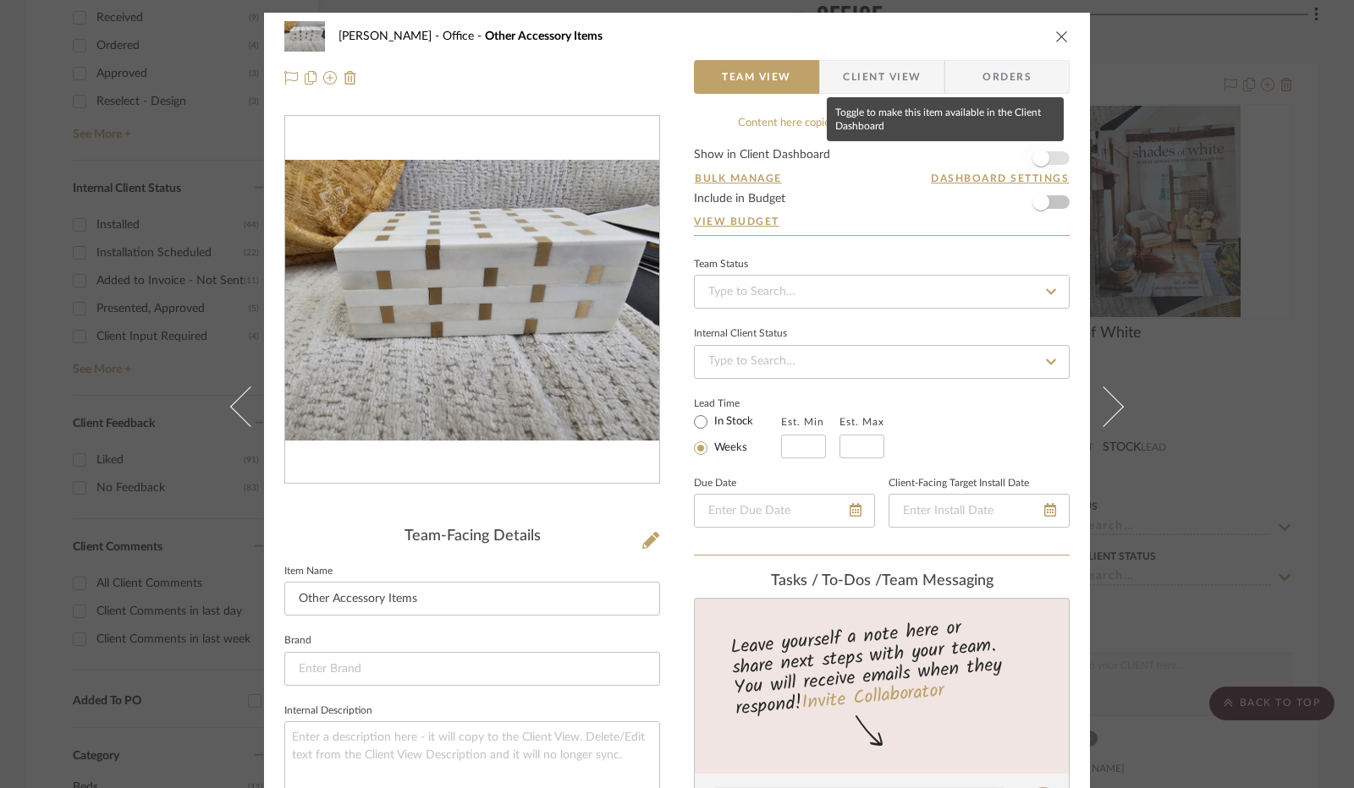
click at [1034, 159] on span "button" at bounding box center [1040, 158] width 17 height 17
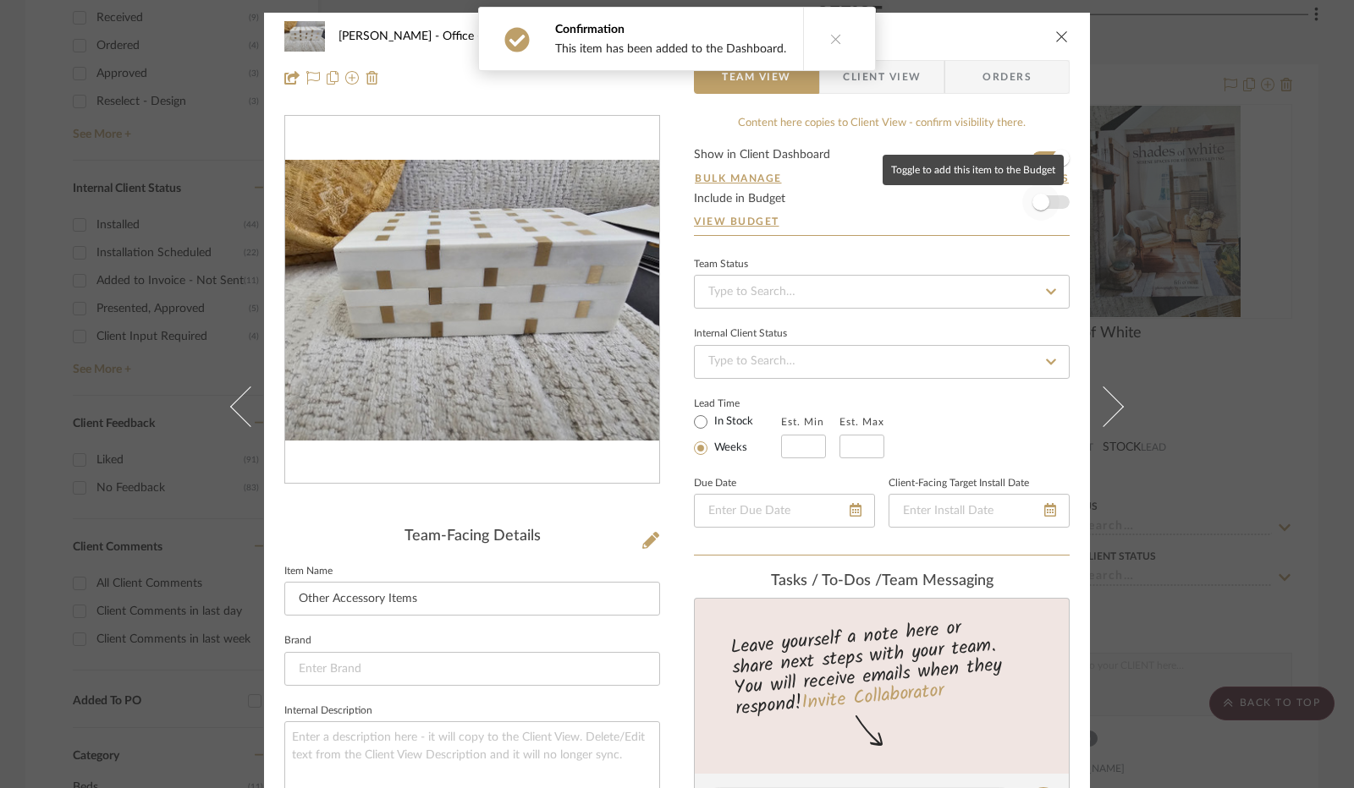
click at [1041, 204] on span "button" at bounding box center [1040, 202] width 17 height 17
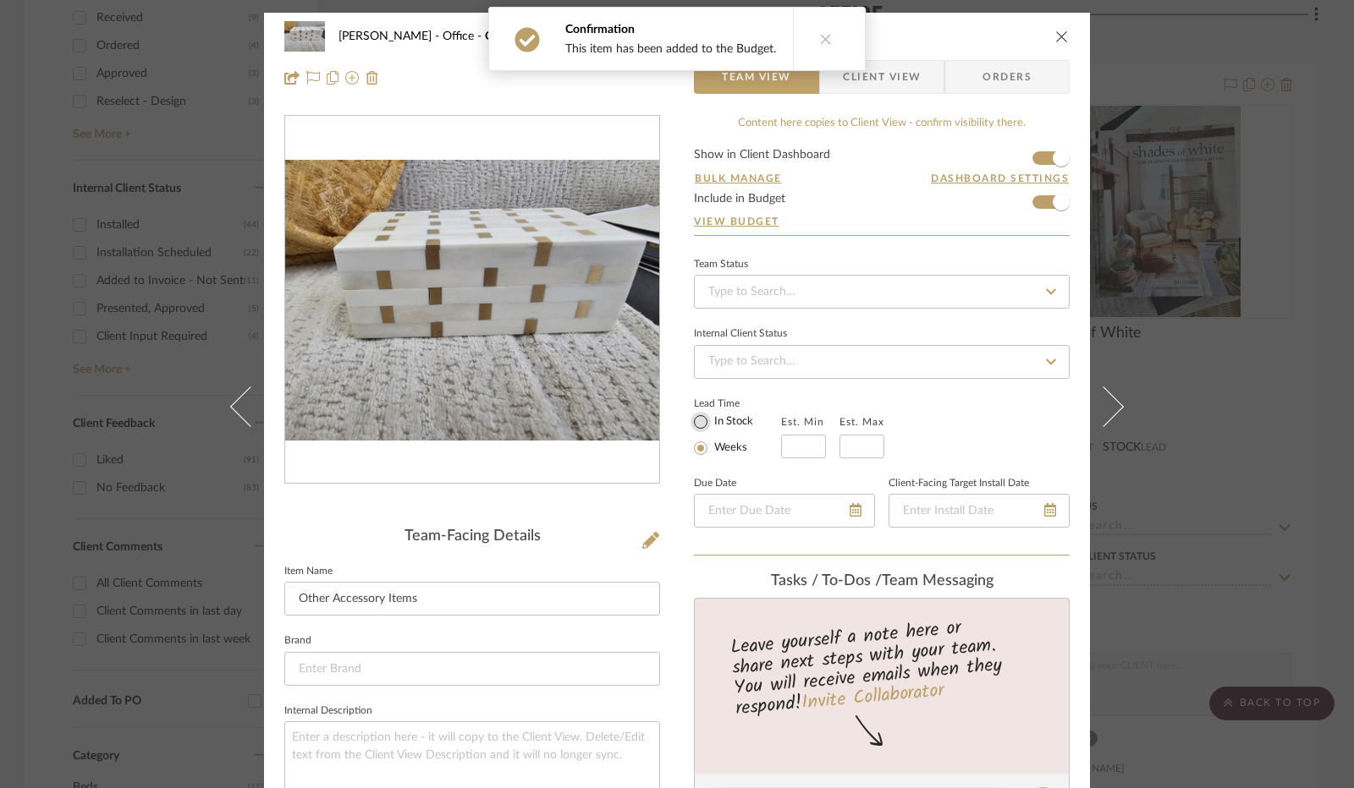
click at [698, 417] on input "In Stock" at bounding box center [700, 422] width 20 height 20
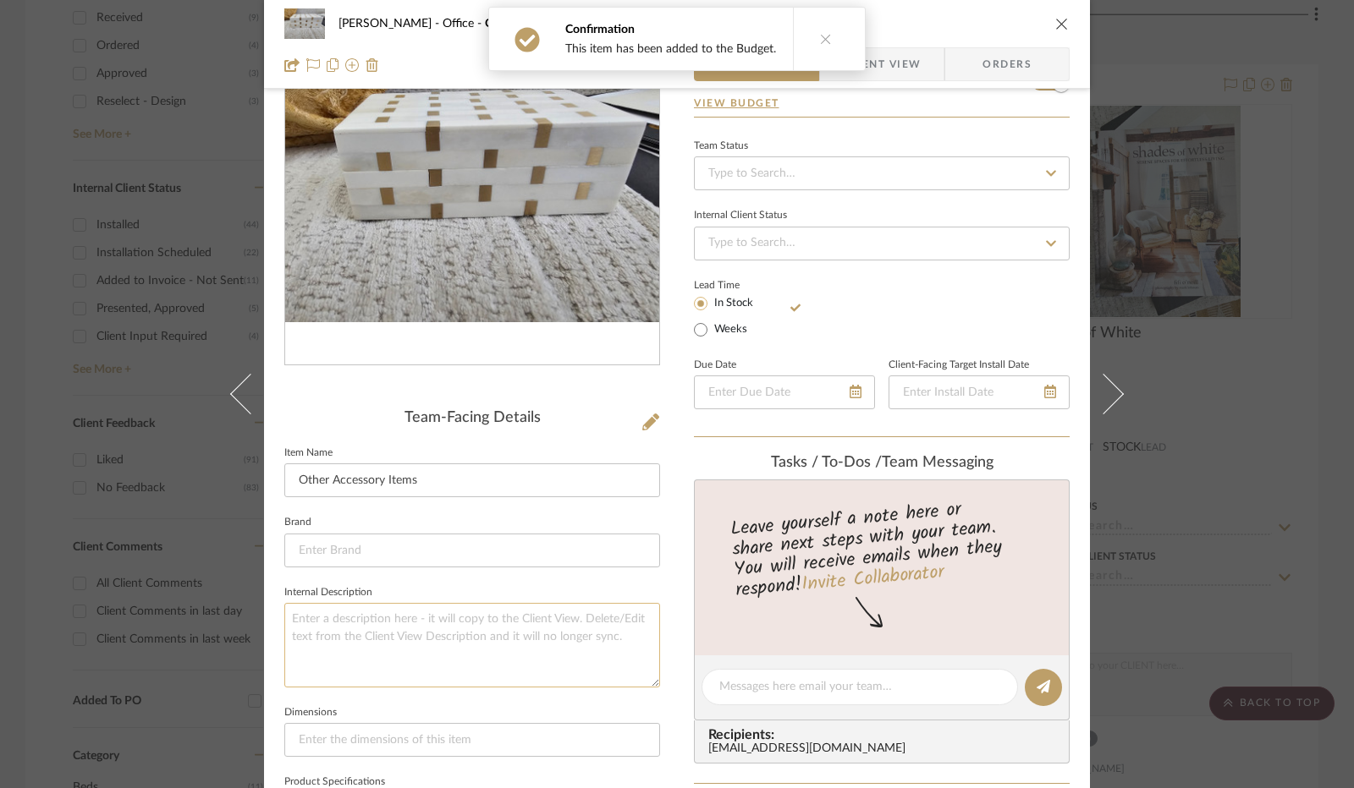
scroll to position [254, 0]
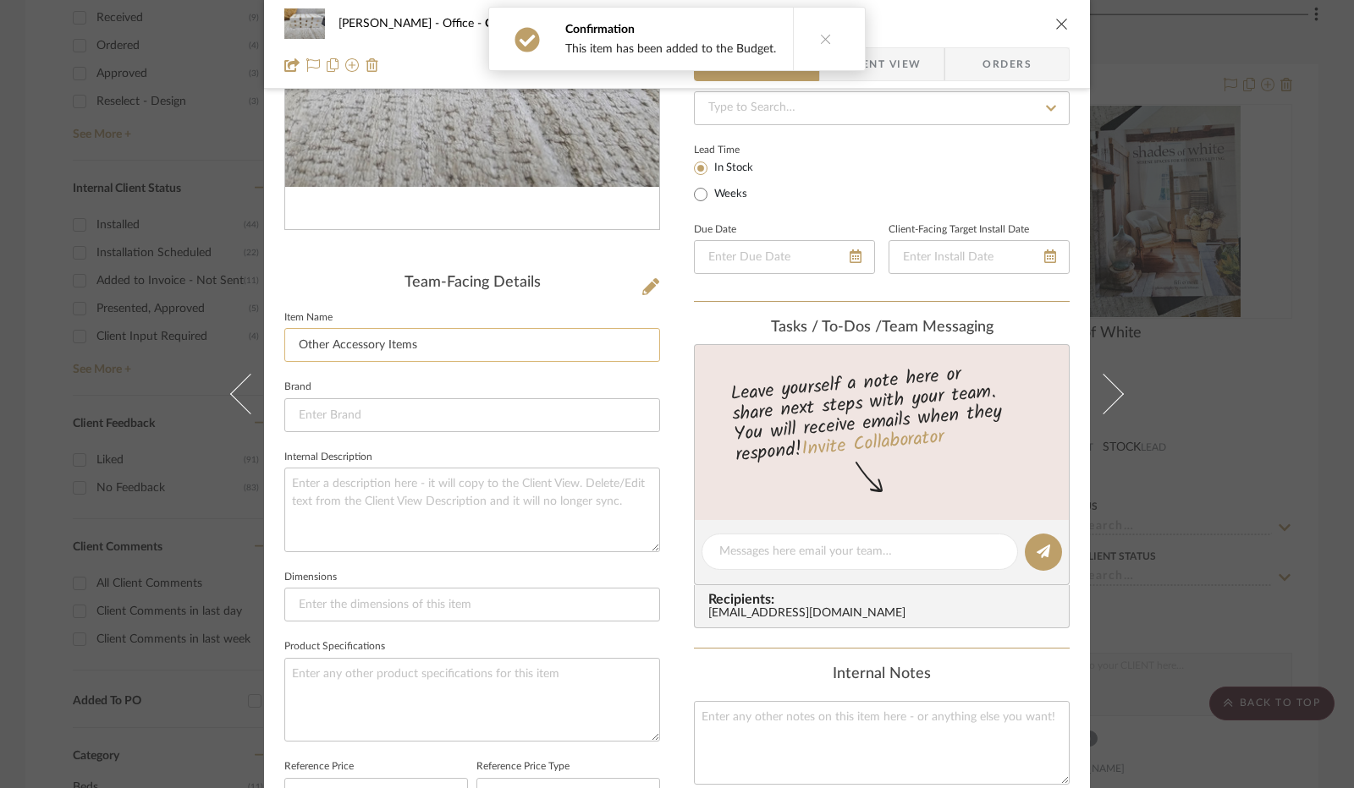
drag, startPoint x: 408, startPoint y: 344, endPoint x: 293, endPoint y: 345, distance: 115.1
click at [293, 345] on input "Other Accessory Items" at bounding box center [472, 345] width 376 height 34
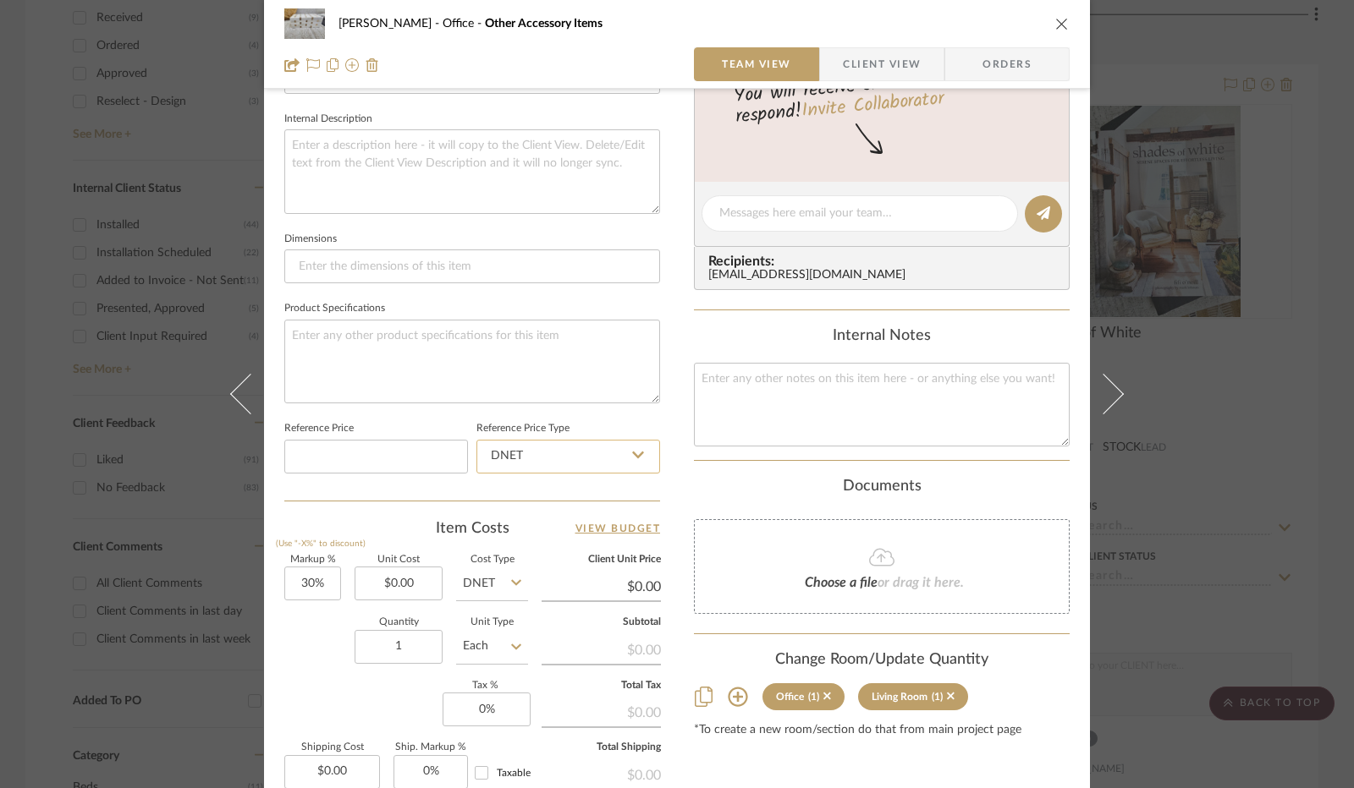
scroll to position [761, 0]
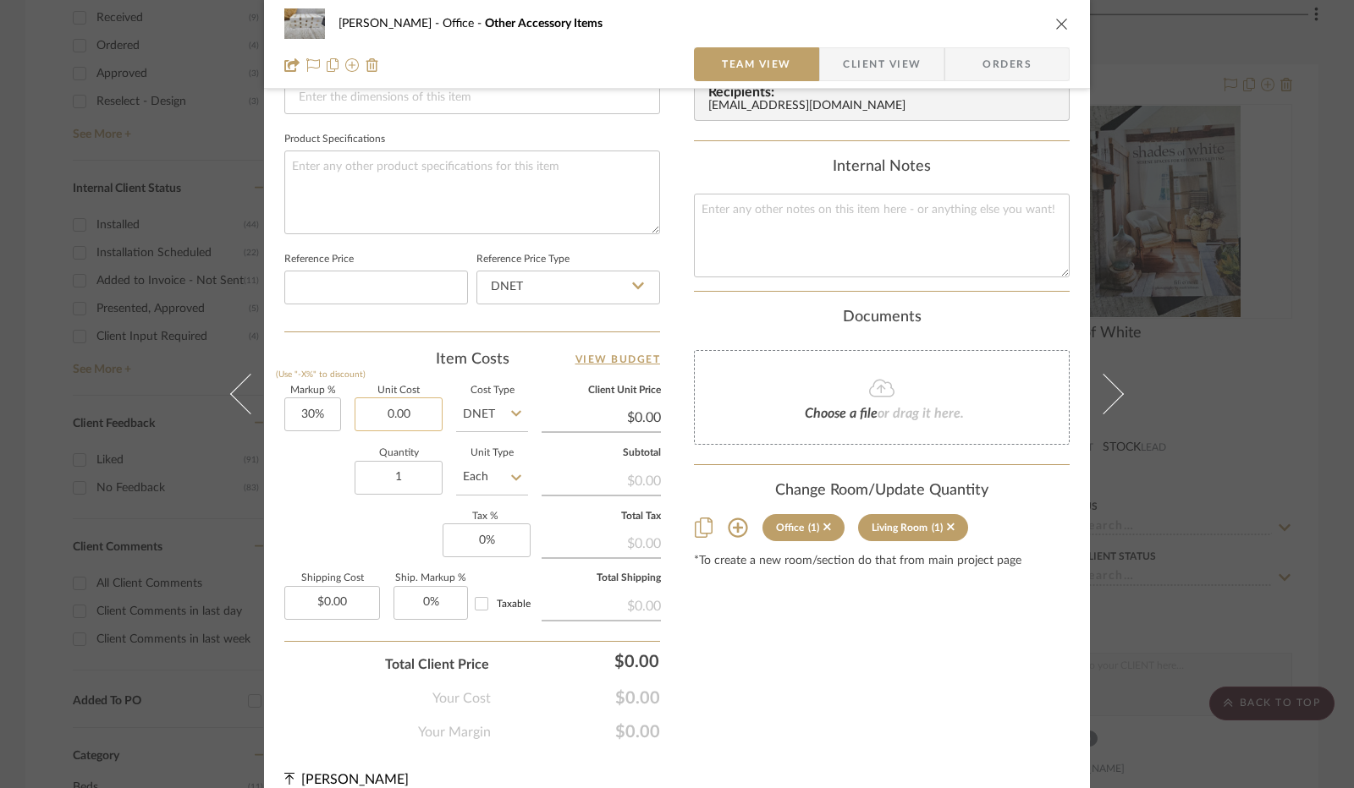
click at [390, 415] on input "0.00" at bounding box center [398, 415] width 88 height 34
click at [487, 529] on input "0" at bounding box center [486, 541] width 88 height 34
click at [947, 525] on icon at bounding box center [951, 528] width 8 height 8
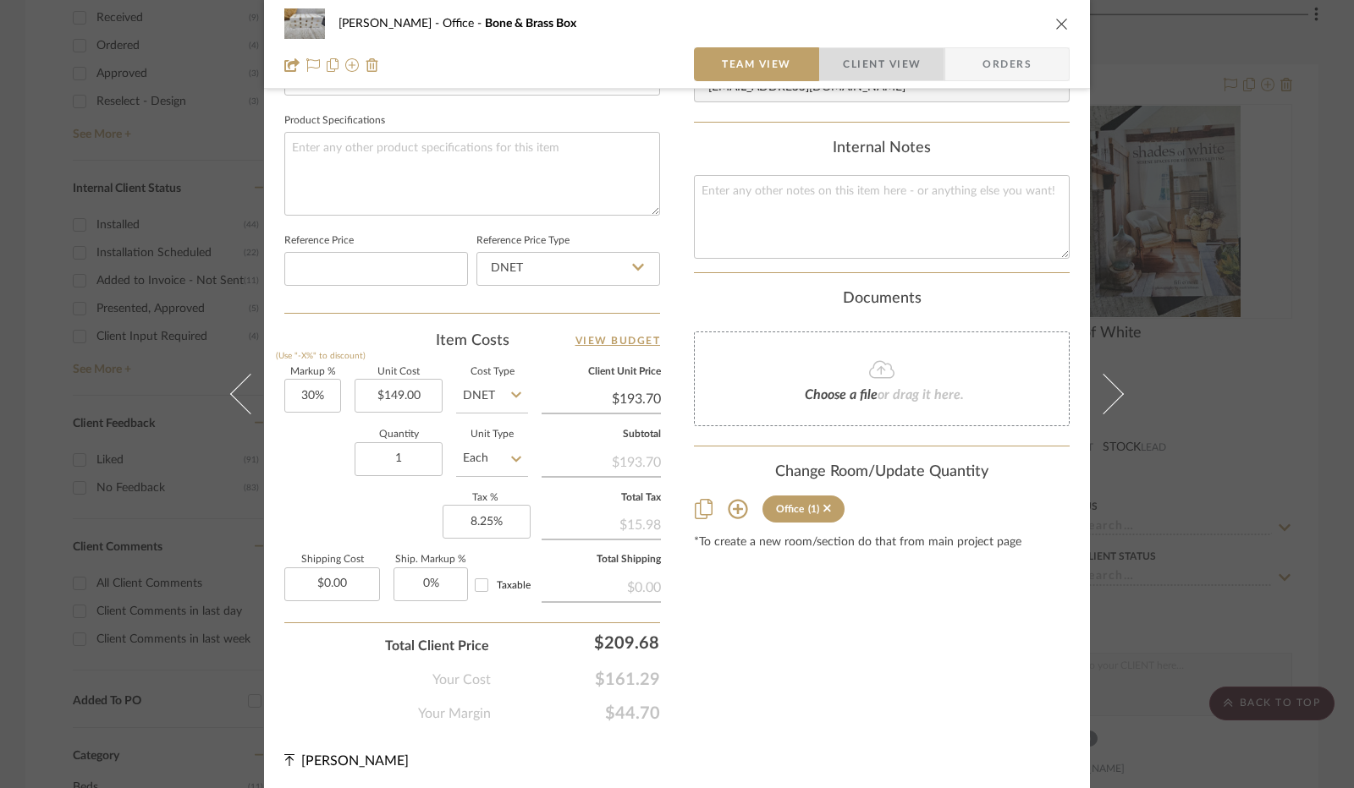
click at [858, 69] on span "Client View" at bounding box center [882, 64] width 78 height 34
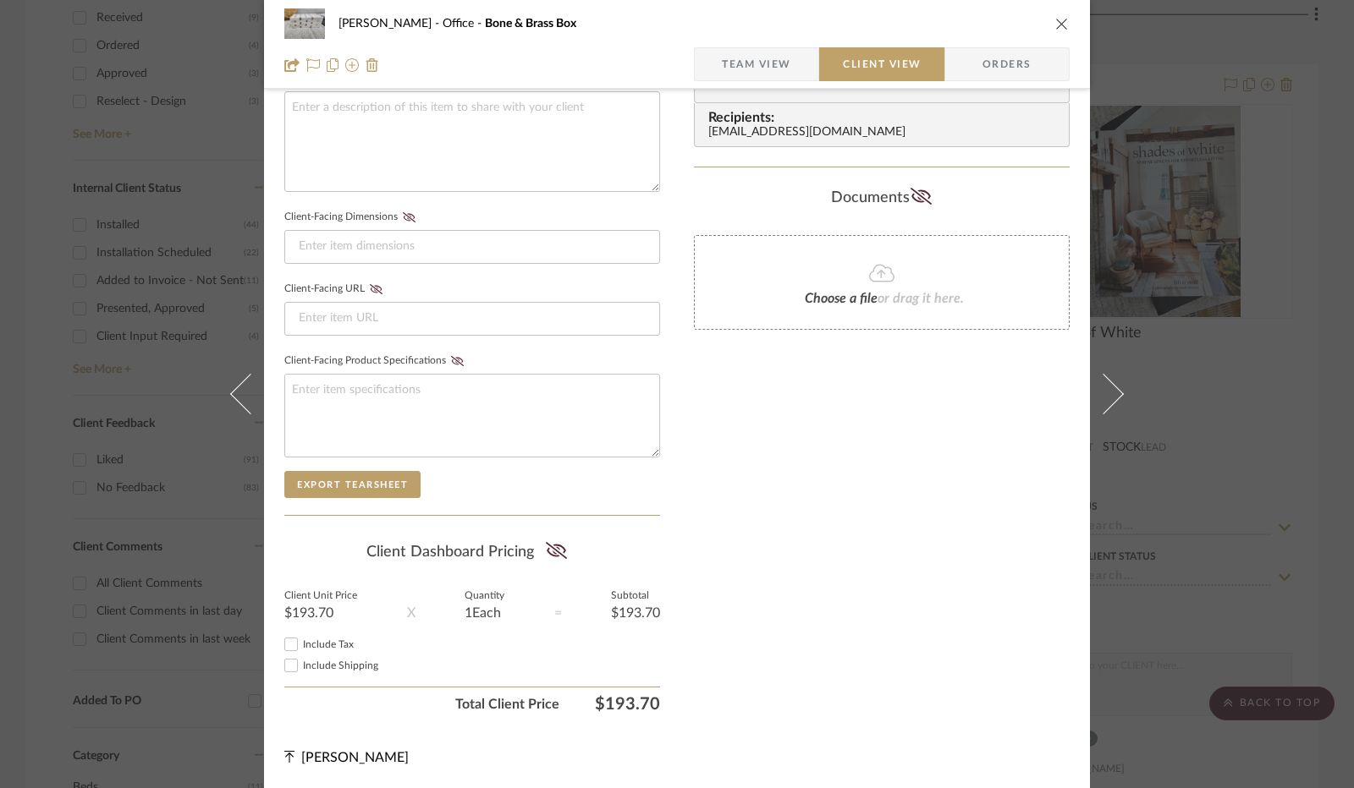
scroll to position [626, 0]
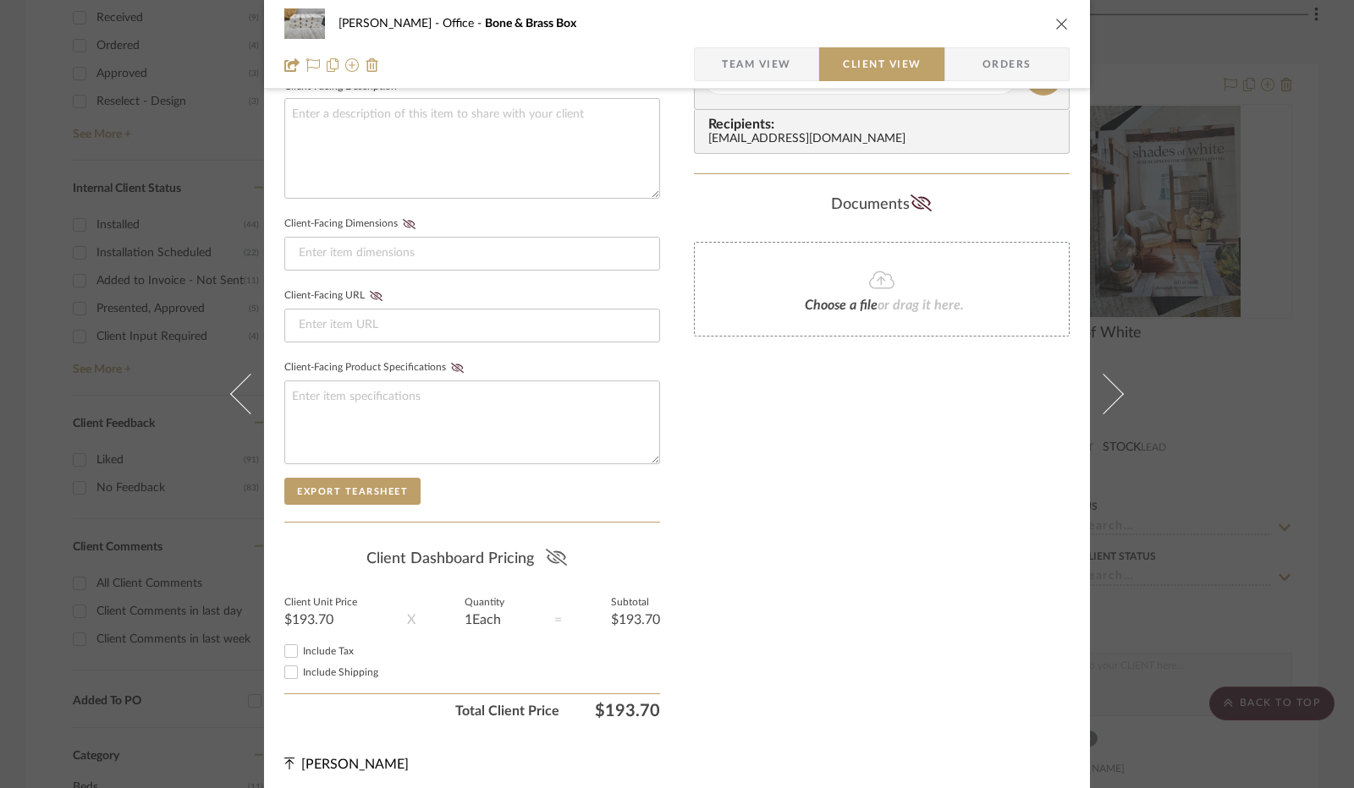
click at [547, 549] on icon at bounding box center [556, 557] width 21 height 17
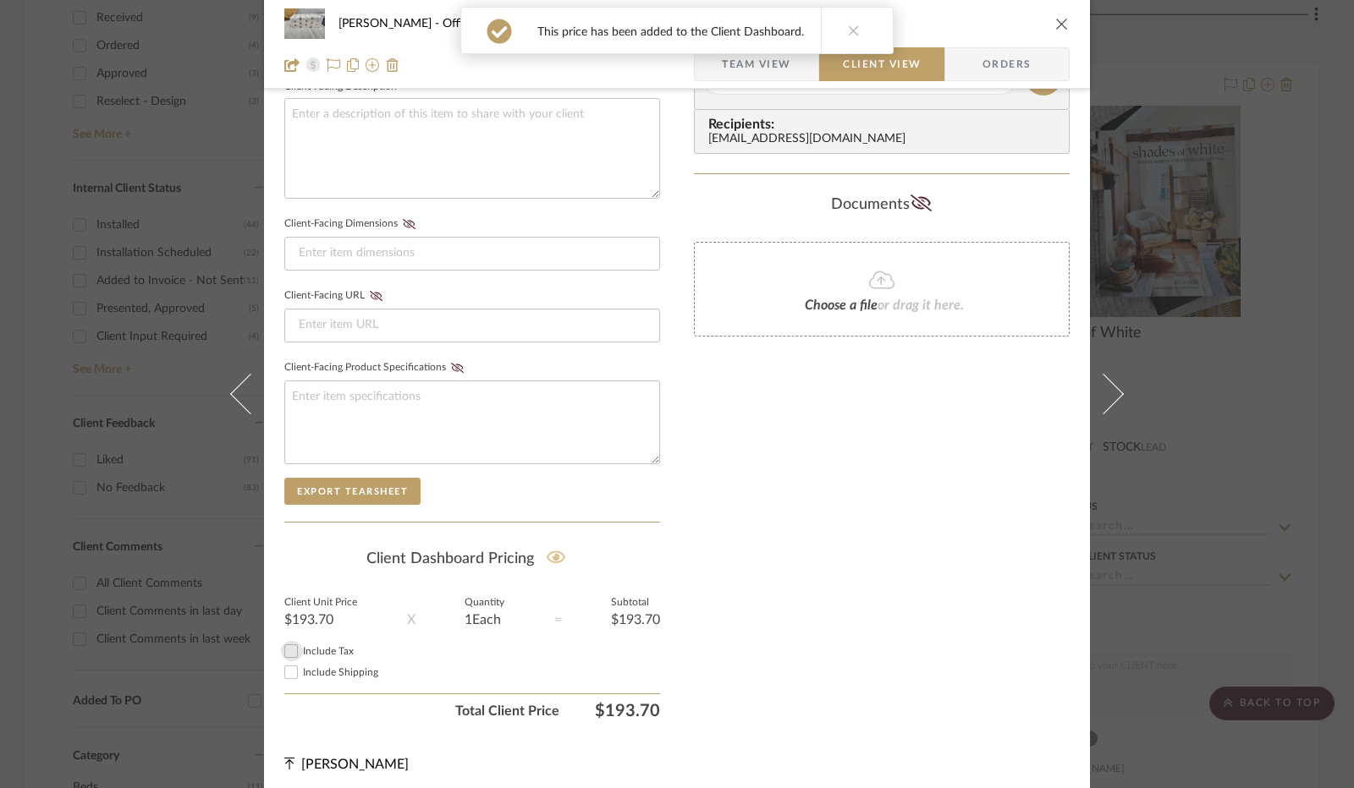
click at [290, 644] on input "Include Tax" at bounding box center [291, 651] width 20 height 20
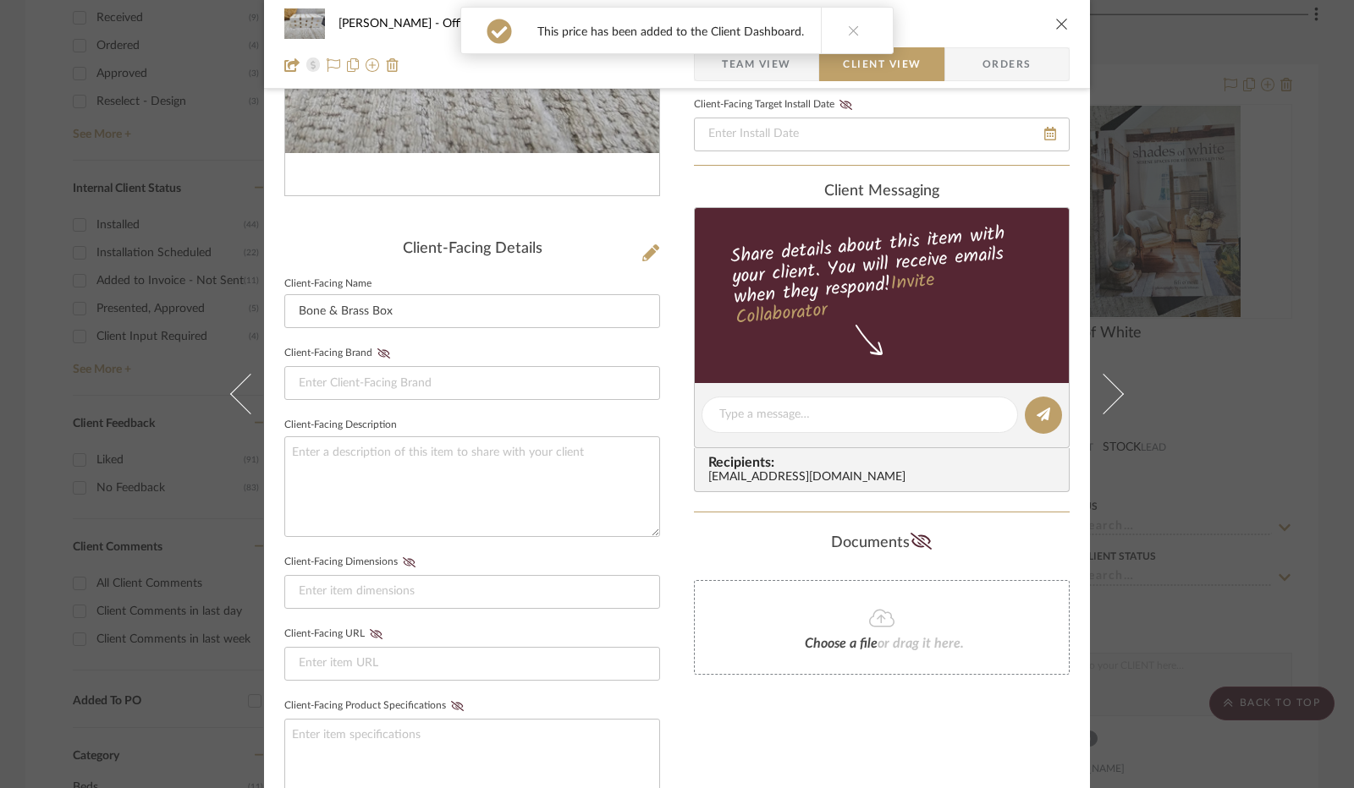
scroll to position [34, 0]
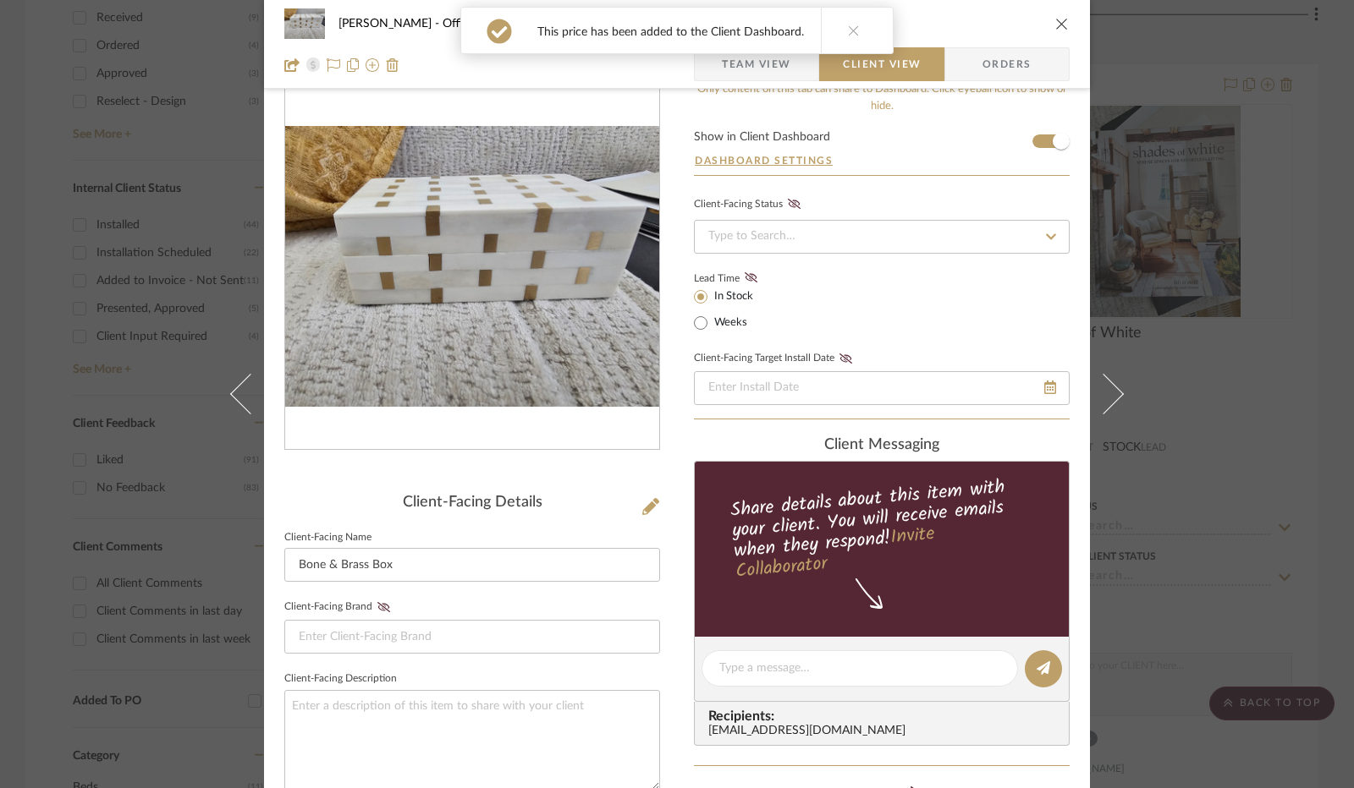
drag, startPoint x: 1105, startPoint y: 317, endPoint x: 1102, endPoint y: 307, distance: 10.5
click at [1104, 317] on button at bounding box center [1113, 394] width 47 height 788
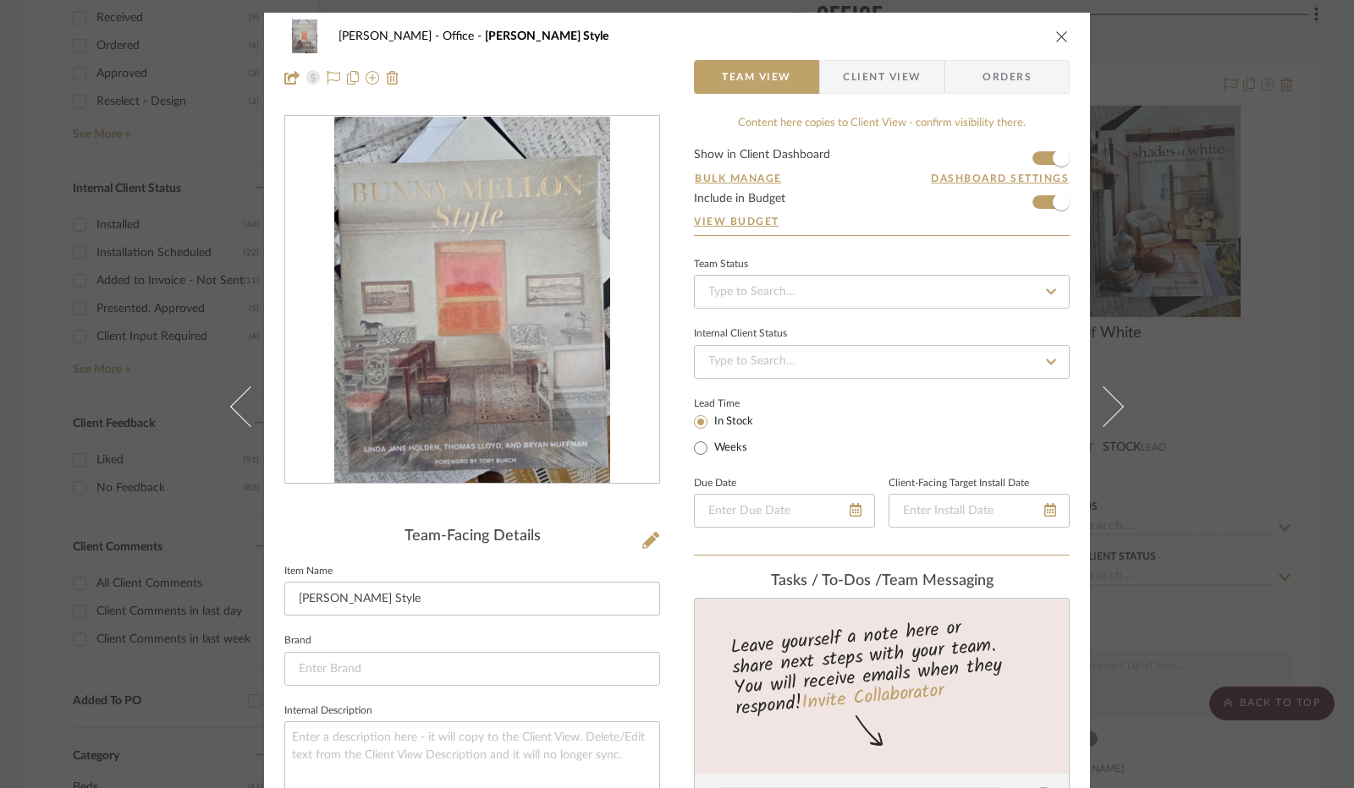
click at [1056, 36] on icon "close" at bounding box center [1062, 37] width 14 height 14
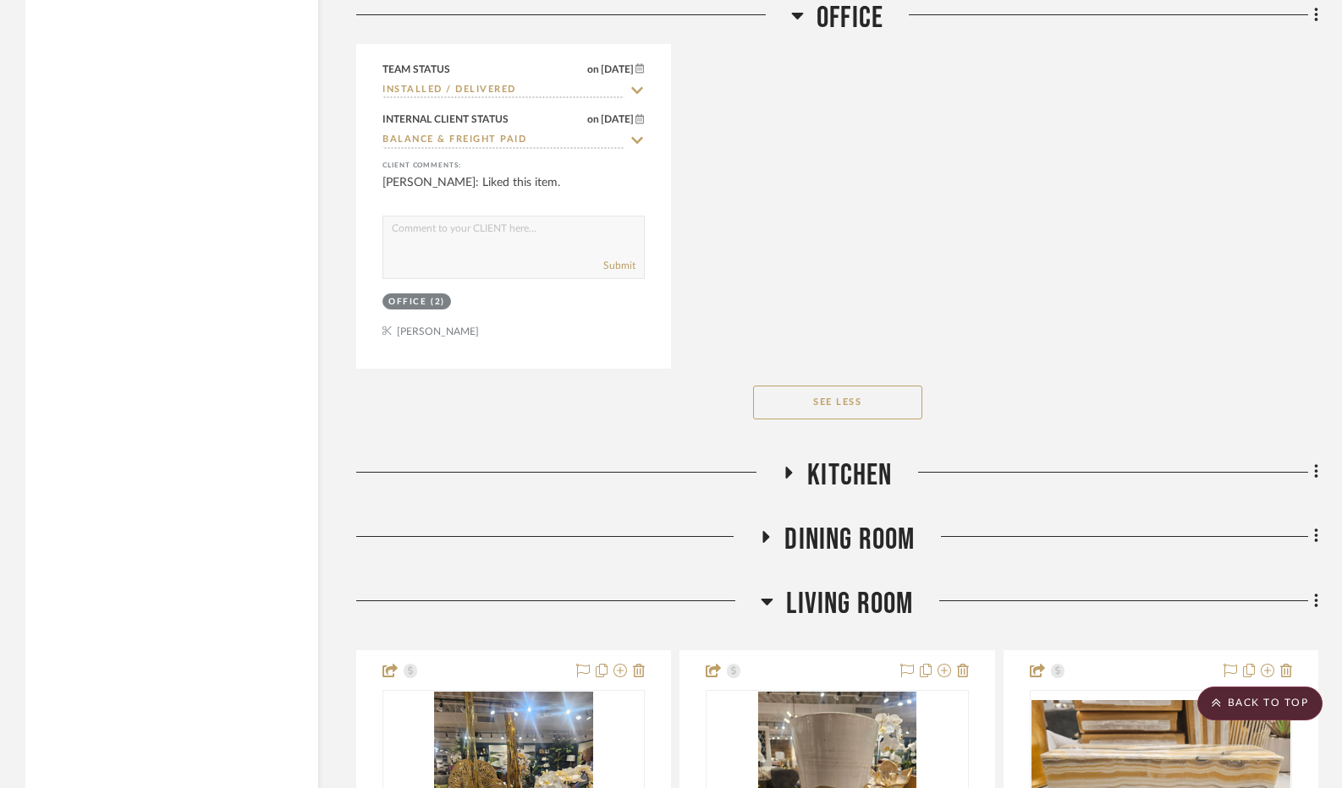
scroll to position [8267, 0]
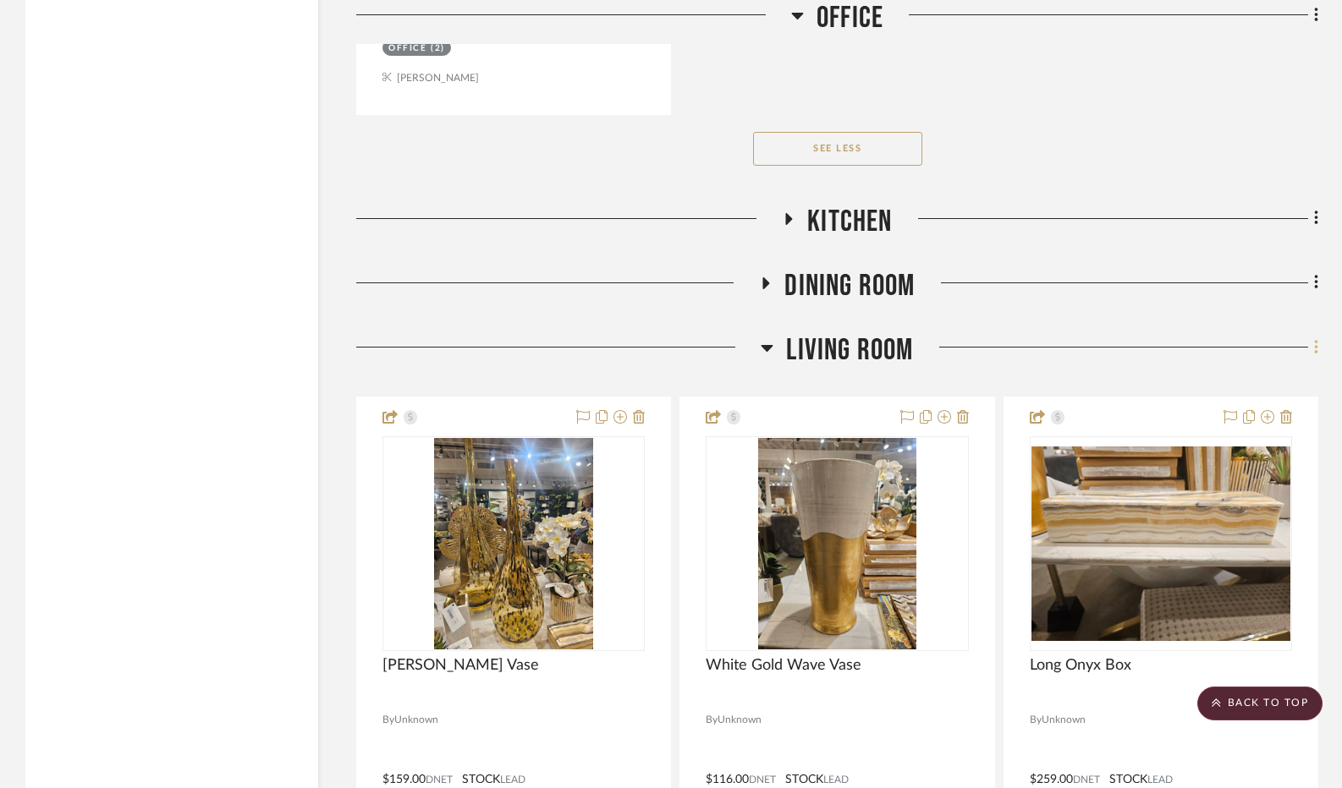
click at [1311, 356] on fa-icon at bounding box center [1313, 349] width 11 height 28
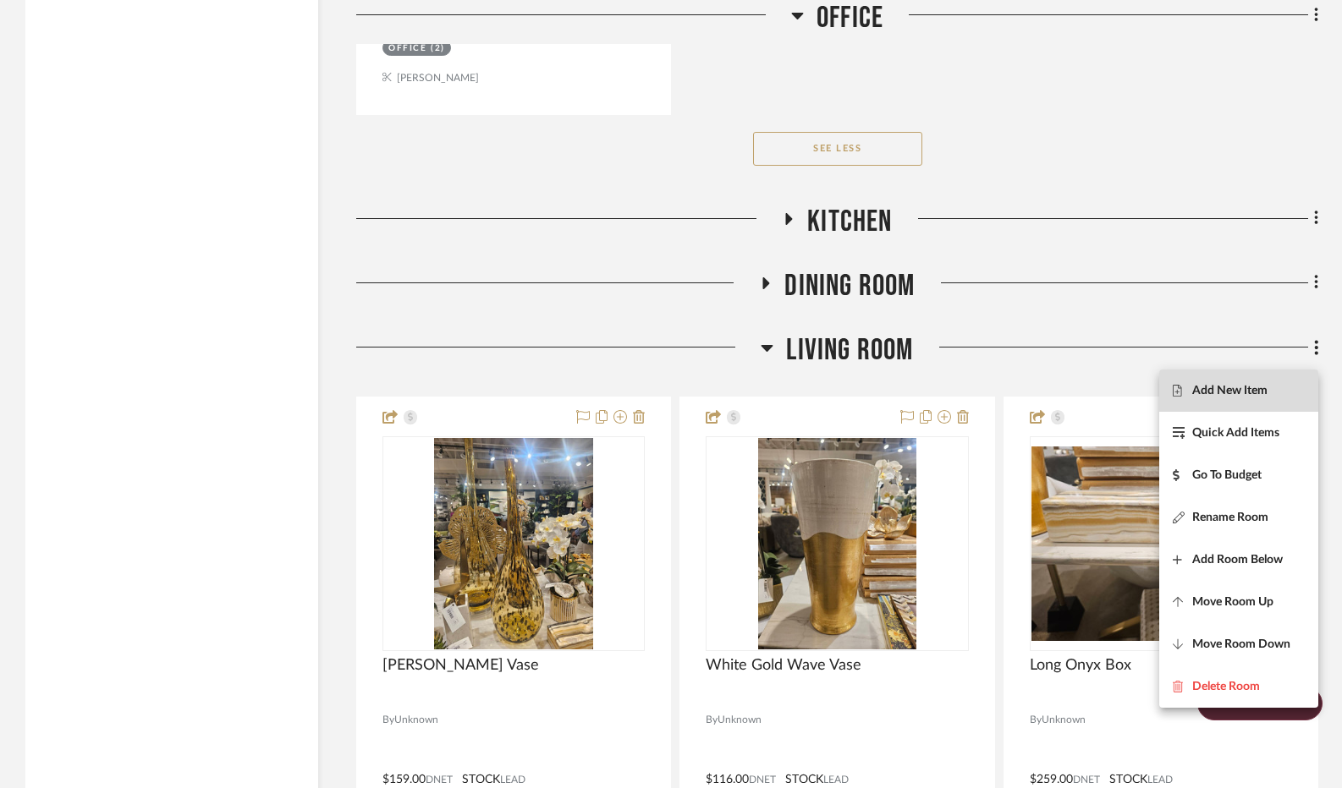
click at [1270, 385] on span "Add New Item" at bounding box center [1239, 390] width 132 height 14
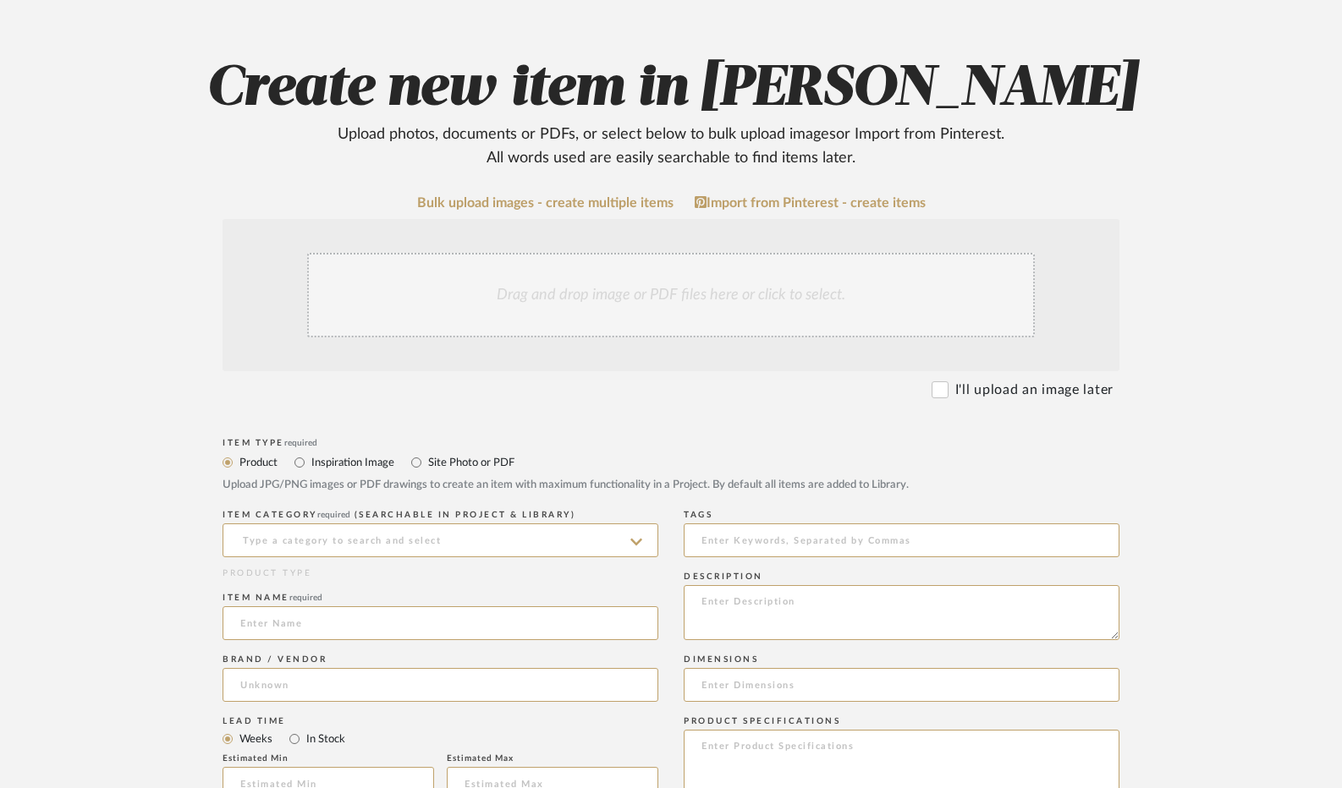
scroll to position [169, 0]
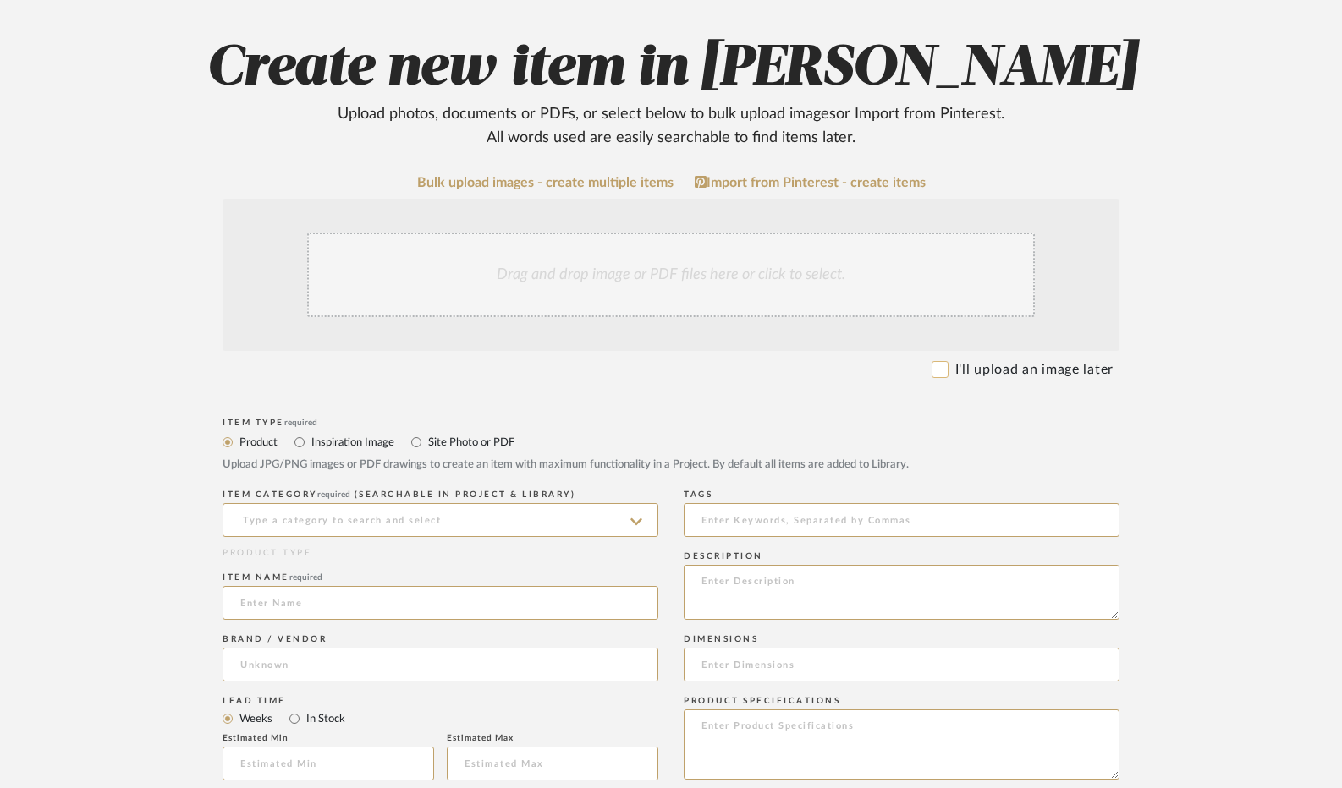
click at [938, 374] on input "I'll upload an image later" at bounding box center [939, 369] width 17 height 17
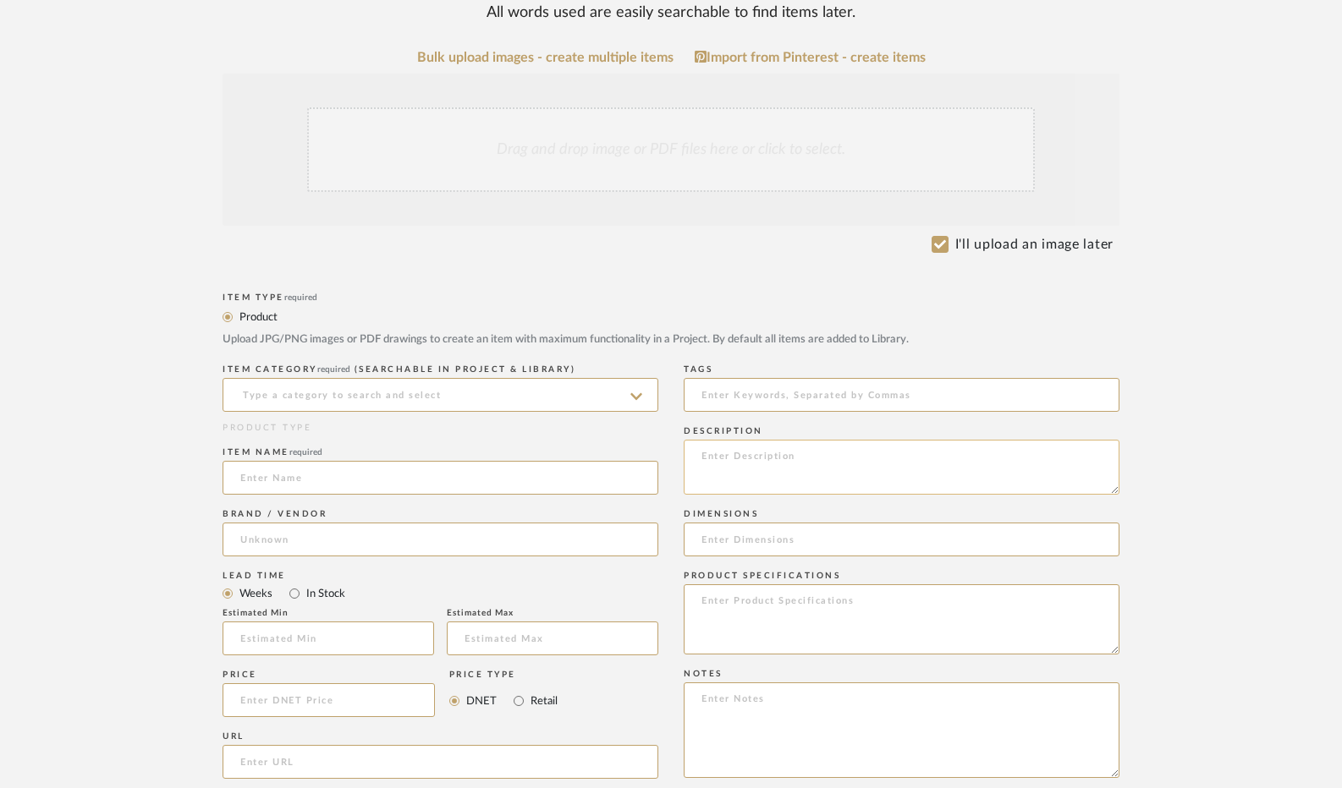
scroll to position [338, 0]
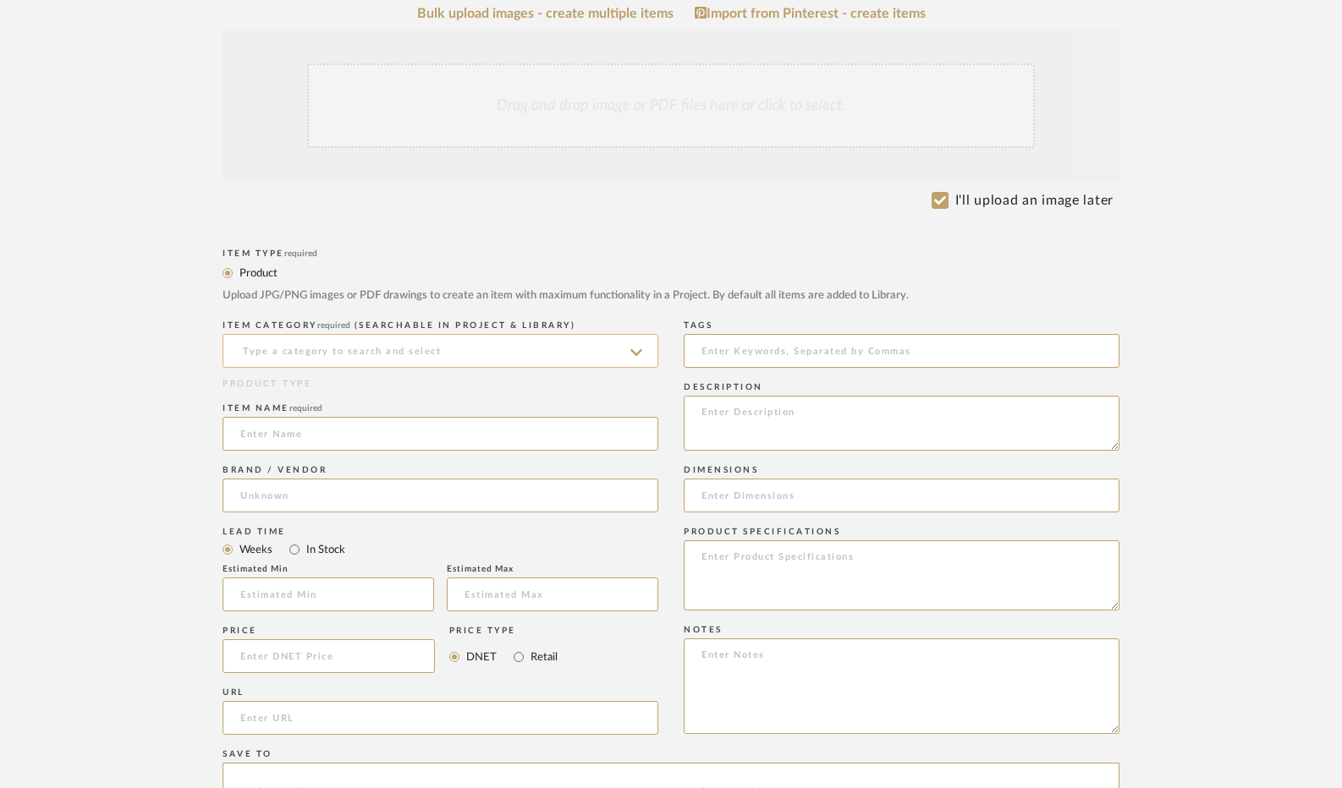
click at [428, 358] on input at bounding box center [441, 351] width 436 height 34
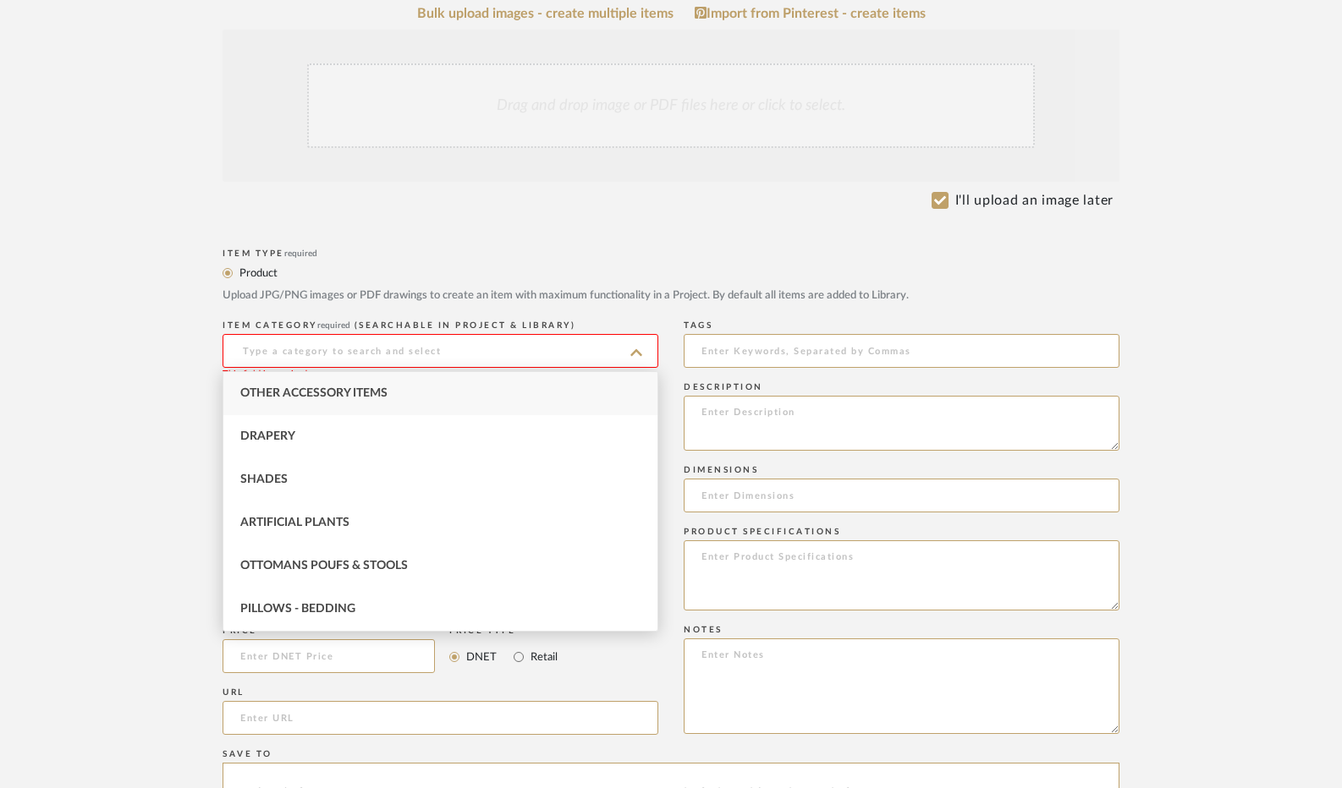
click at [429, 392] on div "Other Accessory Items" at bounding box center [440, 393] width 434 height 43
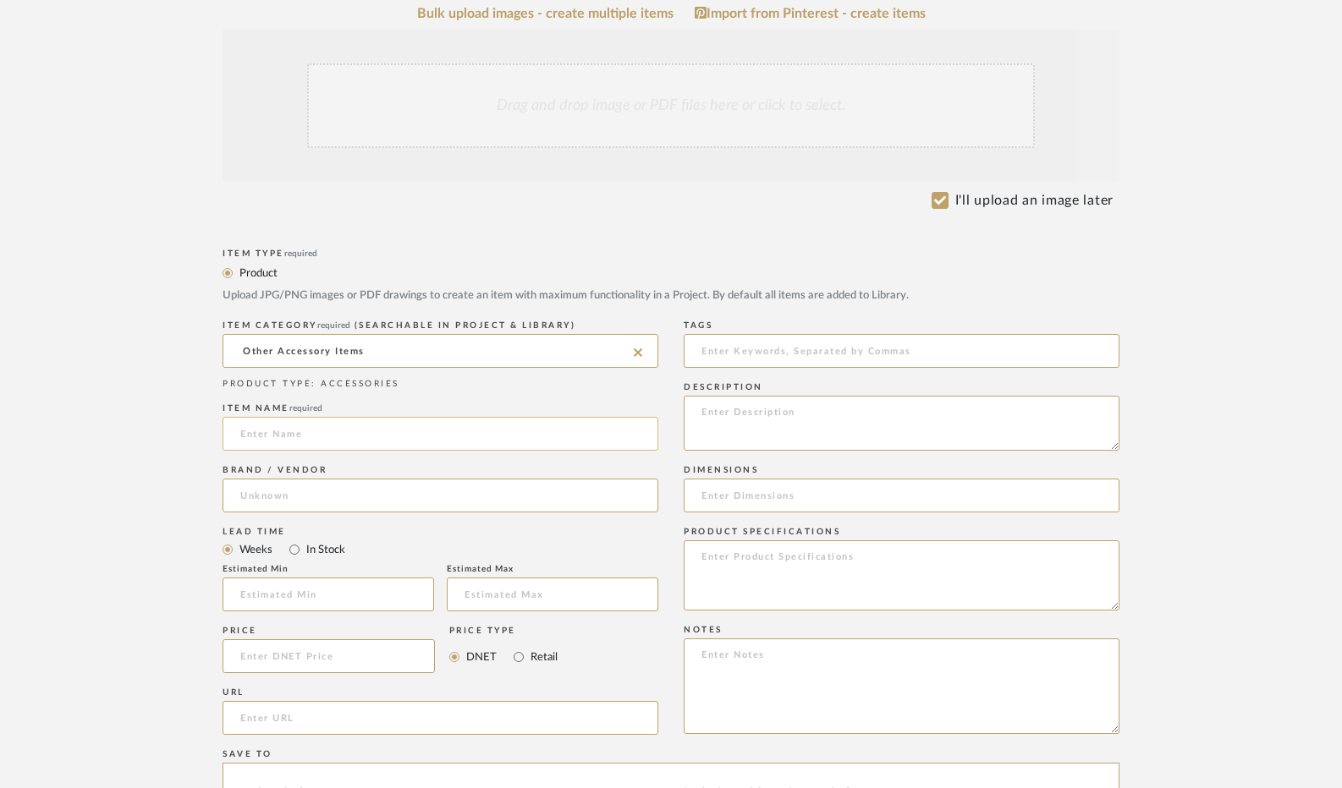
click at [381, 438] on input at bounding box center [441, 434] width 436 height 34
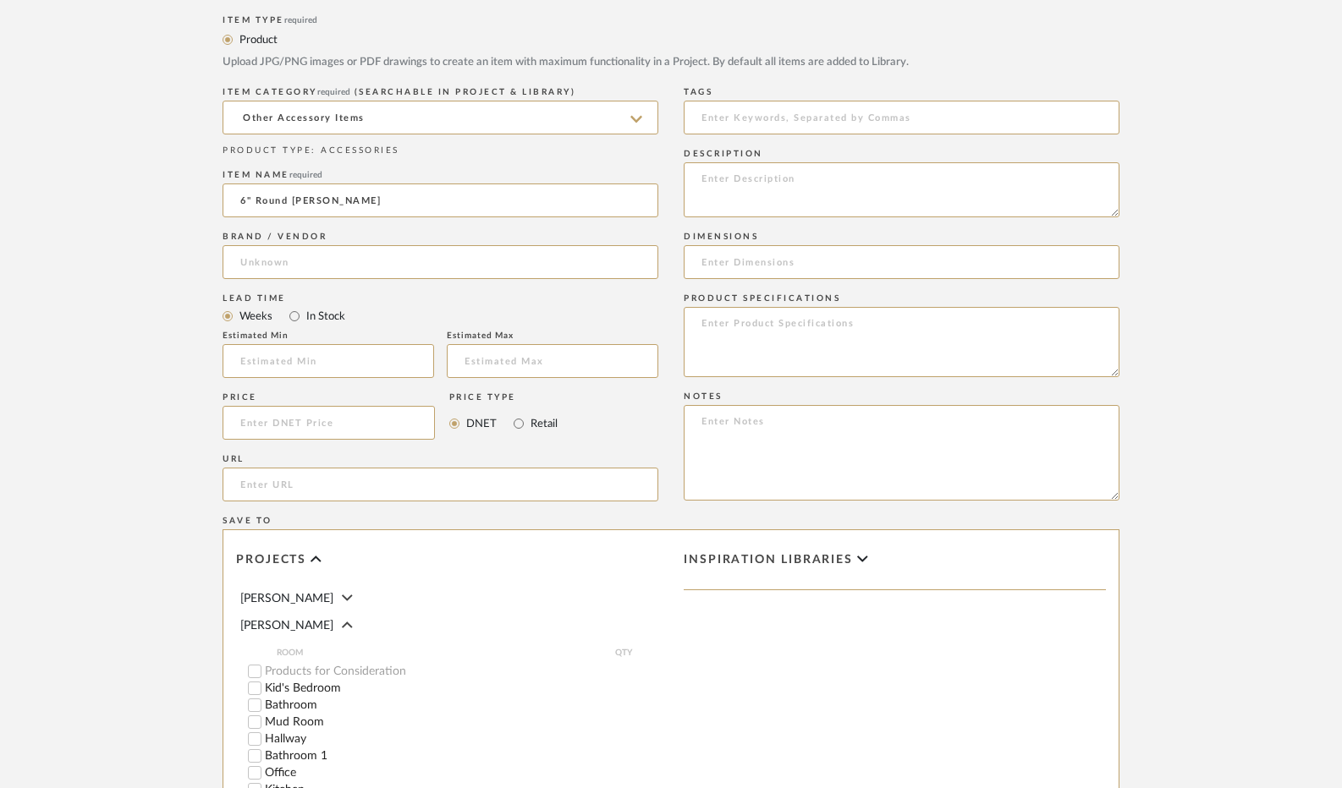
scroll to position [592, 0]
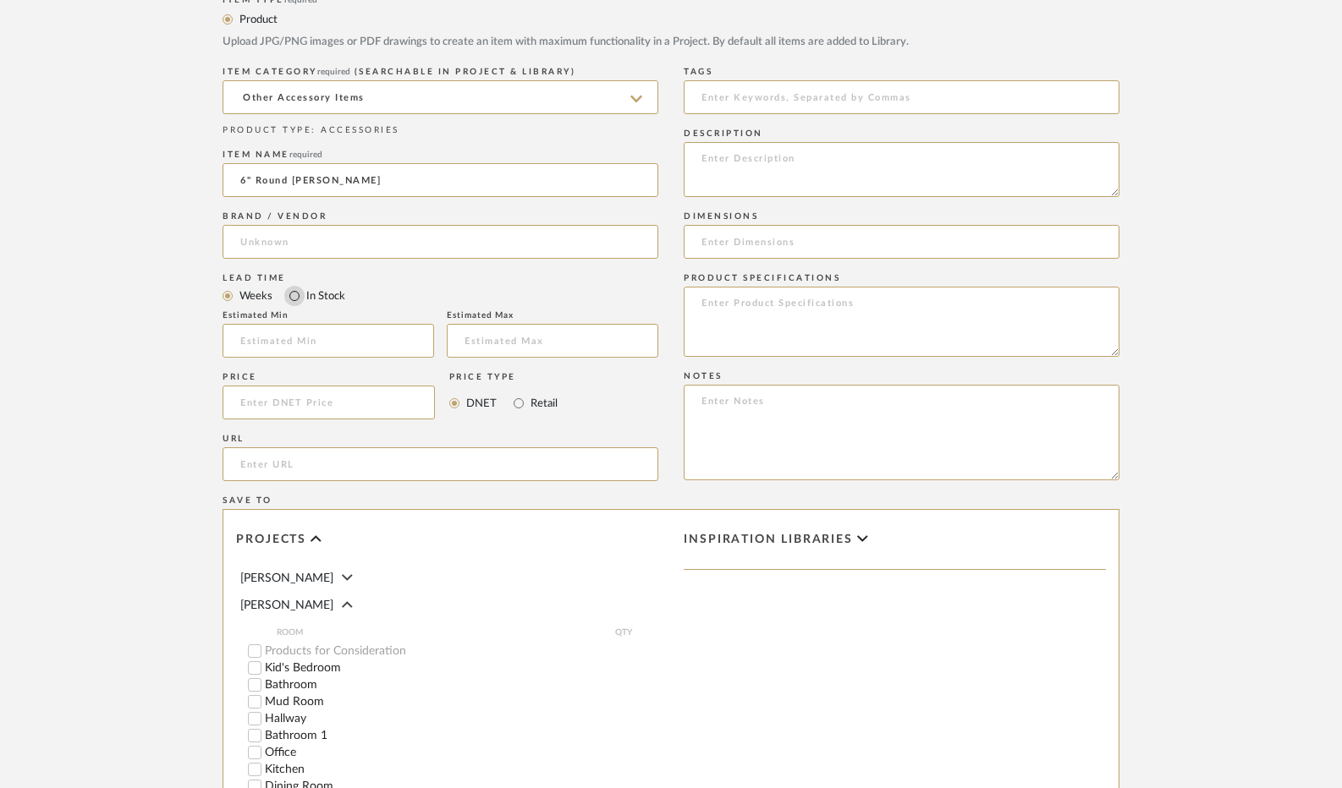
click at [296, 299] on input "In Stock" at bounding box center [294, 296] width 20 height 20
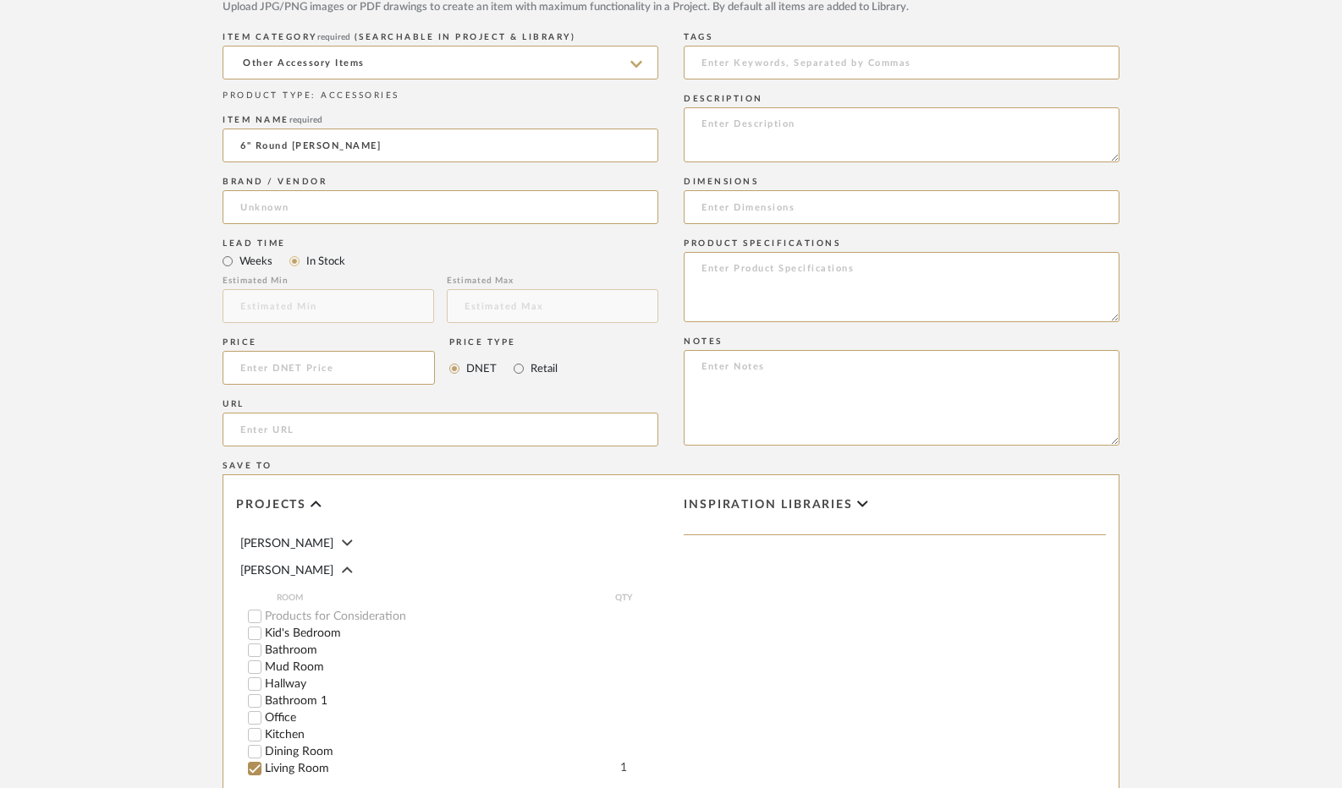
scroll to position [677, 0]
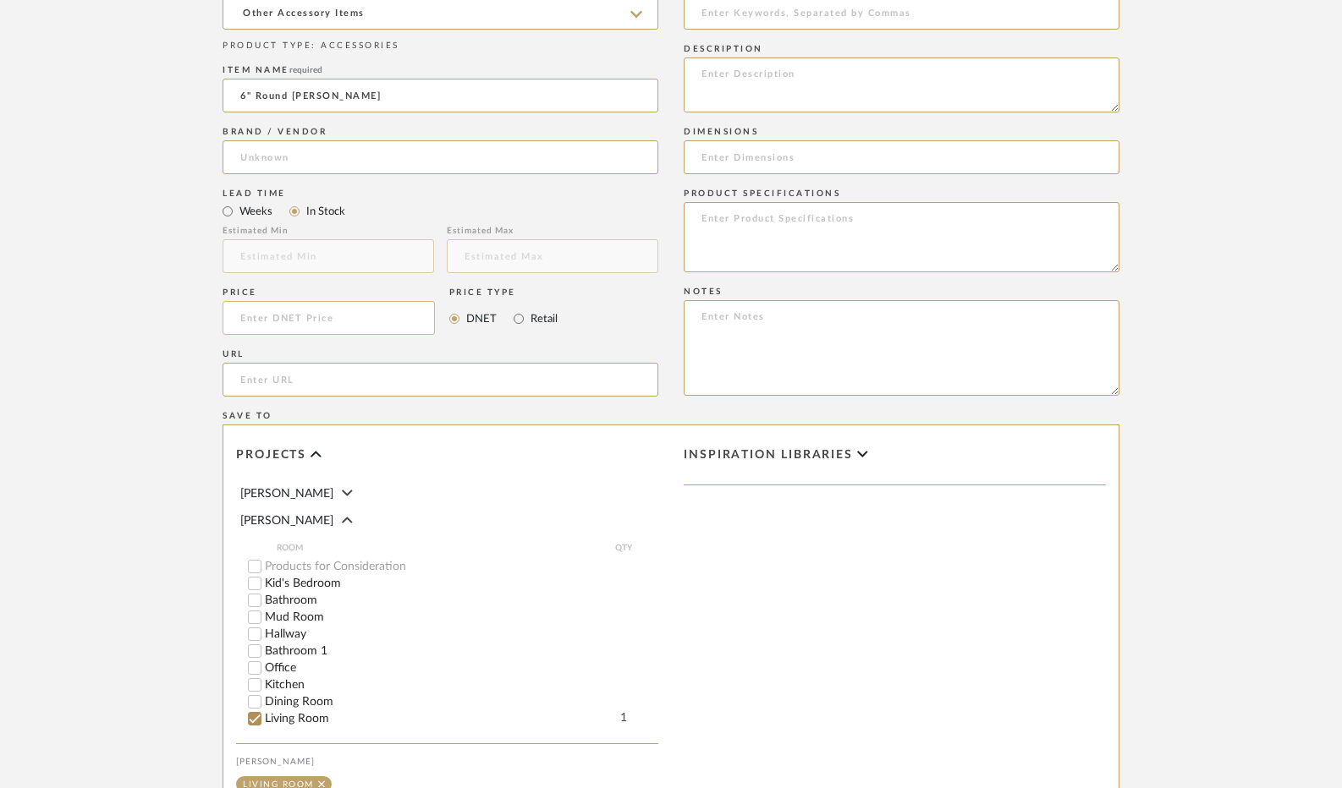
click at [321, 321] on input at bounding box center [329, 318] width 212 height 34
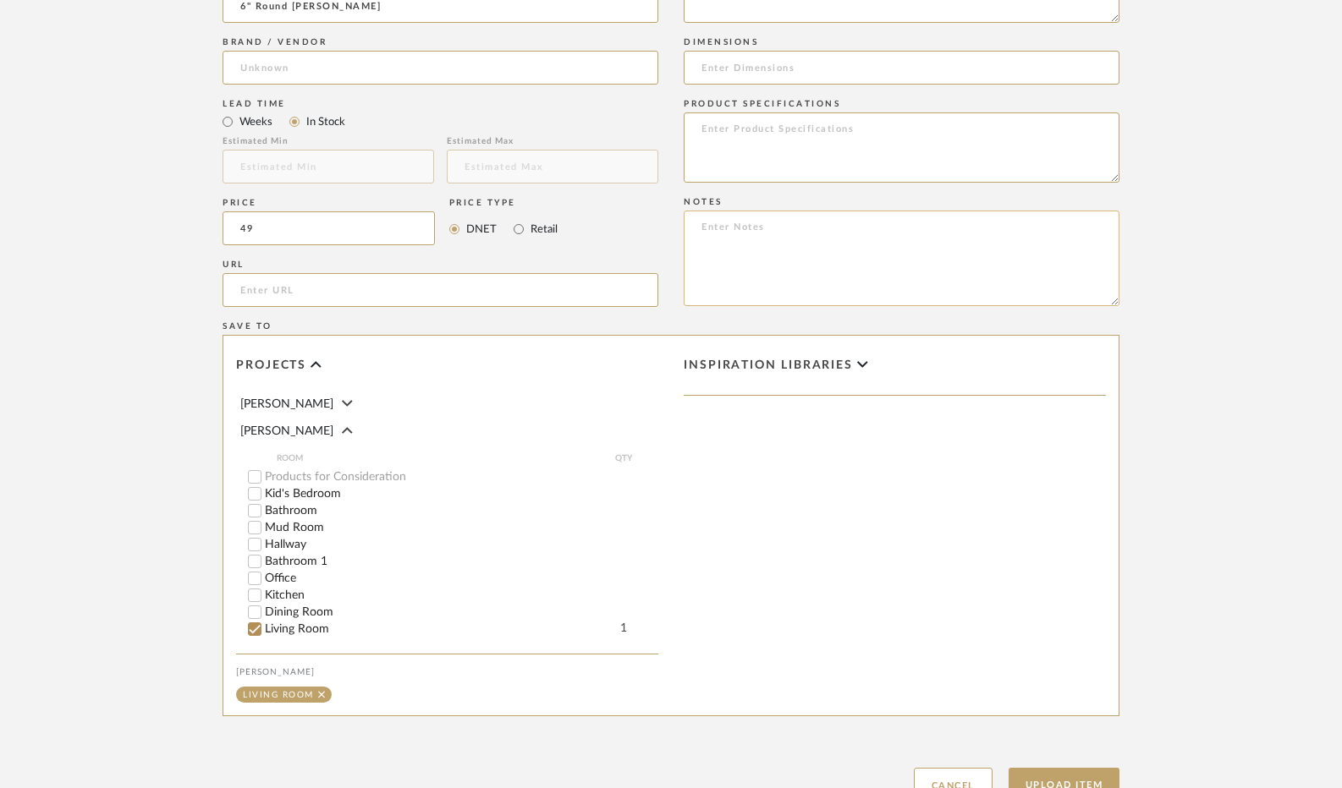
scroll to position [846, 0]
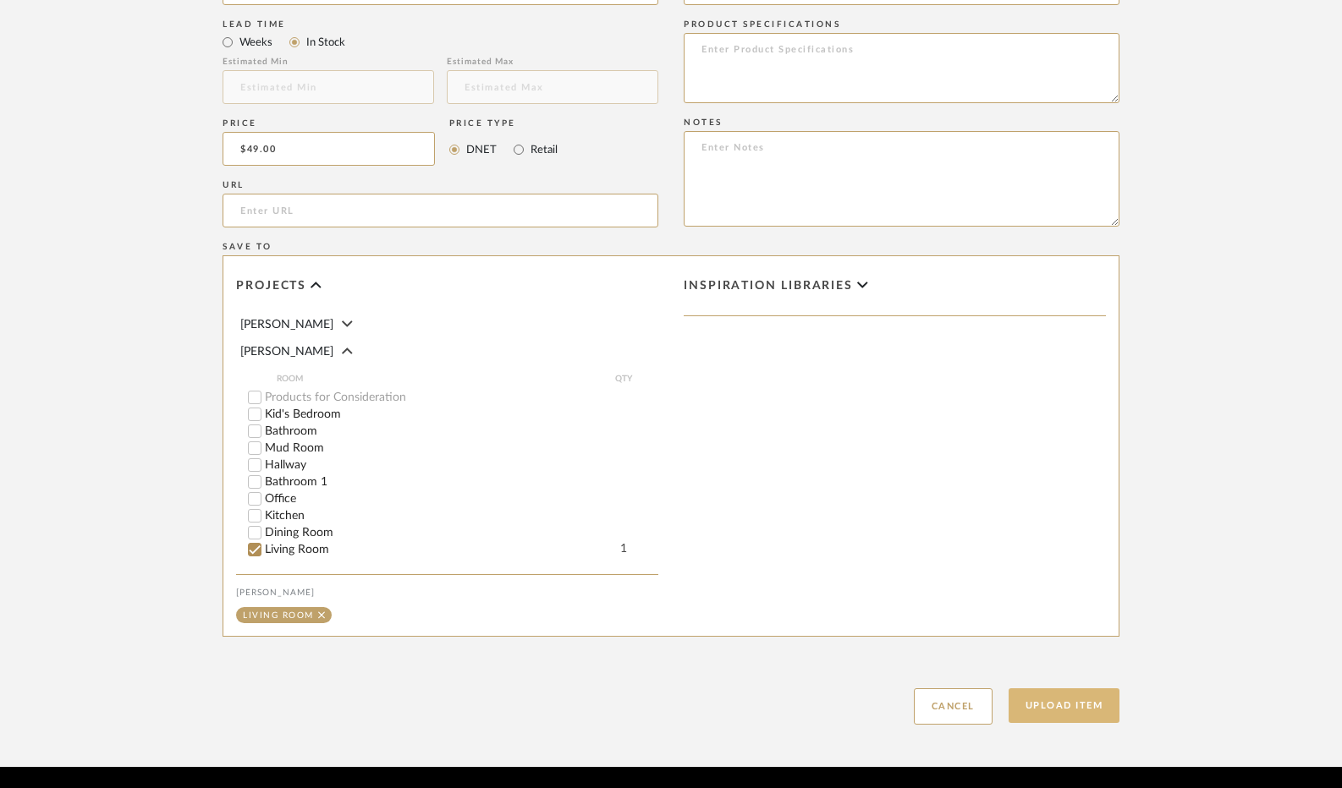
click at [1096, 712] on button "Upload Item" at bounding box center [1064, 706] width 112 height 35
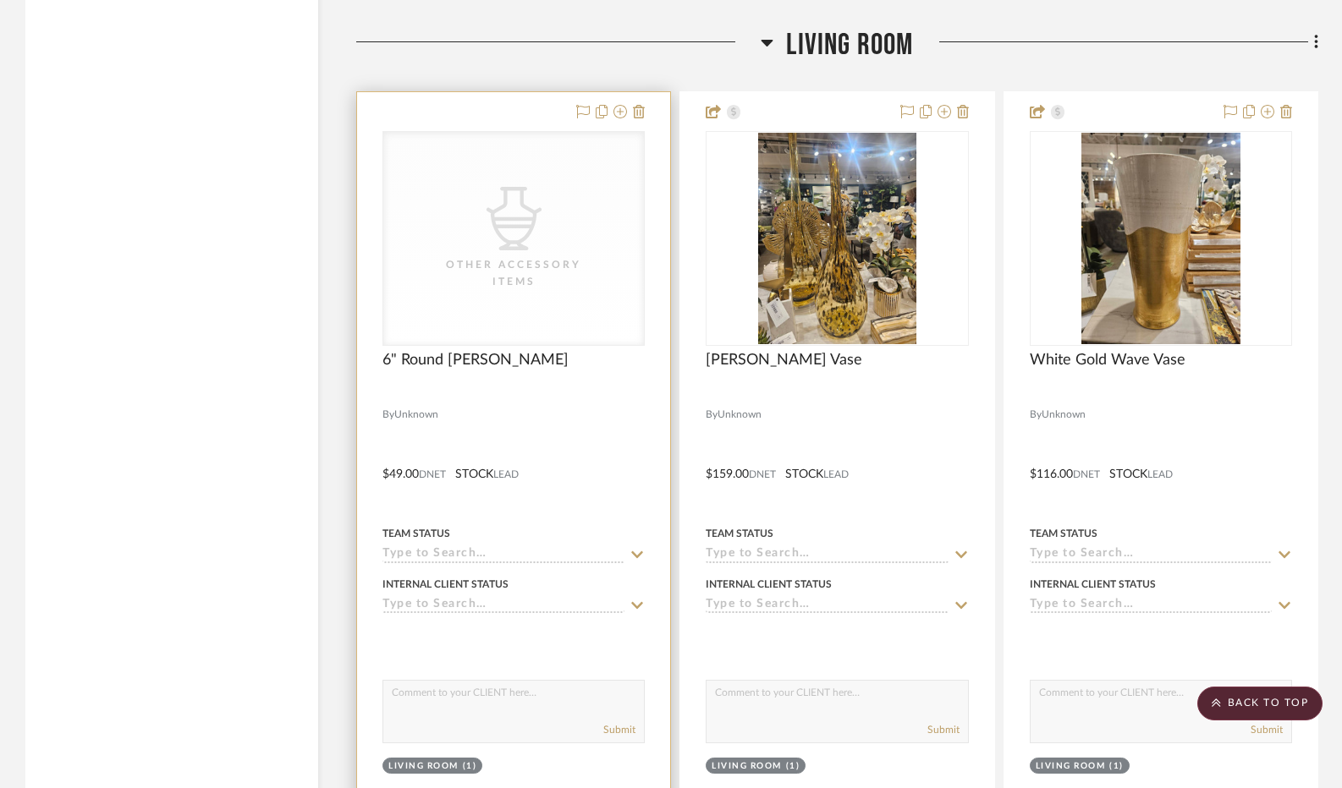
scroll to position [3345, 0]
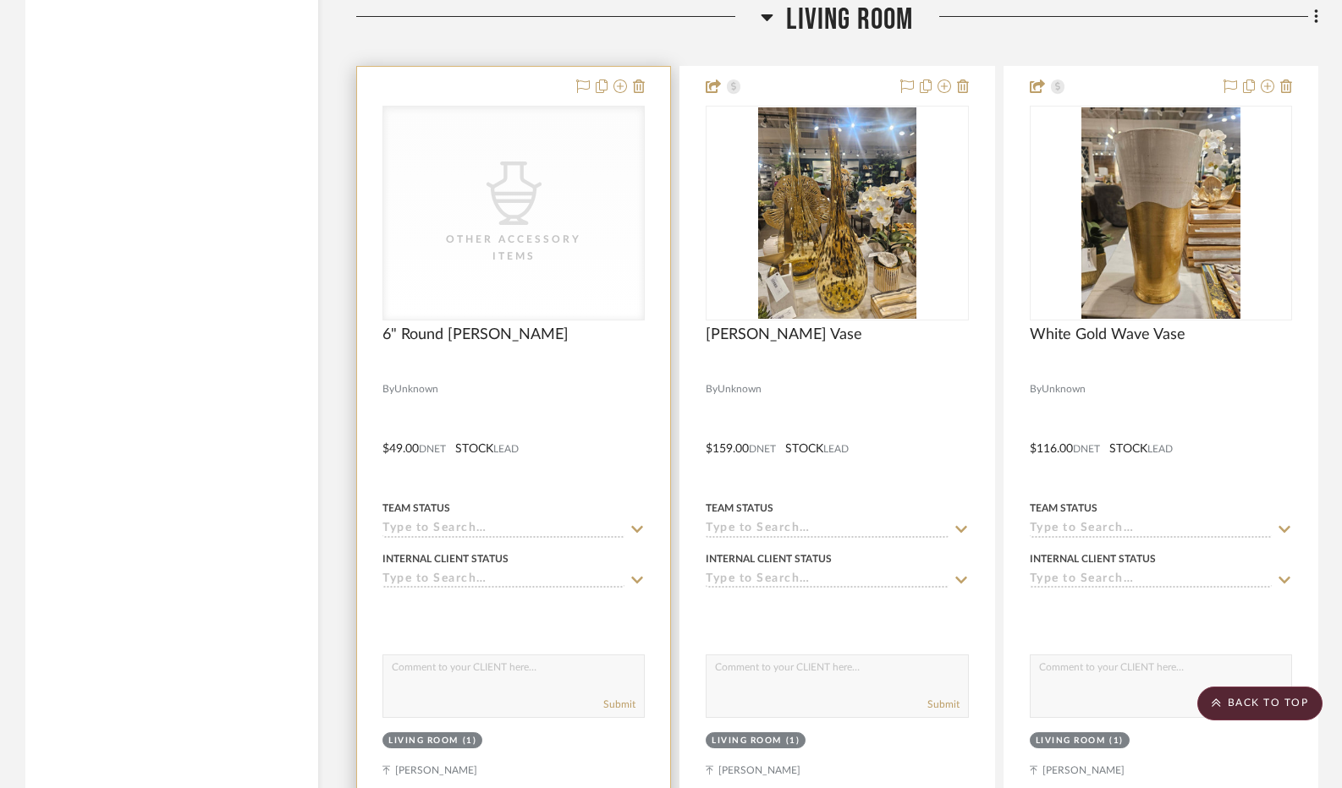
click at [513, 238] on div "Other Accessory Items" at bounding box center [513, 248] width 169 height 34
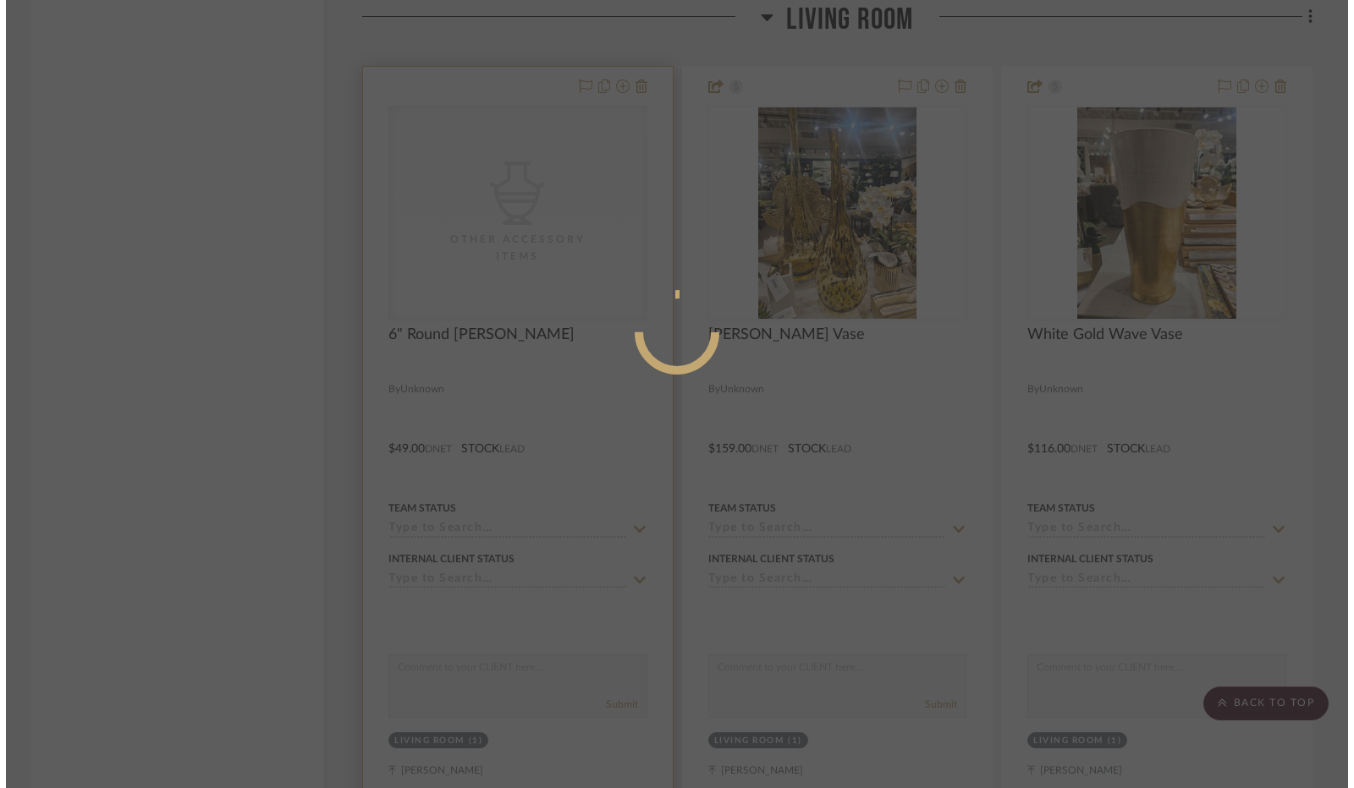
scroll to position [0, 0]
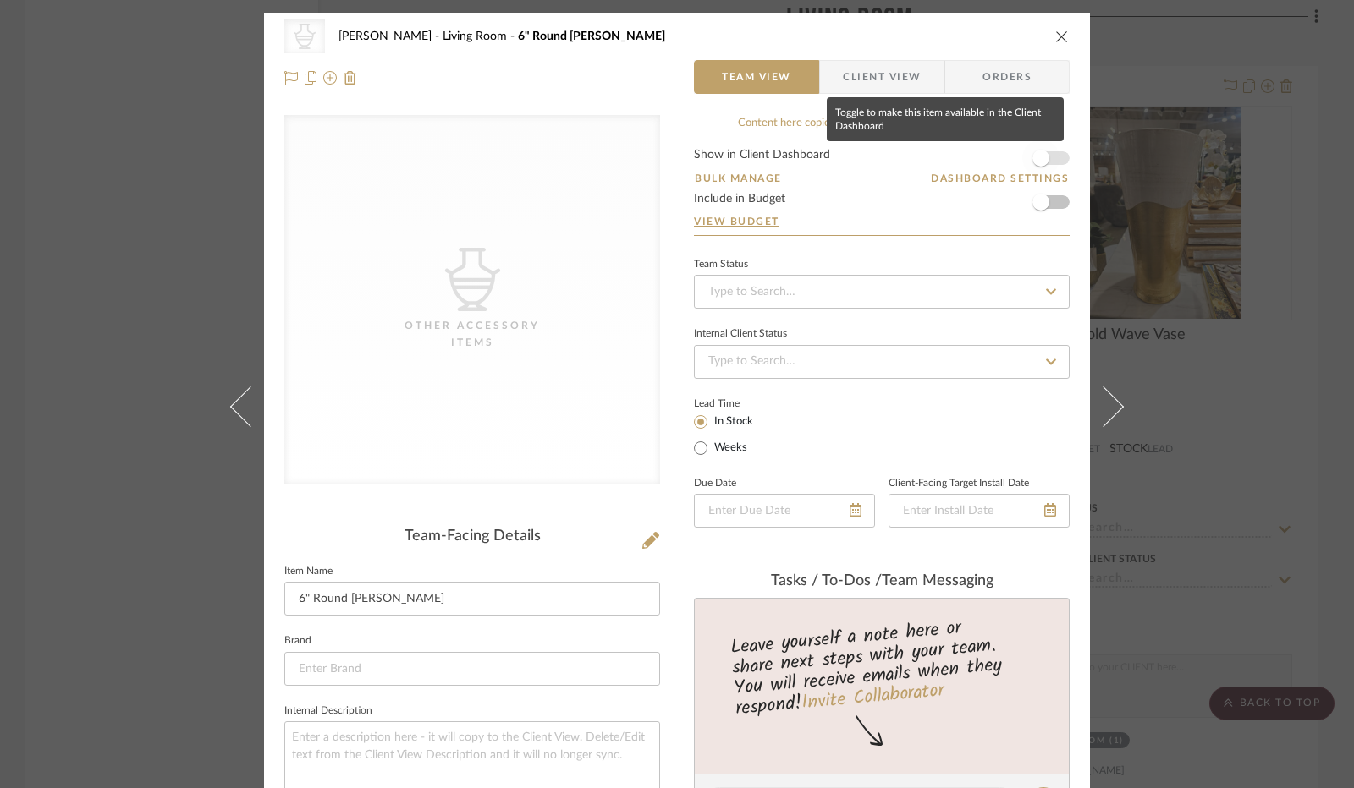
click at [1032, 157] on span "button" at bounding box center [1040, 158] width 17 height 17
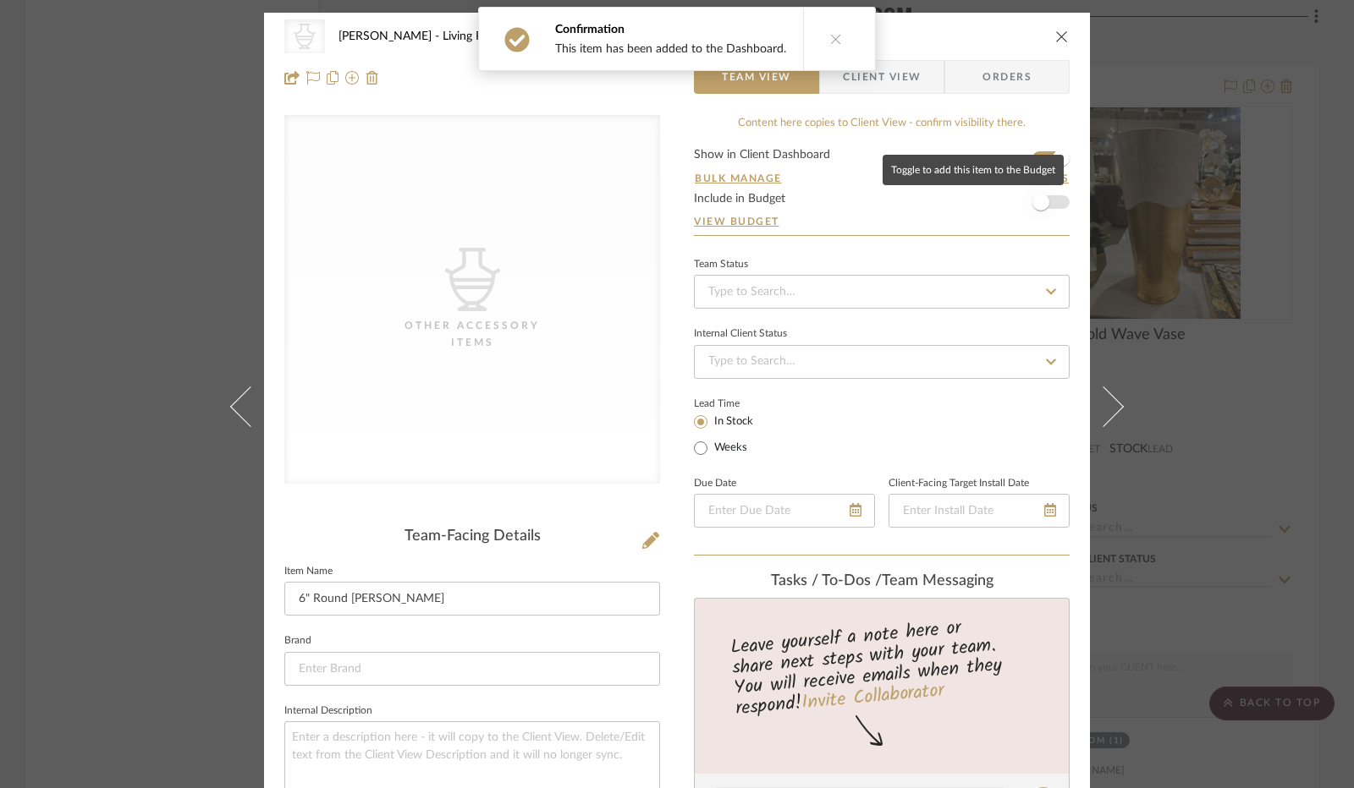
click at [1034, 204] on span "button" at bounding box center [1040, 202] width 17 height 17
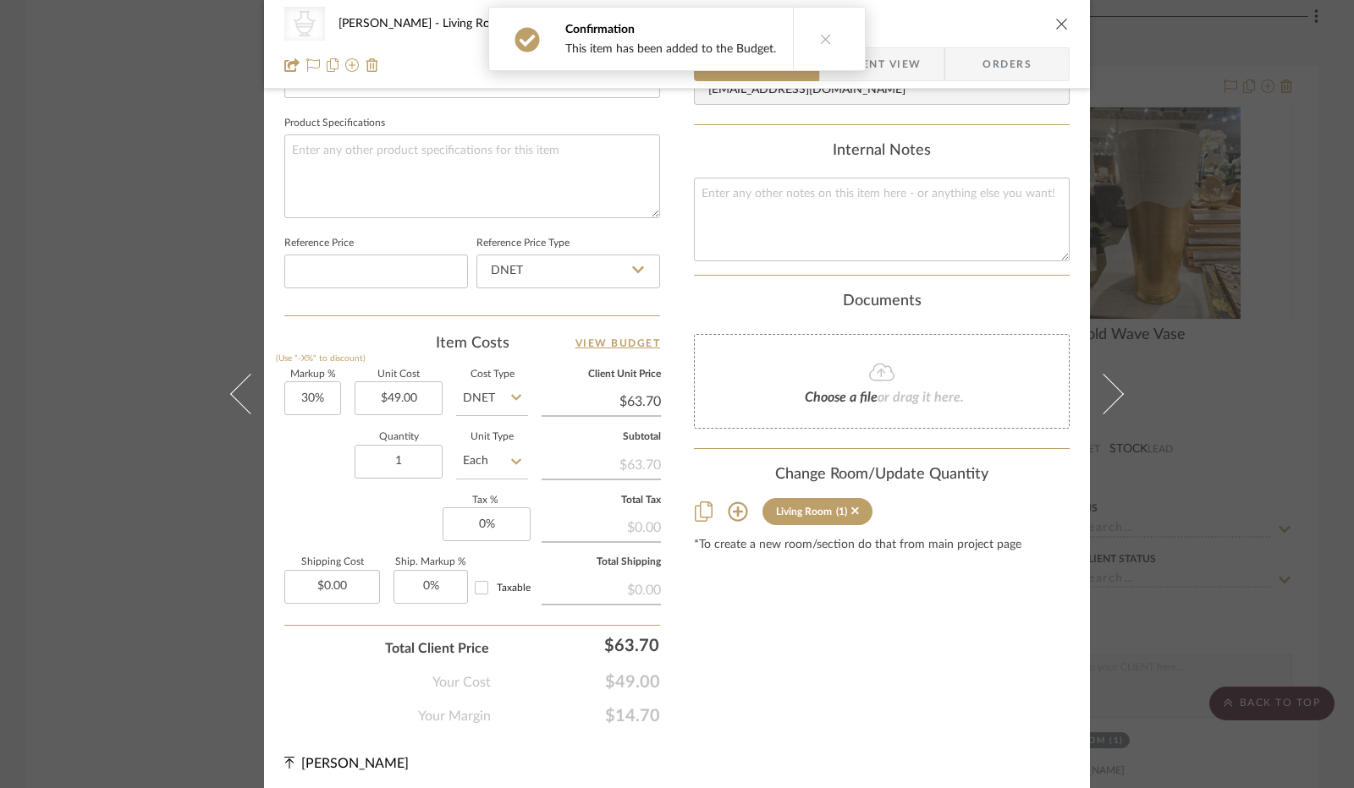
scroll to position [780, 0]
click at [481, 523] on input "0" at bounding box center [486, 522] width 88 height 34
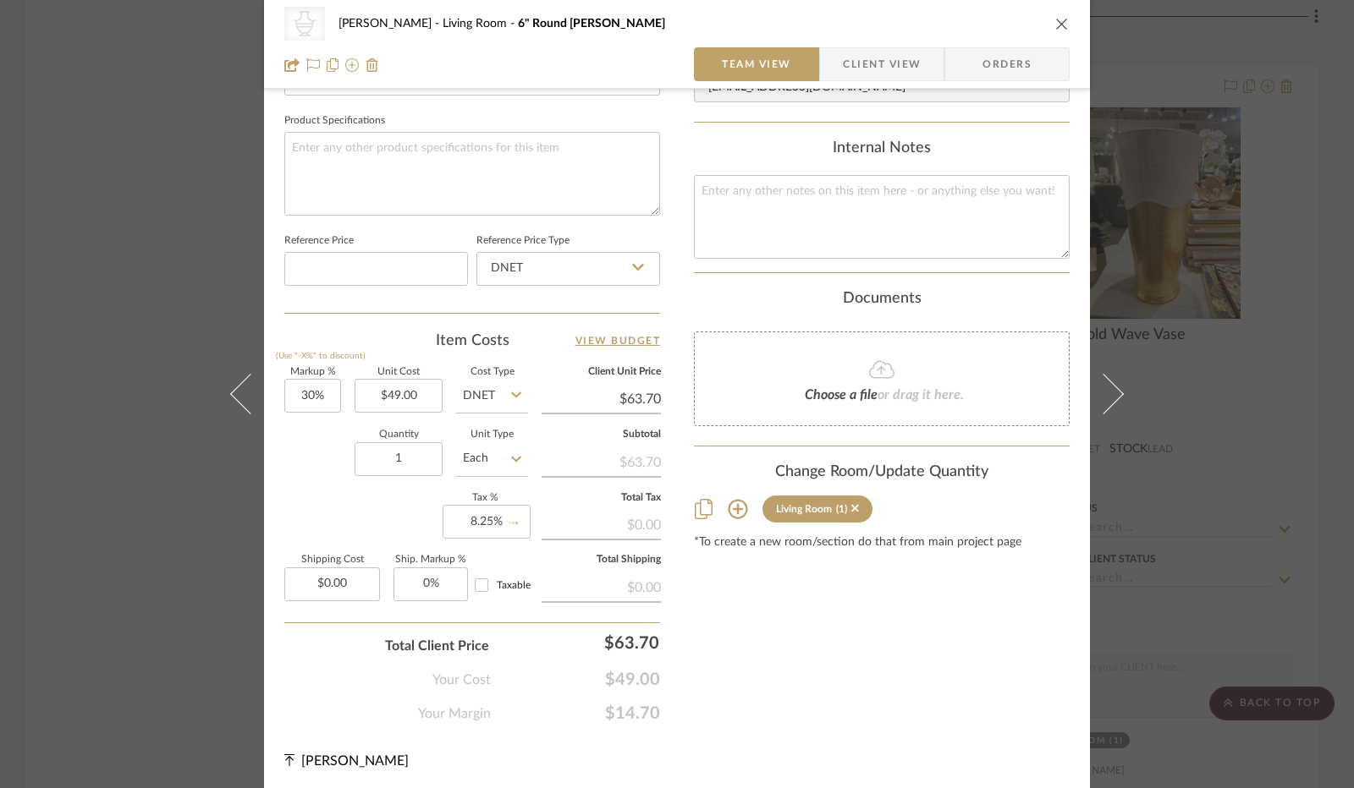
click at [877, 677] on div "Content here copies to Client View - confirm visibility there. Show in Client D…" at bounding box center [882, 29] width 376 height 1389
click at [845, 77] on span "Client View" at bounding box center [882, 64] width 78 height 34
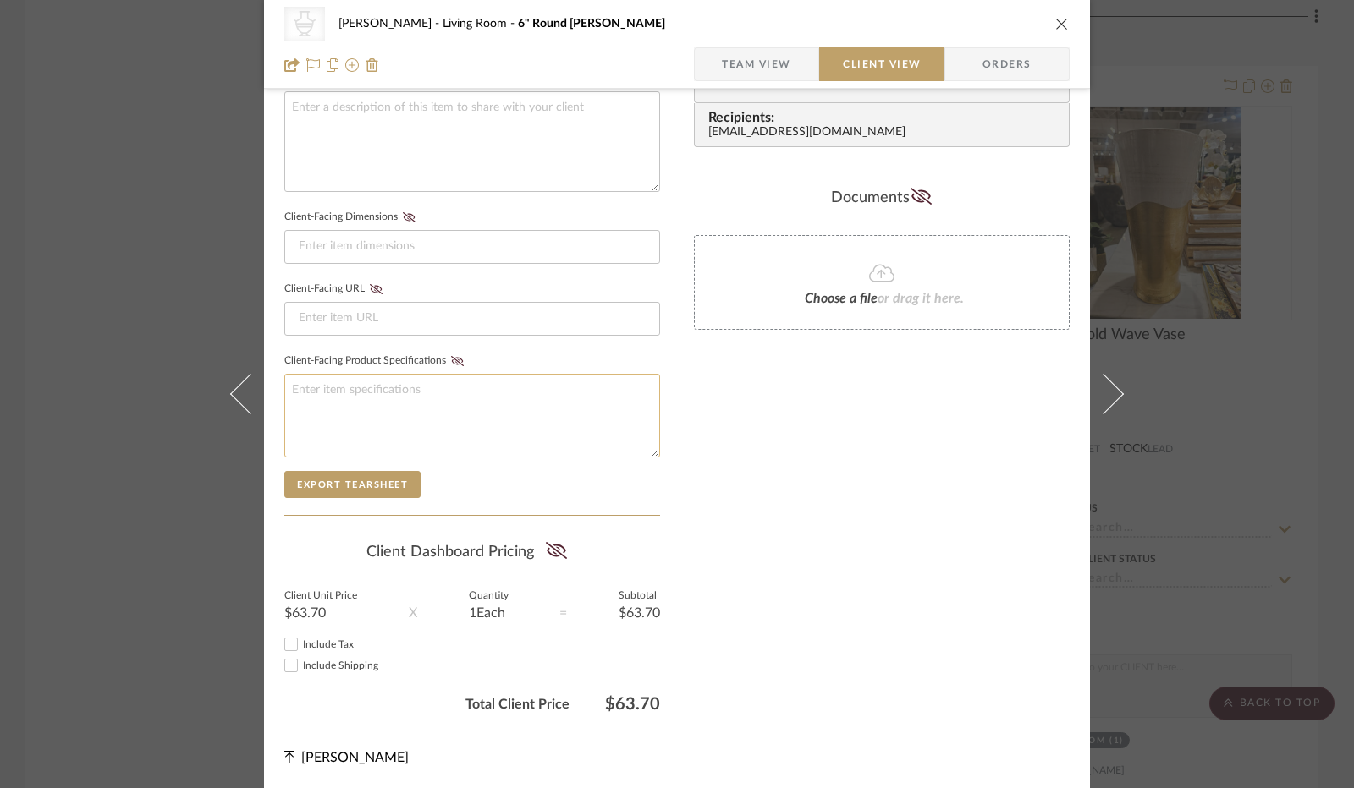
scroll to position [626, 0]
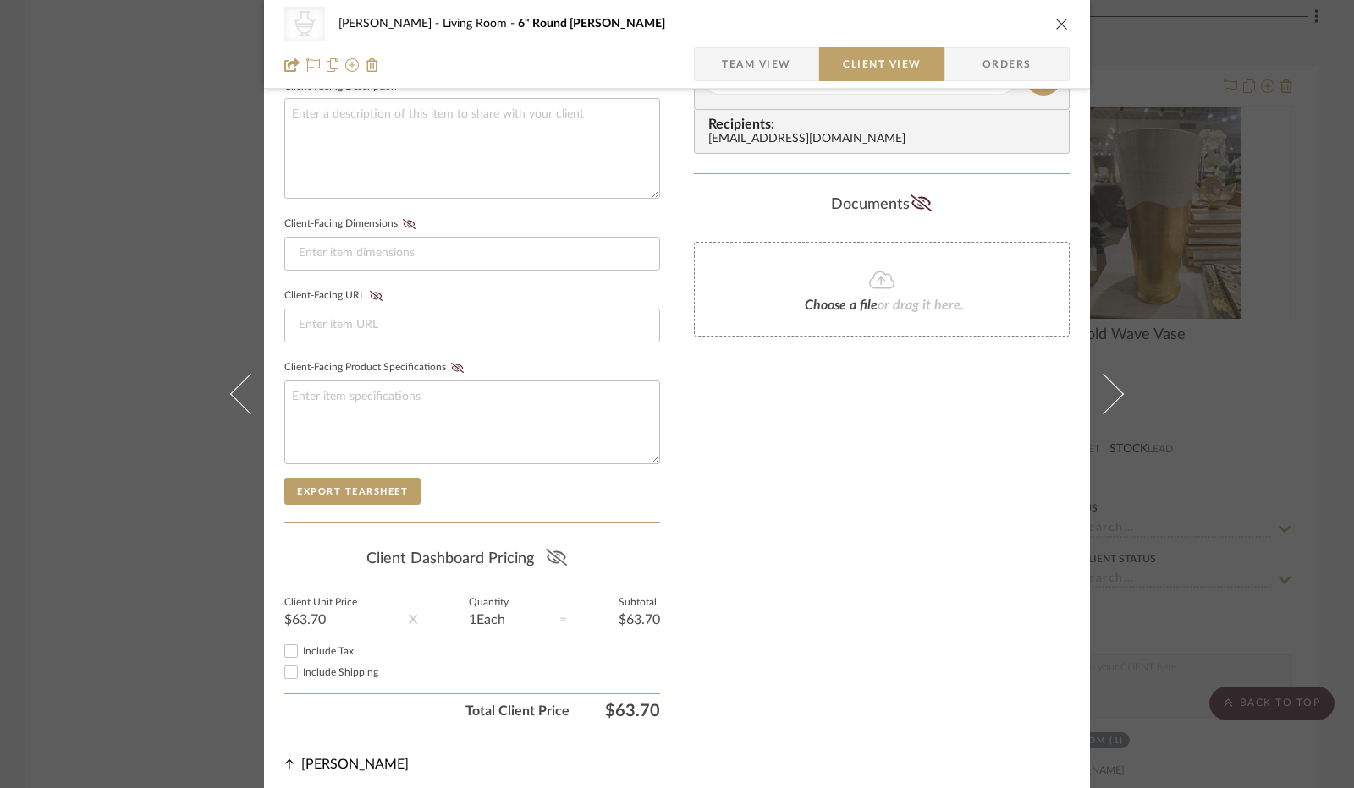
click at [558, 552] on icon at bounding box center [556, 557] width 21 height 17
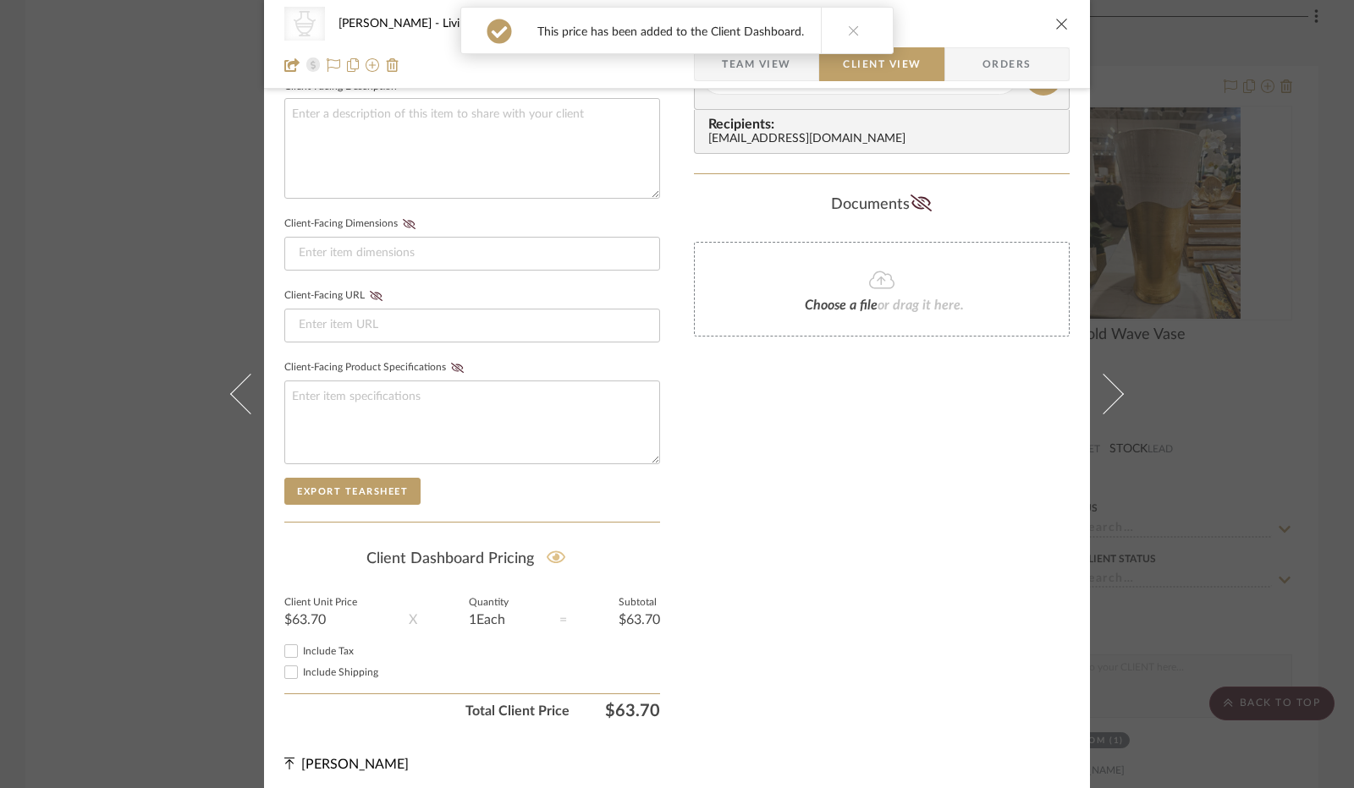
click at [288, 644] on input "Include Tax" at bounding box center [291, 651] width 20 height 20
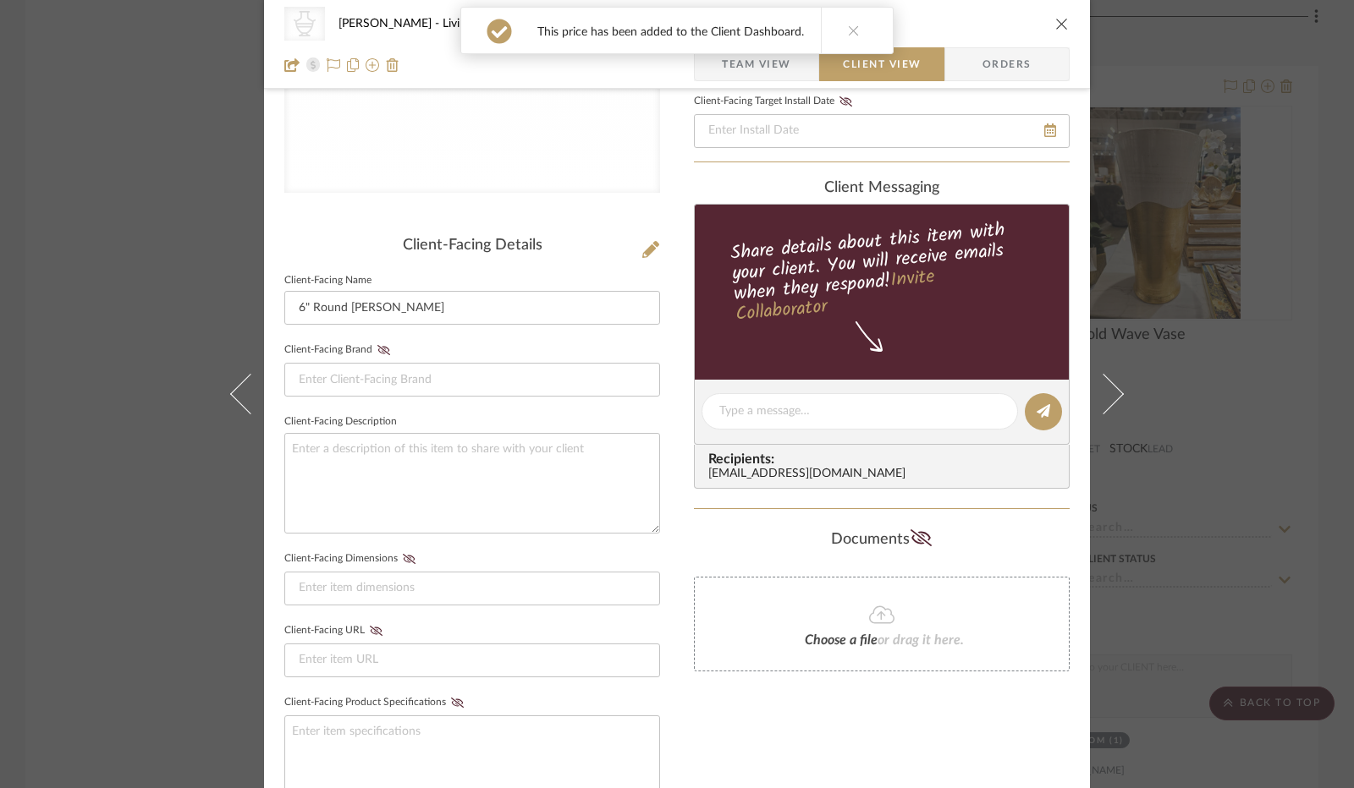
scroll to position [288, 0]
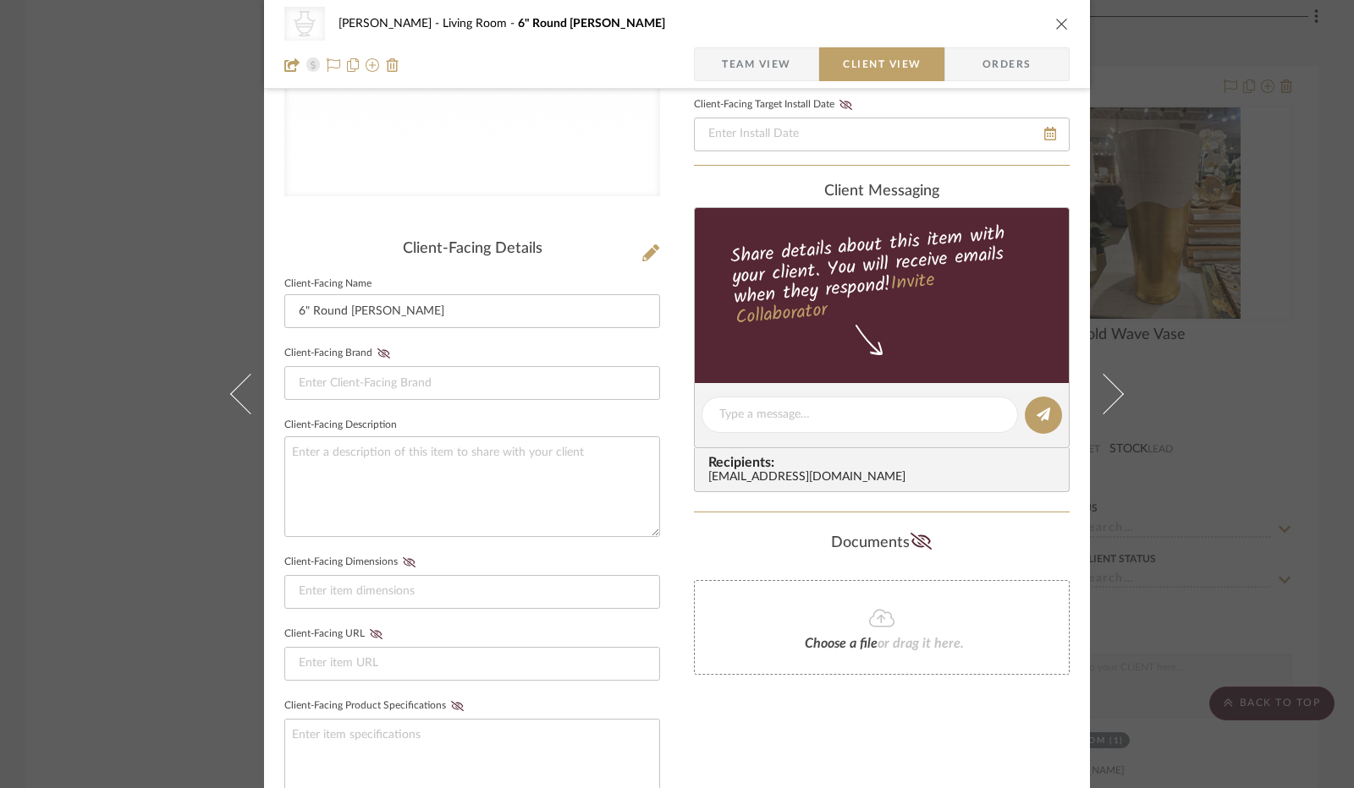
click at [1055, 26] on icon "close" at bounding box center [1062, 24] width 14 height 14
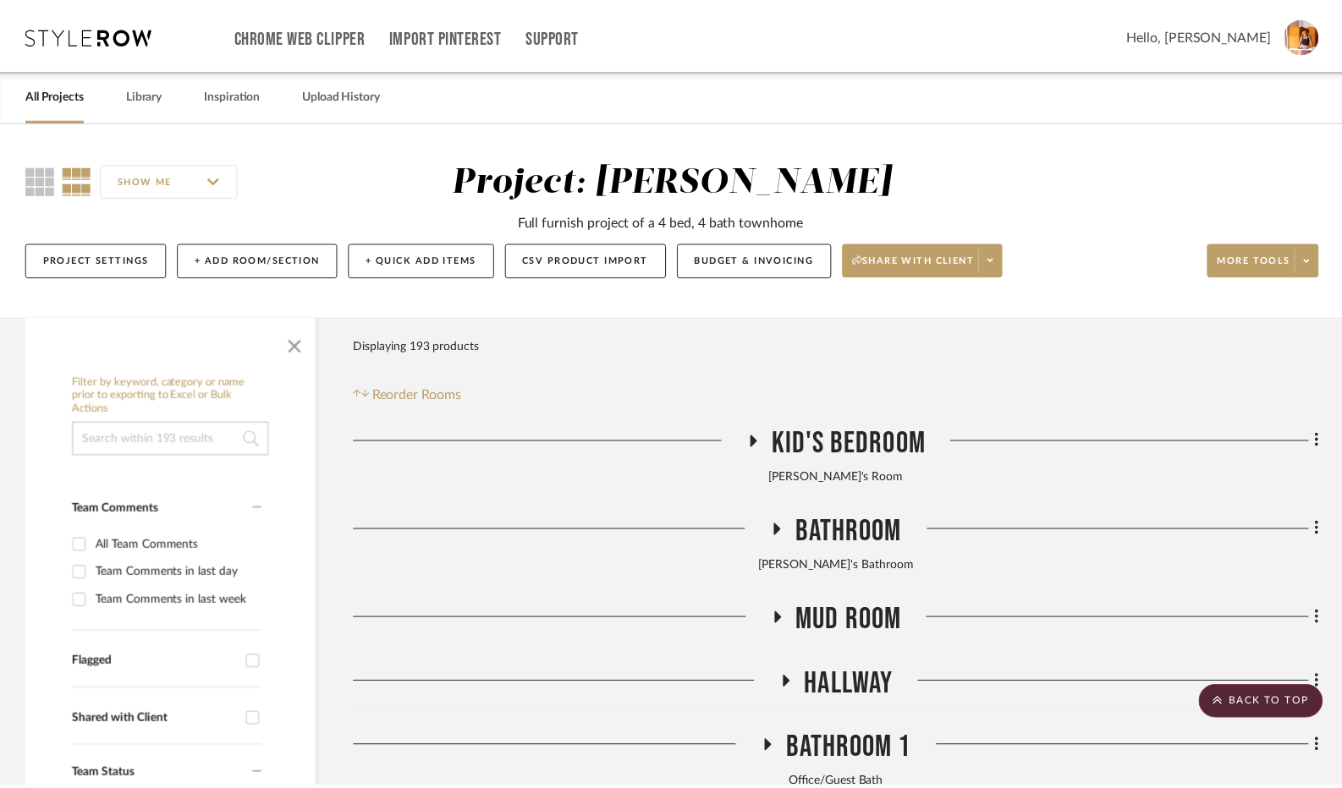
scroll to position [3345, 0]
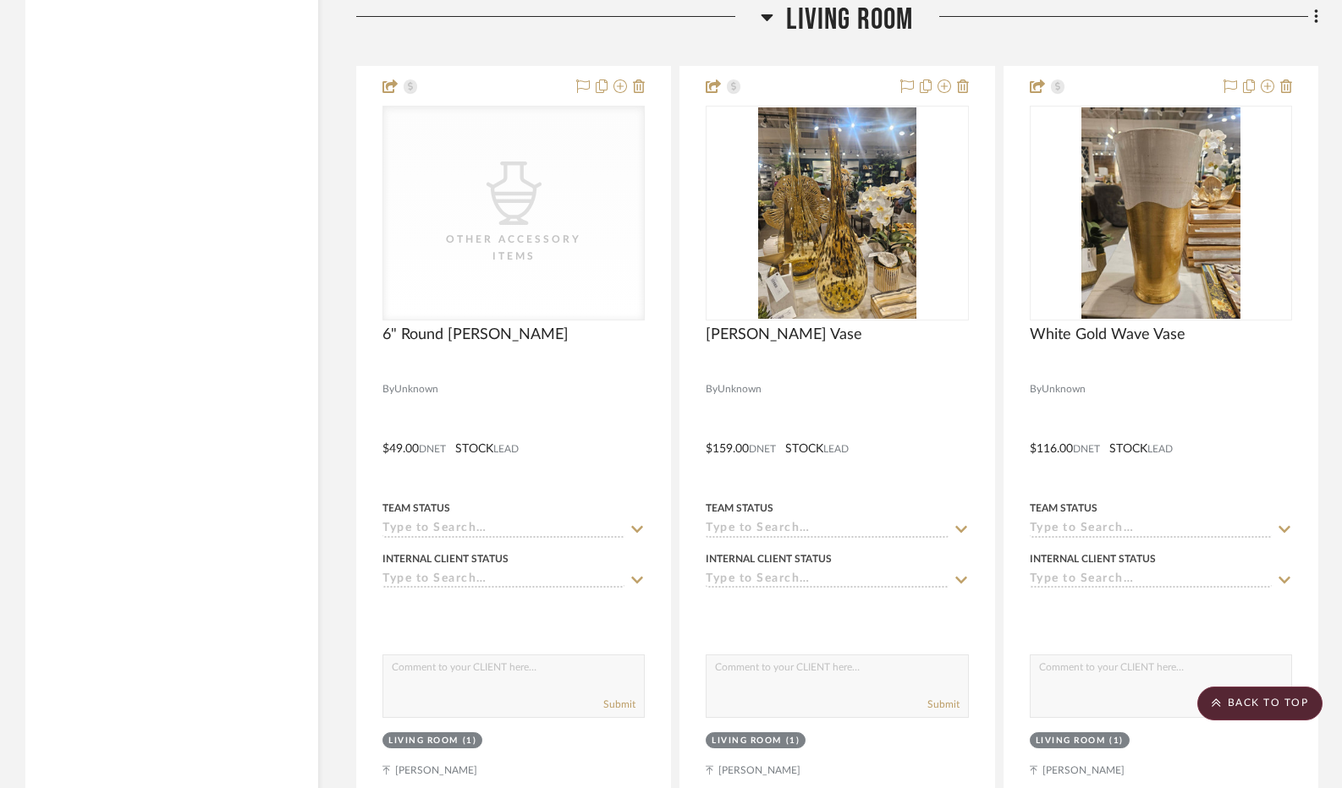
click at [768, 21] on icon at bounding box center [767, 17] width 12 height 7
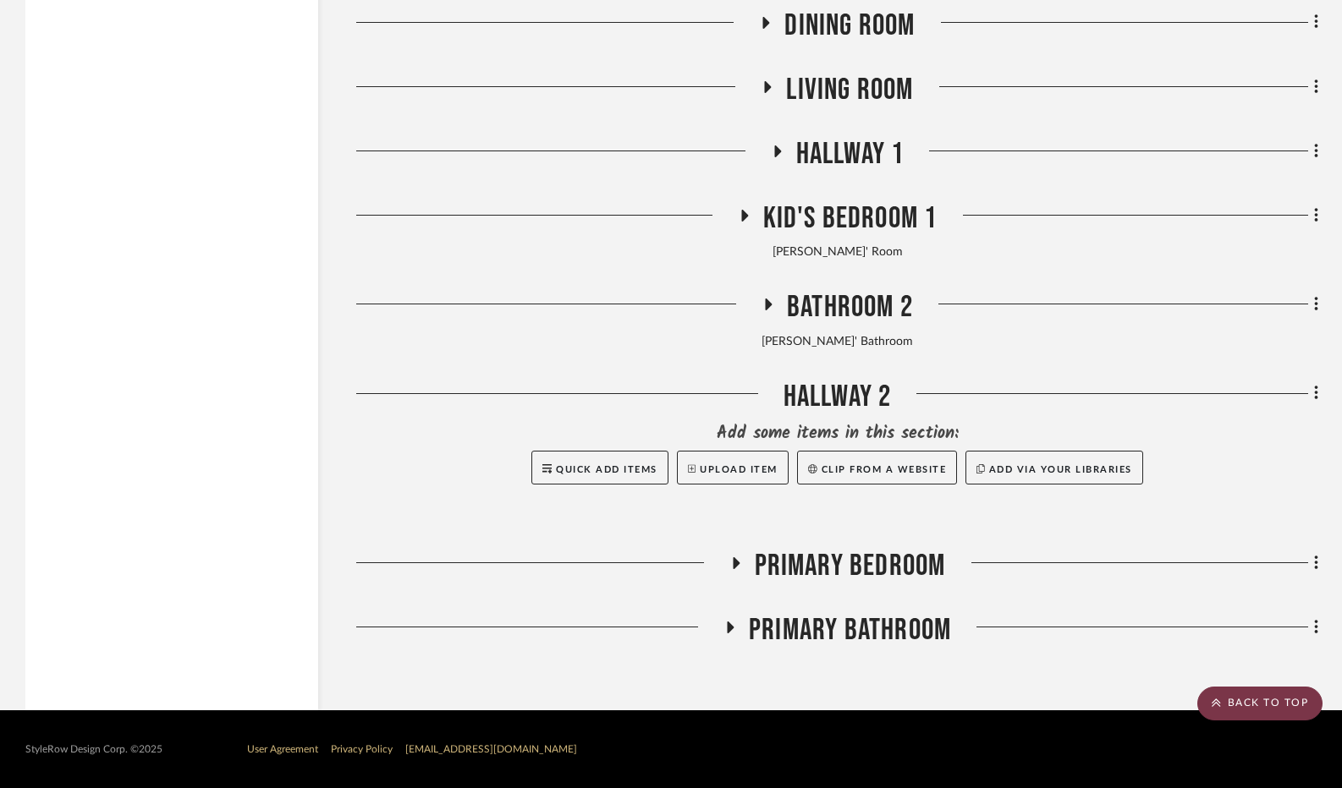
click at [1263, 711] on scroll-to-top-button "BACK TO TOP" at bounding box center [1259, 704] width 125 height 34
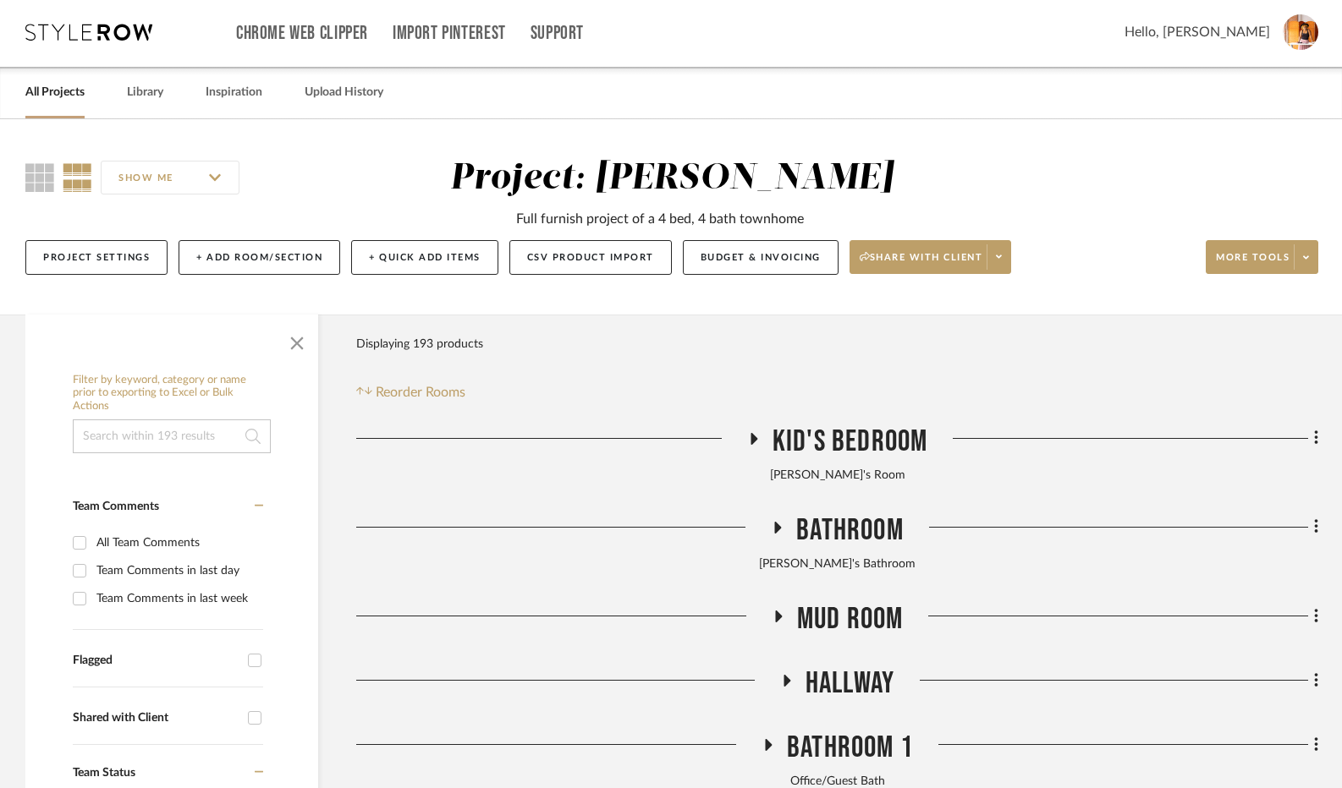
scroll to position [0, 0]
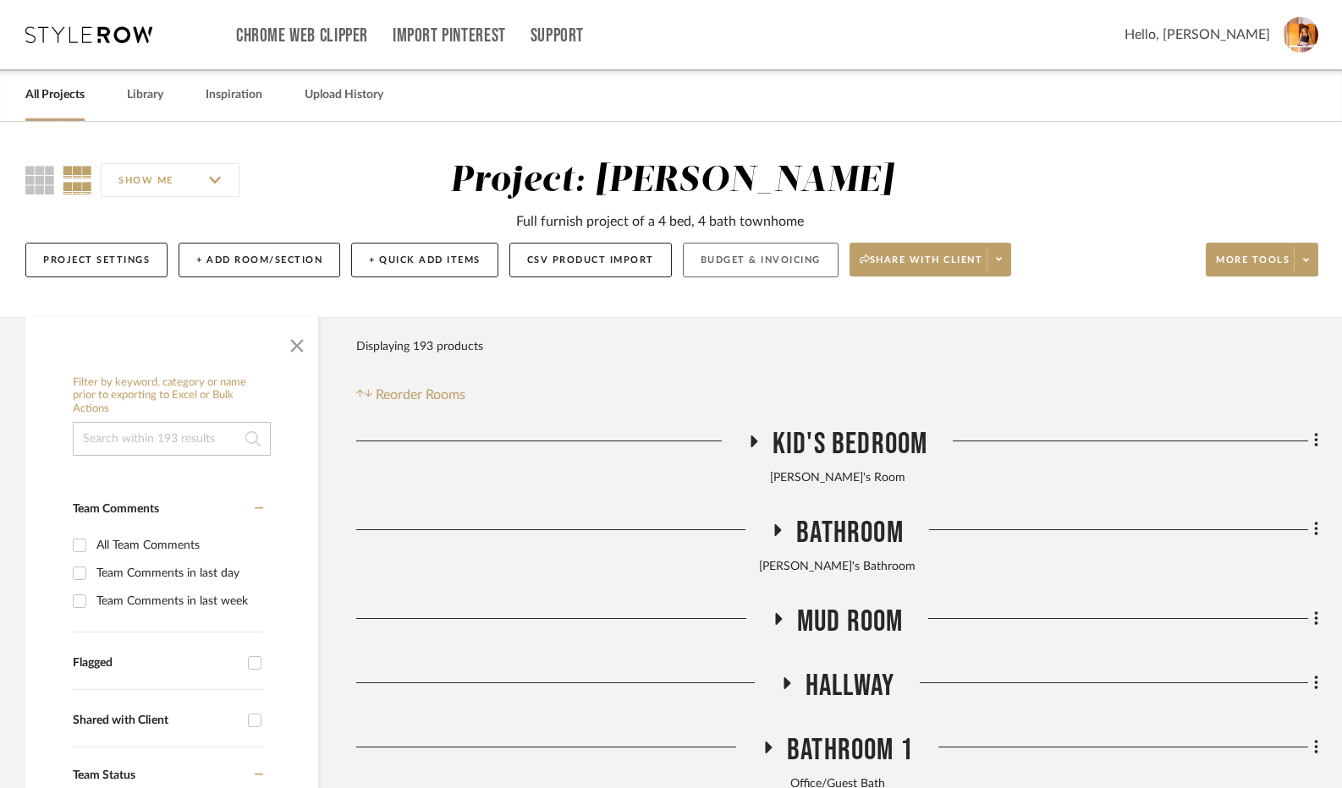
click at [760, 261] on button "Budget & Invoicing" at bounding box center [761, 260] width 156 height 35
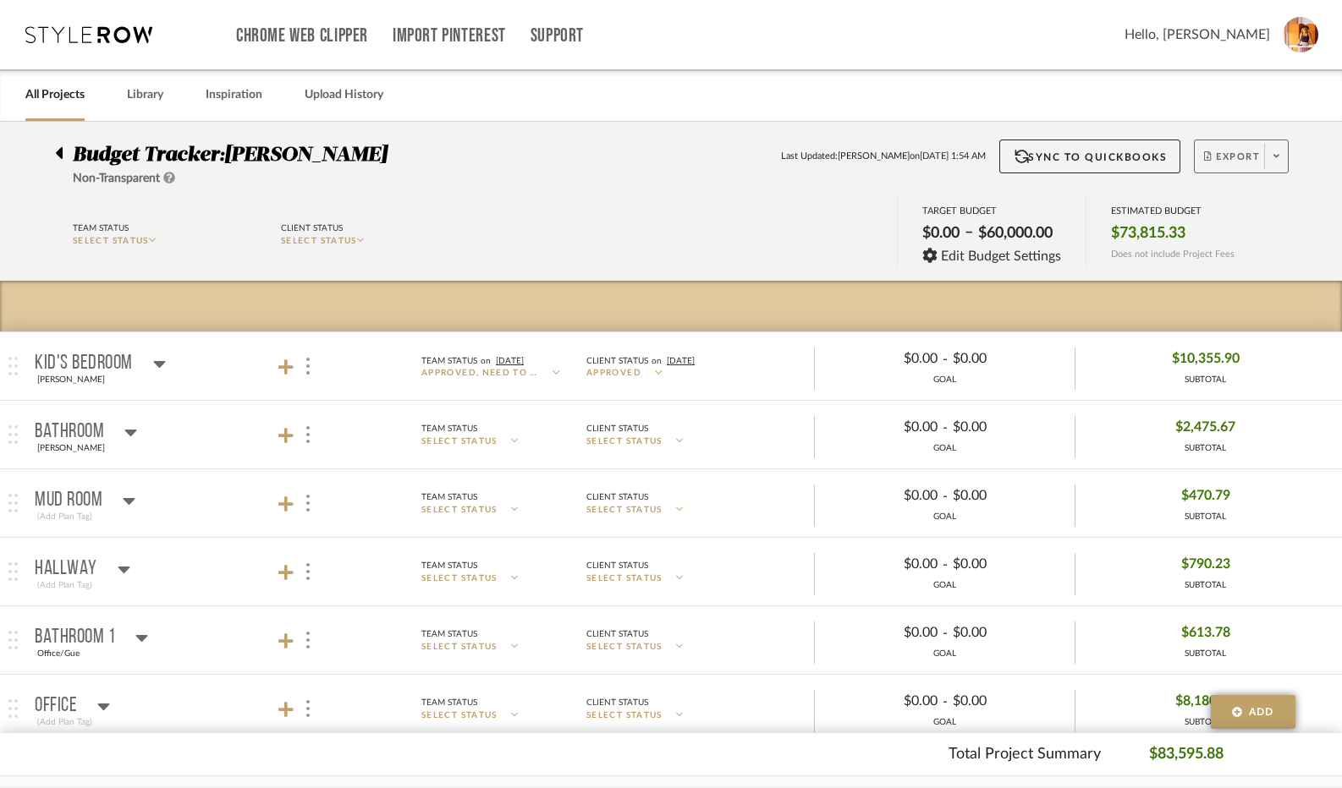
click at [1250, 160] on span "Export" at bounding box center [1232, 163] width 56 height 25
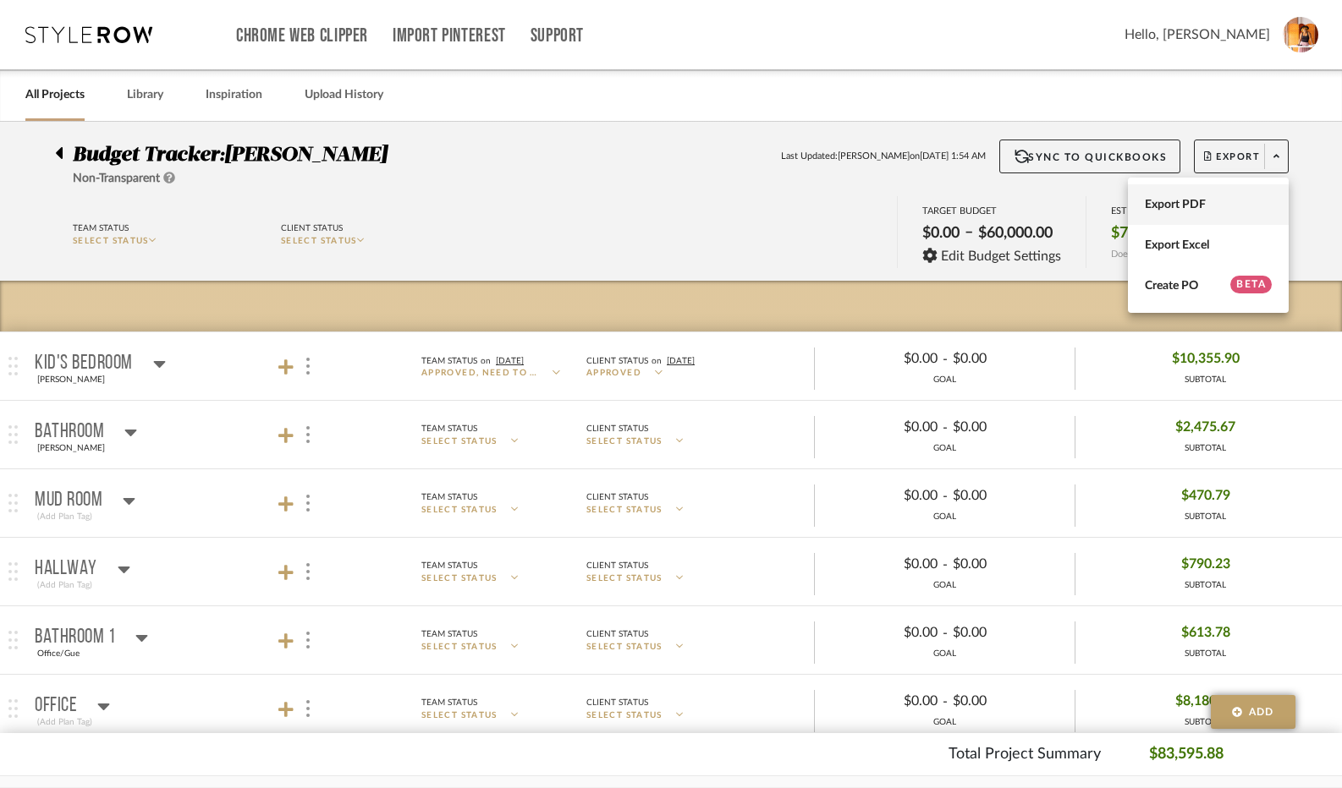
click at [1198, 206] on span "Export PDF" at bounding box center [1208, 205] width 127 height 14
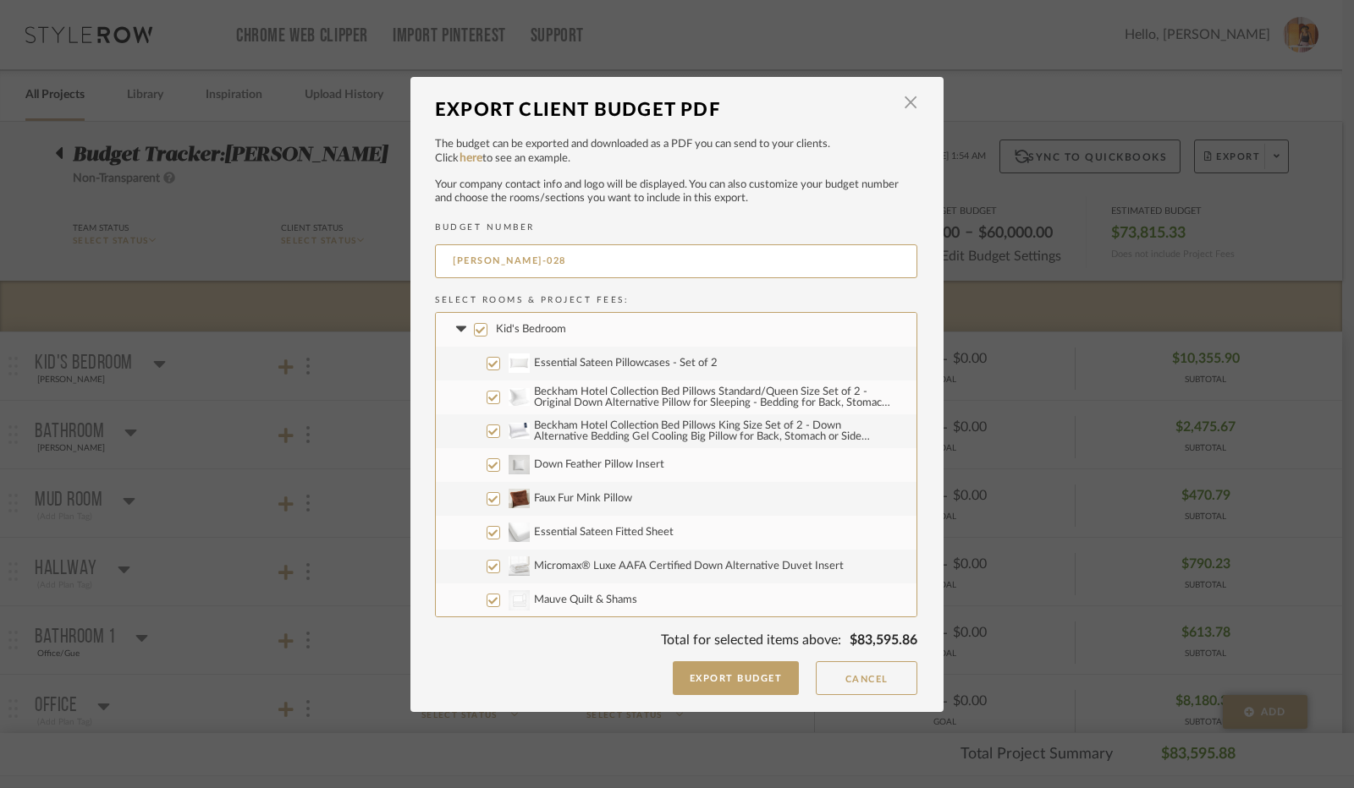
click at [476, 331] on input "Kid's Bedroom" at bounding box center [481, 330] width 14 height 14
click at [459, 327] on icon at bounding box center [461, 330] width 18 height 7
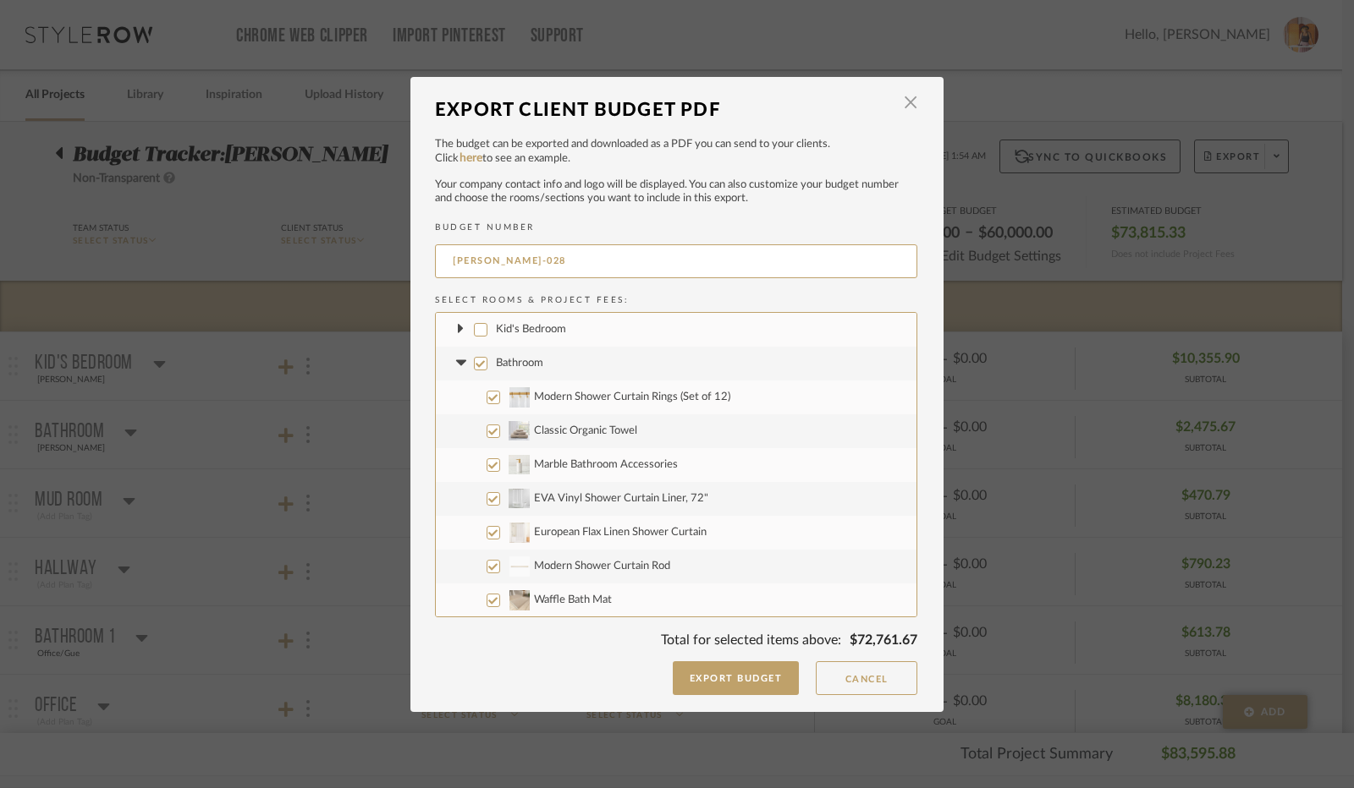
click at [474, 363] on input "Bathroom" at bounding box center [481, 364] width 14 height 14
click at [459, 363] on icon at bounding box center [461, 363] width 18 height 7
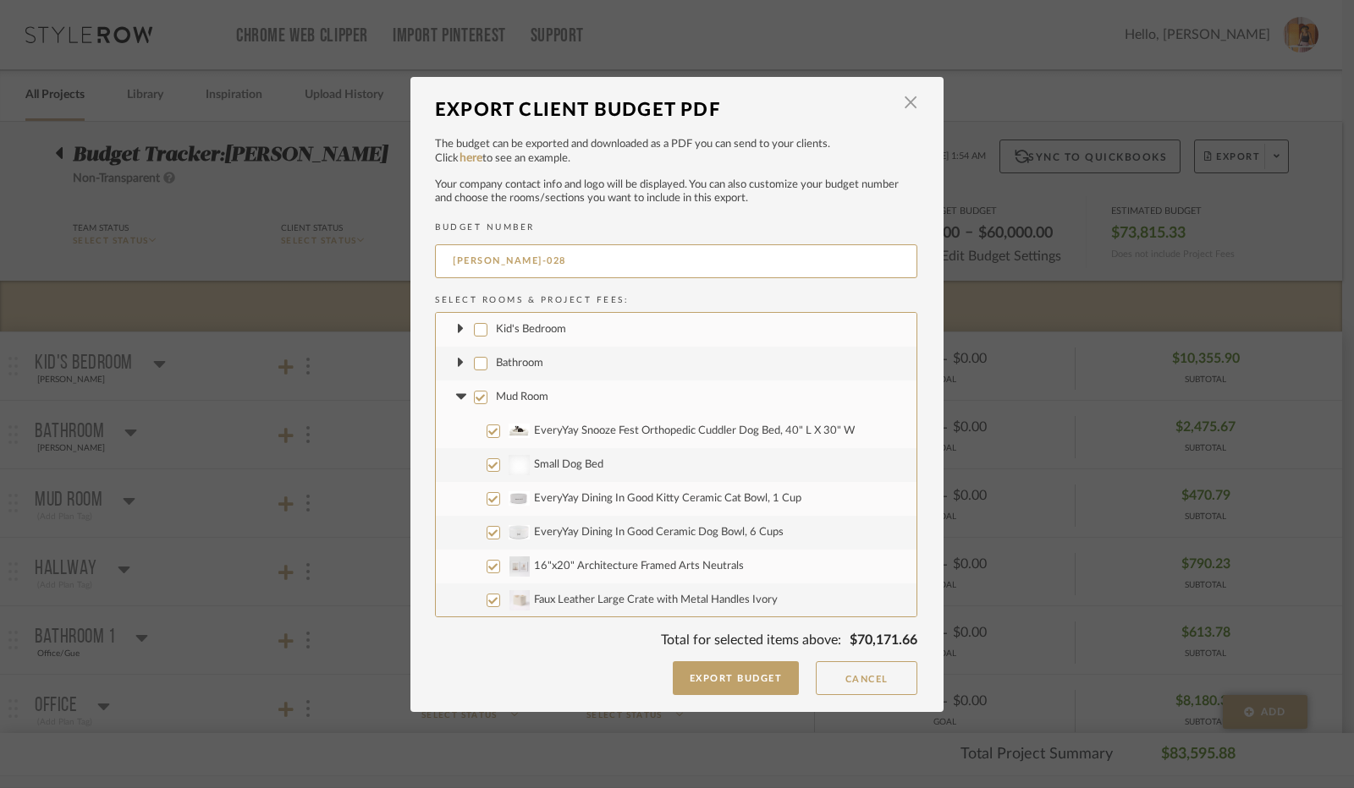
click at [474, 396] on input "Mud Room" at bounding box center [481, 398] width 14 height 14
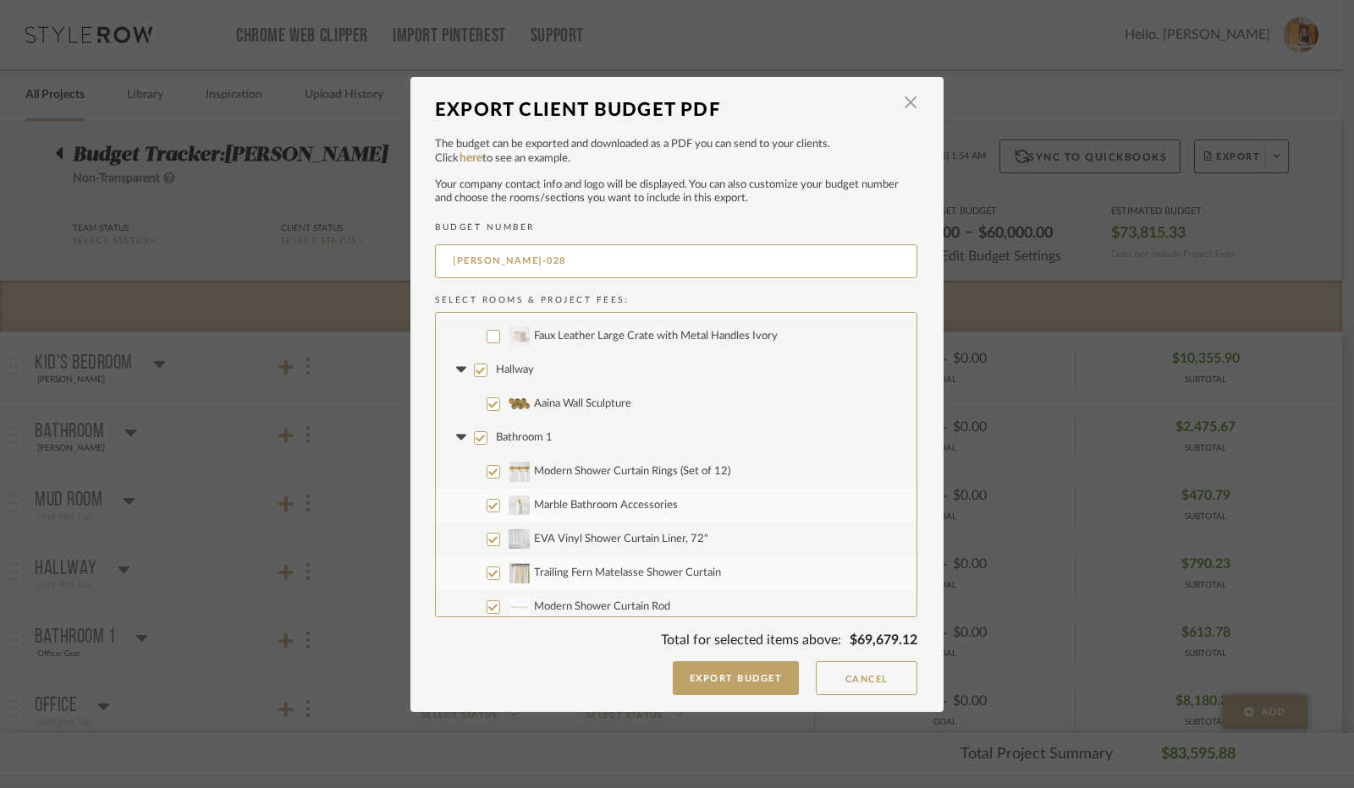
scroll to position [254, 0]
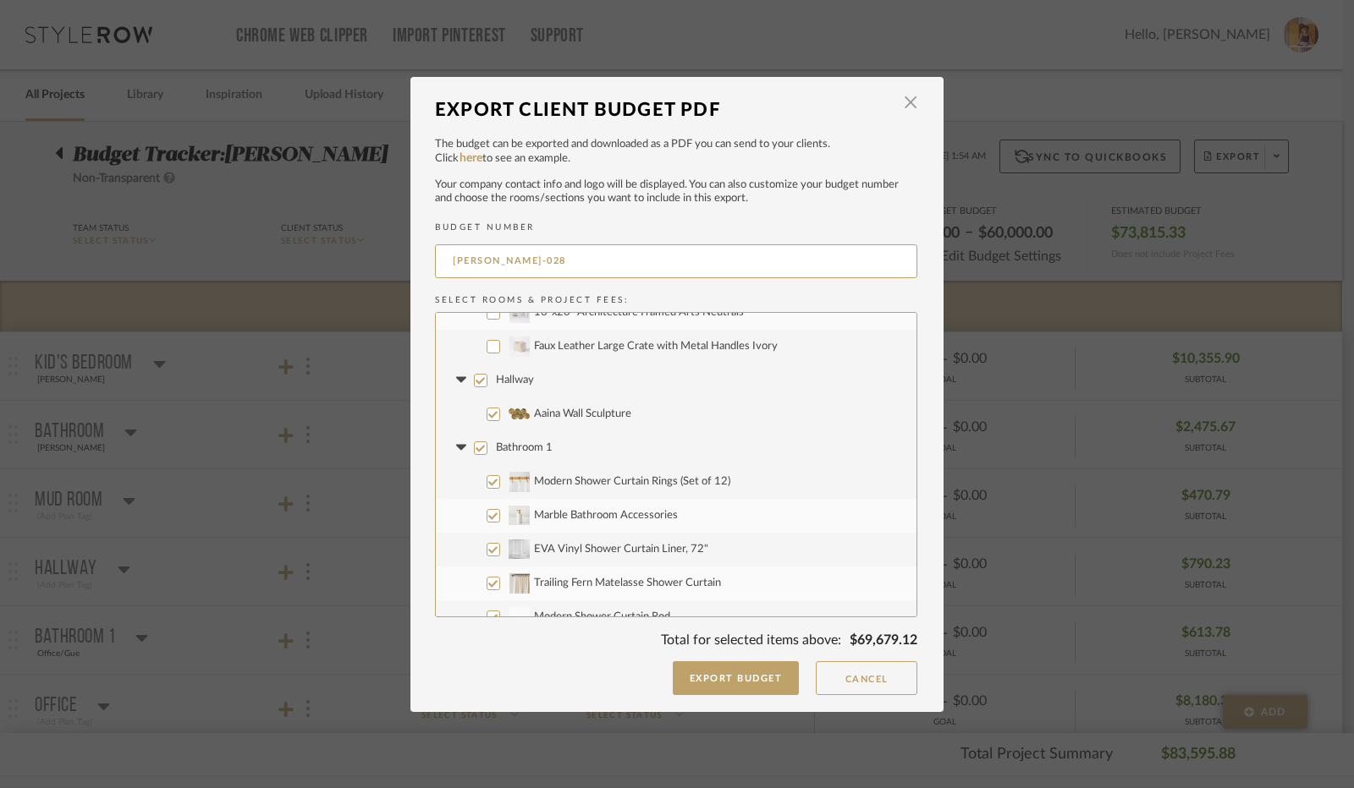
click at [489, 343] on input "Faux Leather Large Crate with Metal Handles Ivory" at bounding box center [493, 347] width 14 height 14
click at [474, 382] on input "Hallway" at bounding box center [481, 381] width 14 height 14
click at [459, 380] on icon at bounding box center [461, 380] width 18 height 7
click at [474, 415] on input "Bathroom 1" at bounding box center [481, 415] width 14 height 14
click at [455, 415] on icon at bounding box center [460, 414] width 10 height 6
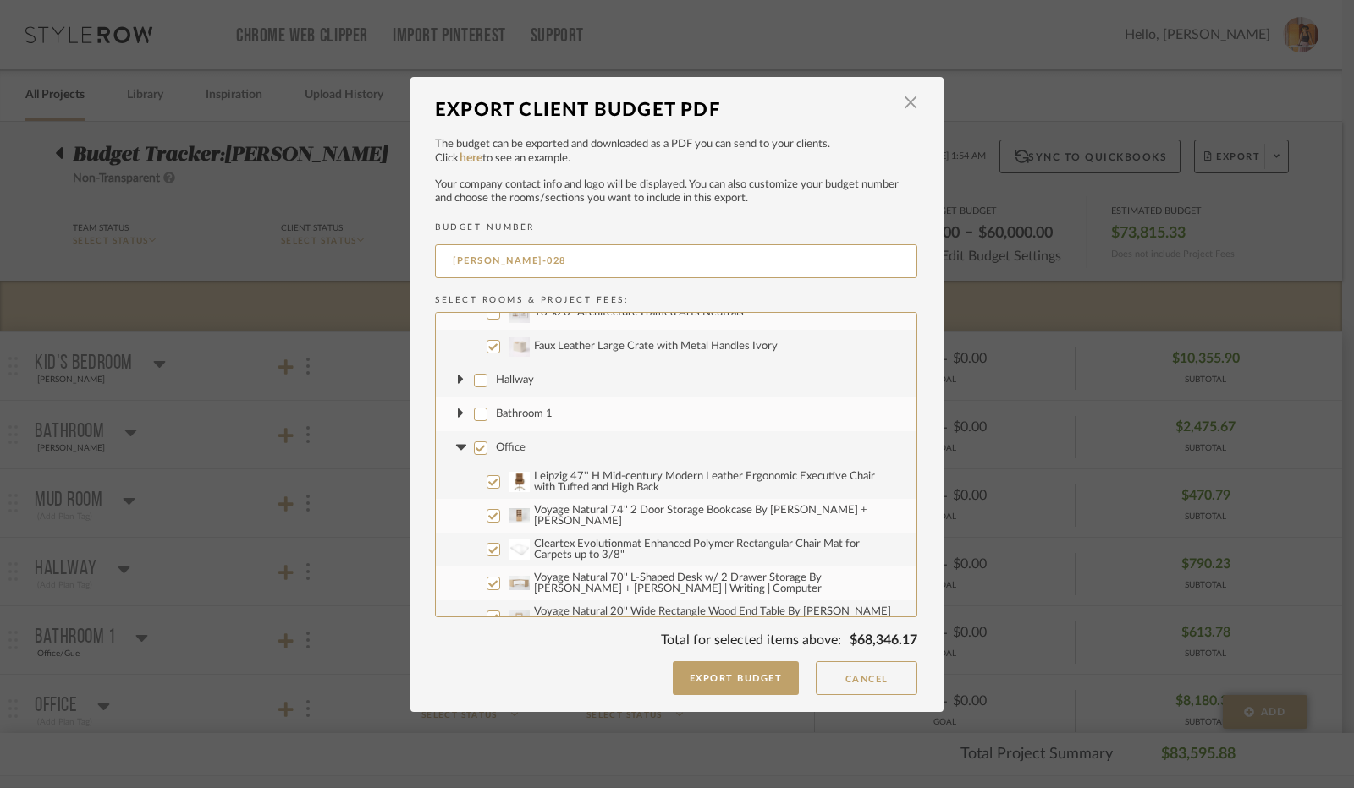
scroll to position [338, 0]
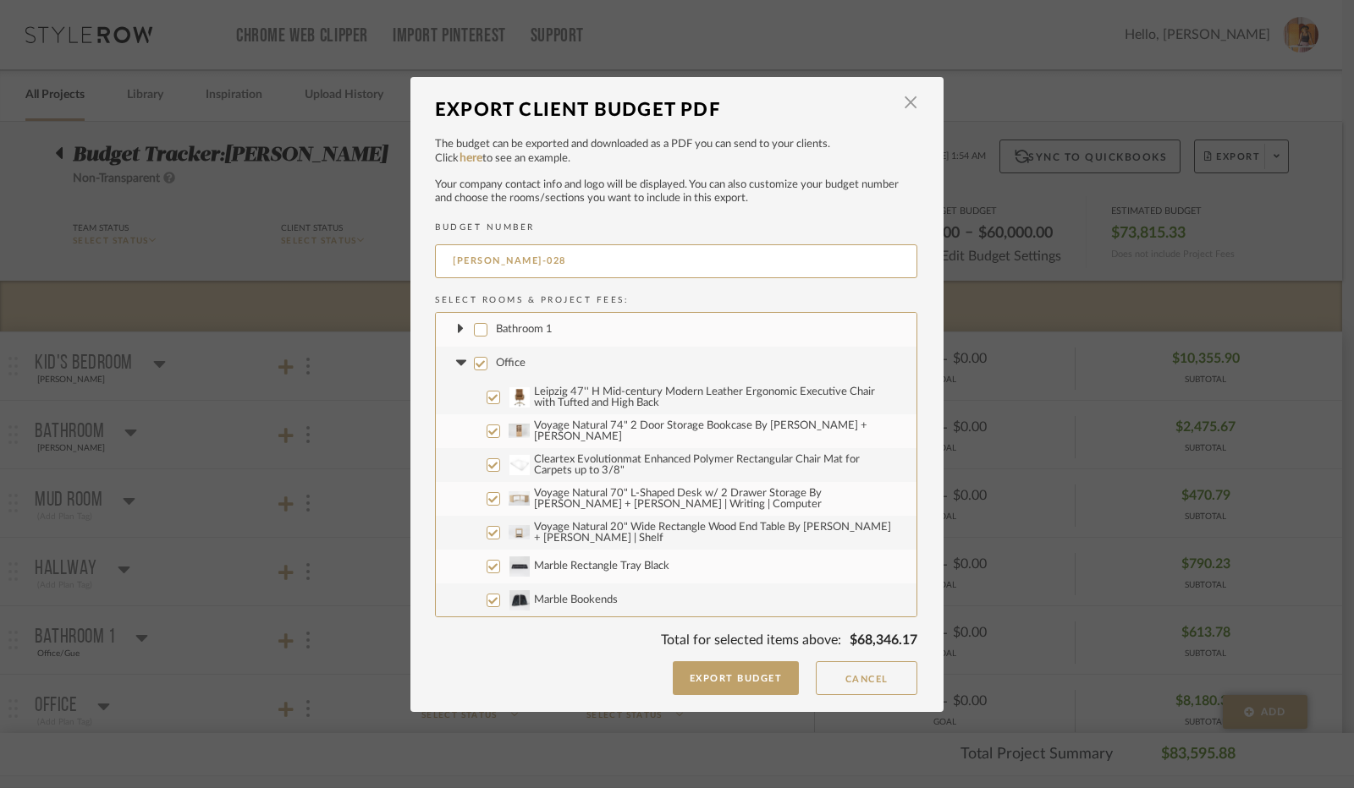
click at [475, 365] on input "Office" at bounding box center [481, 364] width 14 height 14
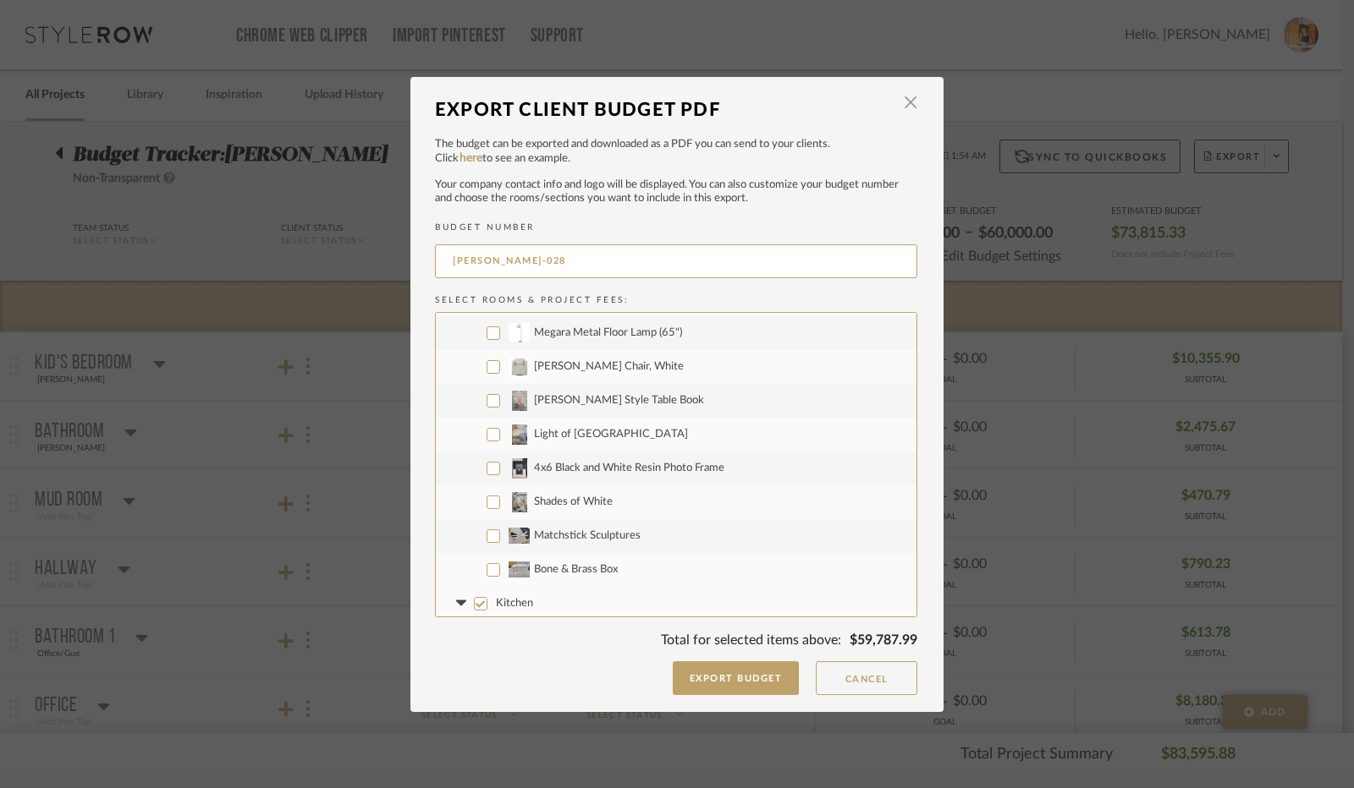
scroll to position [1100, 0]
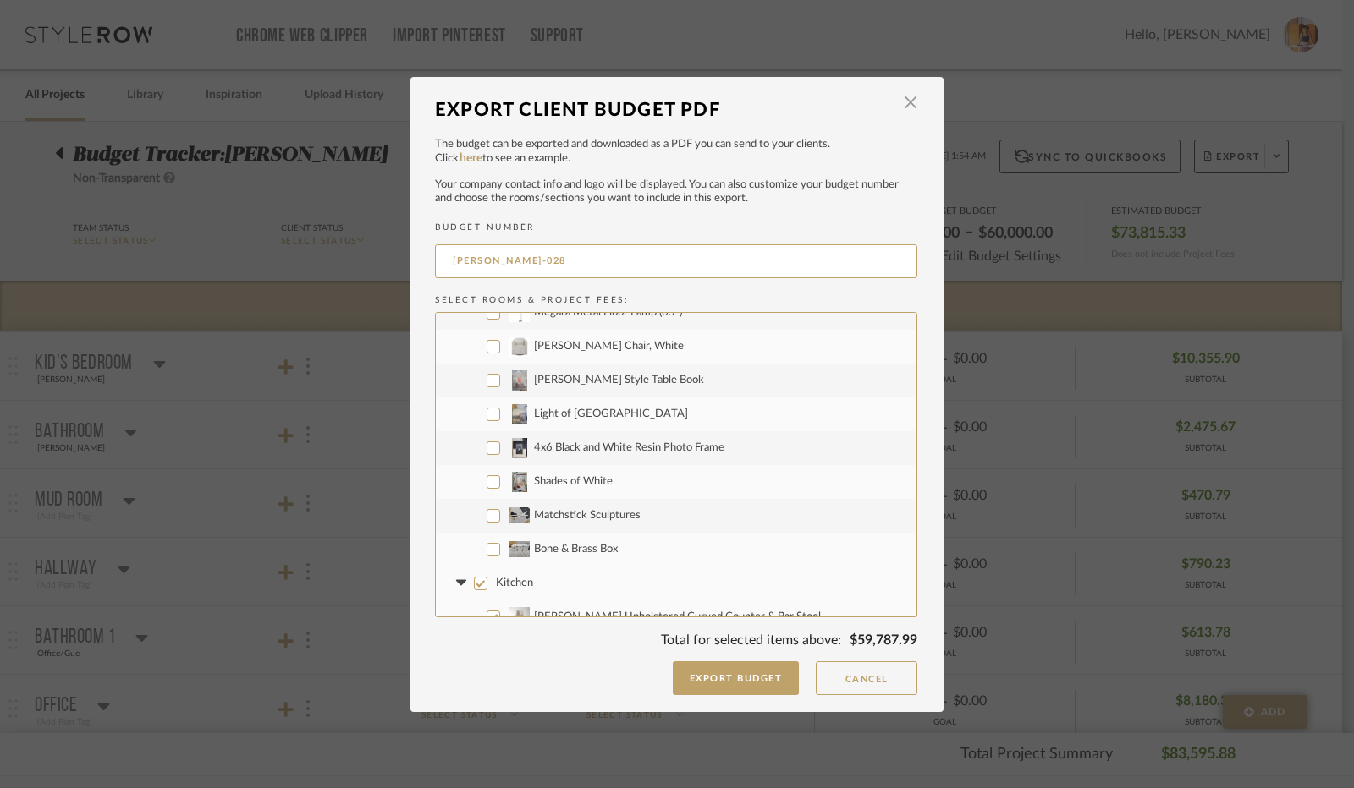
click at [490, 378] on input "[PERSON_NAME] Style Table Book" at bounding box center [493, 381] width 14 height 14
click at [486, 414] on input "Light of [GEOGRAPHIC_DATA]" at bounding box center [493, 415] width 14 height 14
click at [487, 442] on input "4x6 Black and White Resin Photo Frame" at bounding box center [493, 449] width 14 height 14
click at [488, 483] on input "Shades of White" at bounding box center [493, 482] width 14 height 14
click at [486, 515] on input "Matchstick Sculptures" at bounding box center [493, 516] width 14 height 14
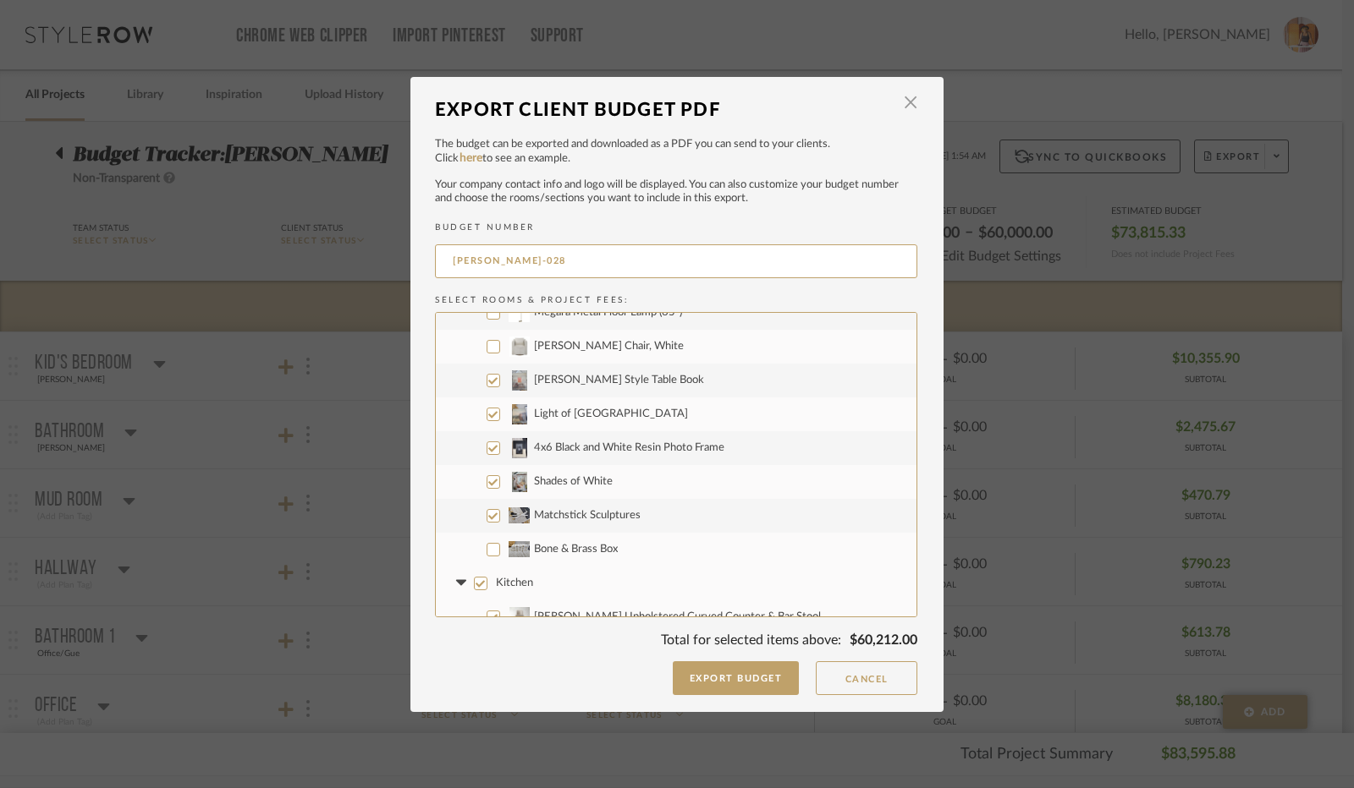
click at [492, 551] on input "Bone & Brass Box" at bounding box center [493, 550] width 14 height 14
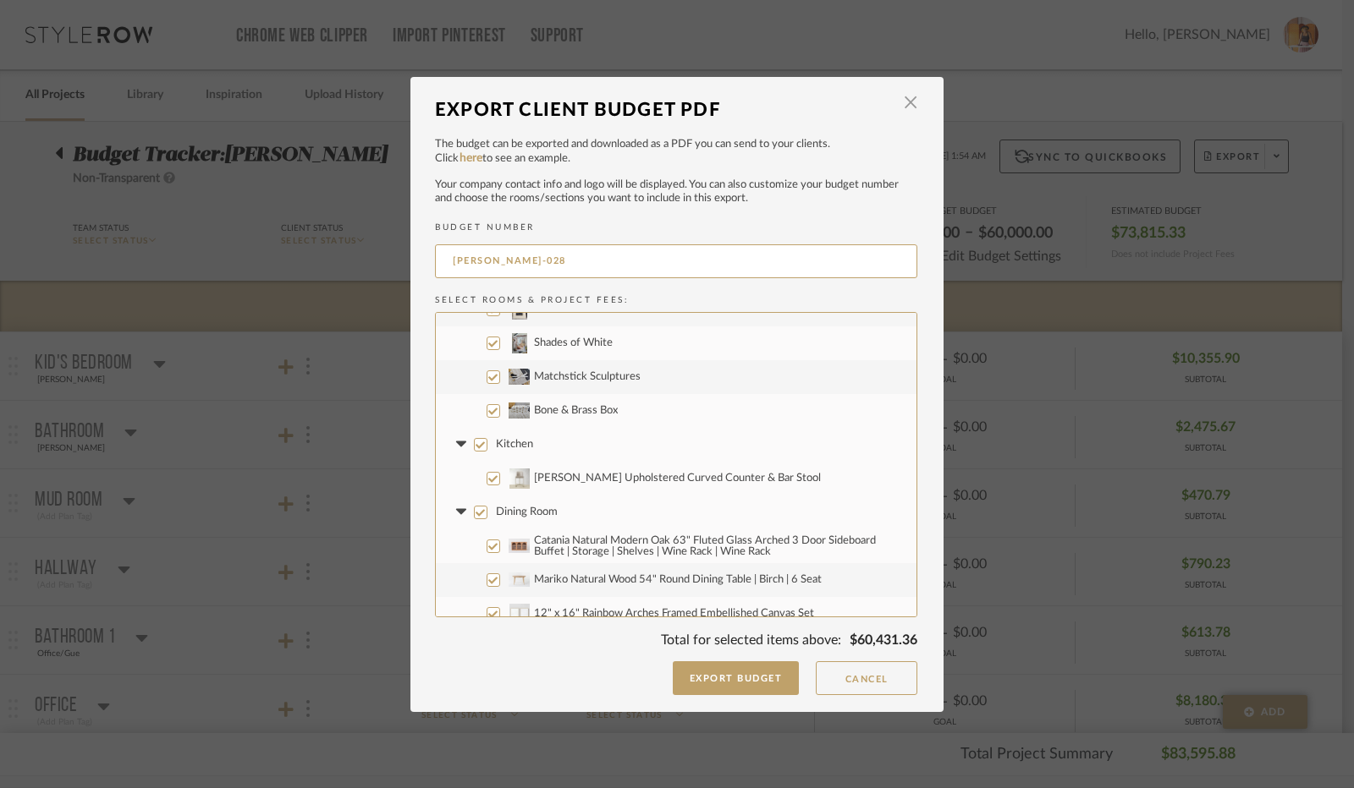
scroll to position [1269, 0]
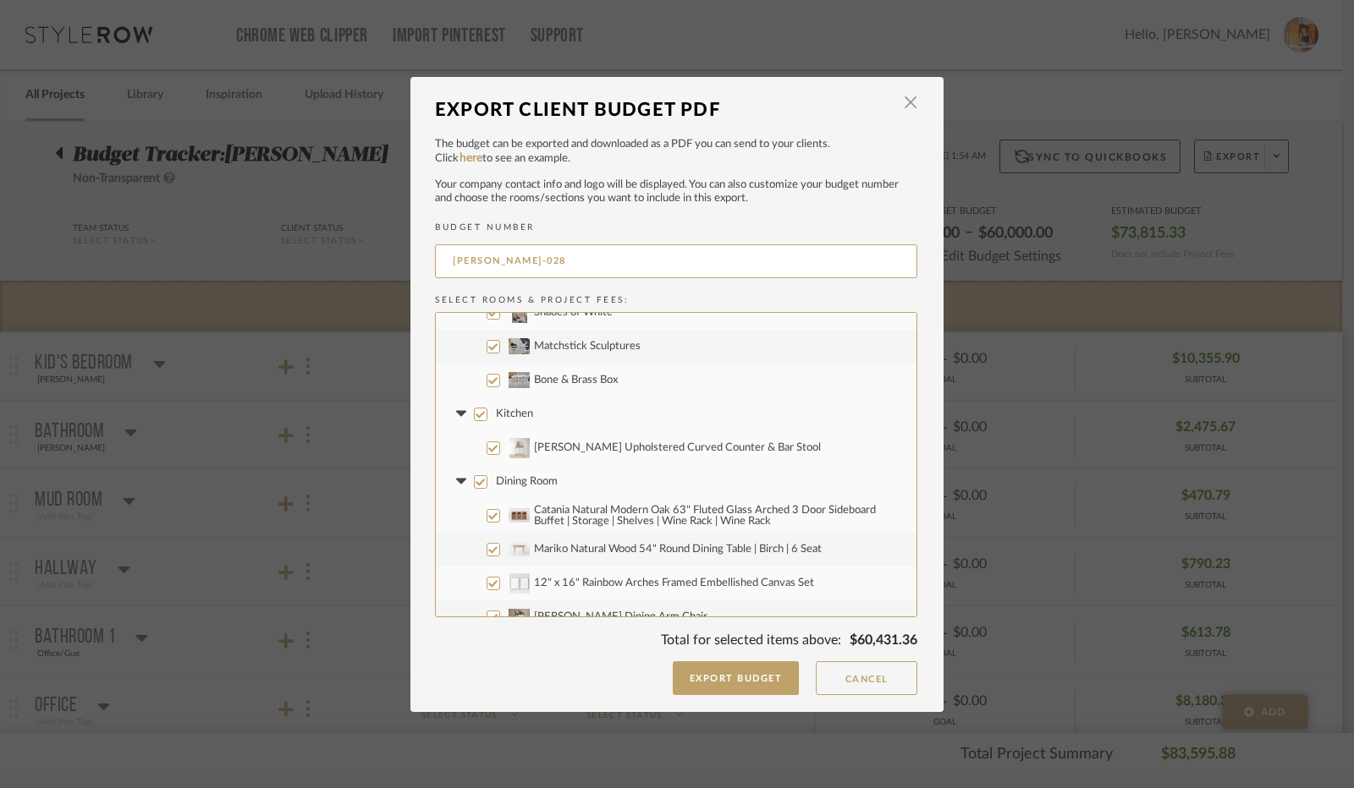
click at [475, 414] on input "Kitchen" at bounding box center [481, 415] width 14 height 14
click at [457, 414] on icon at bounding box center [461, 414] width 18 height 7
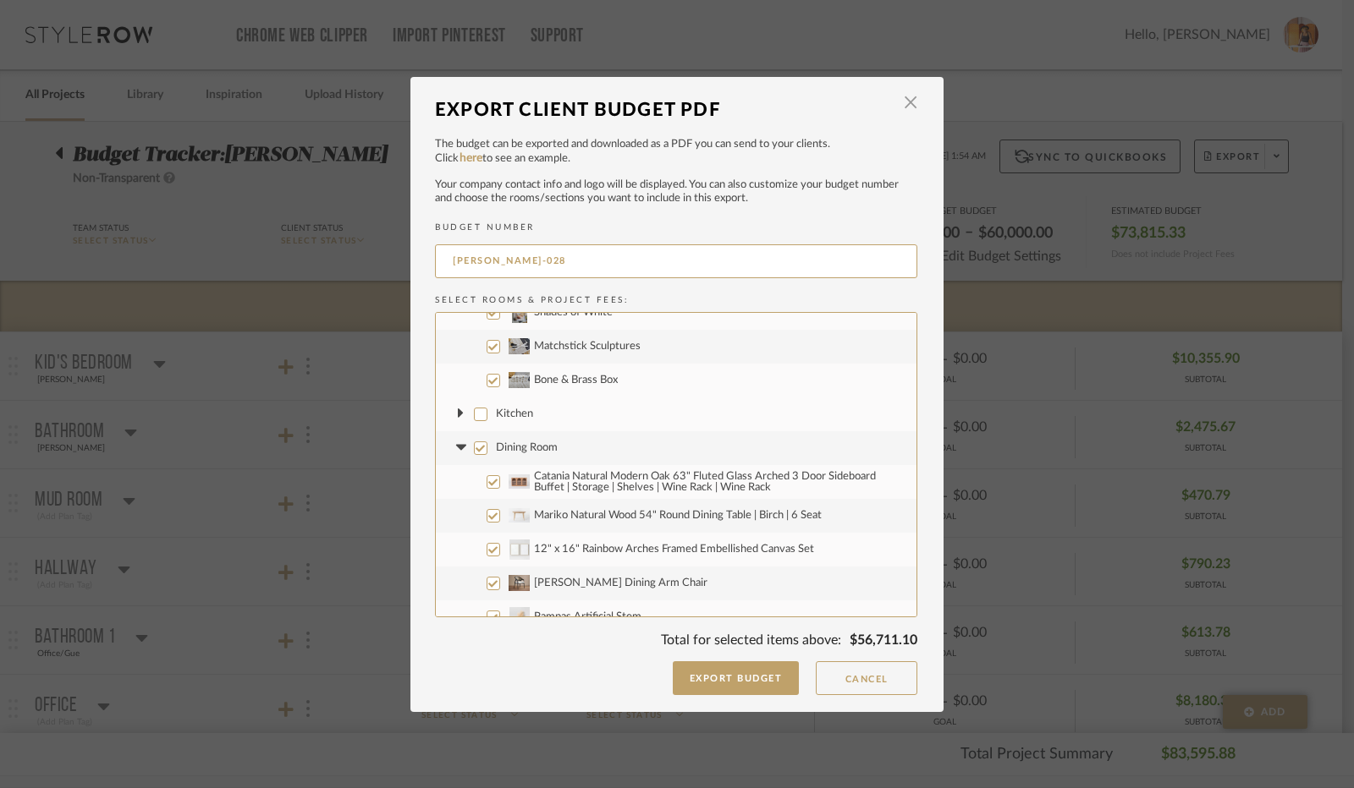
scroll to position [1354, 0]
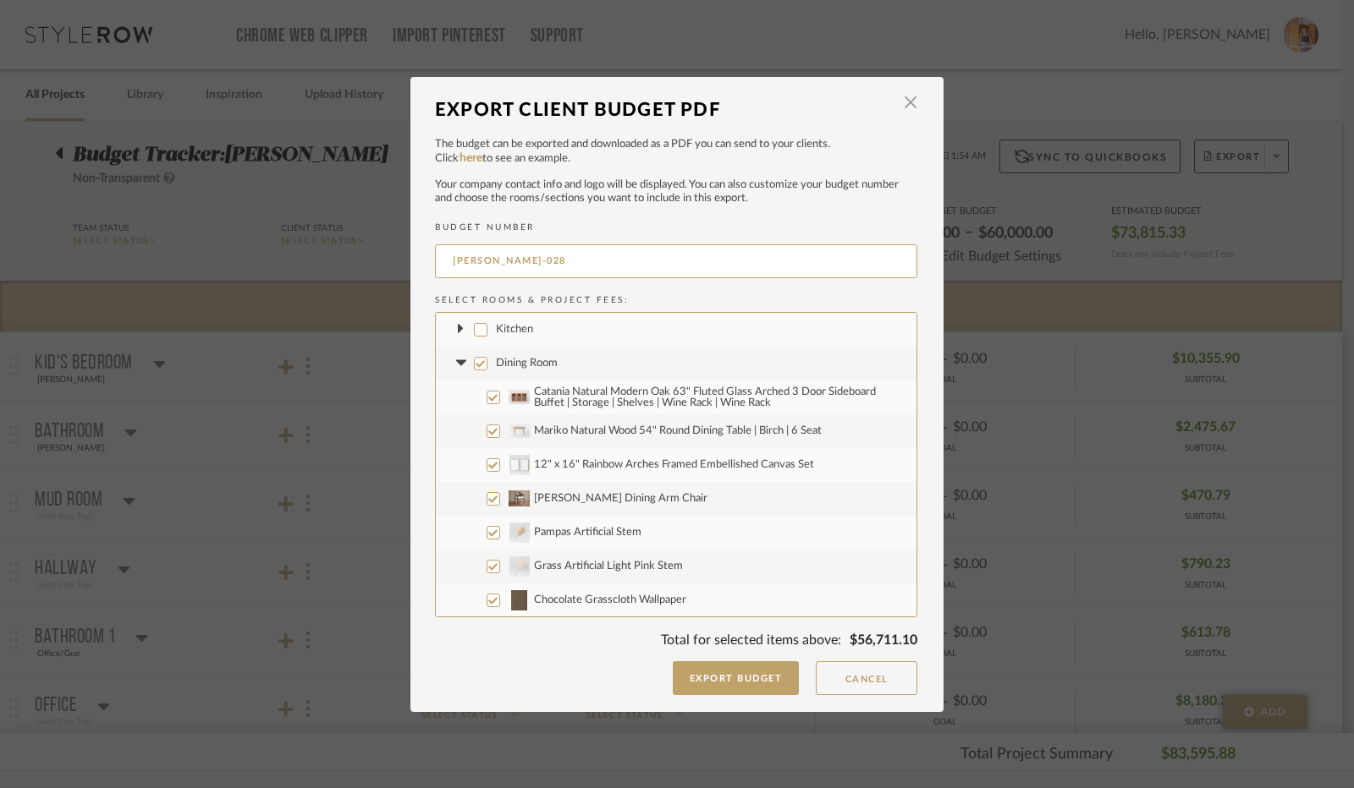
click at [474, 363] on input "Dining Room" at bounding box center [481, 364] width 14 height 14
click at [455, 362] on icon at bounding box center [460, 363] width 10 height 6
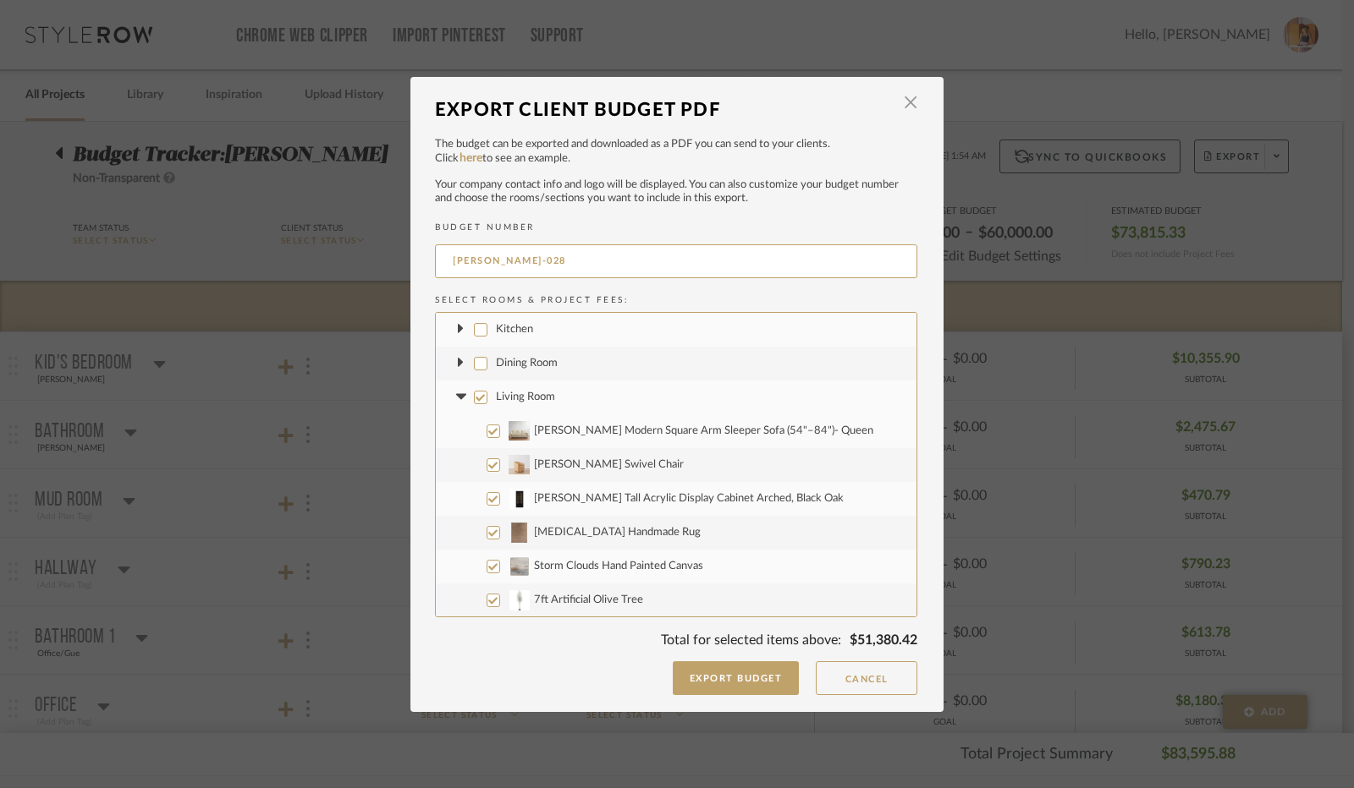
click at [474, 398] on input "Living Room" at bounding box center [481, 398] width 14 height 14
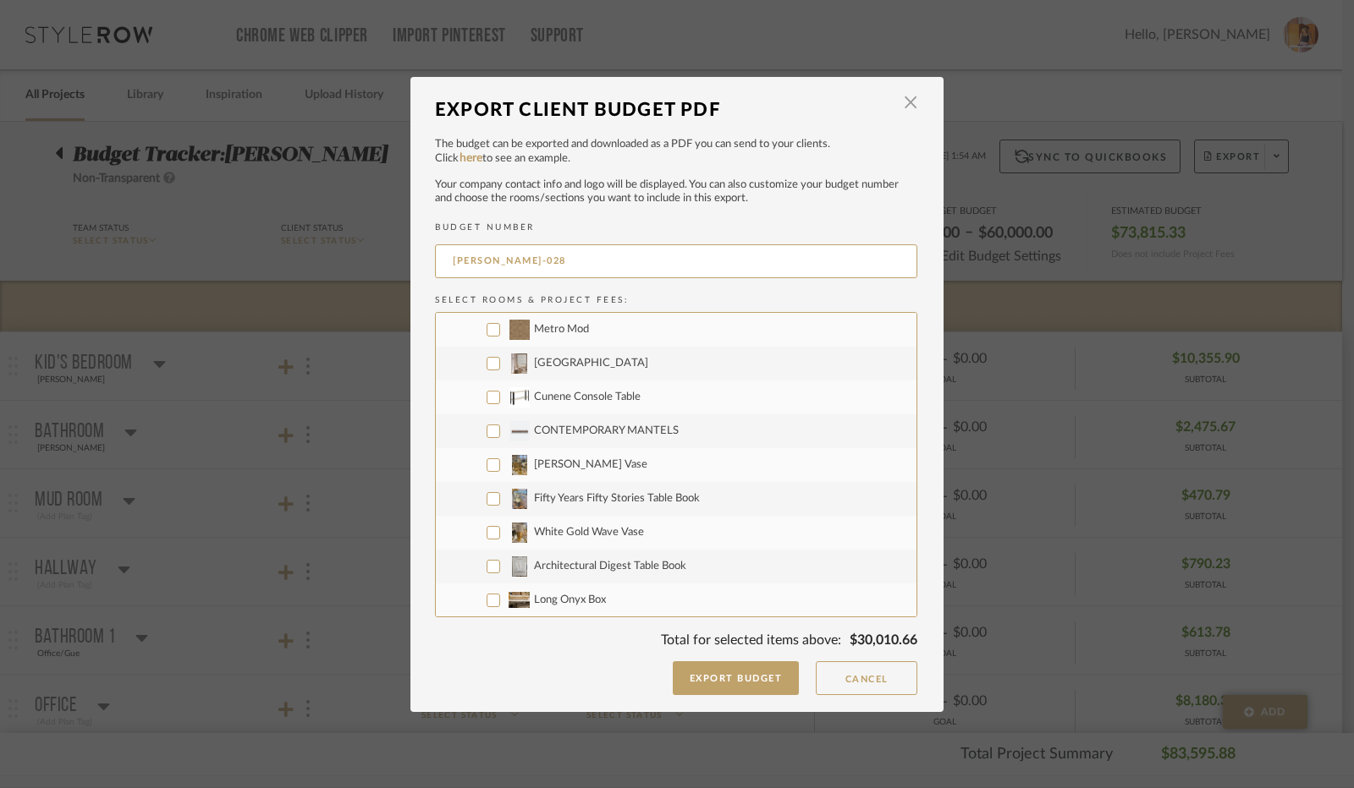
scroll to position [2369, 0]
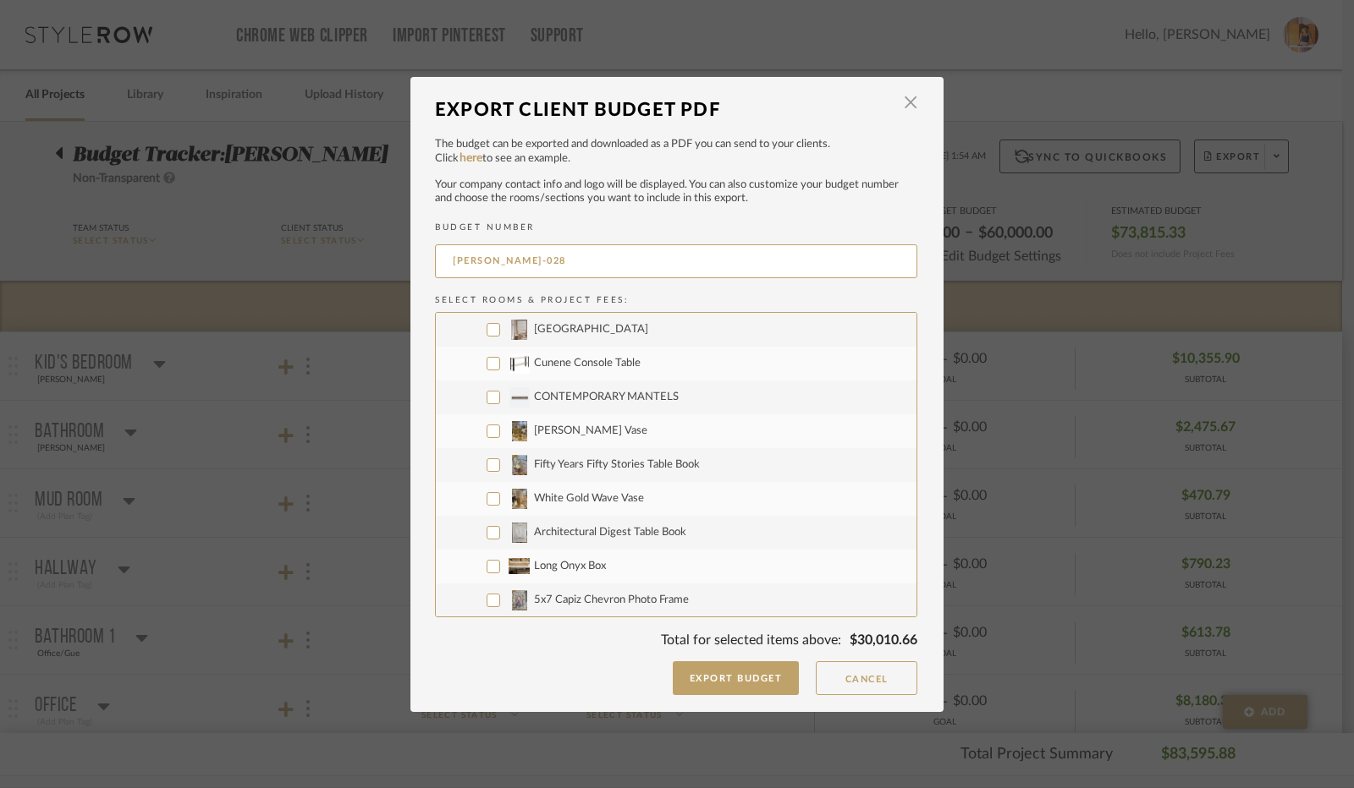
click at [489, 397] on input "CONTEMPORARY MANTELS" at bounding box center [493, 398] width 14 height 14
click at [486, 433] on input "[PERSON_NAME] Vase" at bounding box center [493, 432] width 14 height 14
click at [486, 461] on input "Fifty Years Fifty Stories Table Book" at bounding box center [493, 466] width 14 height 14
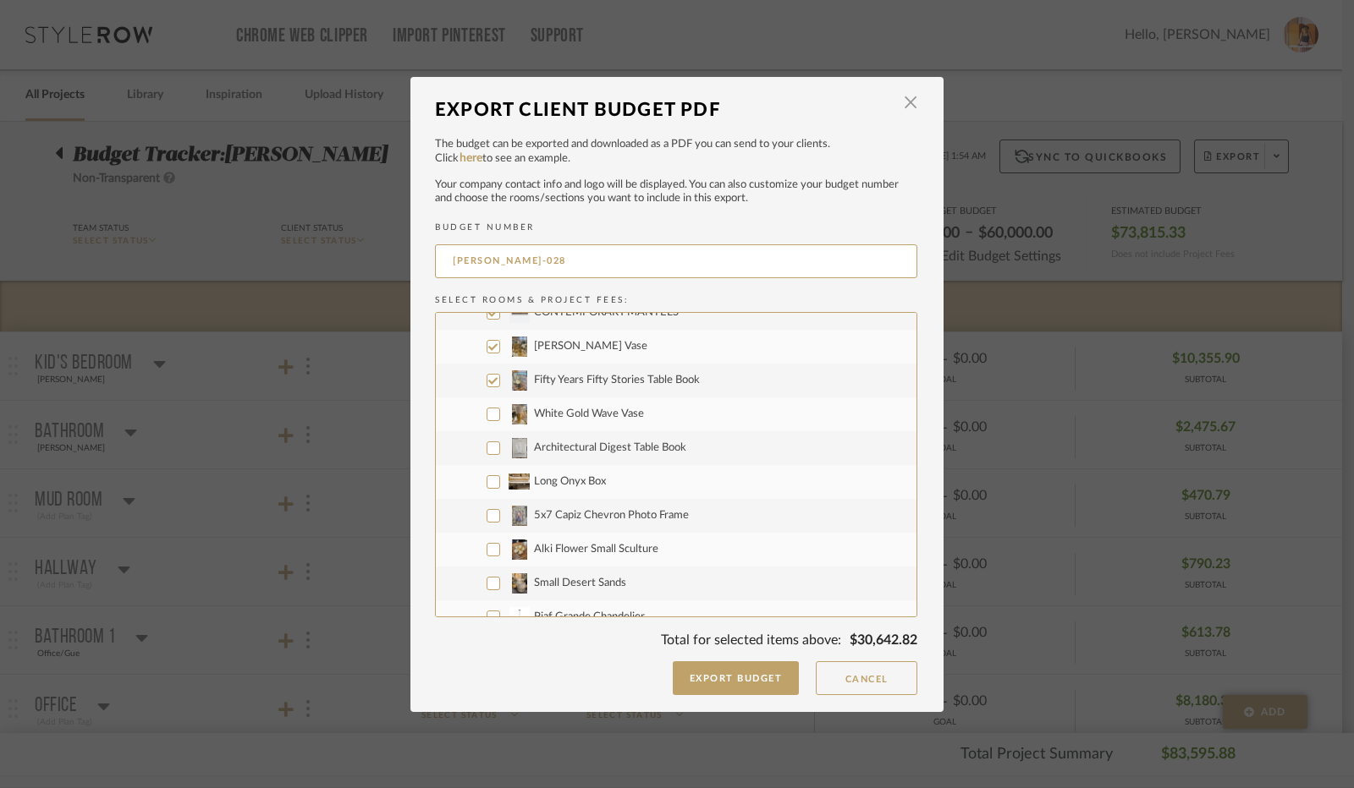
click at [488, 412] on input "White Gold Wave Vase" at bounding box center [493, 415] width 14 height 14
click at [488, 451] on input "Architectural Digest Table Book" at bounding box center [493, 449] width 14 height 14
click at [487, 481] on input "Long Onyx Box" at bounding box center [493, 482] width 14 height 14
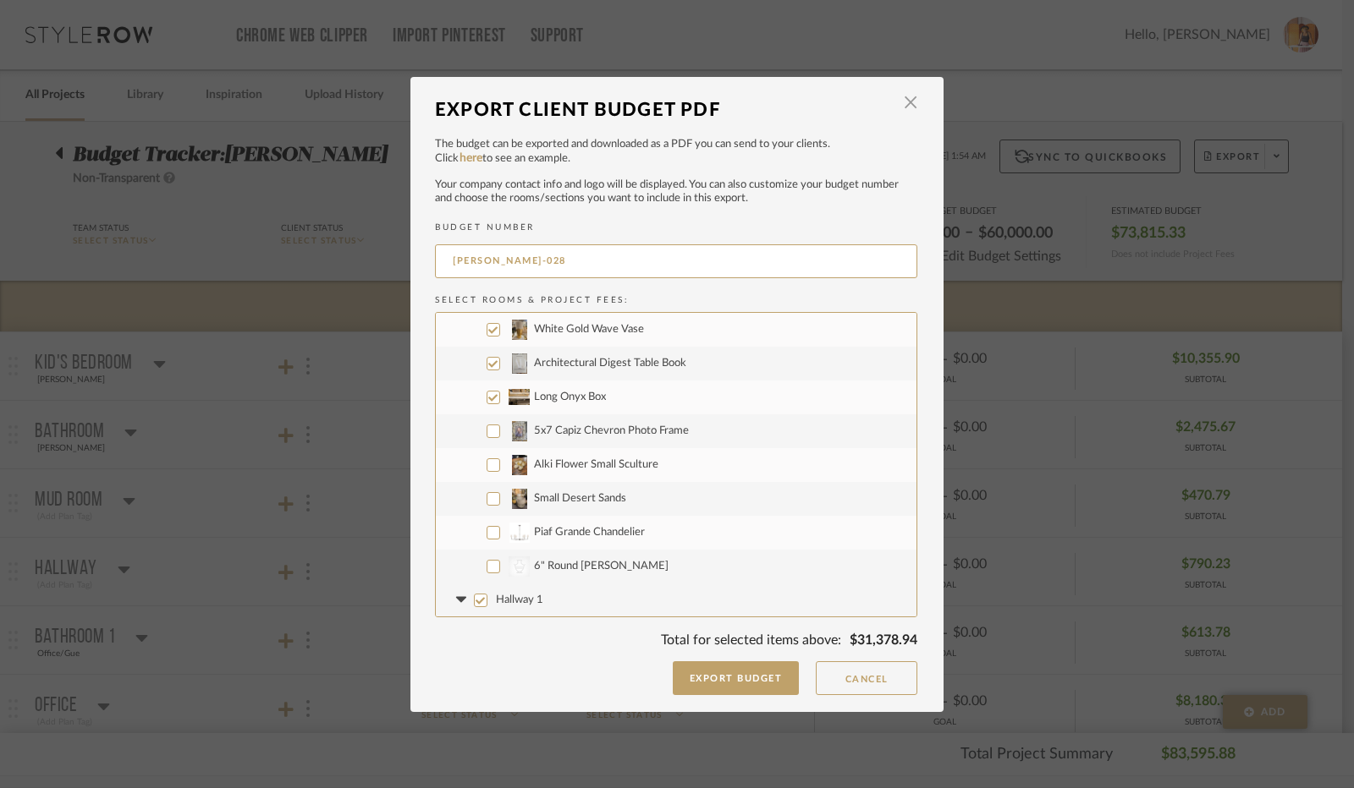
click at [489, 429] on input "5x7 Capiz Chevron Photo Frame" at bounding box center [493, 432] width 14 height 14
click at [490, 468] on input "Alki Flower Small Sculture" at bounding box center [493, 466] width 14 height 14
click at [486, 498] on input "Small Desert Sands" at bounding box center [493, 499] width 14 height 14
click at [486, 532] on input "Piaf Grande Chandelier" at bounding box center [493, 533] width 14 height 14
click at [486, 565] on input "CategoryIconAccessories Created with Sketch. 6" Round [PERSON_NAME]" at bounding box center [493, 567] width 14 height 14
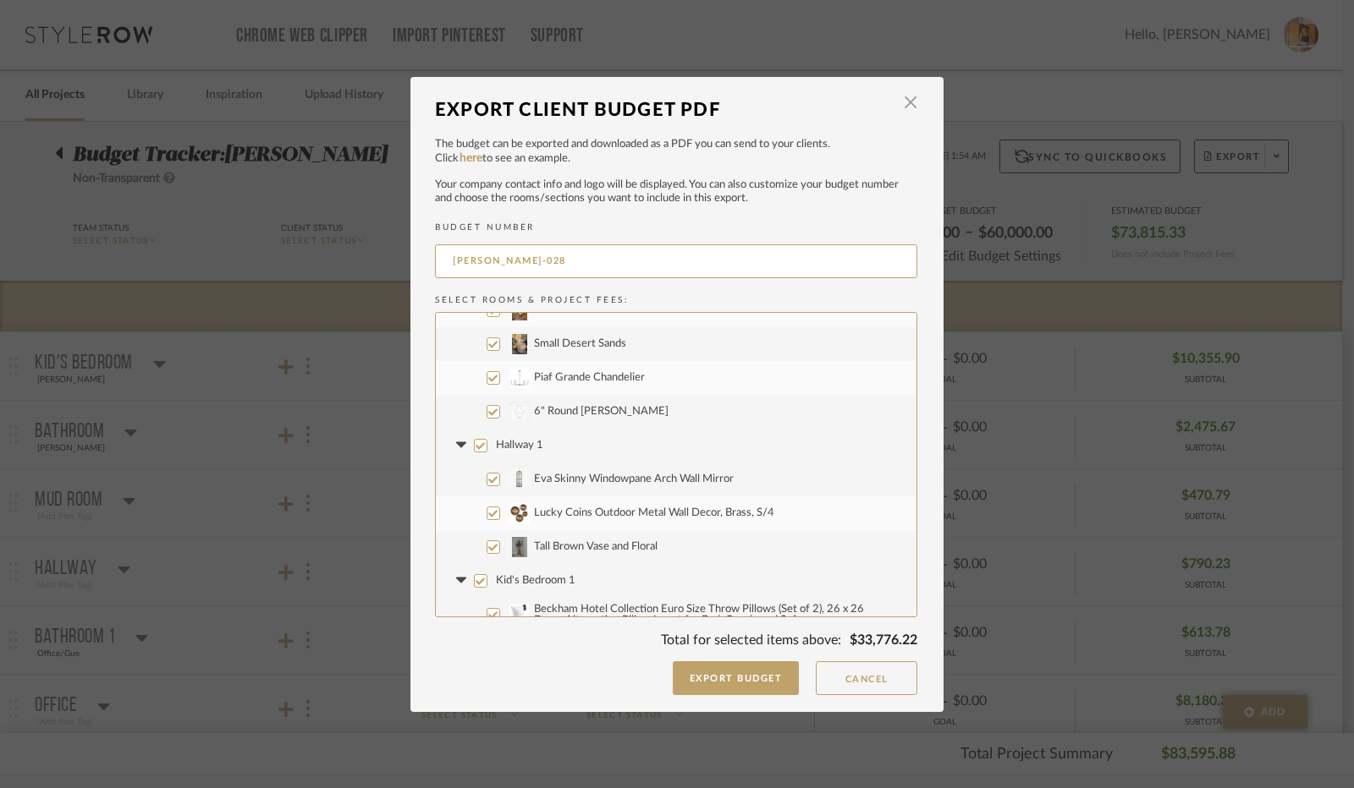
scroll to position [2707, 0]
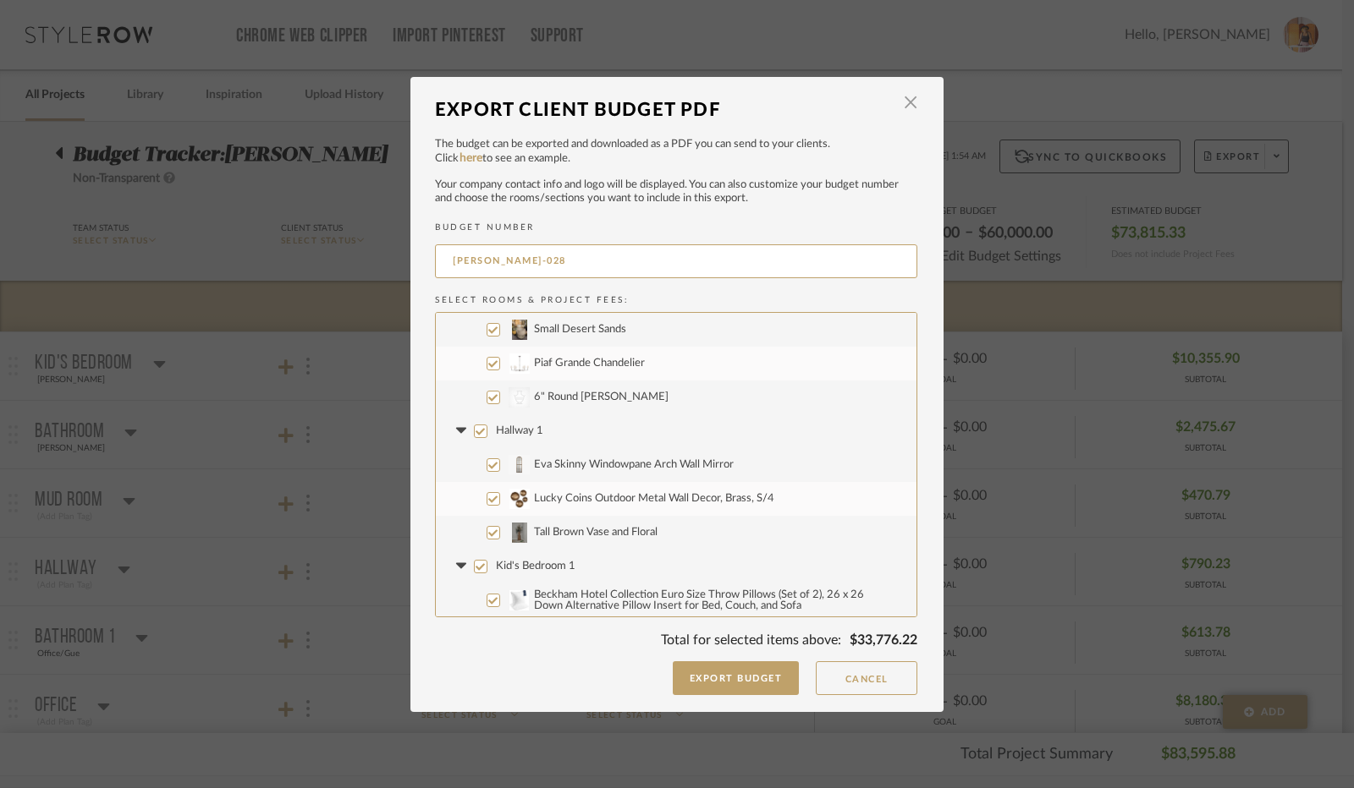
click at [475, 431] on input "Hallway 1" at bounding box center [481, 432] width 14 height 14
click at [458, 431] on icon at bounding box center [461, 431] width 18 height 7
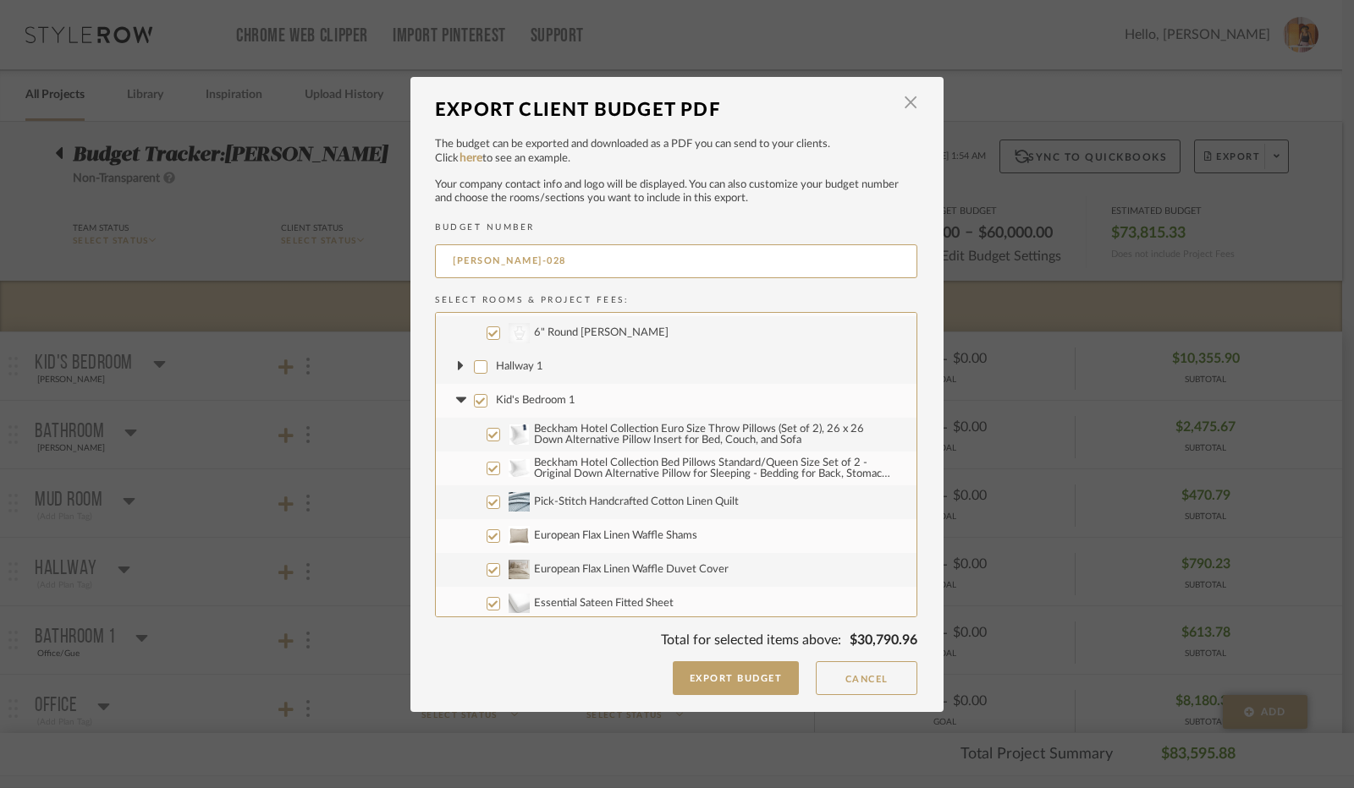
scroll to position [2792, 0]
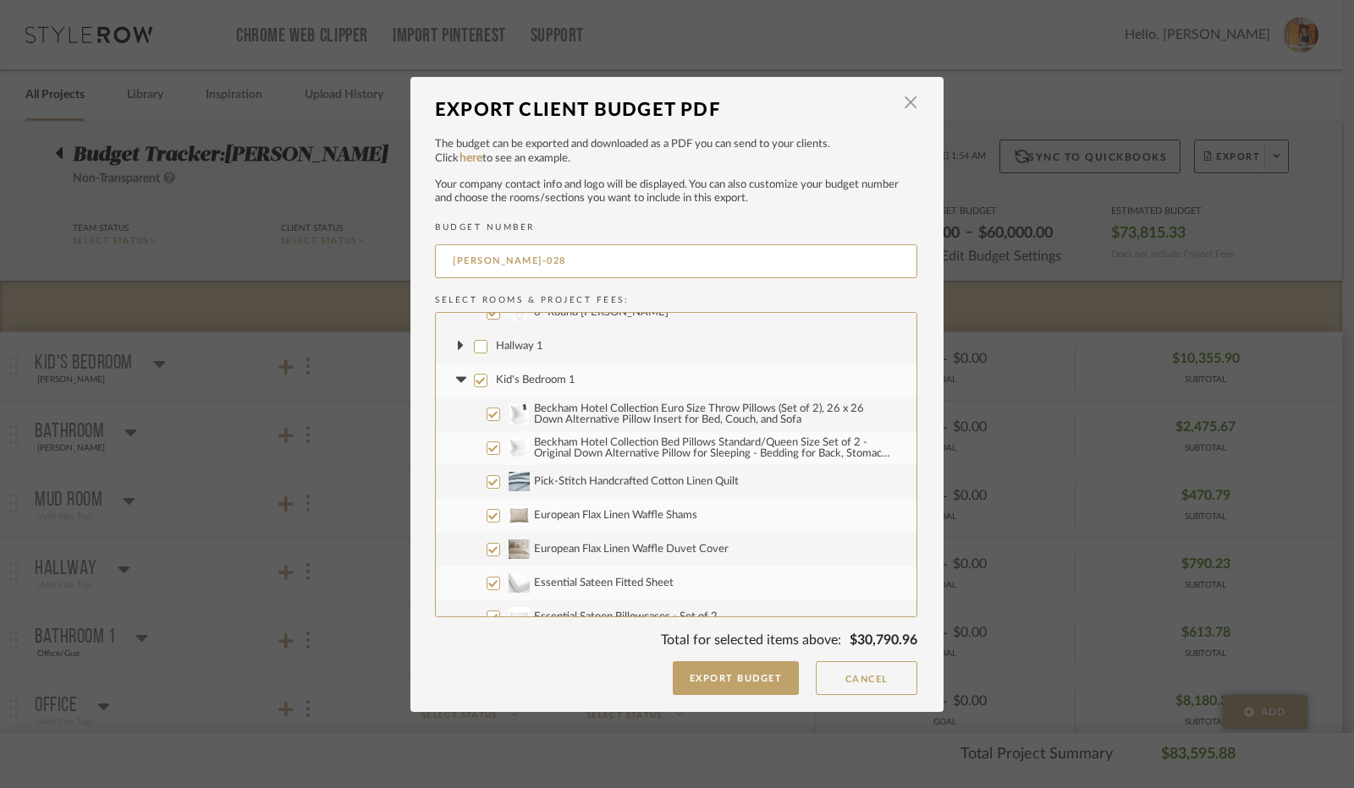
click at [475, 381] on input "Kid's Bedroom 1" at bounding box center [481, 381] width 14 height 14
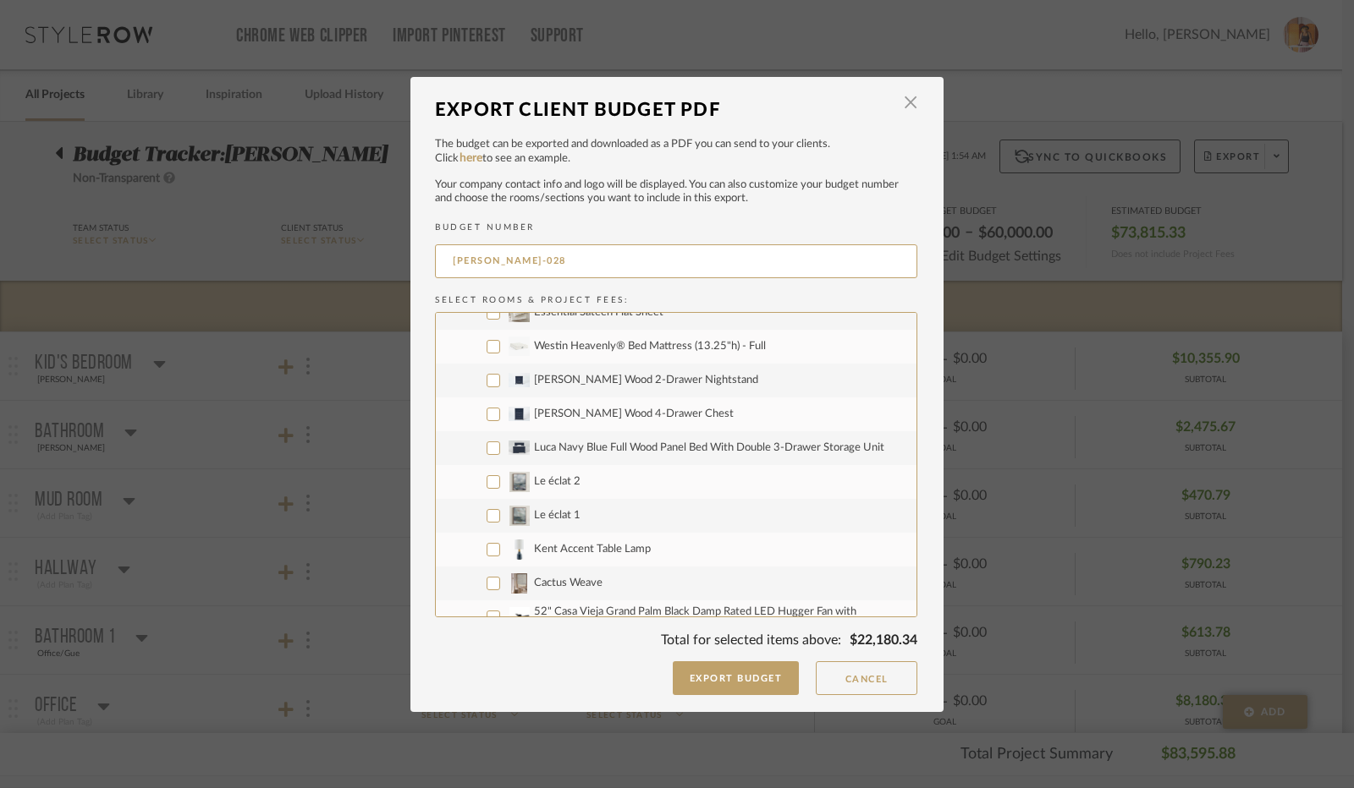
scroll to position [3384, 0]
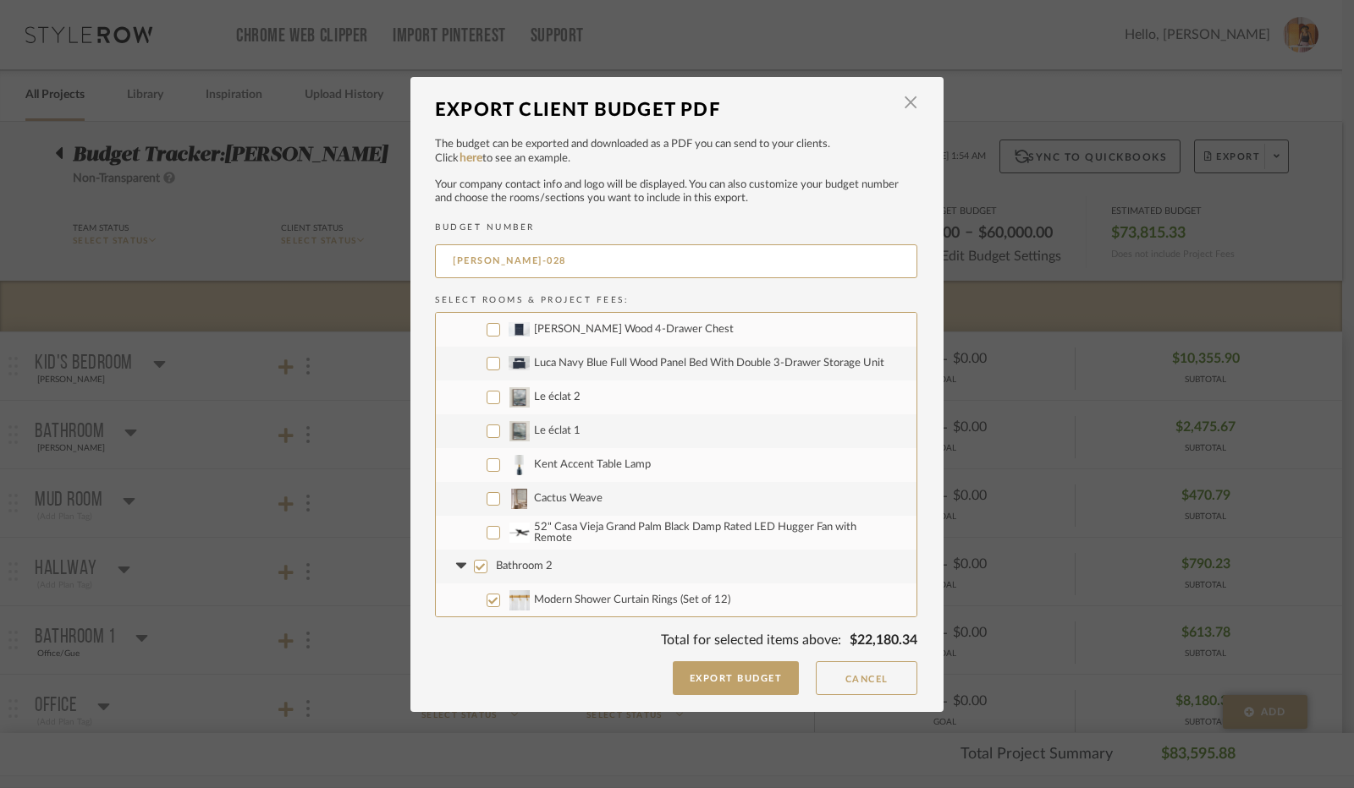
click at [486, 532] on input "52" Casa Vieja Grand Palm Black Damp Rated LED Hugger Fan with Remote" at bounding box center [493, 533] width 14 height 14
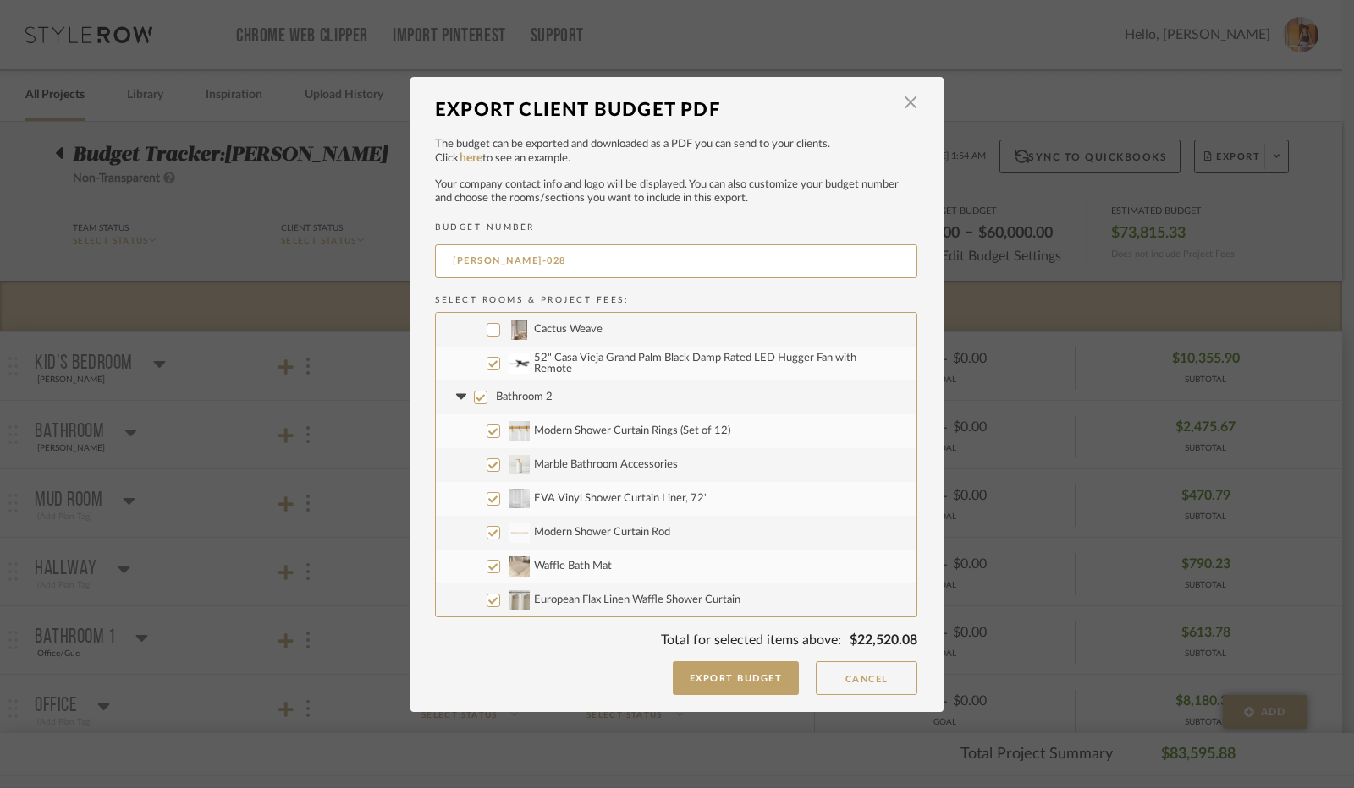
scroll to position [3553, 0]
click at [477, 397] on input "Bathroom 2" at bounding box center [481, 398] width 14 height 14
click at [457, 396] on icon at bounding box center [460, 397] width 10 height 6
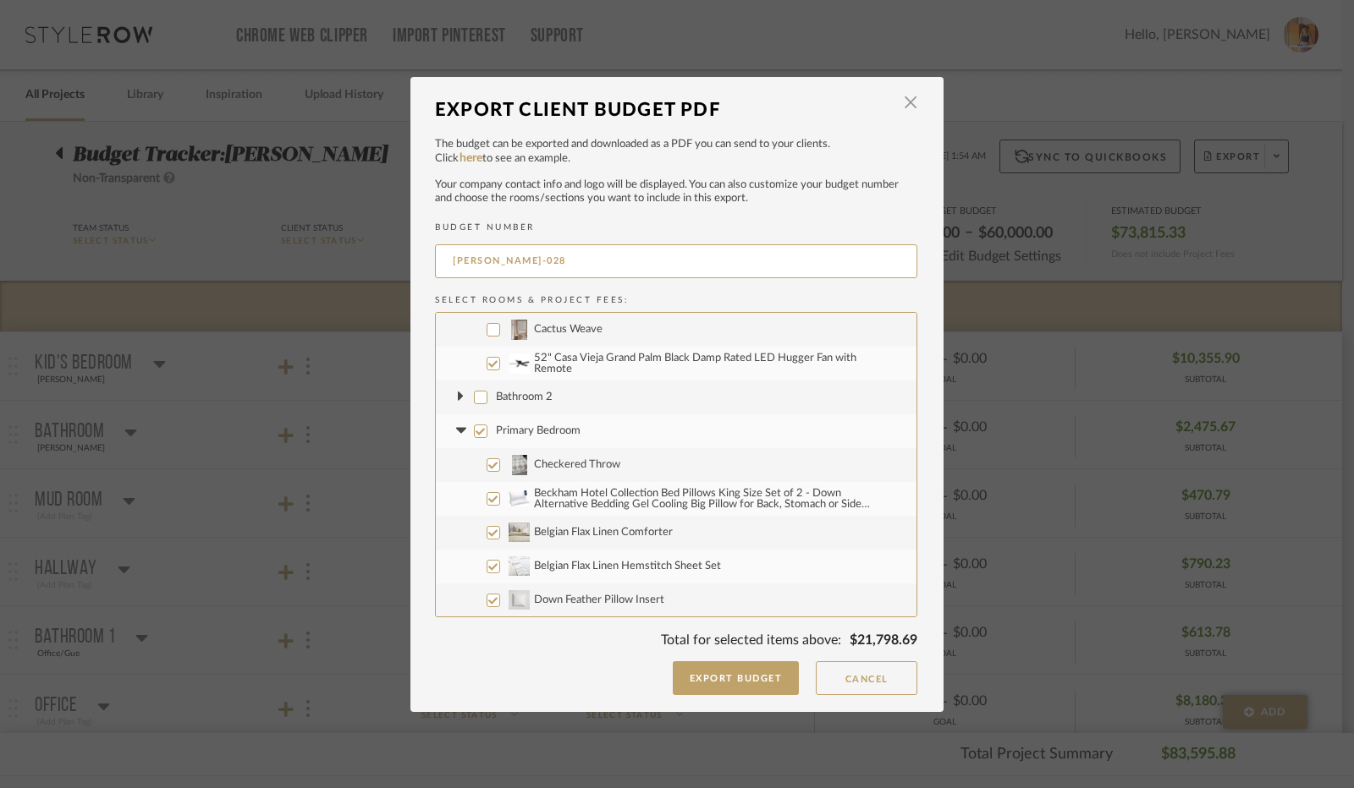
scroll to position [3638, 0]
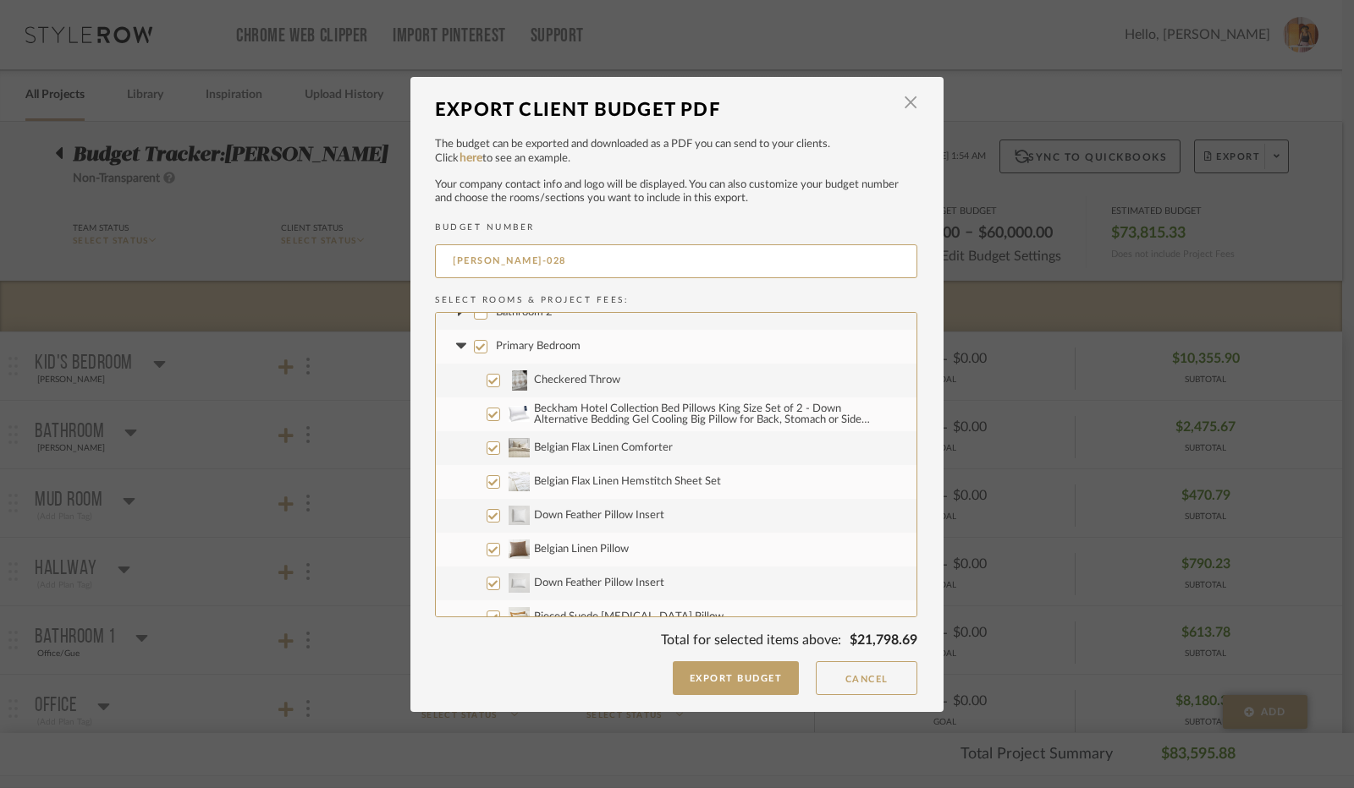
click at [477, 348] on input "Primary Bedroom" at bounding box center [481, 347] width 14 height 14
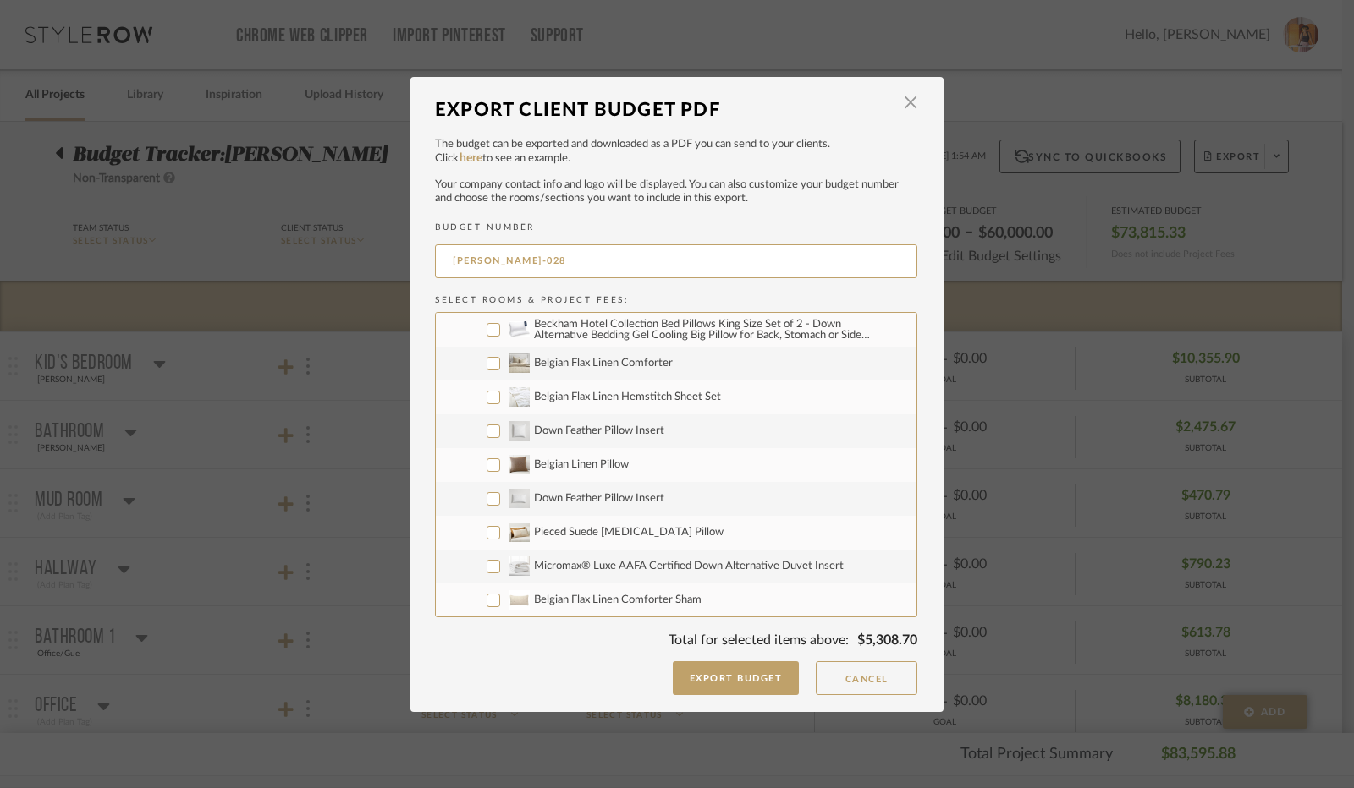
scroll to position [3553, 0]
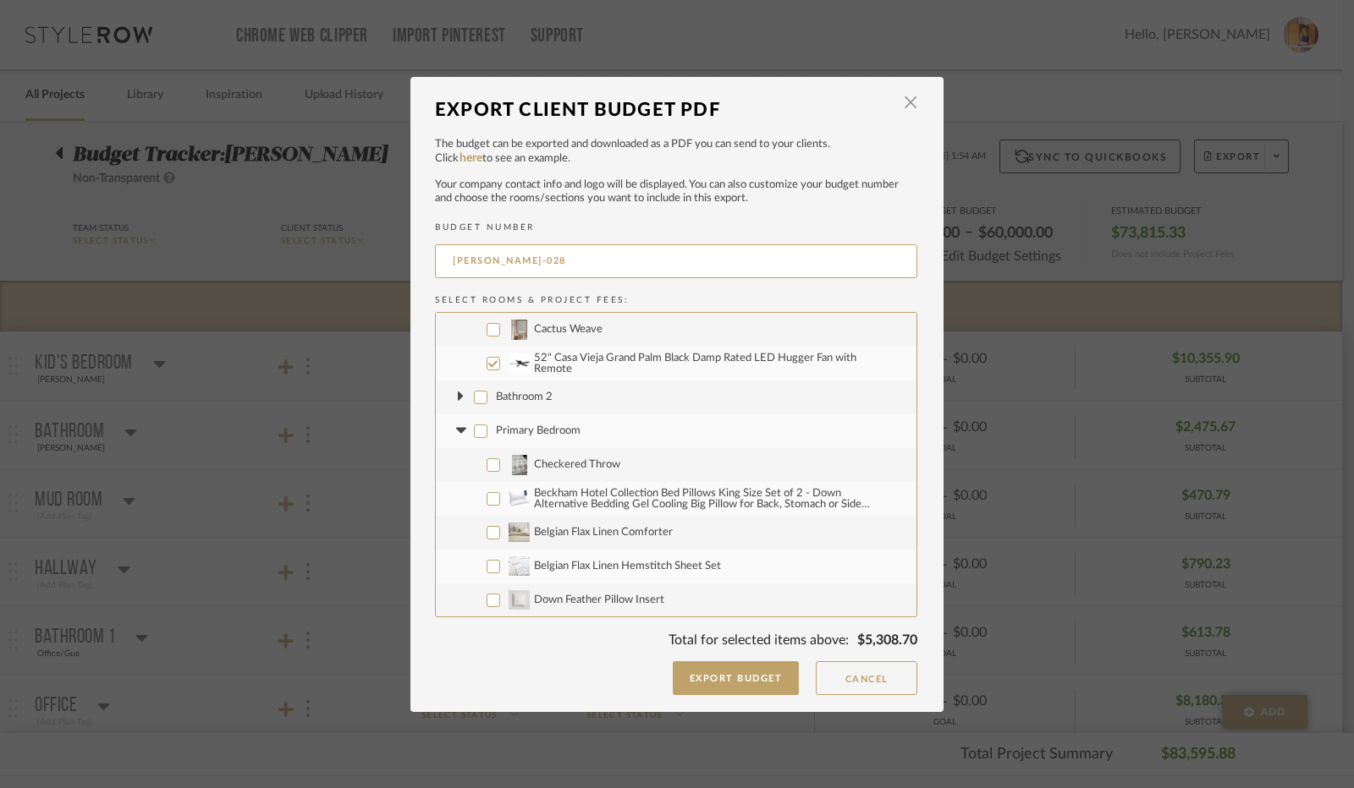
click at [455, 428] on icon at bounding box center [460, 431] width 10 height 6
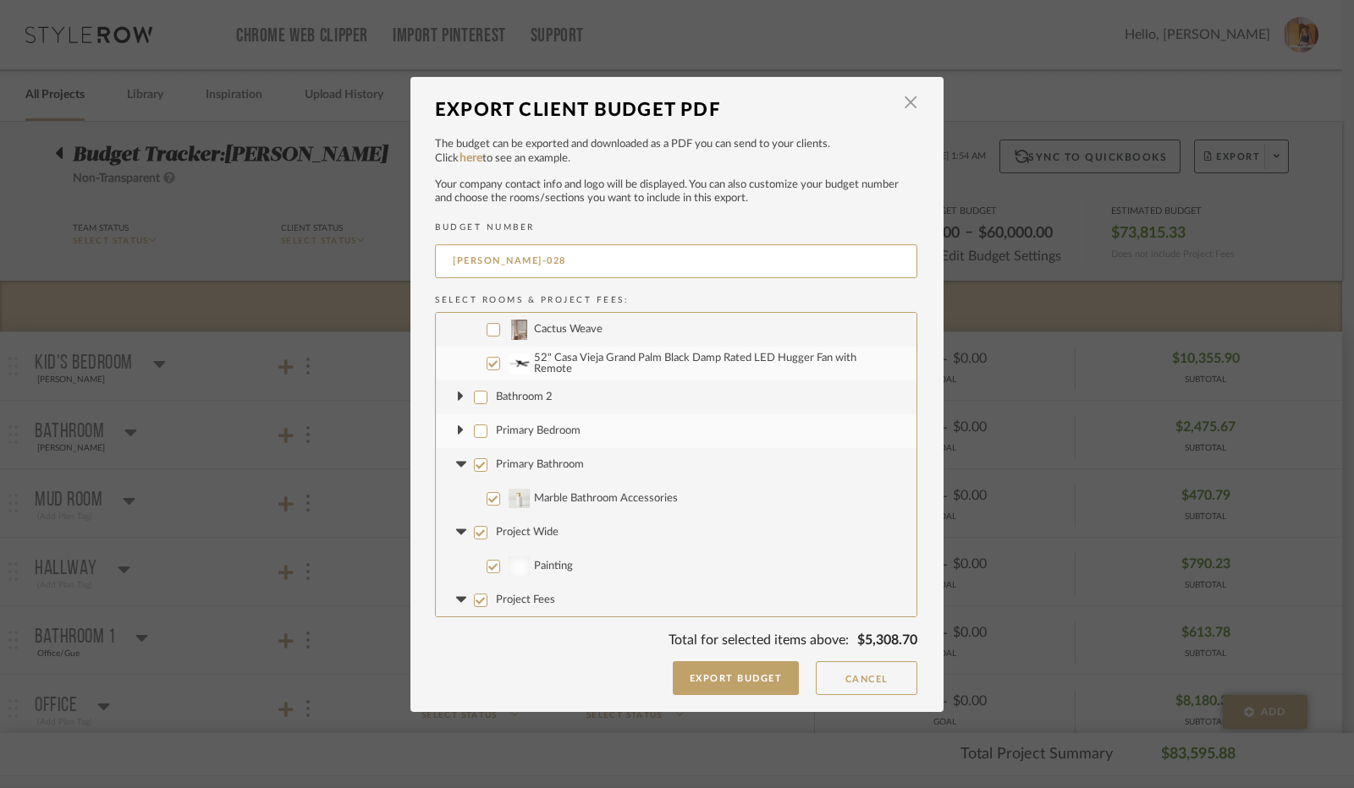
click at [474, 469] on input "Primary Bathroom" at bounding box center [481, 466] width 14 height 14
click at [455, 464] on icon at bounding box center [460, 465] width 10 height 6
click at [475, 500] on input "Project Wide" at bounding box center [481, 499] width 14 height 14
click at [458, 497] on icon at bounding box center [460, 499] width 10 height 6
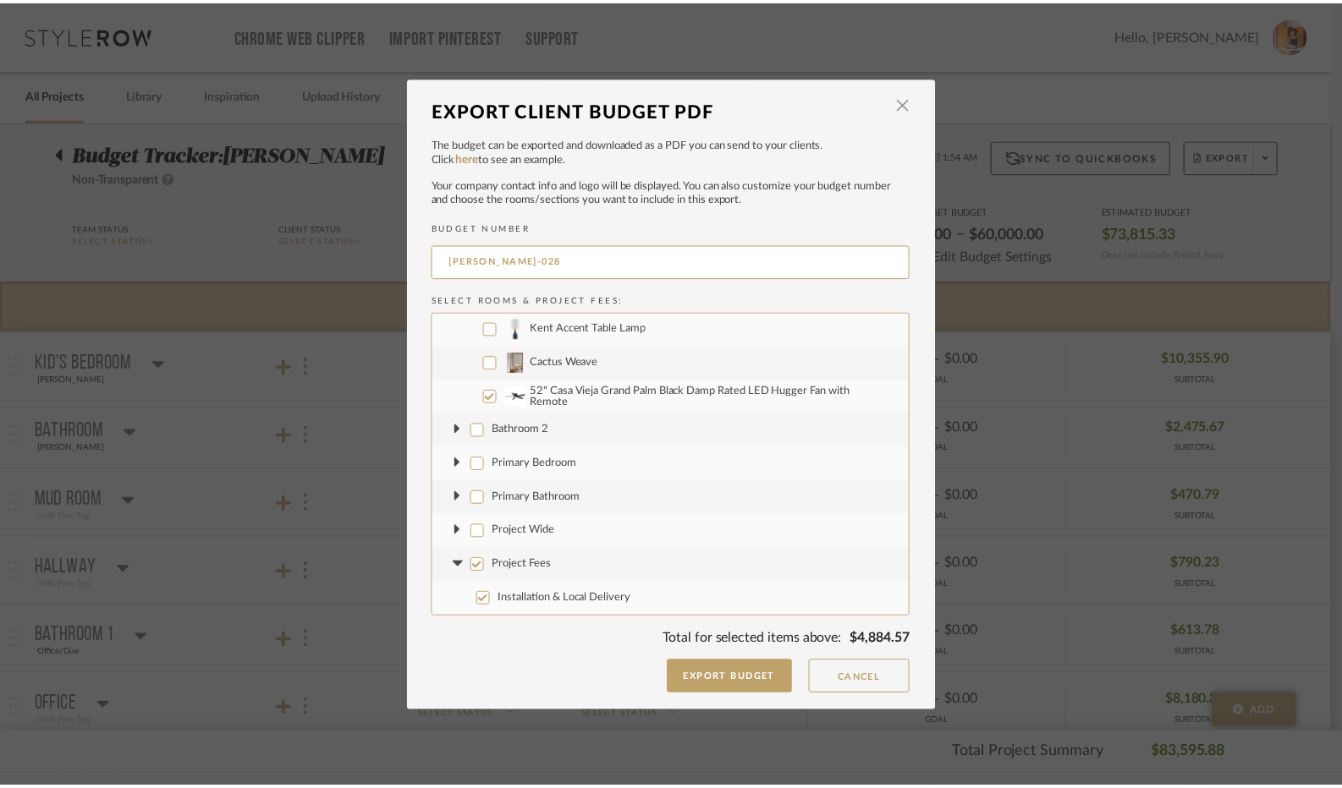
scroll to position [3519, 0]
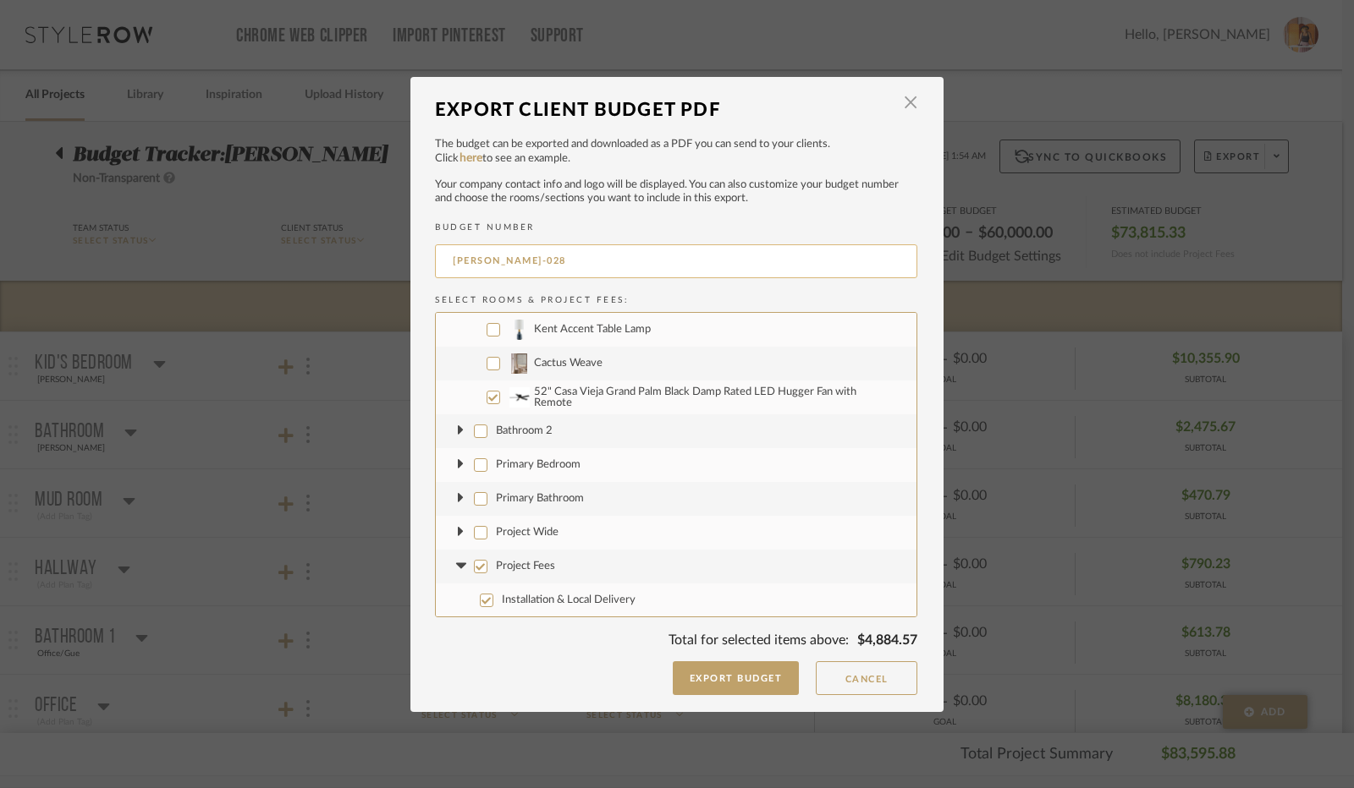
click at [499, 258] on input "[PERSON_NAME]-028" at bounding box center [676, 262] width 482 height 34
click at [715, 678] on button "Export Budget" at bounding box center [736, 679] width 127 height 34
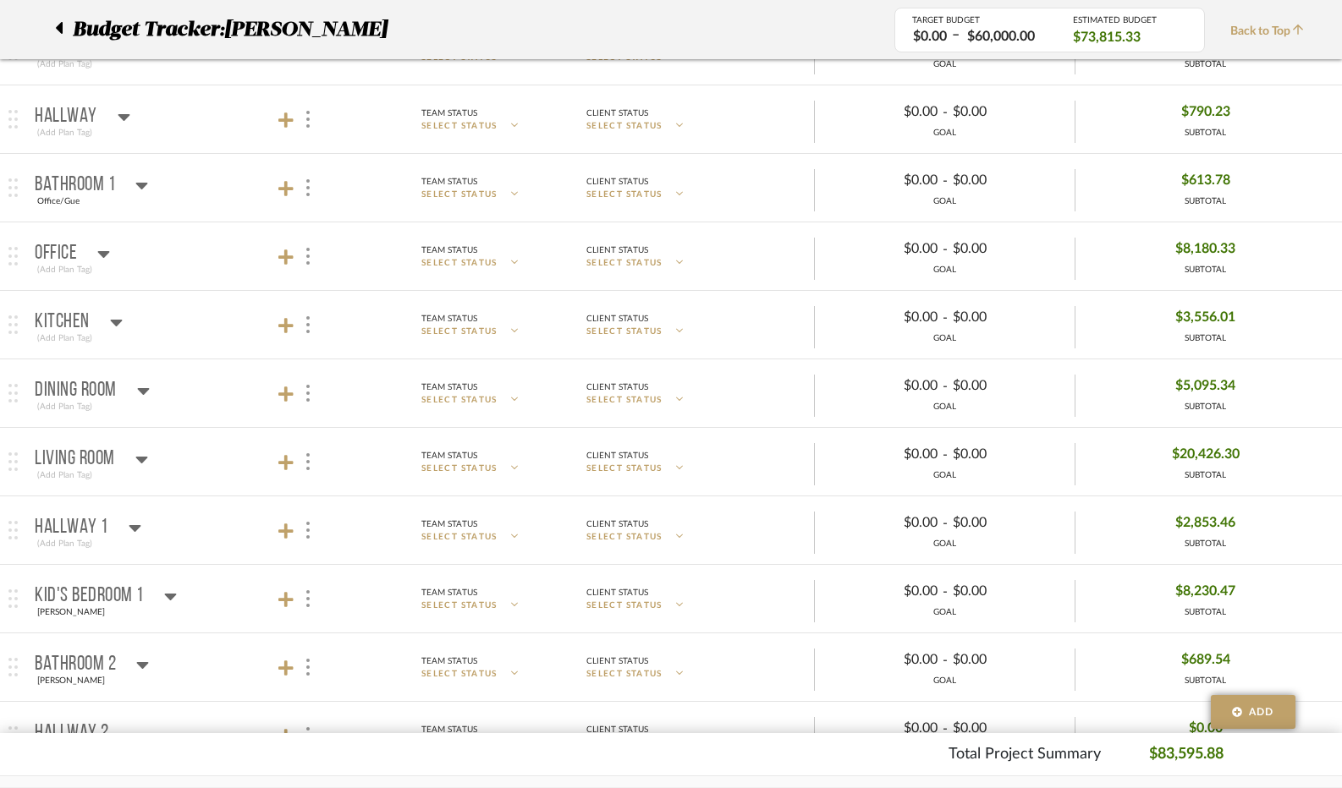
scroll to position [508, 0]
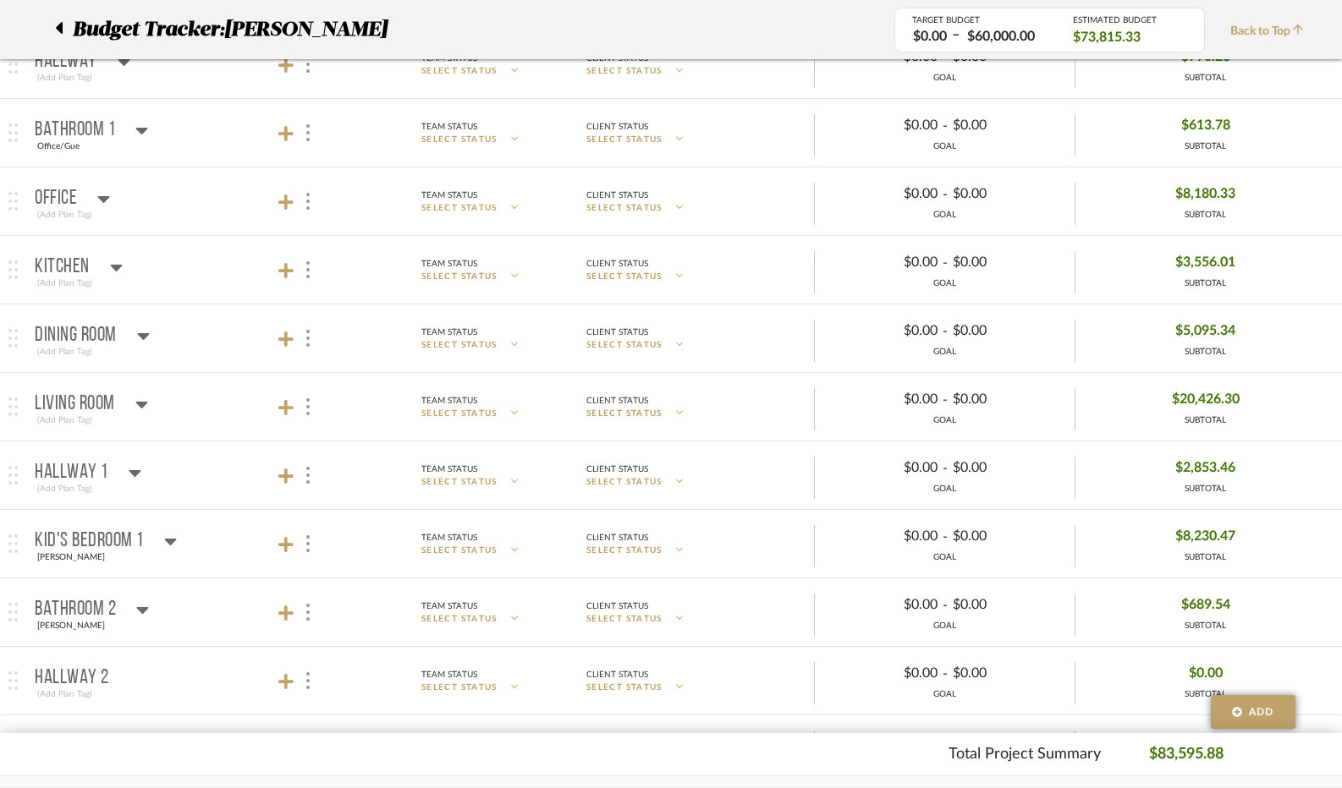
click at [135, 404] on icon at bounding box center [141, 404] width 13 height 20
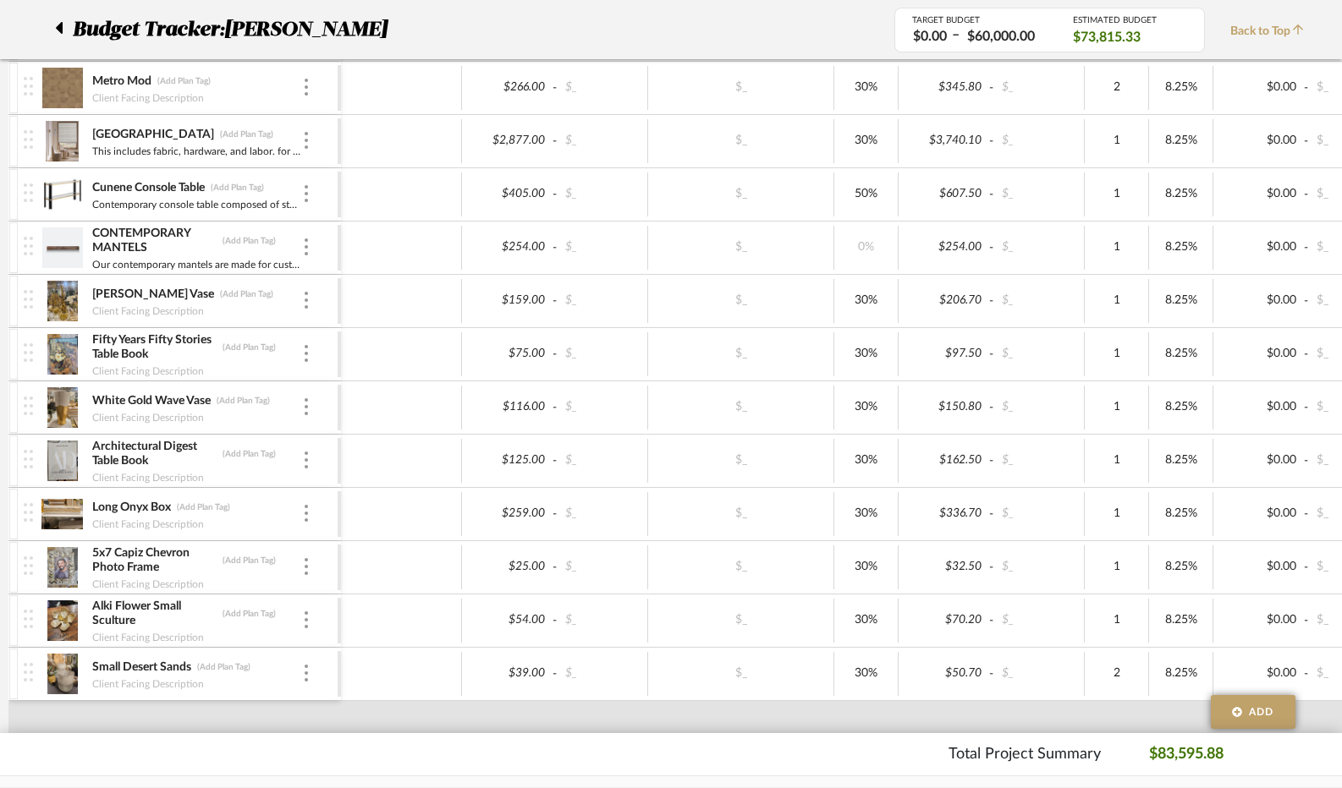
scroll to position [2453, 0]
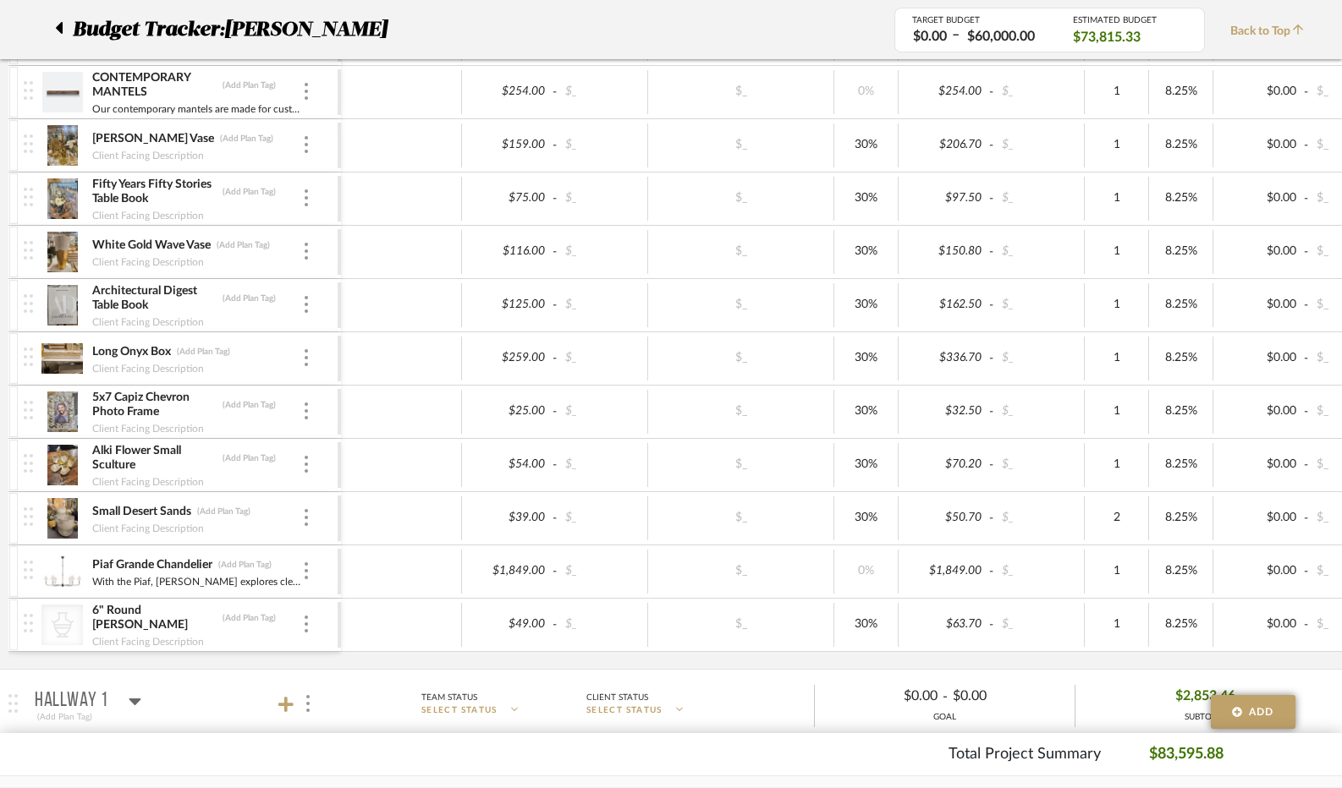
click at [66, 552] on img at bounding box center [61, 572] width 41 height 41
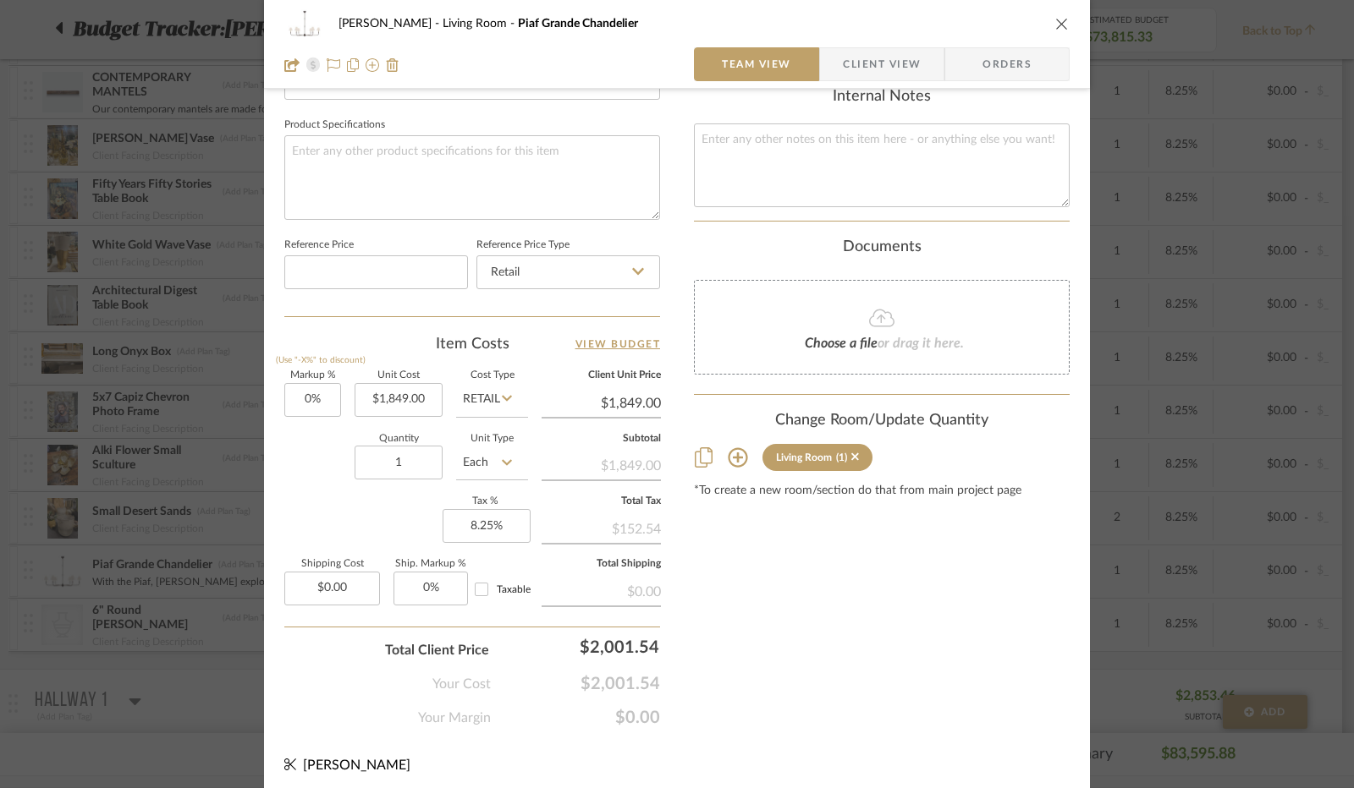
scroll to position [783, 0]
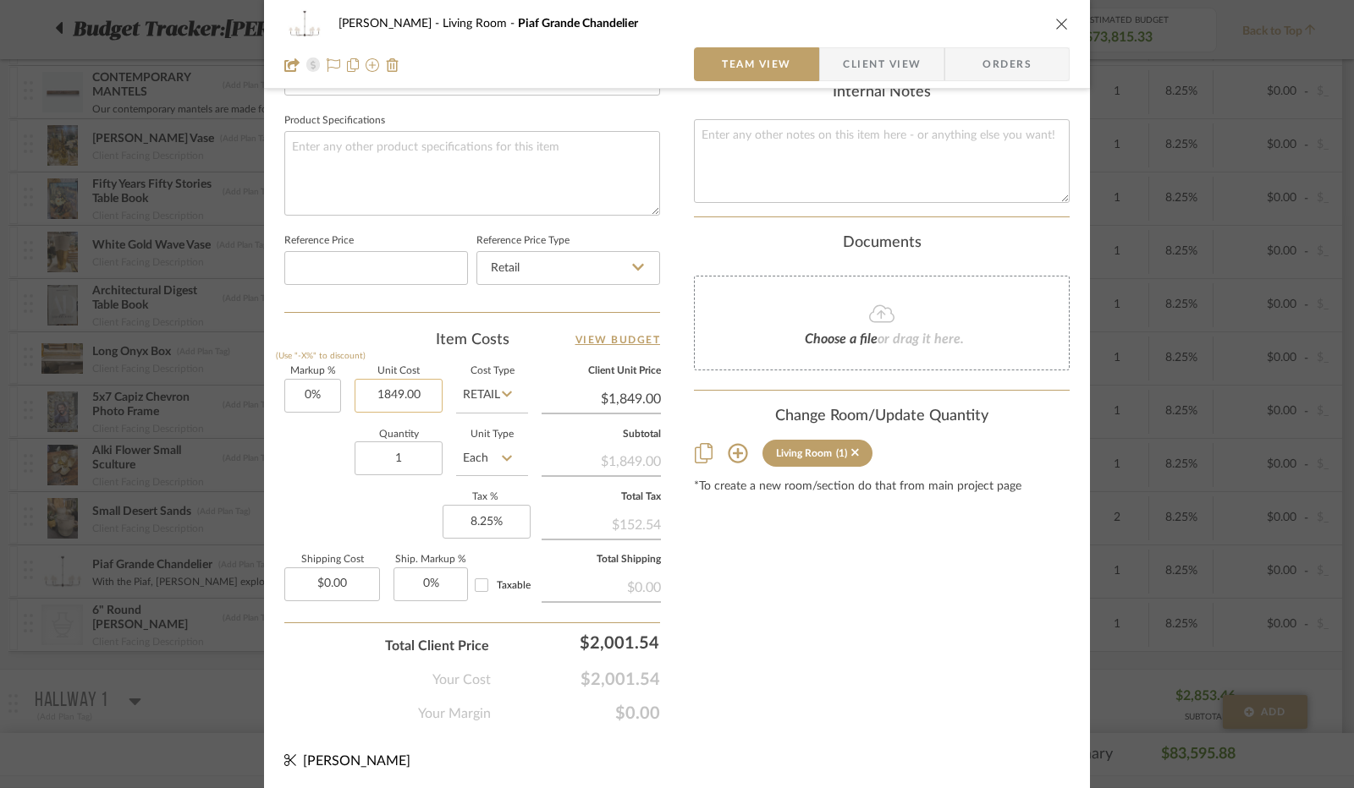
click at [393, 397] on input "1849.00" at bounding box center [398, 396] width 88 height 34
click at [310, 443] on div "Quantity 1 Unit Type Each" at bounding box center [406, 461] width 244 height 60
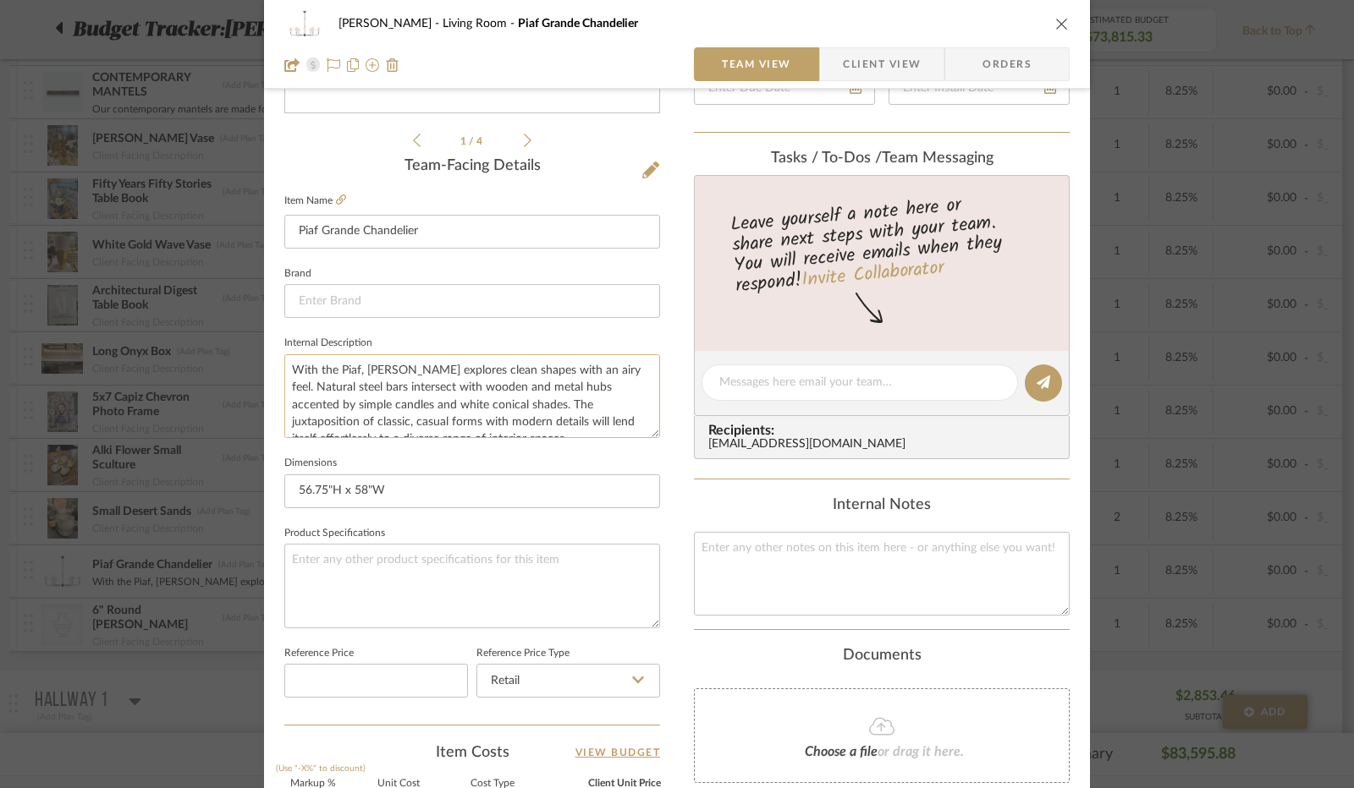
scroll to position [360, 0]
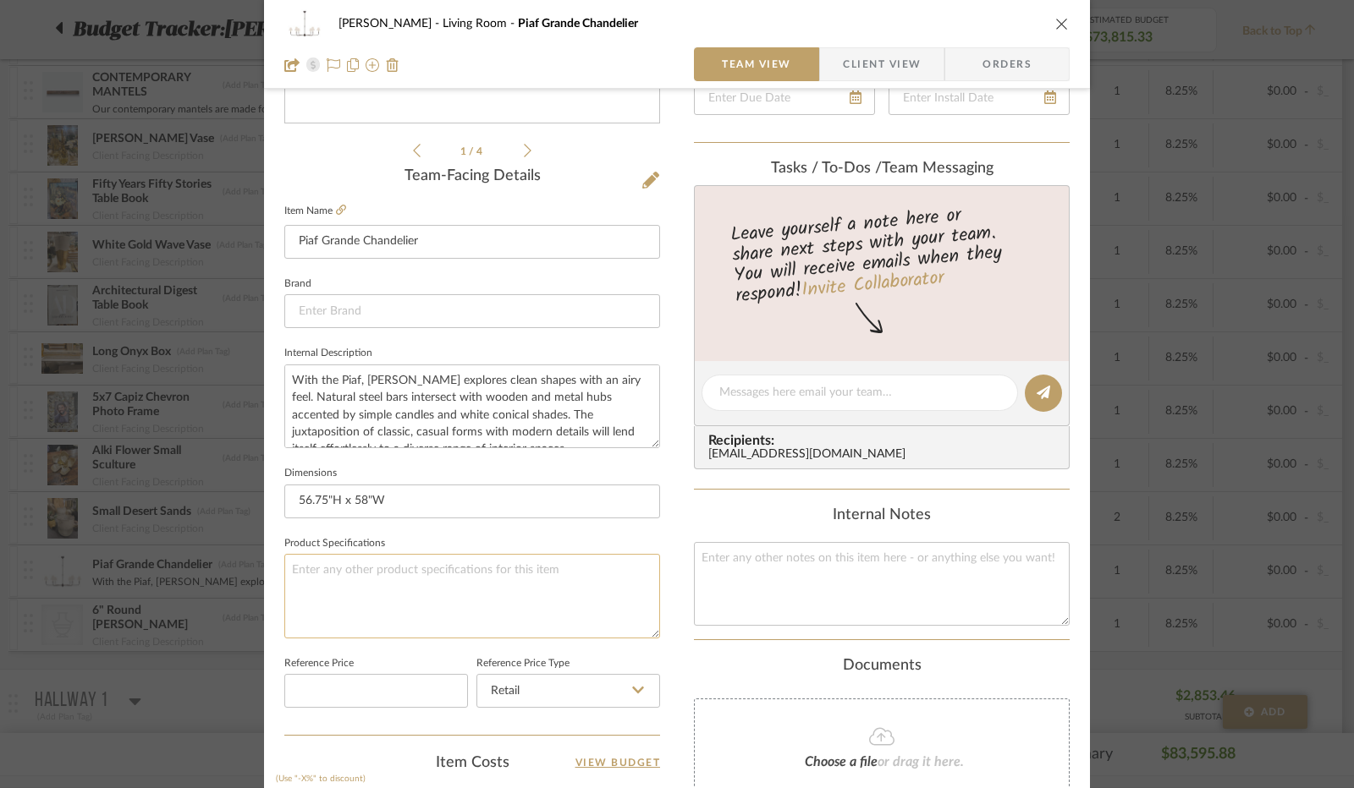
click at [419, 573] on textarea at bounding box center [472, 596] width 376 height 84
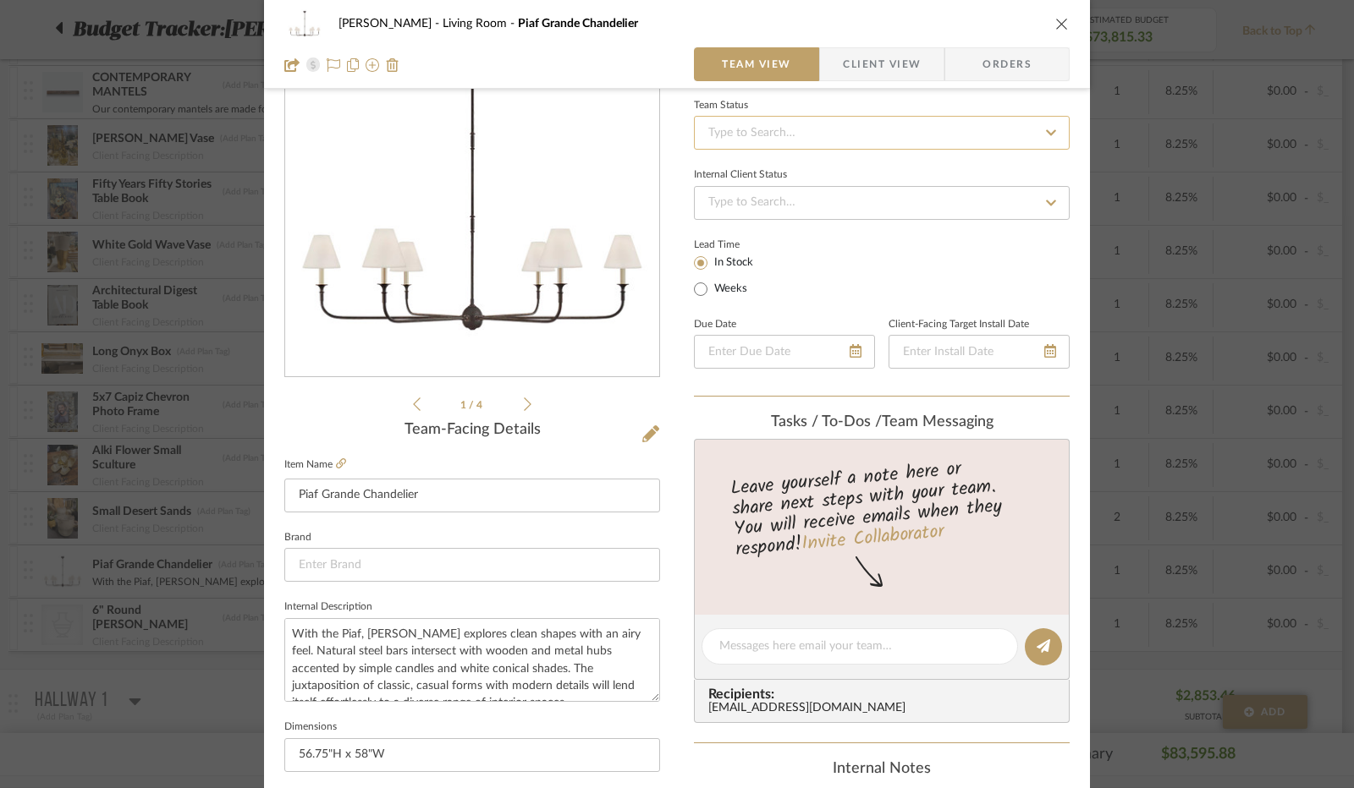
scroll to position [22, 0]
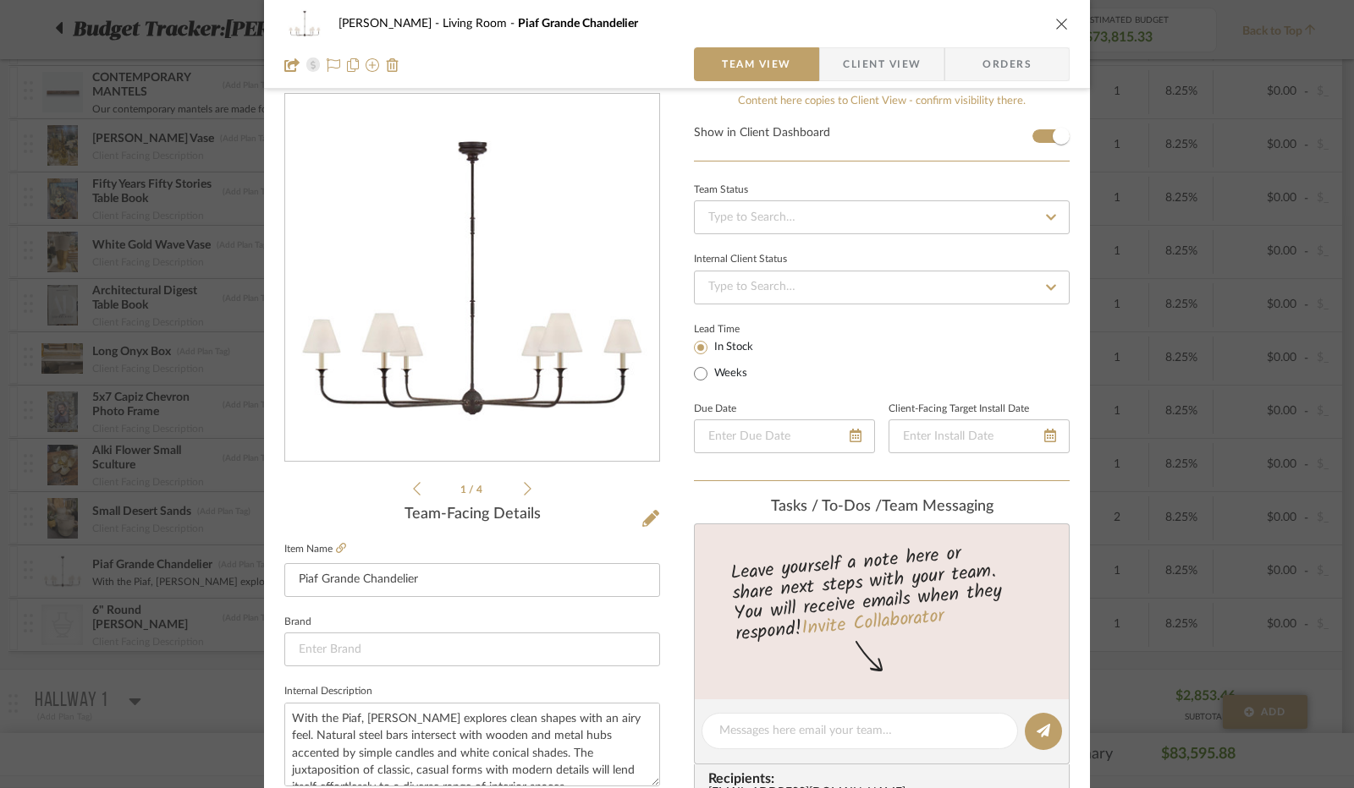
click at [1059, 30] on icon "close" at bounding box center [1062, 24] width 14 height 14
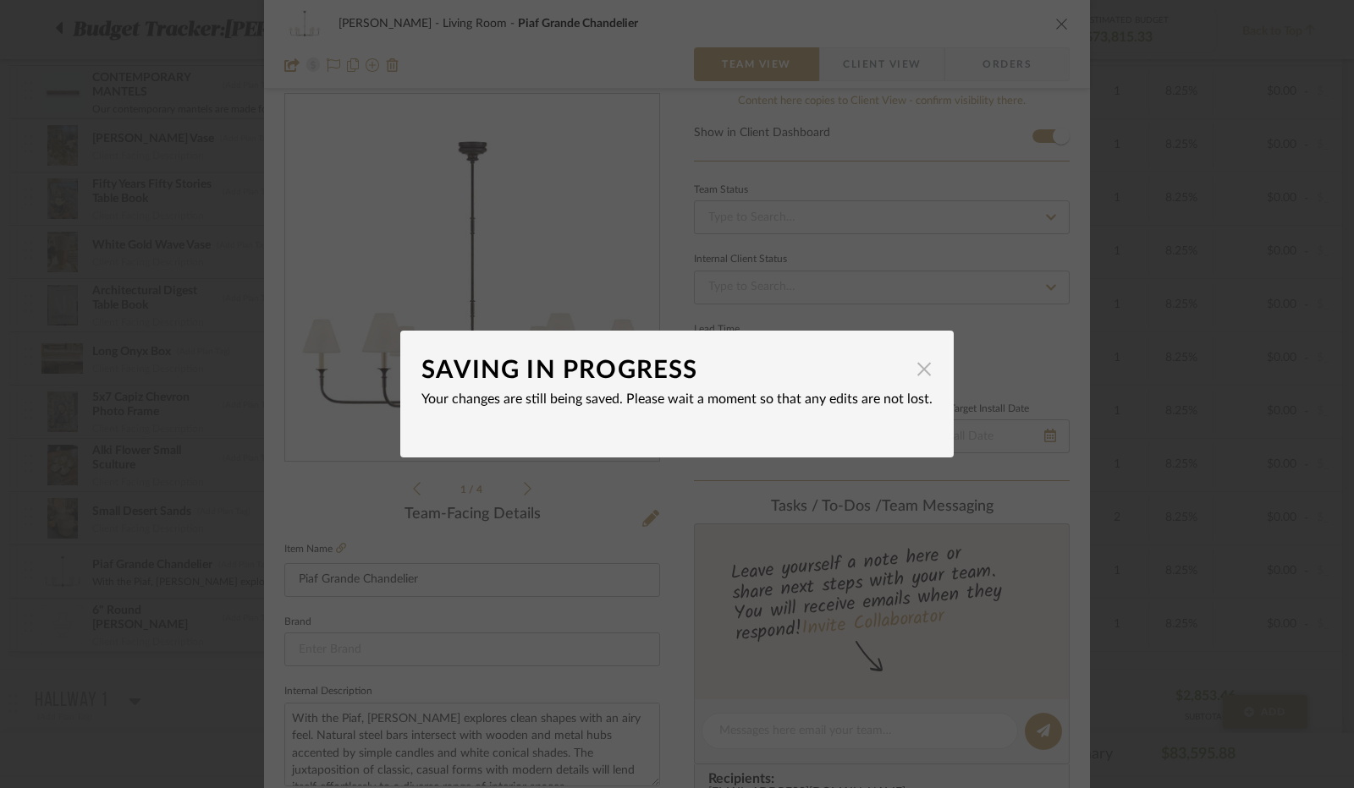
click at [912, 369] on span "button" at bounding box center [924, 369] width 34 height 34
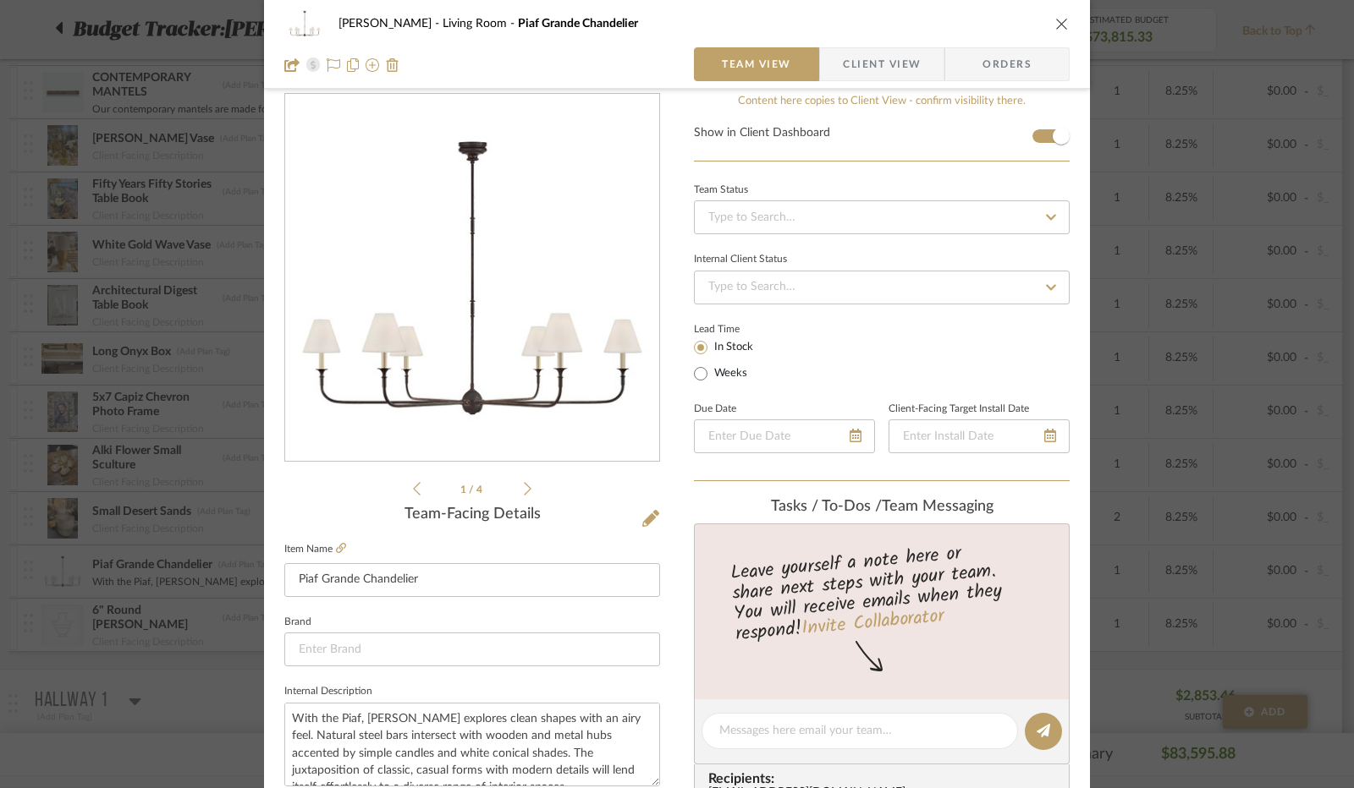
click at [668, 478] on div "[PERSON_NAME] Living Room [PERSON_NAME] Chandelier Team View Client View Orders…" at bounding box center [677, 772] width 826 height 1563
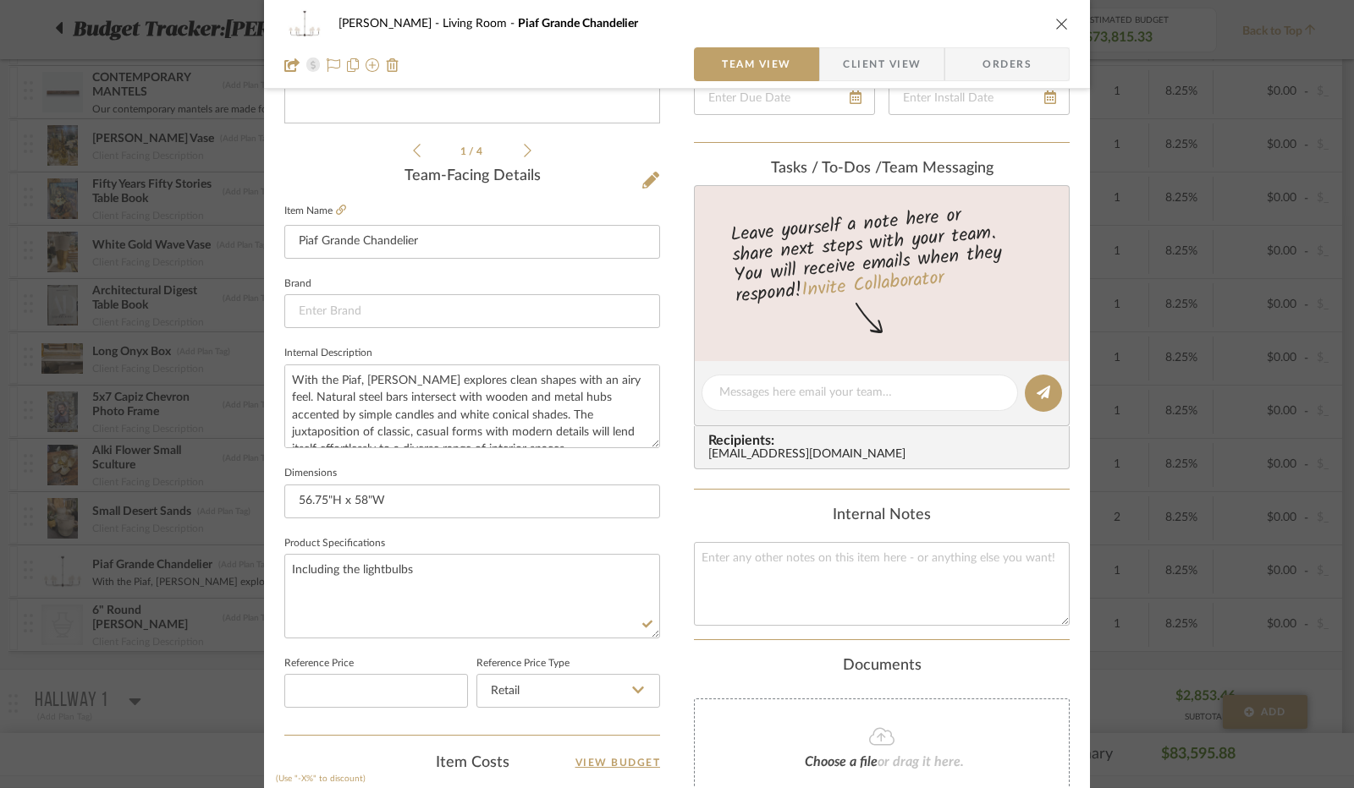
scroll to position [783, 0]
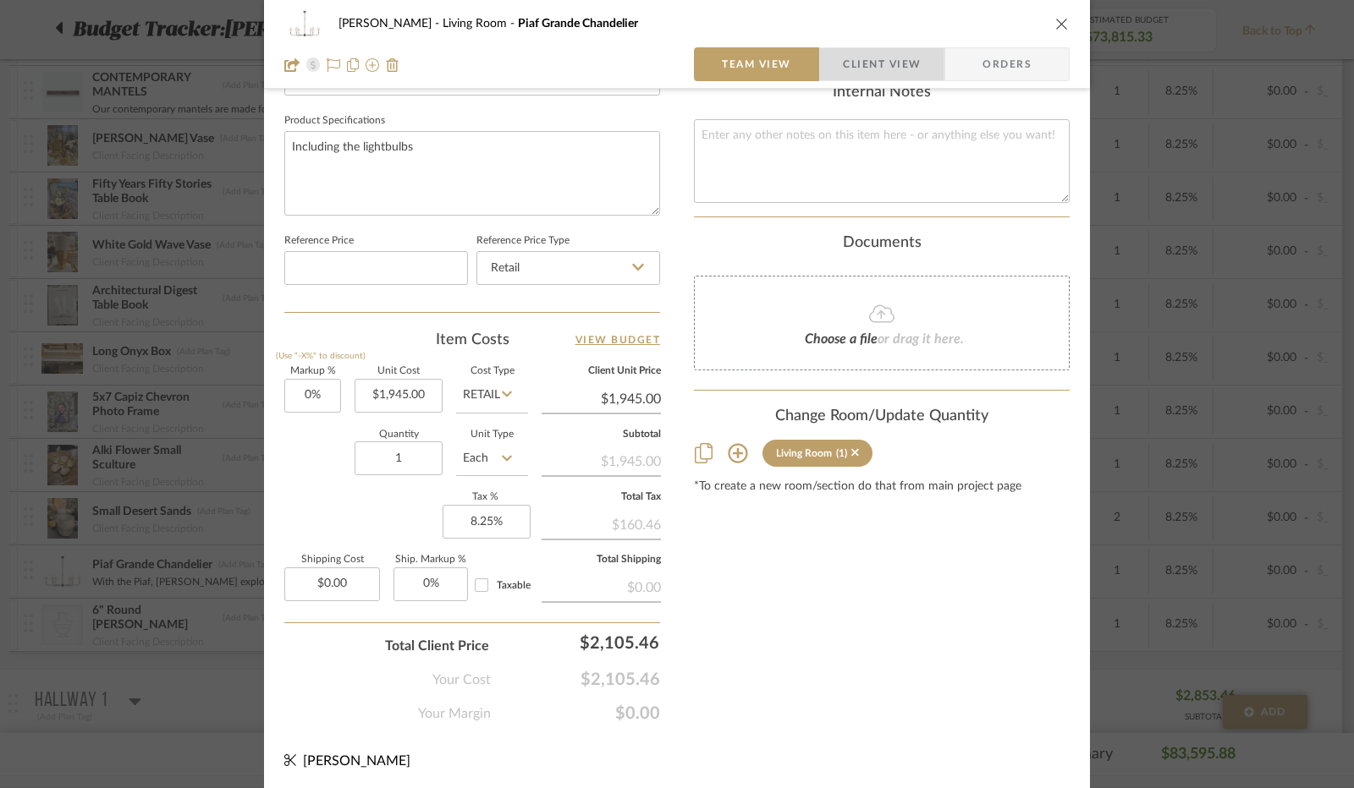
click at [856, 80] on span "Client View" at bounding box center [882, 64] width 78 height 34
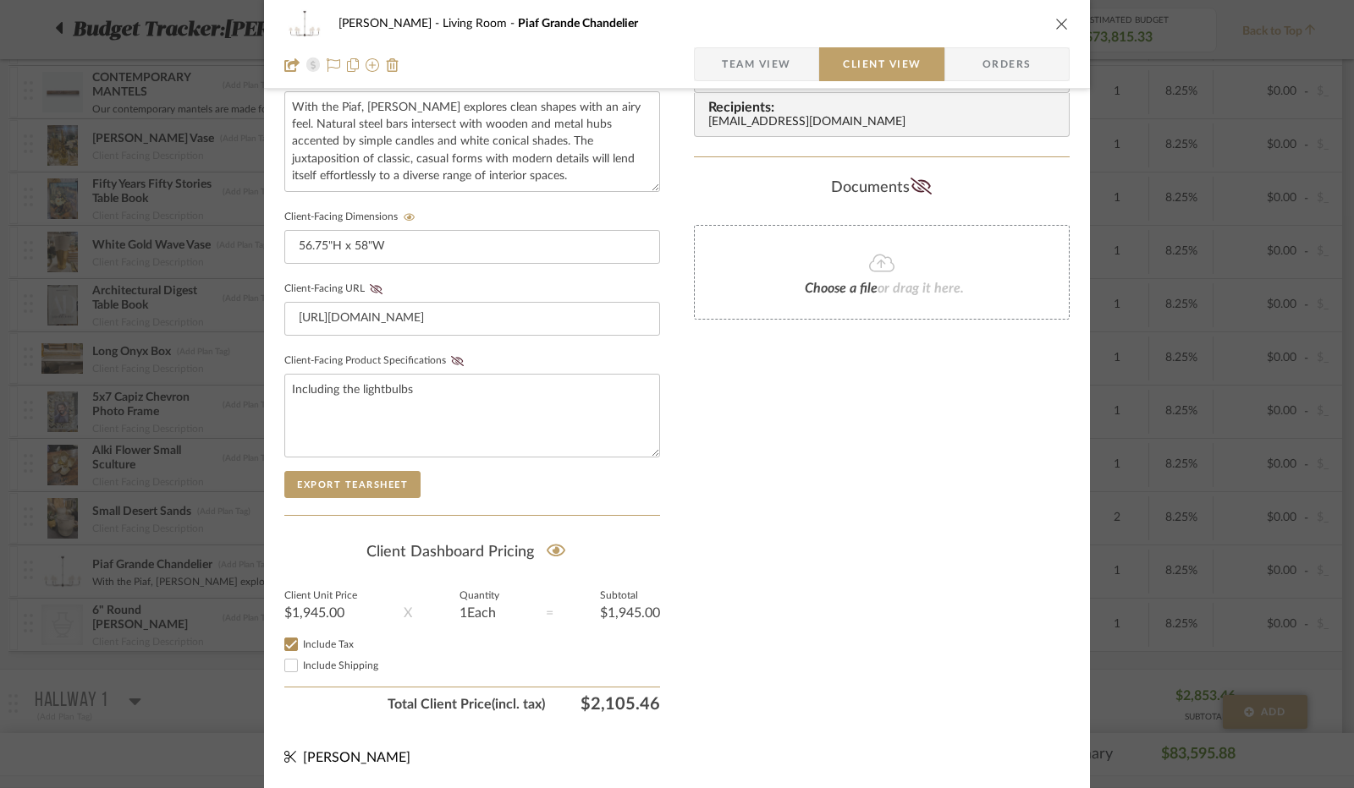
scroll to position [626, 0]
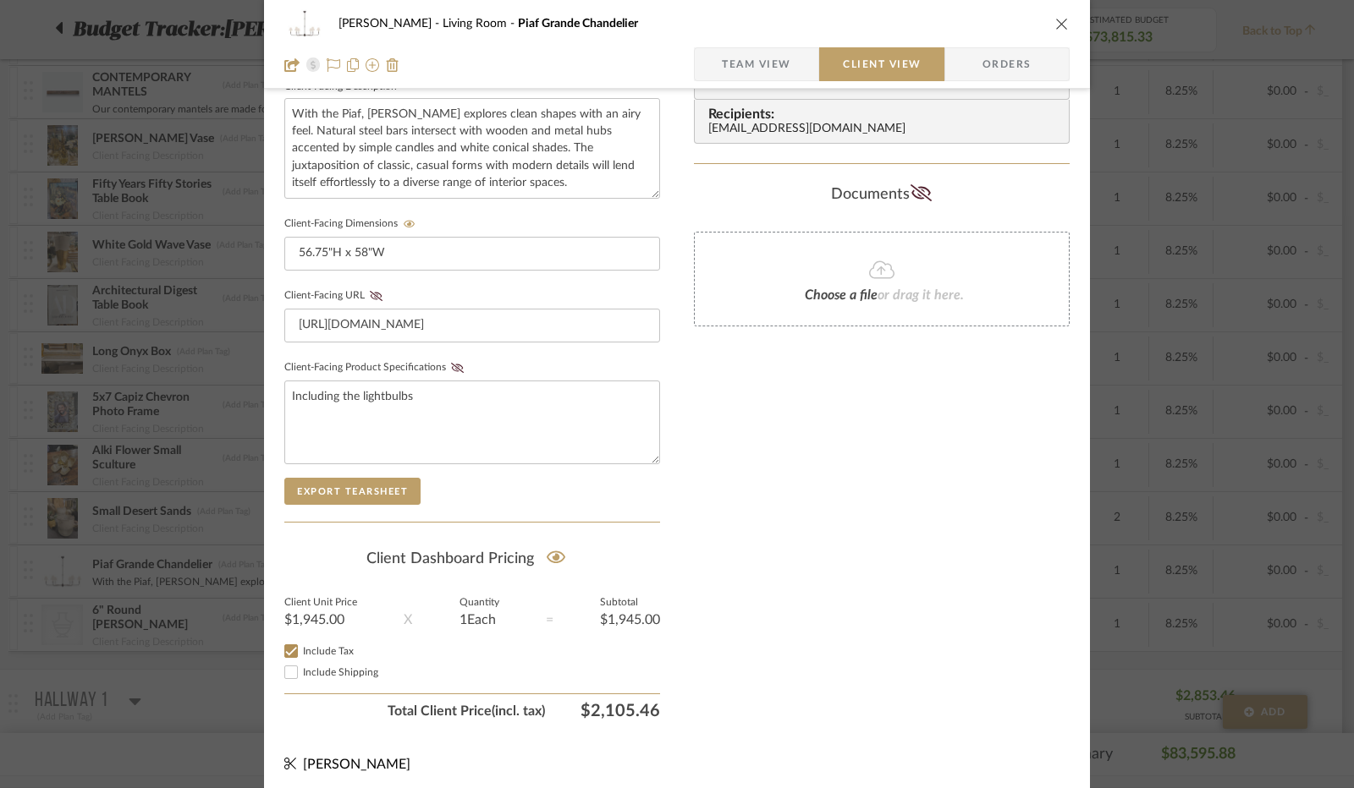
click at [1058, 23] on icon "close" at bounding box center [1062, 24] width 14 height 14
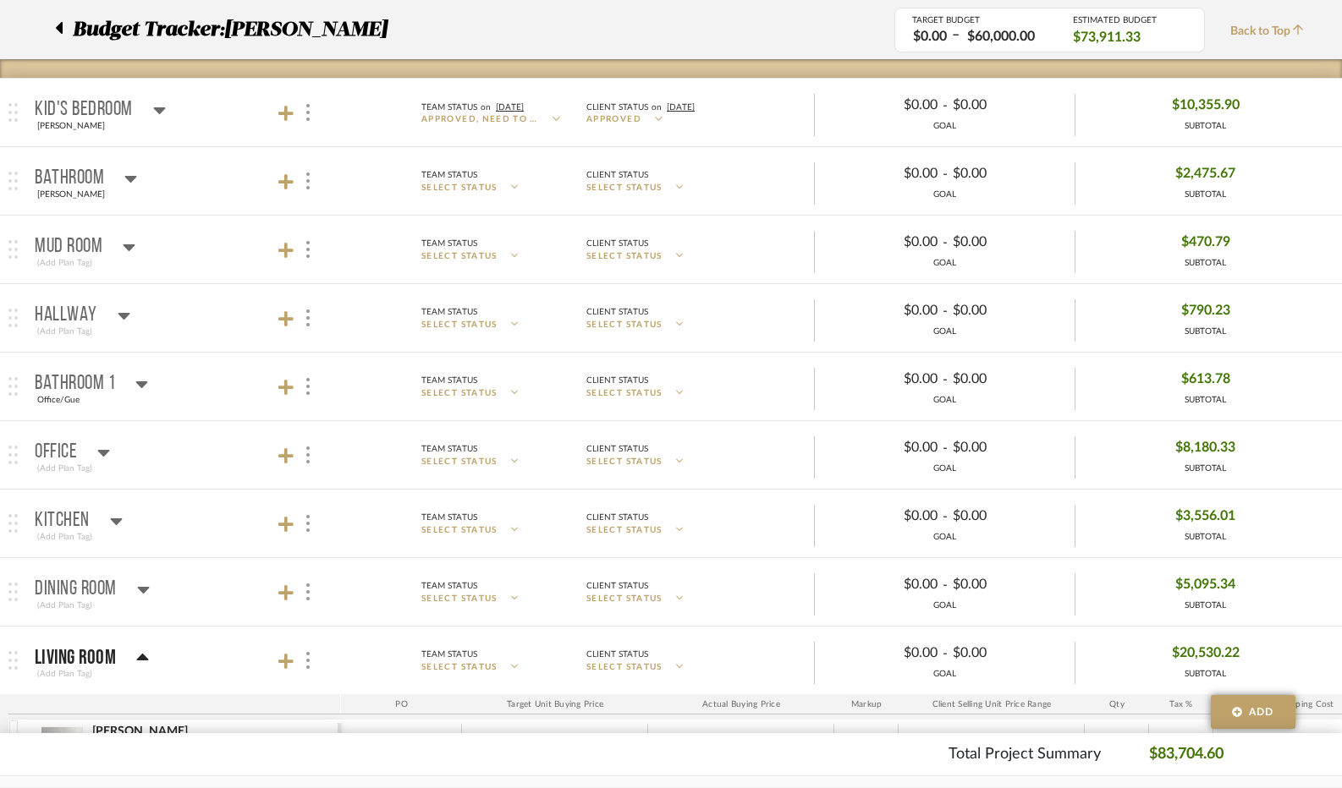
scroll to position [592, 0]
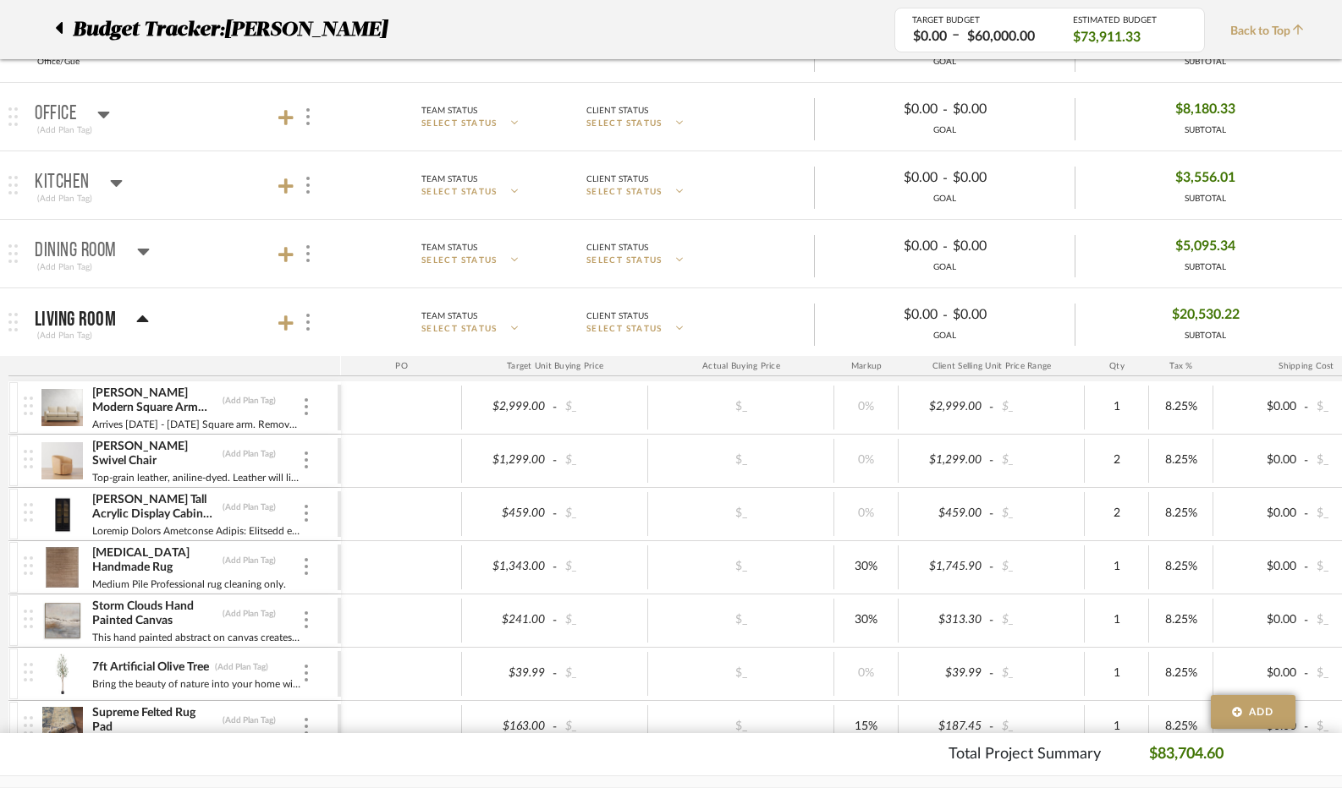
click at [138, 312] on icon at bounding box center [142, 320] width 13 height 20
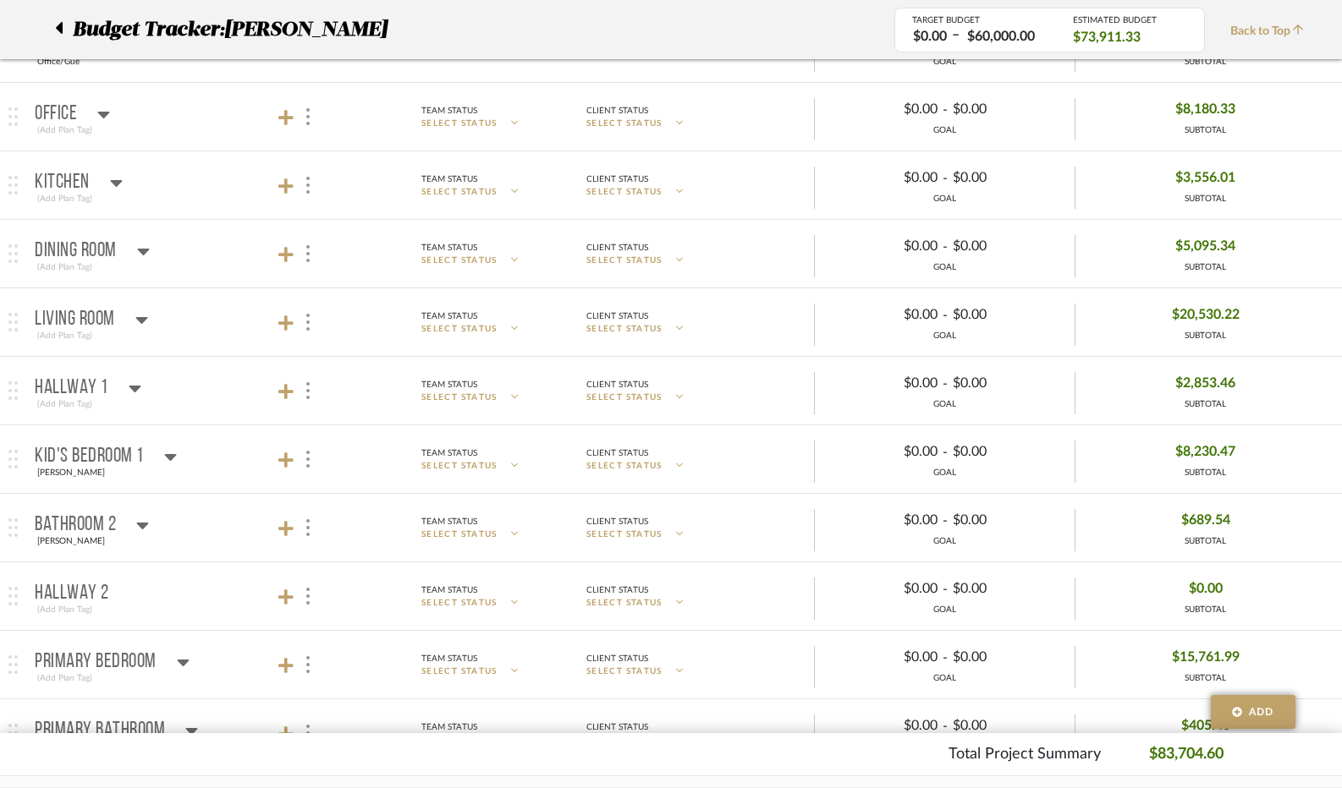
click at [164, 451] on icon at bounding box center [170, 457] width 13 height 20
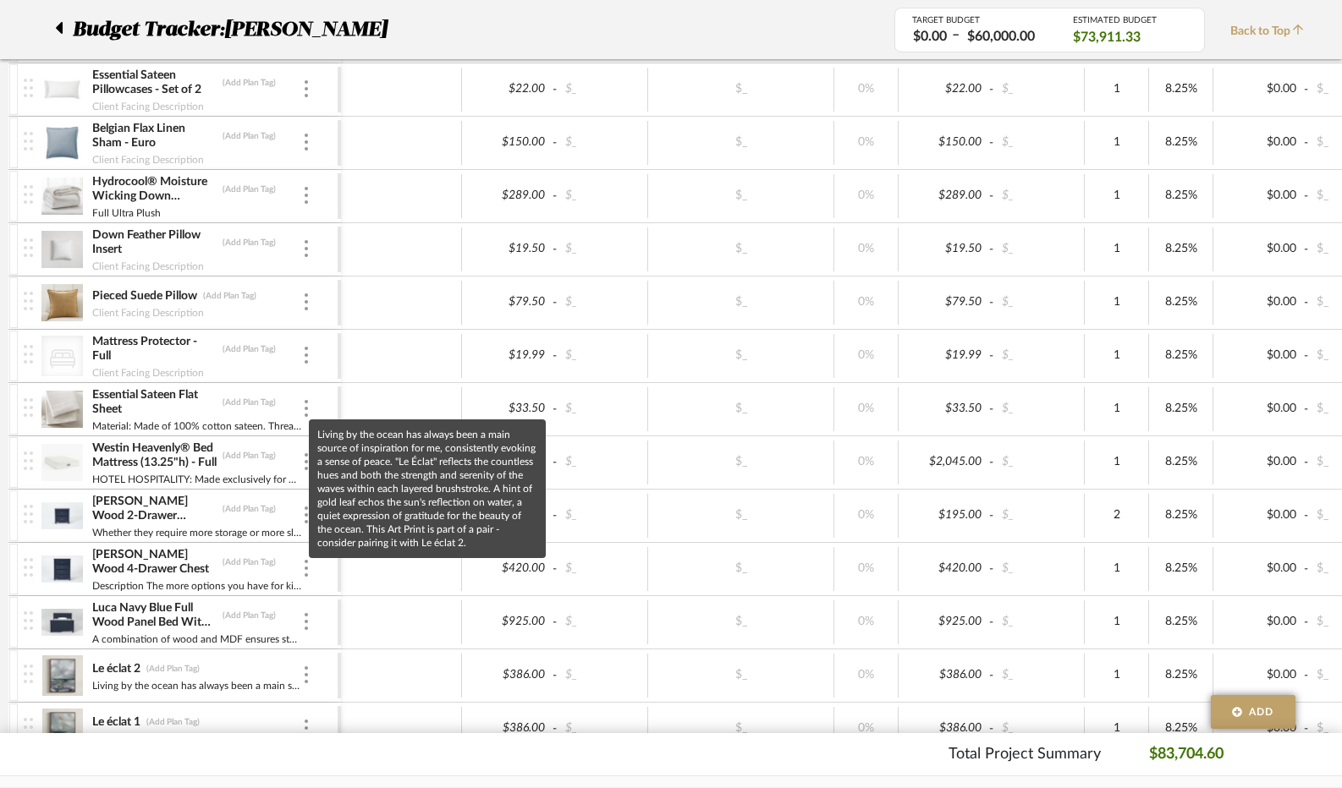
scroll to position [1607, 0]
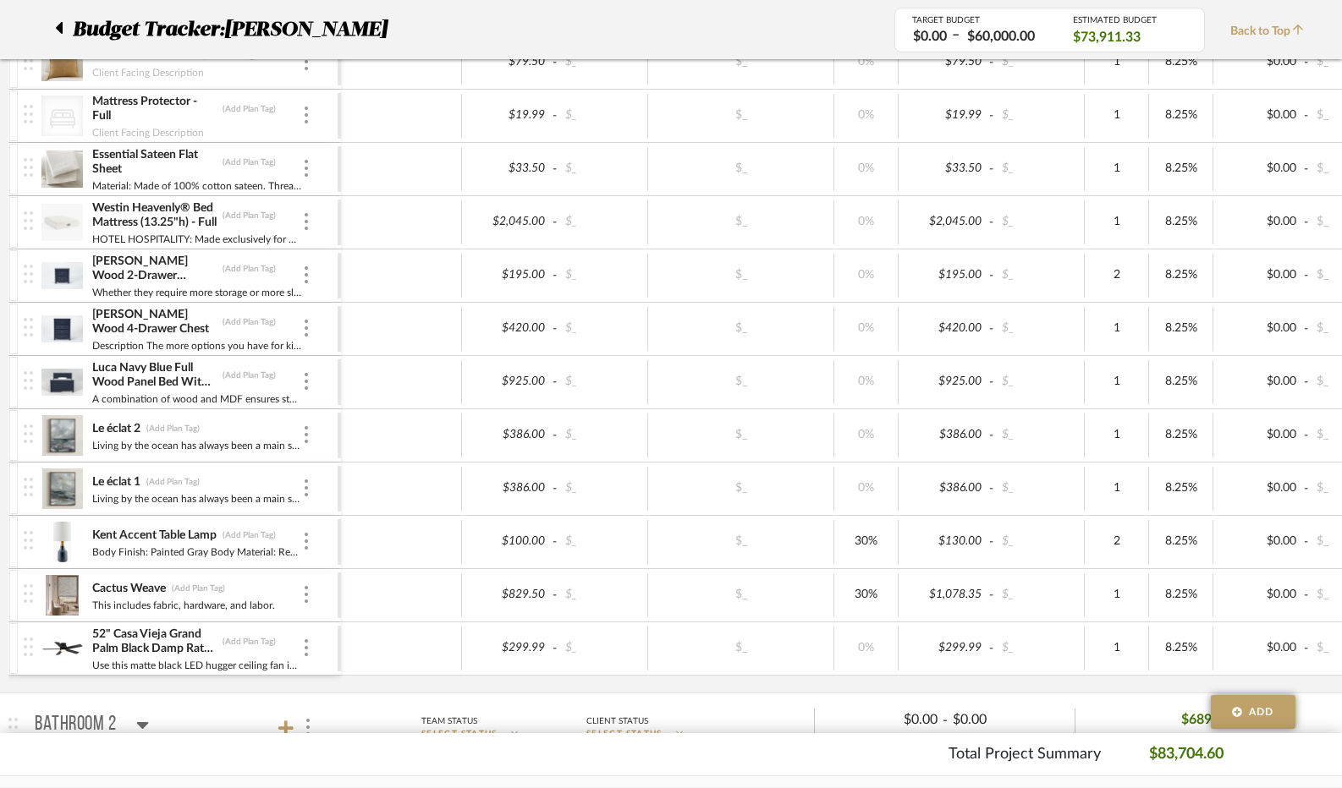
click at [69, 638] on img at bounding box center [61, 649] width 41 height 41
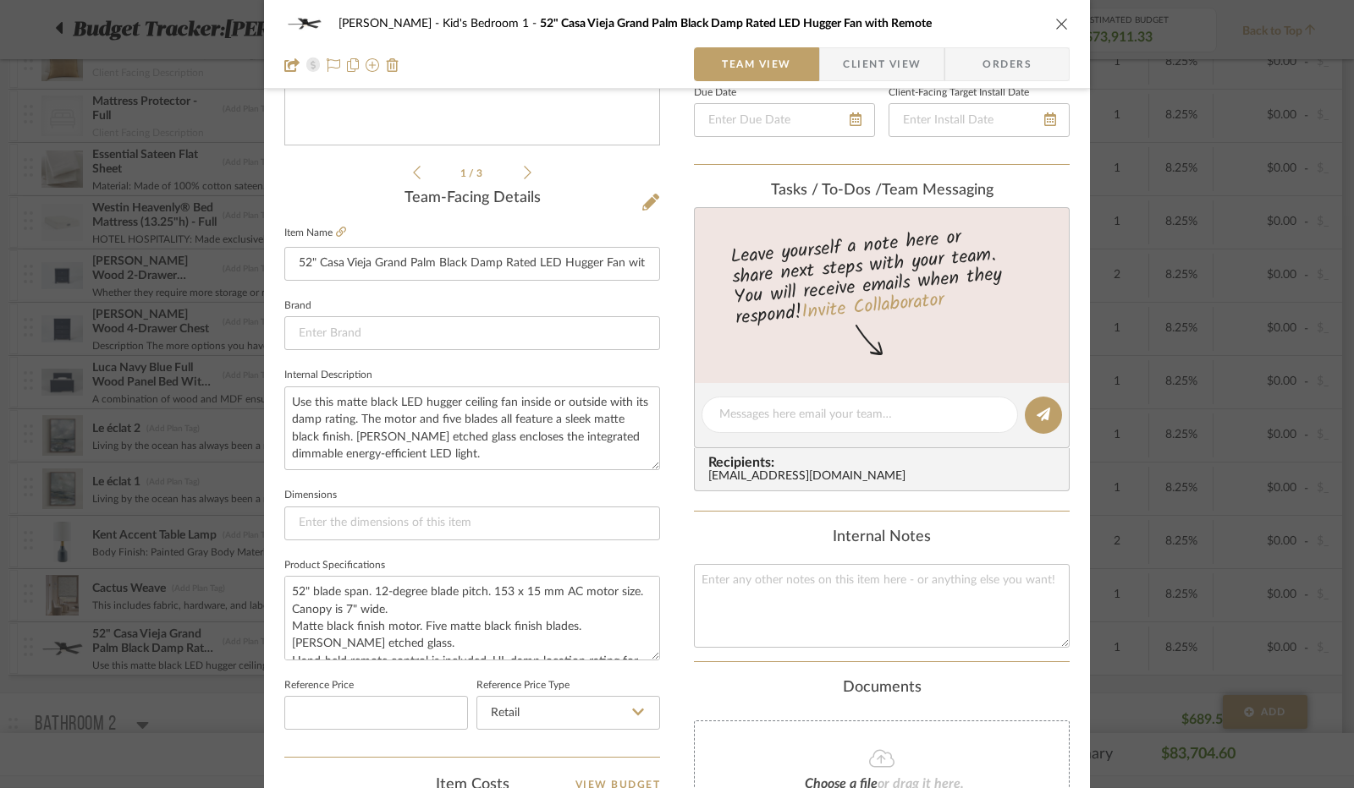
scroll to position [0, 0]
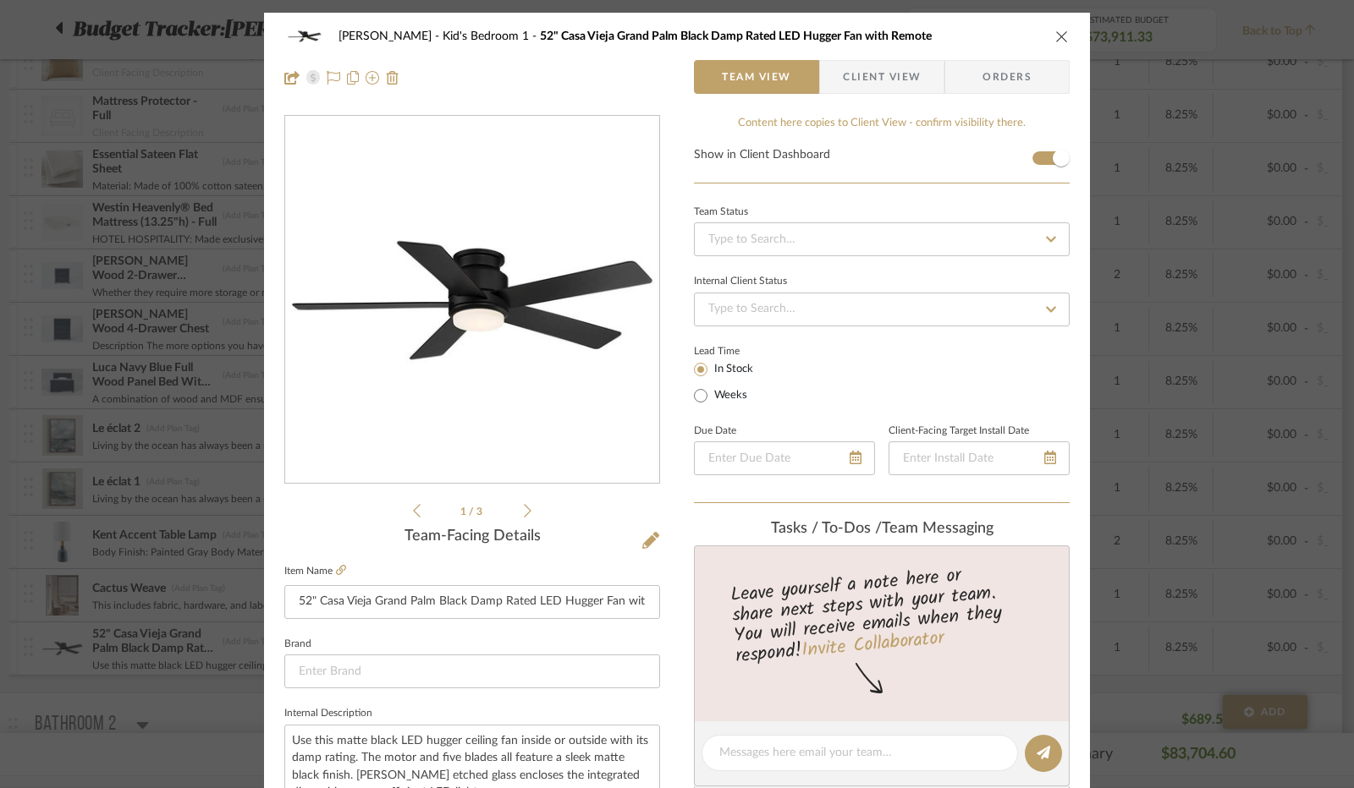
click at [891, 80] on span "Client View" at bounding box center [882, 77] width 78 height 34
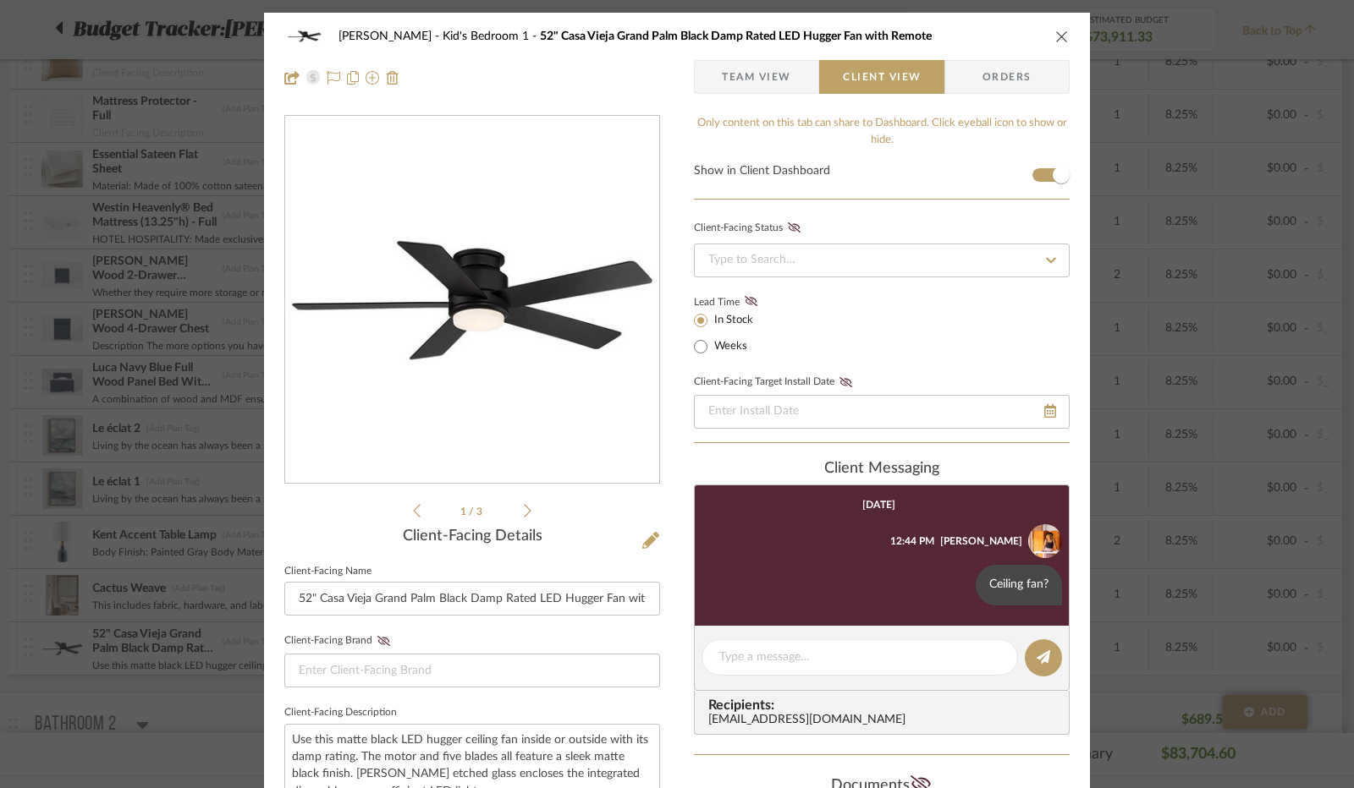
click at [1059, 34] on icon "close" at bounding box center [1062, 37] width 14 height 14
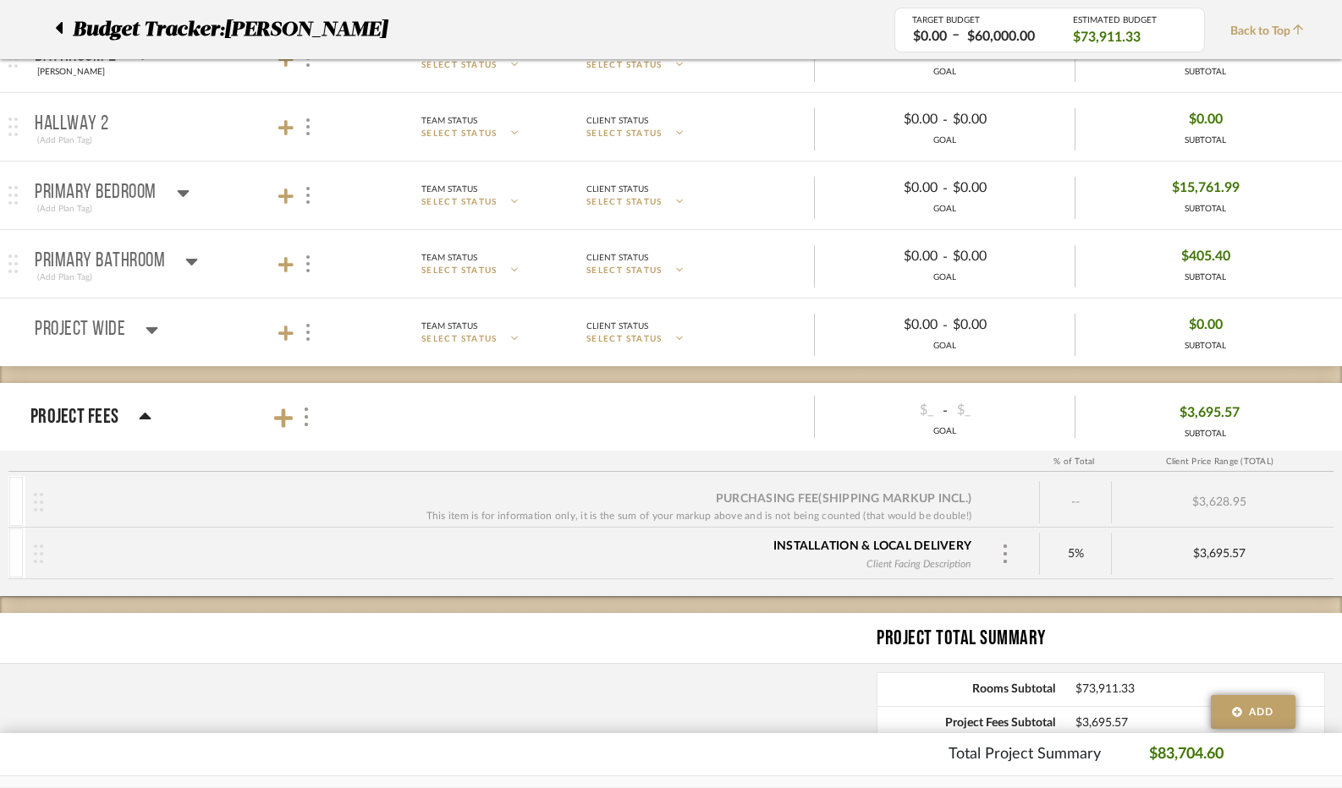
scroll to position [2284, 0]
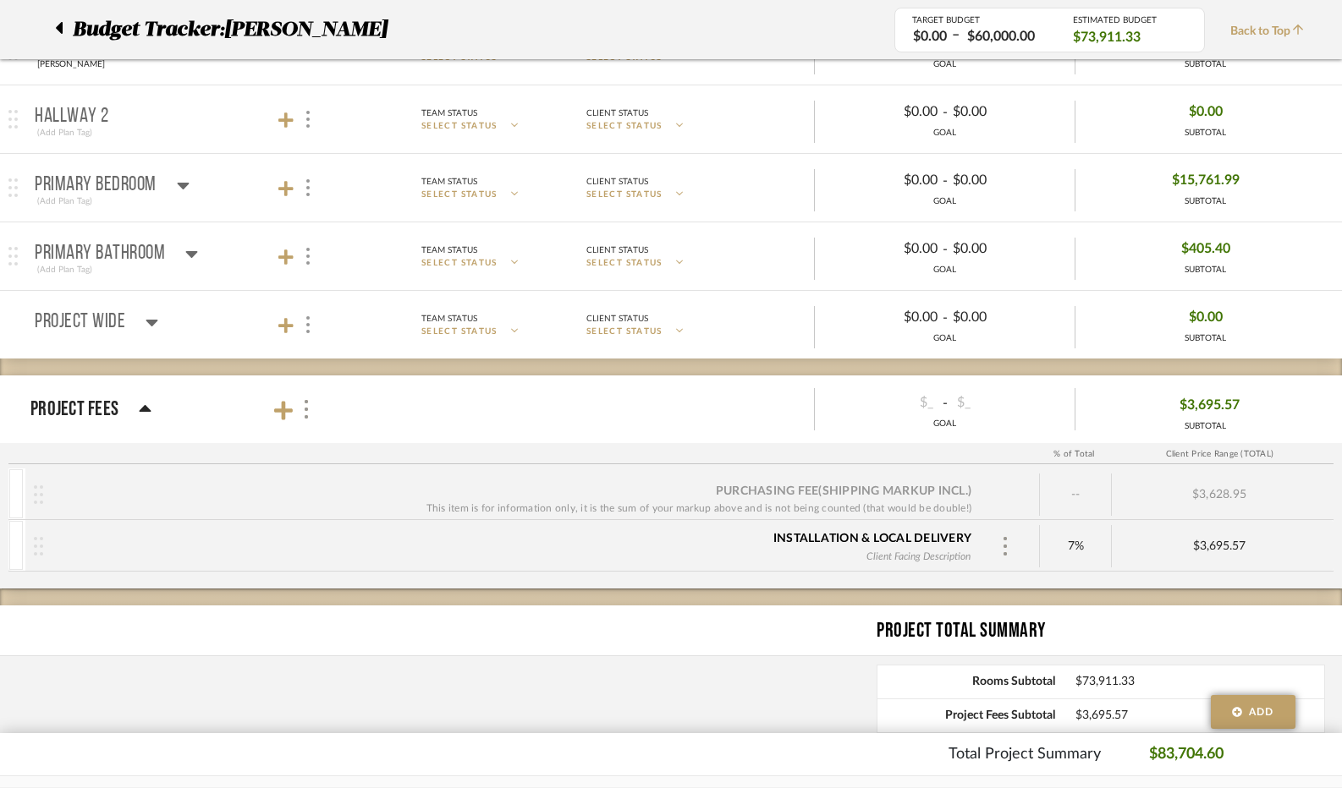
click at [734, 628] on div "Project Total Summary" at bounding box center [671, 631] width 1342 height 51
click at [1257, 30] on span "Back to Top" at bounding box center [1271, 32] width 82 height 18
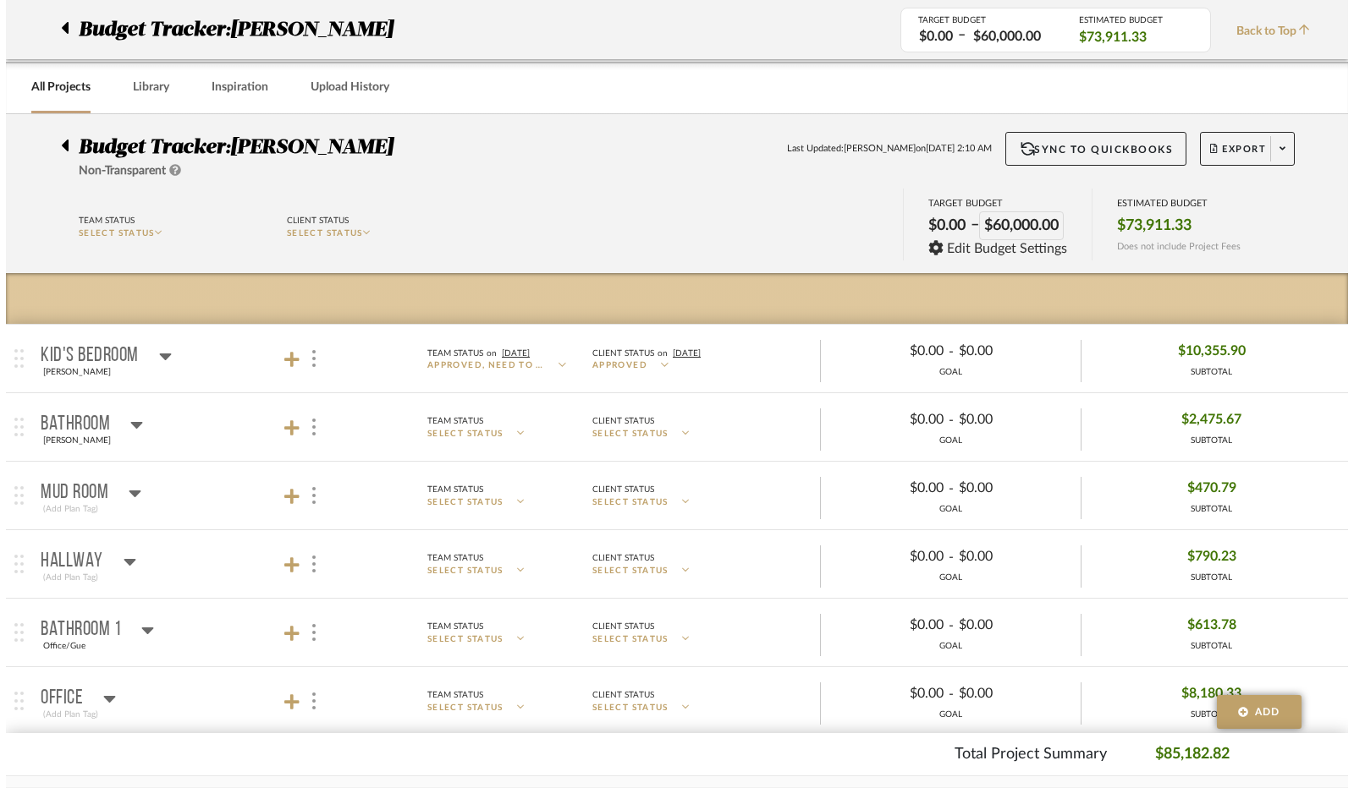
scroll to position [0, 0]
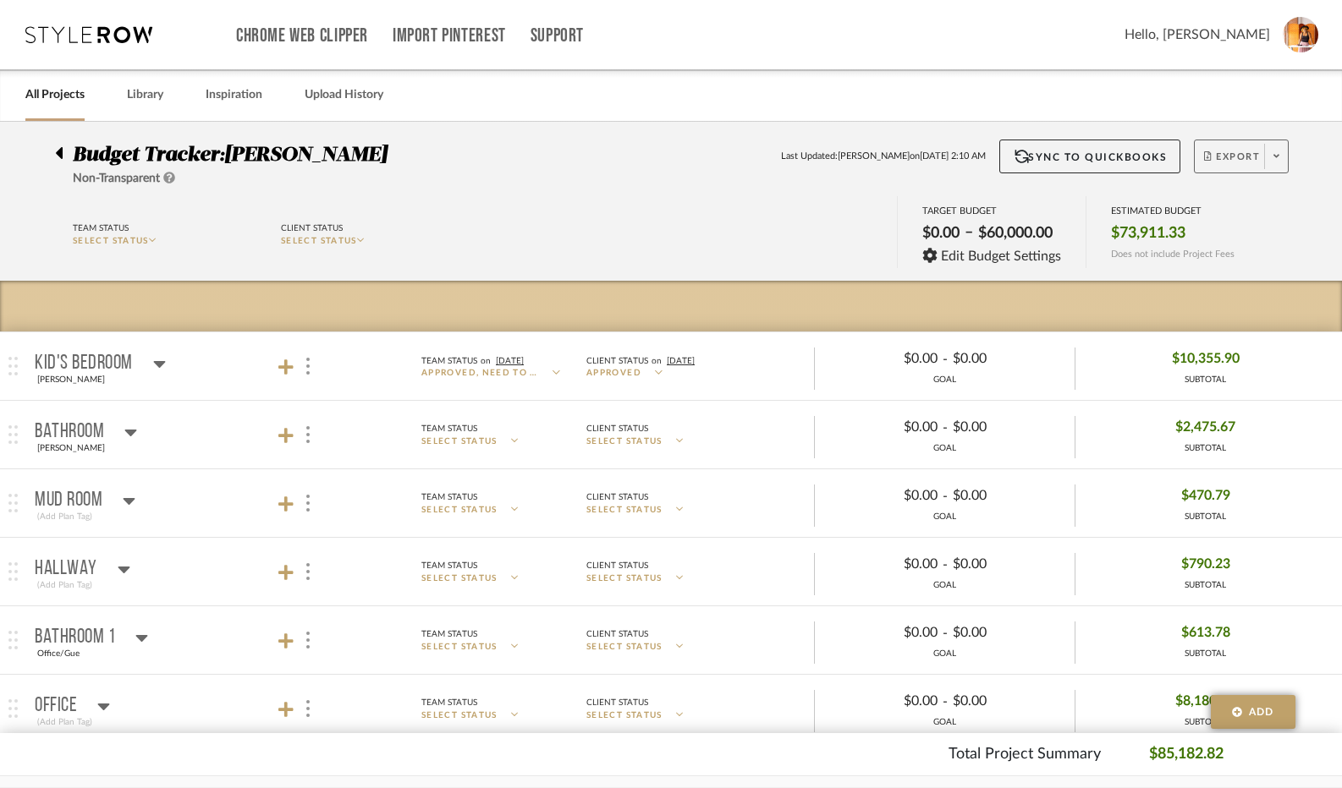
click at [1240, 156] on span "Export" at bounding box center [1232, 163] width 56 height 25
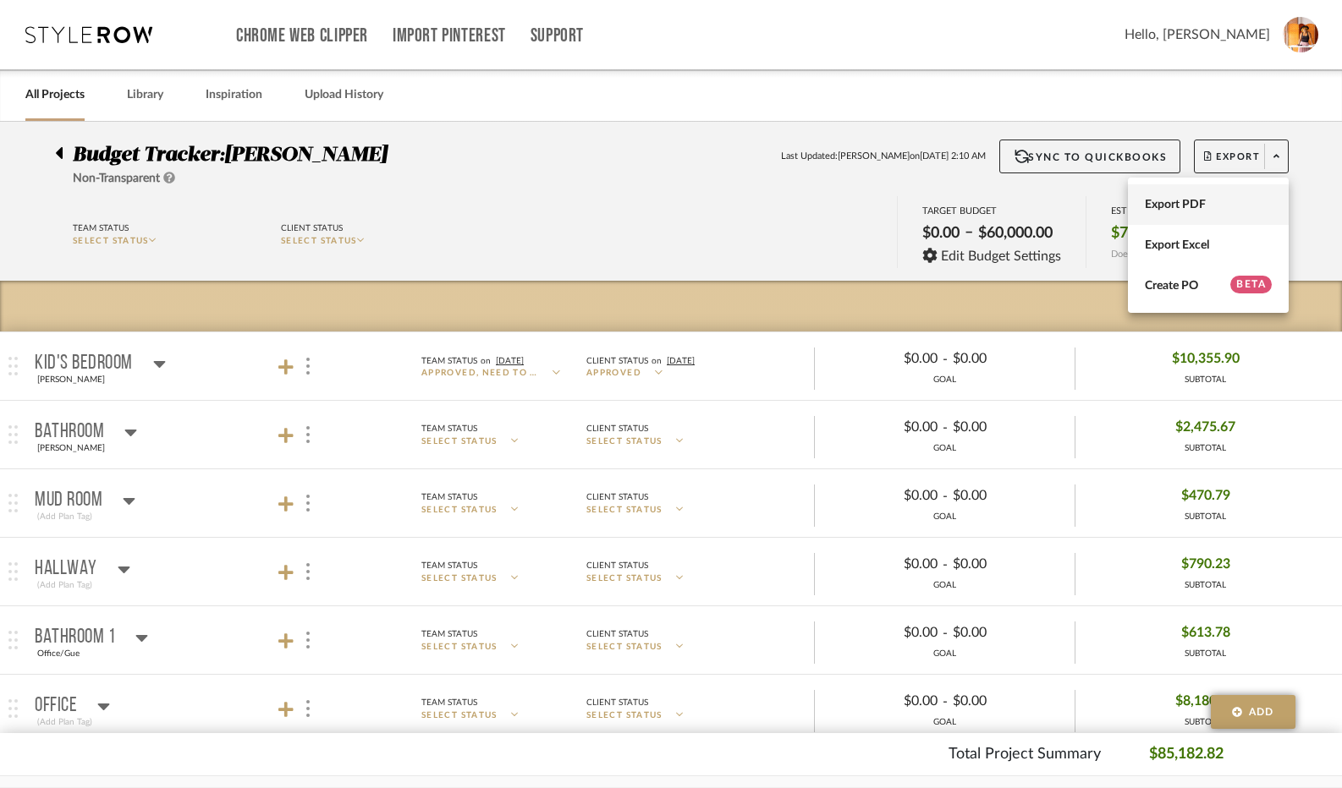
click at [1154, 206] on span "Export PDF" at bounding box center [1208, 205] width 127 height 14
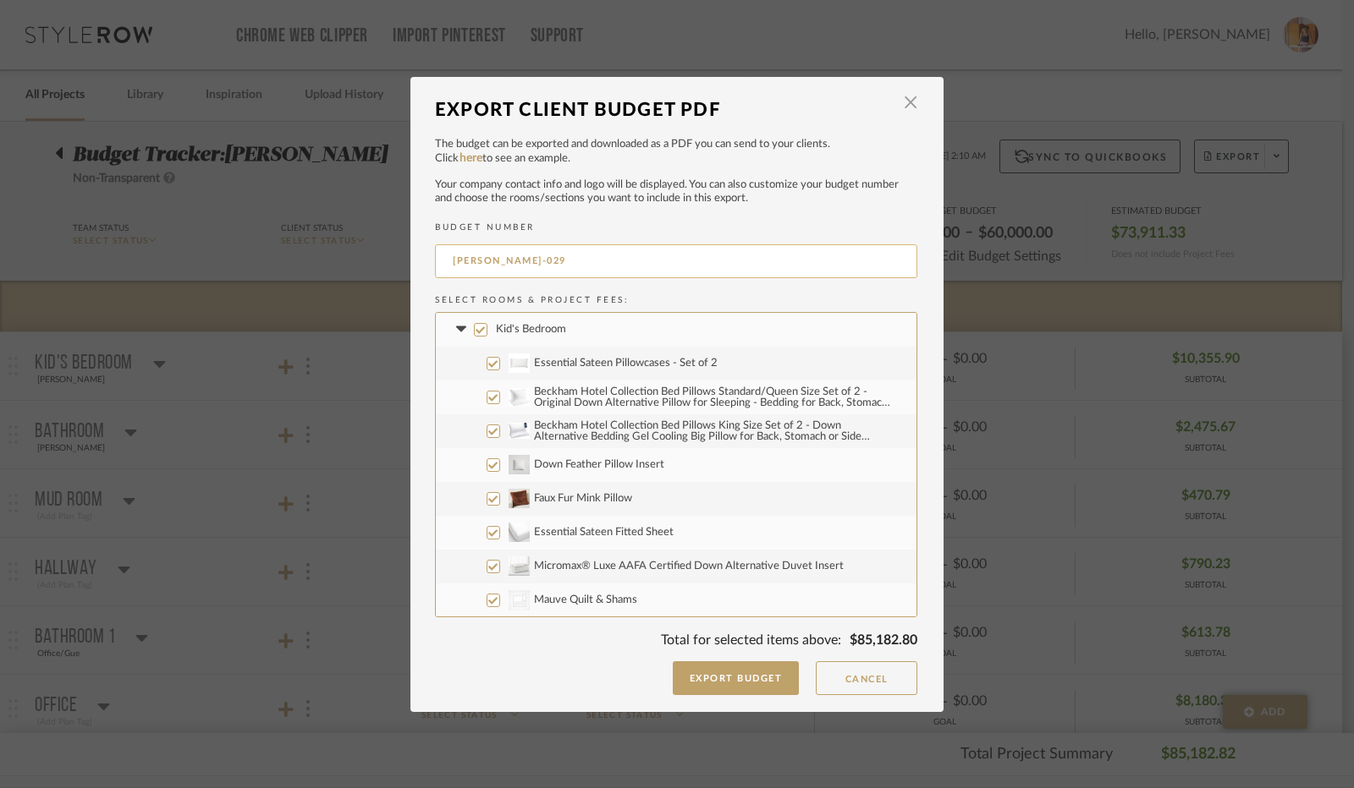
click at [516, 266] on input "[PERSON_NAME]-029" at bounding box center [676, 262] width 482 height 34
drag, startPoint x: 475, startPoint y: 324, endPoint x: 462, endPoint y: 329, distance: 13.7
click at [474, 324] on input "Kid's Bedroom" at bounding box center [481, 330] width 14 height 14
click at [452, 330] on icon at bounding box center [461, 330] width 18 height 7
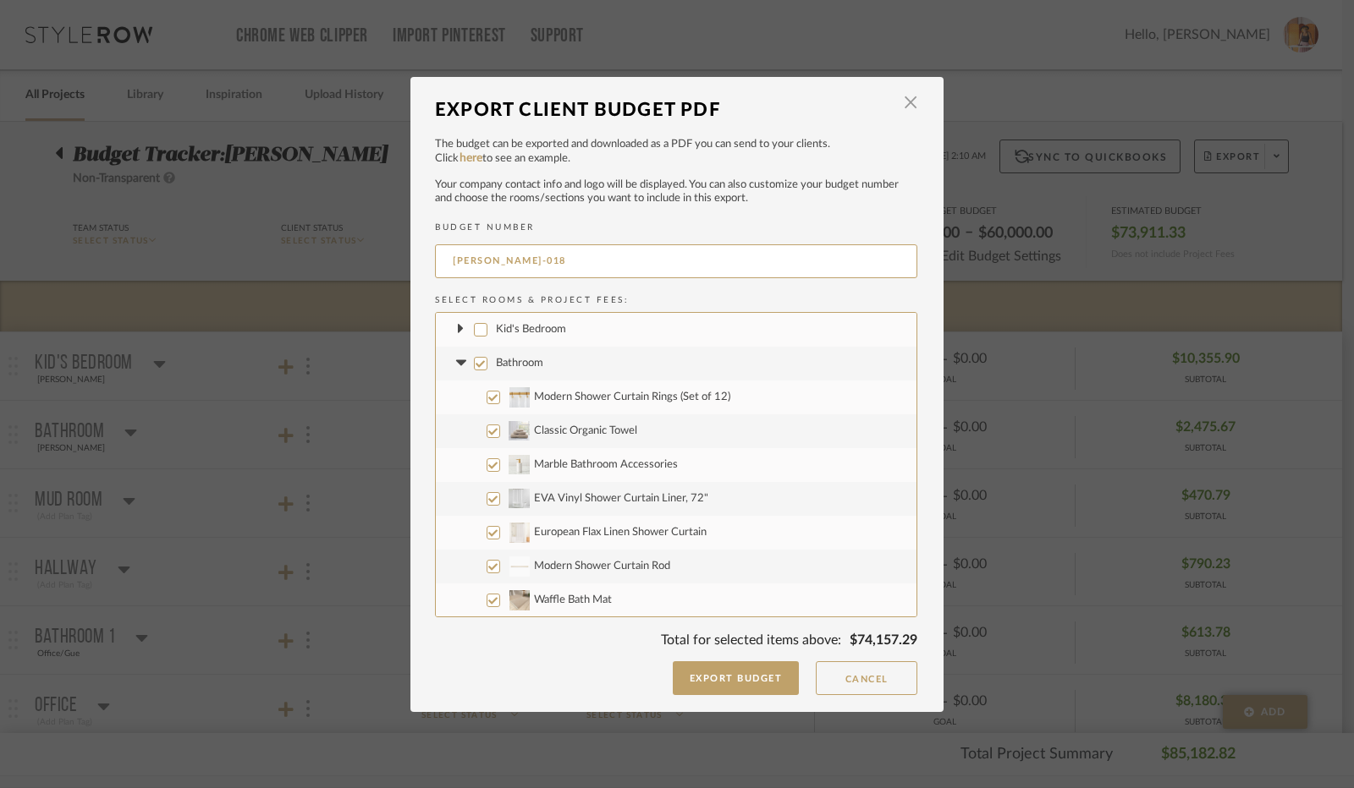
click at [476, 365] on input "Bathroom" at bounding box center [481, 364] width 14 height 14
click at [452, 363] on icon at bounding box center [461, 363] width 18 height 7
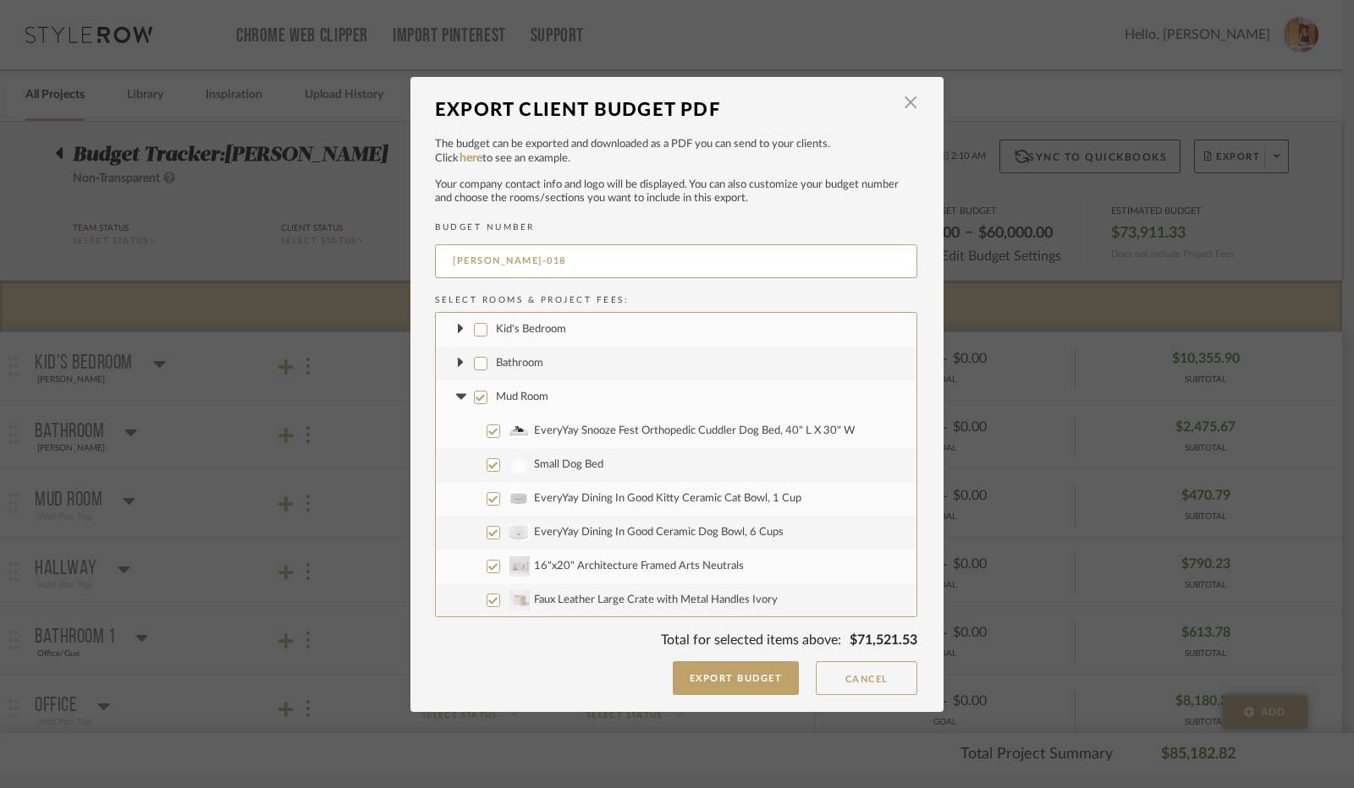
click at [474, 399] on input "Mud Room" at bounding box center [481, 398] width 14 height 14
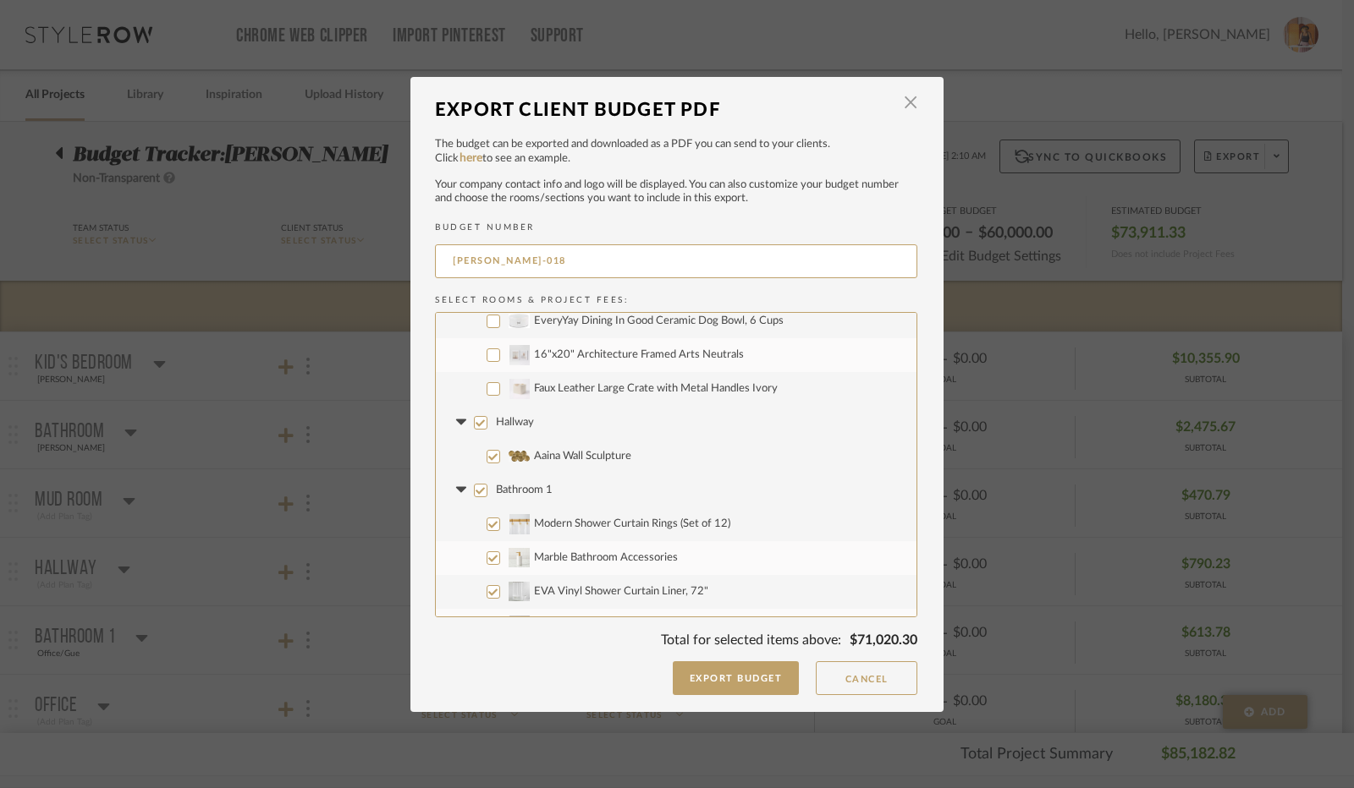
scroll to position [254, 0]
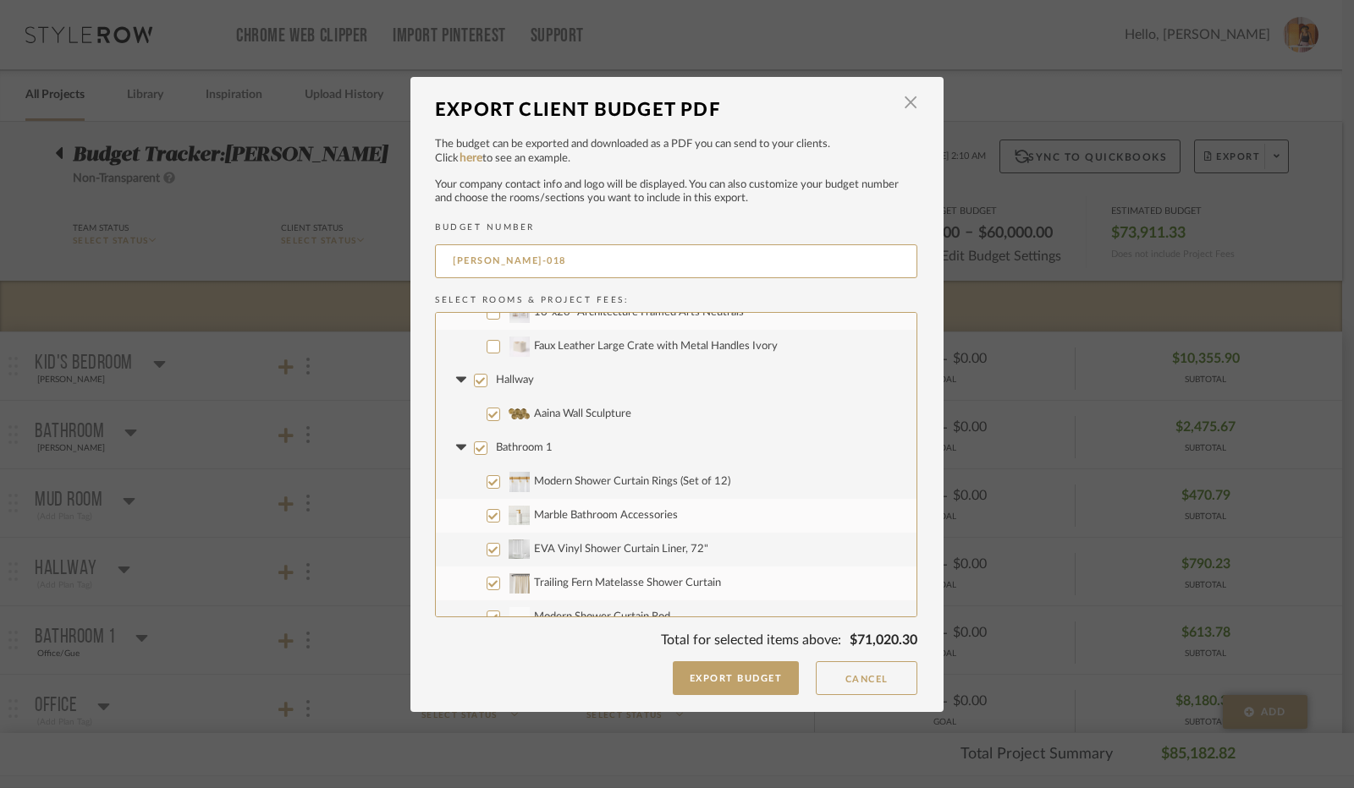
click at [486, 345] on input "Faux Leather Large Crate with Metal Handles Ivory" at bounding box center [493, 347] width 14 height 14
click at [474, 382] on input "Hallway" at bounding box center [481, 381] width 14 height 14
click at [455, 382] on icon at bounding box center [460, 380] width 10 height 6
click at [477, 414] on input "Bathroom 1" at bounding box center [481, 415] width 14 height 14
click at [455, 412] on icon at bounding box center [460, 414] width 10 height 6
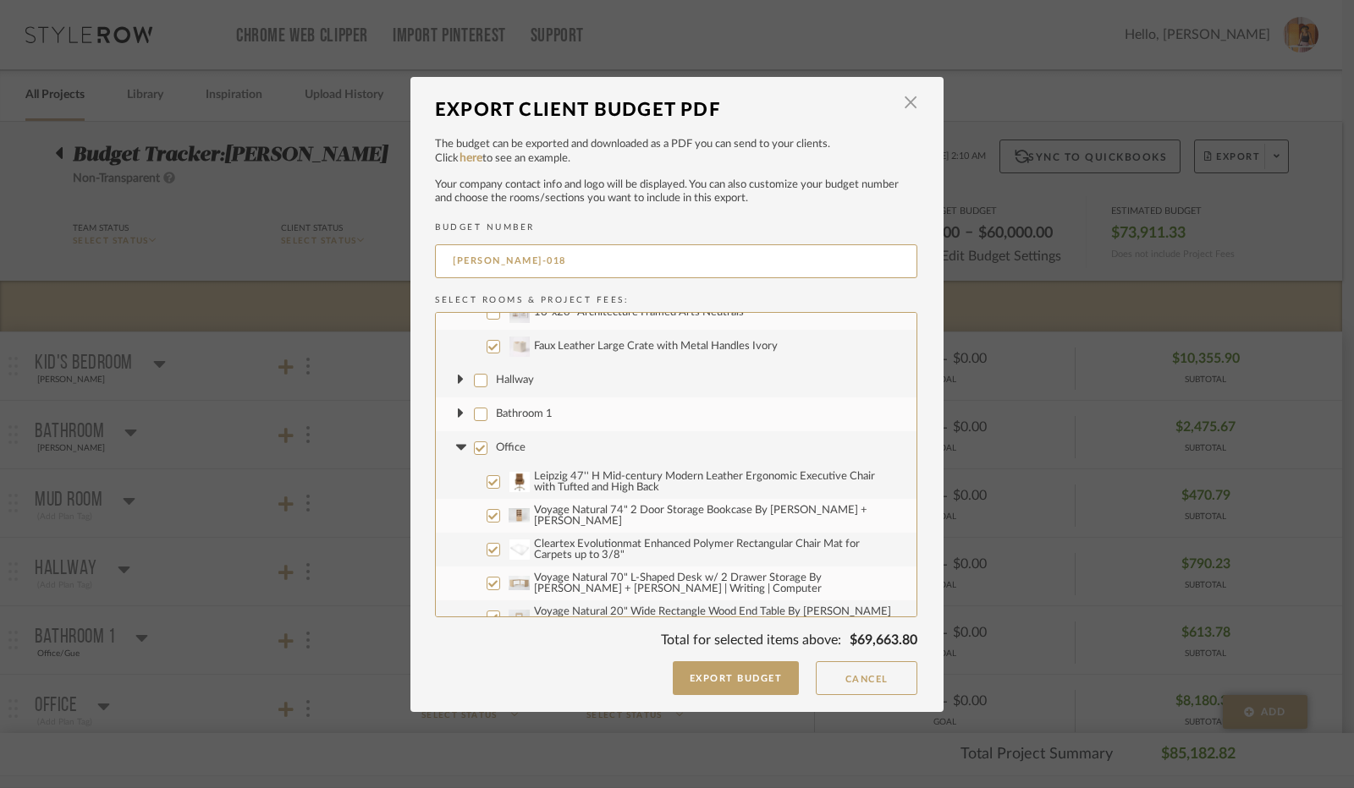
click at [475, 448] on input "Office" at bounding box center [481, 449] width 14 height 14
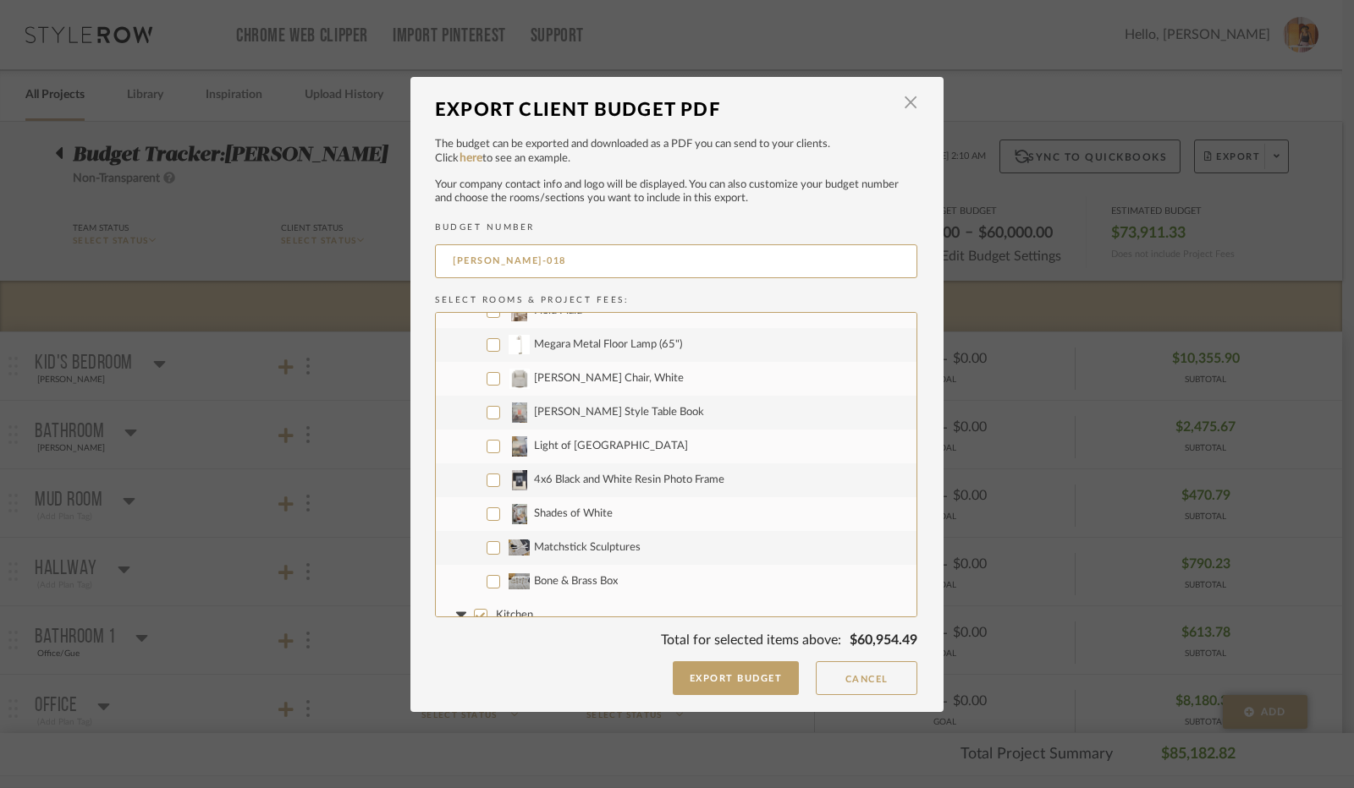
scroll to position [1100, 0]
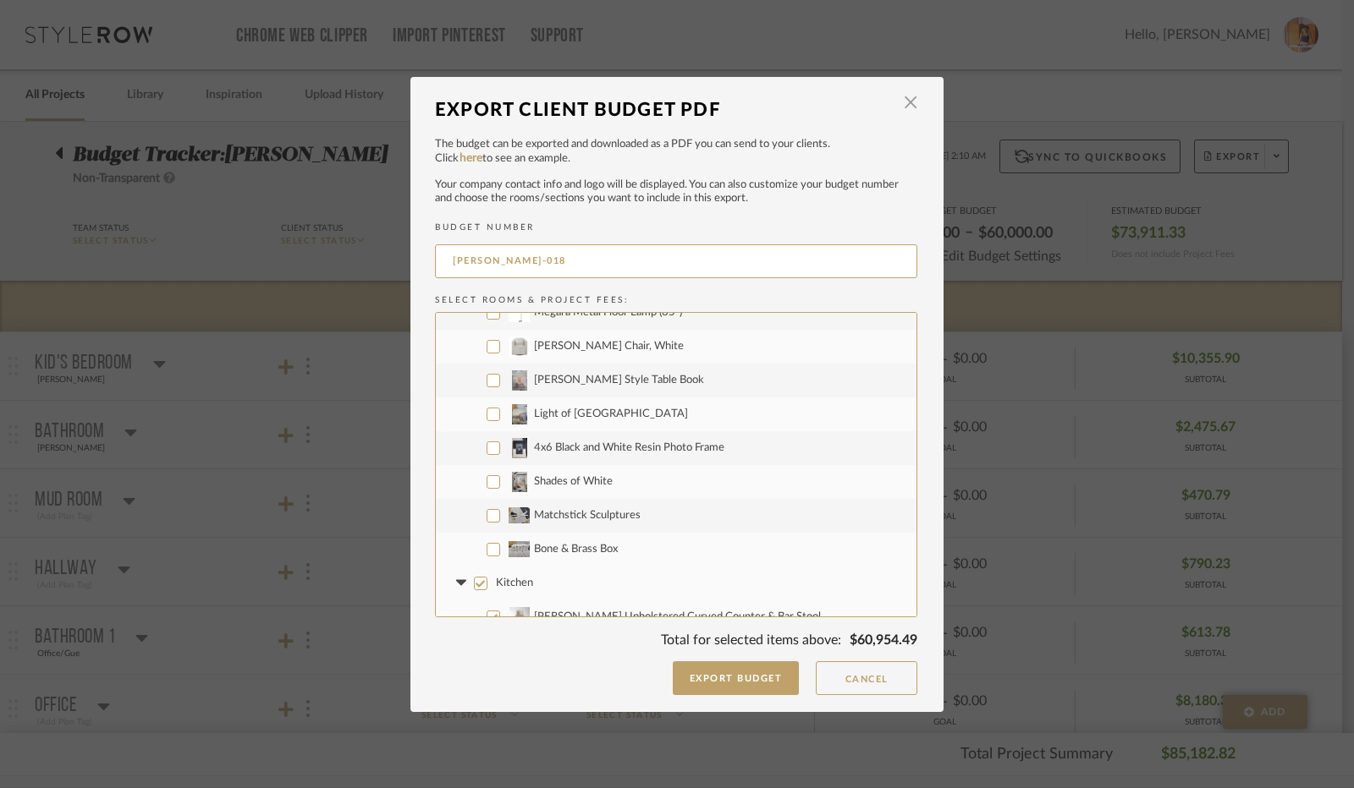
click at [486, 382] on input "[PERSON_NAME] Style Table Book" at bounding box center [493, 381] width 14 height 14
click at [486, 414] on input "Light of [GEOGRAPHIC_DATA]" at bounding box center [493, 415] width 14 height 14
click at [487, 451] on input "4x6 Black and White Resin Photo Frame" at bounding box center [493, 449] width 14 height 14
click at [486, 485] on input "Shades of White" at bounding box center [493, 482] width 14 height 14
click at [486, 517] on input "Matchstick Sculptures" at bounding box center [493, 516] width 14 height 14
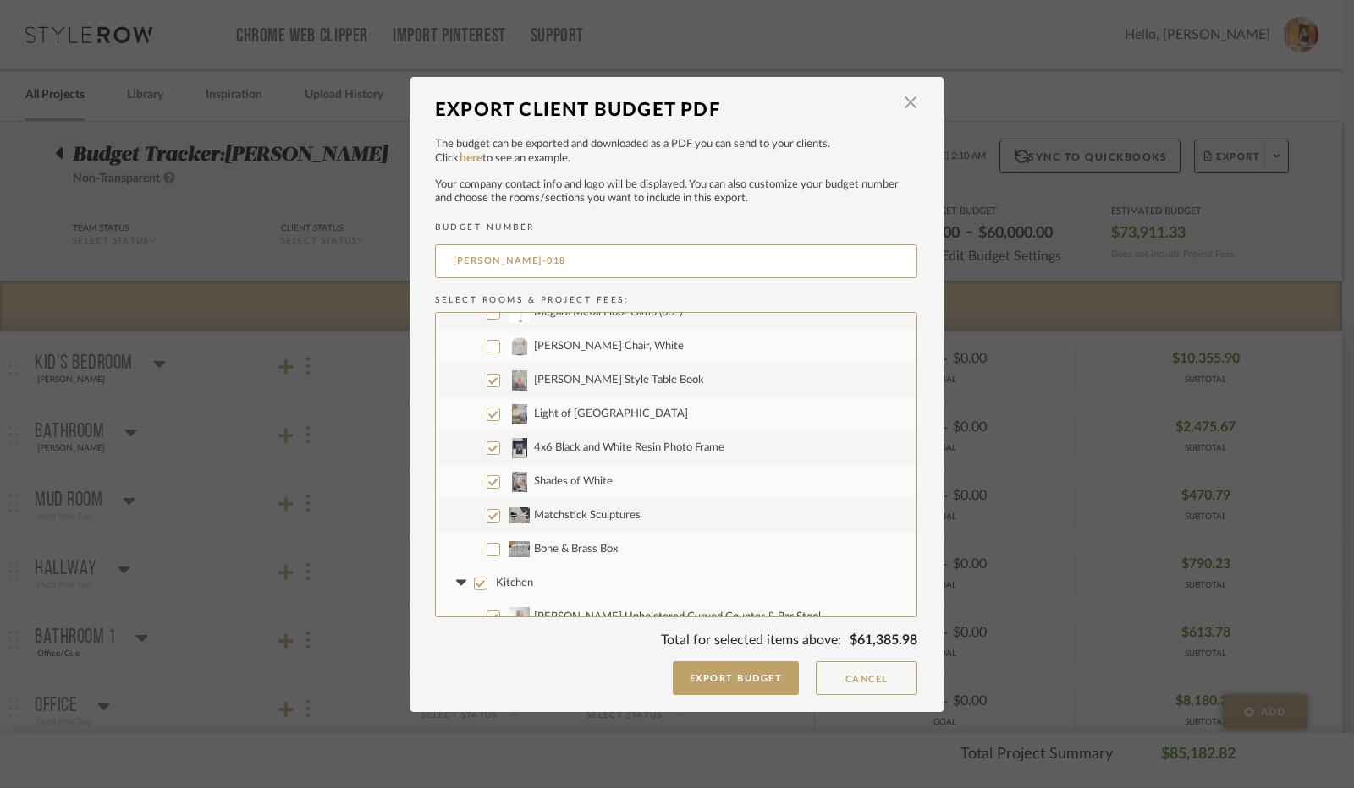
click at [487, 546] on input "Bone & Brass Box" at bounding box center [493, 550] width 14 height 14
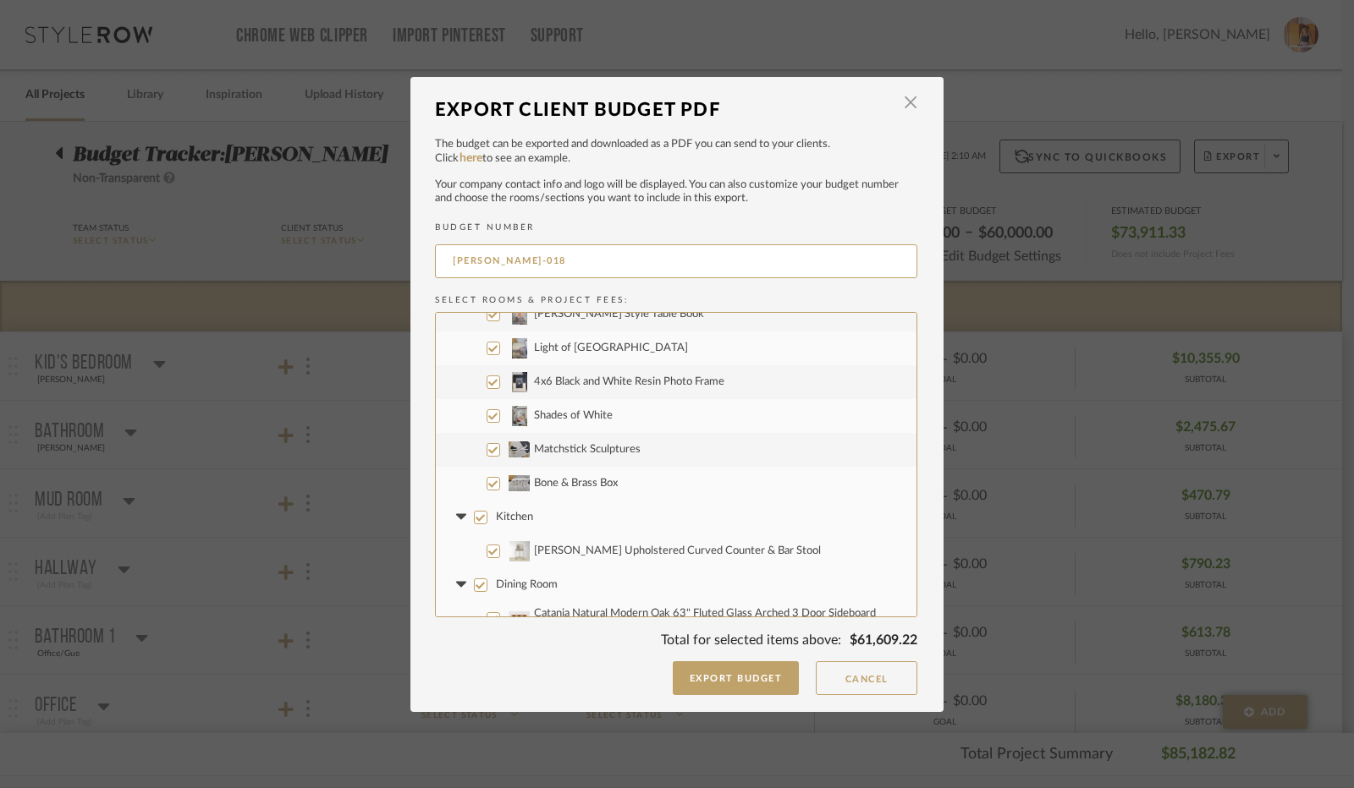
scroll to position [1184, 0]
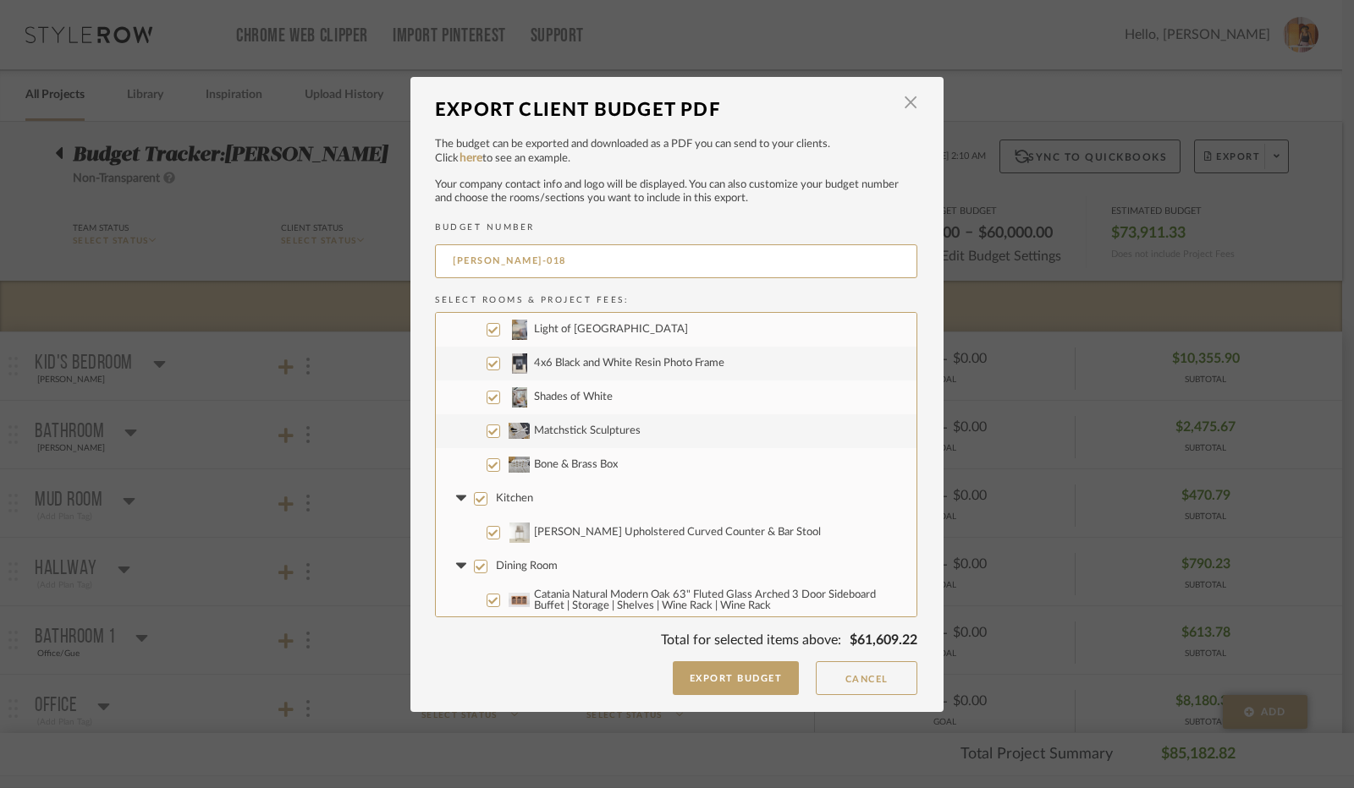
click at [474, 503] on input "Kitchen" at bounding box center [481, 499] width 14 height 14
click at [460, 497] on icon at bounding box center [461, 499] width 18 height 7
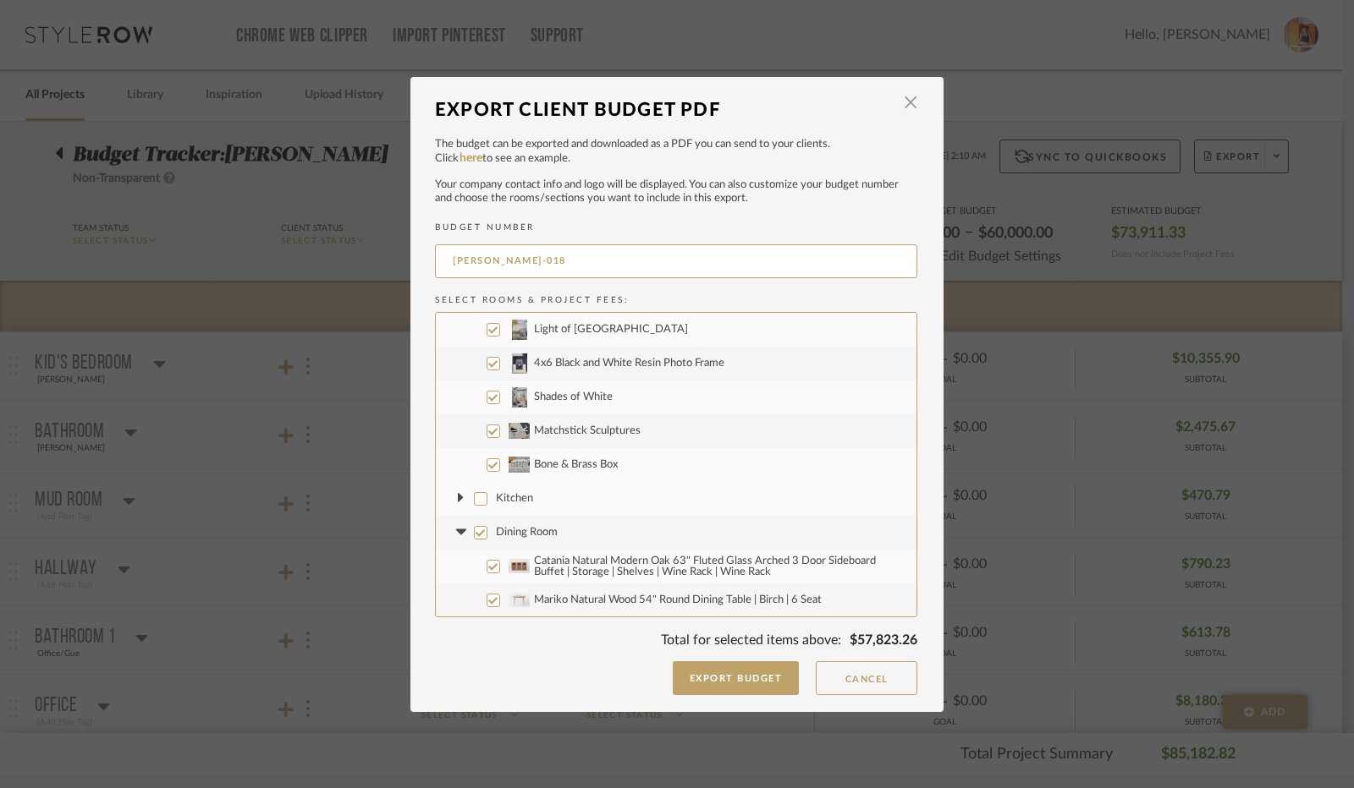
scroll to position [1269, 0]
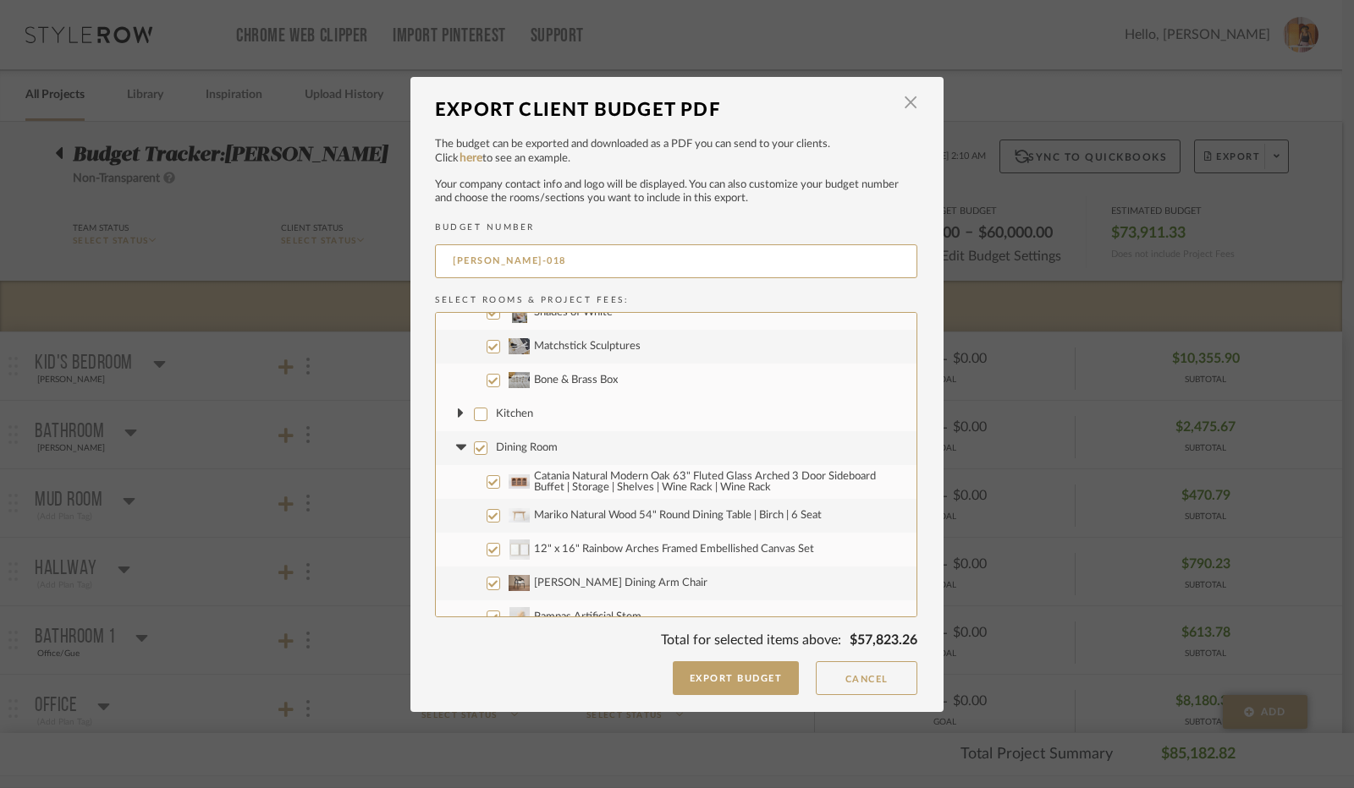
click at [475, 449] on input "Dining Room" at bounding box center [481, 449] width 14 height 14
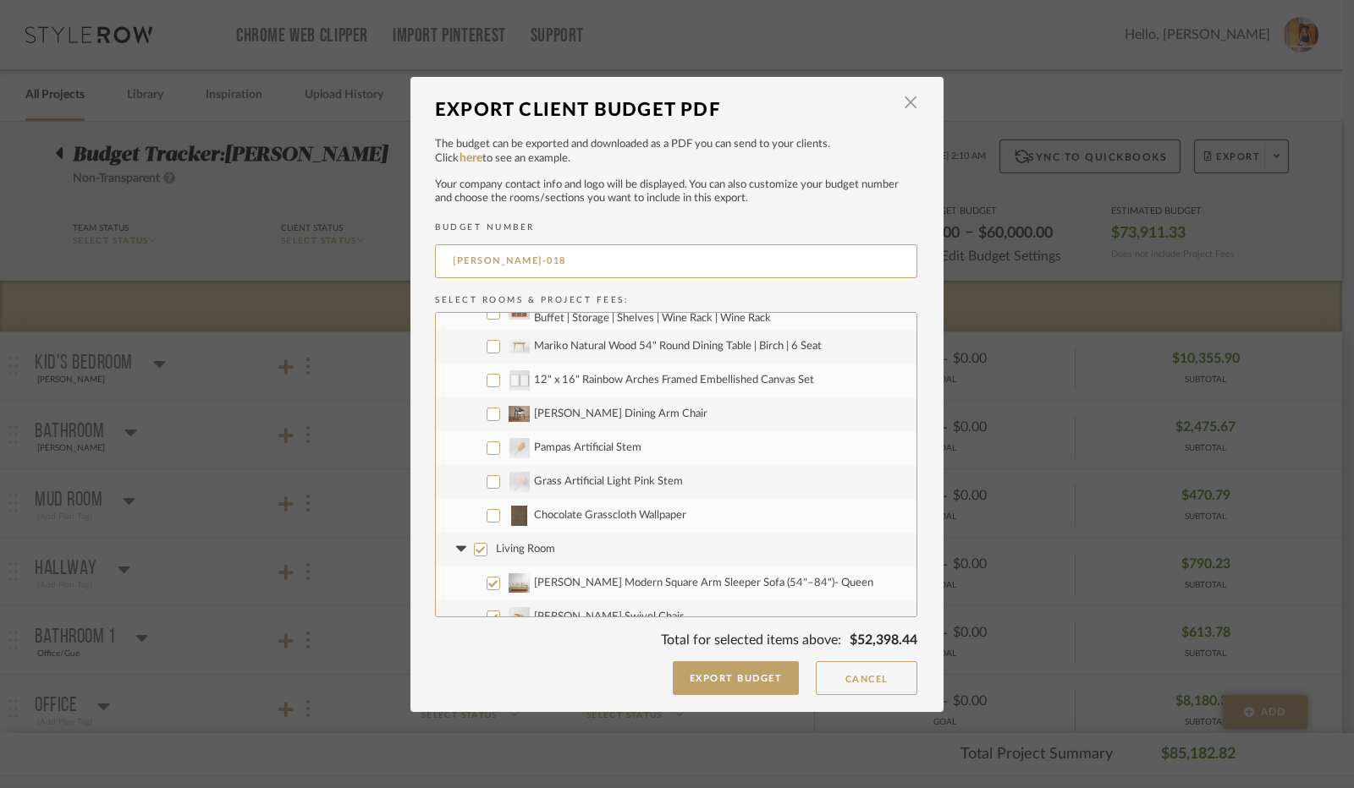
scroll to position [1354, 0]
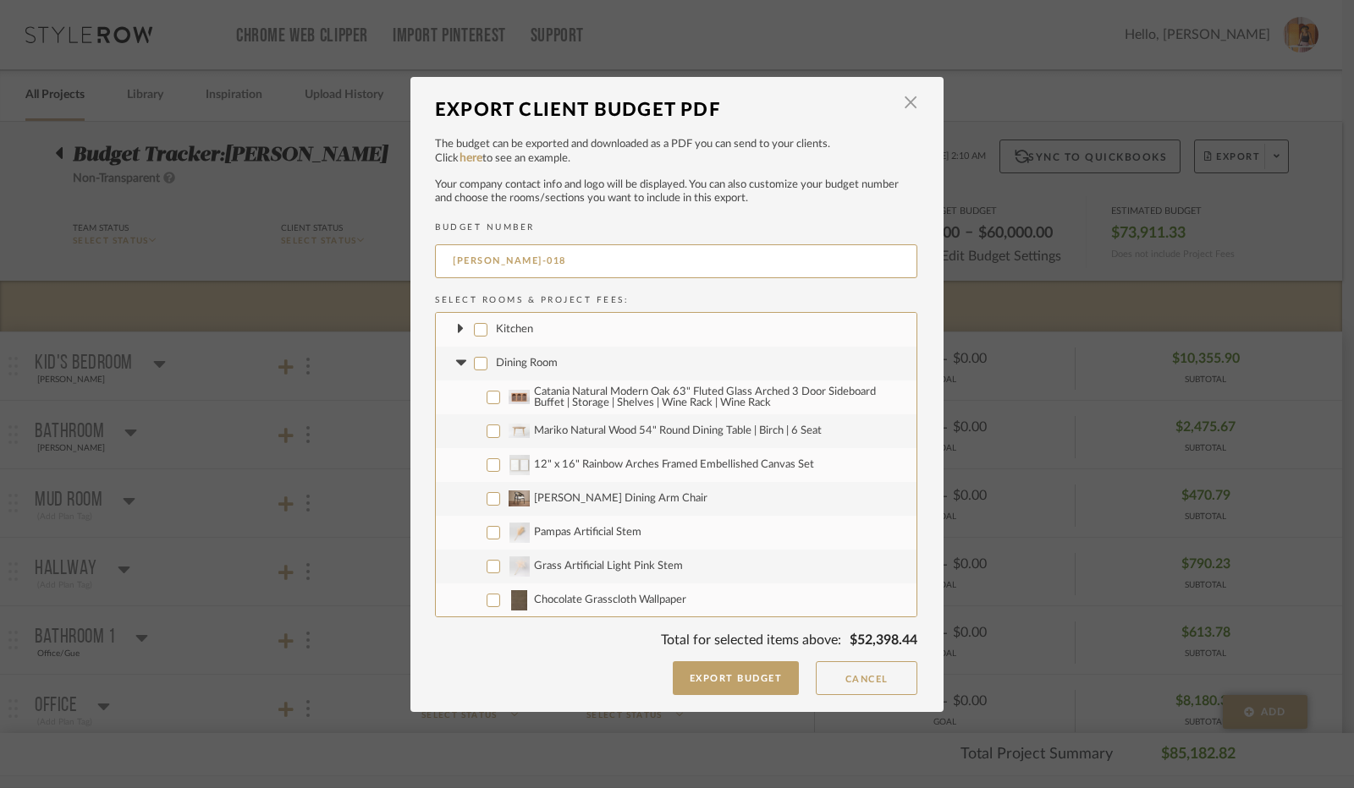
click at [455, 364] on icon at bounding box center [460, 363] width 10 height 6
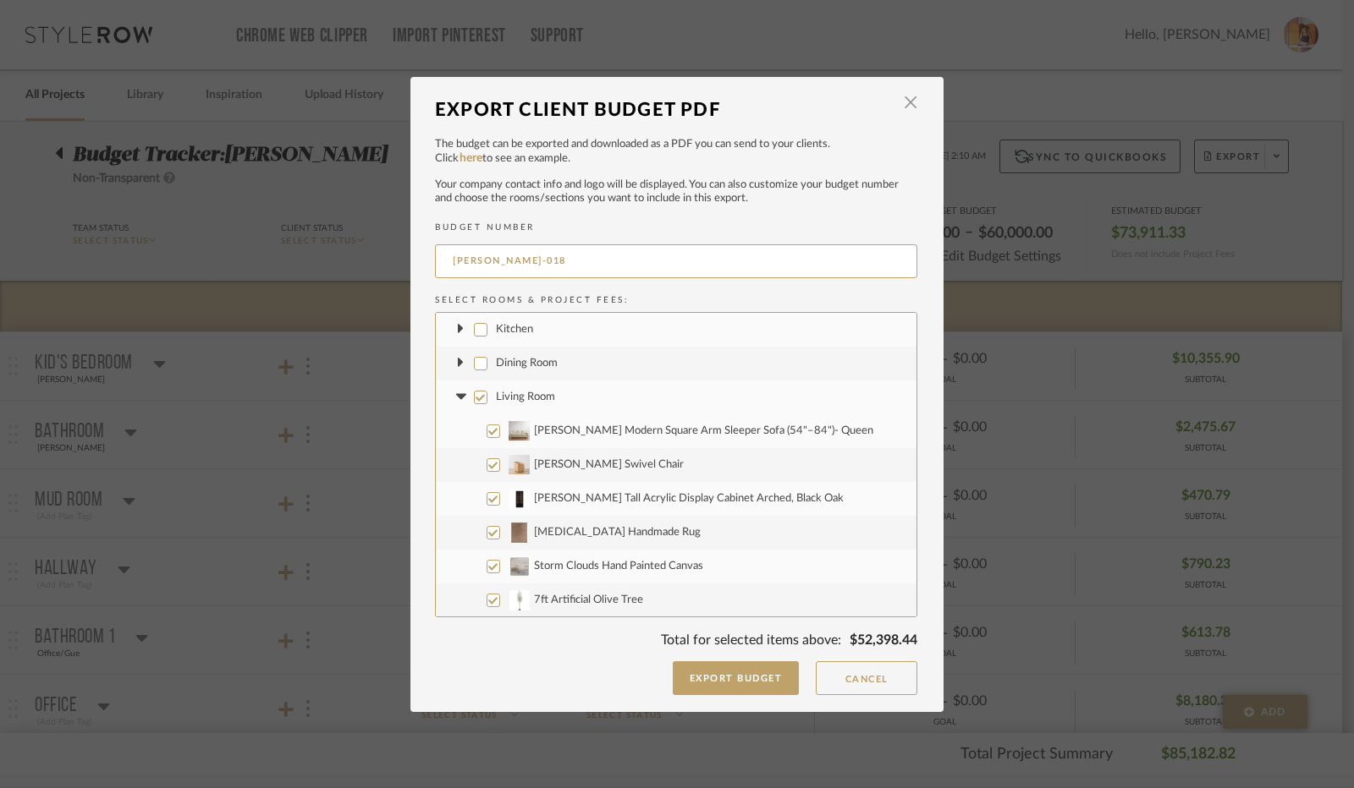
click at [477, 393] on input "Living Room" at bounding box center [481, 398] width 14 height 14
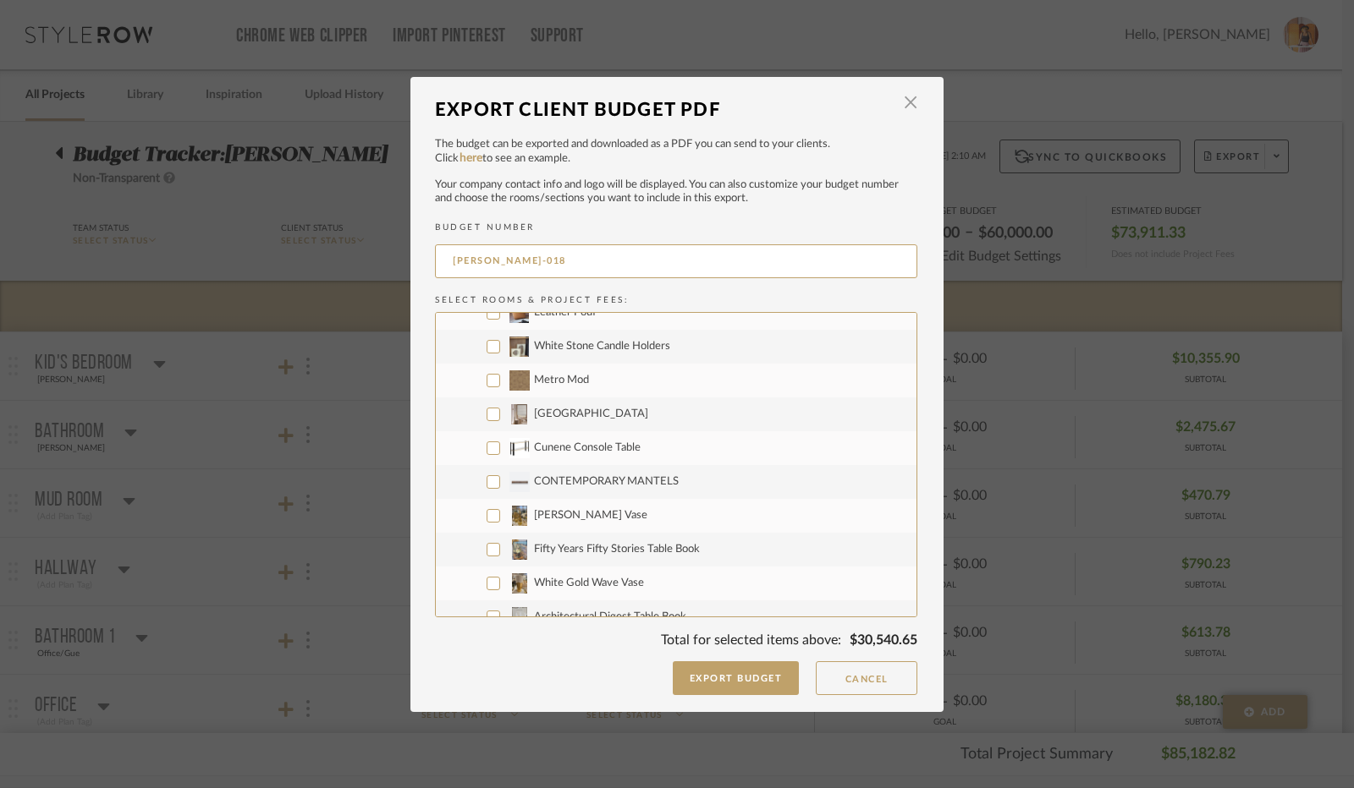
scroll to position [2369, 0]
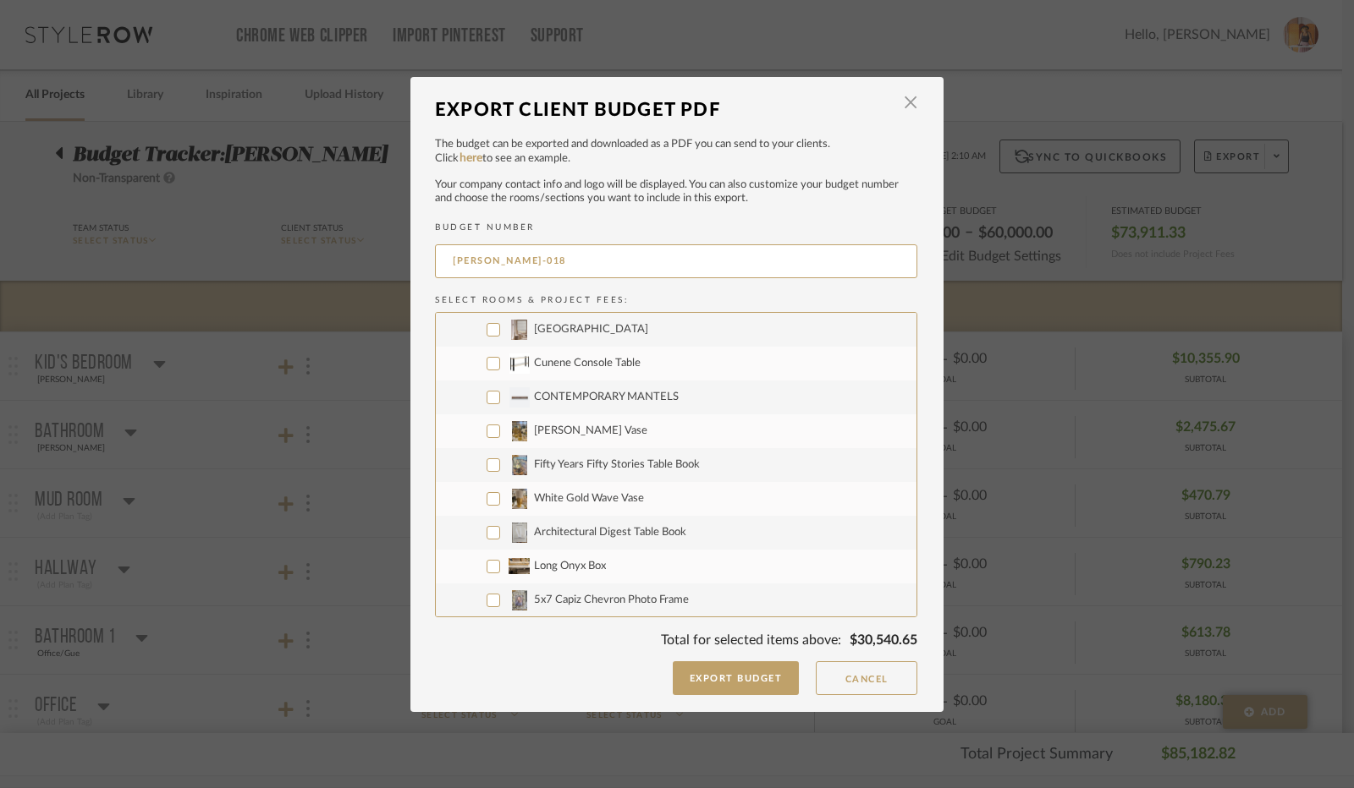
click at [486, 394] on input "CONTEMPORARY MANTELS" at bounding box center [493, 398] width 14 height 14
click at [490, 430] on input "[PERSON_NAME] Vase" at bounding box center [493, 432] width 14 height 14
click at [491, 463] on input "Fifty Years Fifty Stories Table Book" at bounding box center [493, 466] width 14 height 14
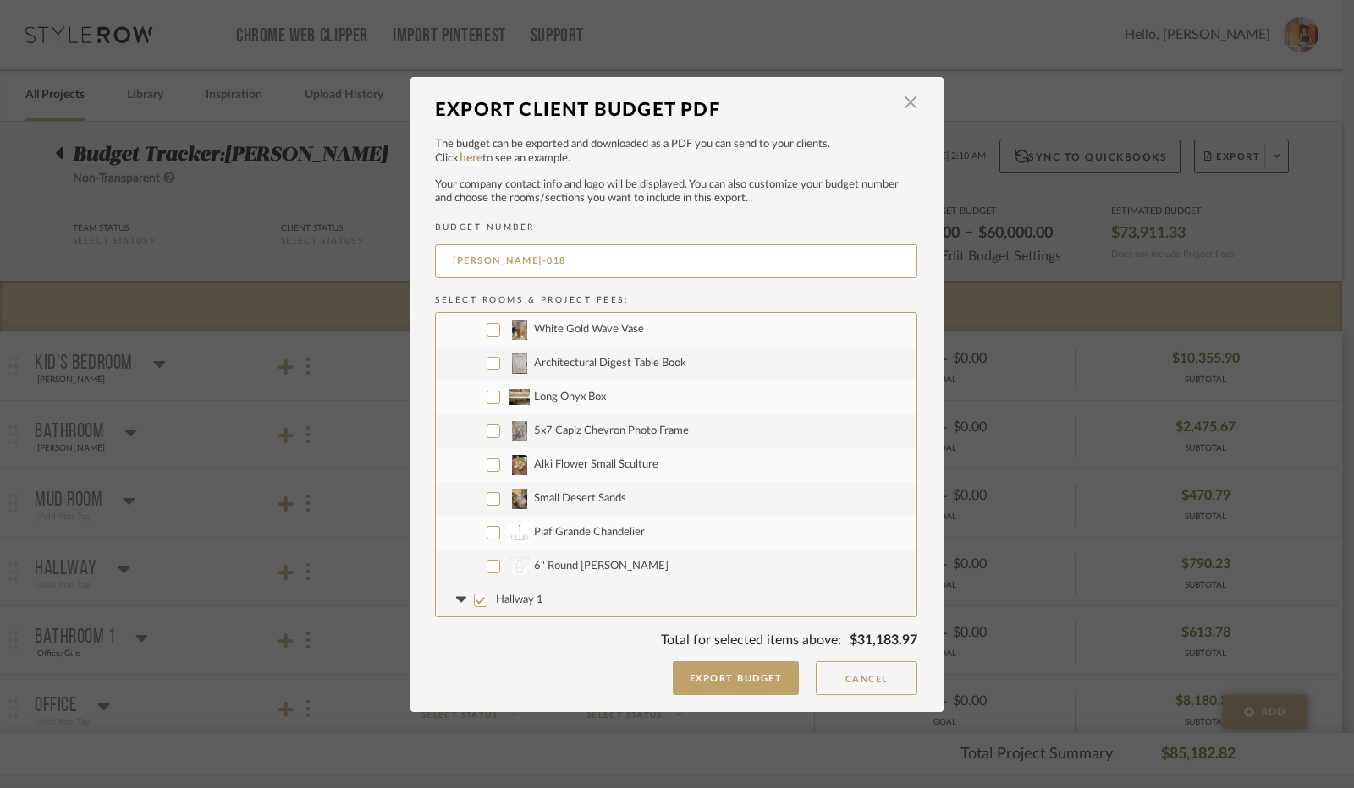
scroll to position [2453, 0]
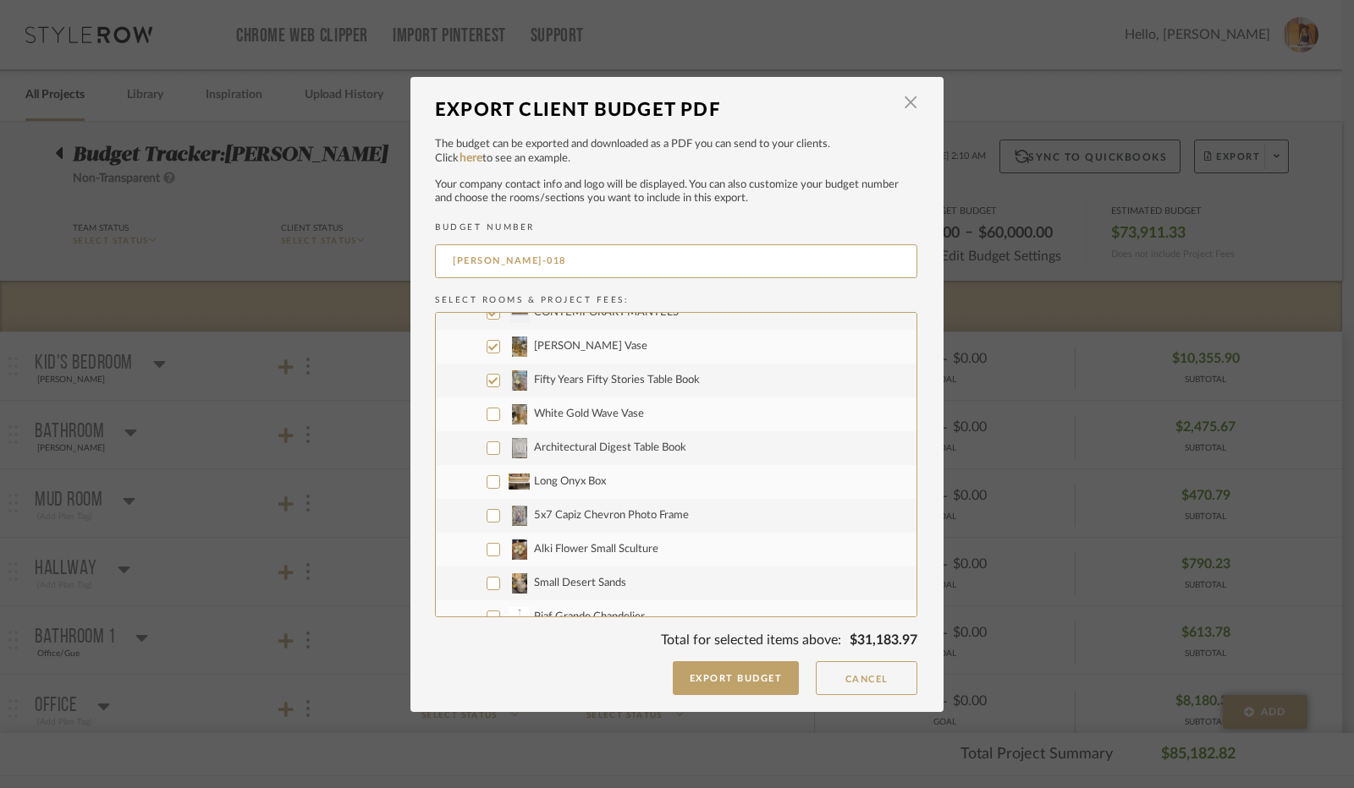
click at [487, 415] on input "White Gold Wave Vase" at bounding box center [493, 415] width 14 height 14
click at [487, 448] on input "Architectural Digest Table Book" at bounding box center [493, 449] width 14 height 14
click at [486, 480] on input "Long Onyx Box" at bounding box center [493, 482] width 14 height 14
click at [486, 516] on input "5x7 Capiz Chevron Photo Frame" at bounding box center [493, 516] width 14 height 14
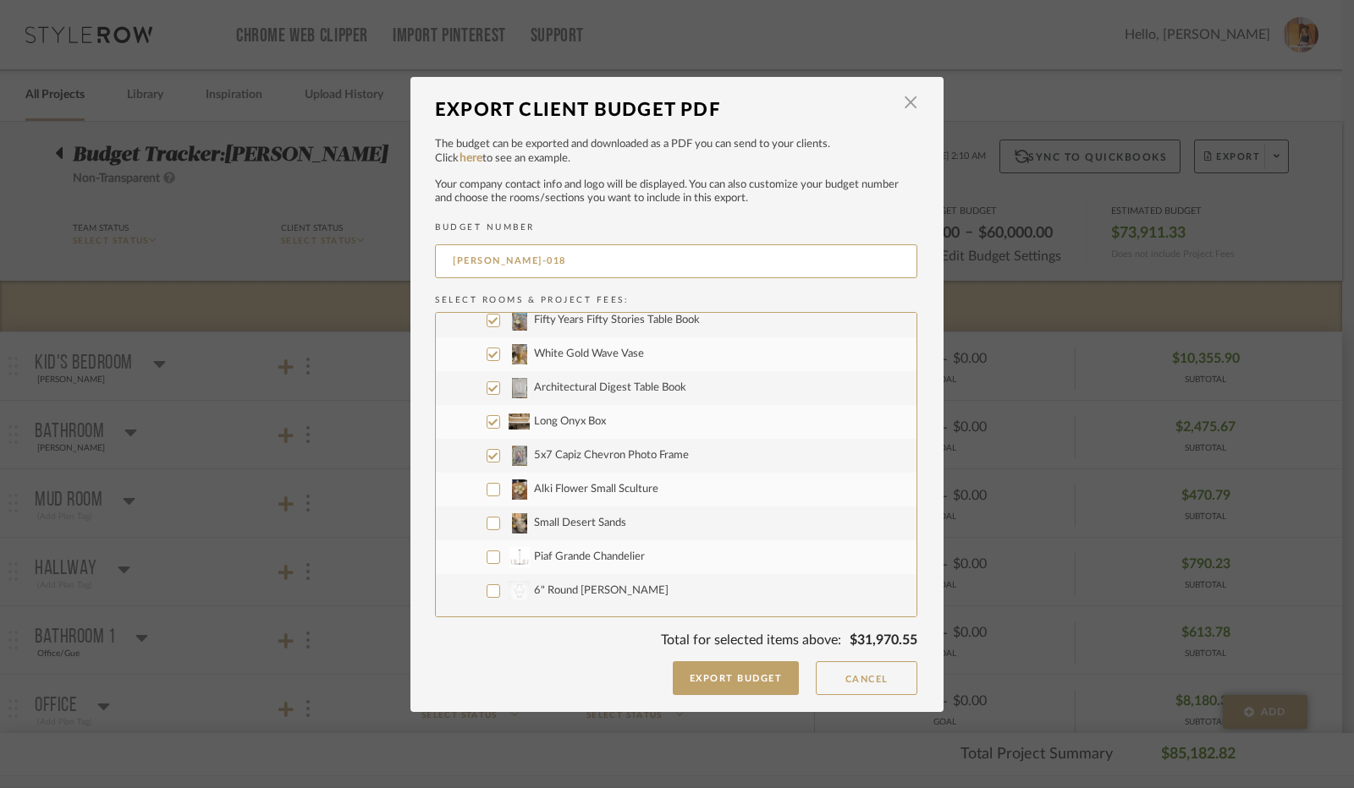
scroll to position [2538, 0]
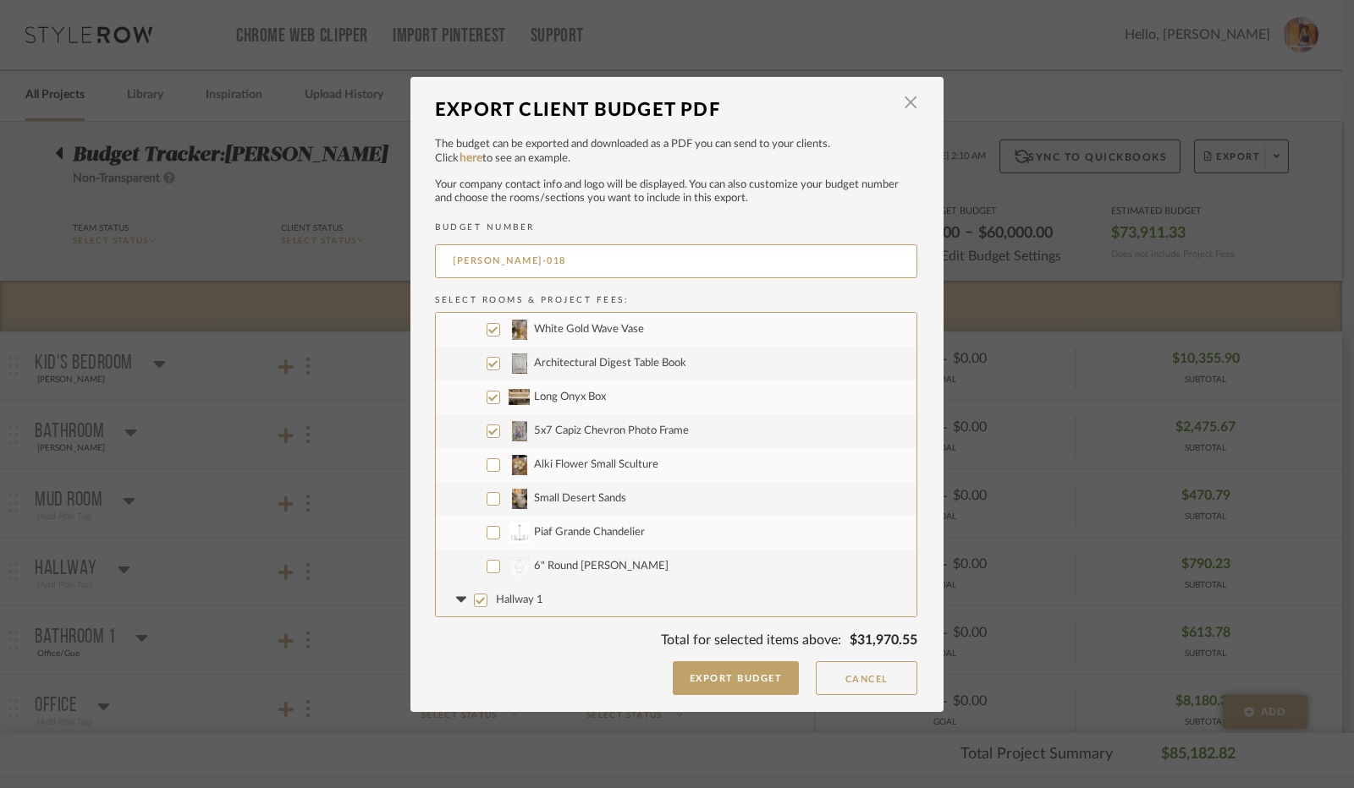
click at [486, 463] on input "Alki Flower Small Sculture" at bounding box center [493, 466] width 14 height 14
click at [486, 502] on input "Small Desert Sands" at bounding box center [493, 499] width 14 height 14
click at [488, 532] on input "Piaf Grande Chandelier" at bounding box center [493, 533] width 14 height 14
click at [488, 564] on input "CategoryIconAccessories Created with Sketch. 6" Round [PERSON_NAME]" at bounding box center [493, 567] width 14 height 14
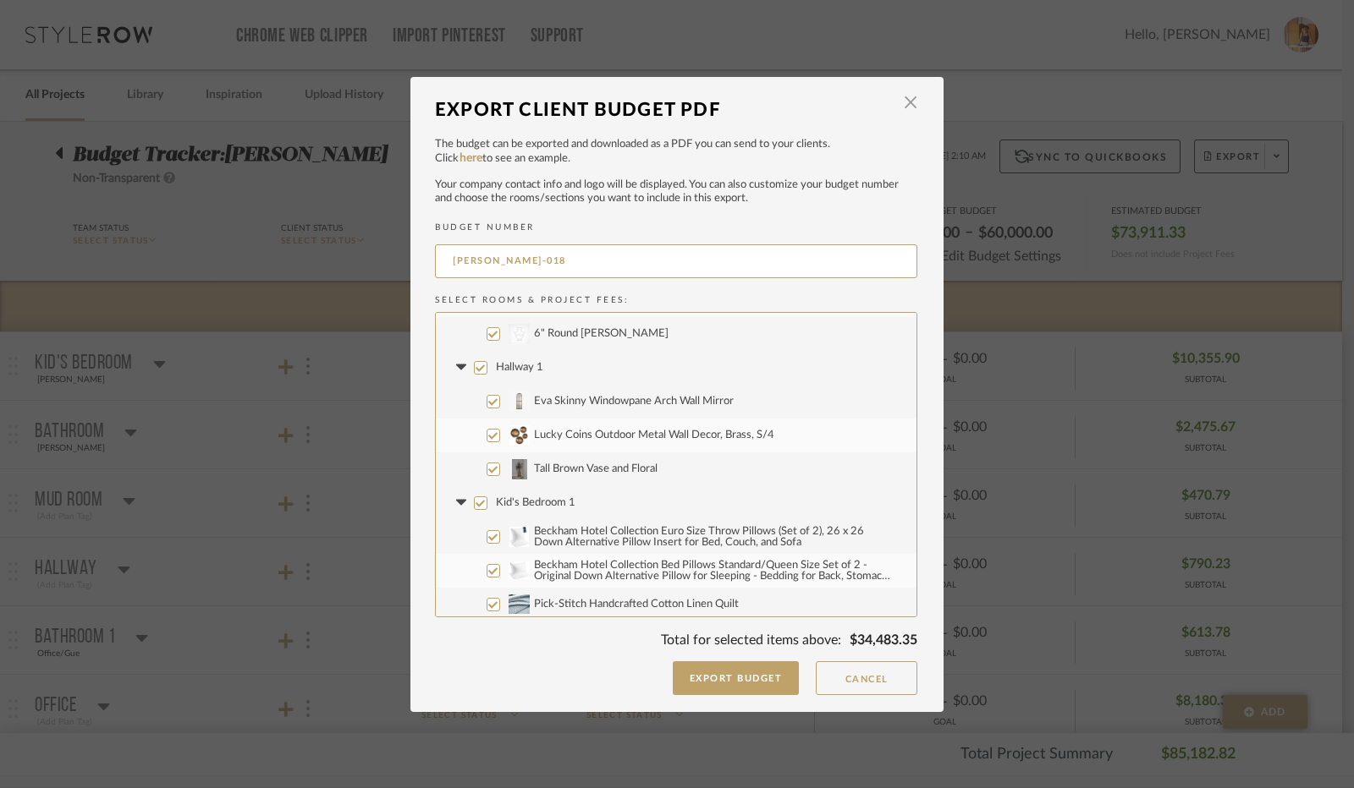
scroll to position [2792, 0]
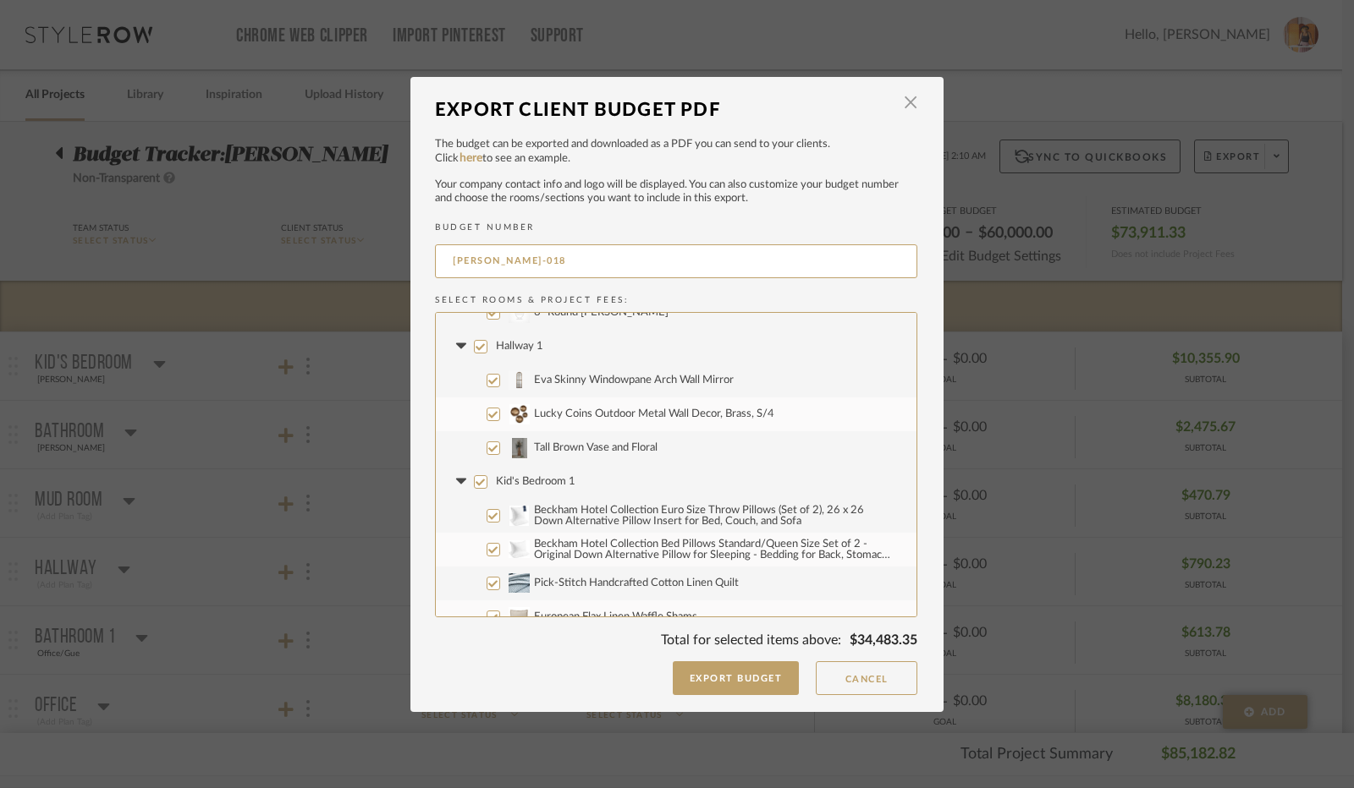
click at [477, 348] on input "Hallway 1" at bounding box center [481, 347] width 14 height 14
click at [460, 348] on icon at bounding box center [461, 346] width 18 height 7
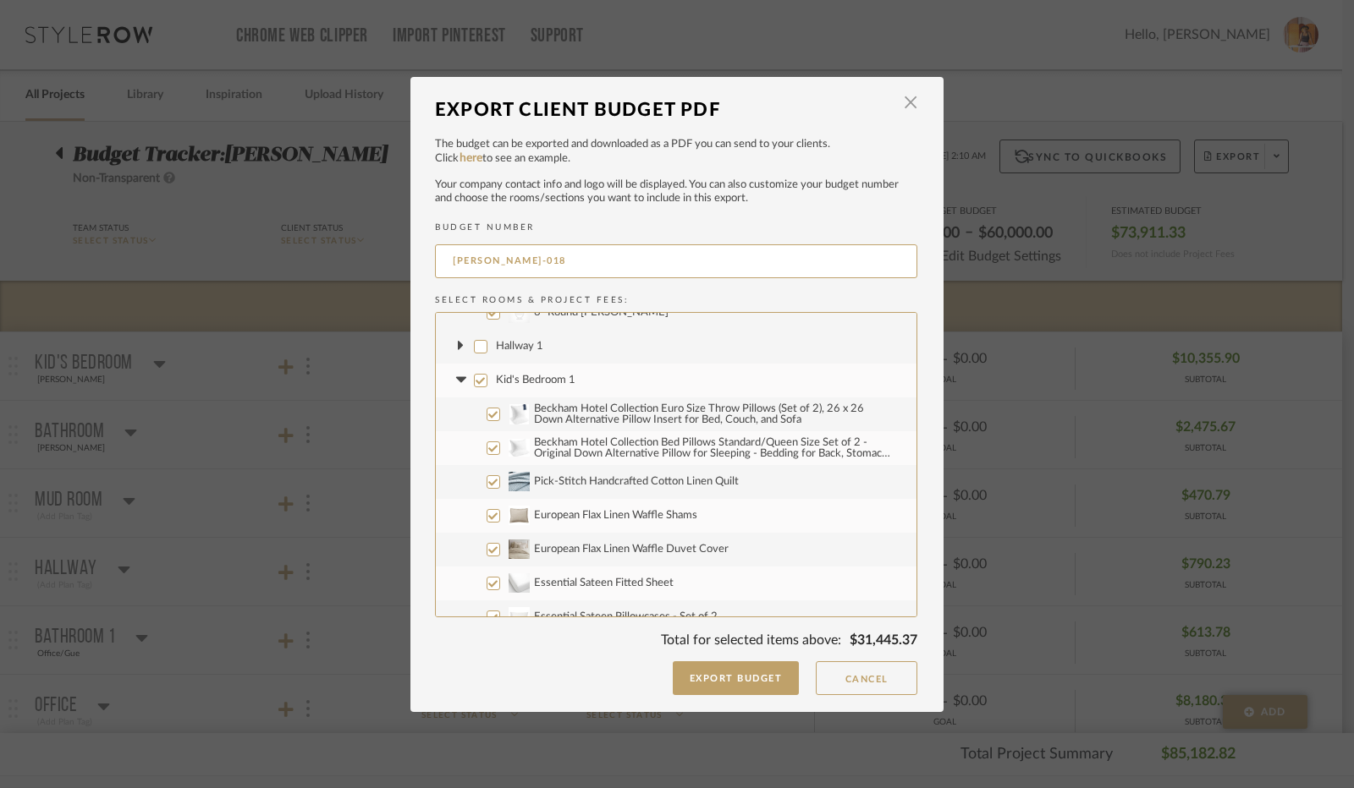
click at [475, 380] on input "Kid's Bedroom 1" at bounding box center [481, 381] width 14 height 14
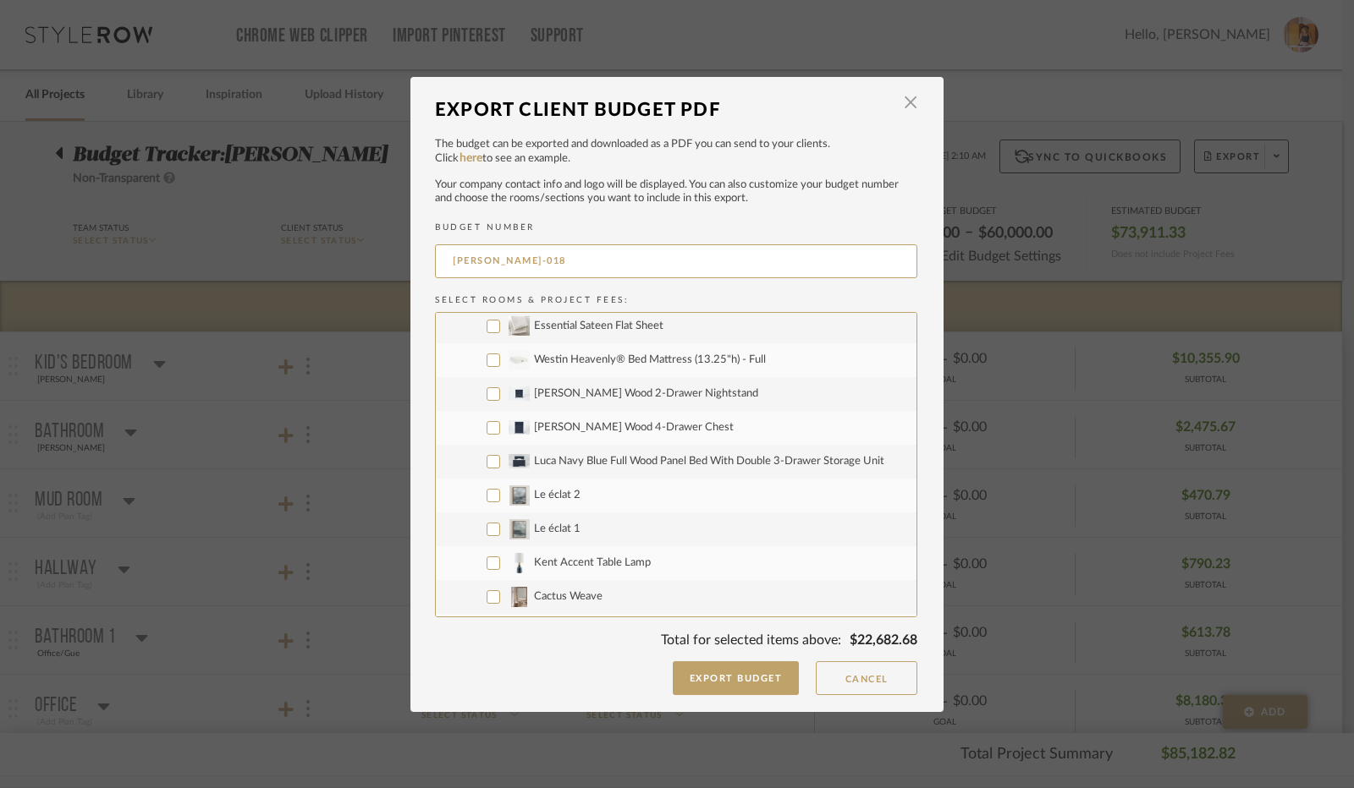
scroll to position [3384, 0]
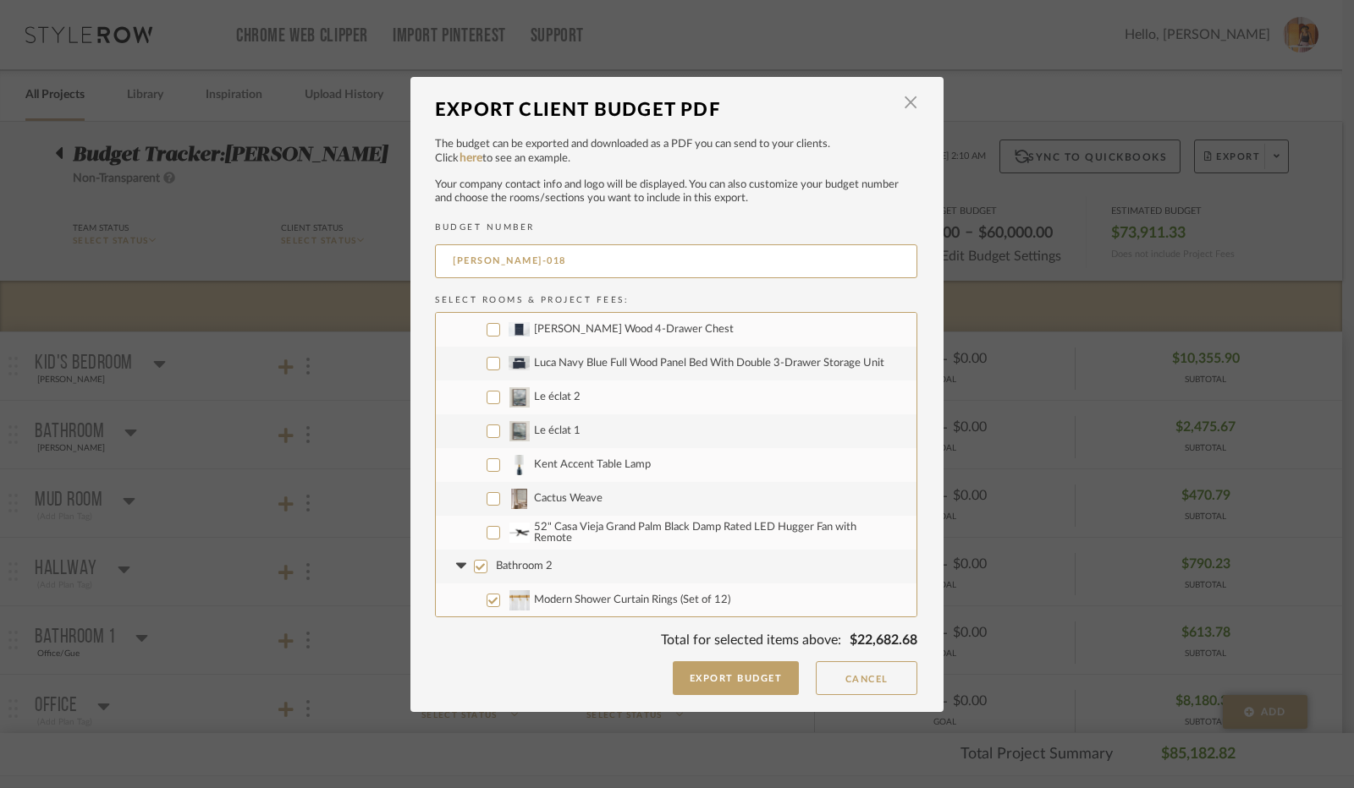
click at [489, 534] on input "52" Casa Vieja Grand Palm Black Damp Rated LED Hugger Fan with Remote" at bounding box center [493, 533] width 14 height 14
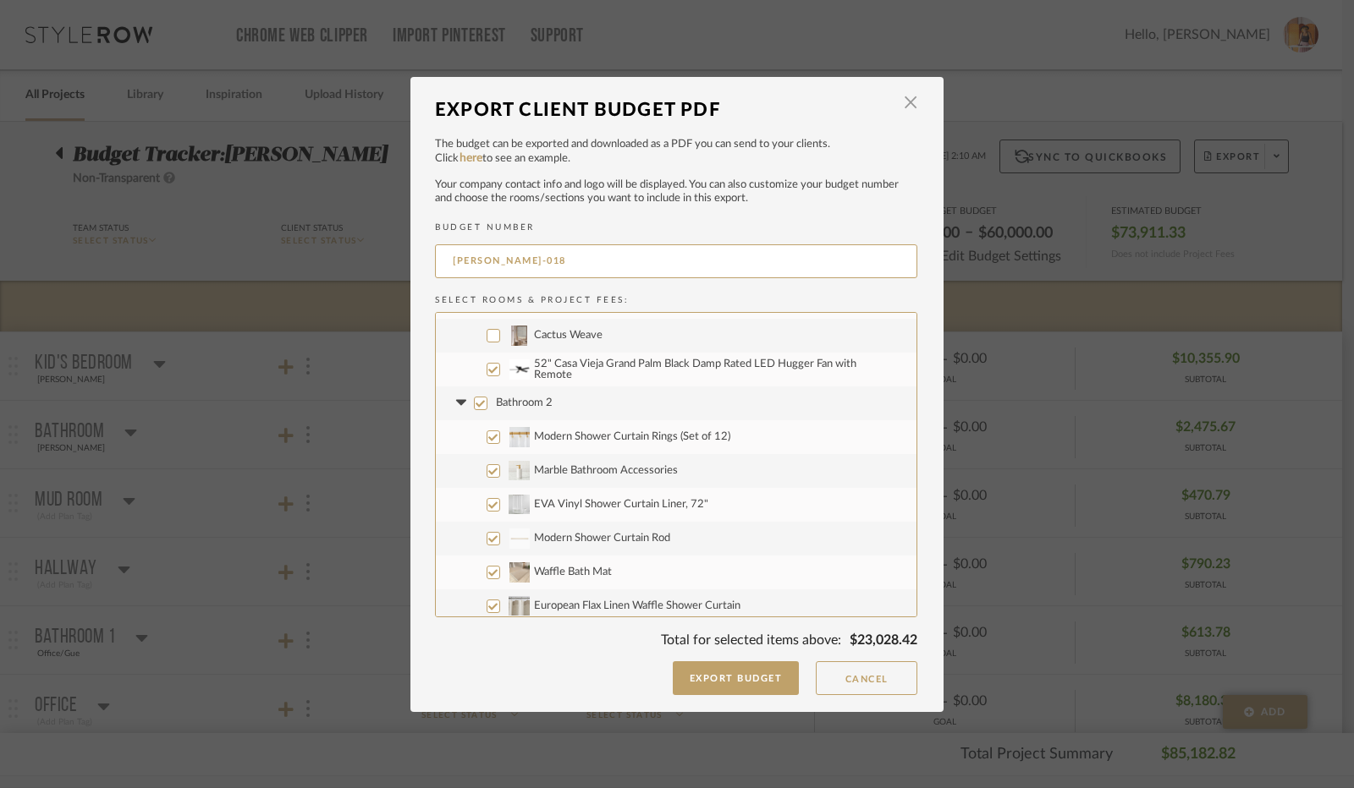
scroll to position [3553, 0]
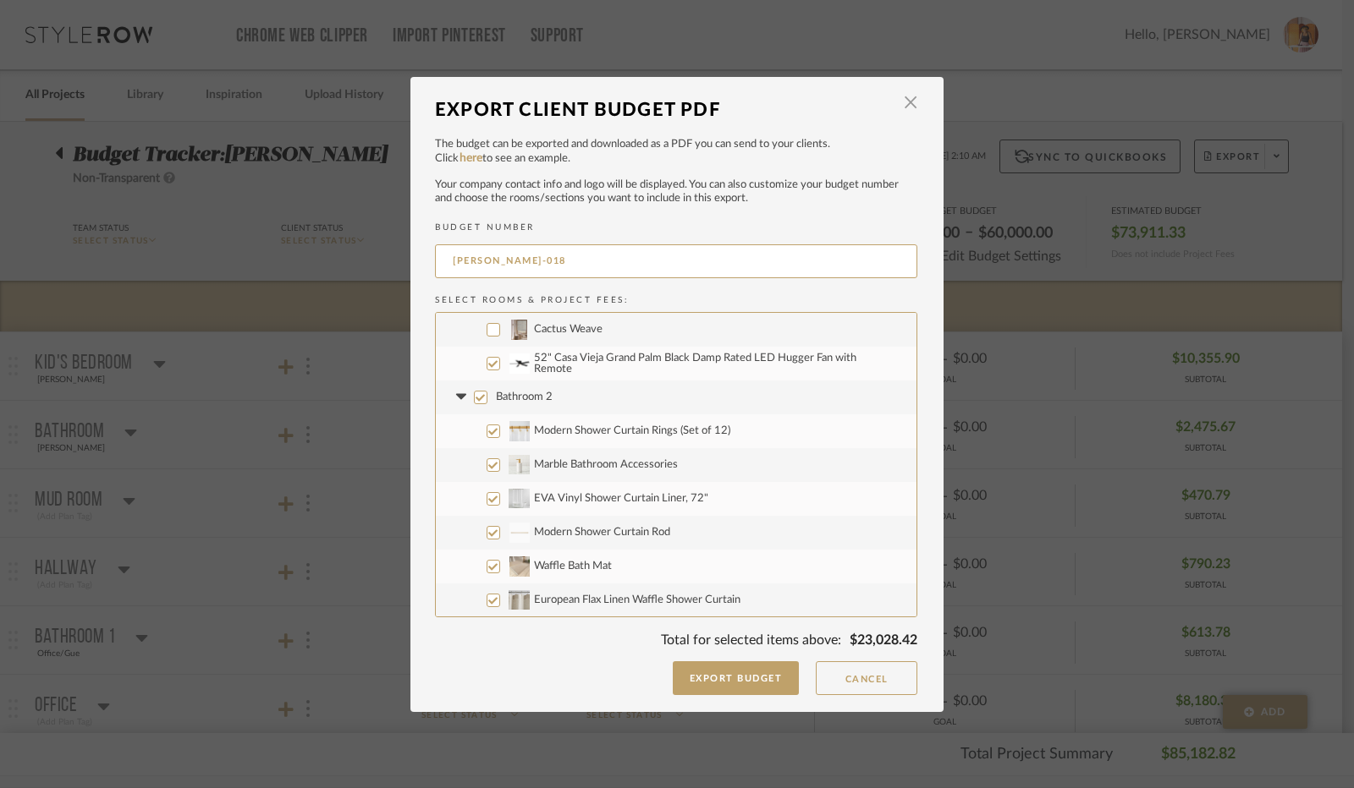
click at [475, 396] on input "Bathroom 2" at bounding box center [481, 398] width 14 height 14
click at [457, 398] on icon at bounding box center [461, 397] width 18 height 7
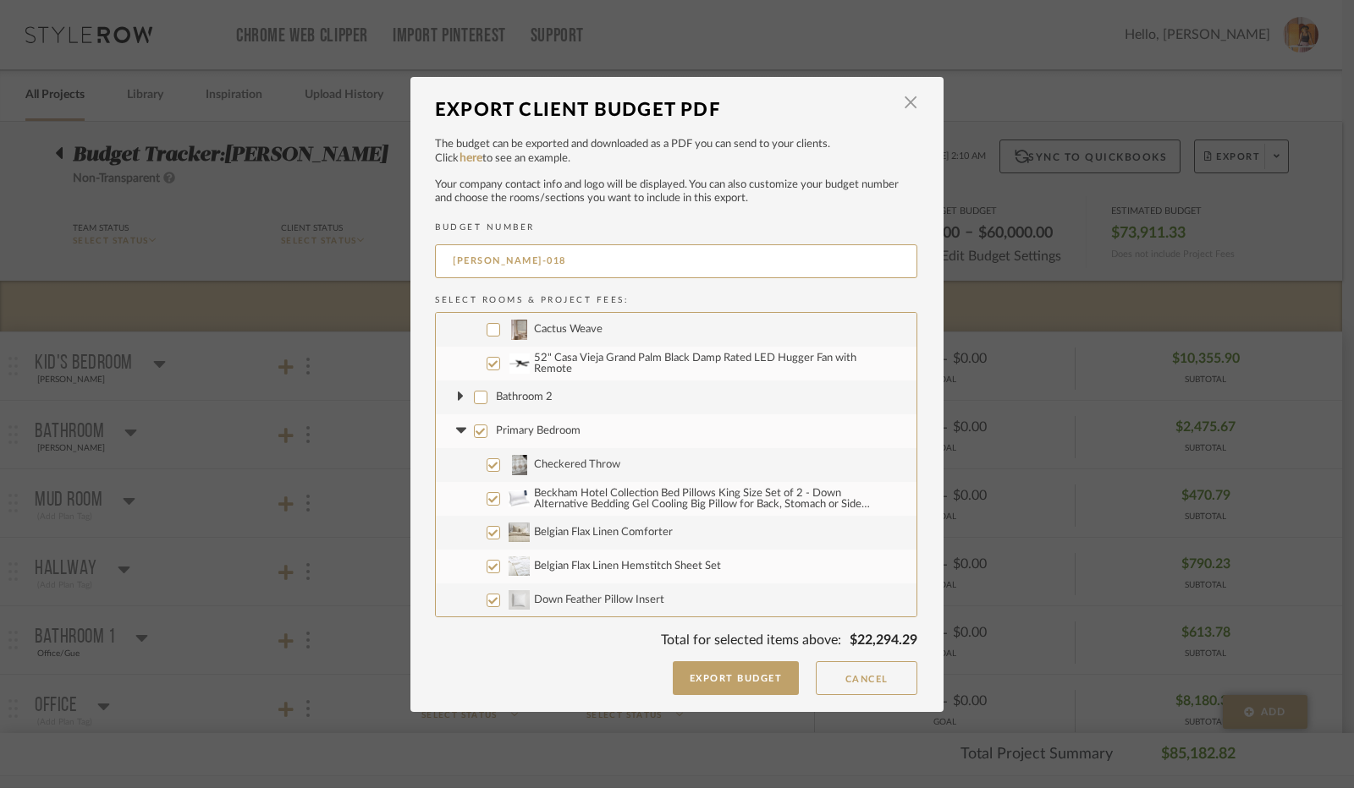
scroll to position [3638, 0]
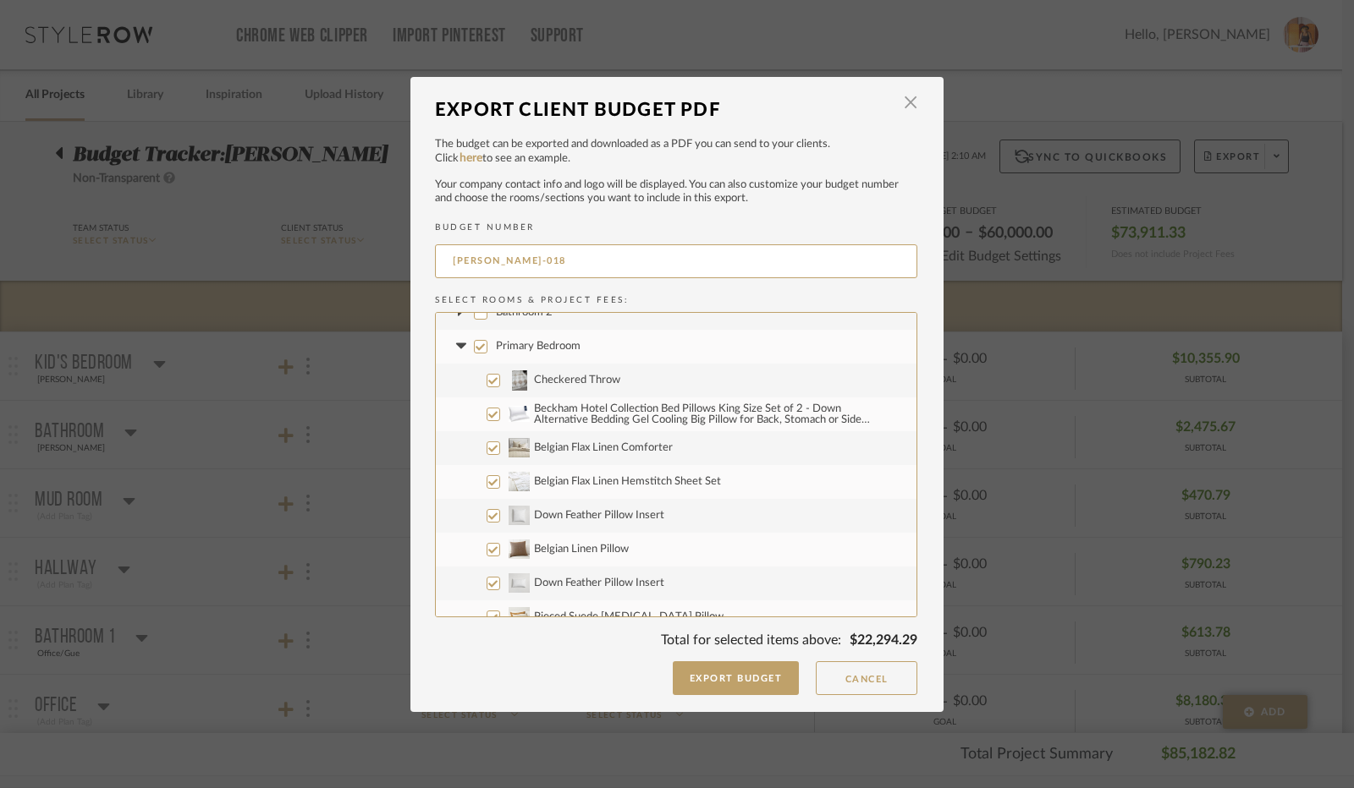
click at [474, 349] on input "Primary Bedroom" at bounding box center [481, 347] width 14 height 14
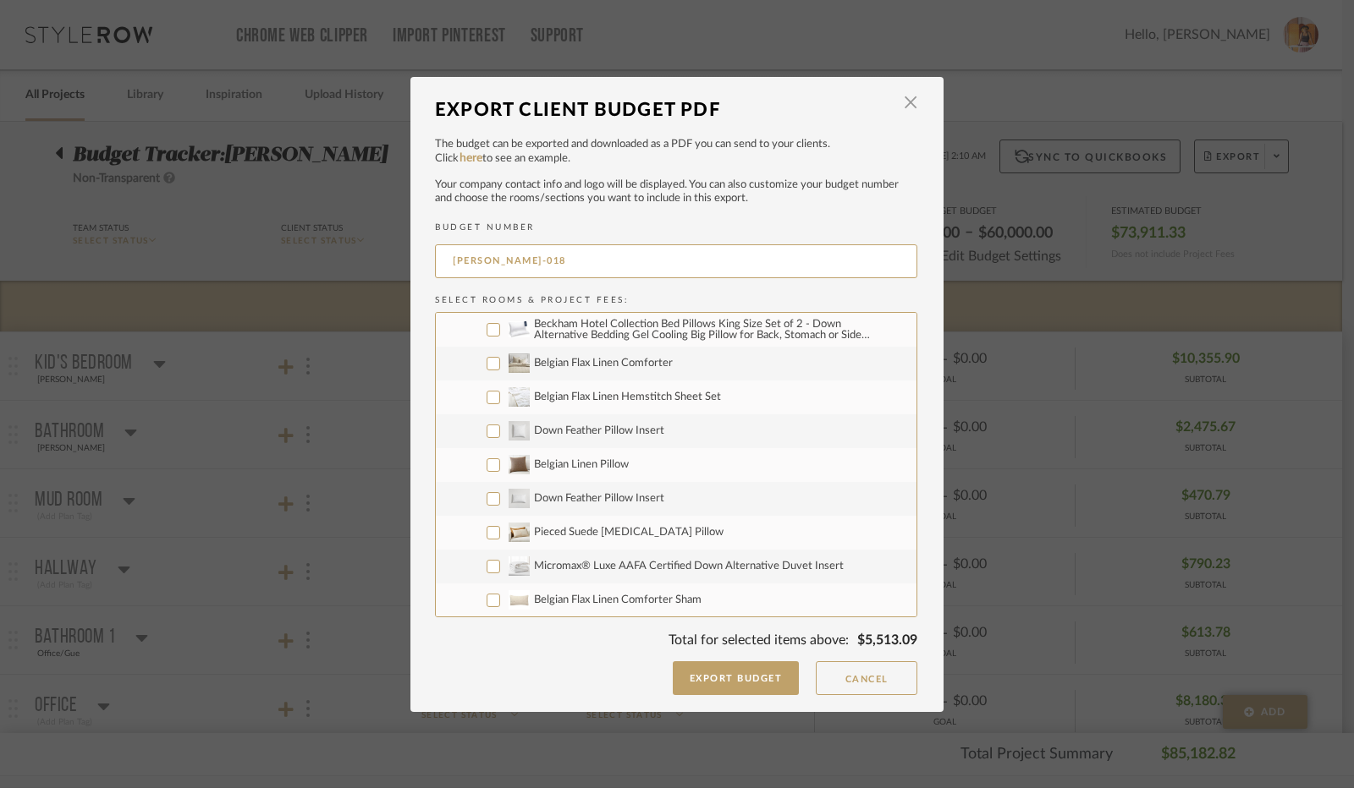
scroll to position [3553, 0]
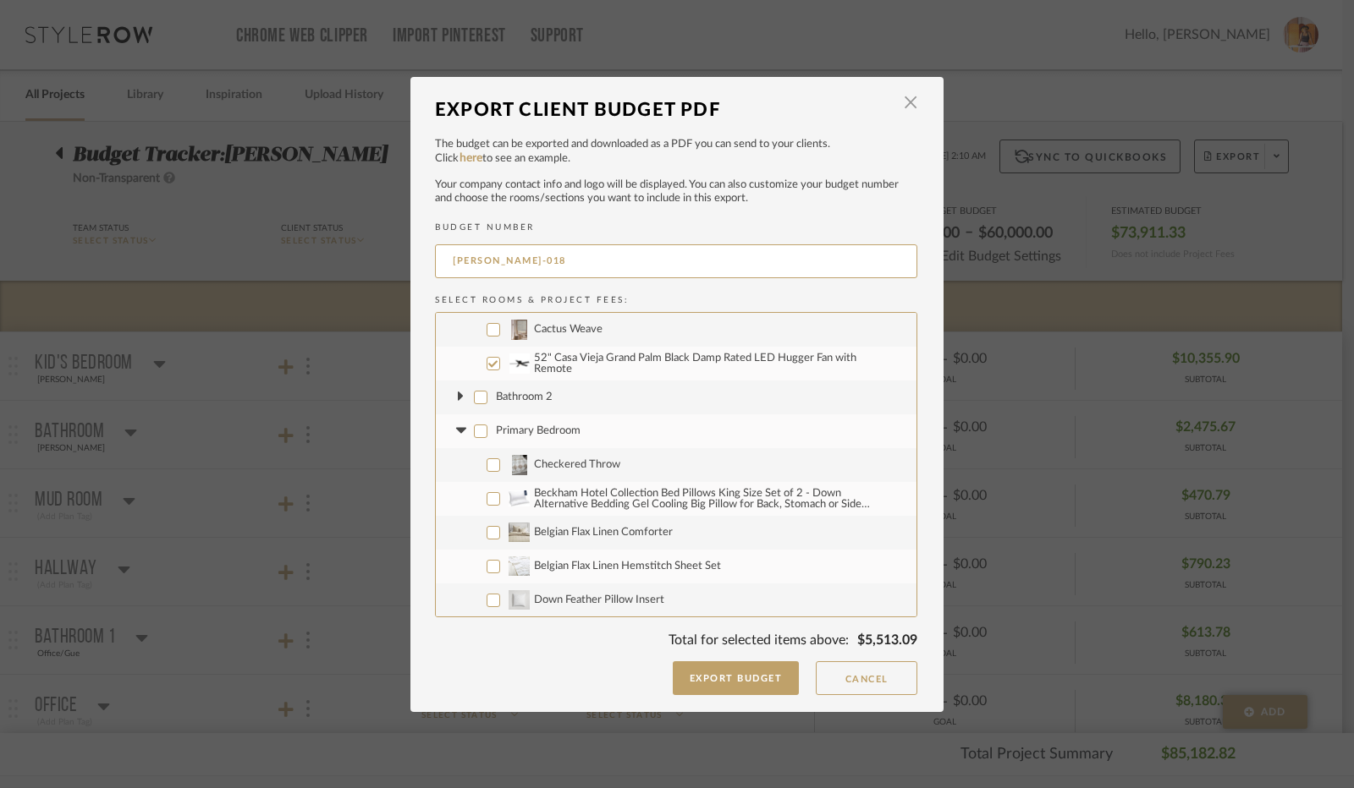
click at [455, 428] on icon at bounding box center [461, 431] width 18 height 7
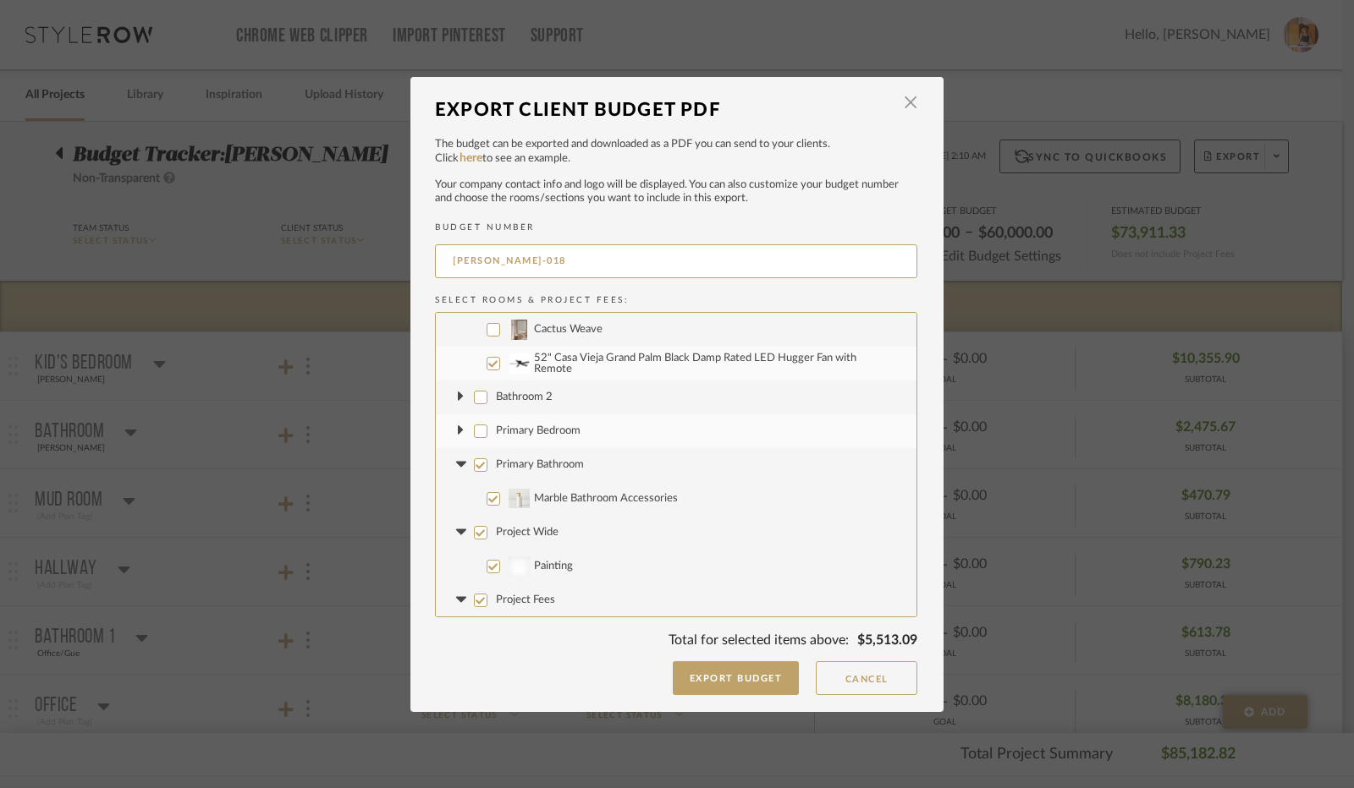
scroll to position [3587, 0]
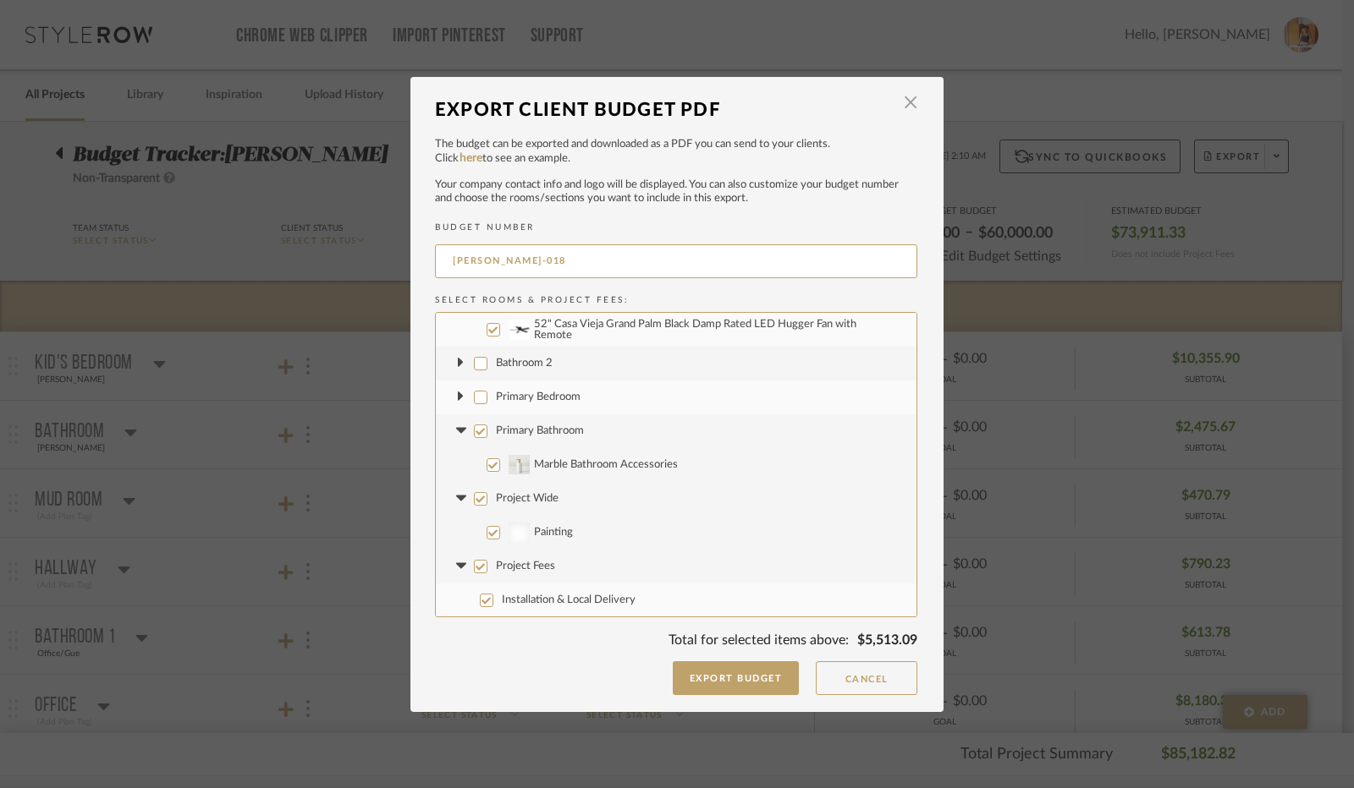
click at [475, 434] on input "Primary Bathroom" at bounding box center [481, 432] width 14 height 14
click at [455, 429] on icon at bounding box center [460, 431] width 10 height 6
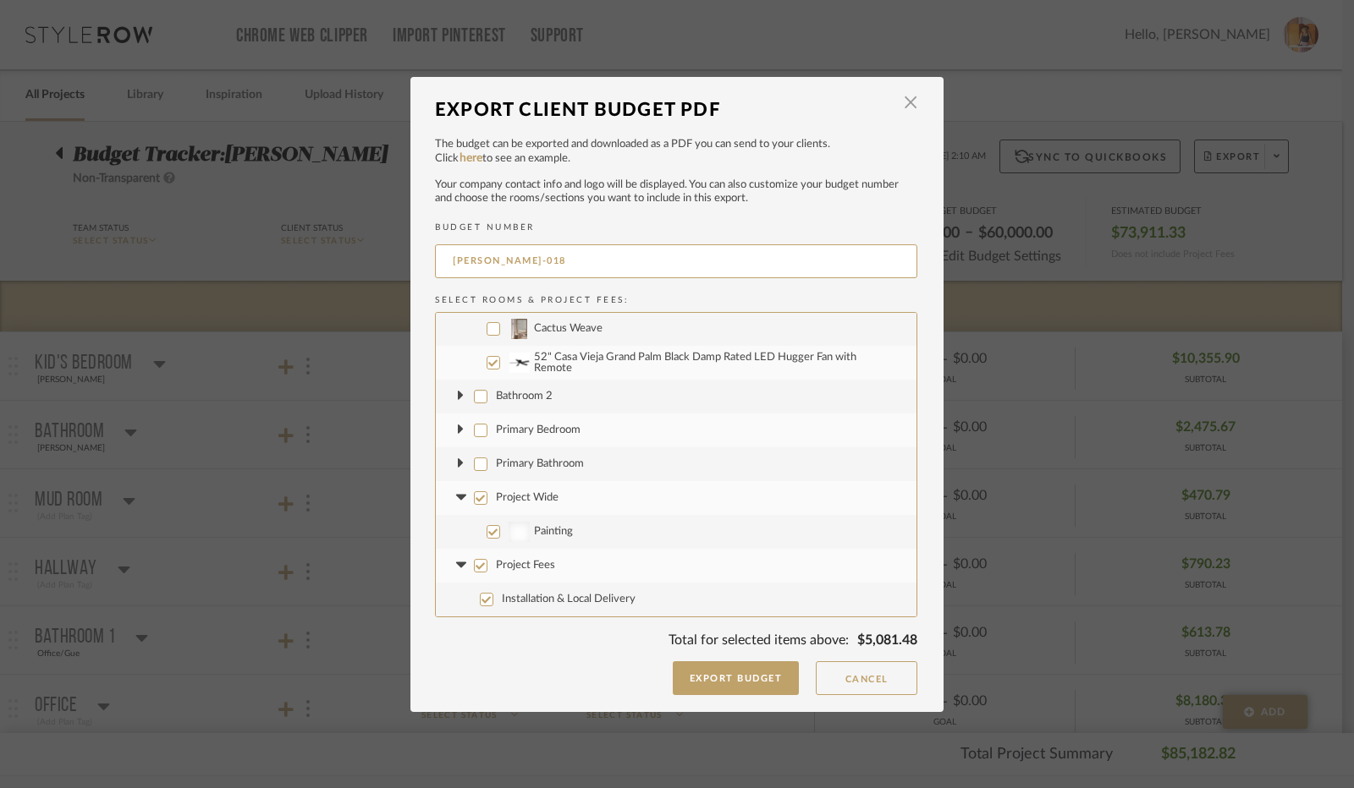
scroll to position [3553, 0]
click at [474, 500] on input "Project Wide" at bounding box center [481, 499] width 14 height 14
click at [455, 498] on icon at bounding box center [460, 499] width 10 height 6
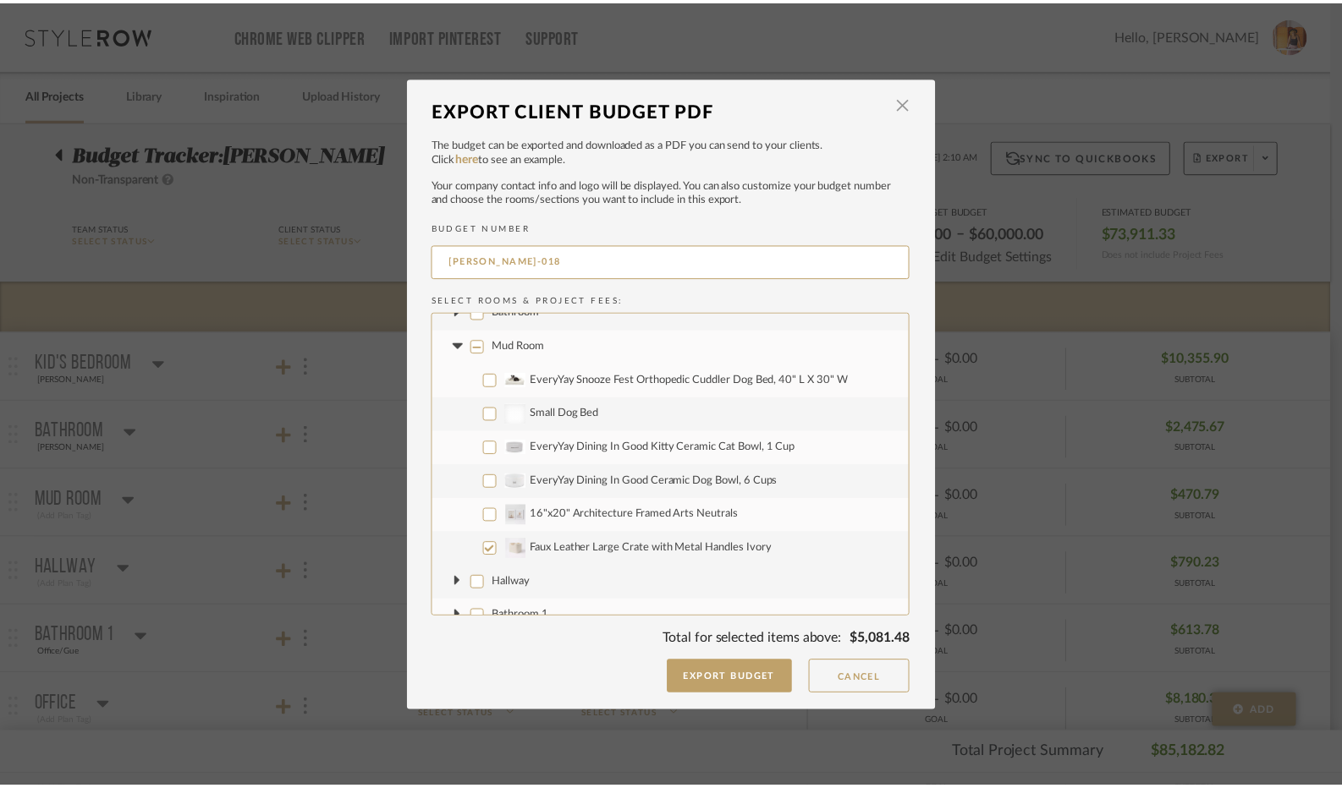
scroll to position [0, 0]
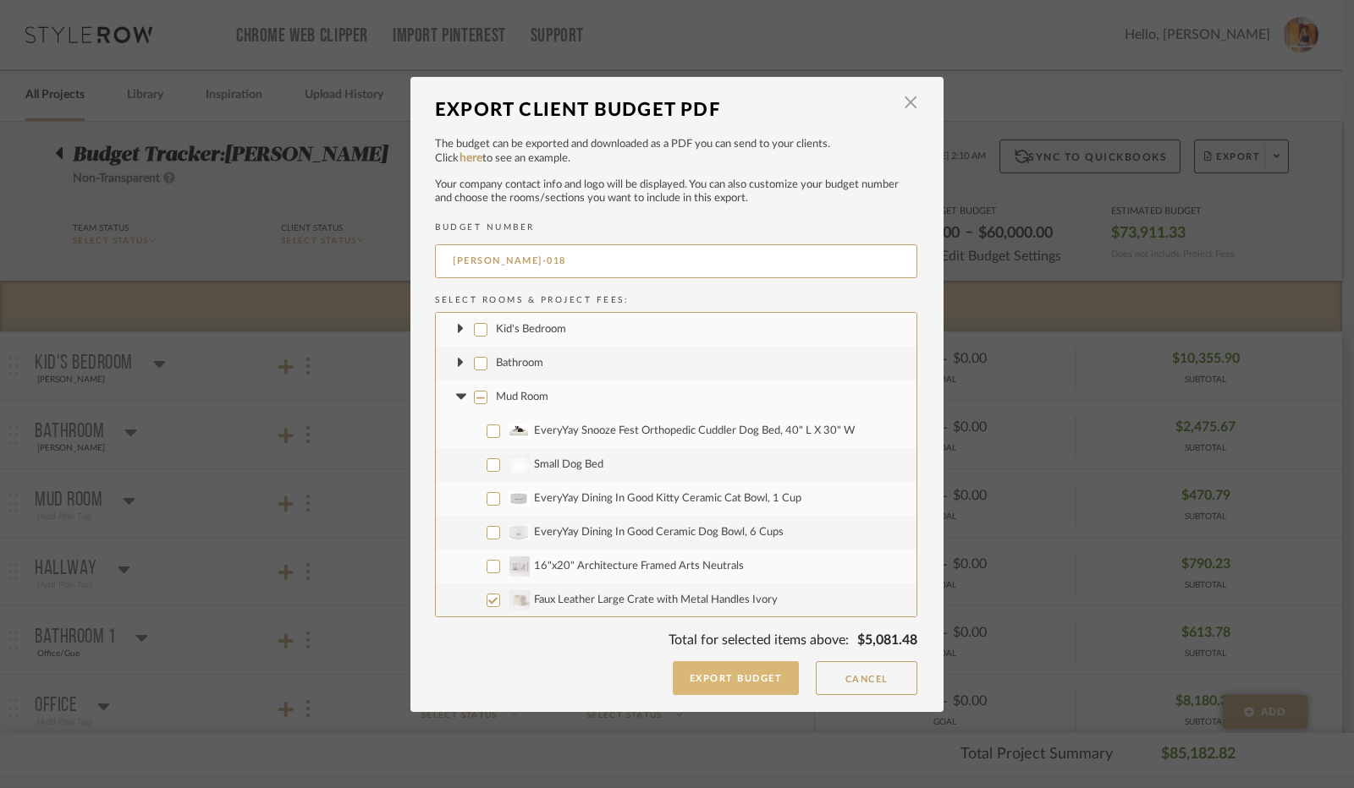
click at [717, 673] on button "Export Budget" at bounding box center [736, 679] width 127 height 34
